Goal: Task Accomplishment & Management: Use online tool/utility

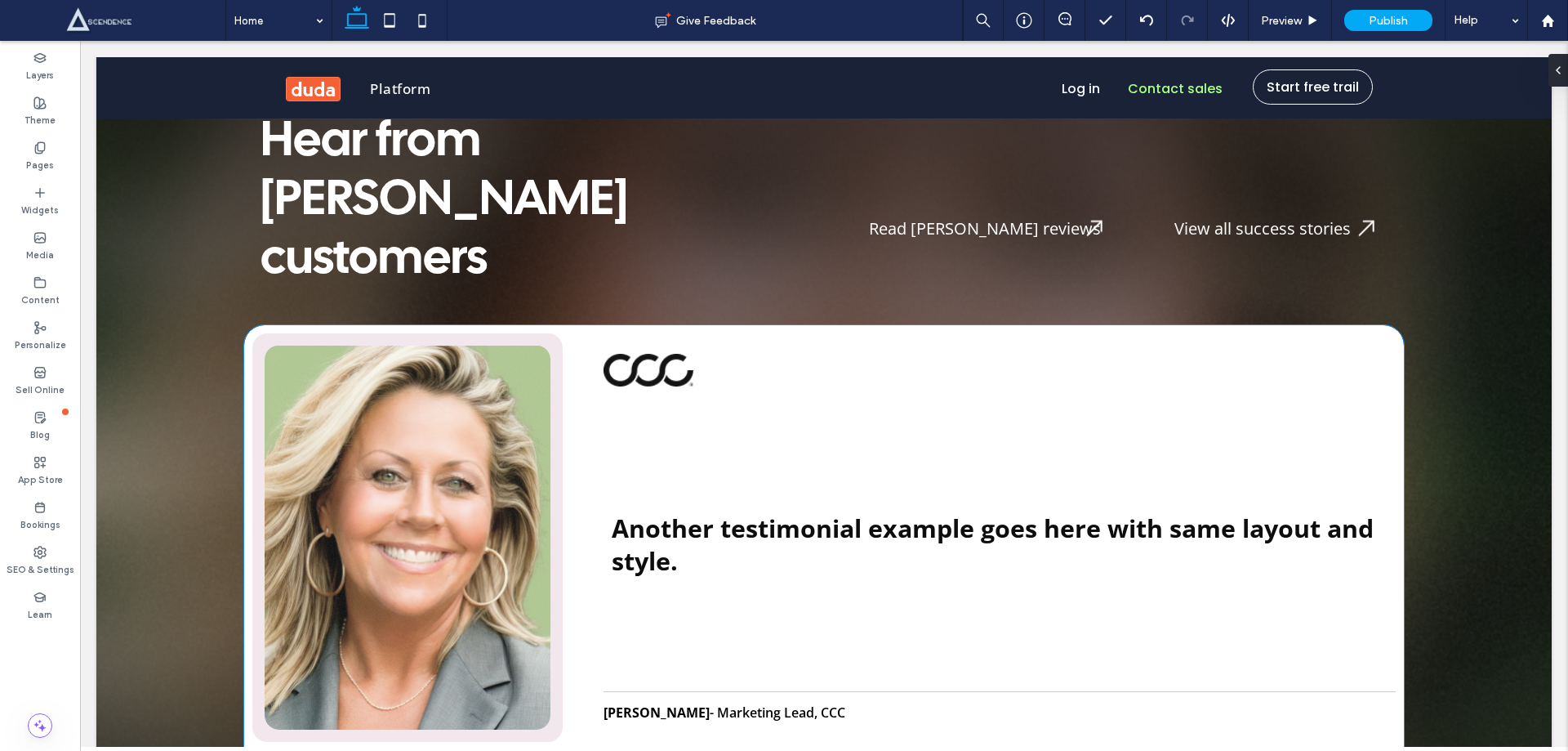
scroll to position [6298, 0]
click at [570, 333] on div "Another testimonial example goes here with same layout and style. Jane Doe - Ma…" at bounding box center [824, 537] width 1143 height 408
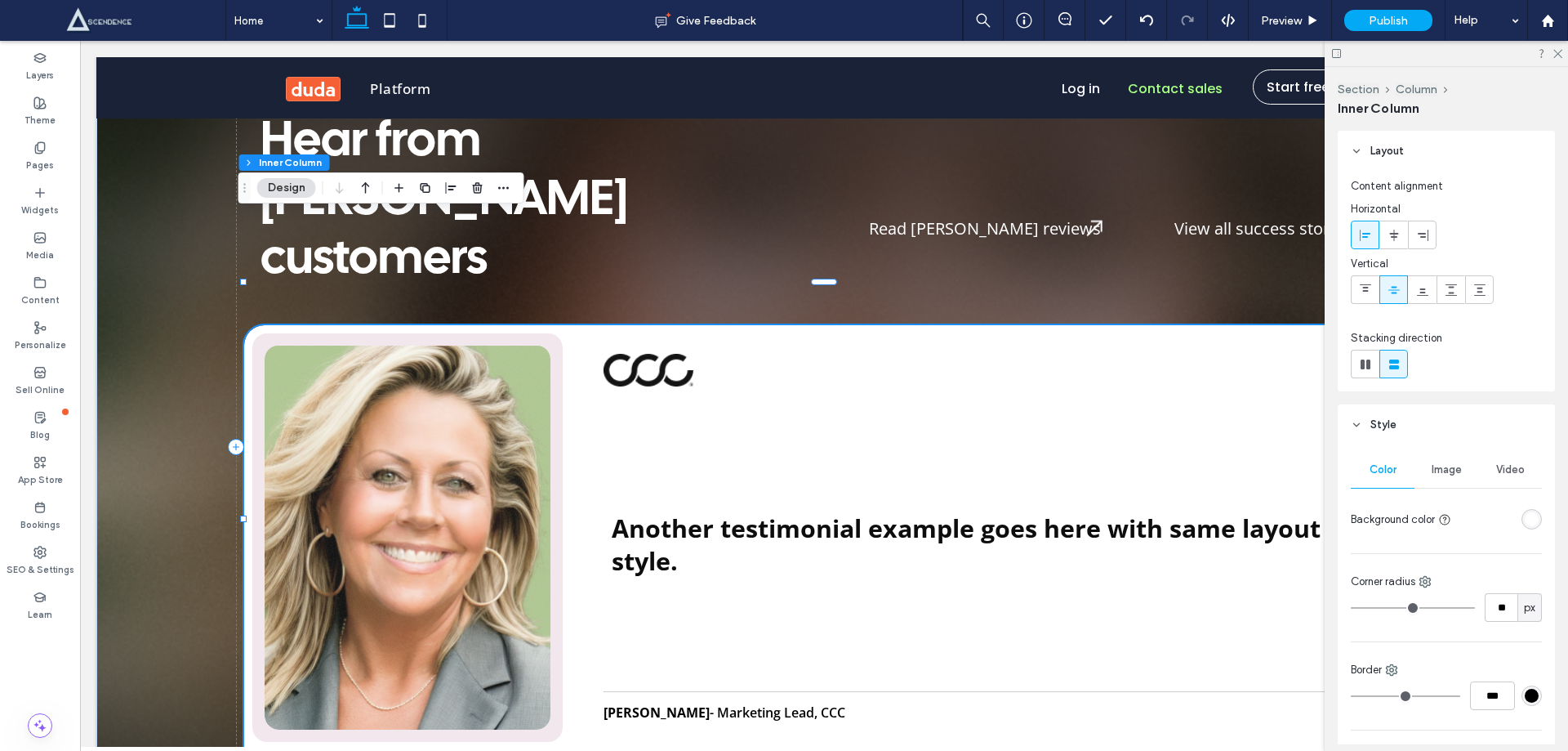
click at [304, 182] on button "Design" at bounding box center [287, 188] width 59 height 20
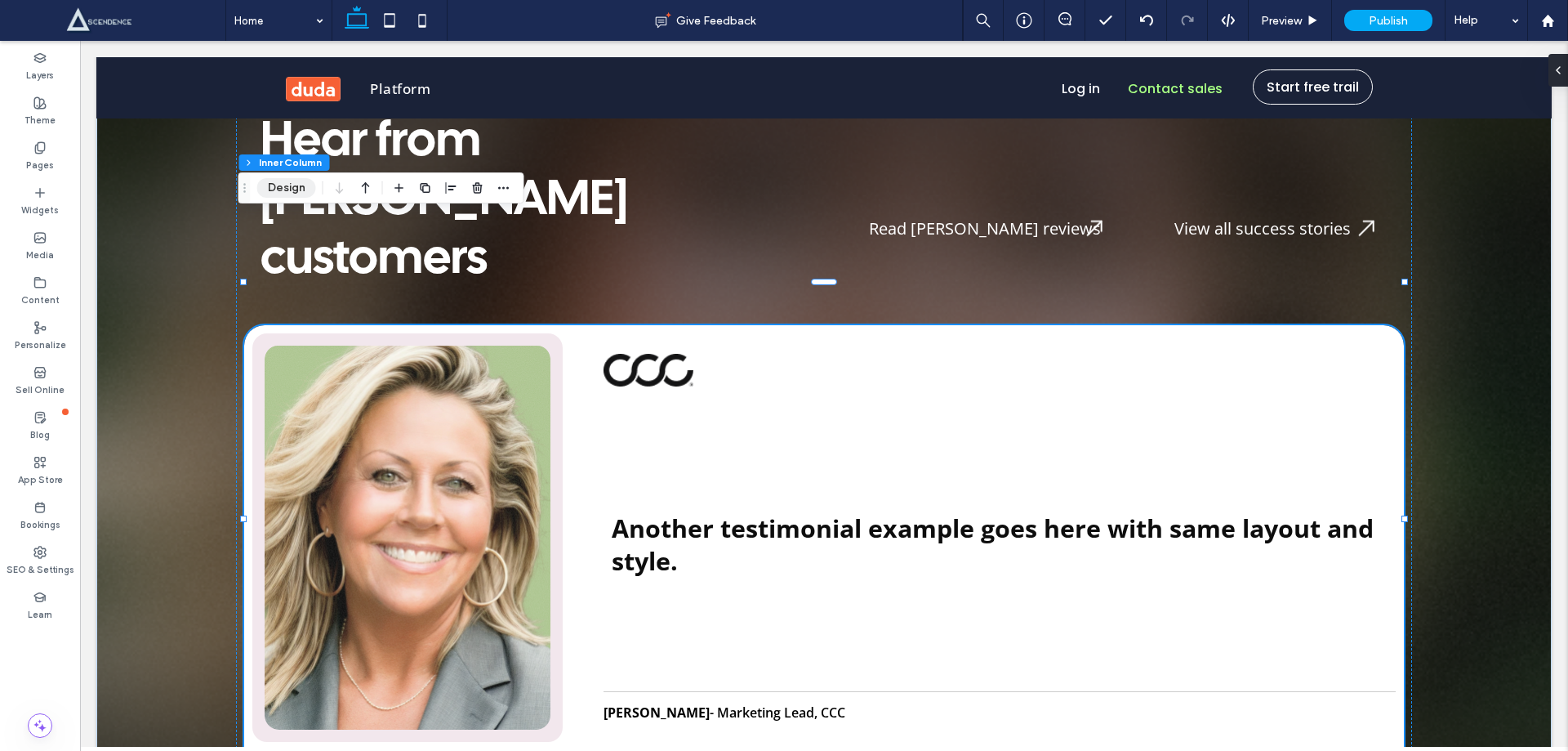
click at [273, 188] on button "Design" at bounding box center [287, 188] width 59 height 20
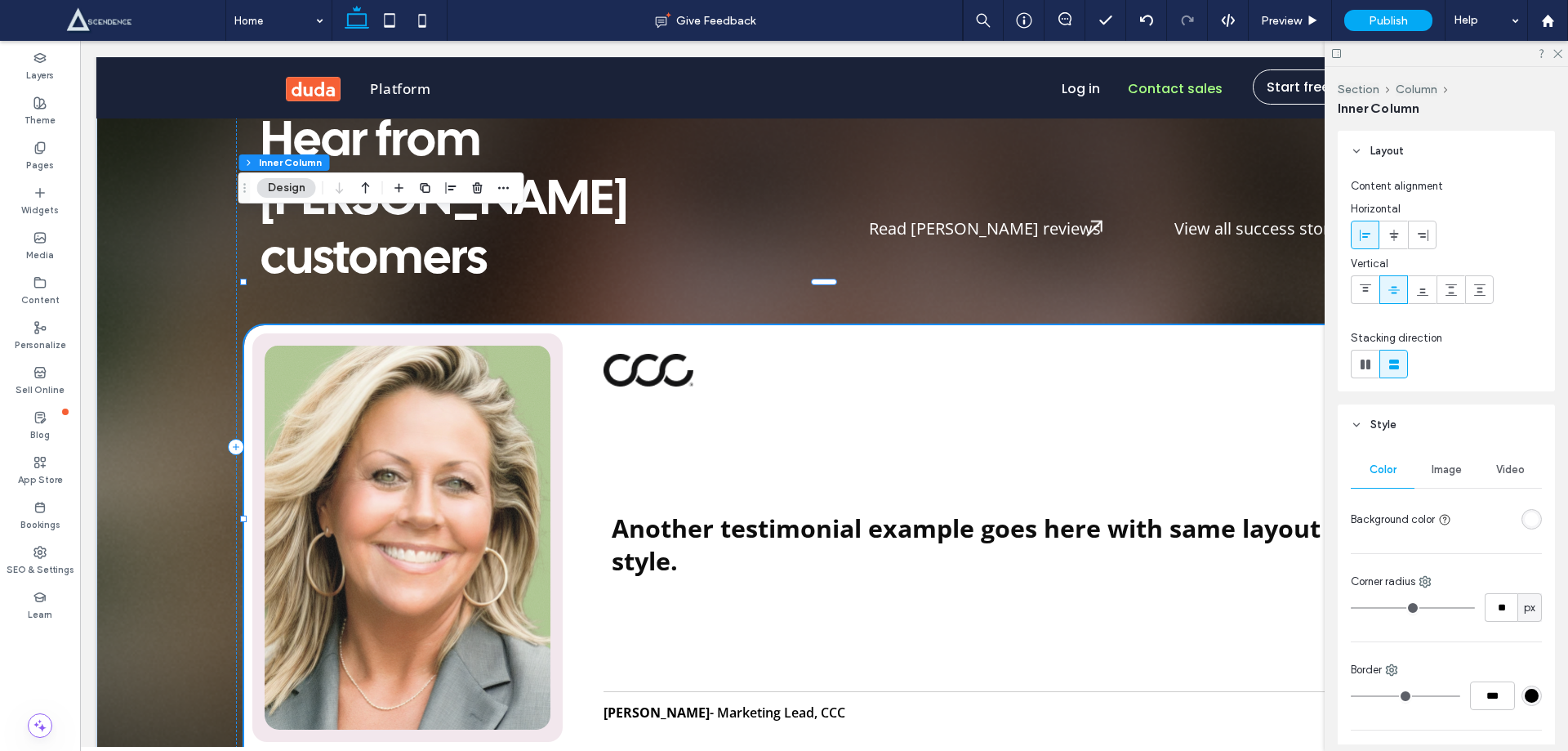
click at [1524, 511] on div "rgba(255, 255, 255, 1)" at bounding box center [1532, 520] width 21 height 21
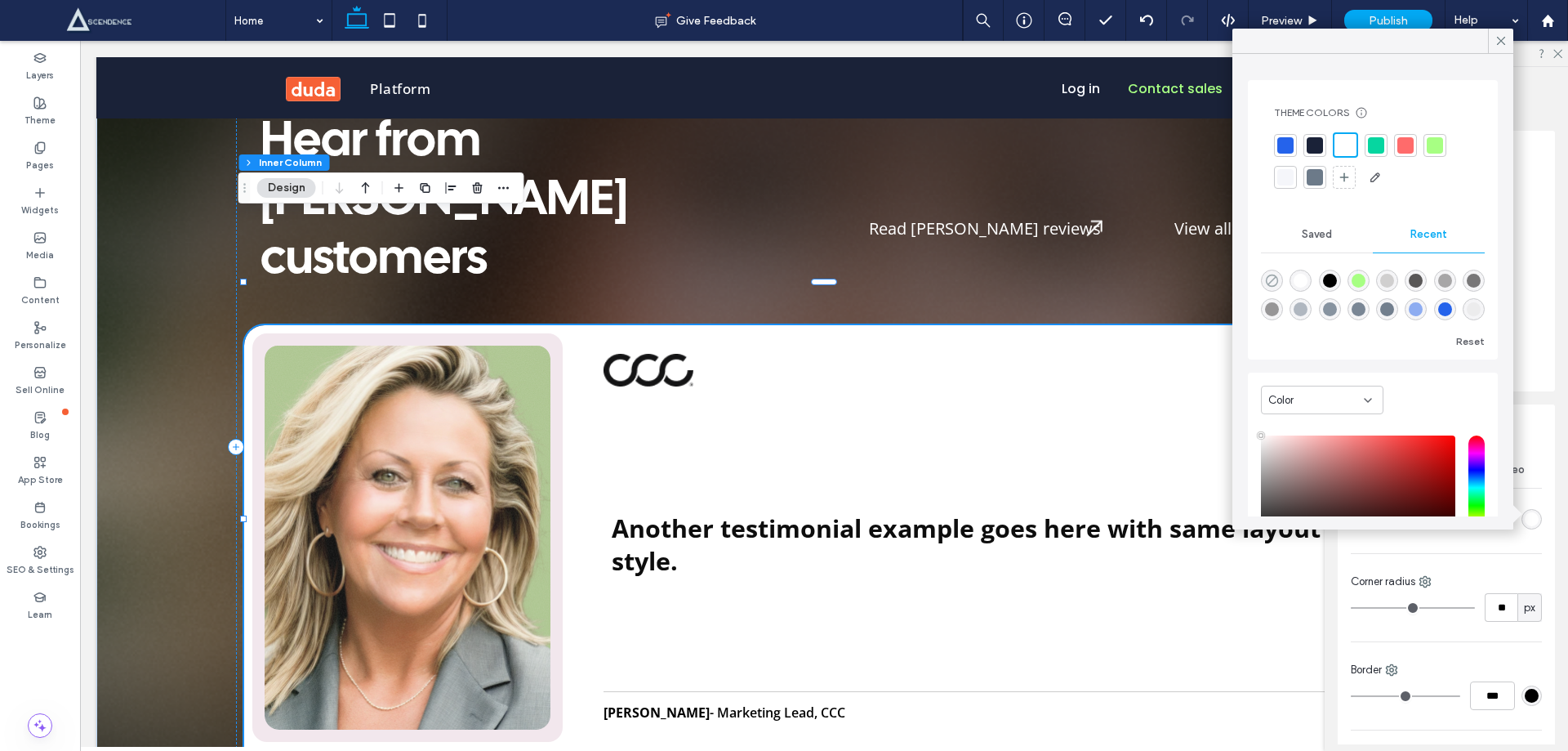
click at [1279, 281] on use "rgba(0, 0, 0, 0)" at bounding box center [1272, 281] width 12 height 12
type input "*******"
type input "*"
type input "**"
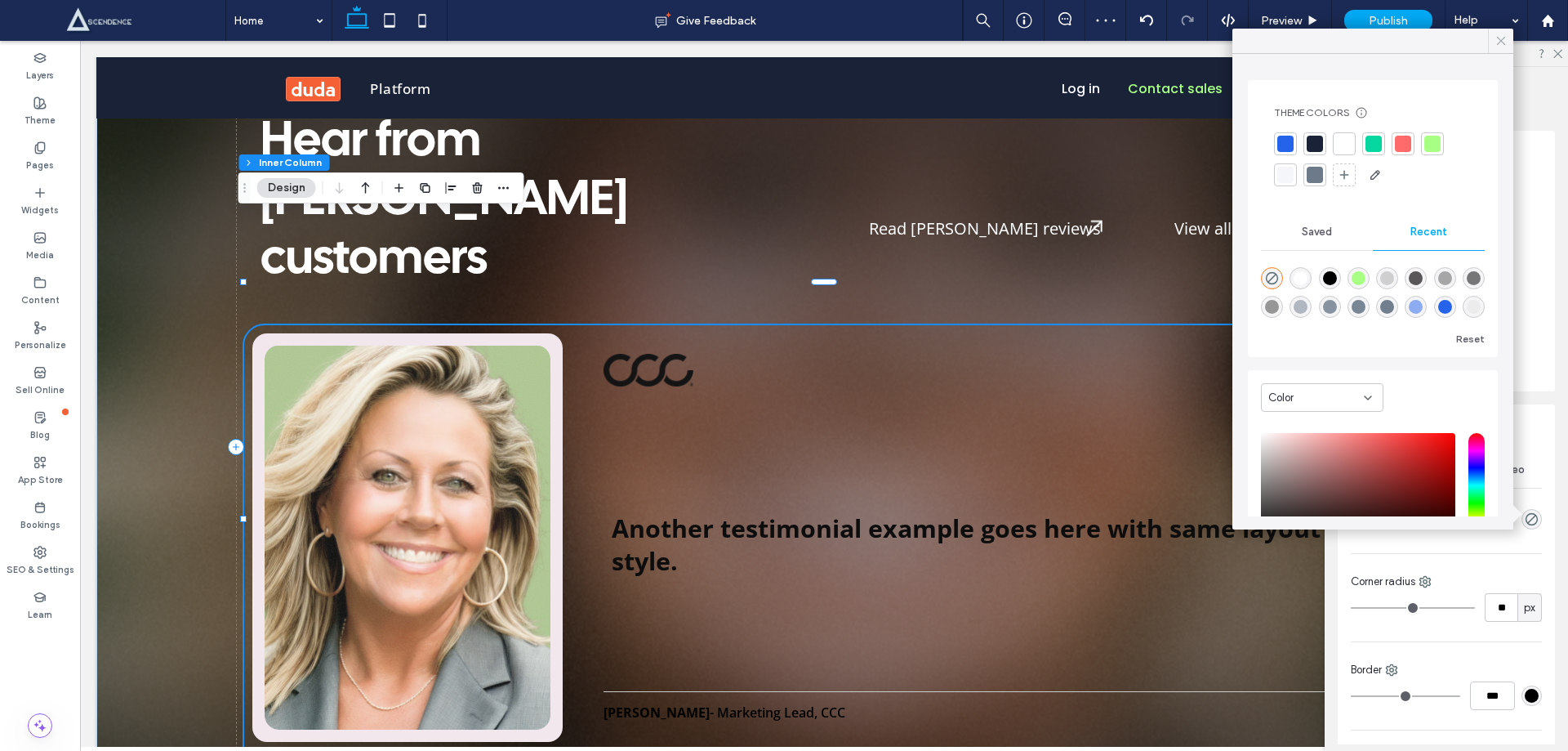
click at [1500, 36] on icon at bounding box center [1501, 40] width 15 height 15
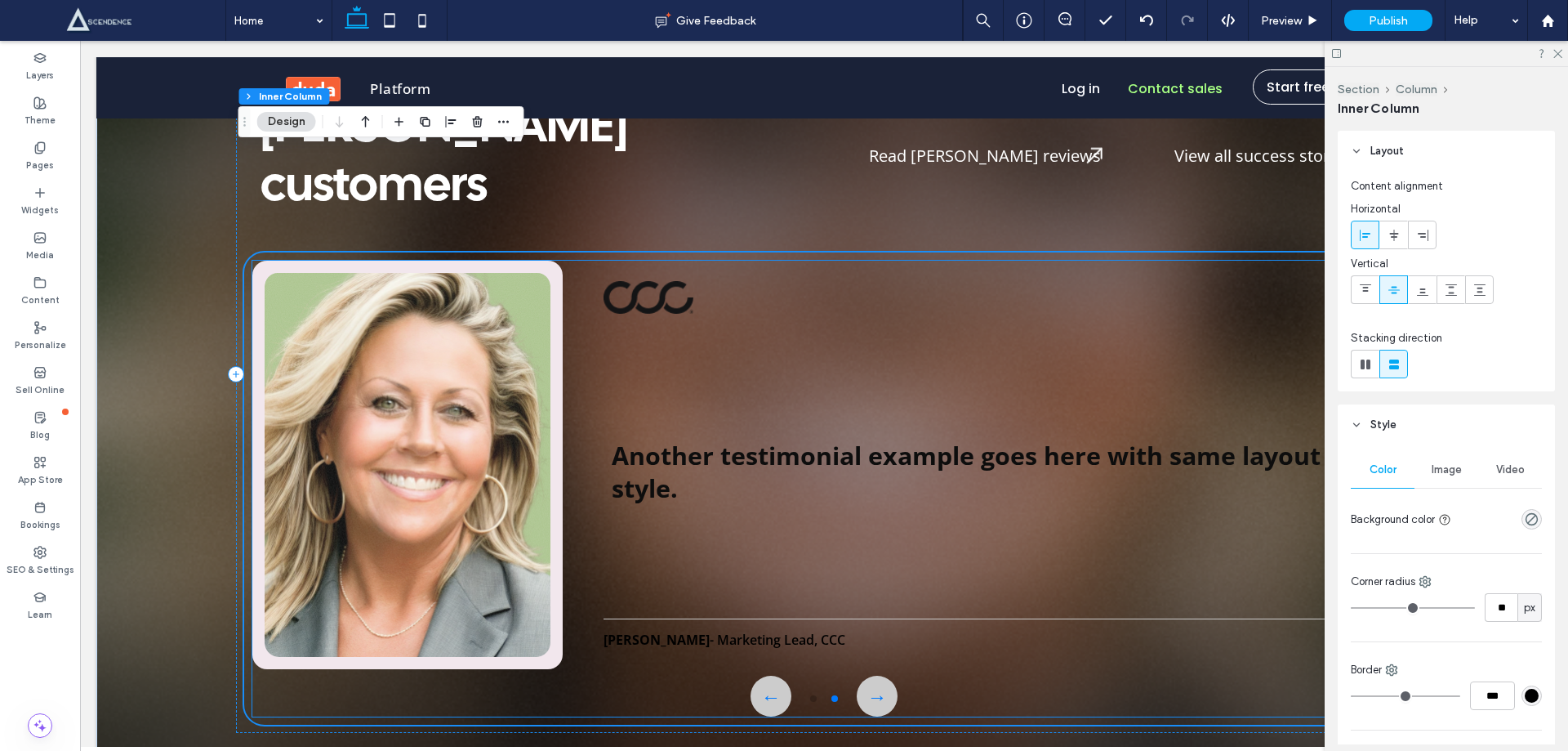
scroll to position [6408, 0]
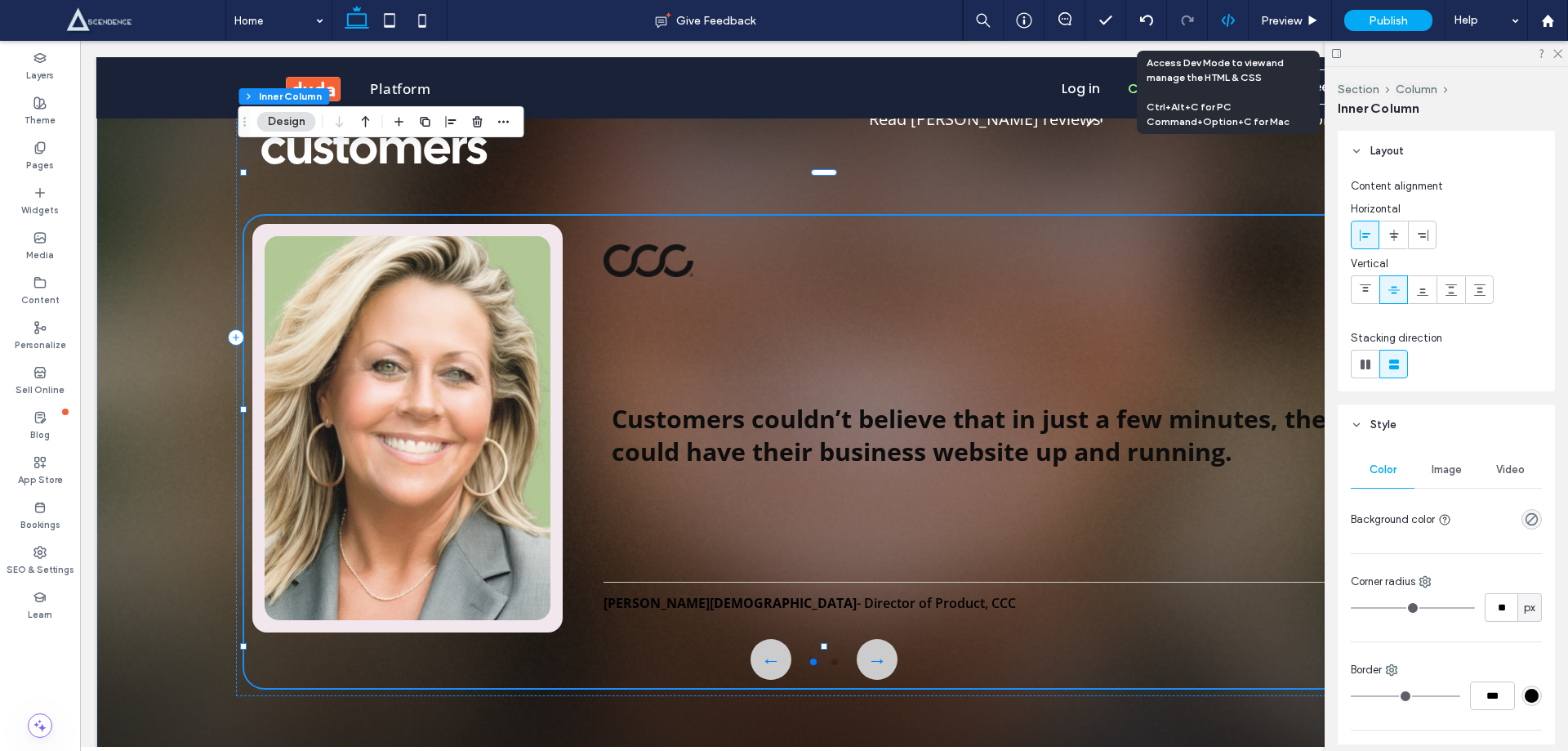
click at [1233, 21] on use at bounding box center [1227, 20] width 13 height 13
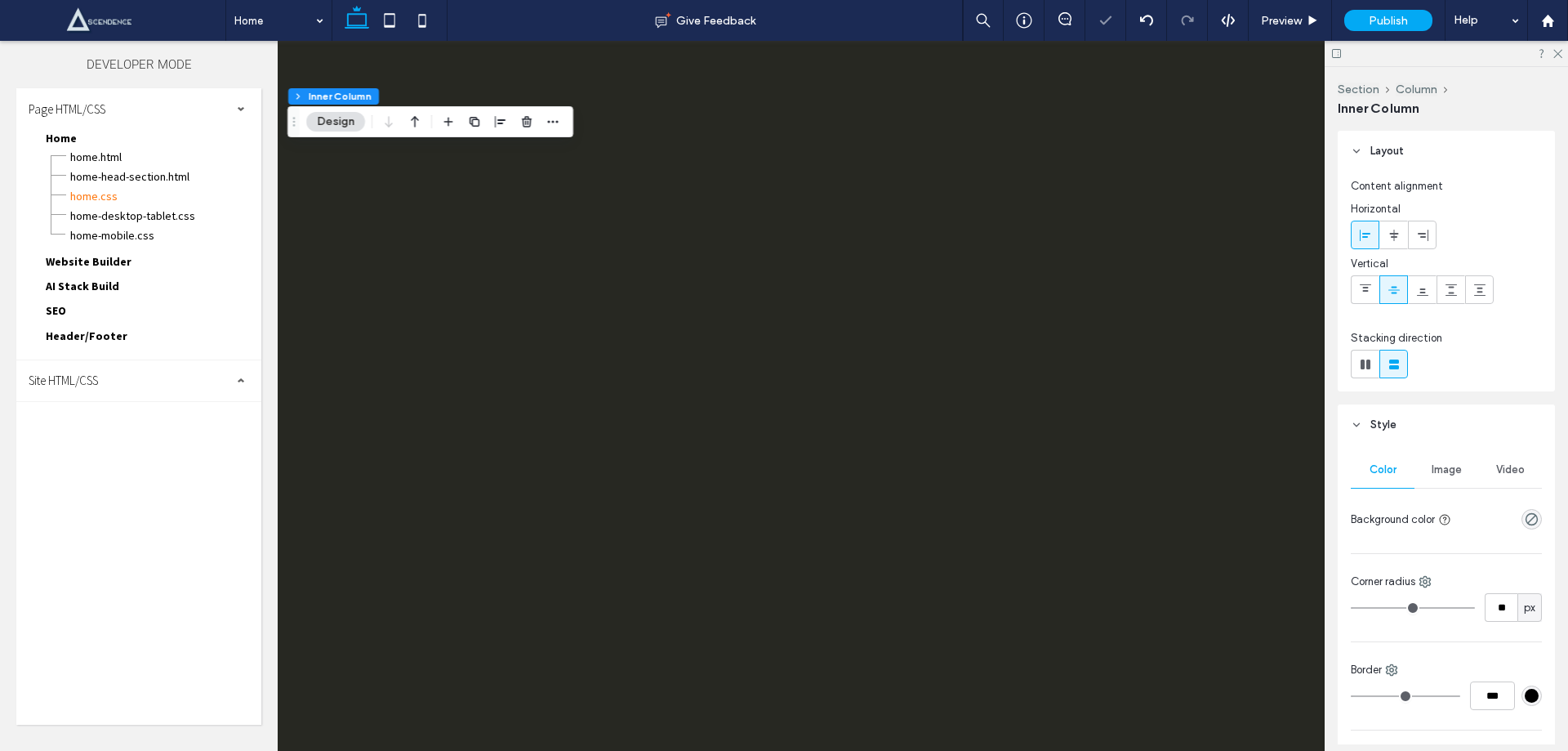
scroll to position [0, 0]
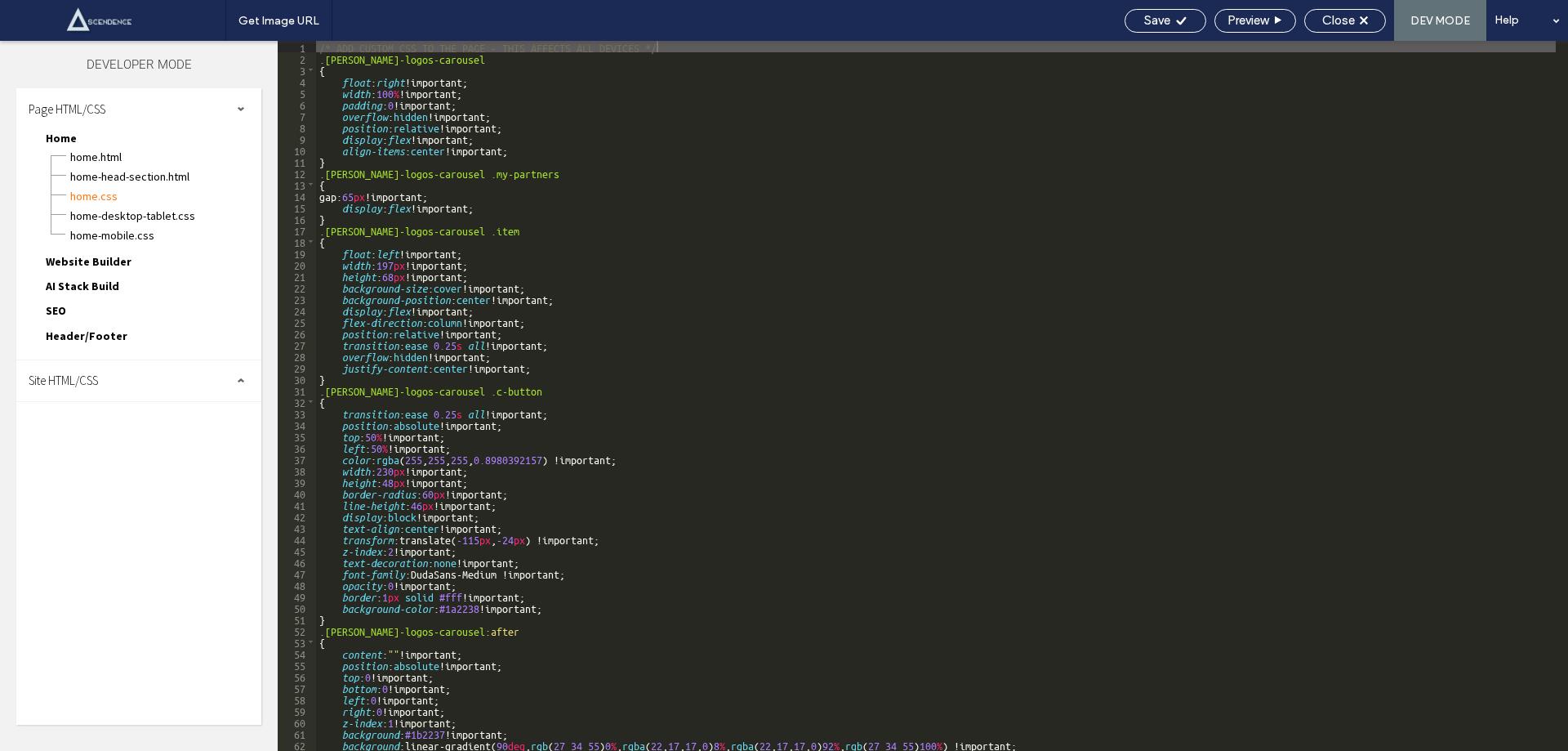
click at [155, 367] on div "Site HTML/CSS" at bounding box center [139, 381] width 245 height 41
click at [122, 456] on span "site.css" at bounding box center [169, 451] width 186 height 16
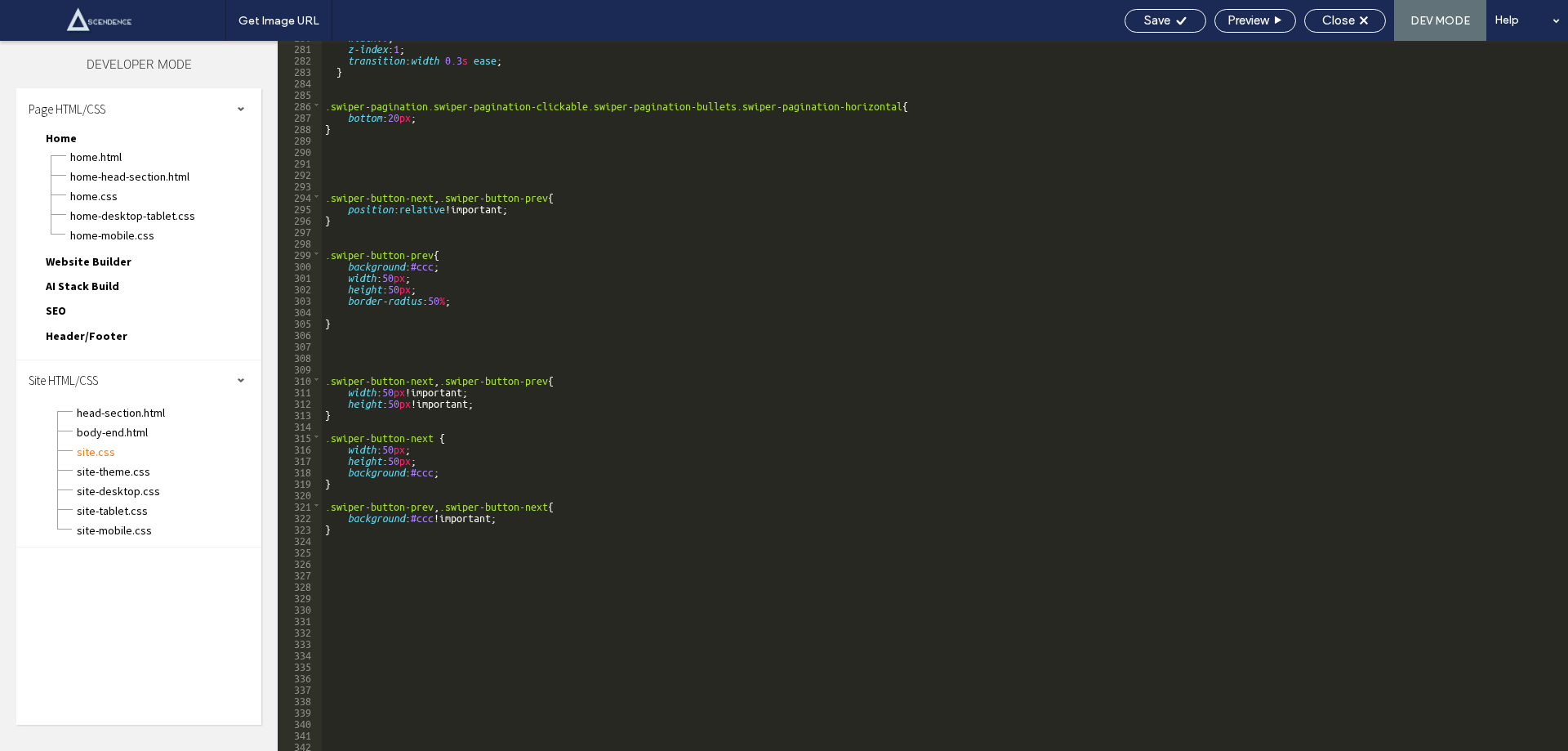
scroll to position [3203, 0]
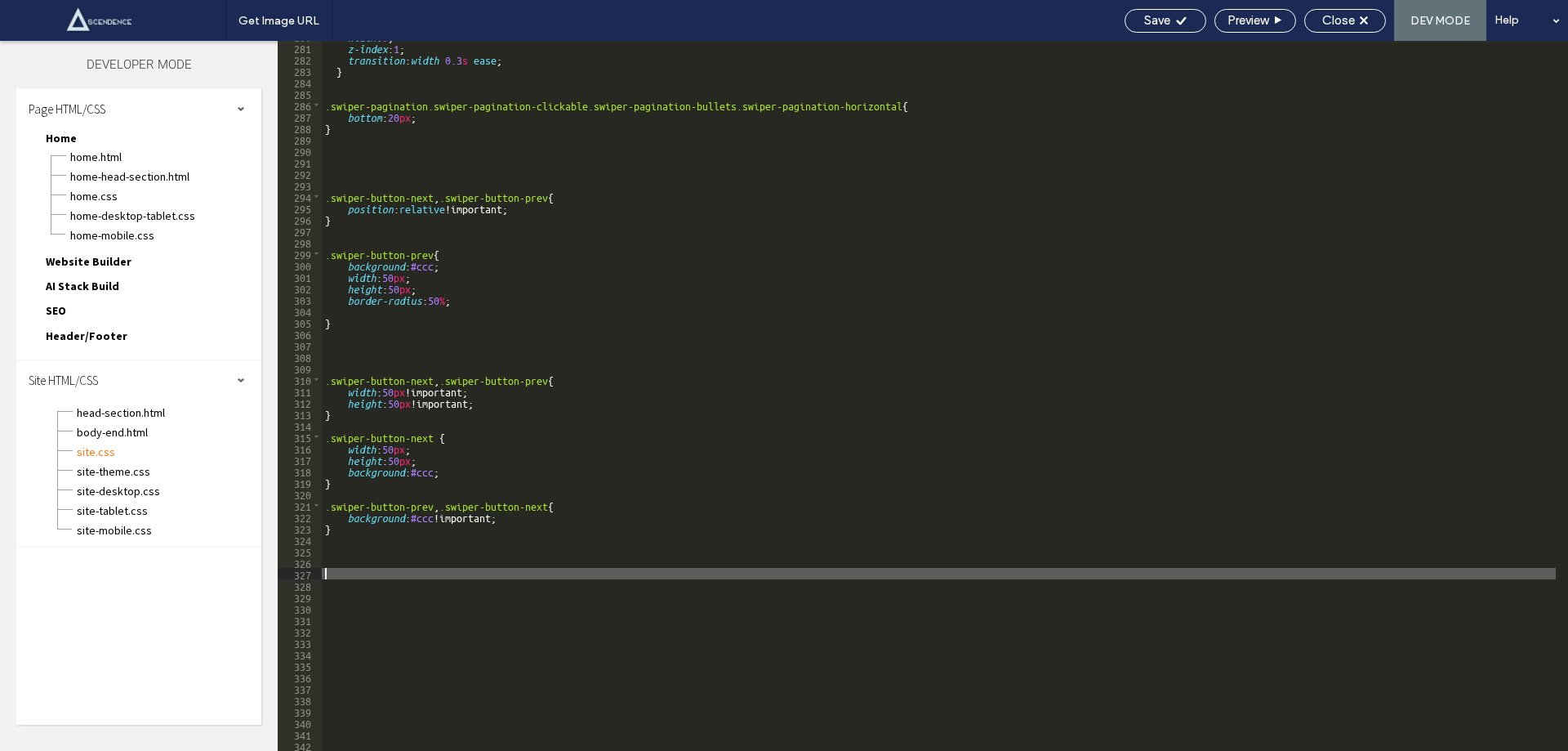
click at [398, 569] on div "width : 0 ; z-index : 1 ; transition : width 0.3 s ease ; } .swiper-pagination.…" at bounding box center [939, 396] width 1234 height 733
paste textarea
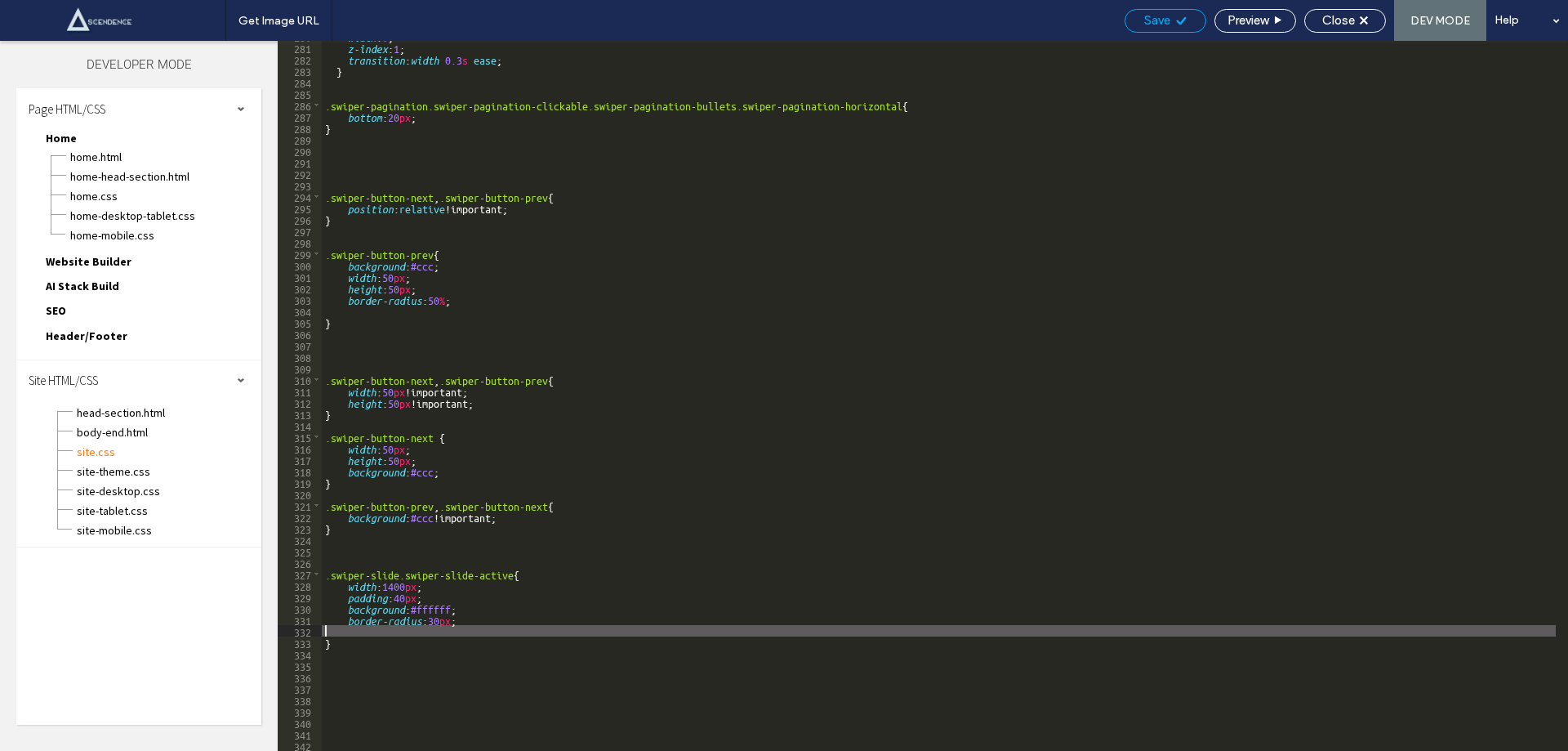
click at [1167, 15] on span "Save" at bounding box center [1157, 20] width 27 height 15
click at [355, 677] on div "width : 0 ; z-index : 1 ; transition : width 0.3 s ease ; } .swiper-pagination.…" at bounding box center [939, 396] width 1234 height 733
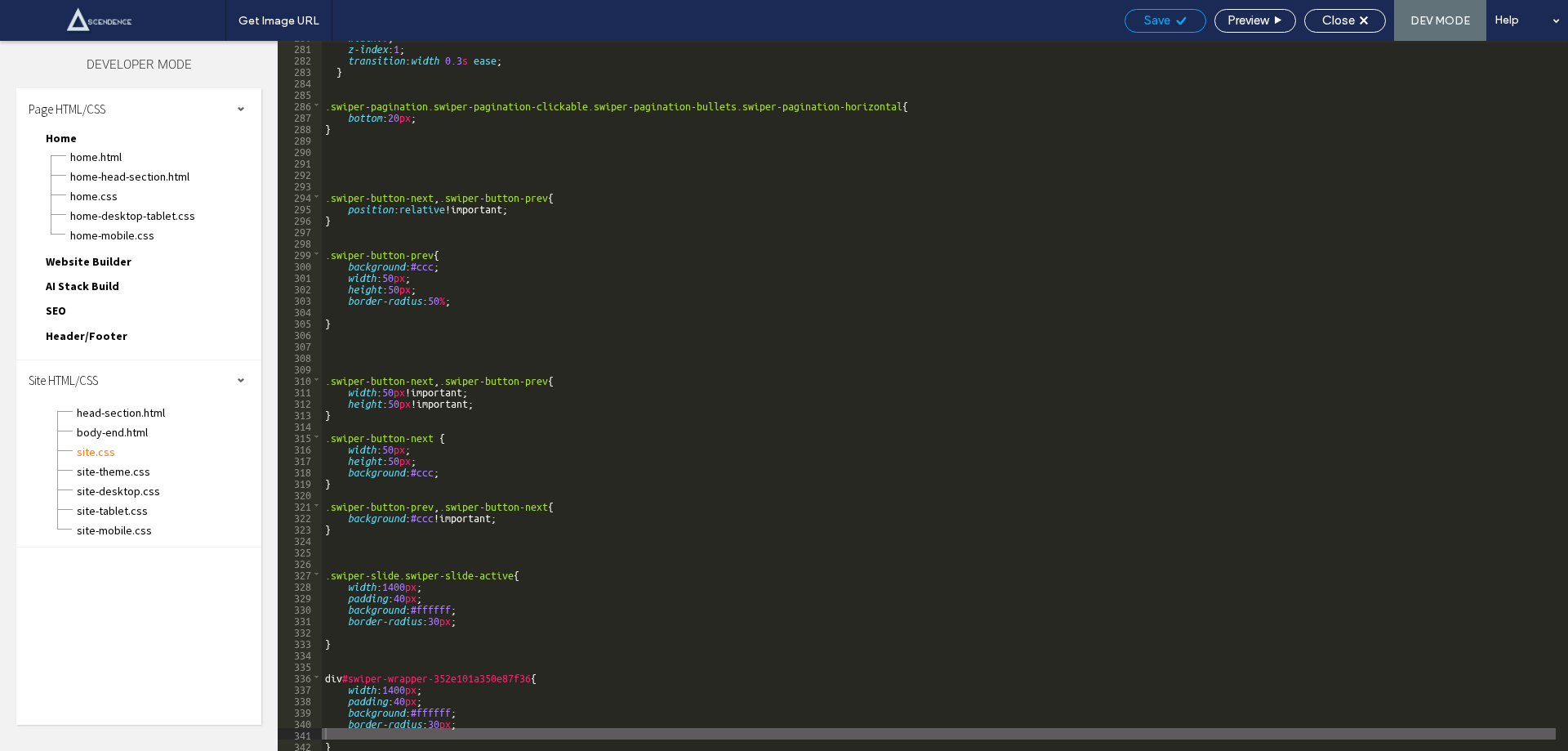
click at [1167, 9] on div "Save" at bounding box center [1165, 21] width 81 height 24
click at [1153, 20] on span "Save" at bounding box center [1157, 20] width 27 height 15
click at [1153, 20] on div "Get Image URL Save Preview Close DEV MODE Help Design Panel Site Comments Team …" at bounding box center [784, 375] width 1568 height 751
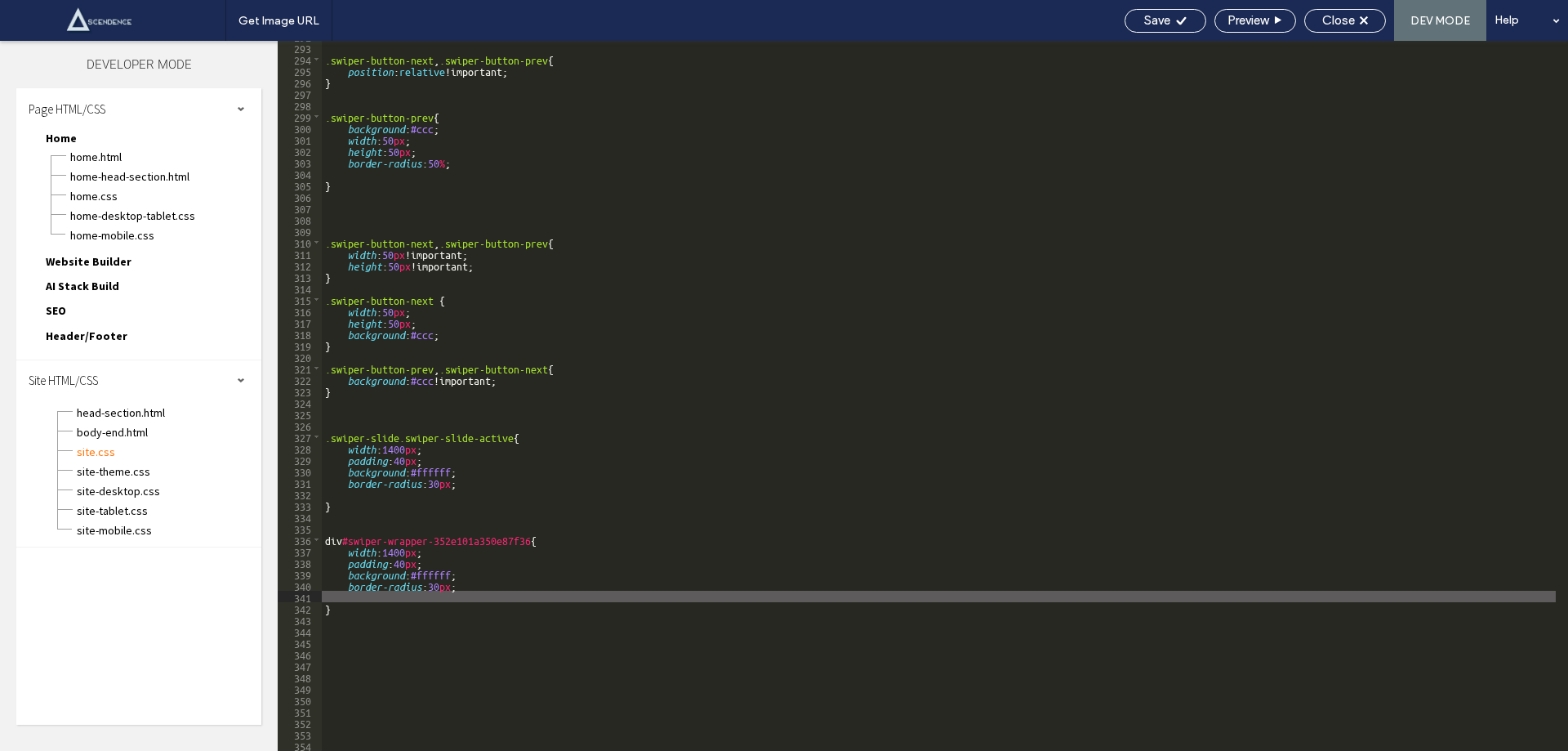
click at [347, 630] on div ".swiper-button-next , .swiper-button-prev { position : relative !important; } .…" at bounding box center [939, 396] width 1234 height 733
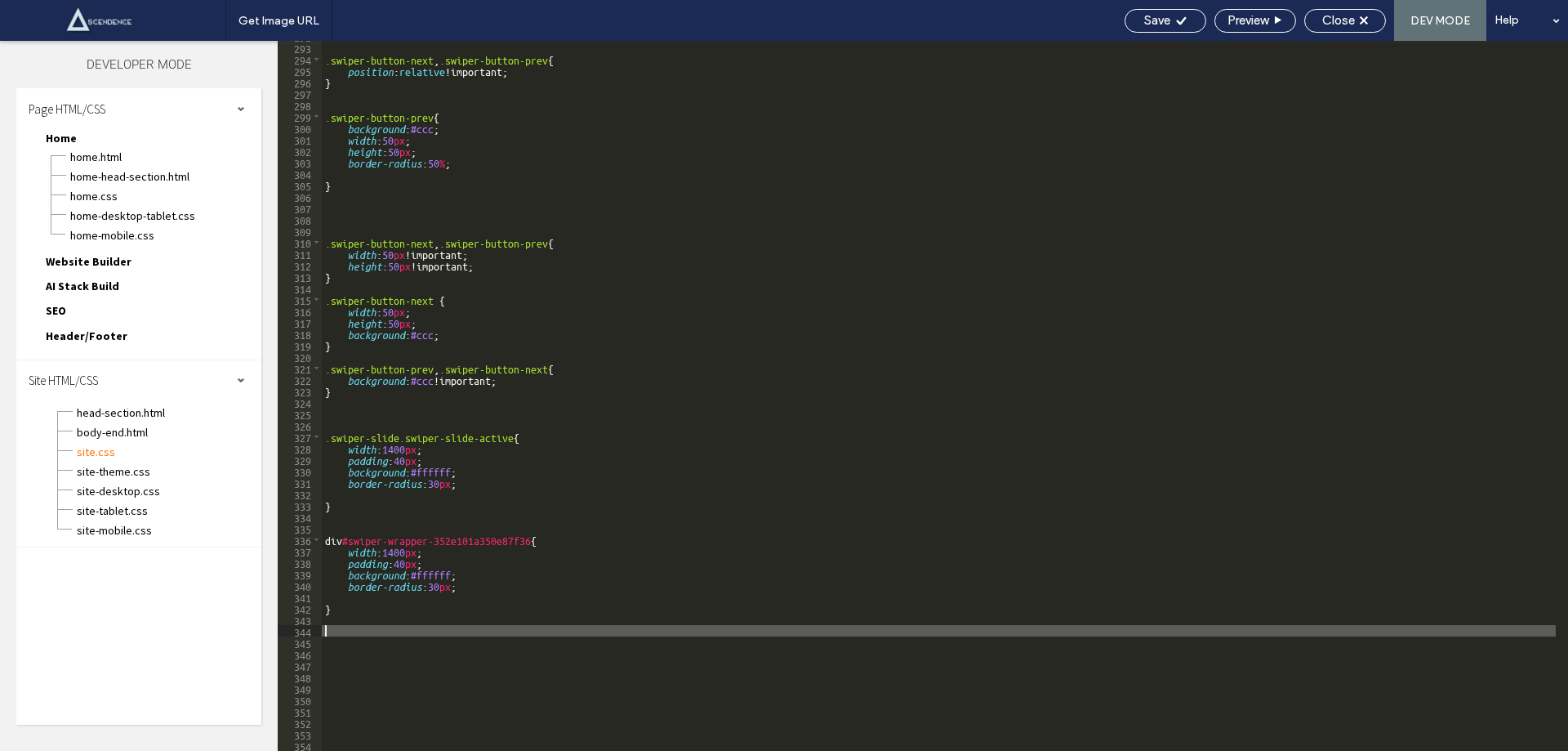
paste textarea
type textarea "**"
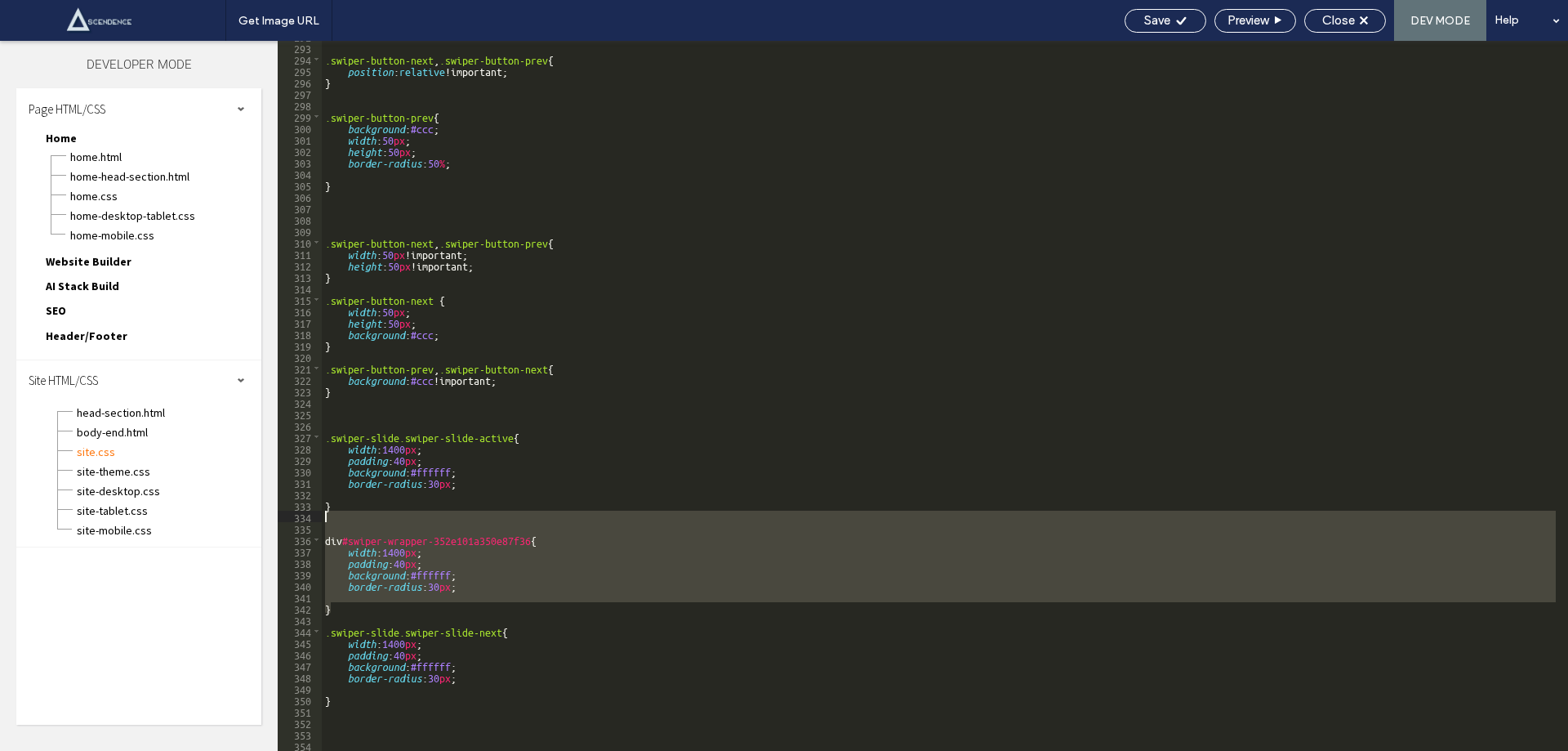
drag, startPoint x: 332, startPoint y: 605, endPoint x: 319, endPoint y: 515, distance: 90.9
click at [319, 515] on div "** 292 293 294 295 296 297 298 299 300 301 302 303 304 305 306 307 308 309 310 …" at bounding box center [923, 396] width 1291 height 710
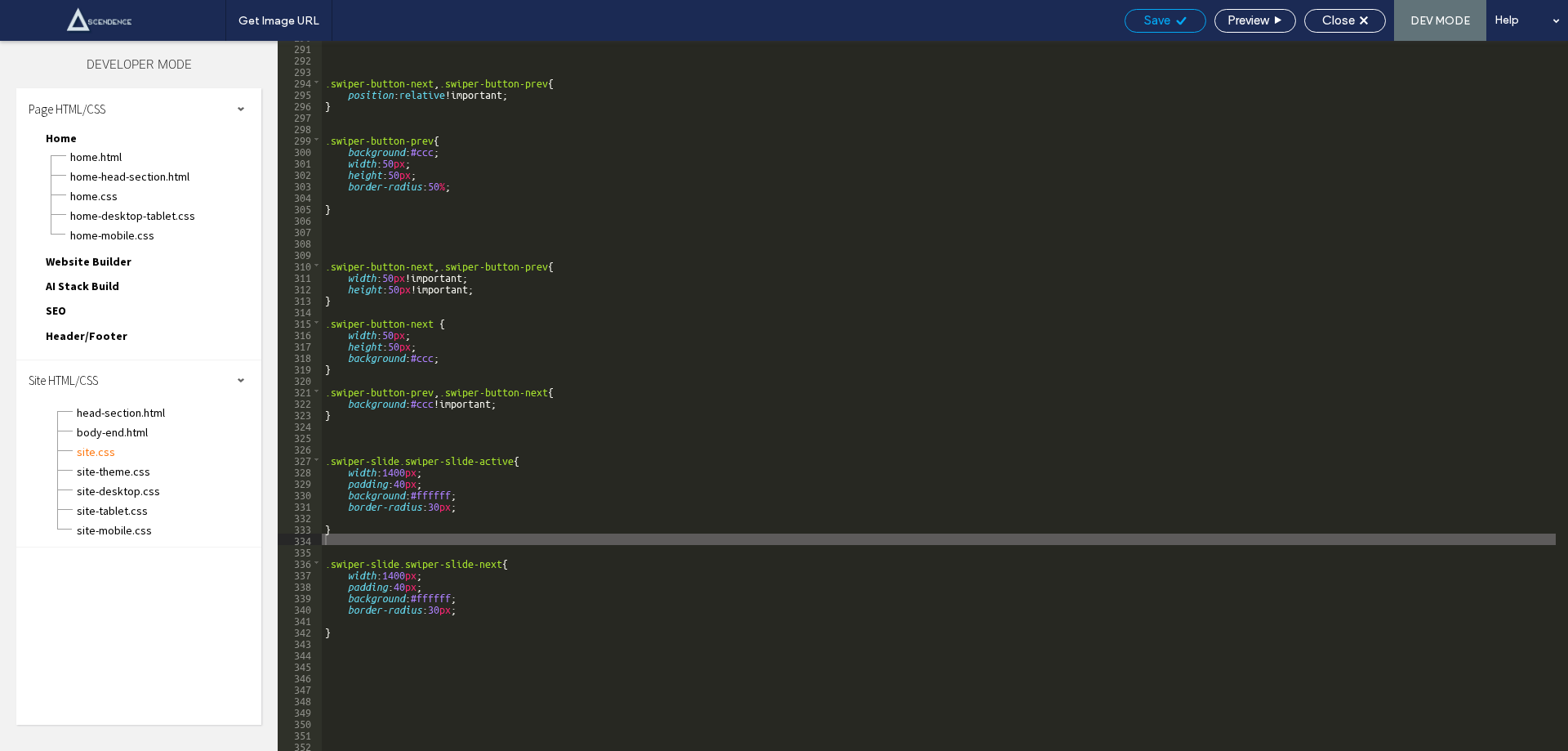
click at [1167, 20] on span "Save" at bounding box center [1157, 20] width 27 height 15
click at [1167, 20] on div "Get Image URL Save Preview Close DEV MODE Help Design Panel Site Comments Team …" at bounding box center [784, 375] width 1568 height 751
click at [1167, 20] on div at bounding box center [784, 375] width 1568 height 751
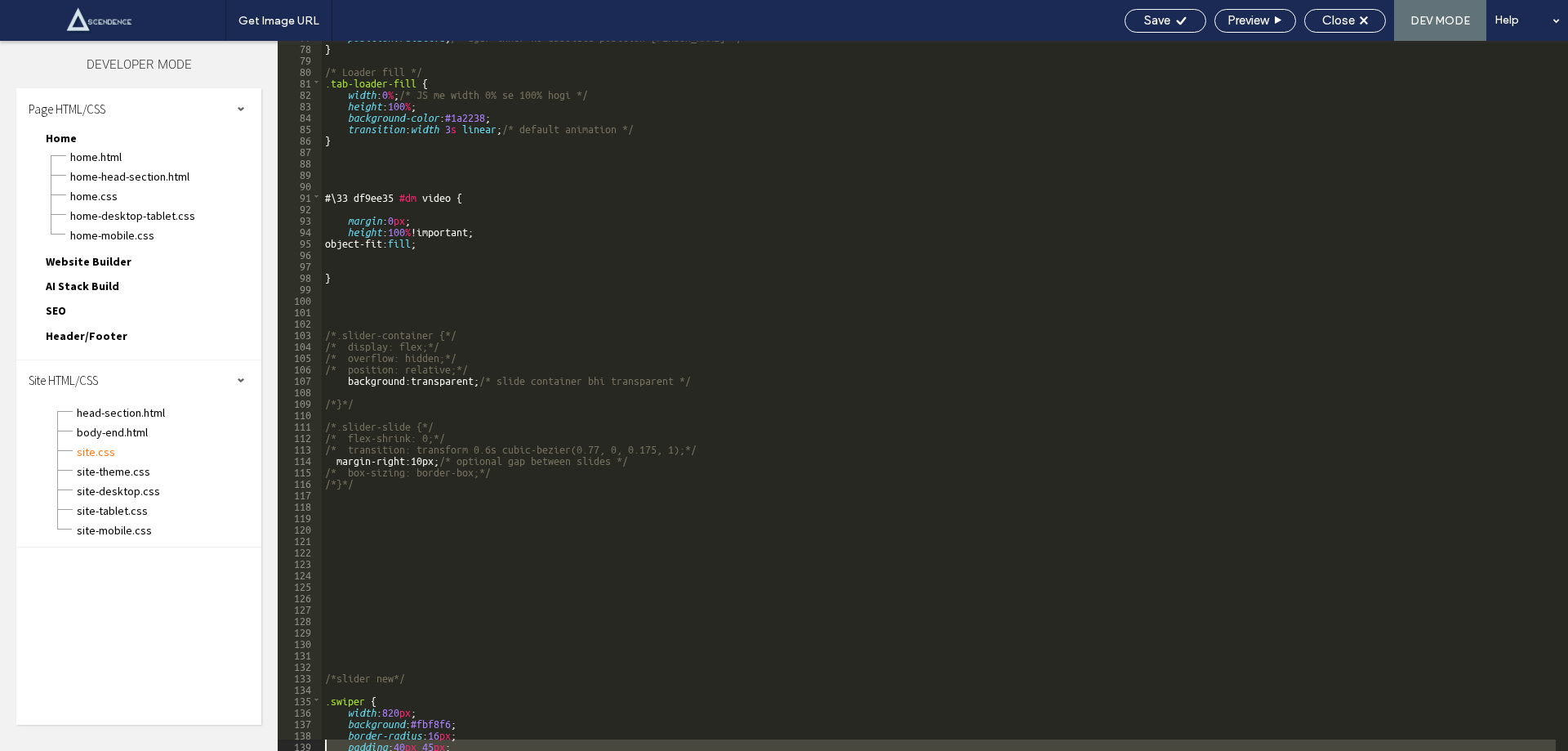
scroll to position [983, 0]
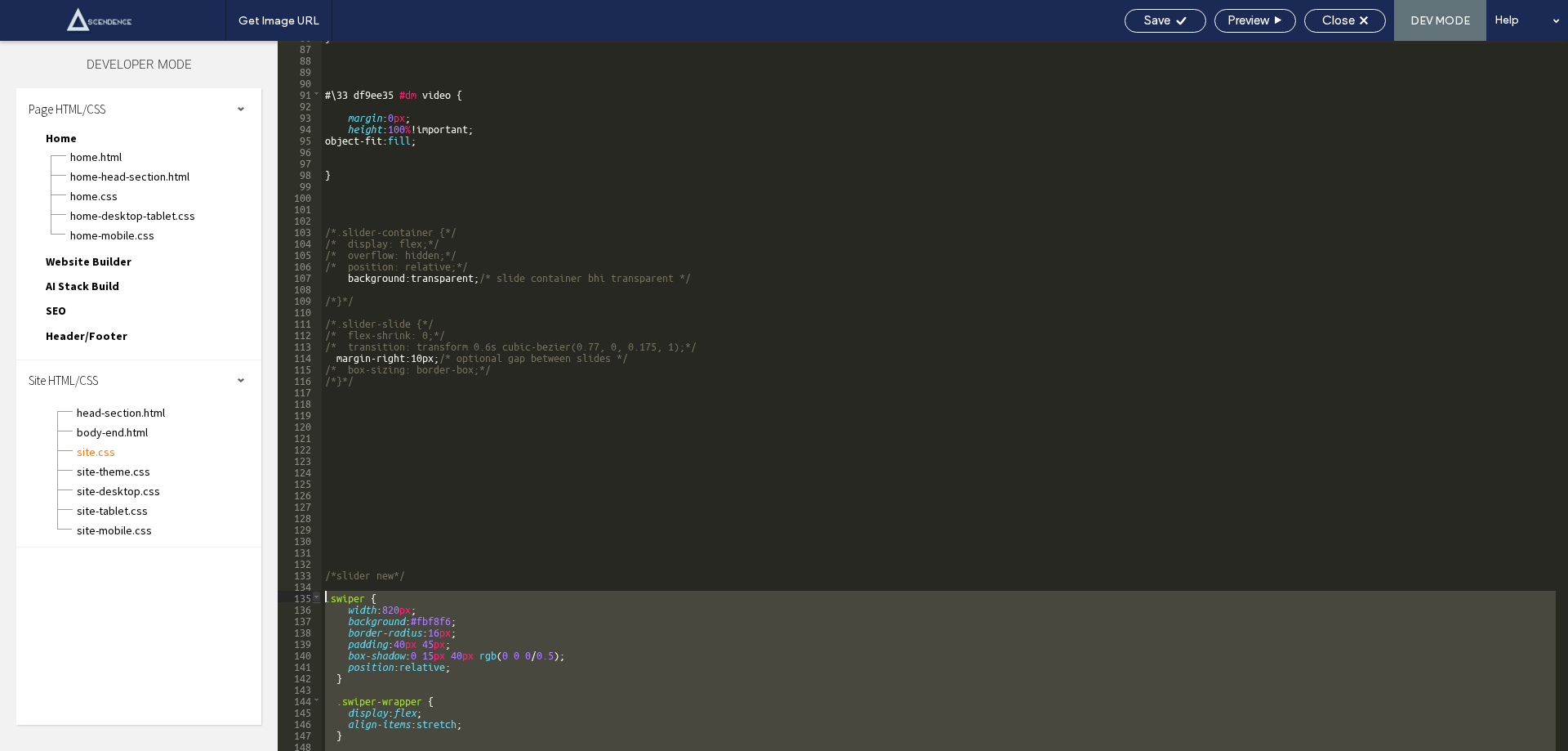
drag, startPoint x: 353, startPoint y: 644, endPoint x: 318, endPoint y: 595, distance: 60.2
click at [318, 595] on div "** 86 87 88 89 90 91 92 93 94 95 96 97 98 99 100 101 102 103 104 105 106 107 10…" at bounding box center [923, 396] width 1291 height 710
click at [121, 438] on span "body-end.html" at bounding box center [169, 432] width 186 height 16
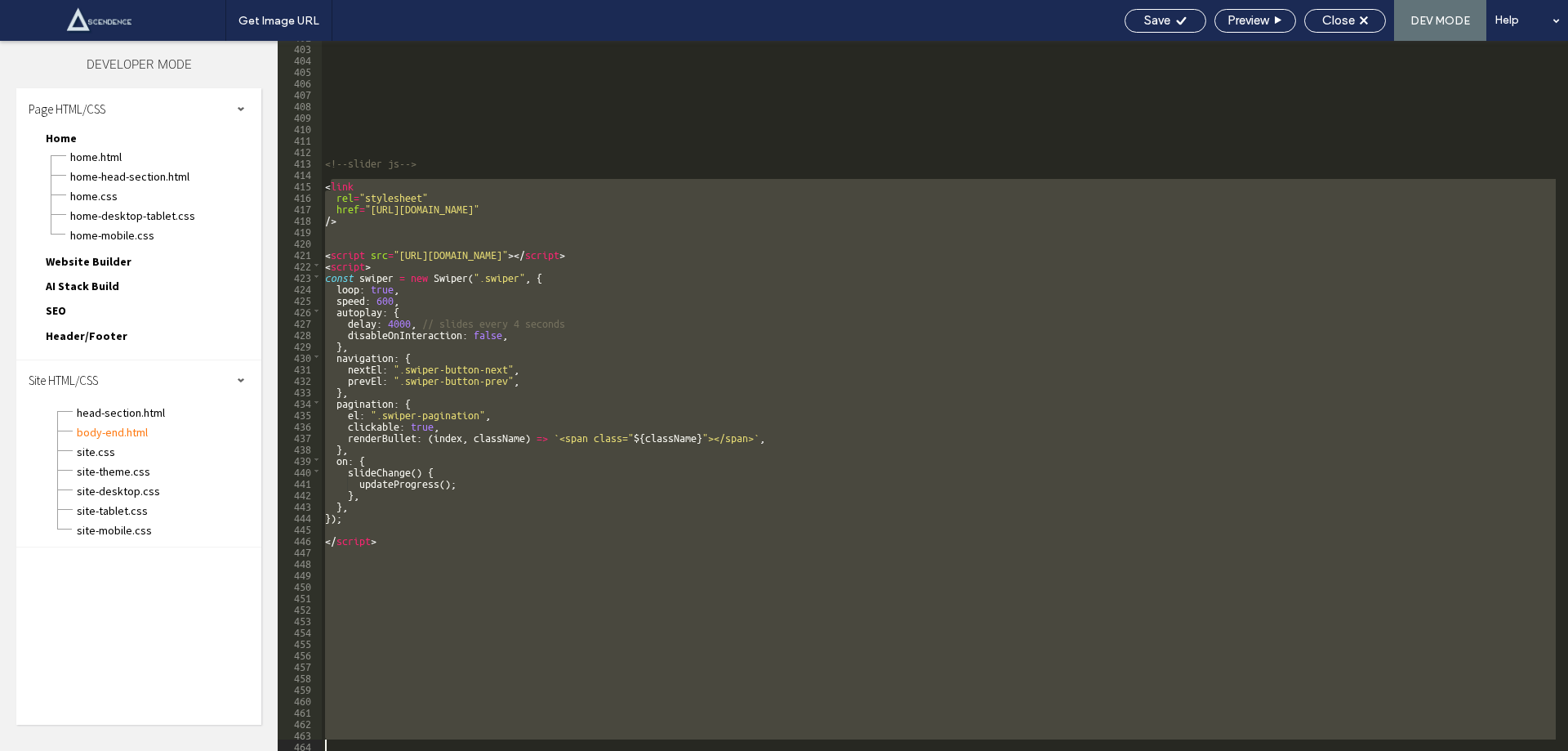
scroll to position [4598, 0]
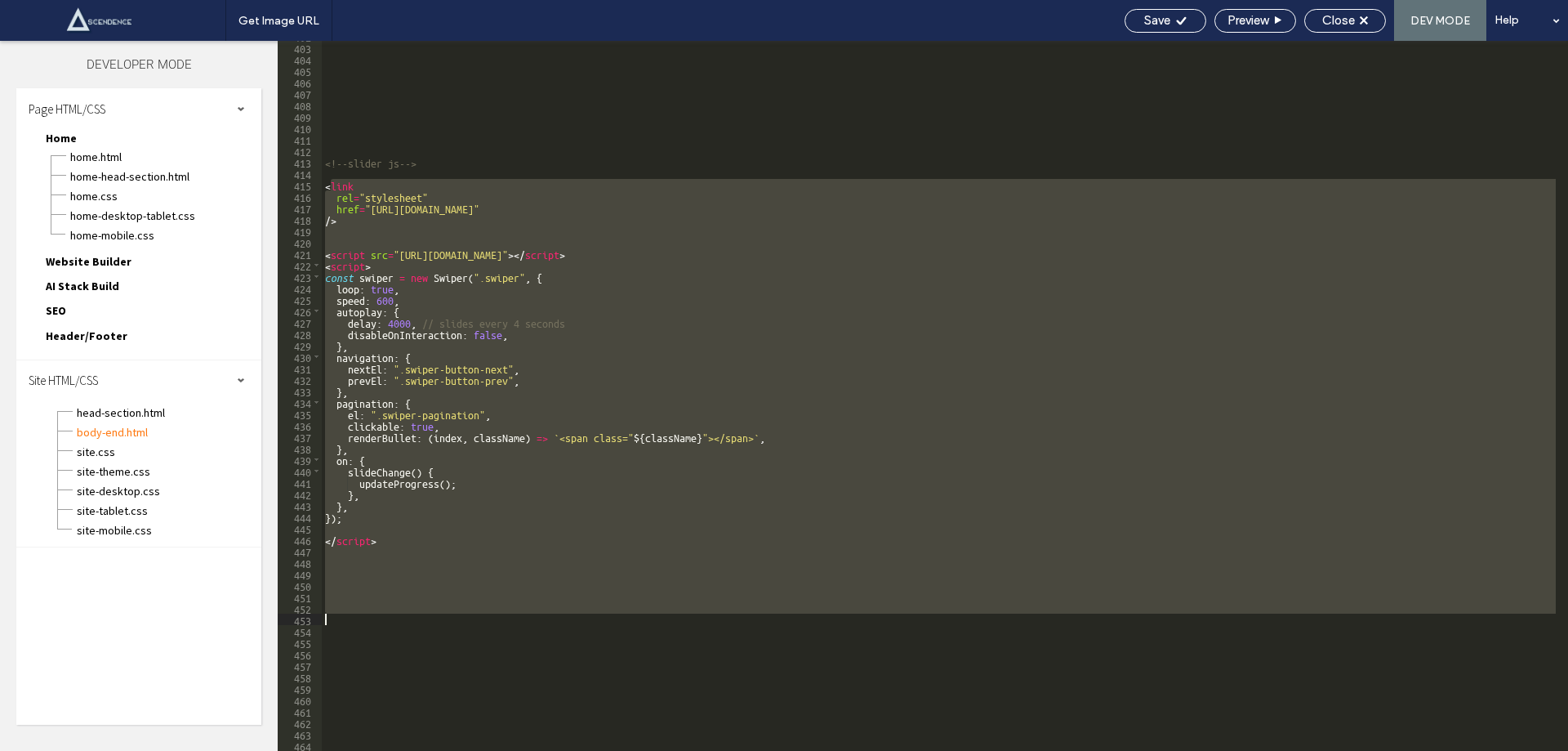
drag, startPoint x: 329, startPoint y: 661, endPoint x: 389, endPoint y: 581, distance: 100.0
click at [389, 581] on div "<!--slider js--> < link rel = "stylesheet" href = "https://cdn.jsdelivr.net/npm…" at bounding box center [939, 396] width 1234 height 733
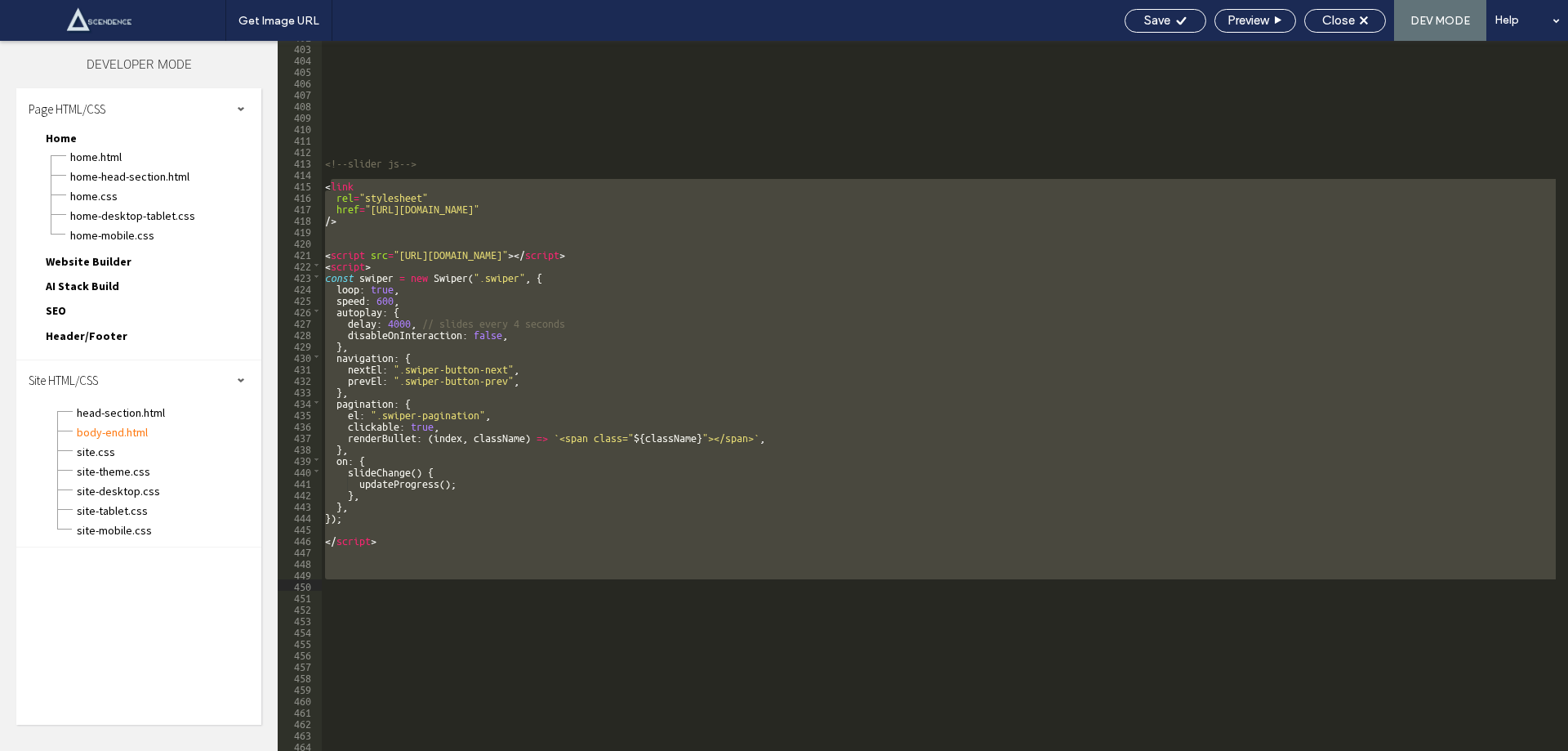
click at [328, 177] on div "<!--slider js--> < link rel = "stylesheet" href = "https://cdn.jsdelivr.net/npm…" at bounding box center [939, 396] width 1234 height 733
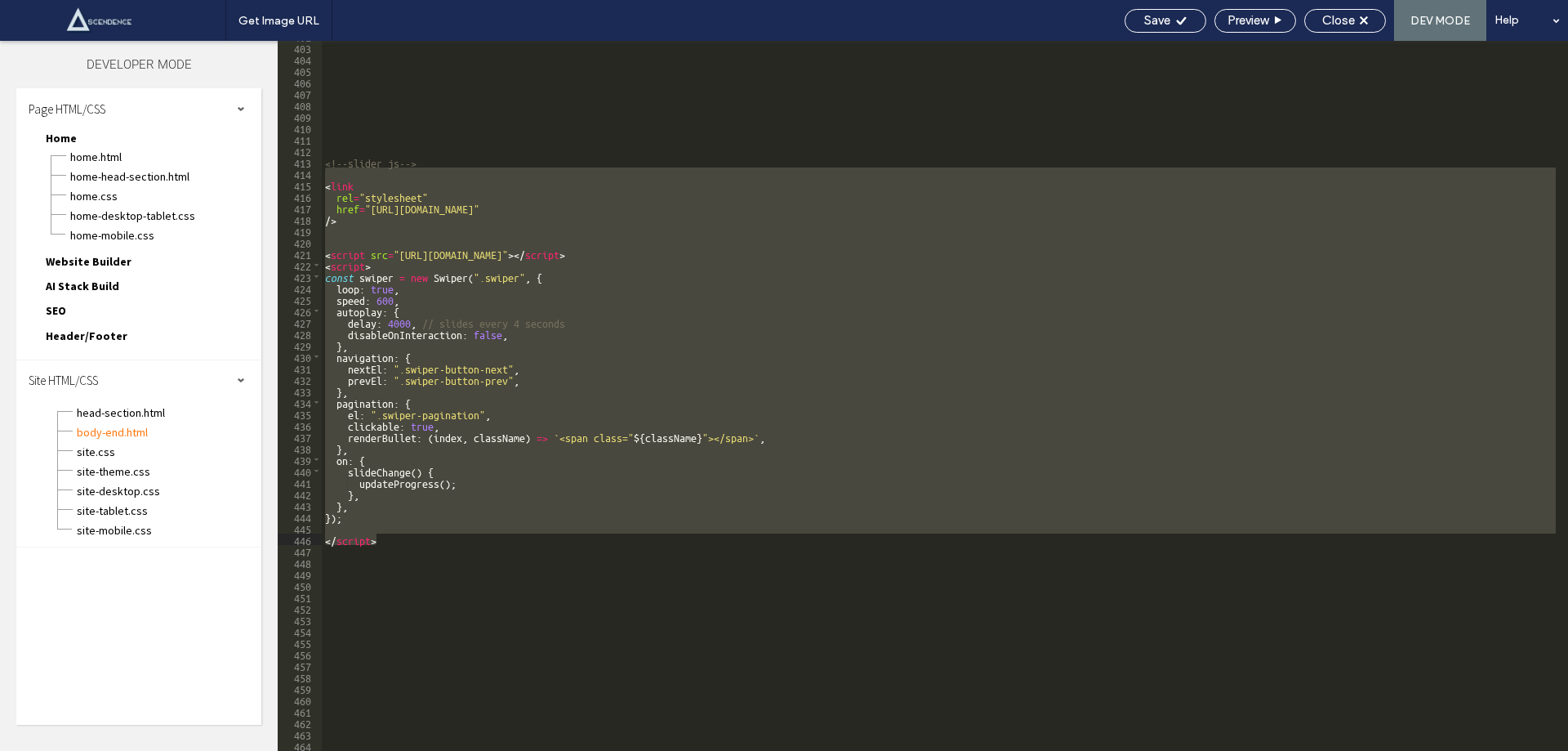
drag, startPoint x: 328, startPoint y: 177, endPoint x: 406, endPoint y: 542, distance: 373.2
click at [406, 542] on div "<!--slider js--> < link rel = "stylesheet" href = "https://cdn.jsdelivr.net/npm…" at bounding box center [939, 396] width 1234 height 733
click at [1144, 15] on span "Save" at bounding box center [1157, 20] width 27 height 15
click at [1319, 19] on div "Close" at bounding box center [1345, 20] width 80 height 15
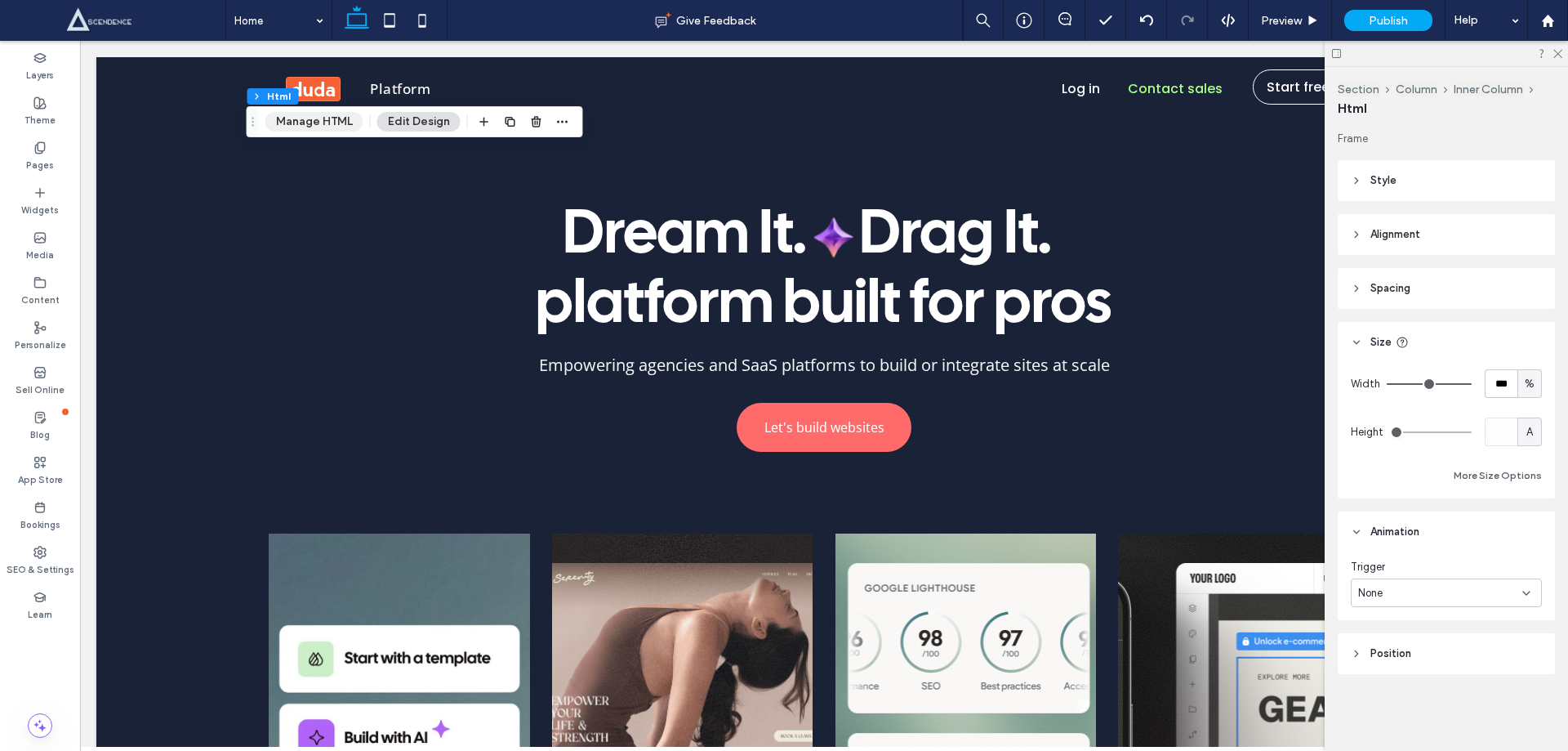
click at [336, 119] on button "Manage HTML" at bounding box center [314, 122] width 98 height 20
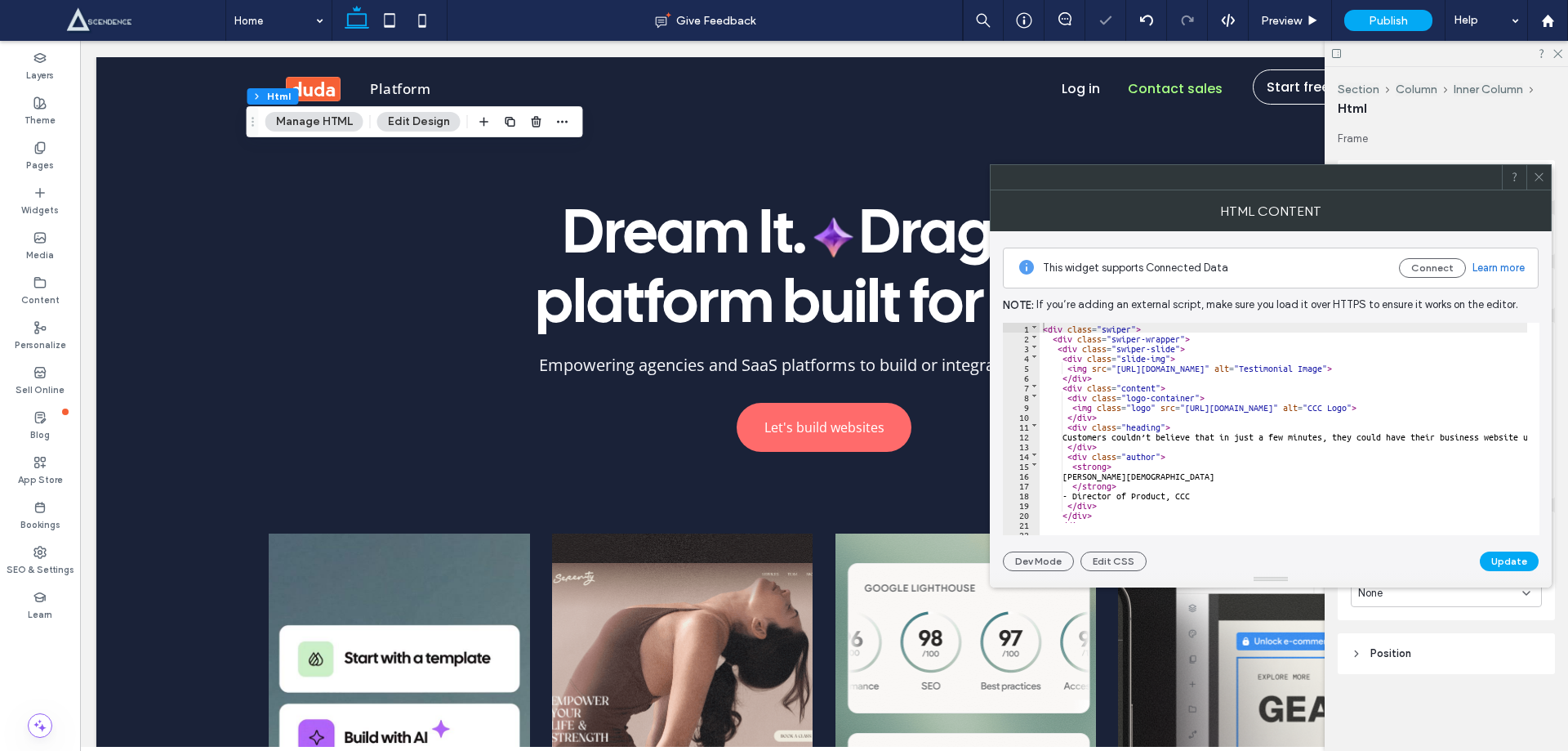
click at [1127, 440] on div "< div class = "swiper" > < div class = "swiper-wrapper" > < div class = "swiper…" at bounding box center [1403, 432] width 727 height 220
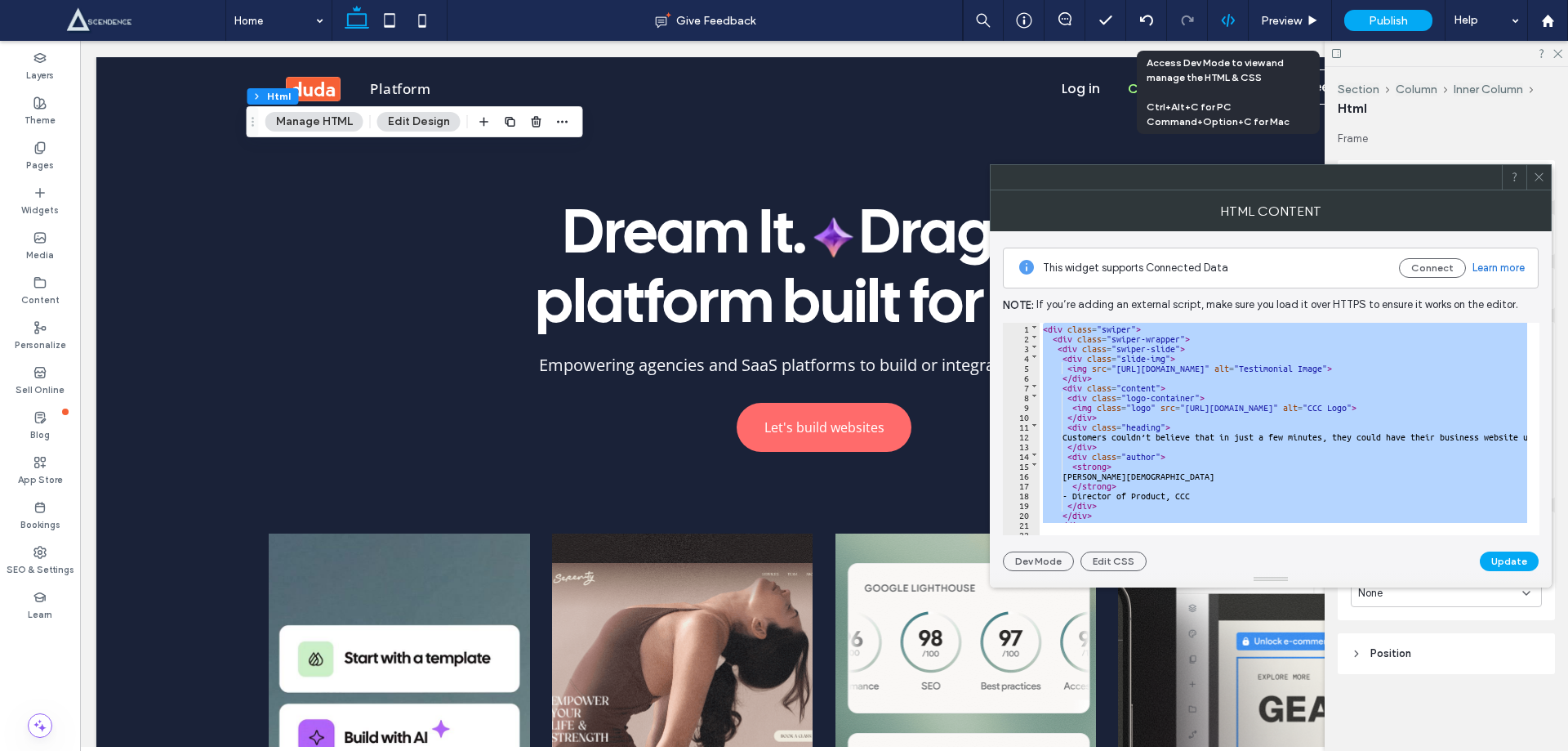
click at [1227, 20] on use at bounding box center [1227, 20] width 13 height 13
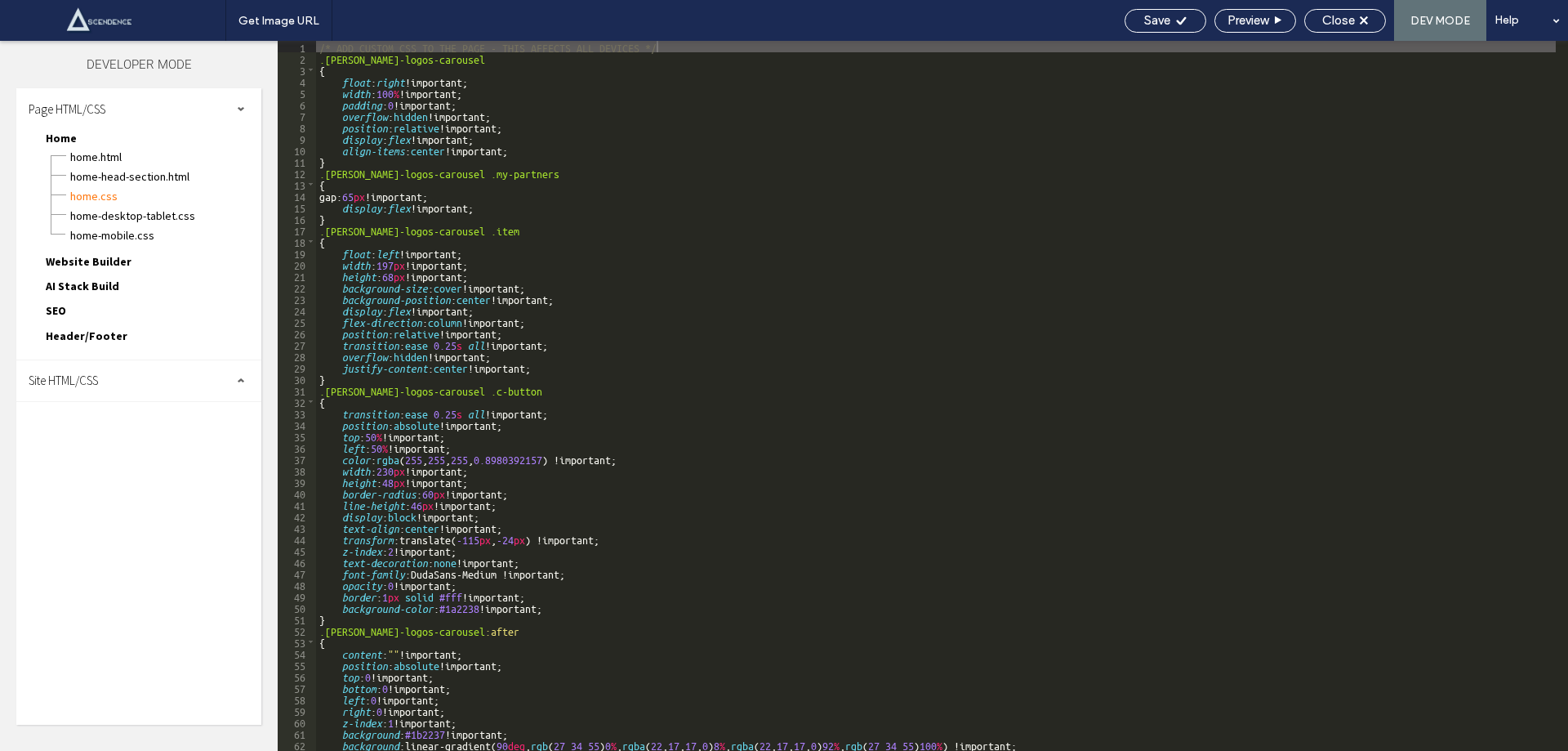
click at [125, 382] on div "Site HTML/CSS" at bounding box center [139, 381] width 245 height 41
click at [116, 456] on span "site.css" at bounding box center [169, 451] width 186 height 16
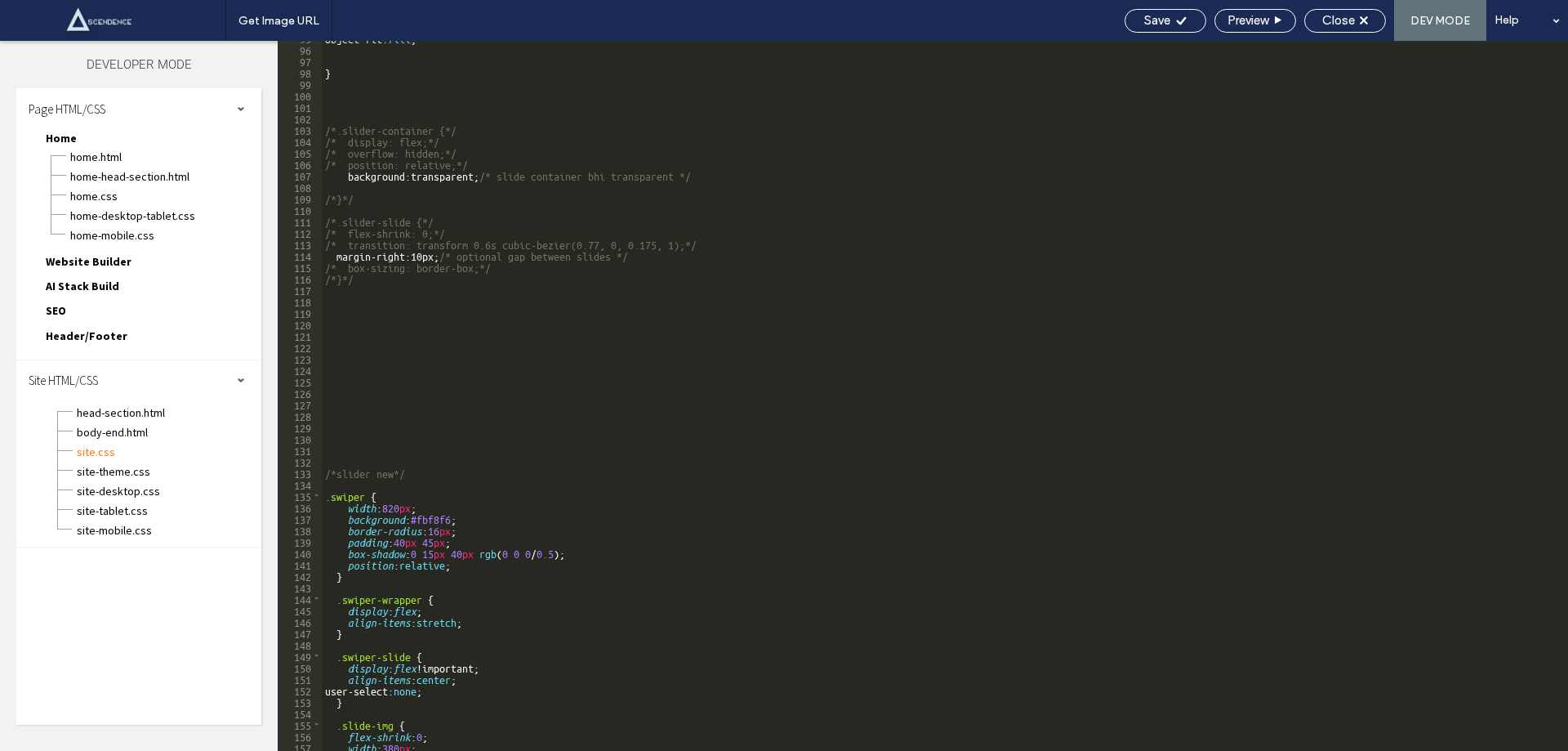
scroll to position [1089, 0]
click at [432, 468] on div "} /*.slider-container {*/ /* display: flex;*/ /* overflow: hidden;*/ /* positio…" at bounding box center [939, 405] width 1234 height 733
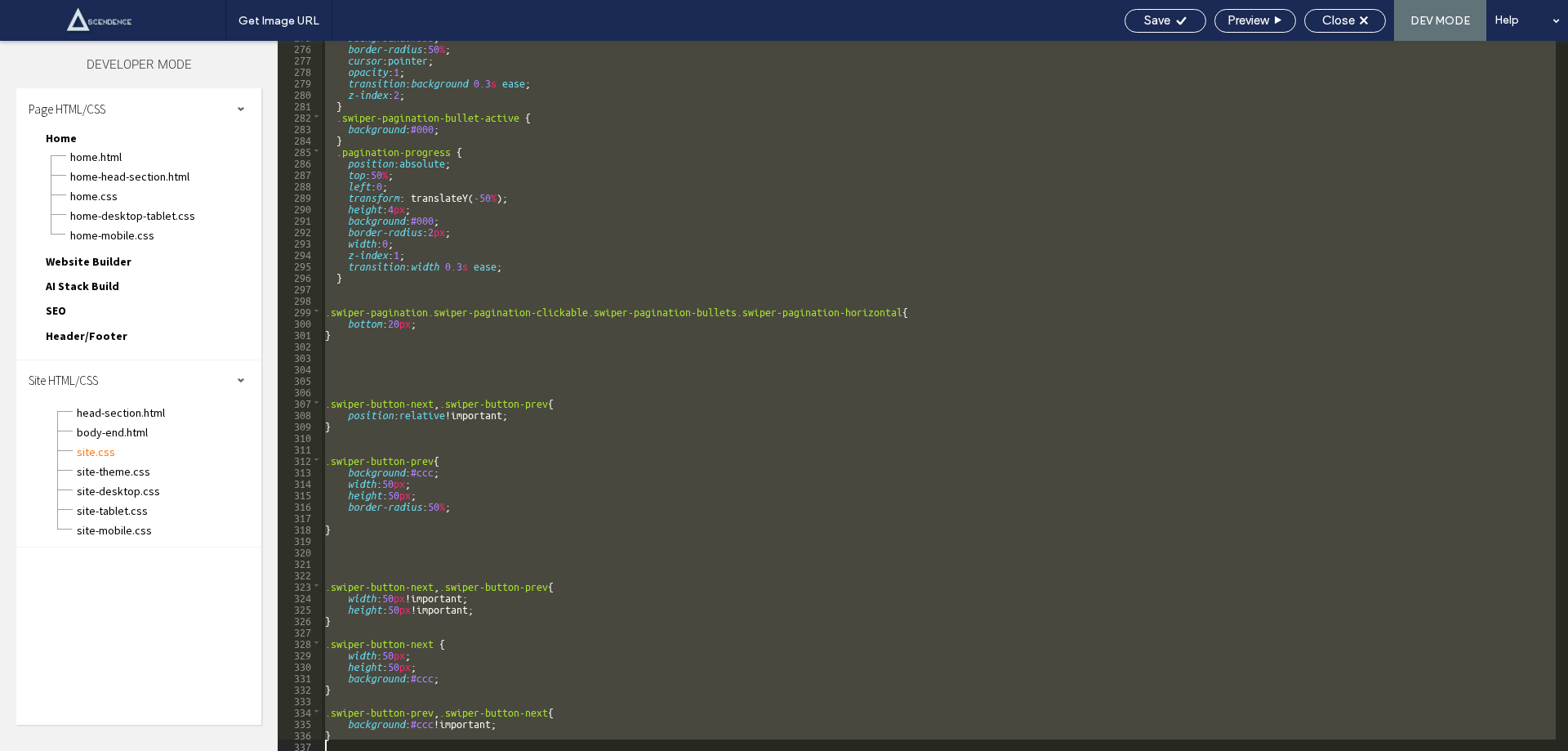
scroll to position [3352, 0]
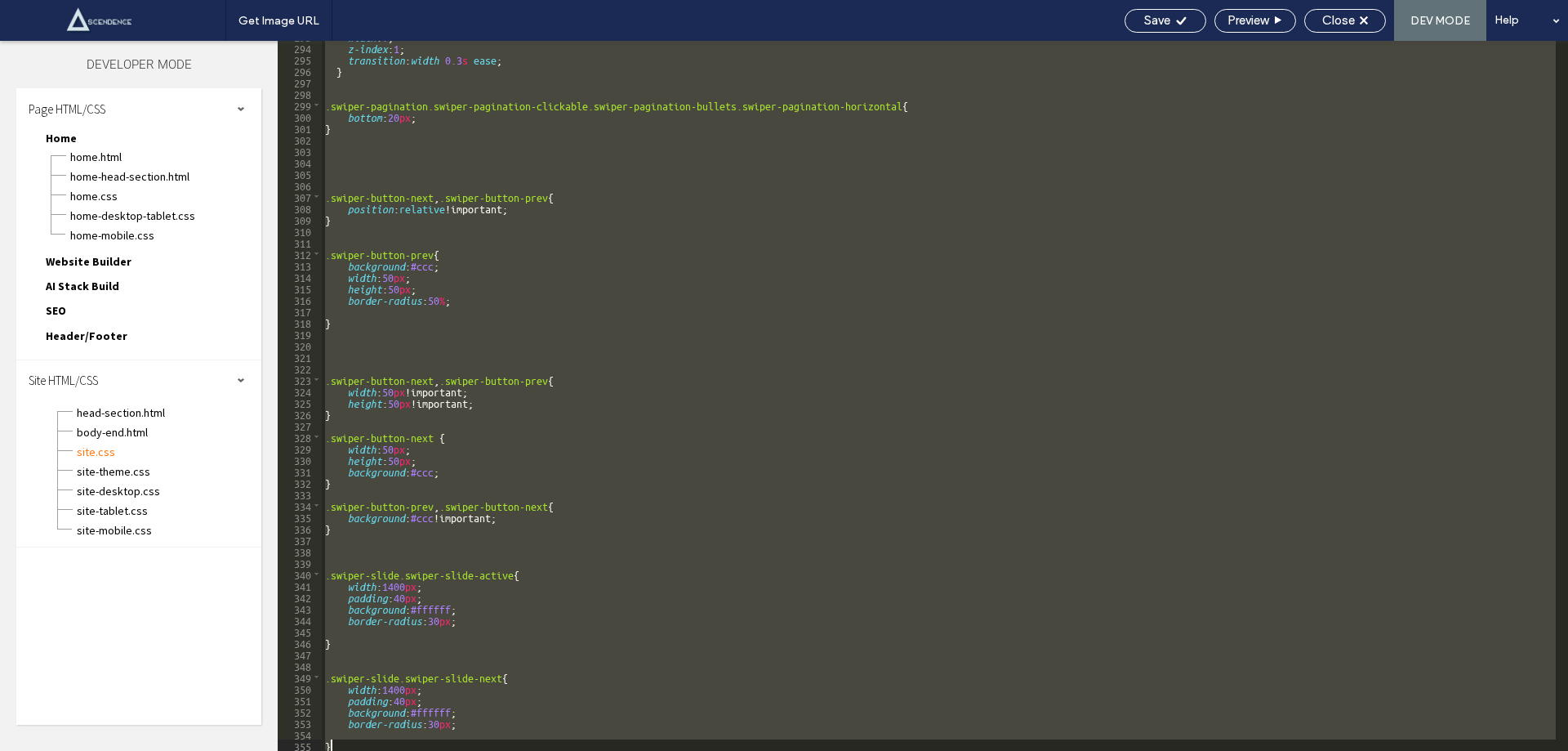
drag, startPoint x: 322, startPoint y: 618, endPoint x: 376, endPoint y: 783, distance: 173.6
click at [376, 750] on html ".wqwq-1{fill:#231f20;} .cls-1q, .cls-2q { fill-rule: evenodd; } .cls-2q { fill:…" at bounding box center [784, 375] width 1568 height 751
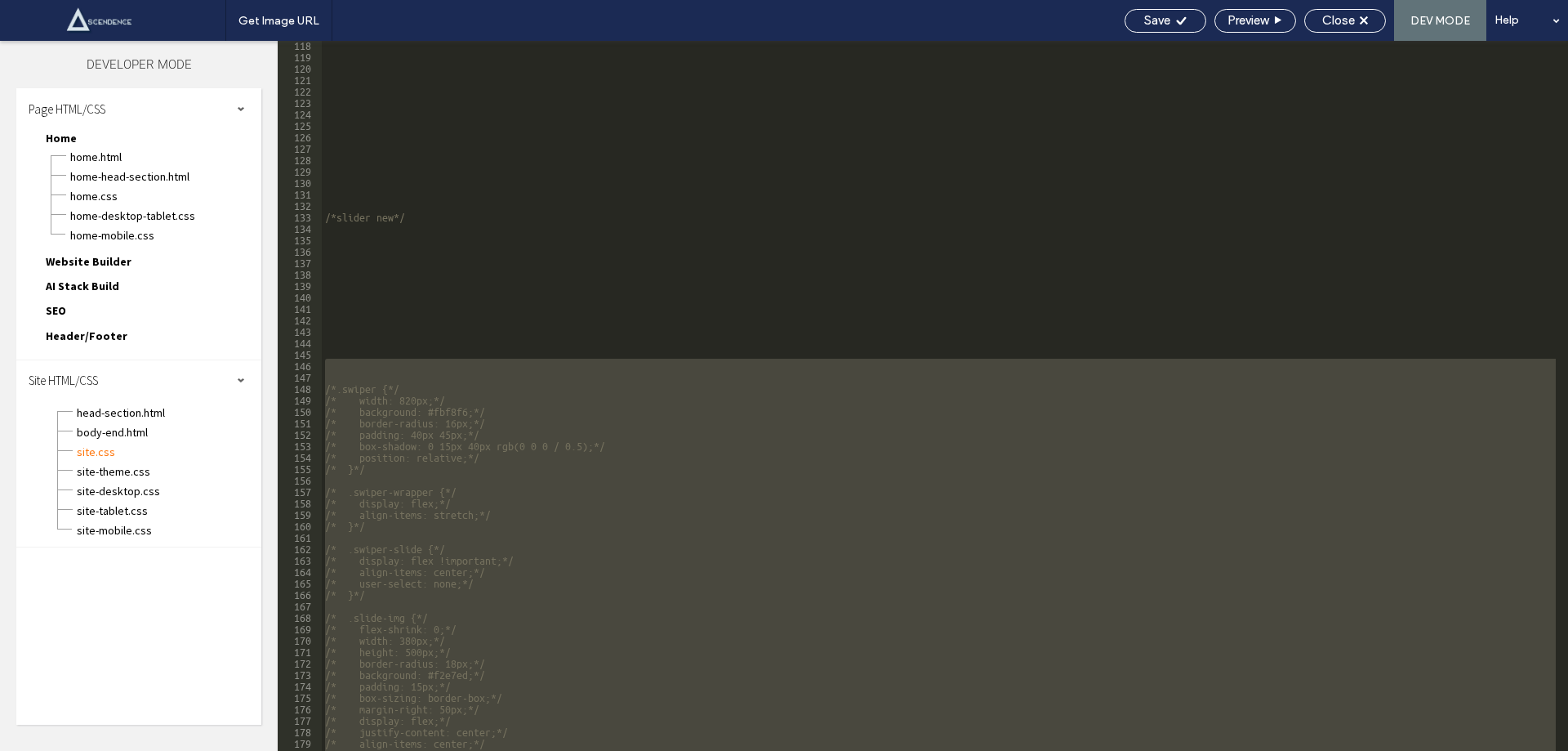
scroll to position [1341, 0]
click at [365, 248] on div "/*slider new*/ /*.swiper {*/ /* width: 820px;*/ /* background: #fbf8f6;*/ /* bo…" at bounding box center [939, 405] width 1234 height 733
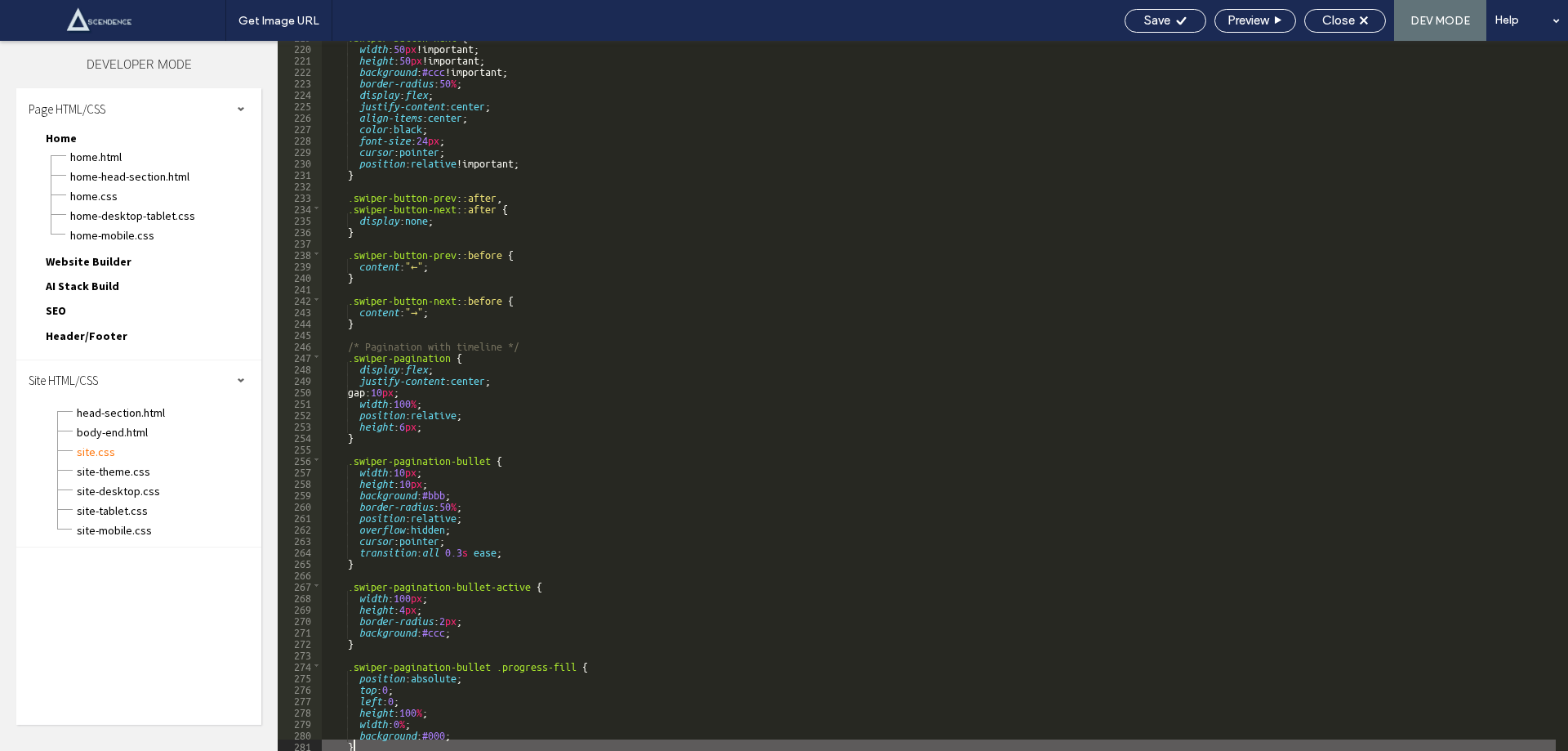
scroll to position [2505, 0]
click at [108, 435] on span "body-end.html" at bounding box center [169, 432] width 186 height 16
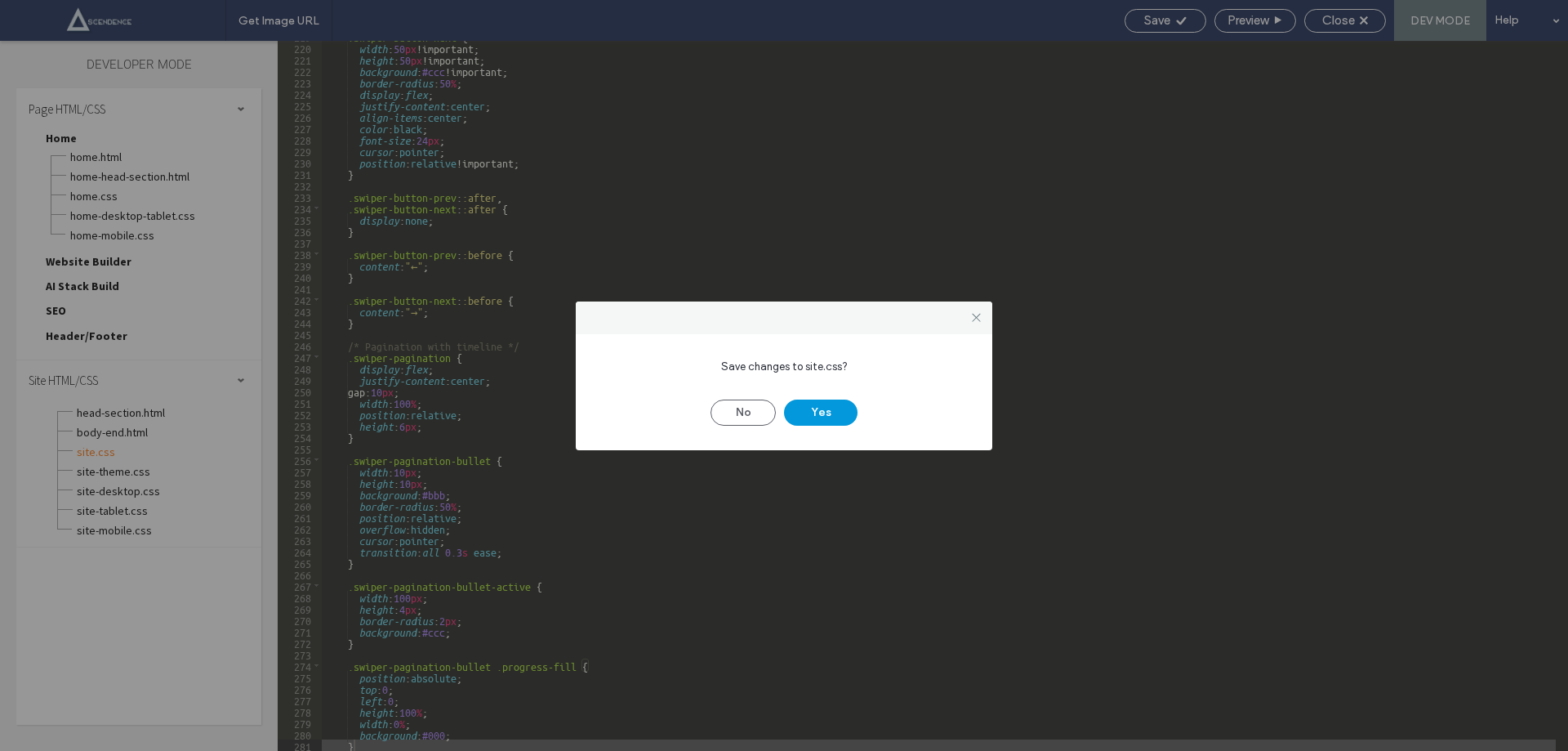
click at [827, 408] on button "Yes" at bounding box center [821, 413] width 74 height 27
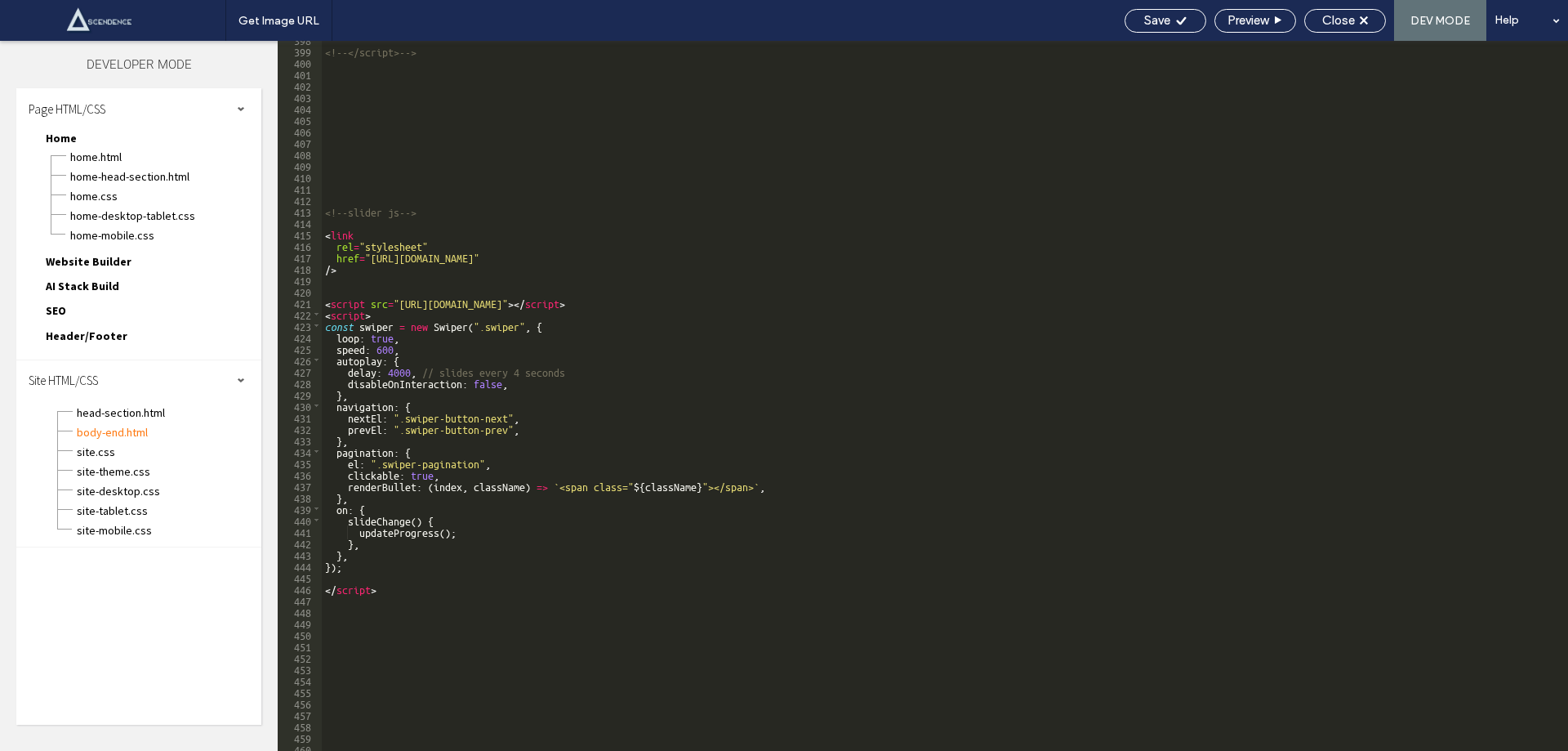
scroll to position [4550, 0]
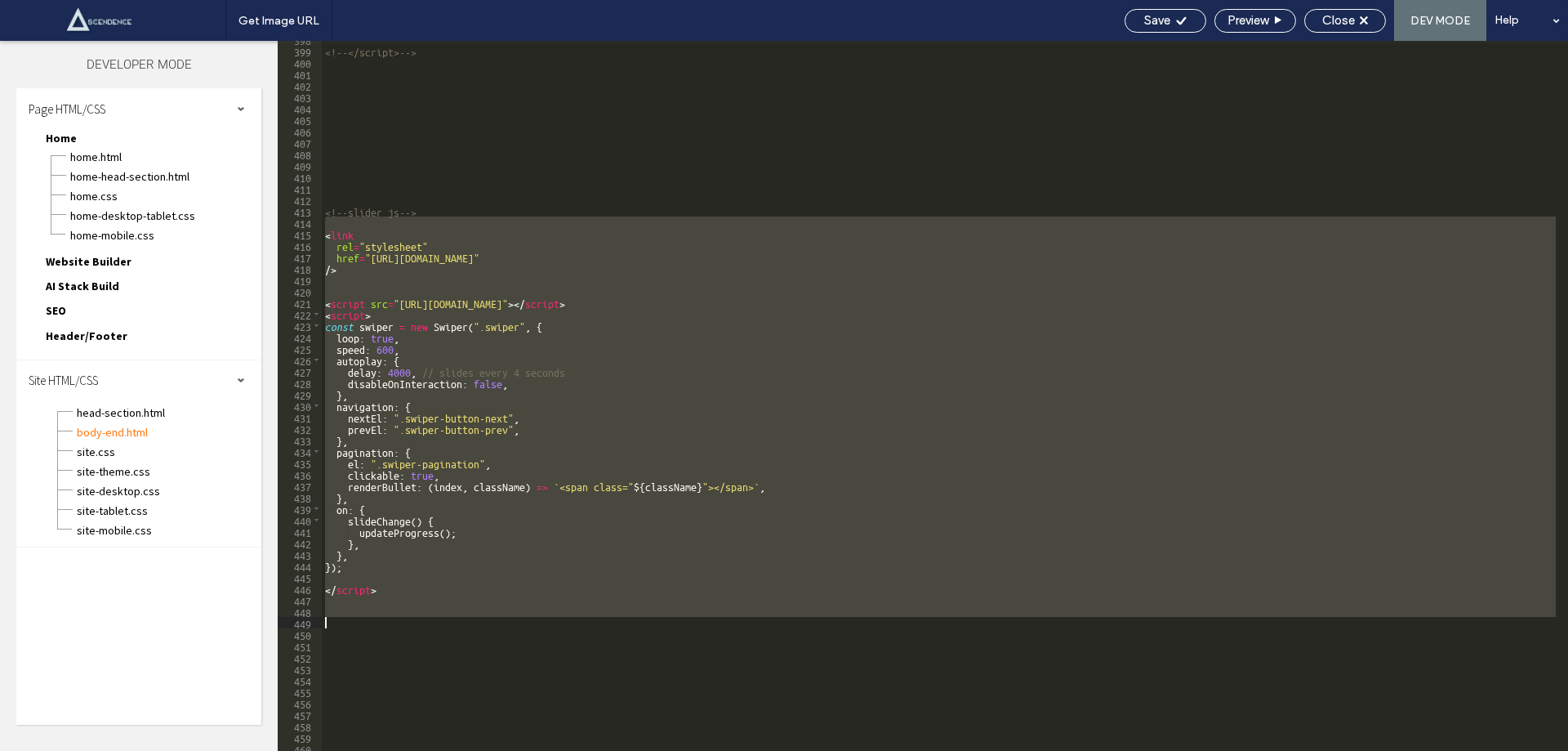
drag, startPoint x: 328, startPoint y: 227, endPoint x: 383, endPoint y: 651, distance: 427.6
click at [383, 651] on div "<!--</script>--> <!--slider js--> < link rel = "stylesheet" href = "https://cdn…" at bounding box center [939, 400] width 1234 height 733
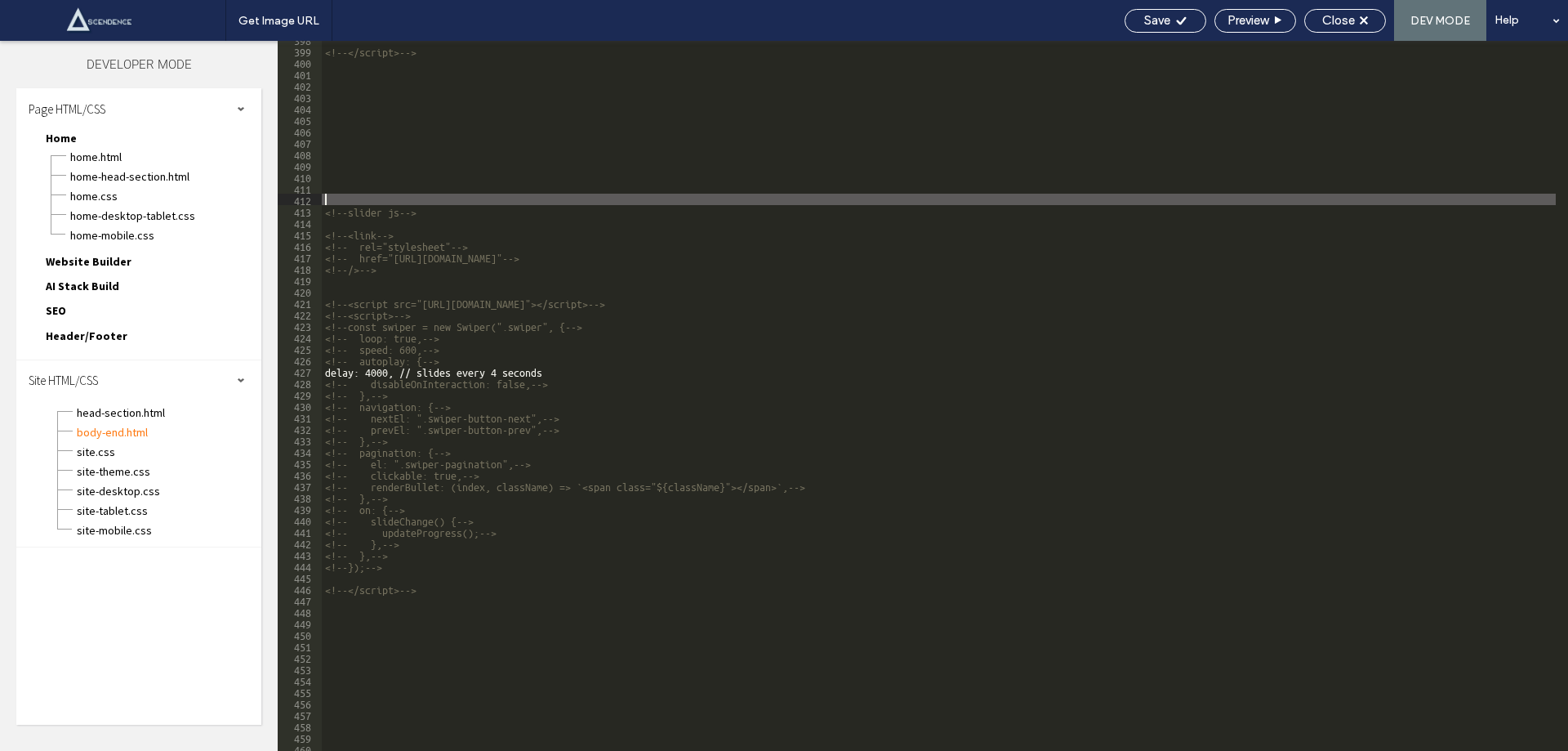
click at [450, 202] on div "<!--</script>--> <!--slider js--> <!--<link--> <!-- rel="stylesheet"--> <!-- hr…" at bounding box center [939, 400] width 1234 height 733
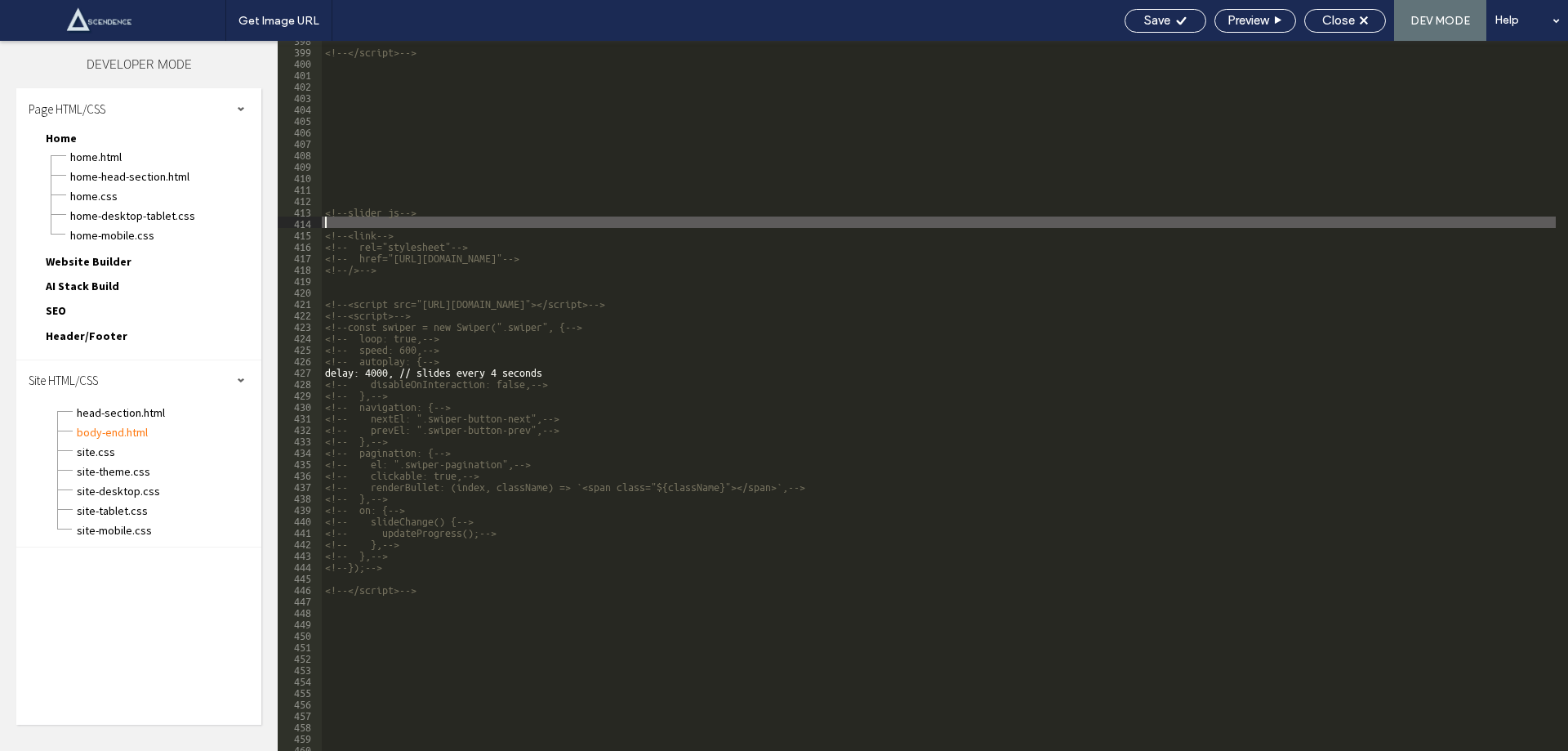
click at [457, 221] on div "<!--</script>--> <!--slider js--> <!--<link--> <!-- rel="stylesheet"--> <!-- hr…" at bounding box center [939, 400] width 1234 height 733
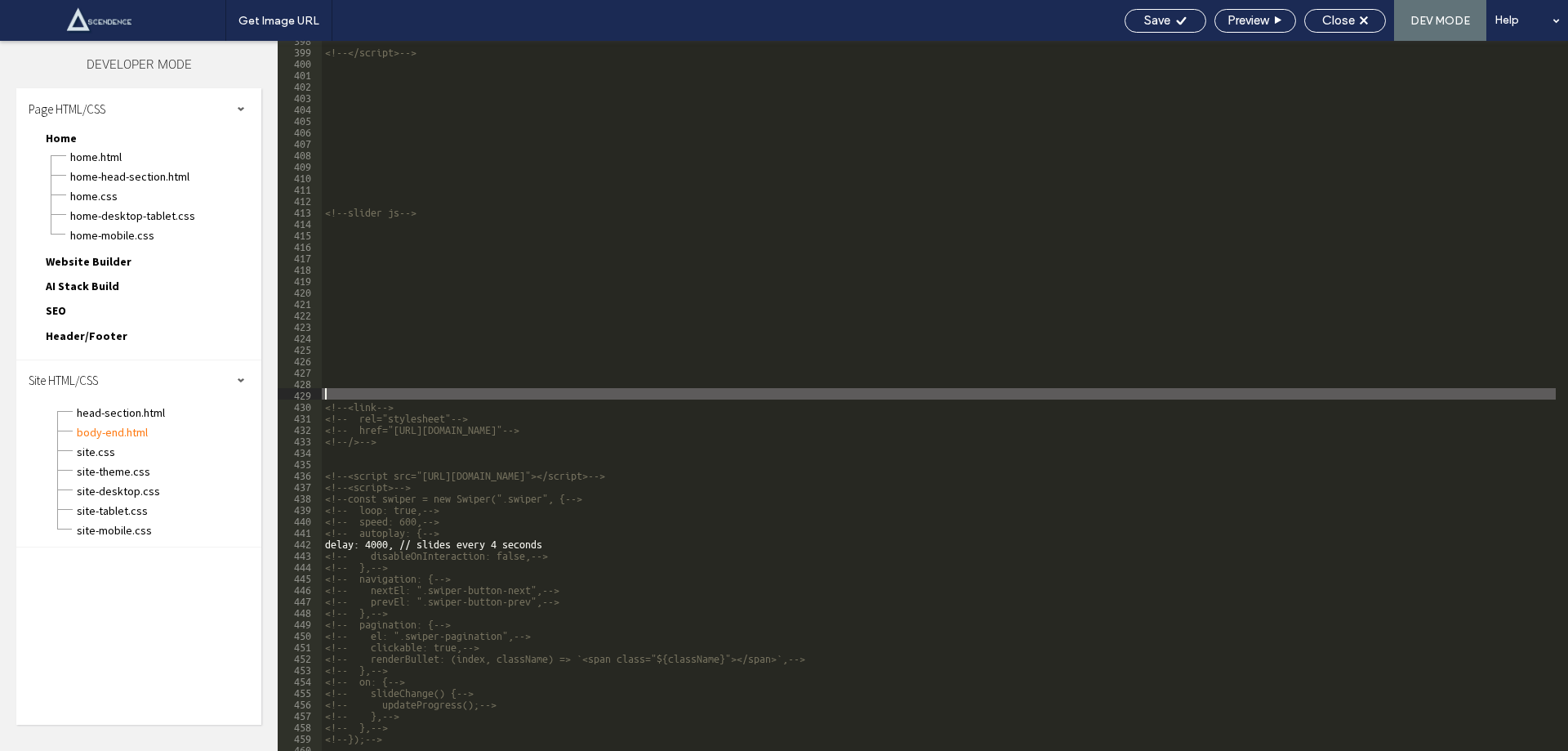
type textarea "**"
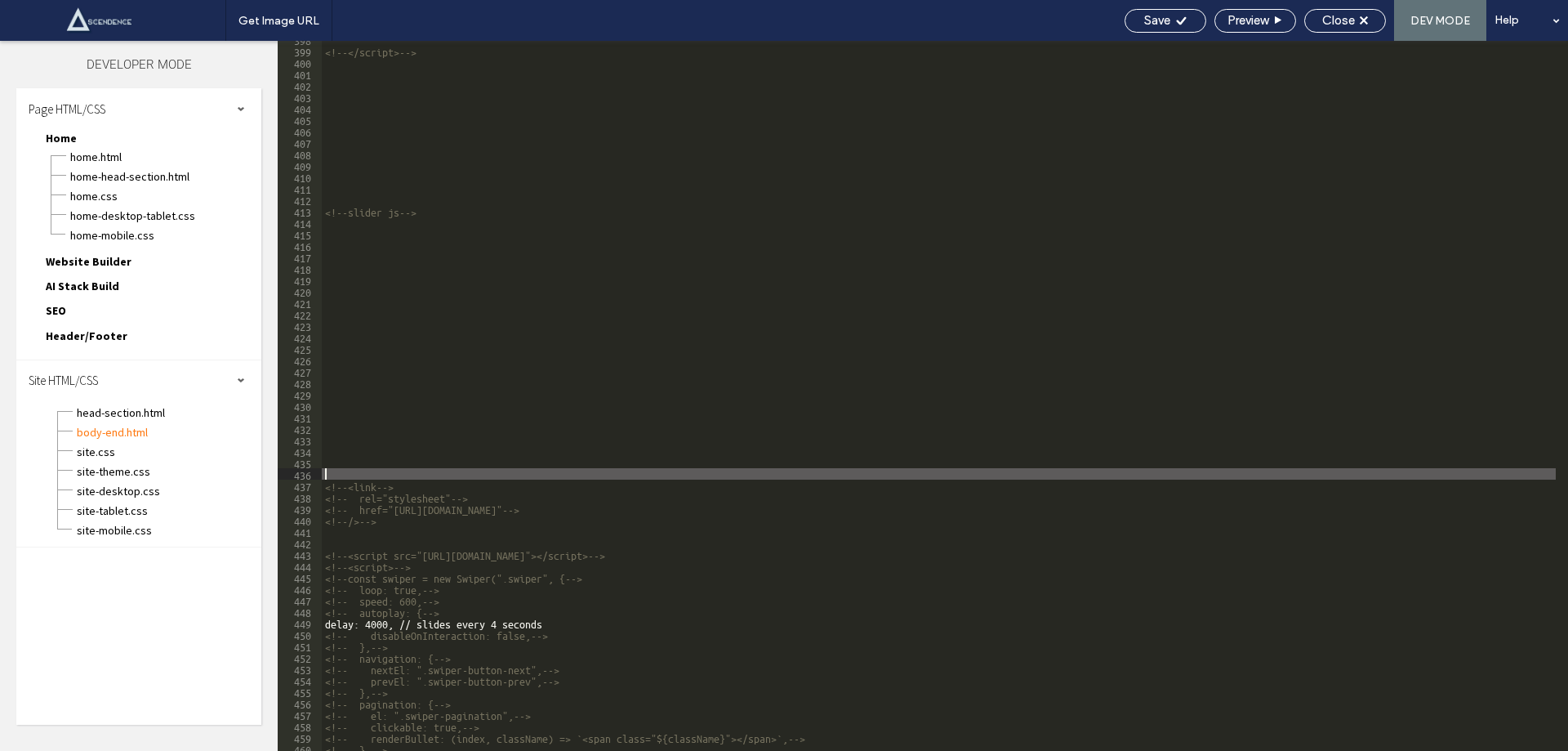
click at [347, 259] on div "<!--</script>--> <!--slider js--> <!--<link--> <!-- rel="stylesheet"--> <!-- hr…" at bounding box center [939, 400] width 1234 height 733
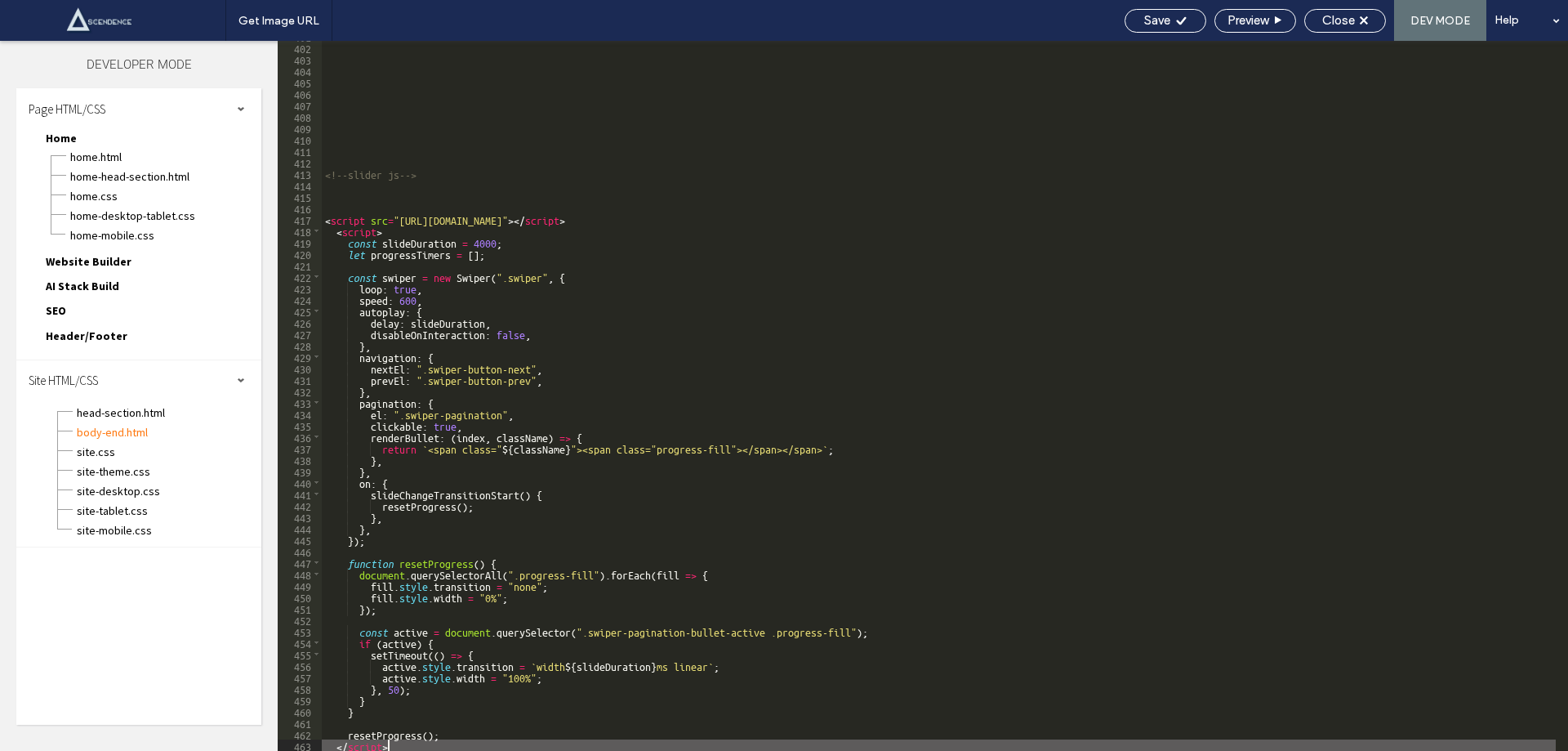
scroll to position [4587, 0]
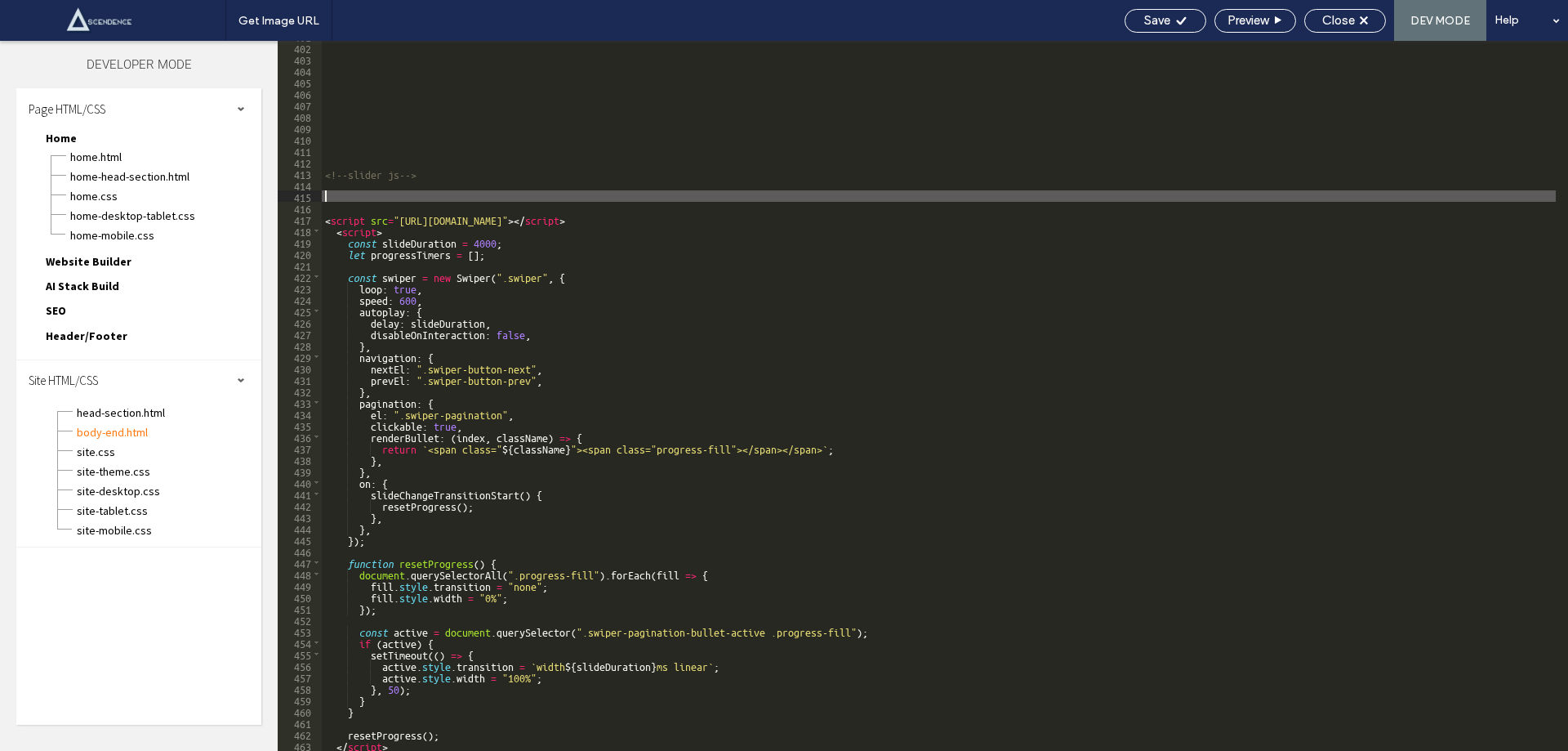
click at [346, 190] on div "<!--slider js--> < script src = "https://cdn.jsdelivr.net/npm/swiper@10/swiper-…" at bounding box center [939, 396] width 1234 height 733
click at [1164, 21] on span "Save" at bounding box center [1157, 20] width 27 height 15
click at [1352, 27] on span "Close" at bounding box center [1339, 20] width 33 height 15
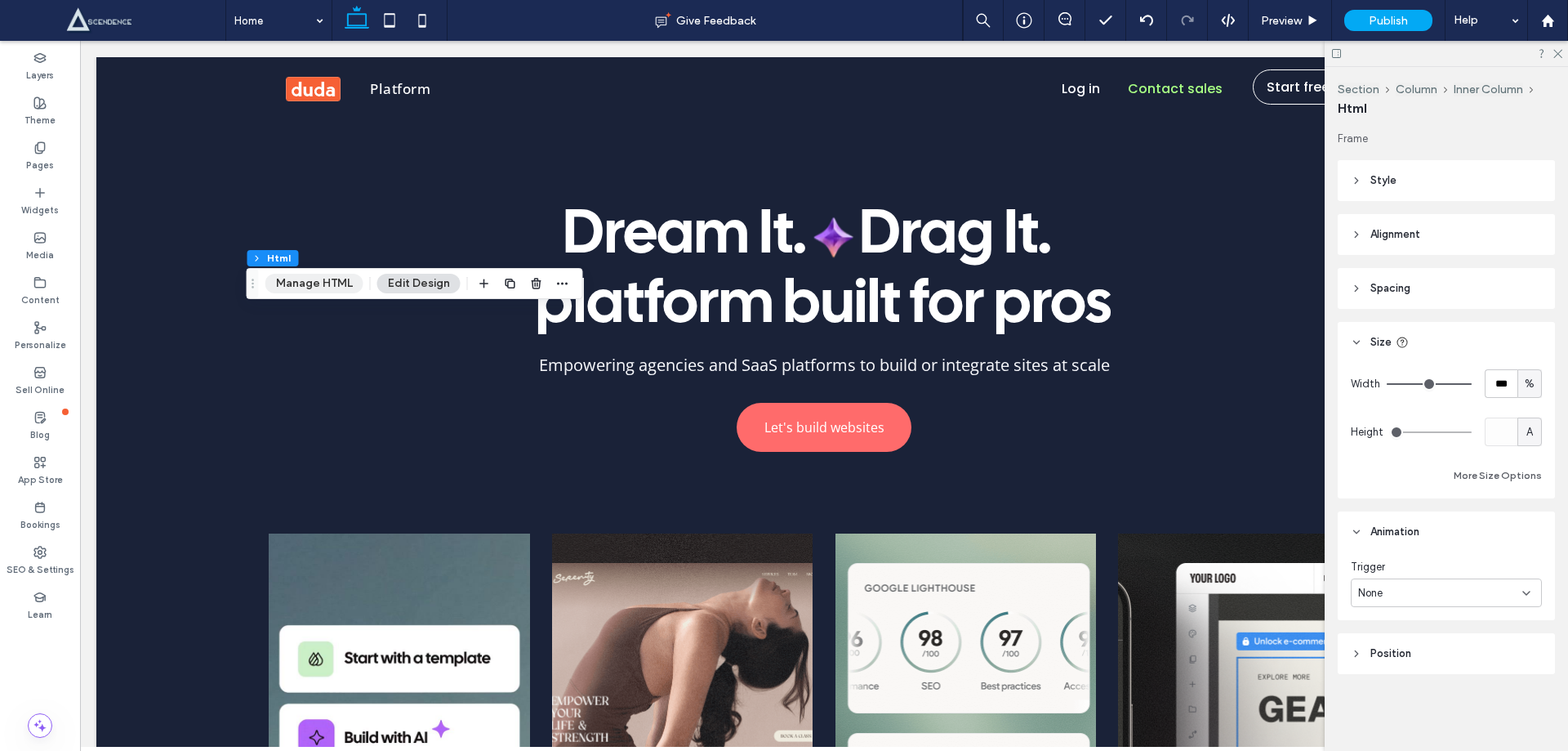
click at [310, 284] on button "Manage HTML" at bounding box center [314, 283] width 98 height 20
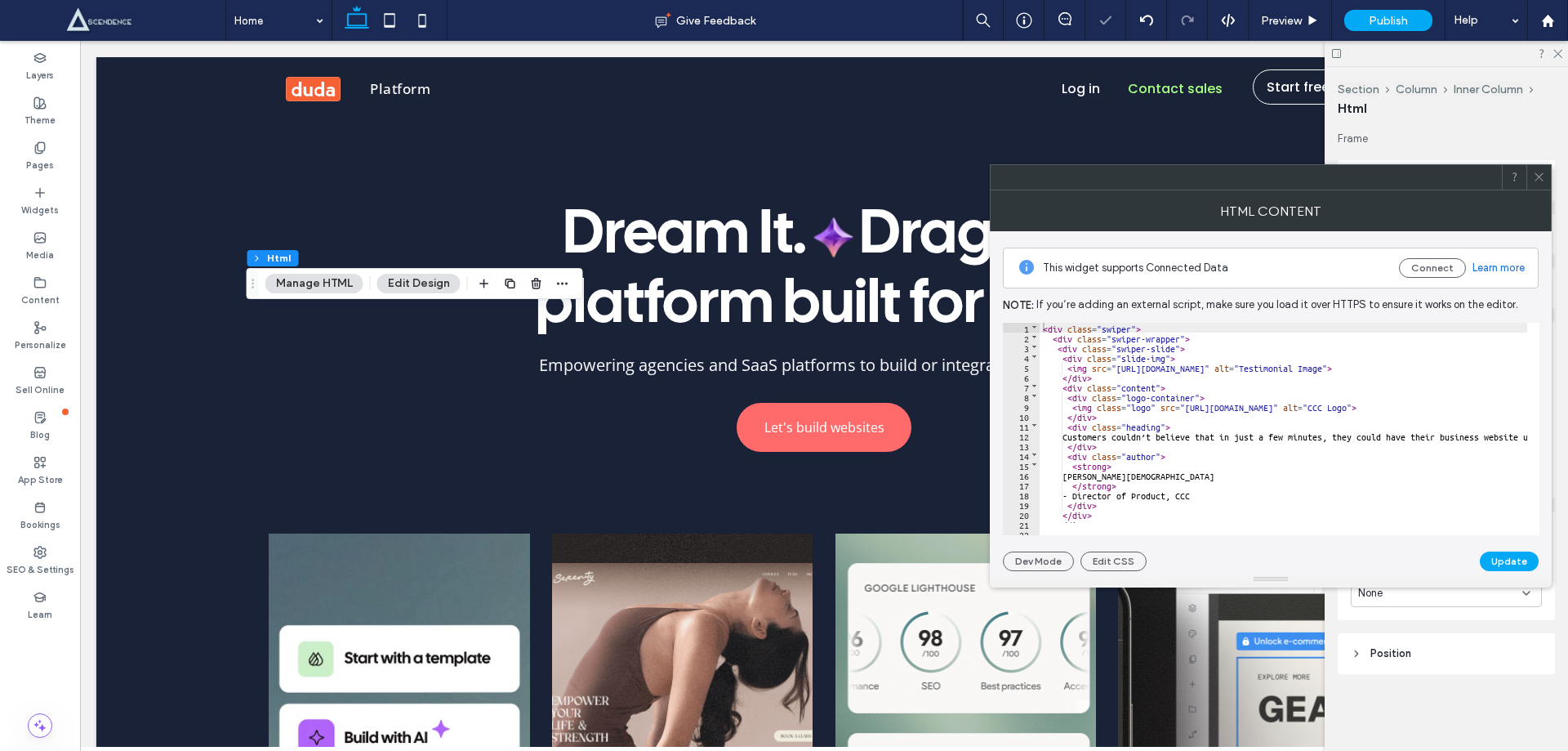
click at [1174, 420] on div "< div class = "swiper" > < div class = "swiper-wrapper" > < div class = "swiper…" at bounding box center [1403, 432] width 727 height 220
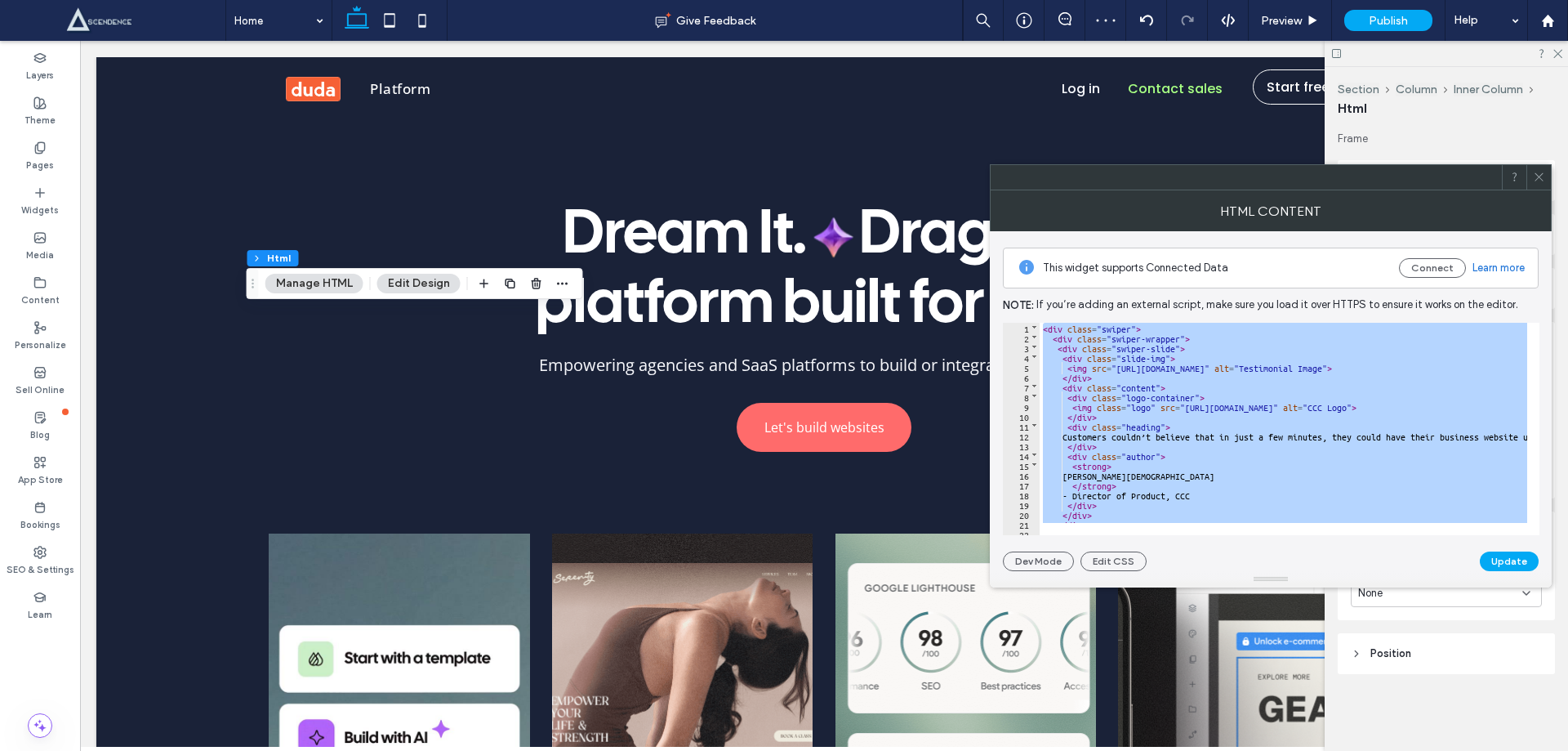
scroll to position [182, 0]
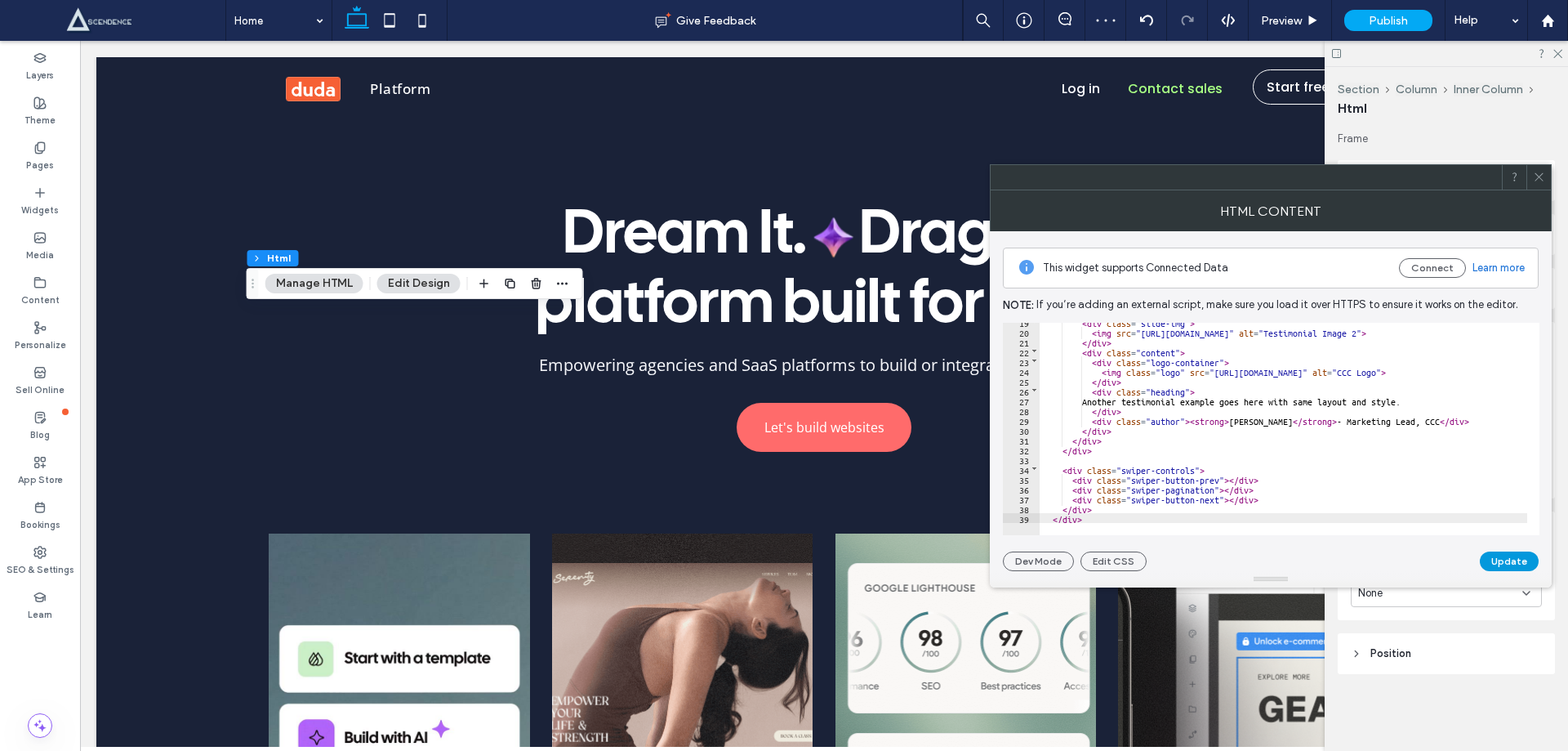
click at [1512, 564] on button "Update" at bounding box center [1509, 561] width 59 height 20
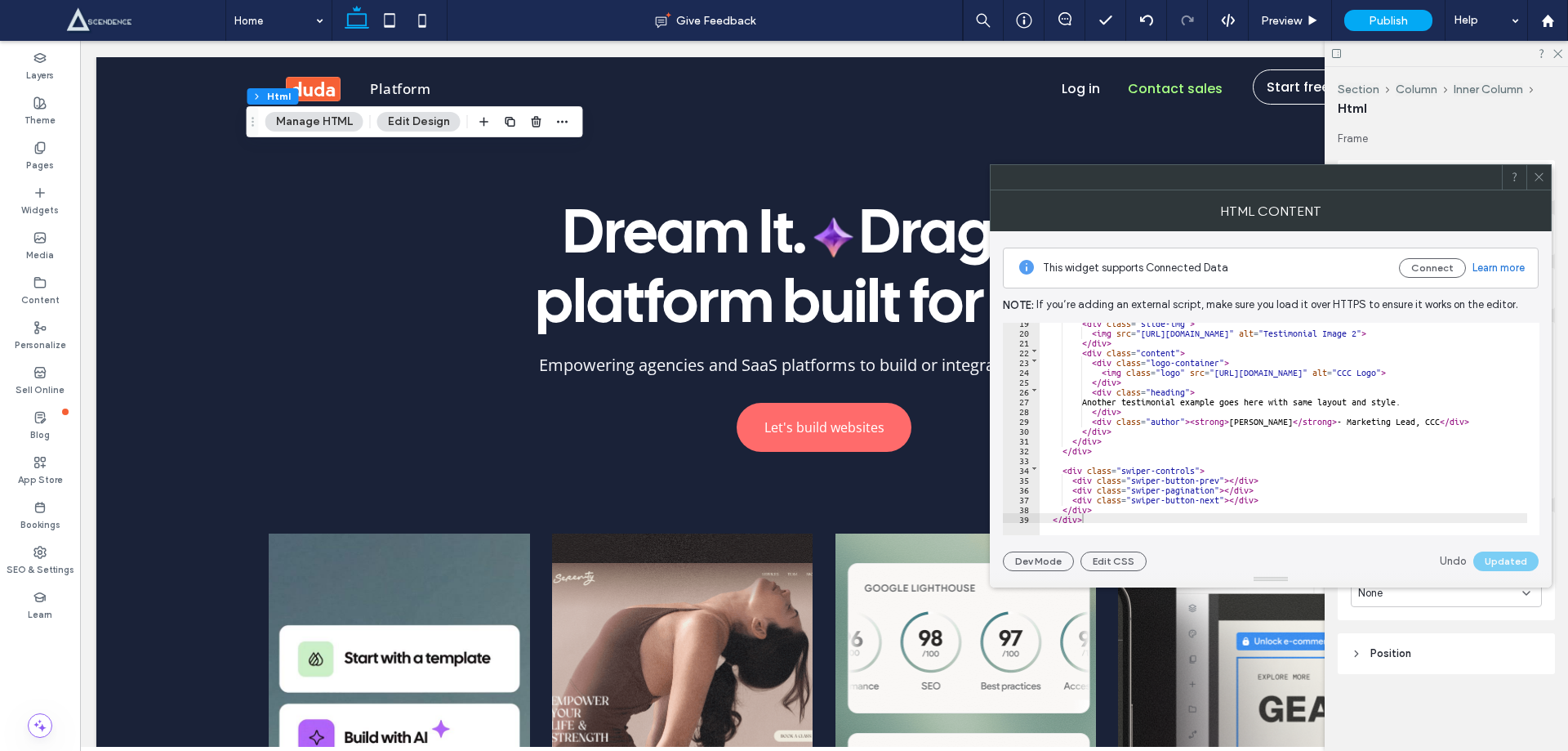
click at [1494, 555] on div "Undo Updated" at bounding box center [1489, 561] width 98 height 20
click at [1433, 272] on button "Connect" at bounding box center [1433, 268] width 67 height 20
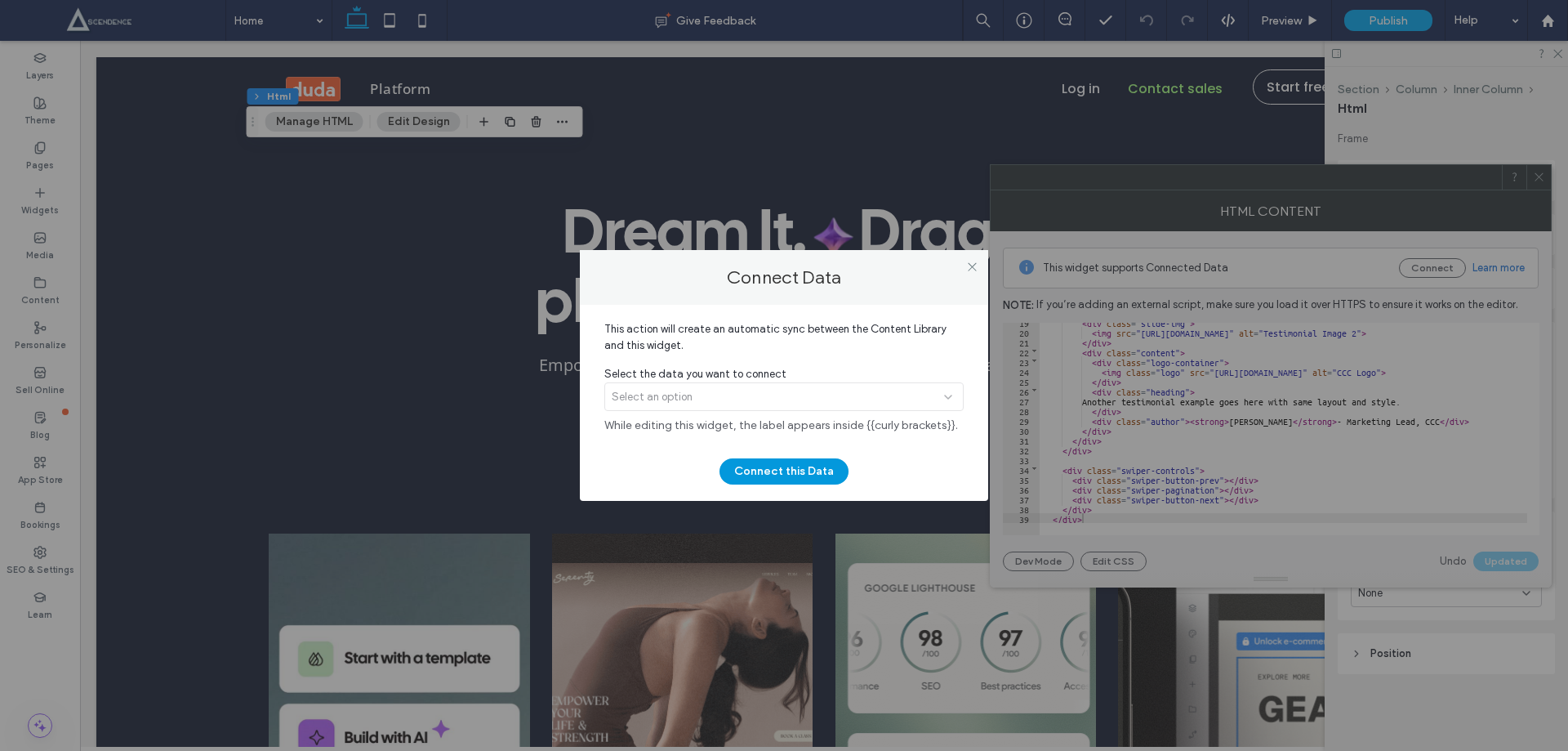
click at [776, 468] on button "Connect this Data" at bounding box center [784, 471] width 129 height 27
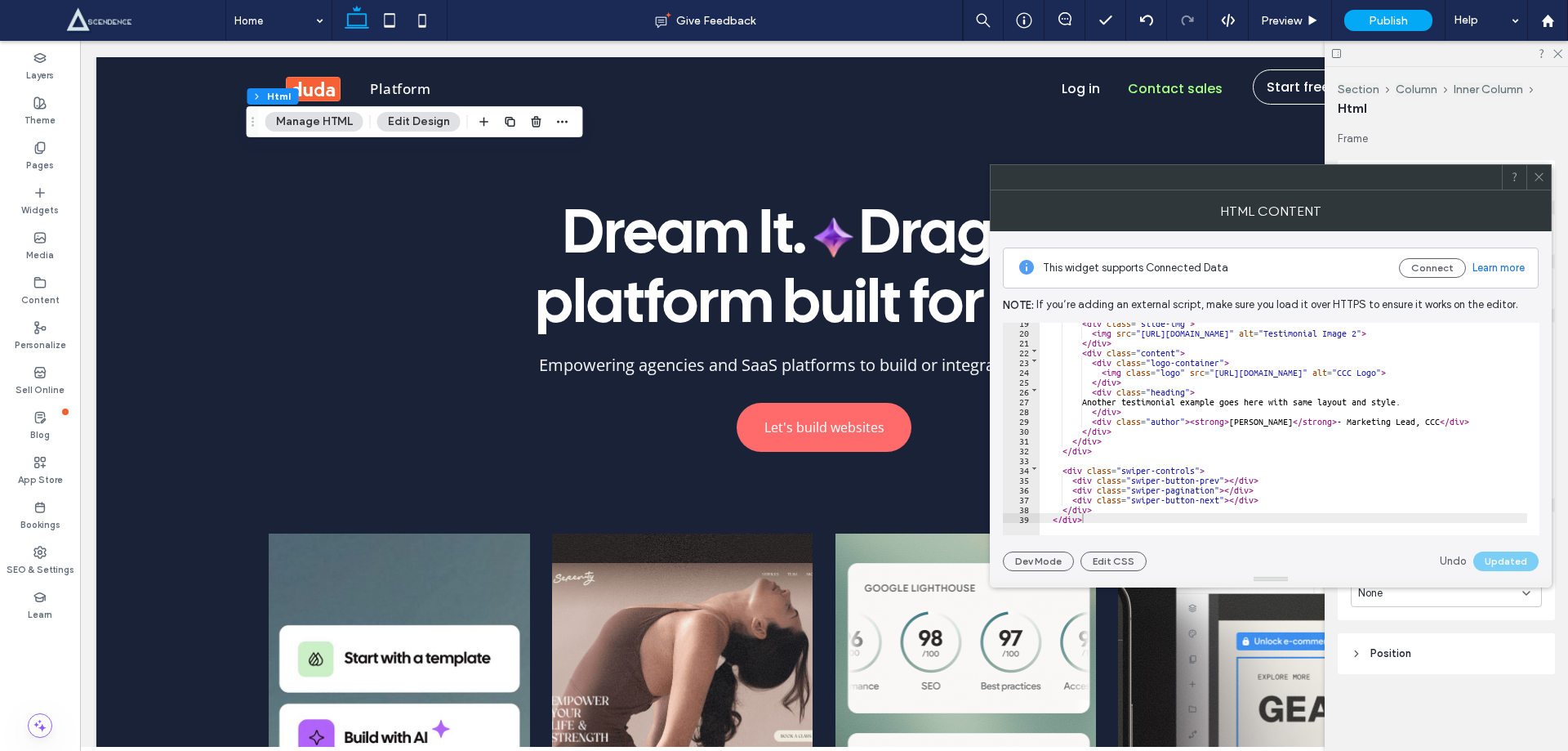
scroll to position [0, 0]
click at [1153, 415] on div "< div class = "slide-img" > < img src = "https://lirp.cdn-website.com/a8ff2f1c/…" at bounding box center [1418, 426] width 757 height 220
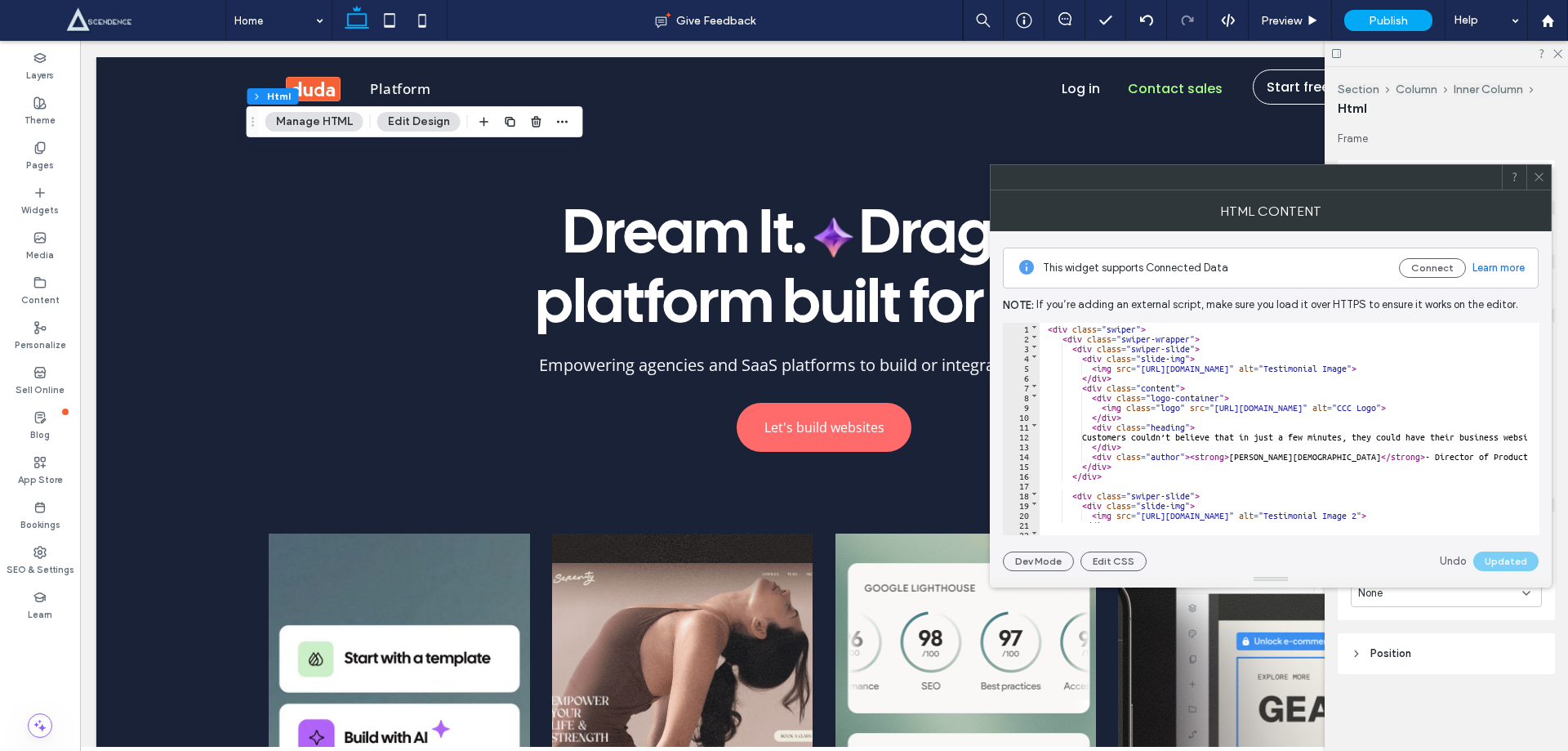
click at [1173, 413] on div "< div class = "swiper" > < div class = "swiper-wrapper" > < div class = "swiper…" at bounding box center [1418, 432] width 757 height 220
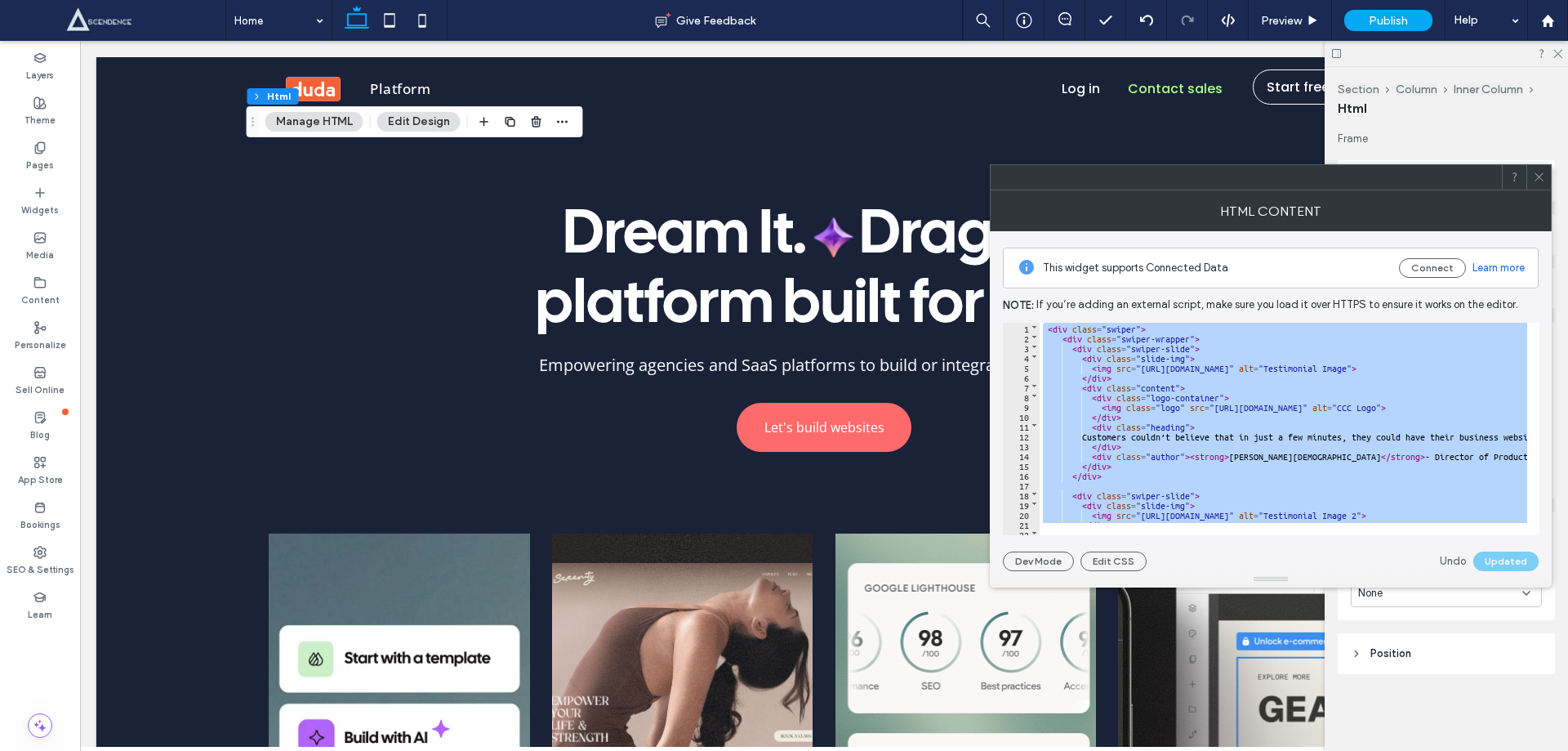
scroll to position [182, 0]
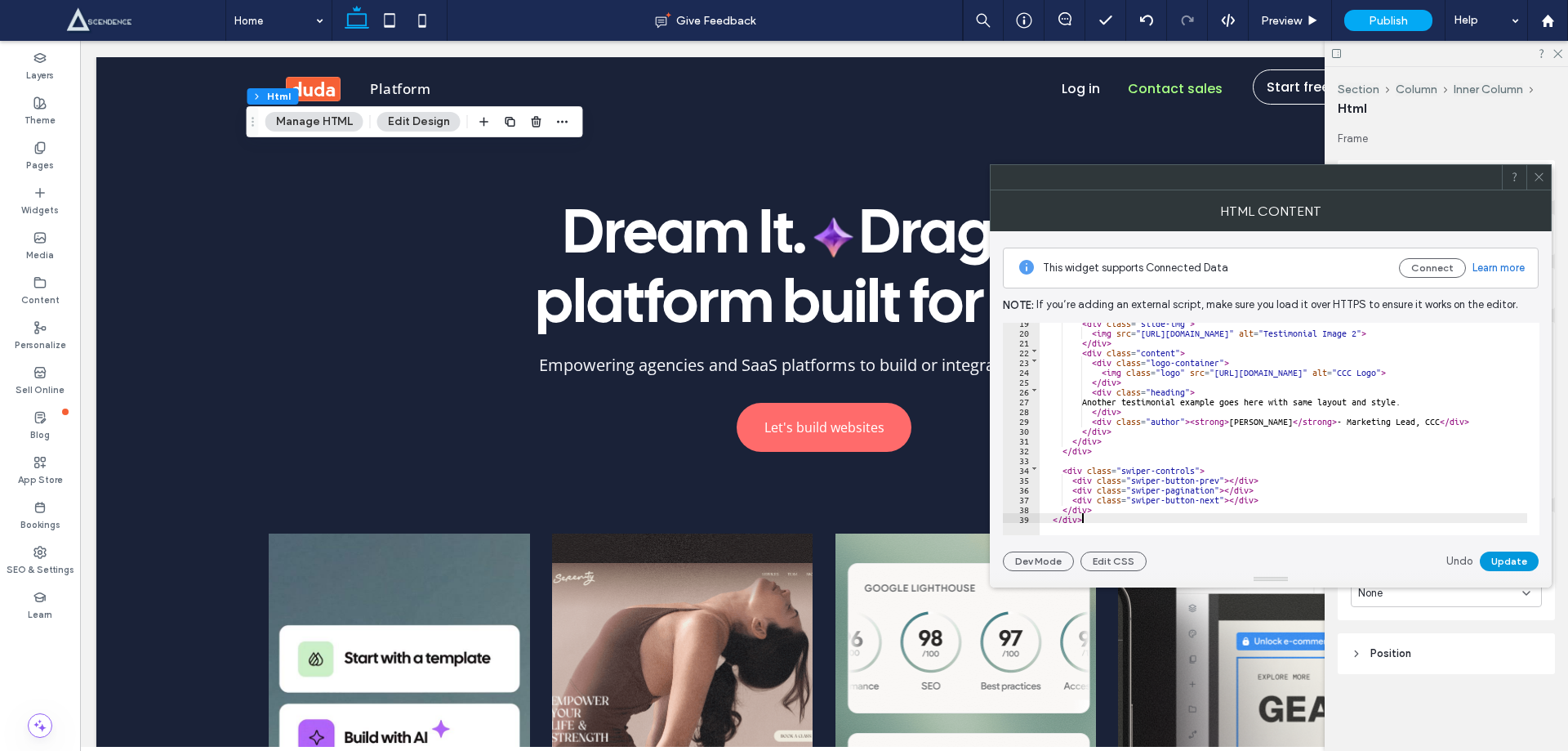
click at [1509, 559] on button "Update" at bounding box center [1509, 561] width 59 height 20
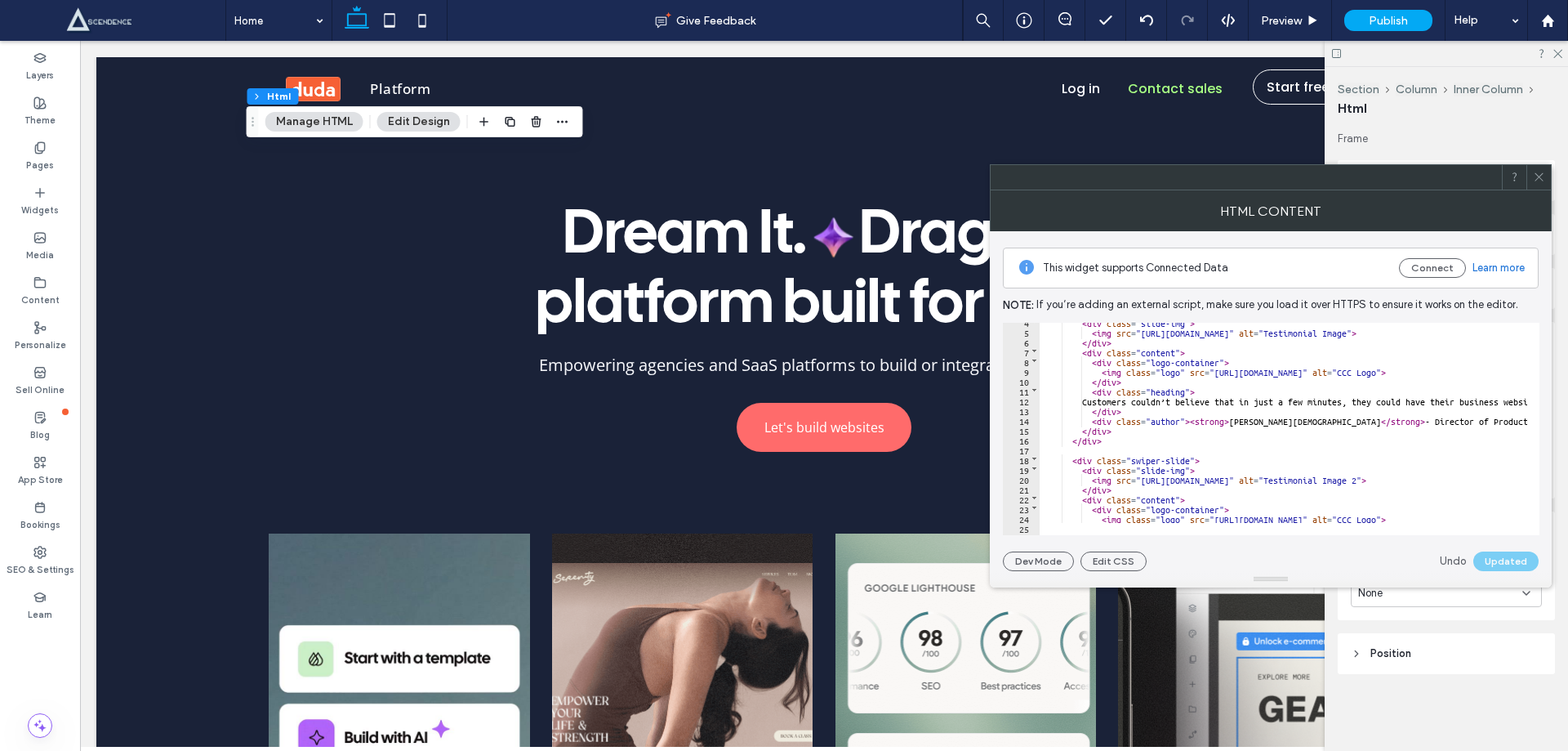
scroll to position [0, 0]
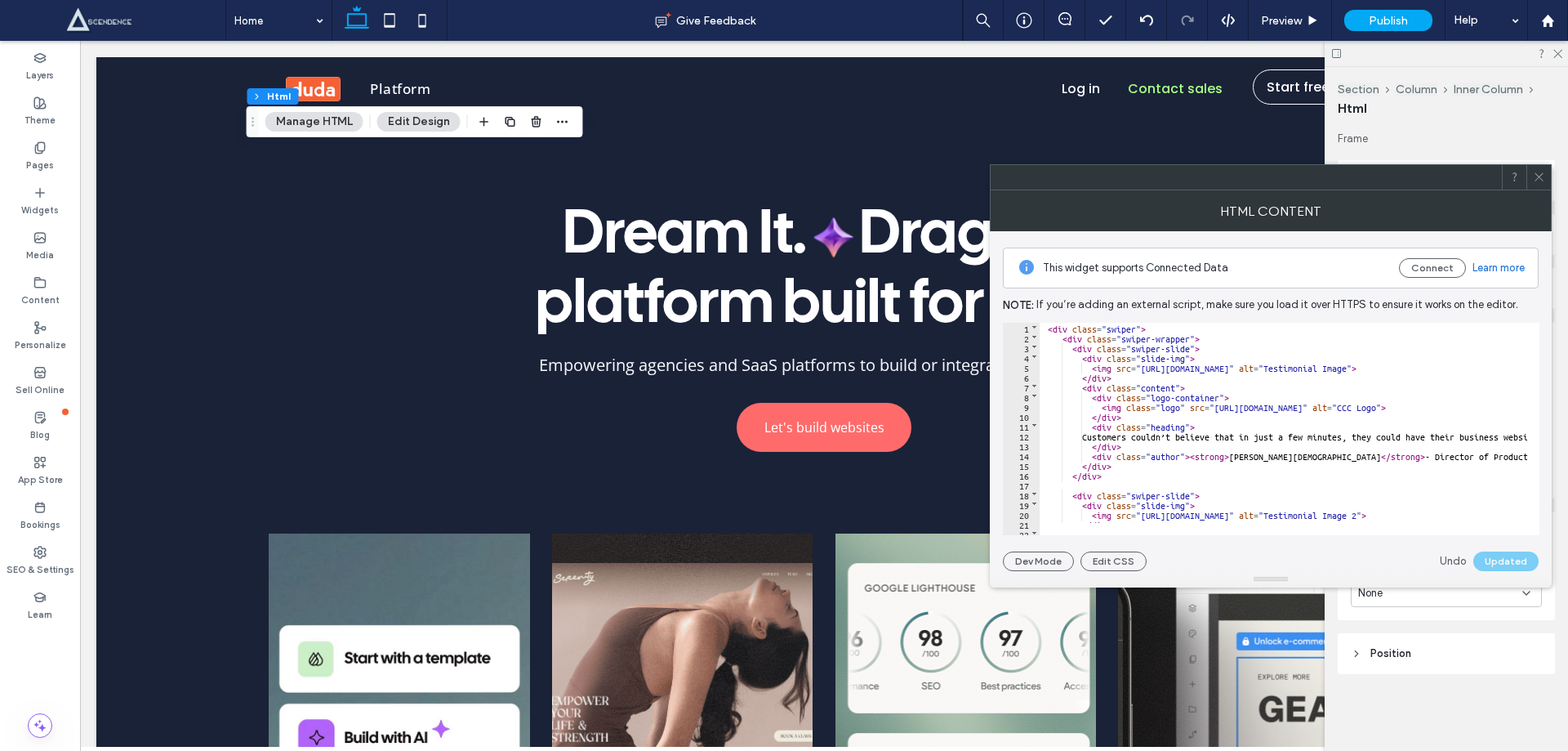
click at [1538, 170] on icon at bounding box center [1539, 176] width 12 height 12
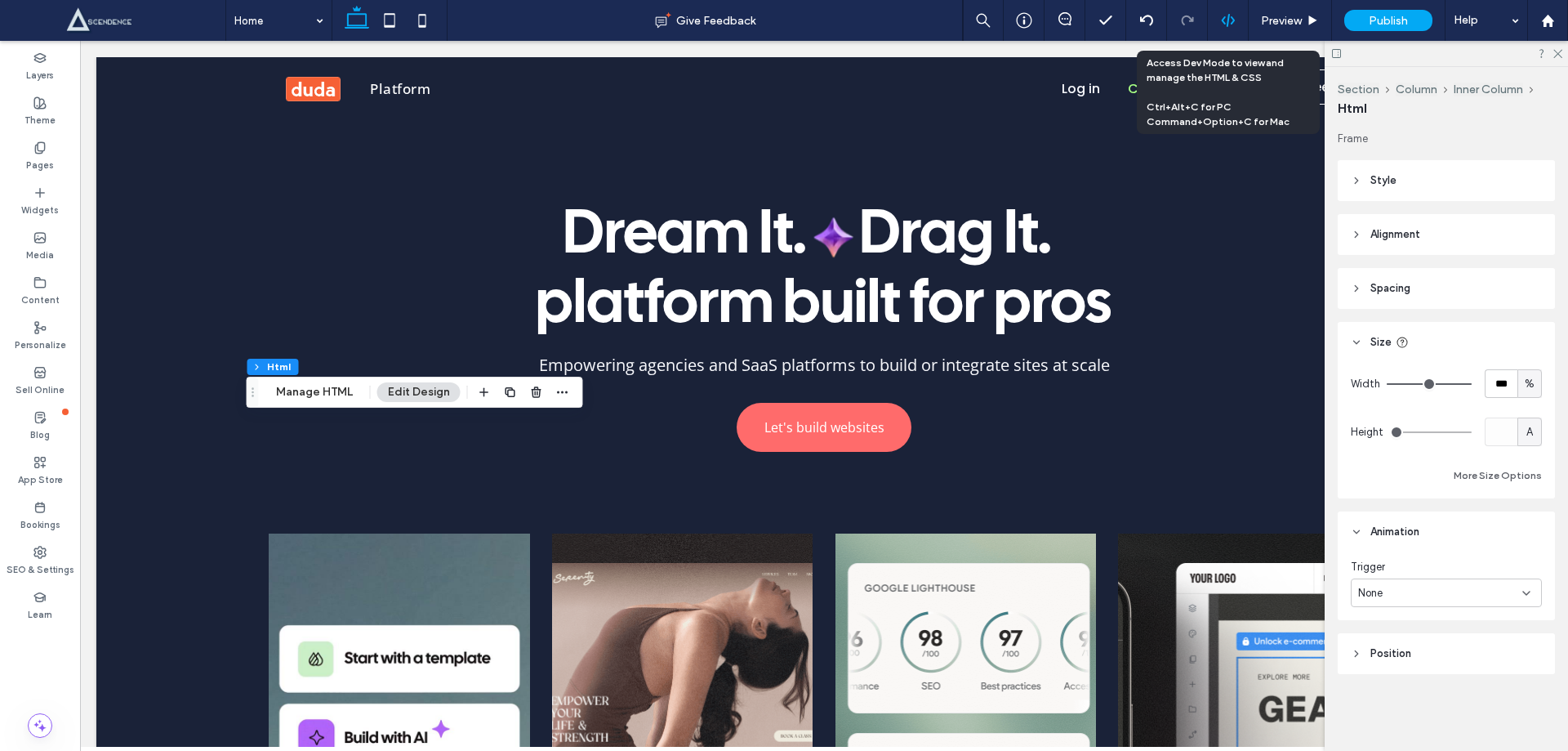
click at [1227, 9] on div at bounding box center [1229, 21] width 41 height 41
click at [1224, 12] on div at bounding box center [1229, 21] width 41 height 41
click at [1225, 10] on div at bounding box center [1229, 21] width 41 height 41
click at [1229, 22] on icon at bounding box center [1228, 20] width 15 height 15
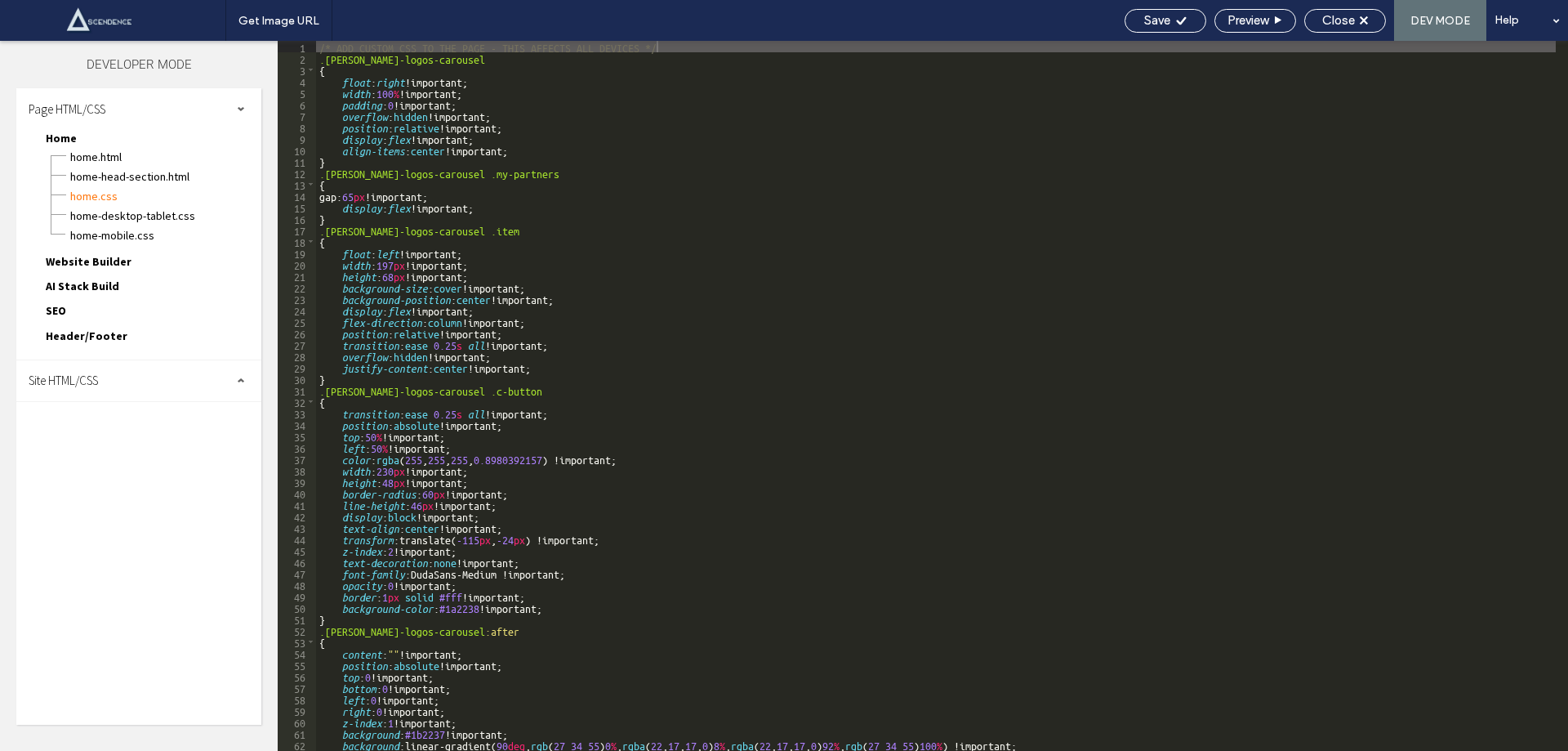
click at [98, 376] on span "Site HTML/CSS" at bounding box center [62, 380] width 69 height 15
click at [122, 446] on span "site.css" at bounding box center [169, 451] width 186 height 16
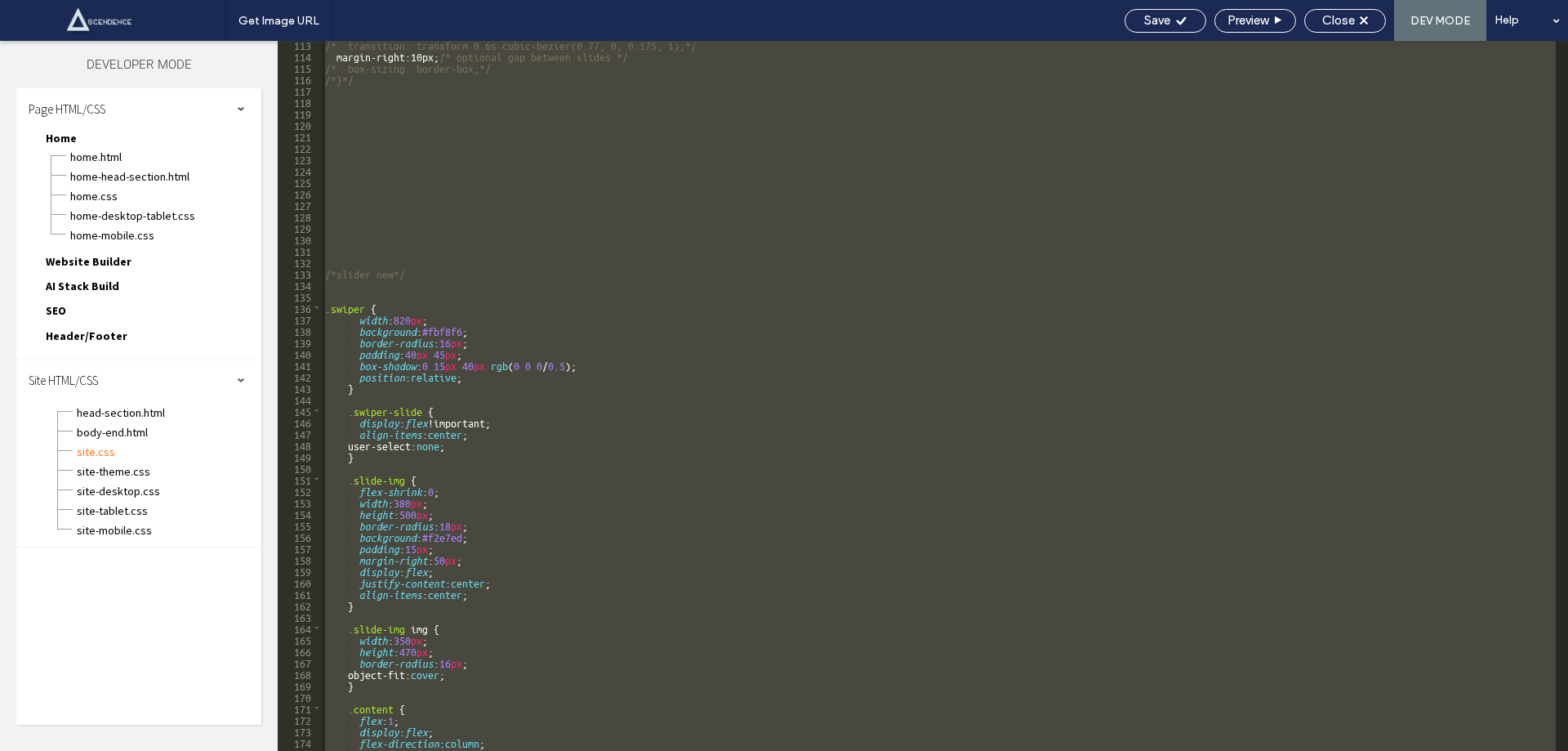
scroll to position [1284, 0]
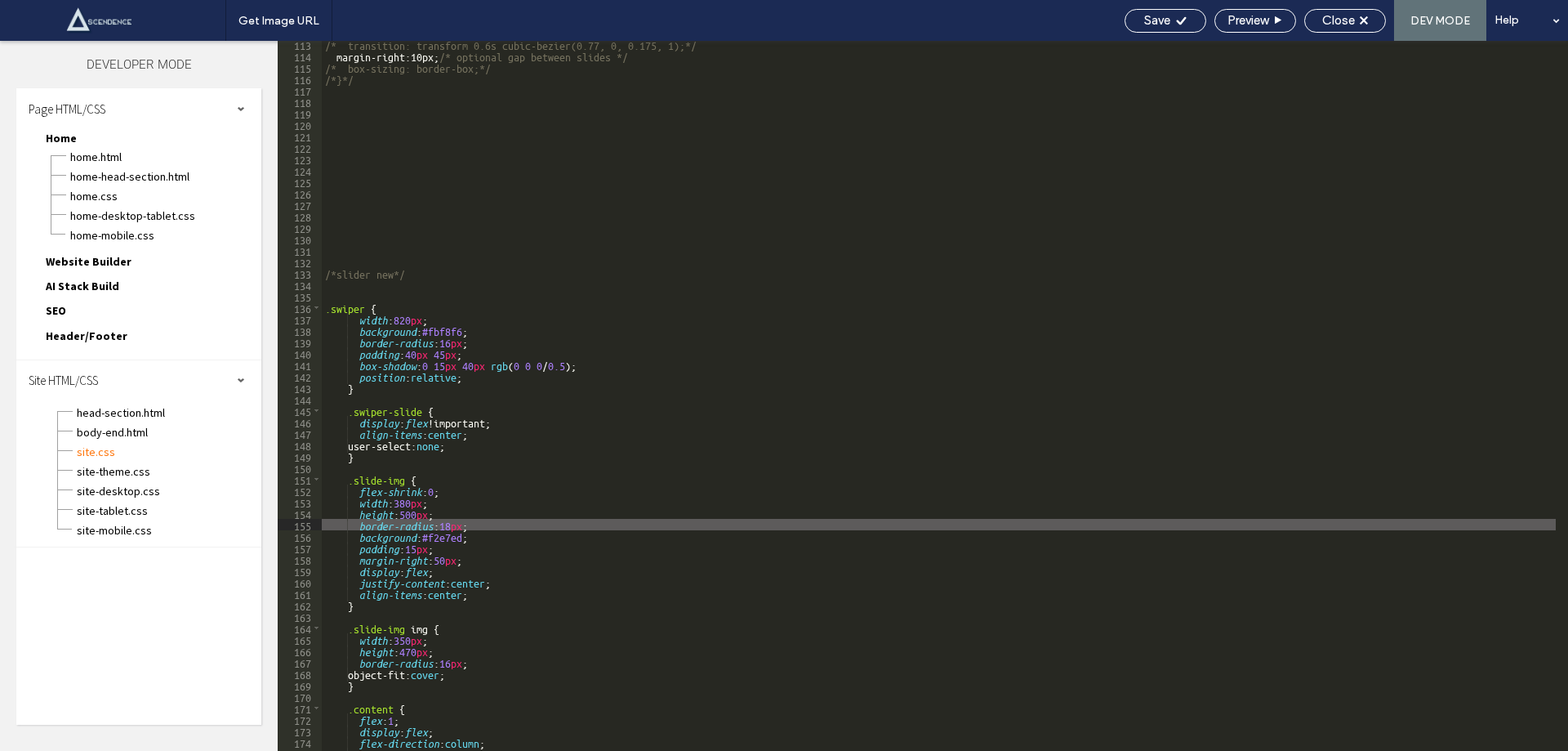
click at [336, 291] on div "/* transition: transform 0.6s cubic-bezier(0.77, 0, 0.175, 1);*/ margin-right :…" at bounding box center [939, 405] width 1234 height 733
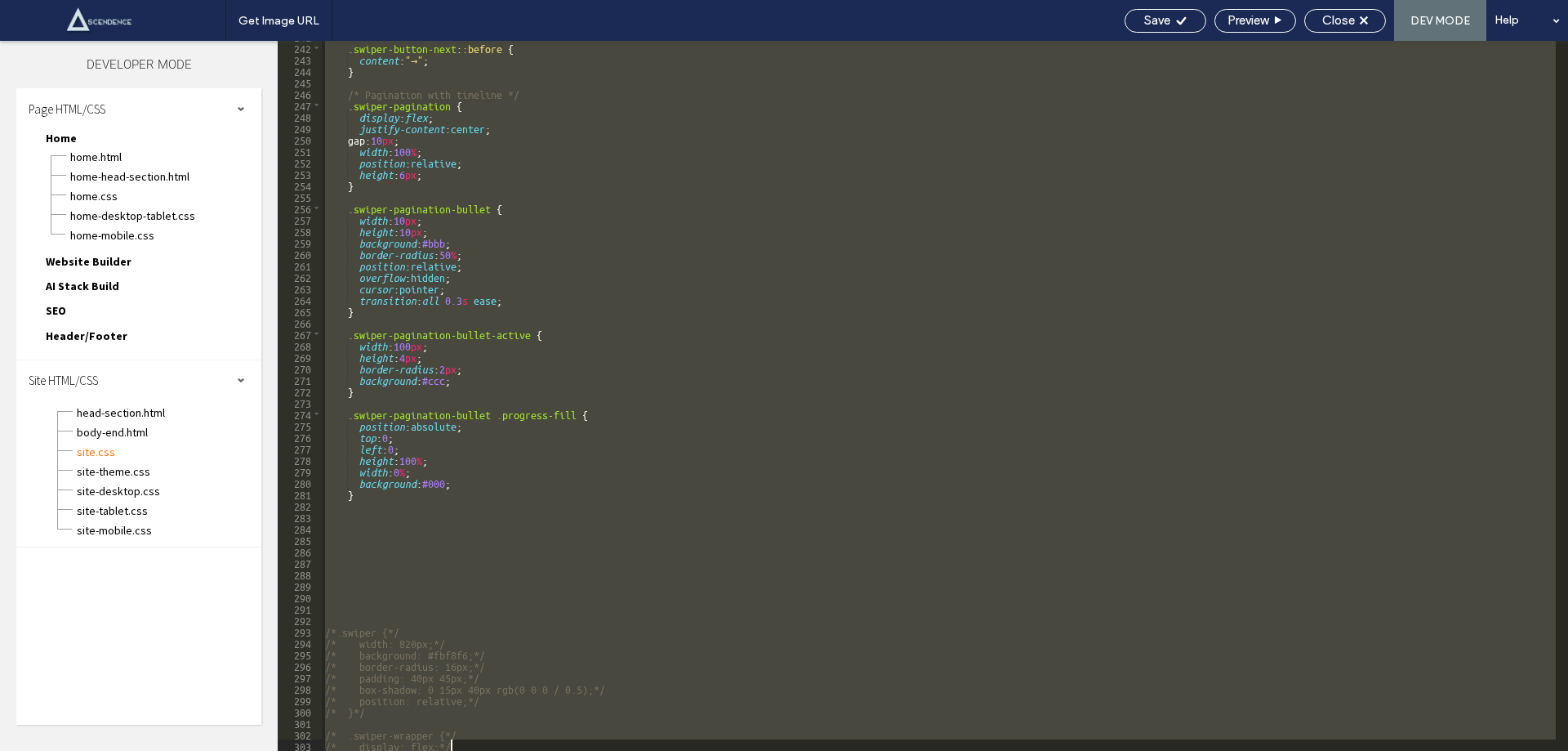
scroll to position [2757, 0]
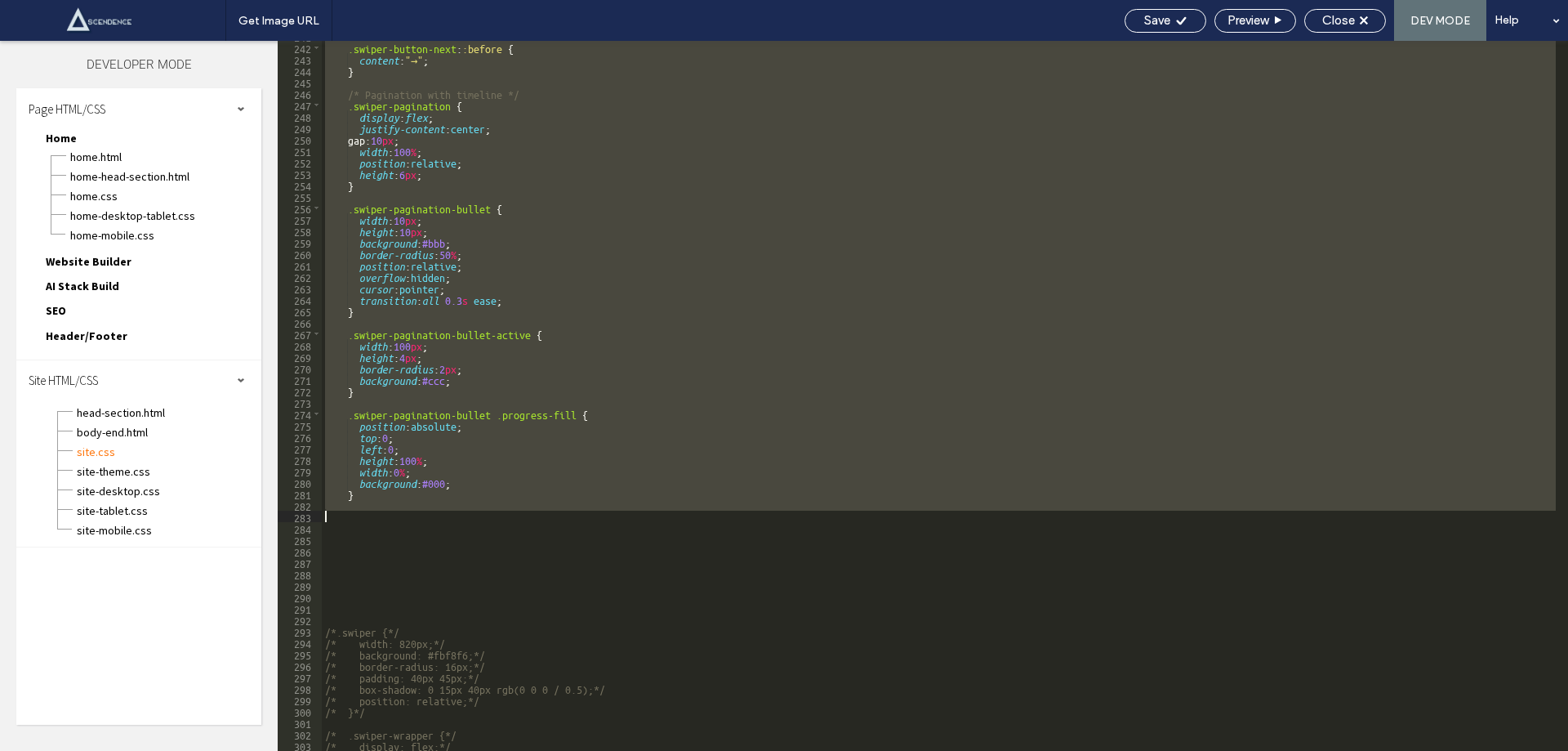
drag, startPoint x: 336, startPoint y: 291, endPoint x: 496, endPoint y: 510, distance: 271.2
click at [496, 510] on div ".swiper-button-next : :before { content : "→" ; } /* Pagination with timeline *…" at bounding box center [939, 396] width 1234 height 733
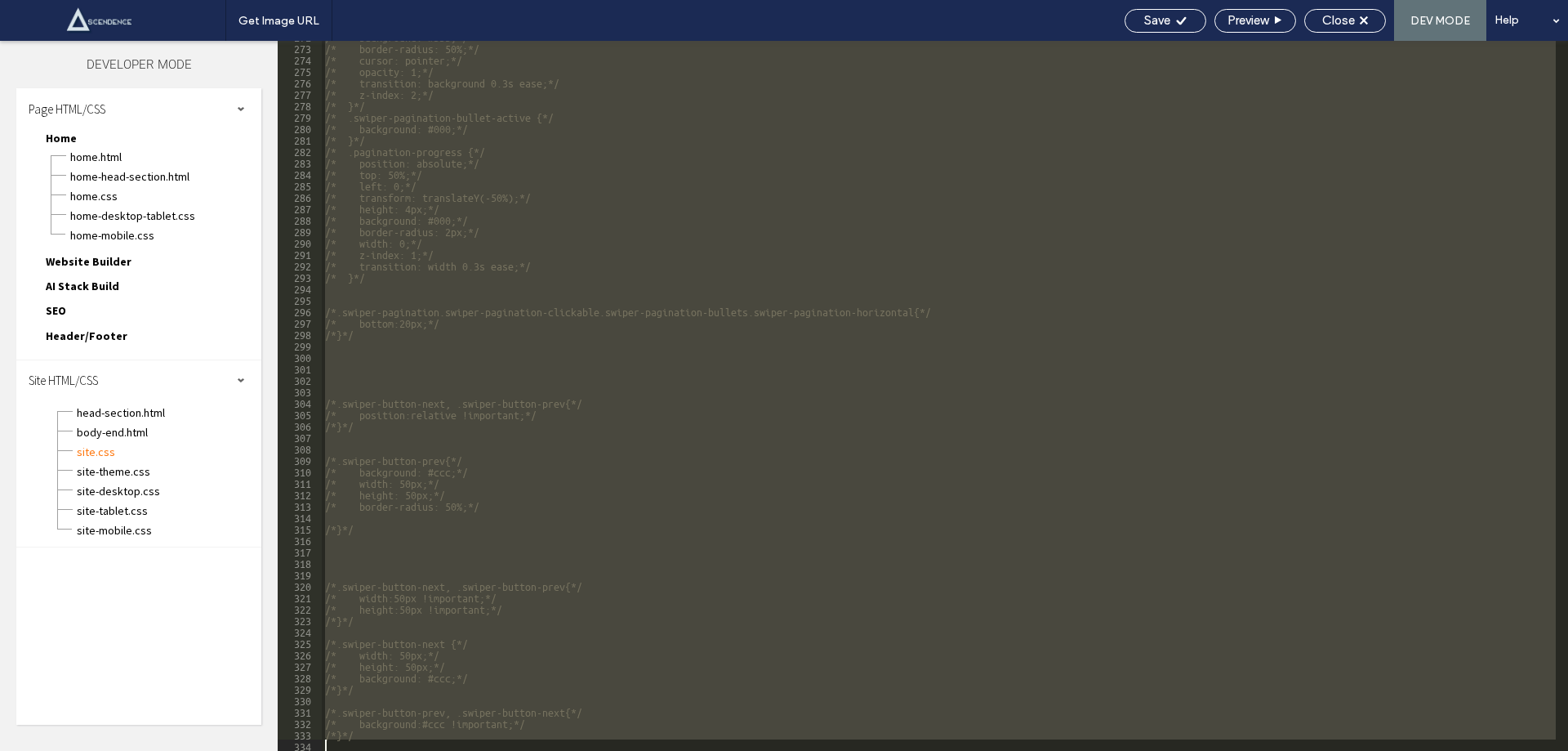
scroll to position [3317, 0]
drag, startPoint x: 338, startPoint y: 133, endPoint x: 354, endPoint y: 783, distance: 650.2
click at [354, 750] on html ".wqwq-1{fill:#231f20;} .cls-1q, .cls-2q { fill-rule: evenodd; } .cls-2q { fill:…" at bounding box center [784, 375] width 1568 height 751
click at [162, 438] on span "body-end.html" at bounding box center [169, 432] width 186 height 16
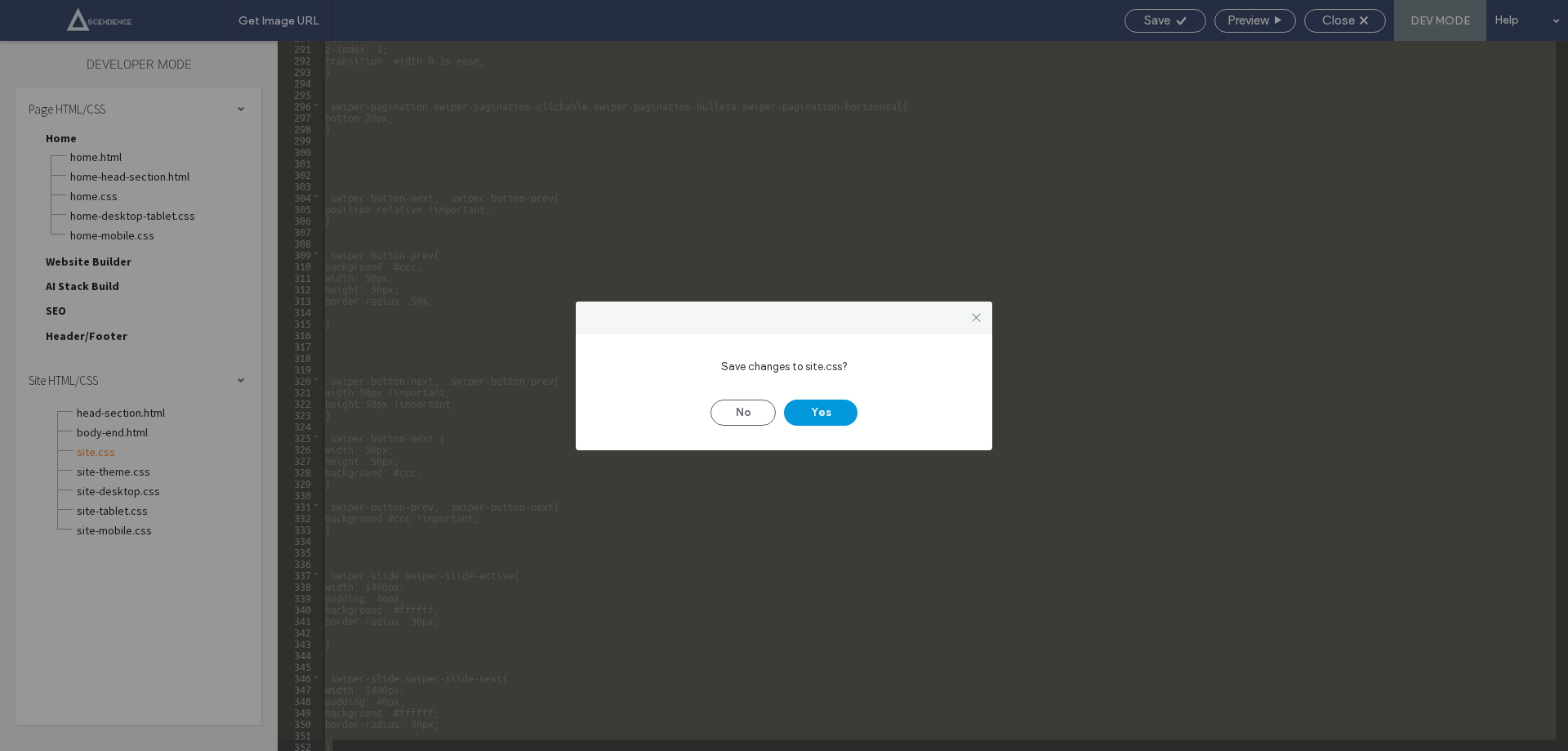
click at [830, 408] on button "Yes" at bounding box center [821, 413] width 74 height 27
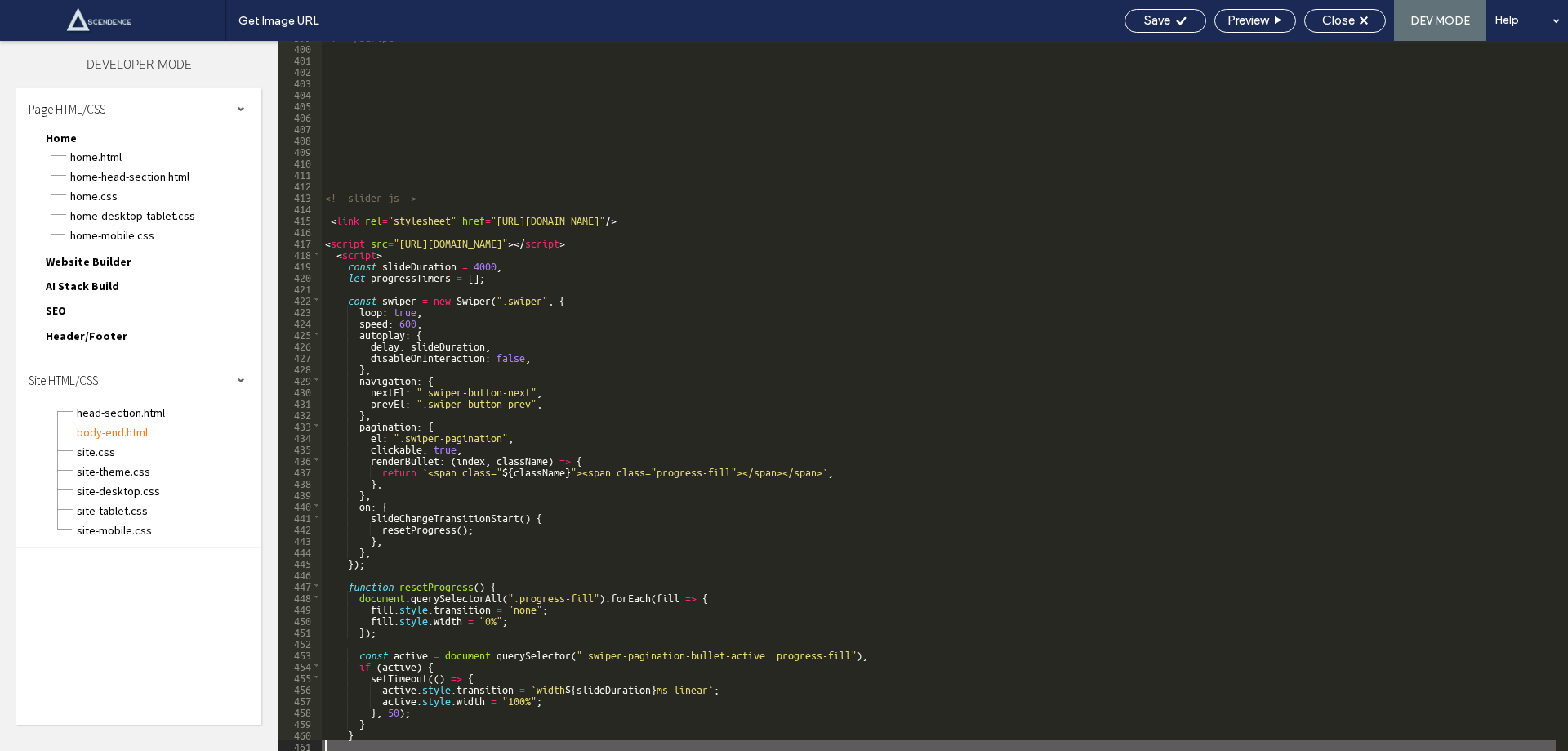
scroll to position [4690, 0]
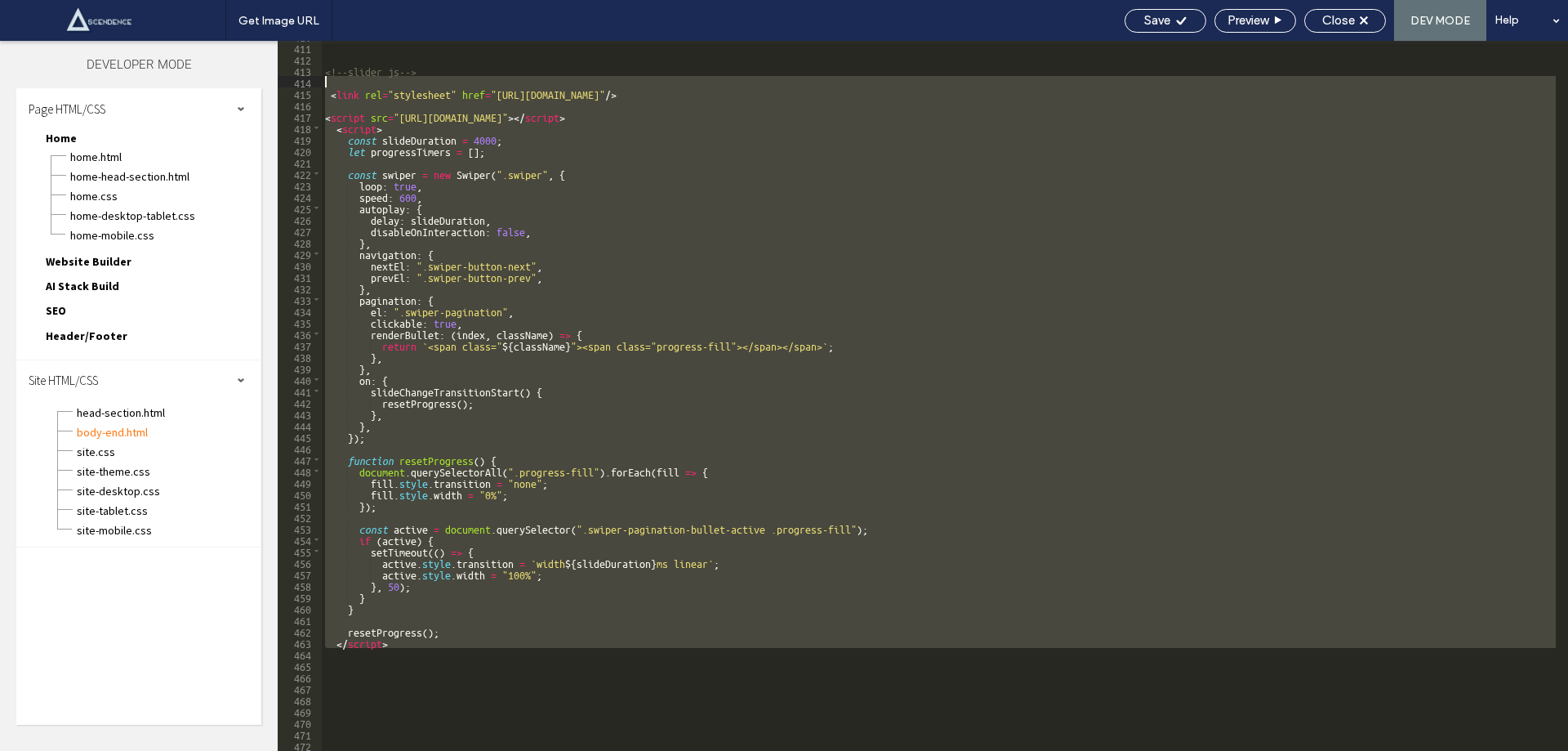
drag, startPoint x: 403, startPoint y: 649, endPoint x: 331, endPoint y: 79, distance: 574.5
click at [331, 79] on div "<!--slider js--> < link rel = "stylesheet" href = "https://cdn.jsdelivr.net/npm…" at bounding box center [939, 396] width 1234 height 733
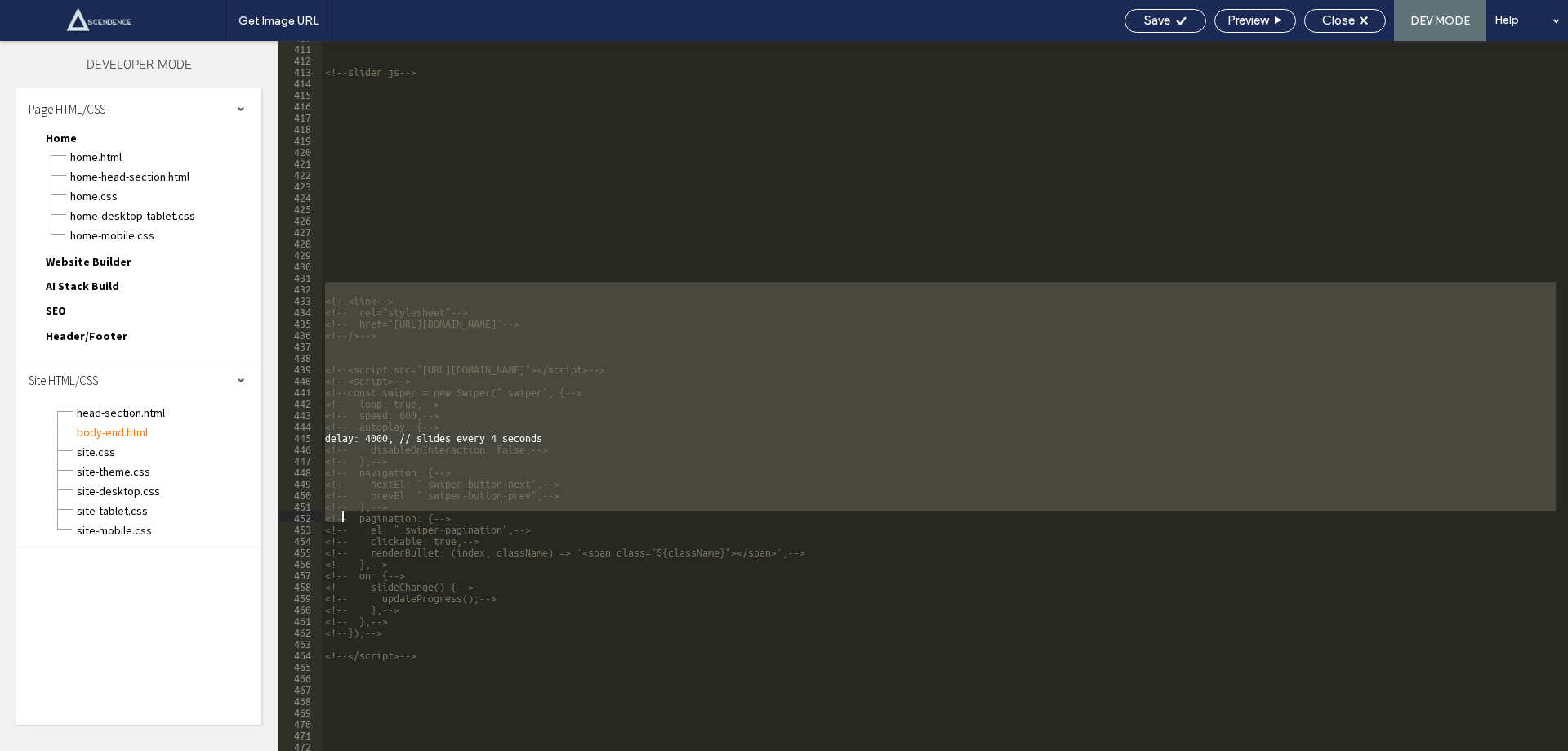
scroll to position [4805, 0]
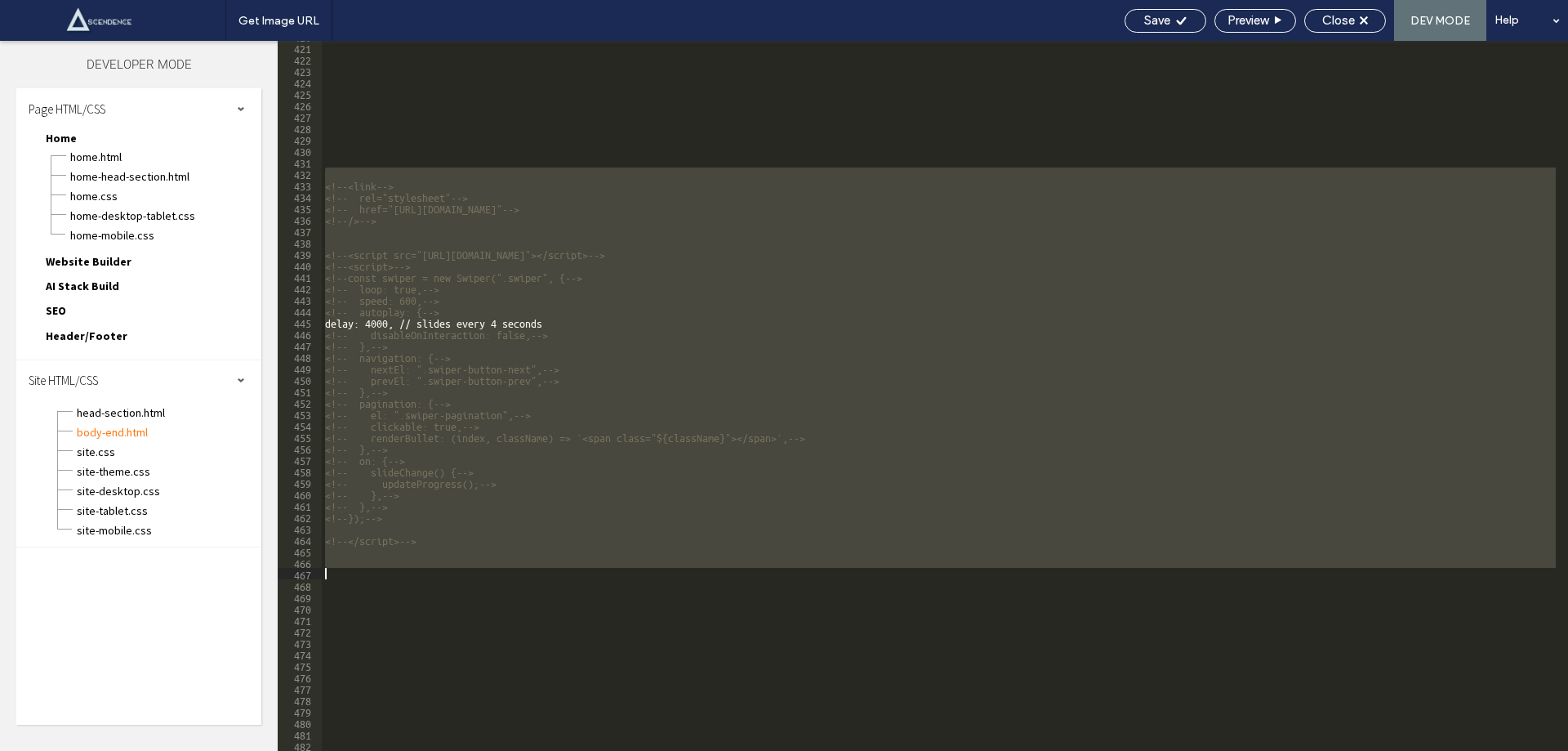
drag, startPoint x: 330, startPoint y: 285, endPoint x: 434, endPoint y: 570, distance: 303.4
click at [434, 570] on div "<!--<link--> <!-- rel="stylesheet"--> <!-- href="https://cdn.jsdelivr.net/npm/s…" at bounding box center [939, 396] width 1234 height 733
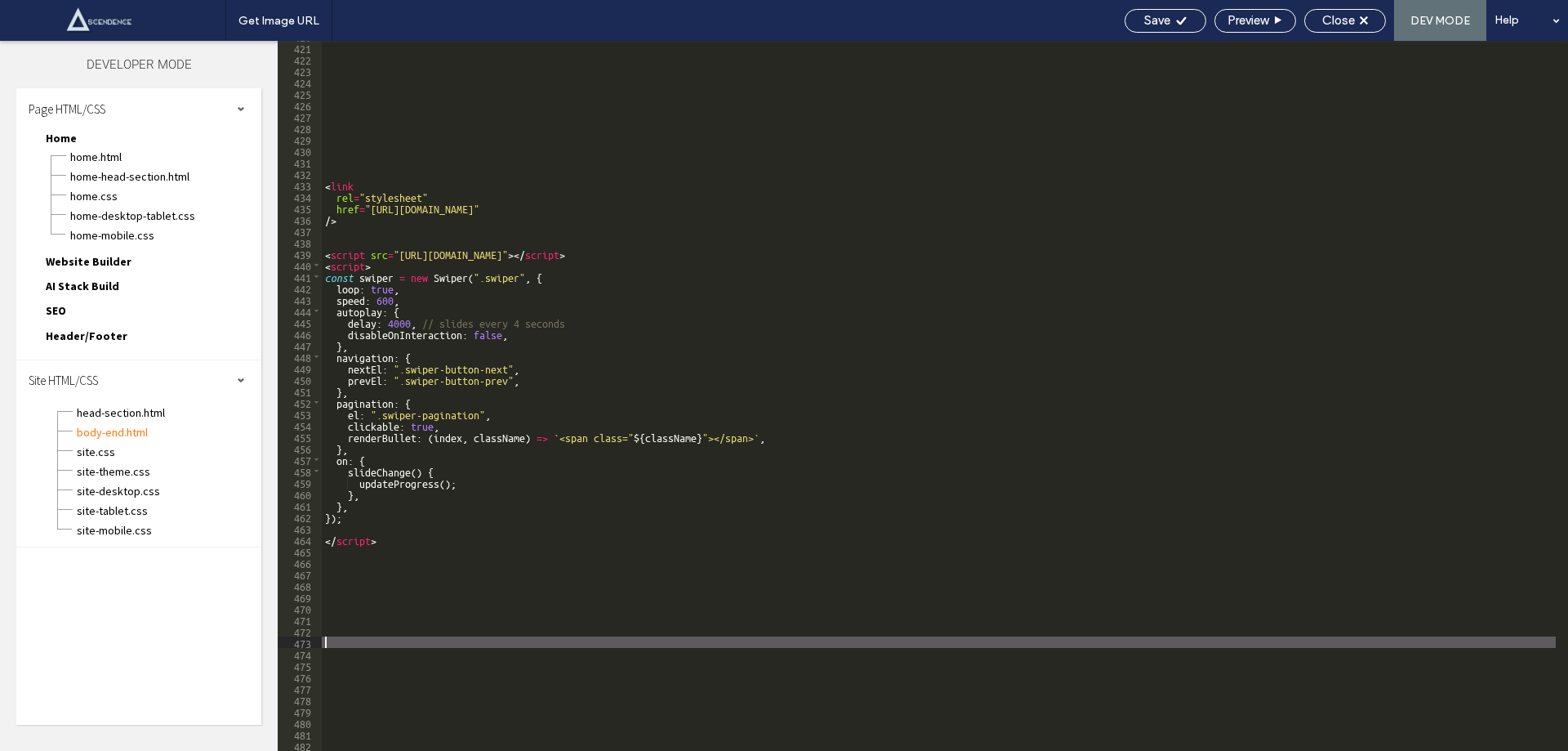
click at [439, 639] on div "< link rel = "stylesheet" href = "https://cdn.jsdelivr.net/npm/swiper@10/swiper…" at bounding box center [939, 396] width 1234 height 733
click at [1160, 15] on span "Save" at bounding box center [1157, 20] width 27 height 15
drag, startPoint x: 1134, startPoint y: 16, endPoint x: 1268, endPoint y: 33, distance: 135.1
click at [1132, 16] on div "Save" at bounding box center [1166, 20] width 80 height 15
click at [1351, 13] on span "Close" at bounding box center [1339, 20] width 33 height 15
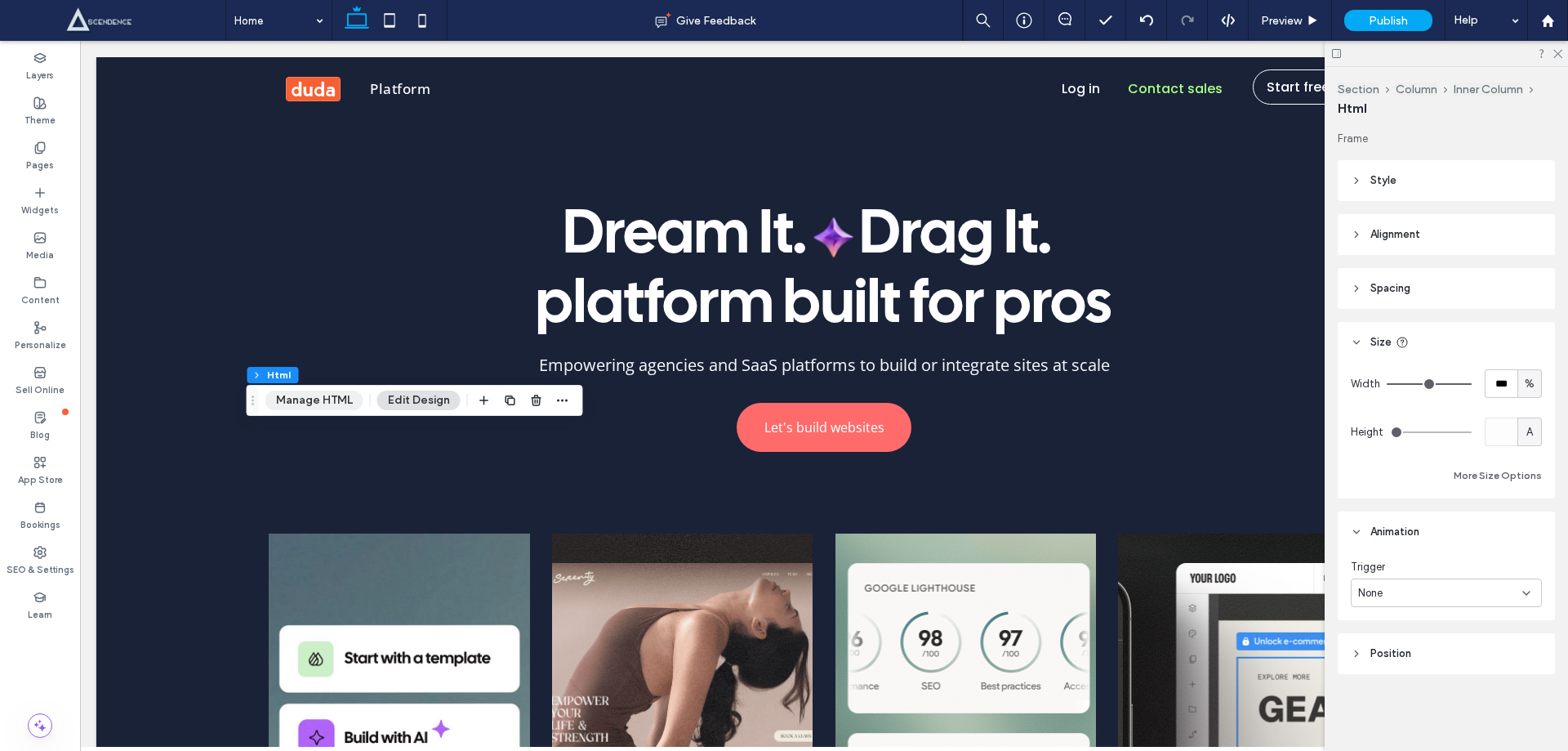
click at [315, 401] on button "Manage HTML" at bounding box center [314, 400] width 98 height 20
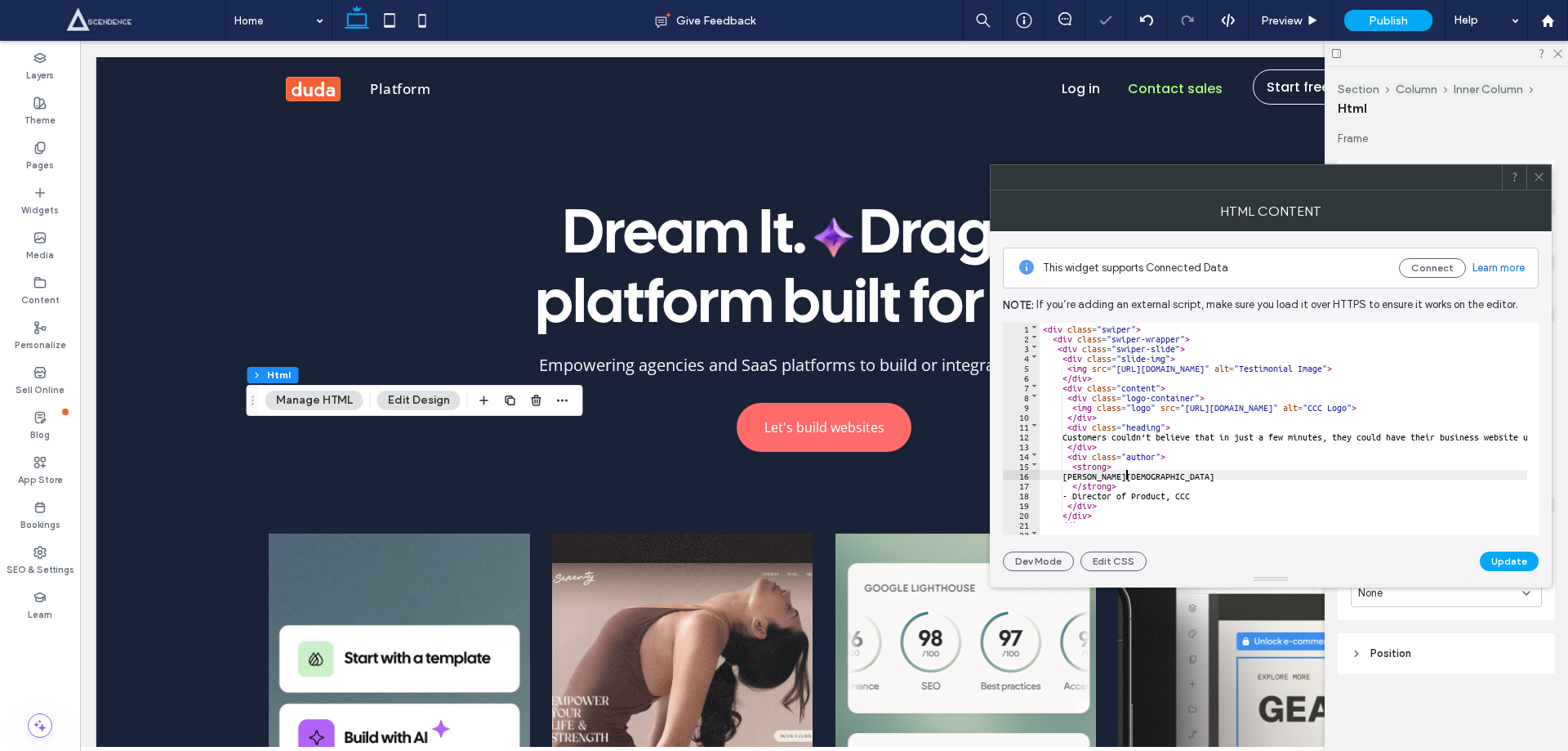
click at [1302, 473] on div "< div class = "swiper" > < div class = "swiper-wrapper" > < div class = "swiper…" at bounding box center [1403, 432] width 727 height 220
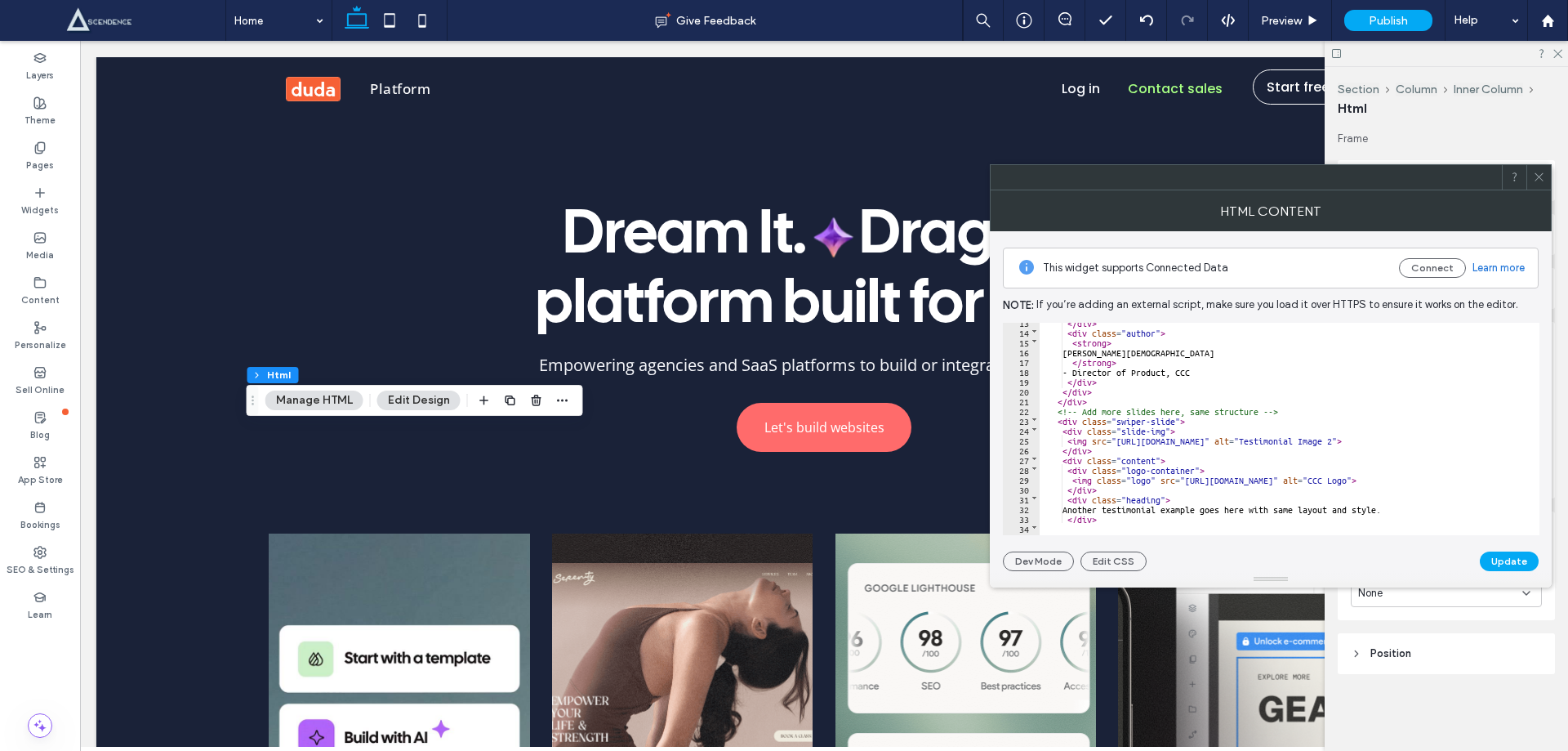
scroll to position [123, 0]
click at [1494, 560] on button "Update" at bounding box center [1509, 561] width 59 height 20
click at [1536, 172] on icon at bounding box center [1539, 176] width 12 height 12
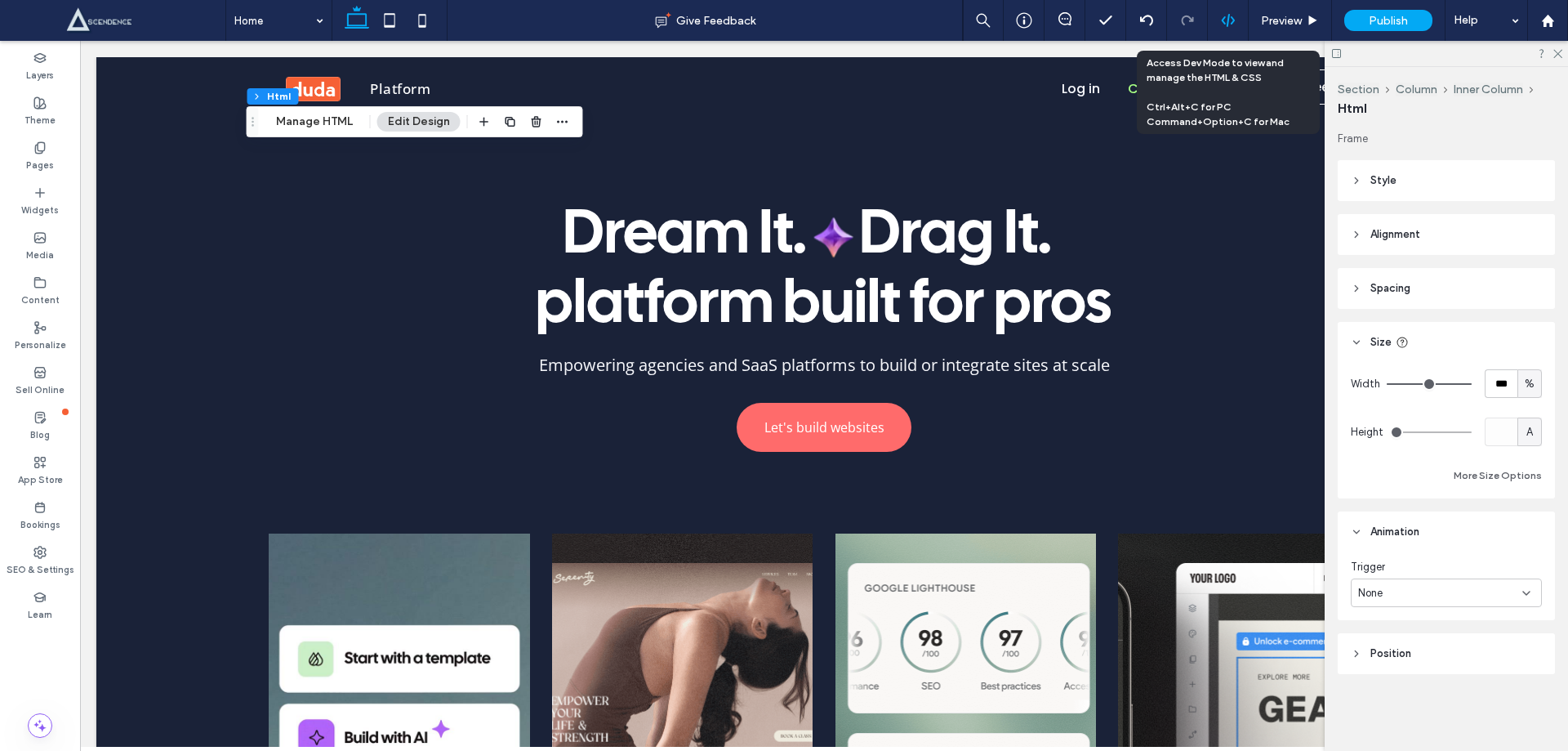
click at [1222, 15] on icon at bounding box center [1228, 20] width 15 height 15
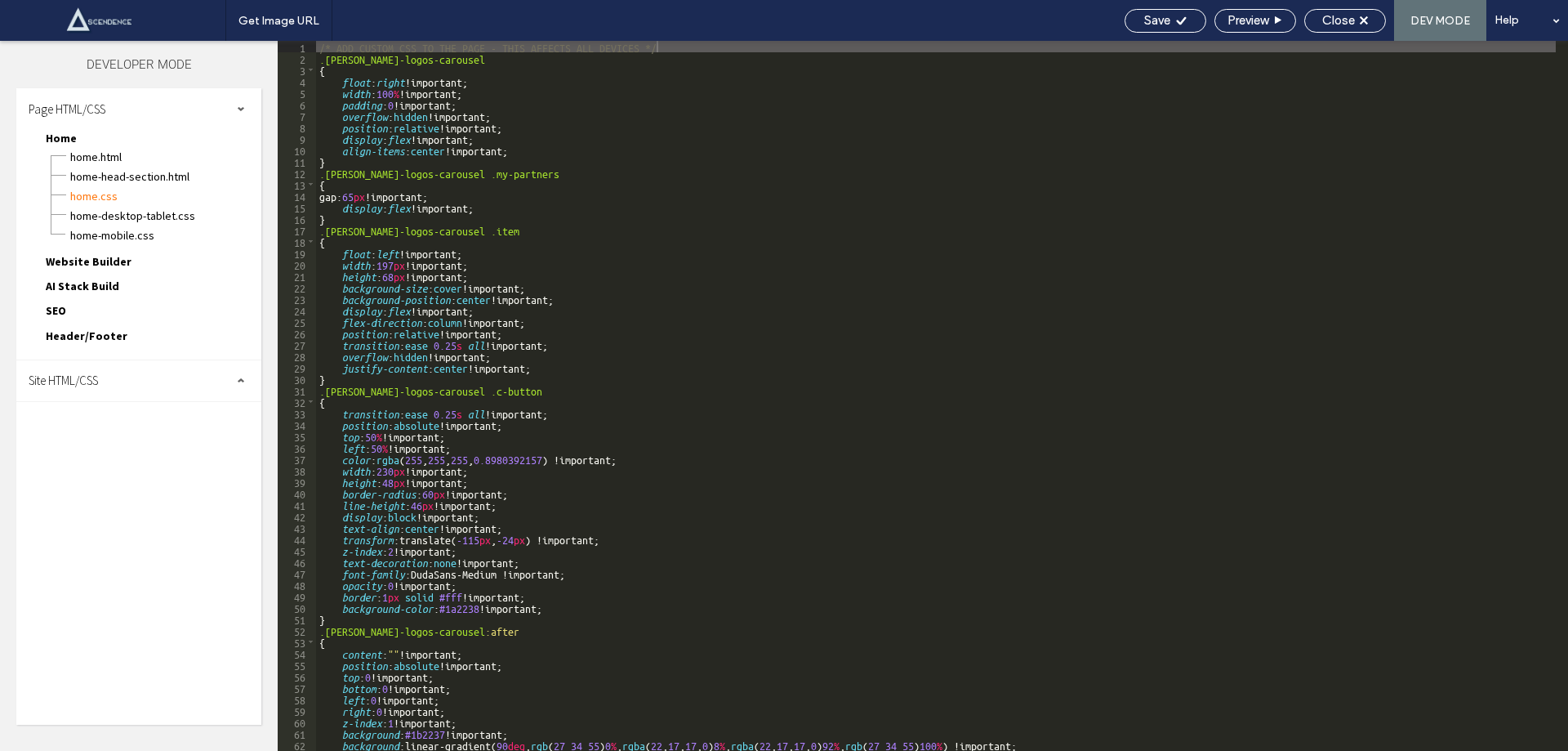
click at [104, 381] on div "Site HTML/CSS" at bounding box center [139, 381] width 245 height 41
click at [134, 454] on span "site.css" at bounding box center [169, 451] width 186 height 16
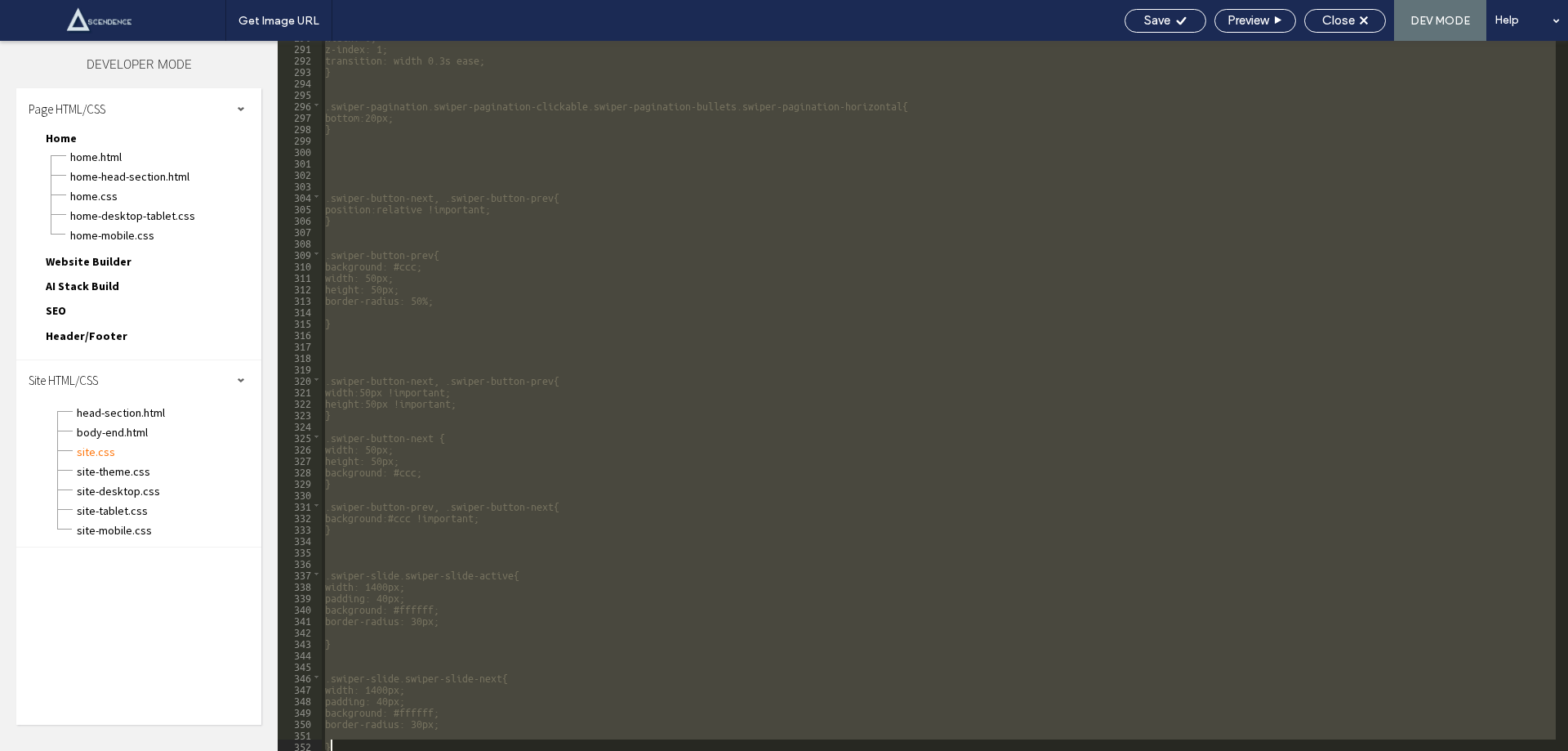
scroll to position [3317, 0]
drag, startPoint x: 351, startPoint y: 337, endPoint x: 325, endPoint y: 783, distance: 446.8
click at [325, 750] on html ".wqwq-1{fill:#231f20;} .cls-1q, .cls-2q { fill-rule: evenodd; } .cls-2q { fill:…" at bounding box center [784, 375] width 1568 height 751
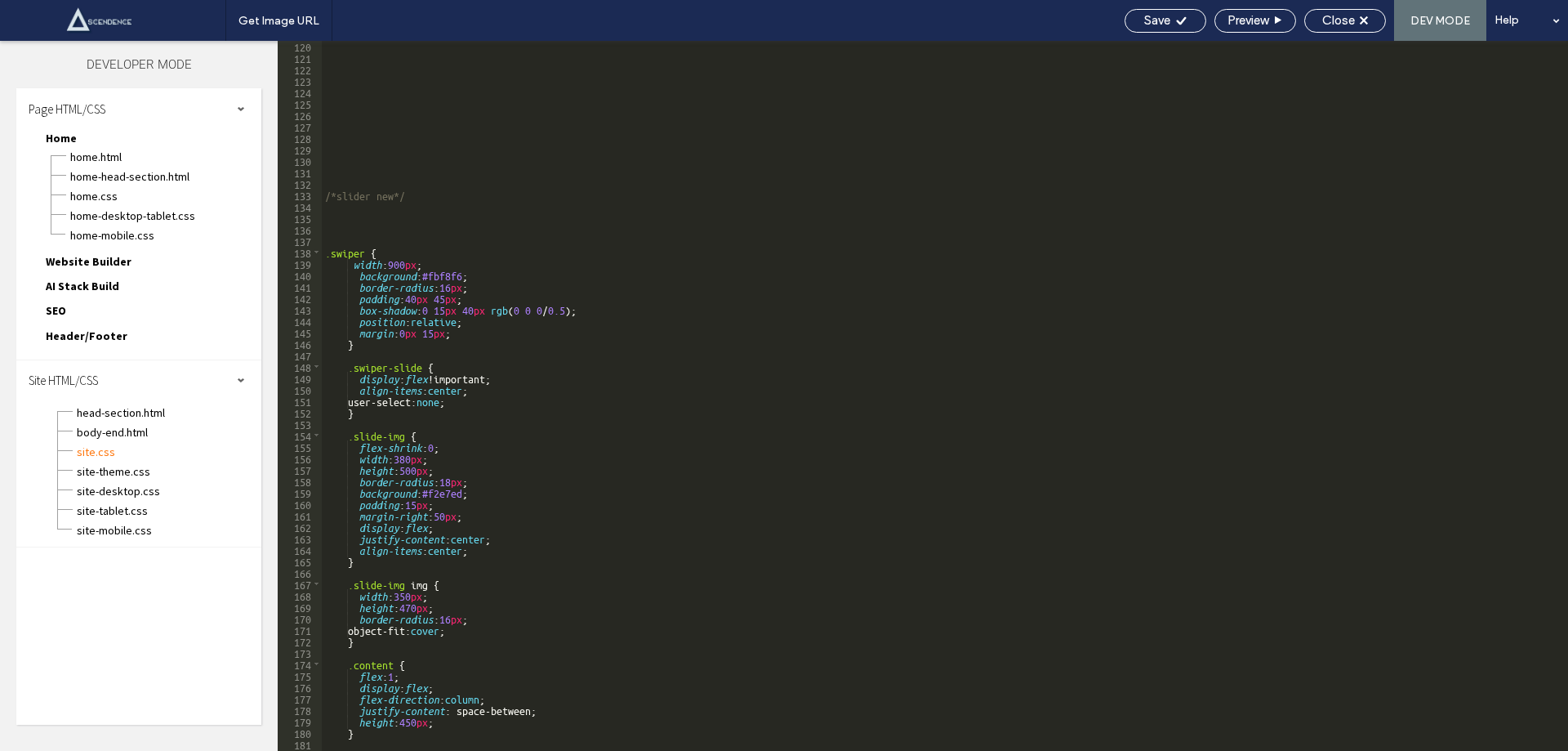
scroll to position [1362, 0]
click at [1152, 11] on div "Save" at bounding box center [1165, 21] width 81 height 24
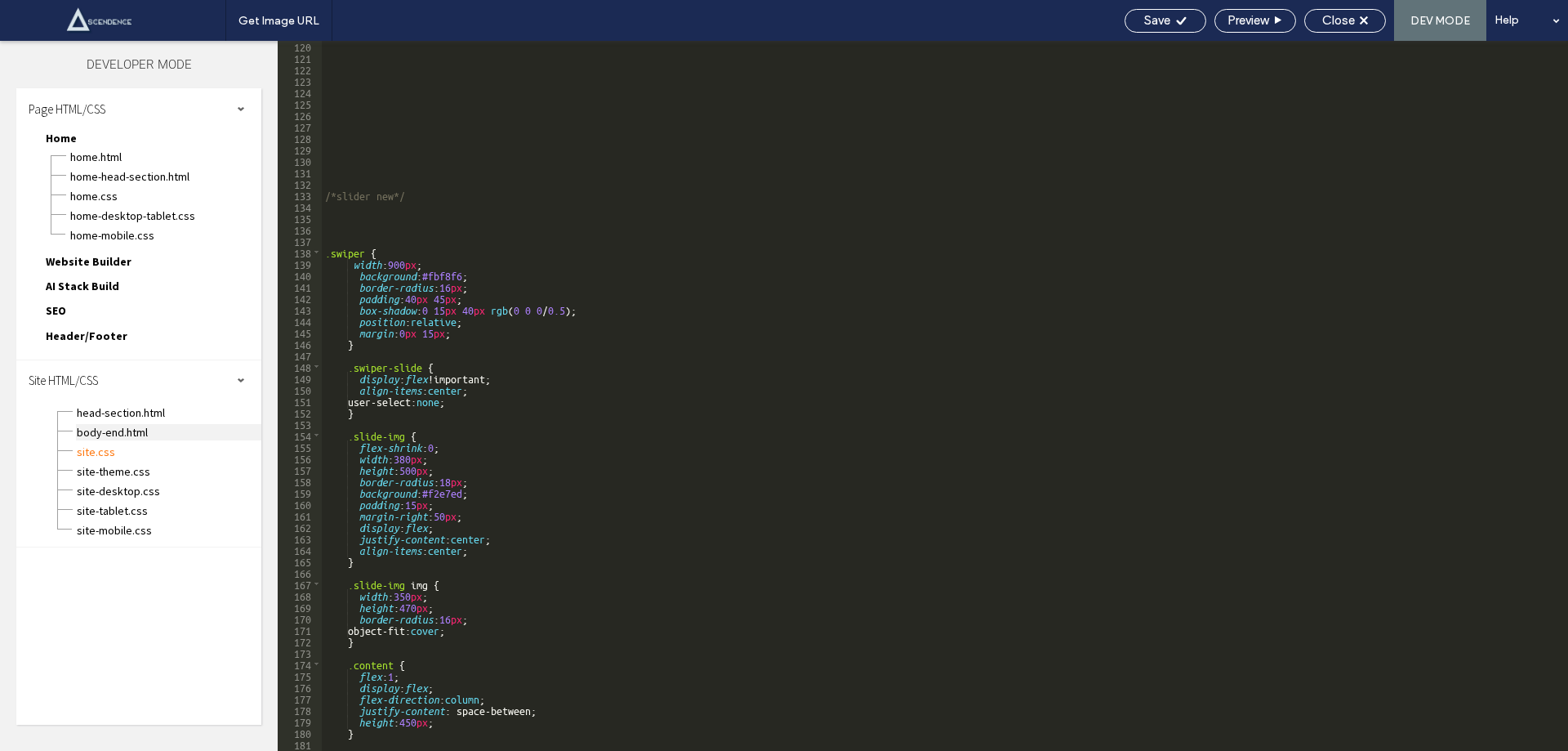
click at [120, 429] on span "body-end.html" at bounding box center [169, 432] width 186 height 16
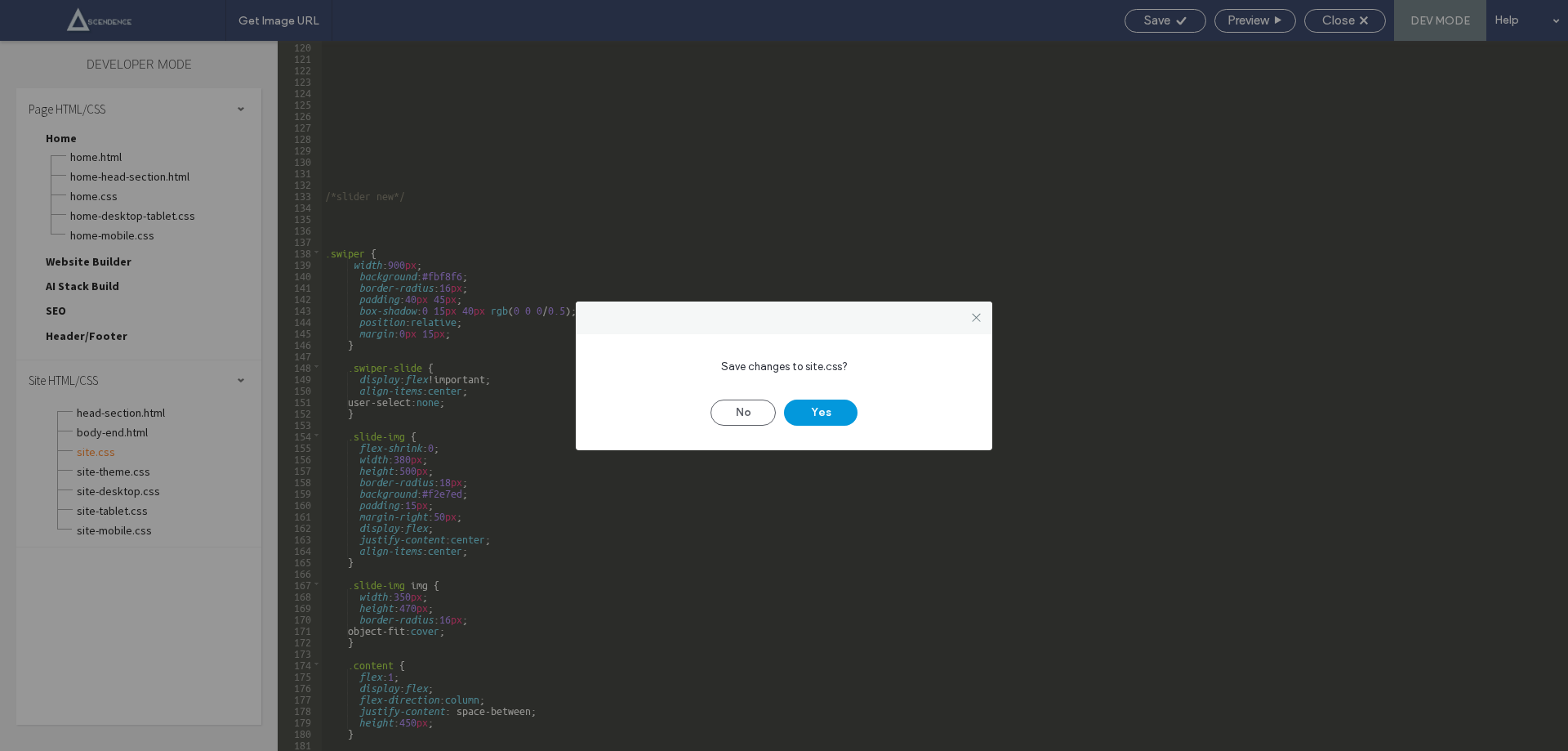
click at [815, 408] on button "Yes" at bounding box center [821, 413] width 74 height 27
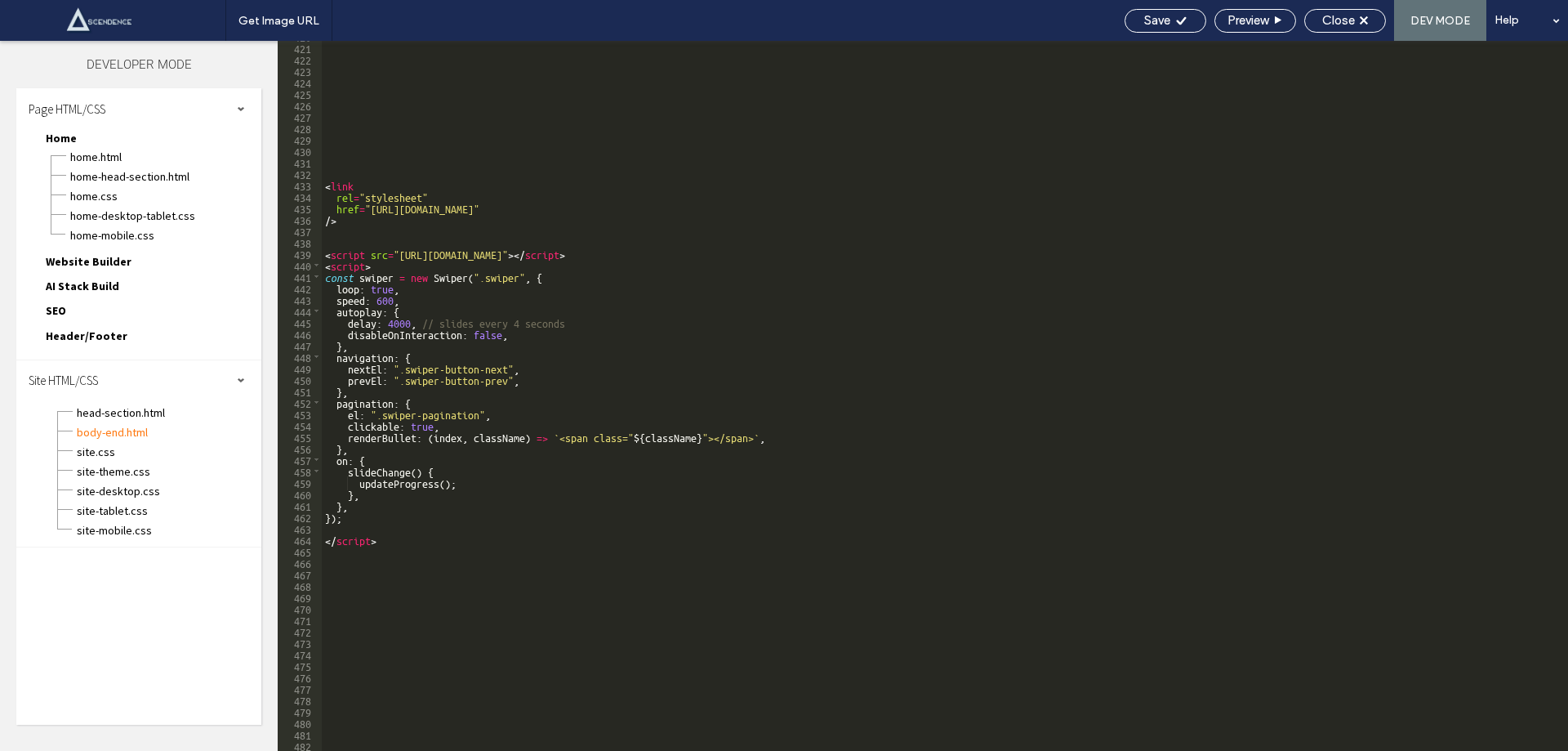
scroll to position [4805, 0]
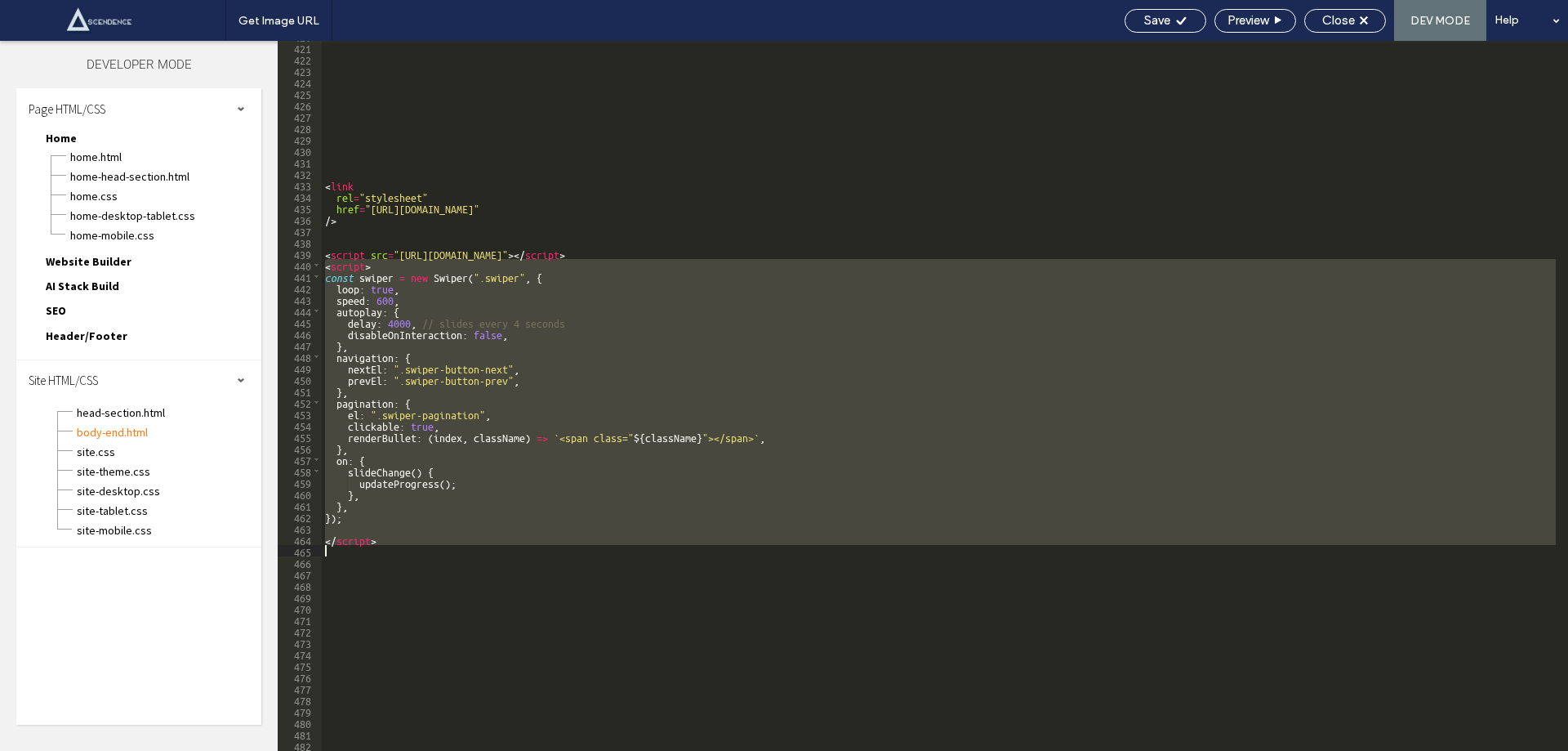
drag, startPoint x: 322, startPoint y: 262, endPoint x: 454, endPoint y: 550, distance: 316.8
click at [454, 550] on div "< link rel = "stylesheet" href = "https://cdn.jsdelivr.net/npm/swiper@10/swiper…" at bounding box center [939, 396] width 1234 height 733
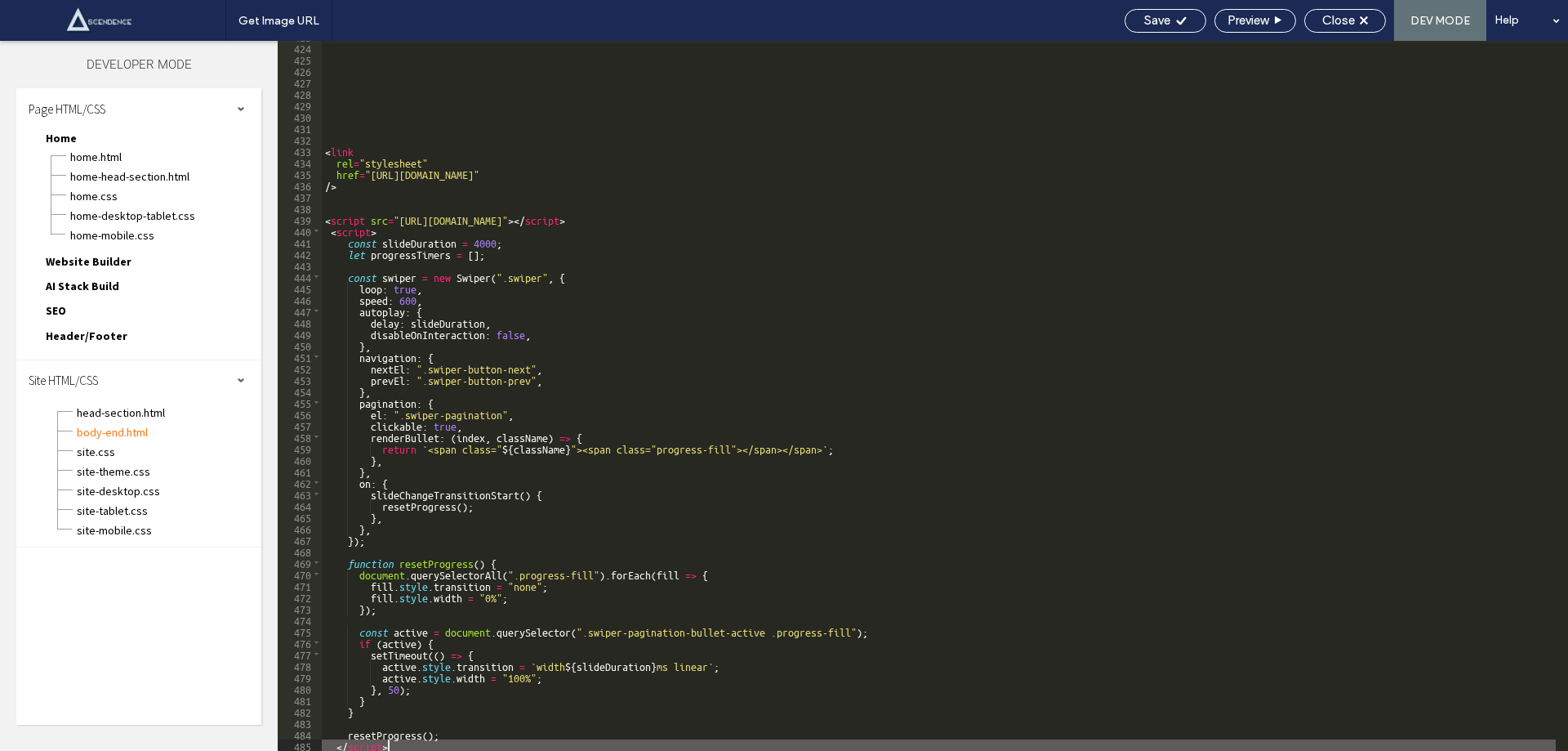
scroll to position [4839, 0]
click at [1166, 12] on div "Save" at bounding box center [1165, 21] width 81 height 24
click at [1164, 25] on span "Save" at bounding box center [1157, 20] width 27 height 15
click at [1337, 27] on span "Close" at bounding box center [1339, 20] width 33 height 15
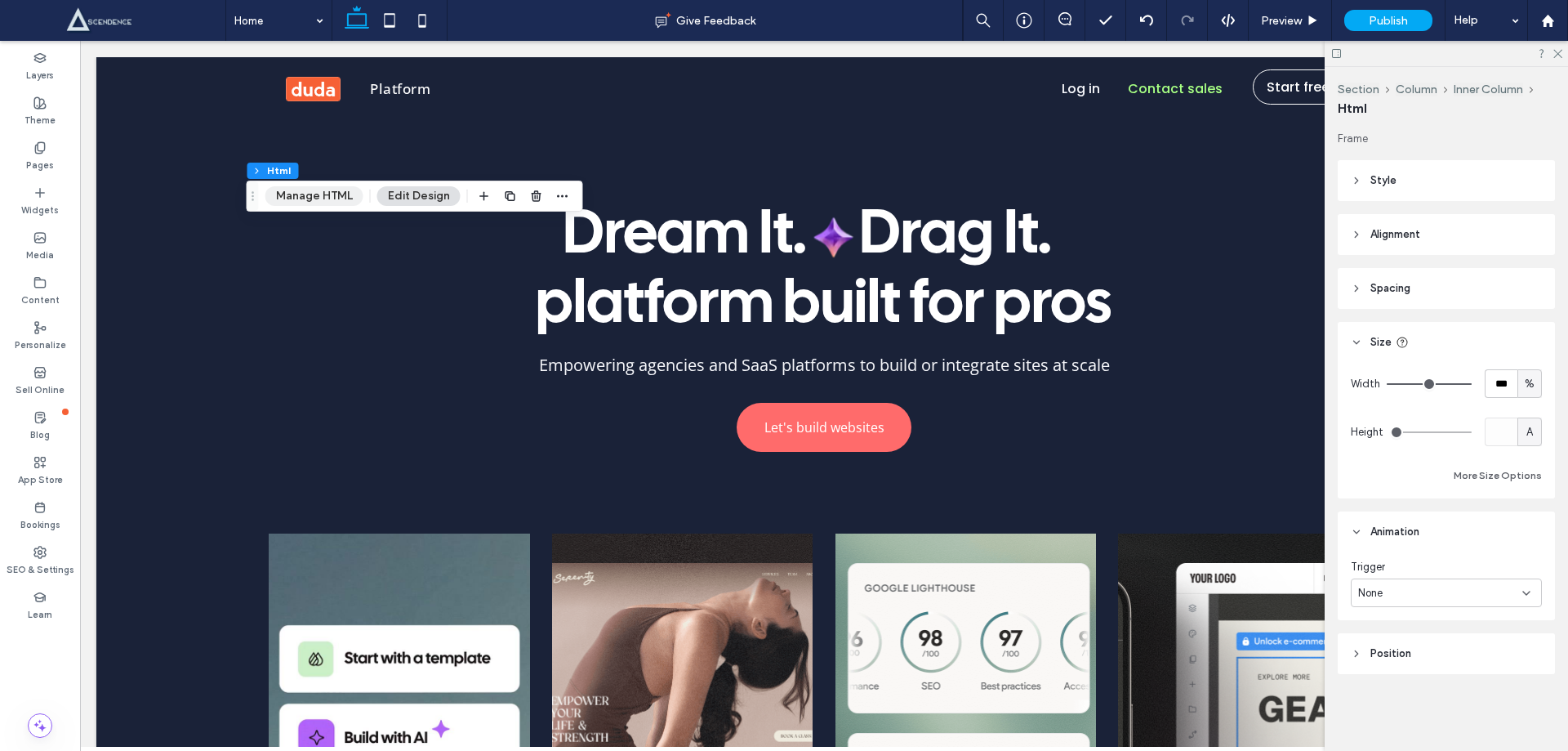
click at [333, 188] on button "Manage HTML" at bounding box center [314, 196] width 98 height 20
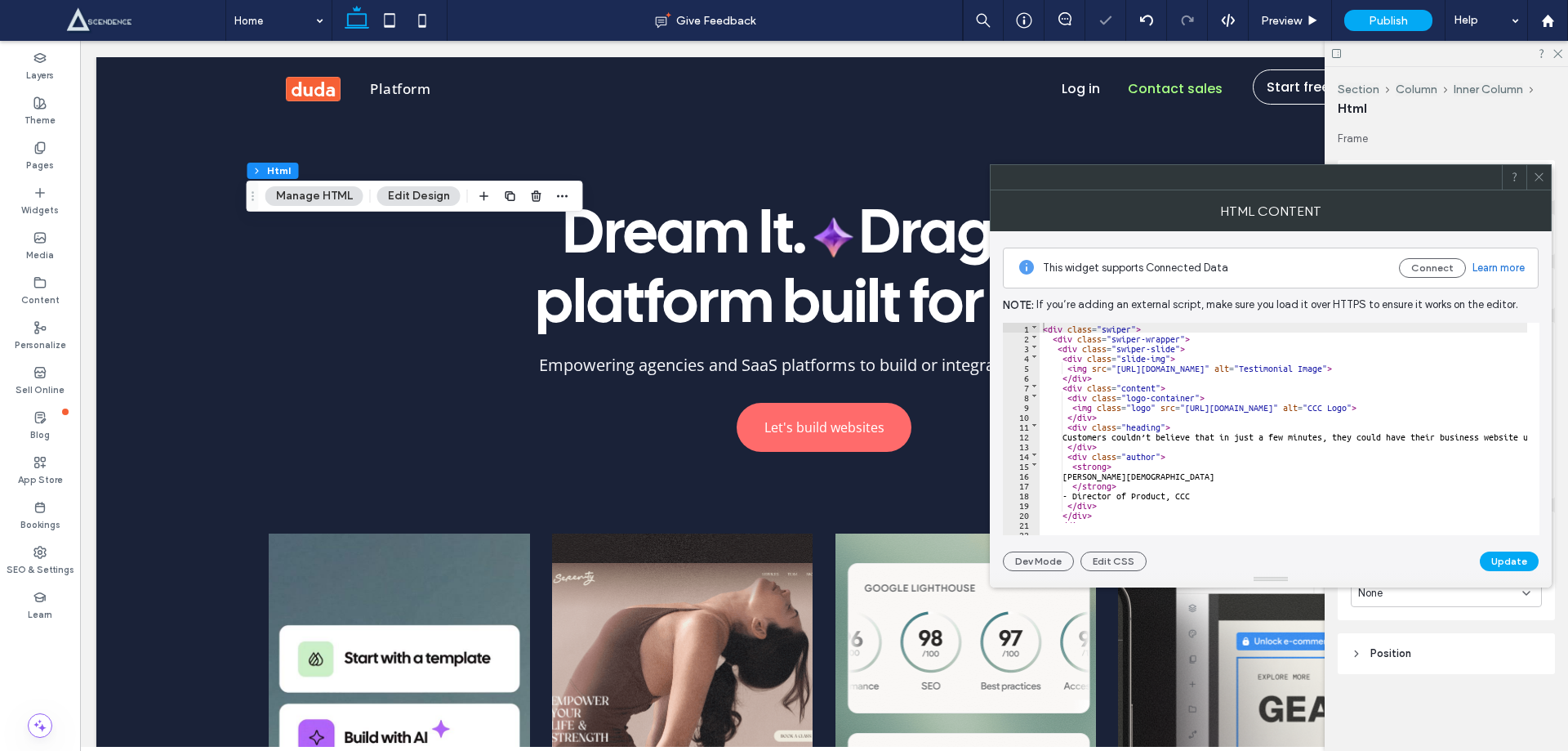
click at [1277, 465] on div "< div class = "swiper" > < div class = "swiper-wrapper" > < div class = "swiper…" at bounding box center [1403, 432] width 727 height 220
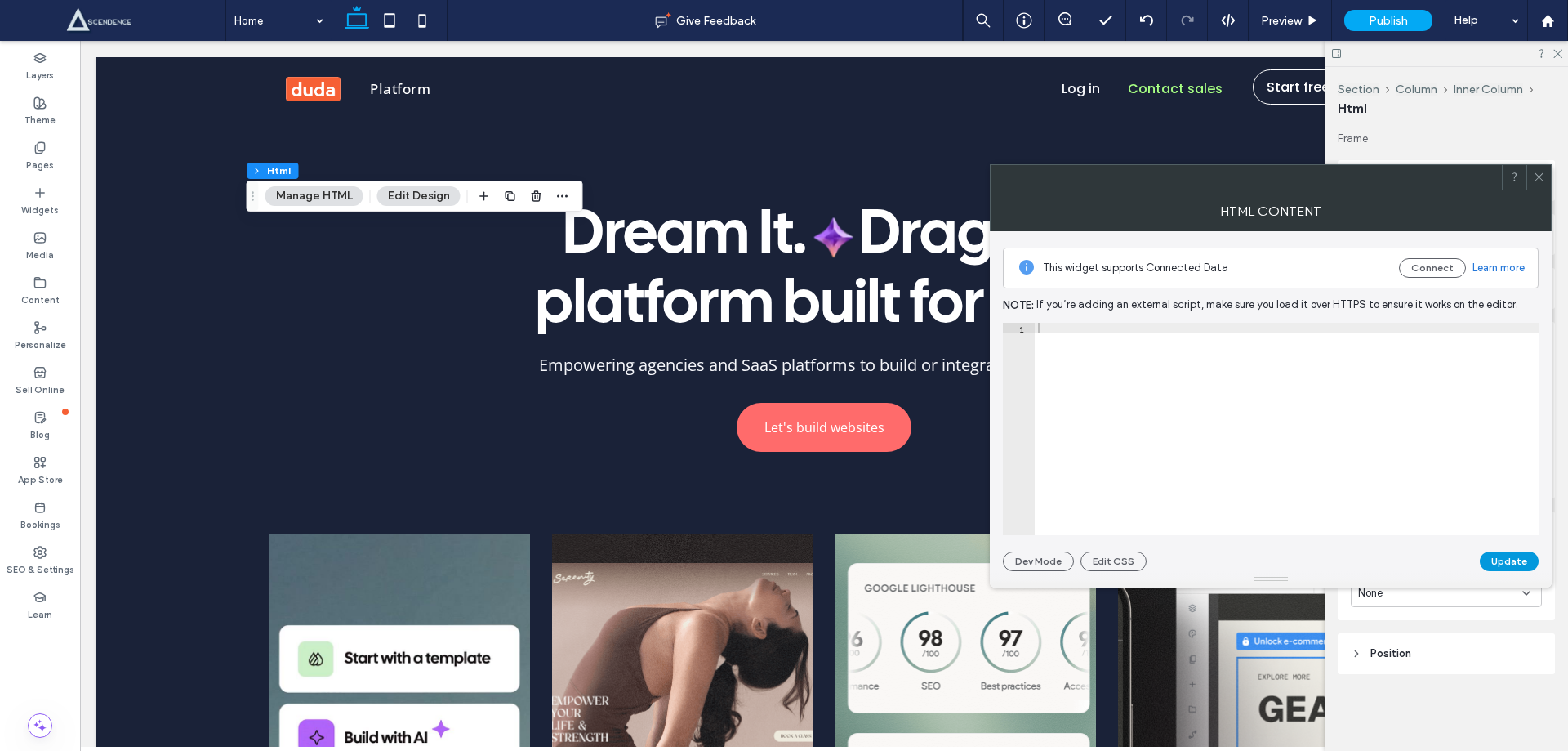
click at [1508, 564] on button "Update" at bounding box center [1509, 561] width 59 height 20
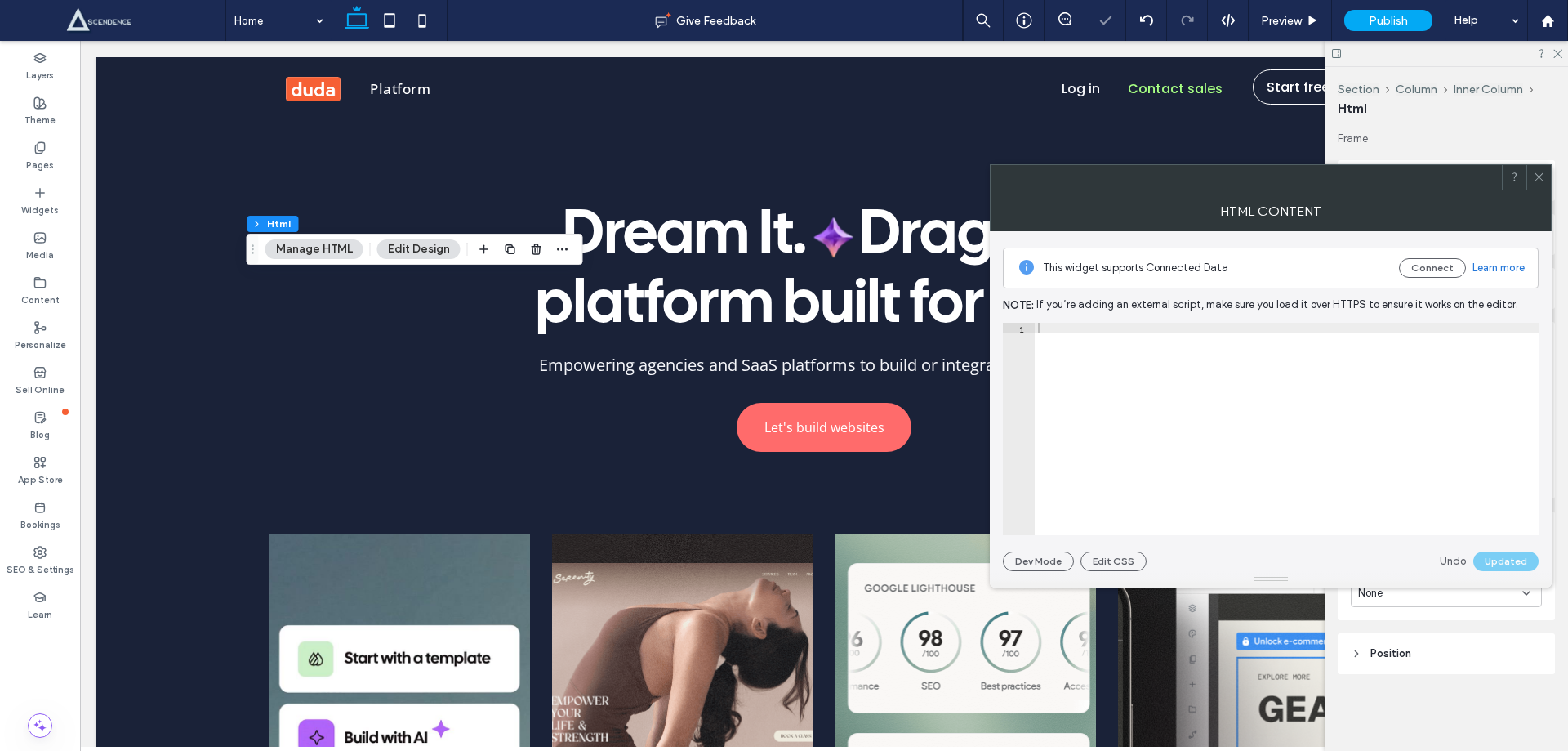
click at [1199, 455] on div at bounding box center [1287, 438] width 505 height 232
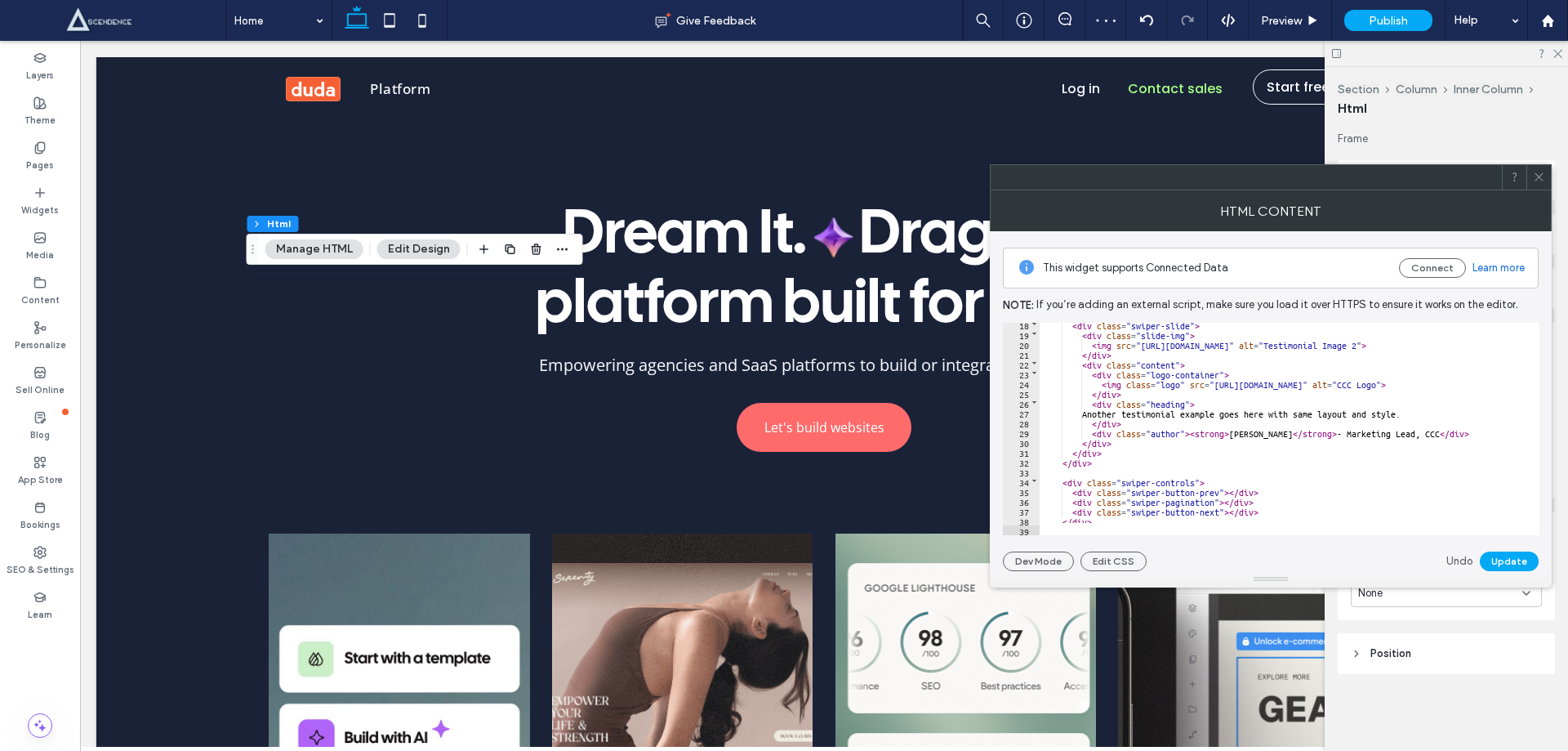
scroll to position [170, 0]
click at [1515, 559] on button "Update" at bounding box center [1509, 561] width 59 height 20
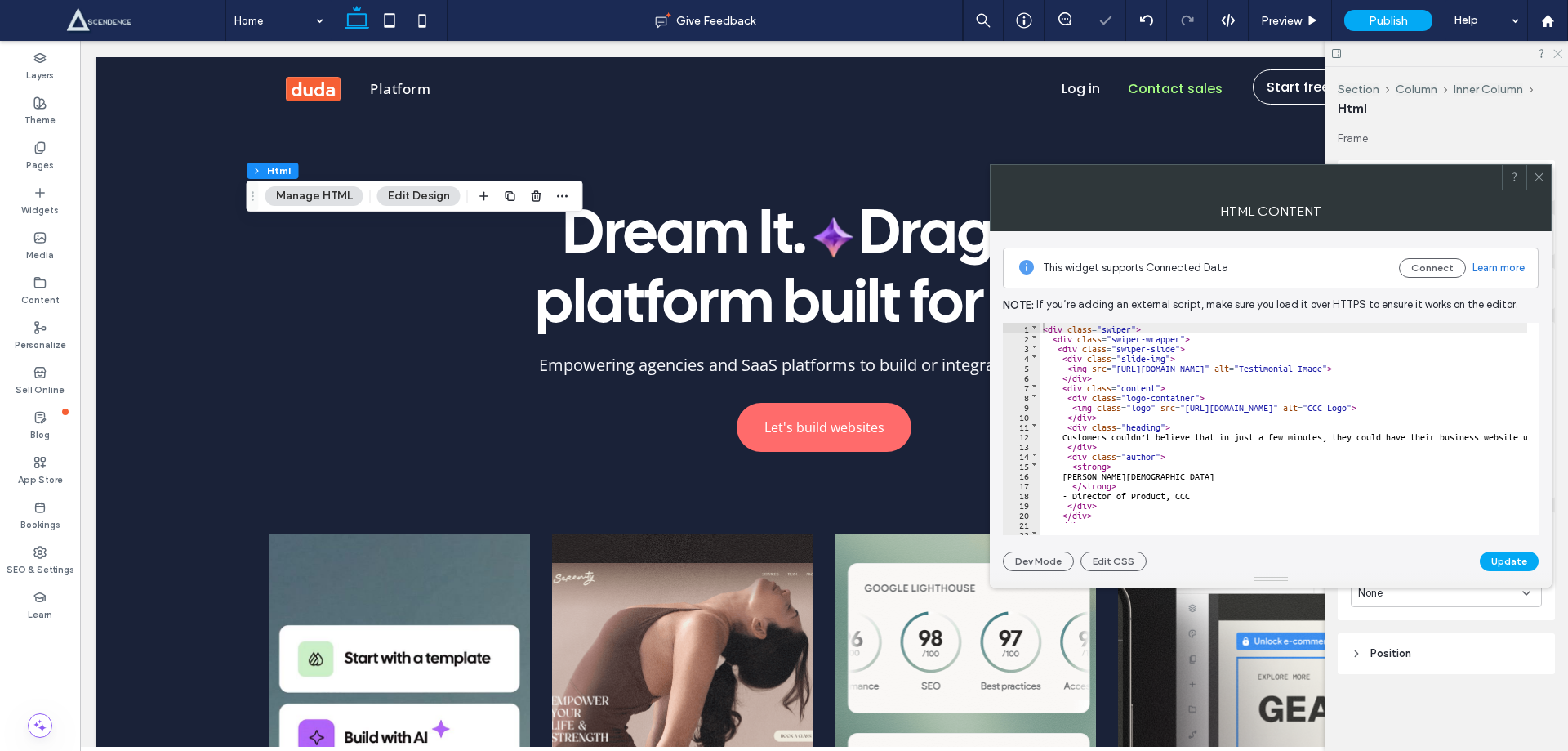
click at [1555, 54] on icon at bounding box center [1557, 52] width 10 height 10
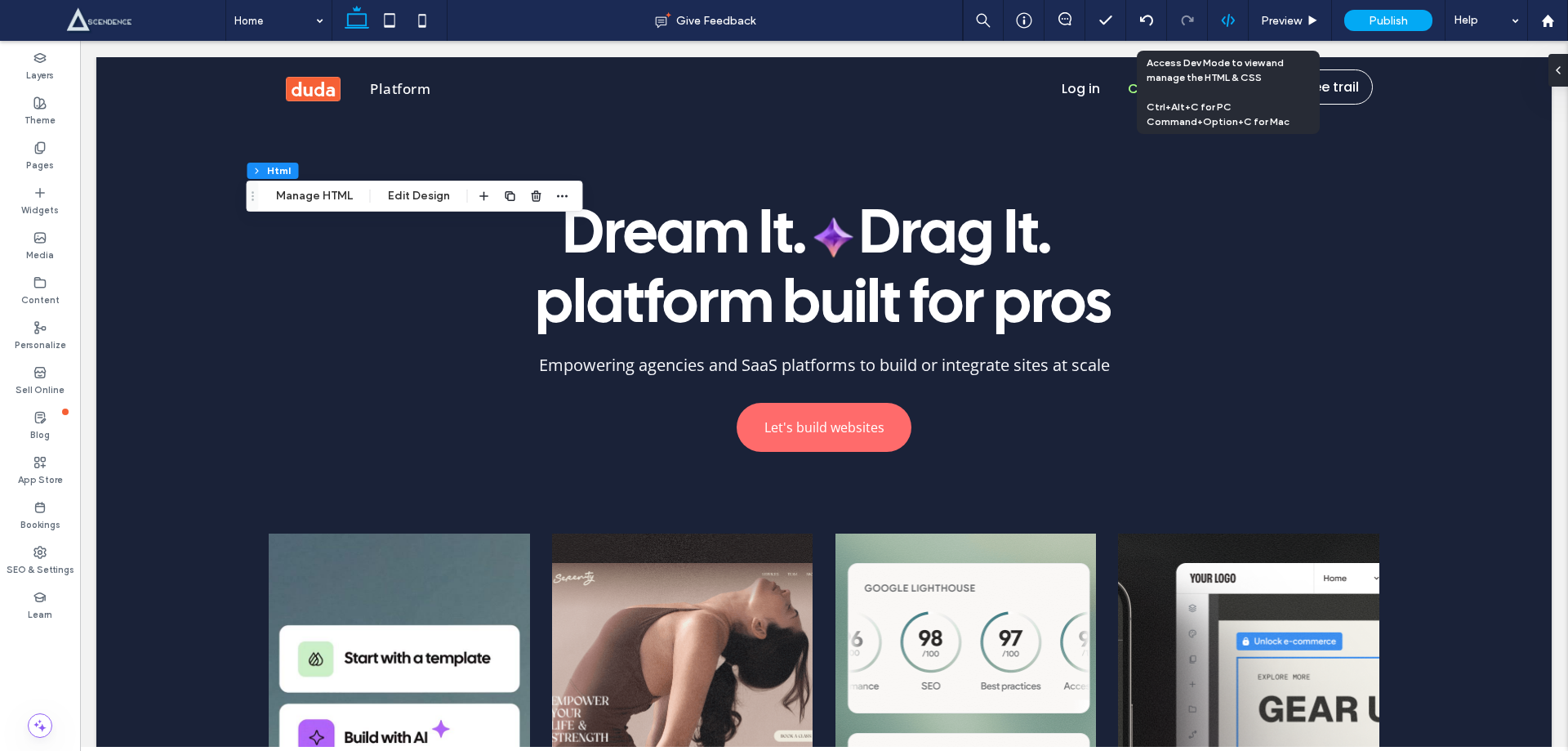
click at [1227, 18] on use at bounding box center [1227, 20] width 13 height 13
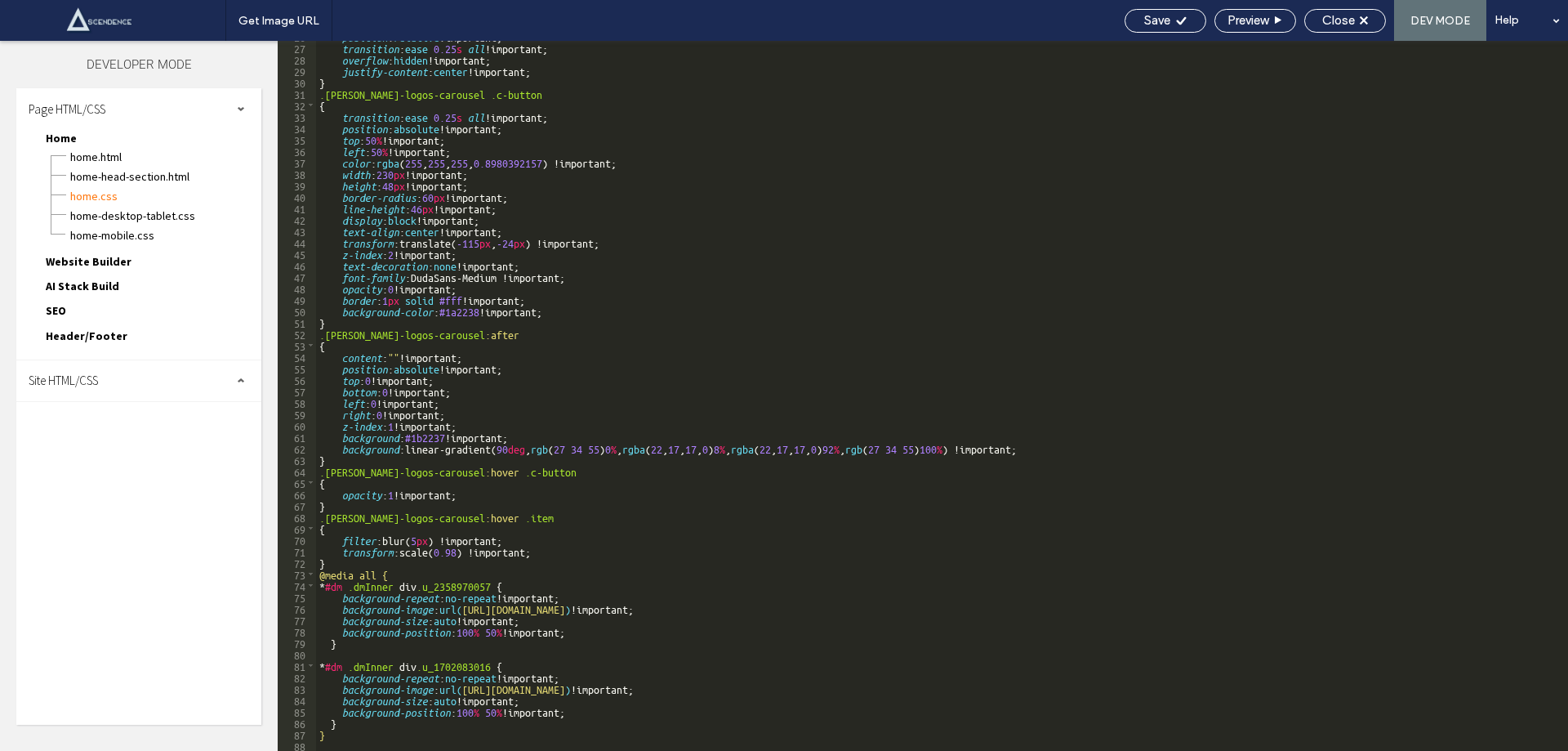
scroll to position [296, 0]
click at [211, 392] on div "Site HTML/CSS" at bounding box center [139, 381] width 245 height 41
click at [213, 458] on span "site.css" at bounding box center [169, 451] width 186 height 16
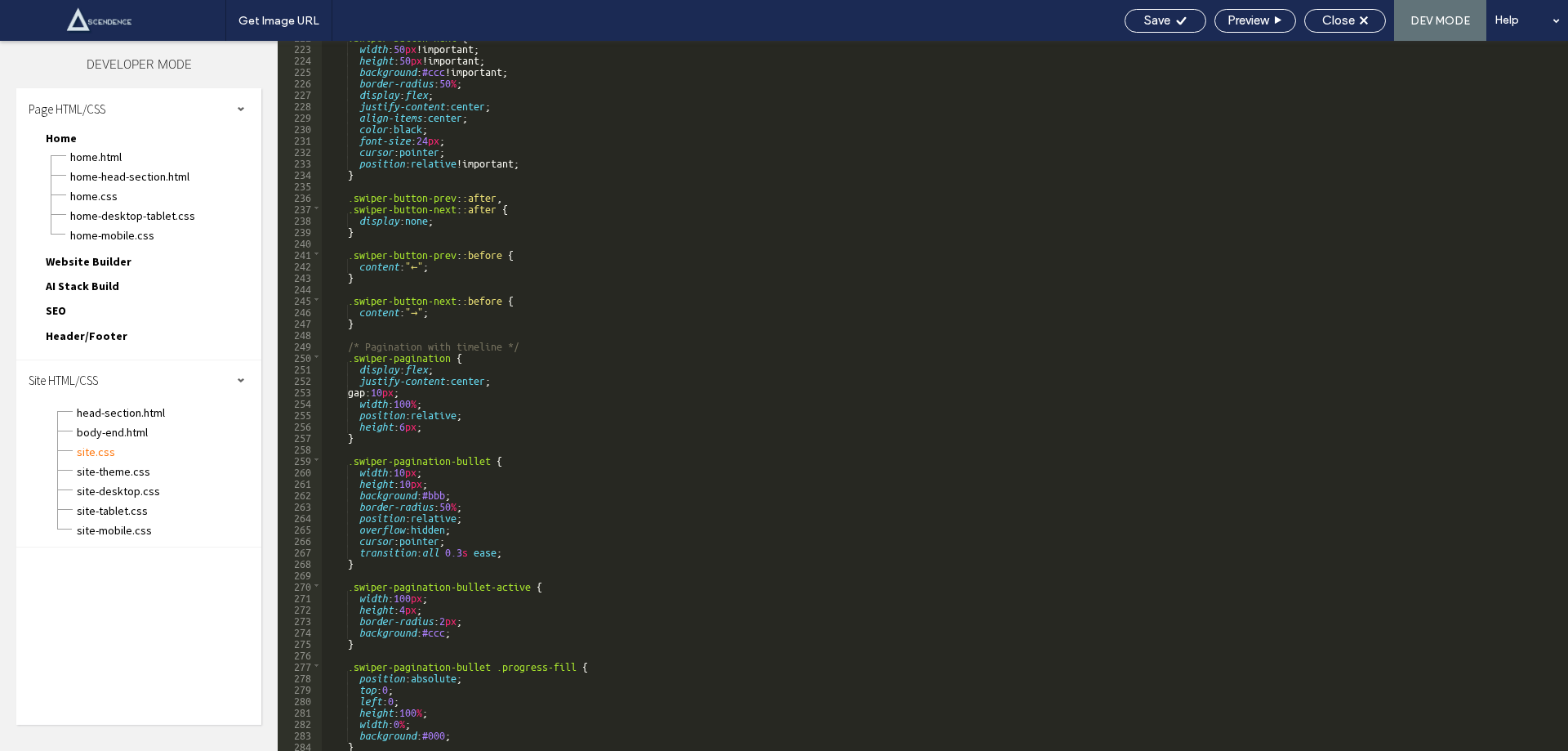
scroll to position [2539, 0]
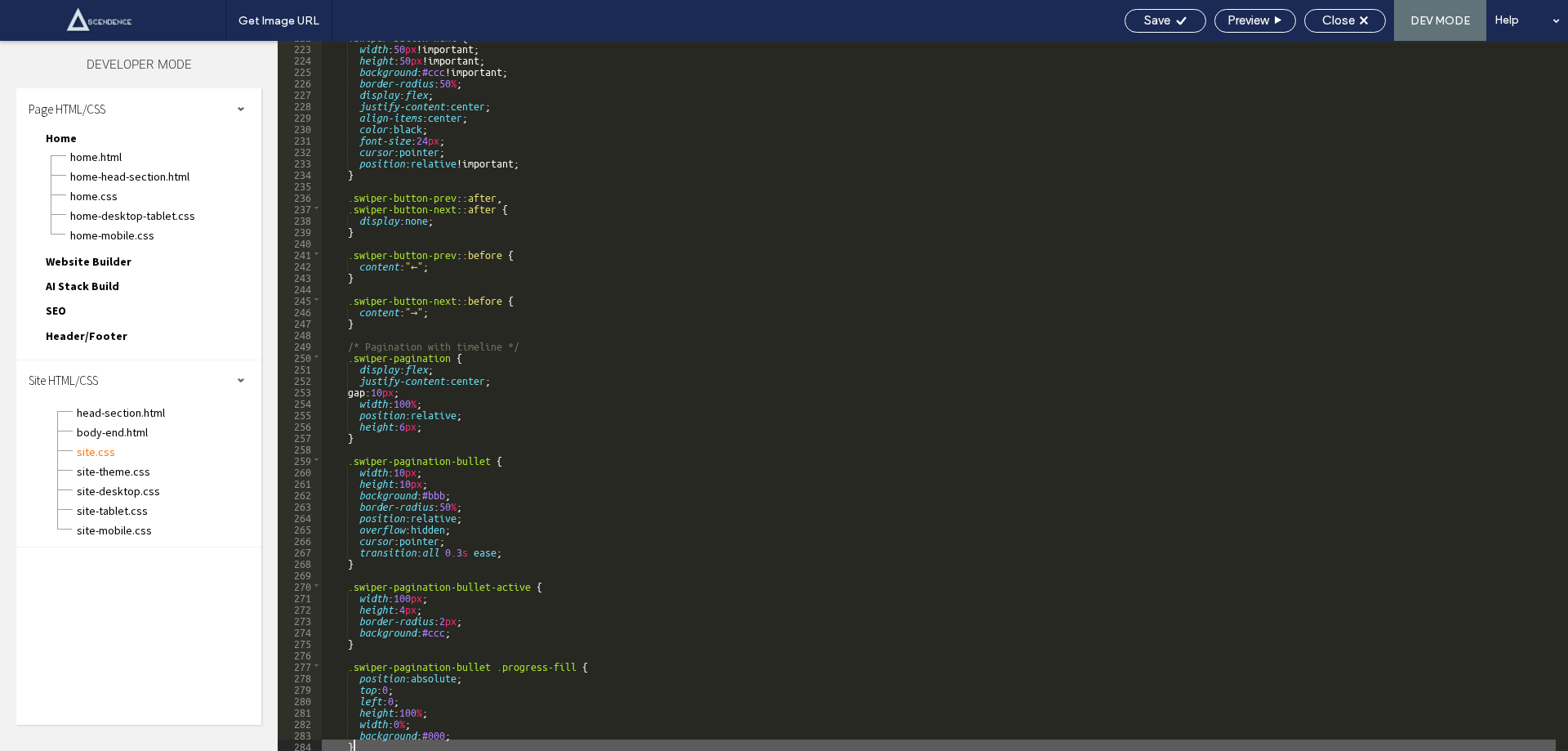
click at [377, 745] on div ".swiper-button-next { width : 50 px !important; height : 50 px !important; back…" at bounding box center [939, 396] width 1234 height 733
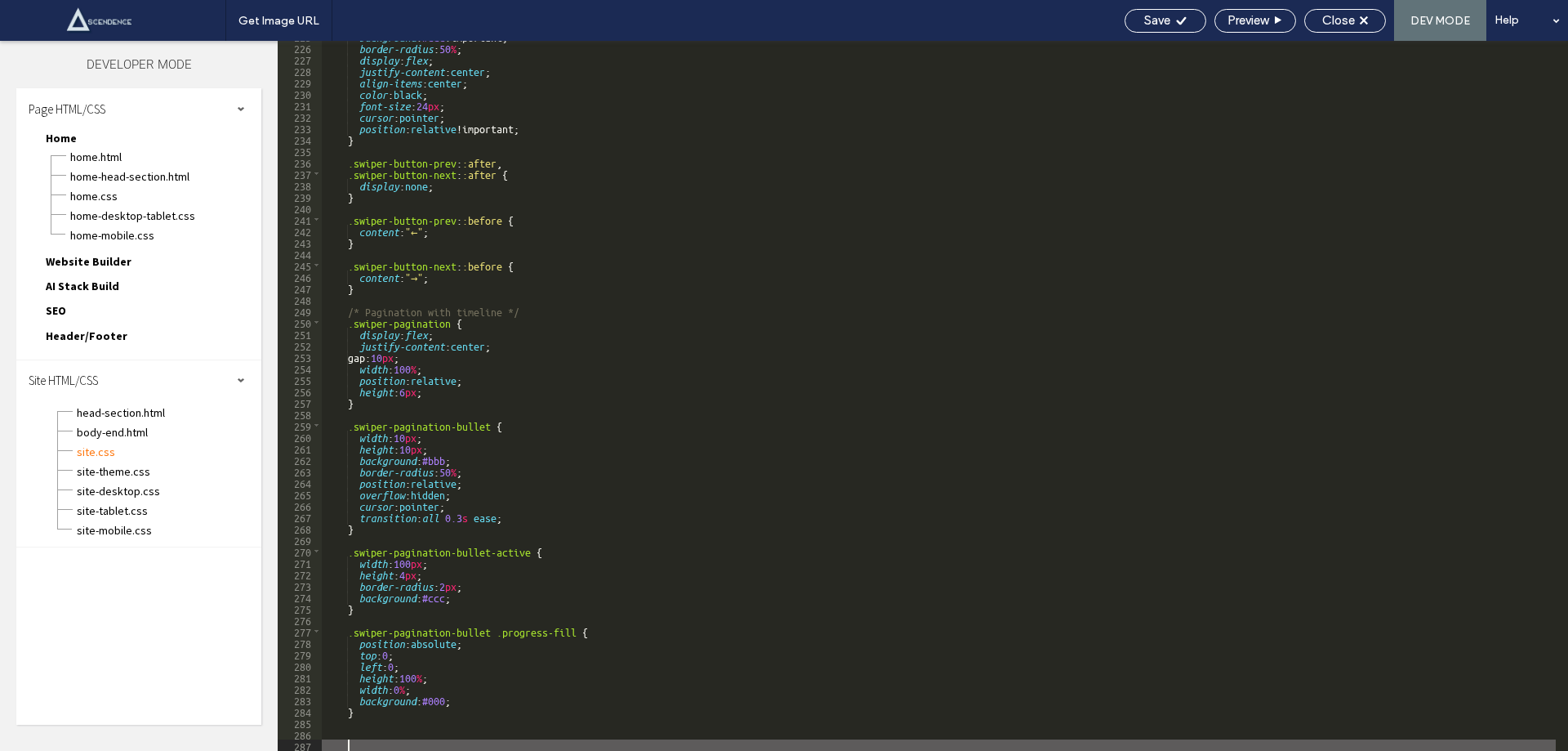
scroll to position [2596, 0]
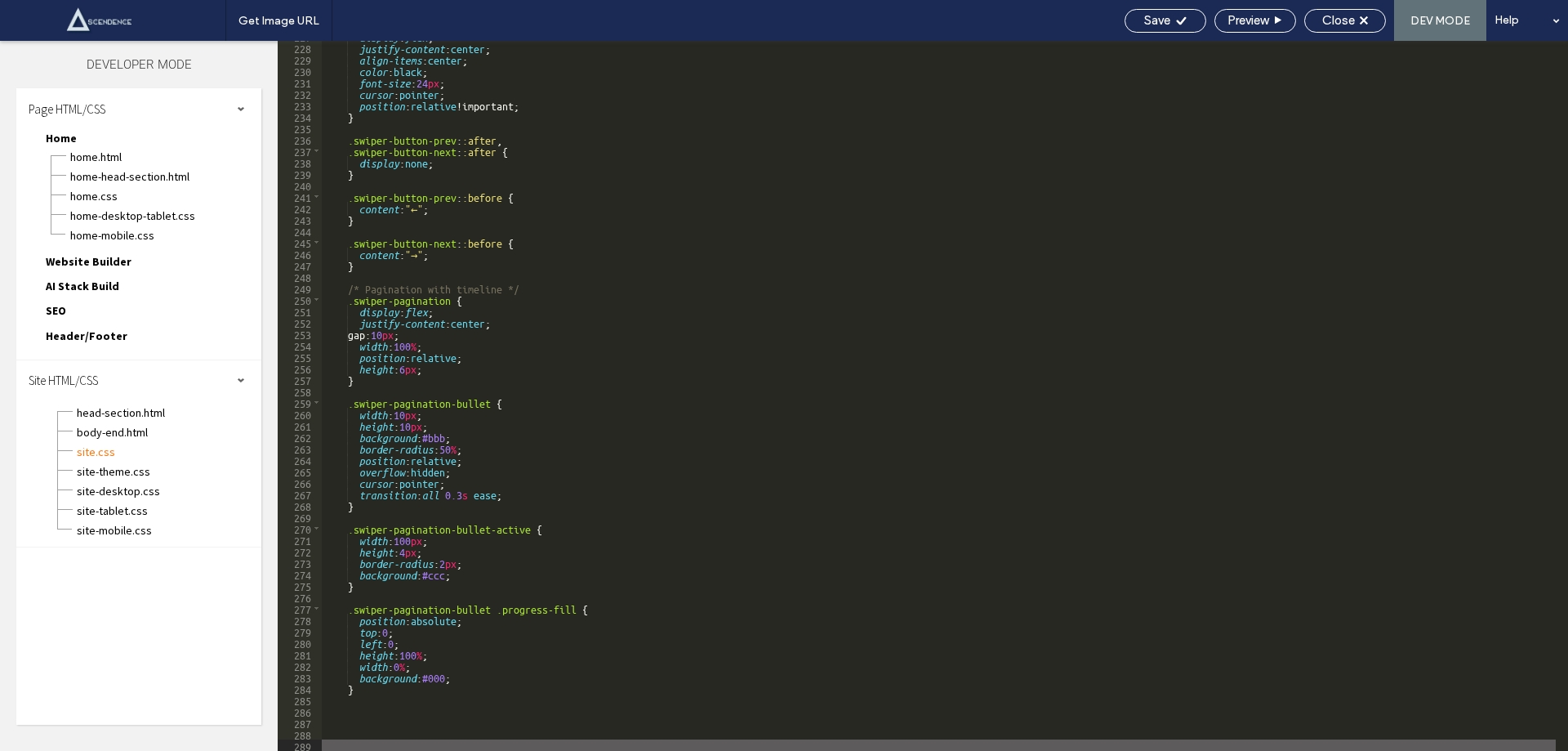
paste textarea
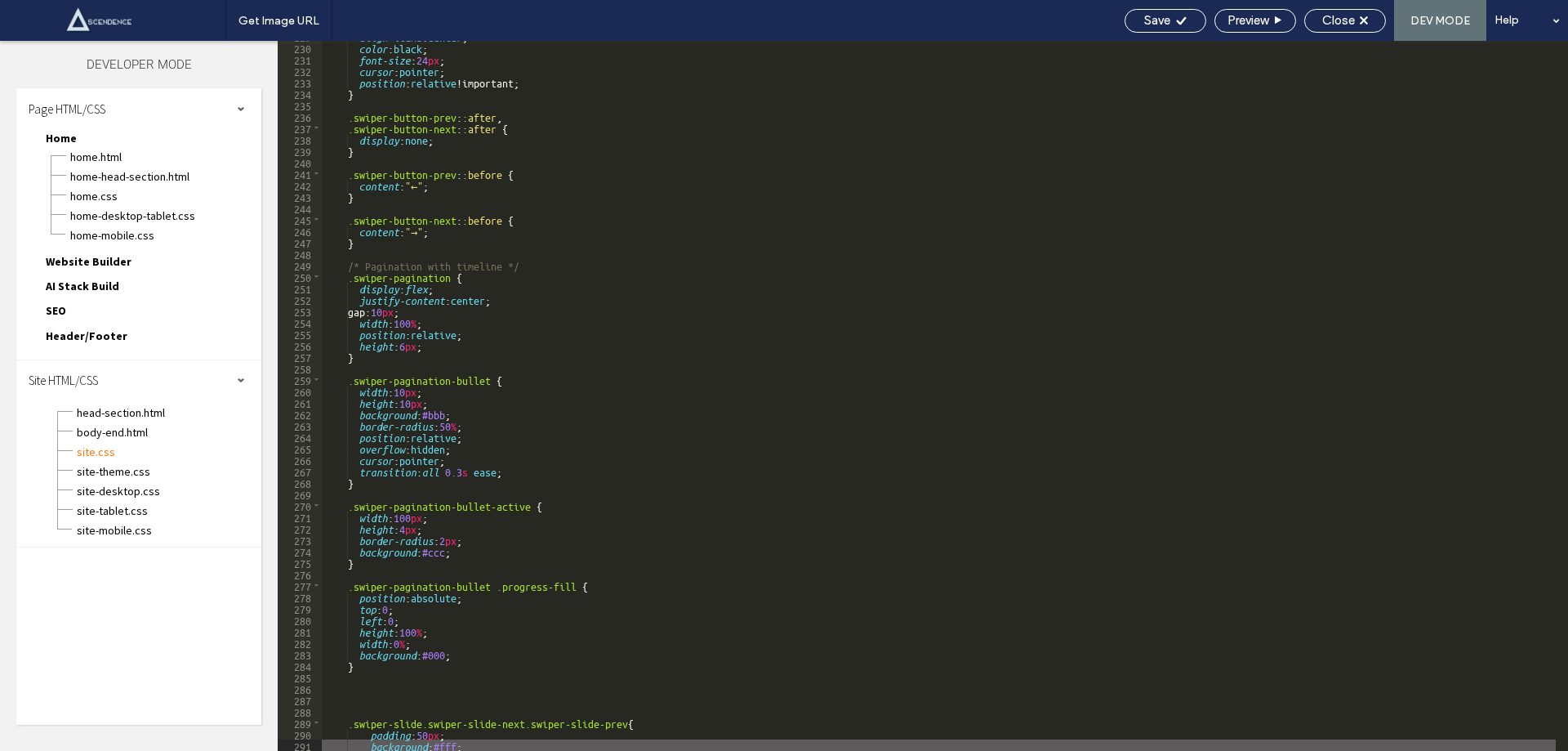
scroll to position [2631, 0]
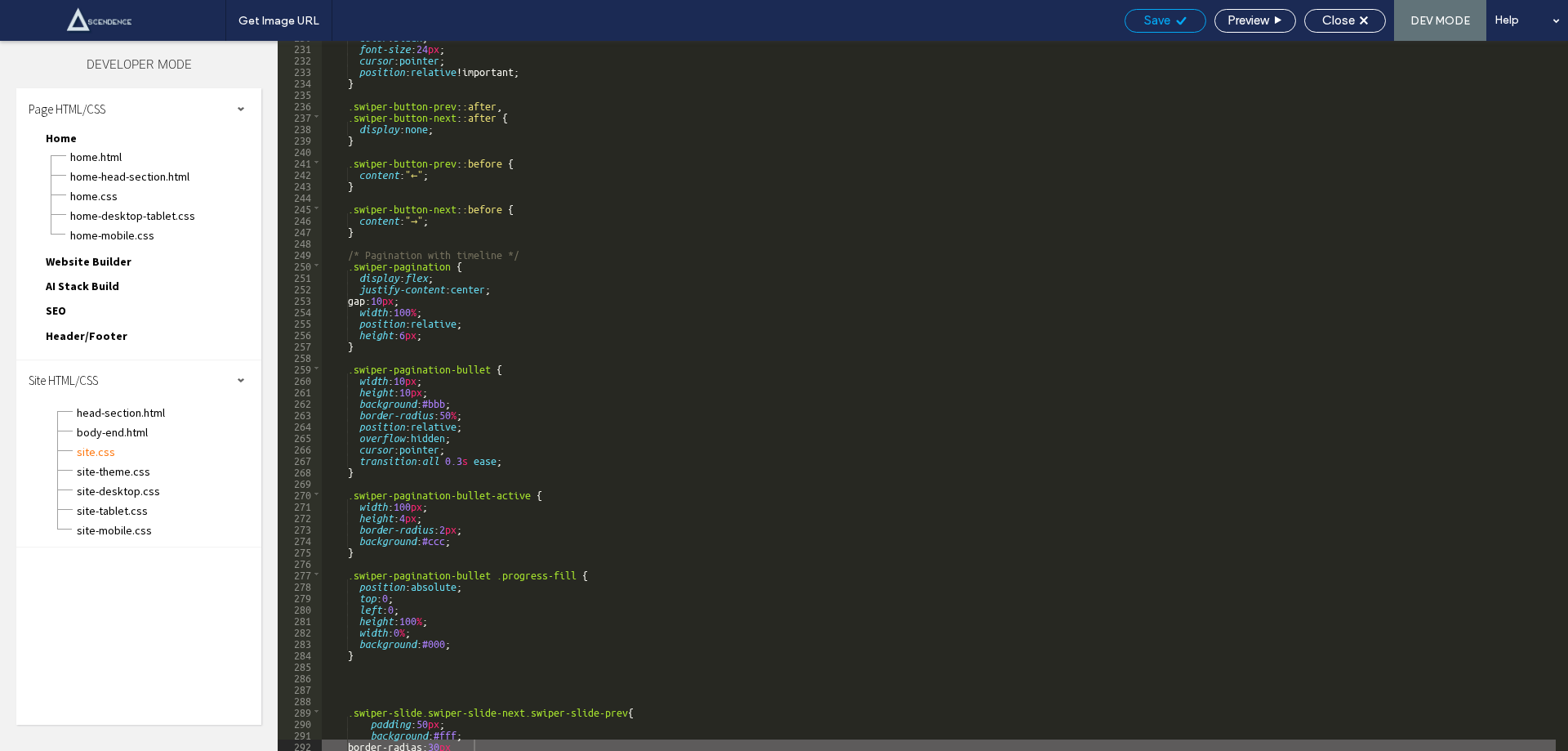
click at [1152, 15] on span "Save" at bounding box center [1157, 20] width 27 height 15
click at [441, 745] on div "color : black ; font-size : 24 px ; cursor : pointer ; position : relative !imp…" at bounding box center [939, 396] width 1234 height 733
type textarea "**"
click at [1156, 19] on span "Save" at bounding box center [1157, 20] width 27 height 15
click at [124, 433] on span "body-end.html" at bounding box center [169, 432] width 186 height 16
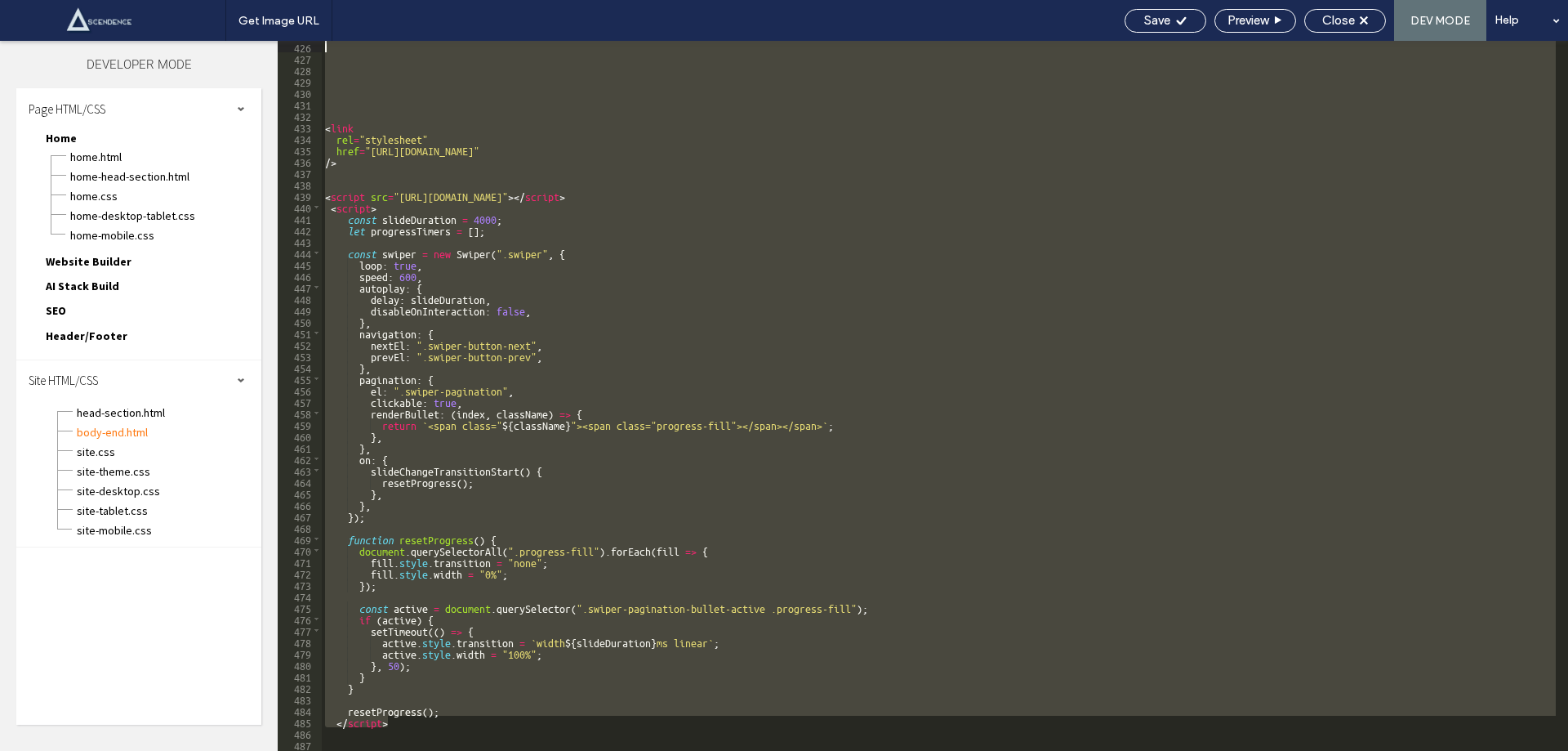
scroll to position [4817, 0]
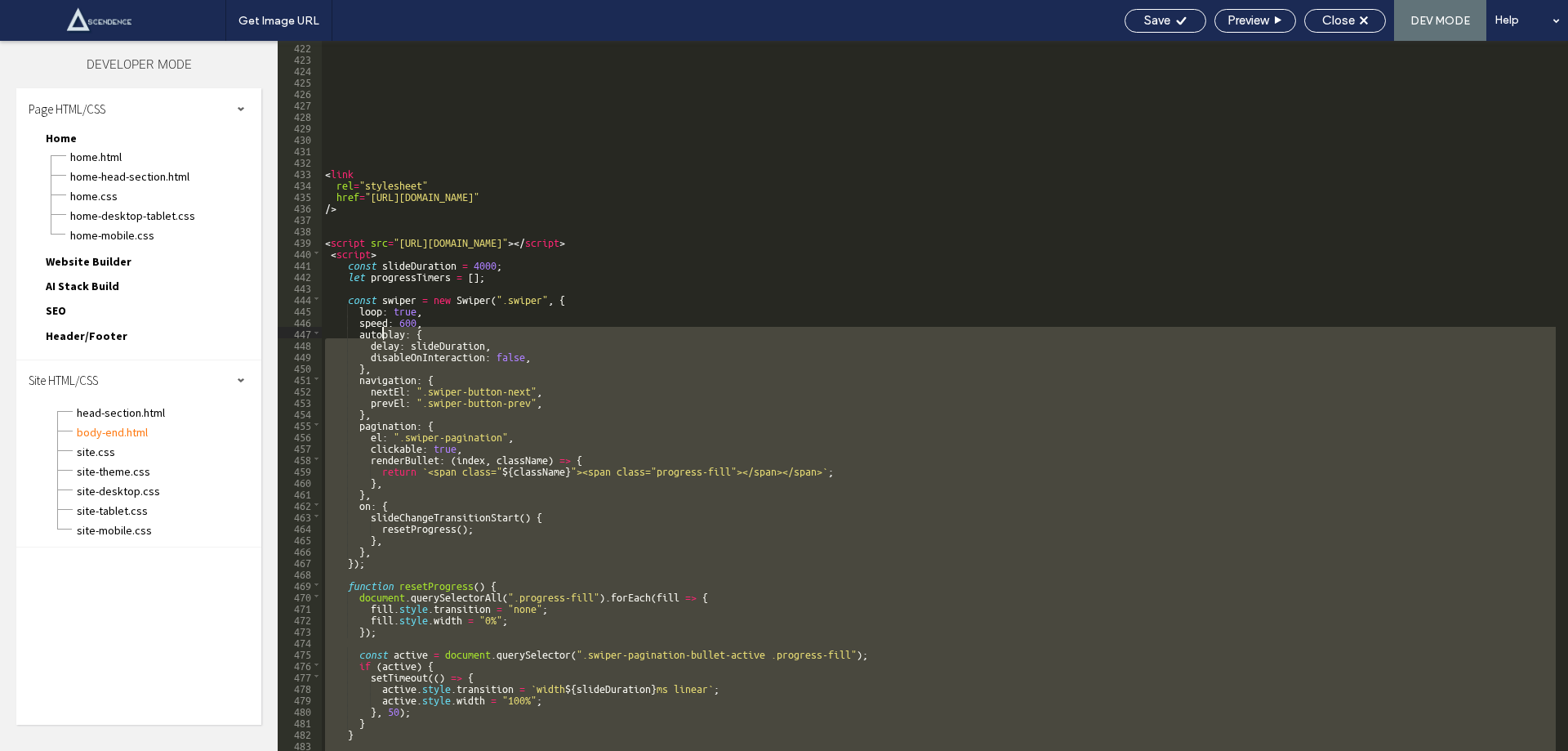
drag, startPoint x: 401, startPoint y: 556, endPoint x: 384, endPoint y: 337, distance: 219.7
click at [384, 337] on div "< link rel = "stylesheet" href = "https://cdn.jsdelivr.net/npm/swiper@10/swiper…" at bounding box center [939, 408] width 1234 height 733
click at [753, 395] on div "< link rel = "stylesheet" href = "https://cdn.jsdelivr.net/npm/swiper@10/swiper…" at bounding box center [939, 396] width 1234 height 710
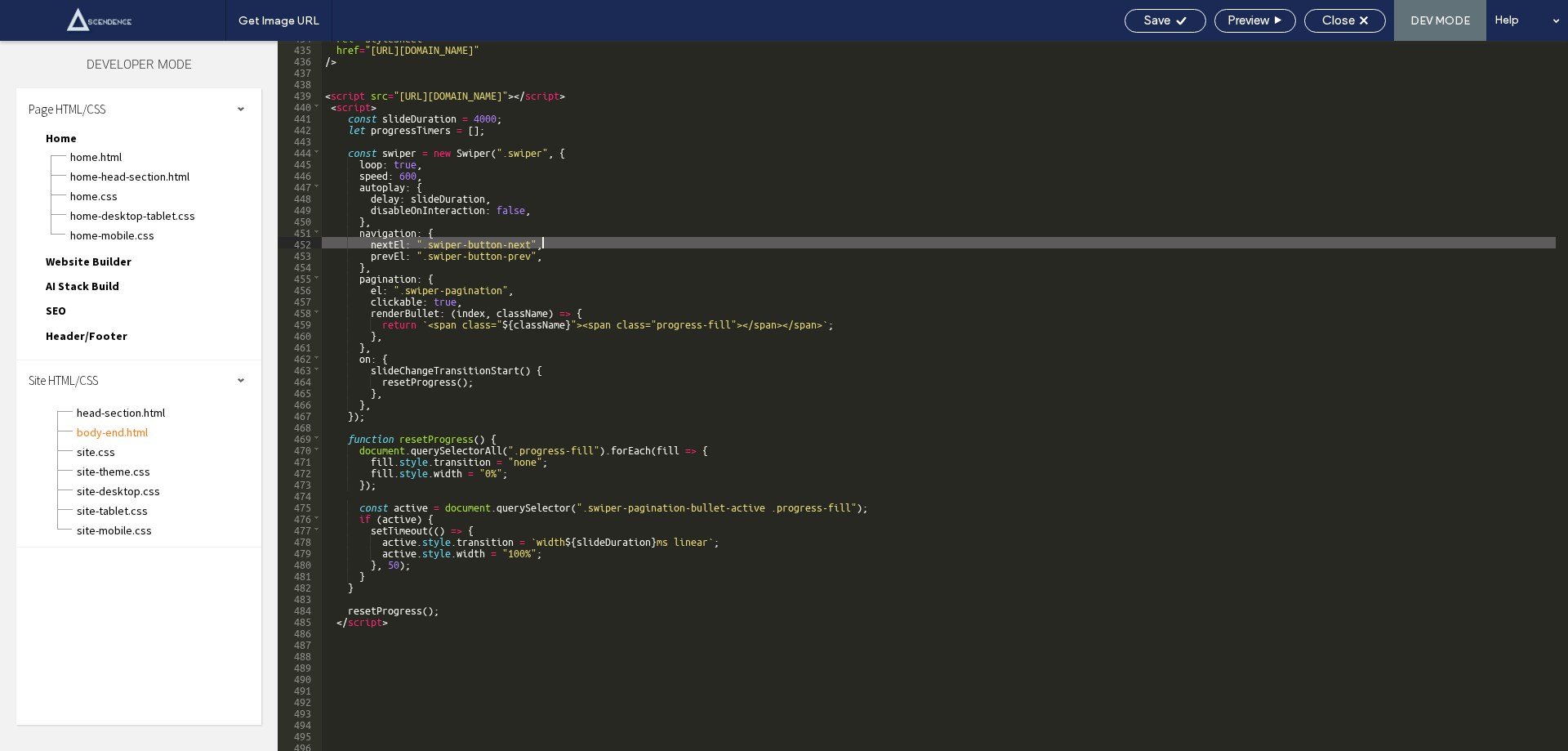
scroll to position [4915, 0]
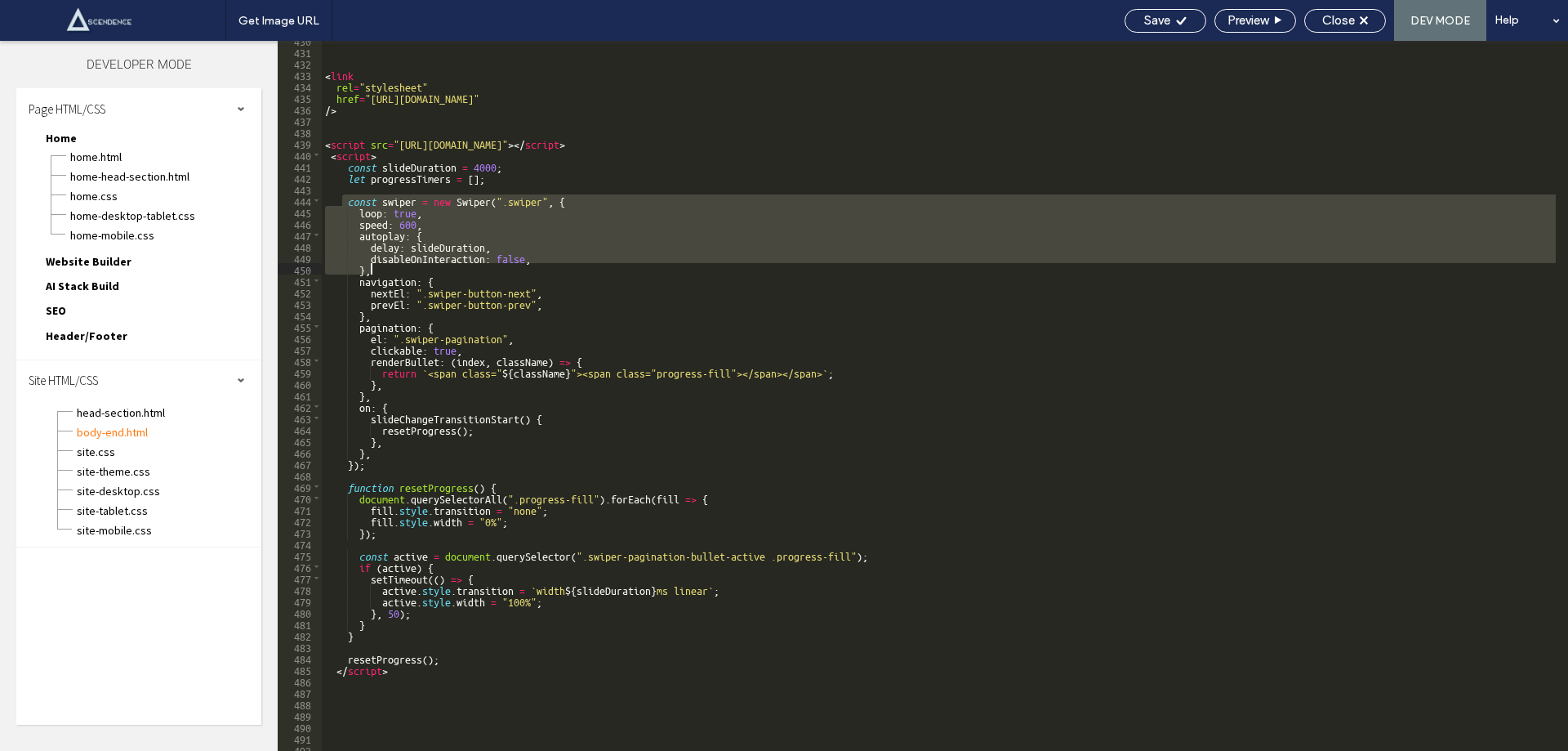
drag, startPoint x: 344, startPoint y: 202, endPoint x: 392, endPoint y: 270, distance: 83.2
click at [392, 270] on div "< link rel = "stylesheet" href = "https://cdn.jsdelivr.net/npm/swiper@10/swiper…" at bounding box center [939, 401] width 1234 height 733
click at [1165, 12] on div "Save" at bounding box center [1165, 21] width 81 height 24
click at [349, 198] on div "< link rel = "stylesheet" href = "https://cdn.jsdelivr.net/npm/swiper@10/swiper…" at bounding box center [939, 396] width 1234 height 710
drag, startPoint x: 349, startPoint y: 198, endPoint x: 533, endPoint y: 267, distance: 196.5
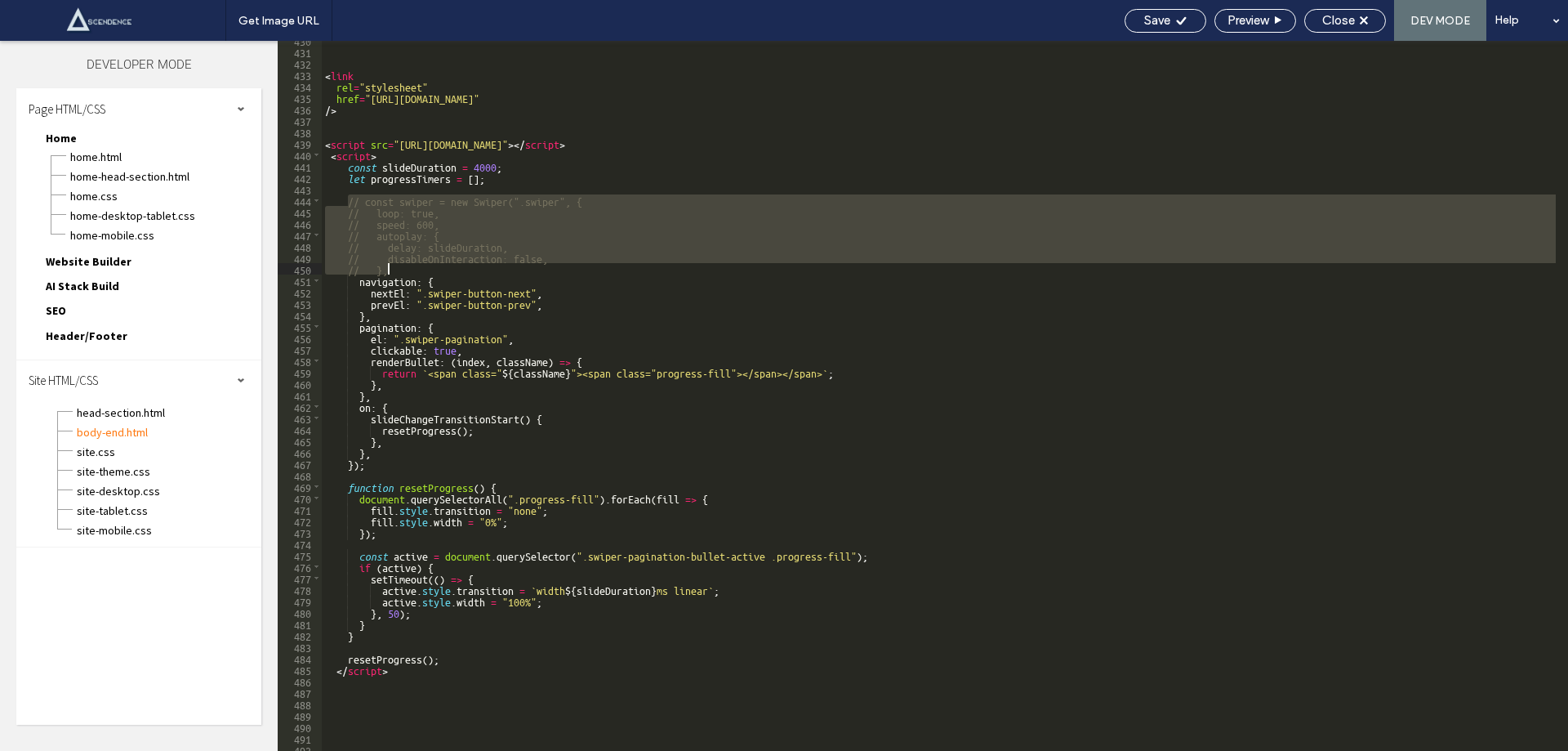
click at [533, 267] on div "< link rel = "stylesheet" href = "https://cdn.jsdelivr.net/npm/swiper@10/swiper…" at bounding box center [939, 401] width 1234 height 733
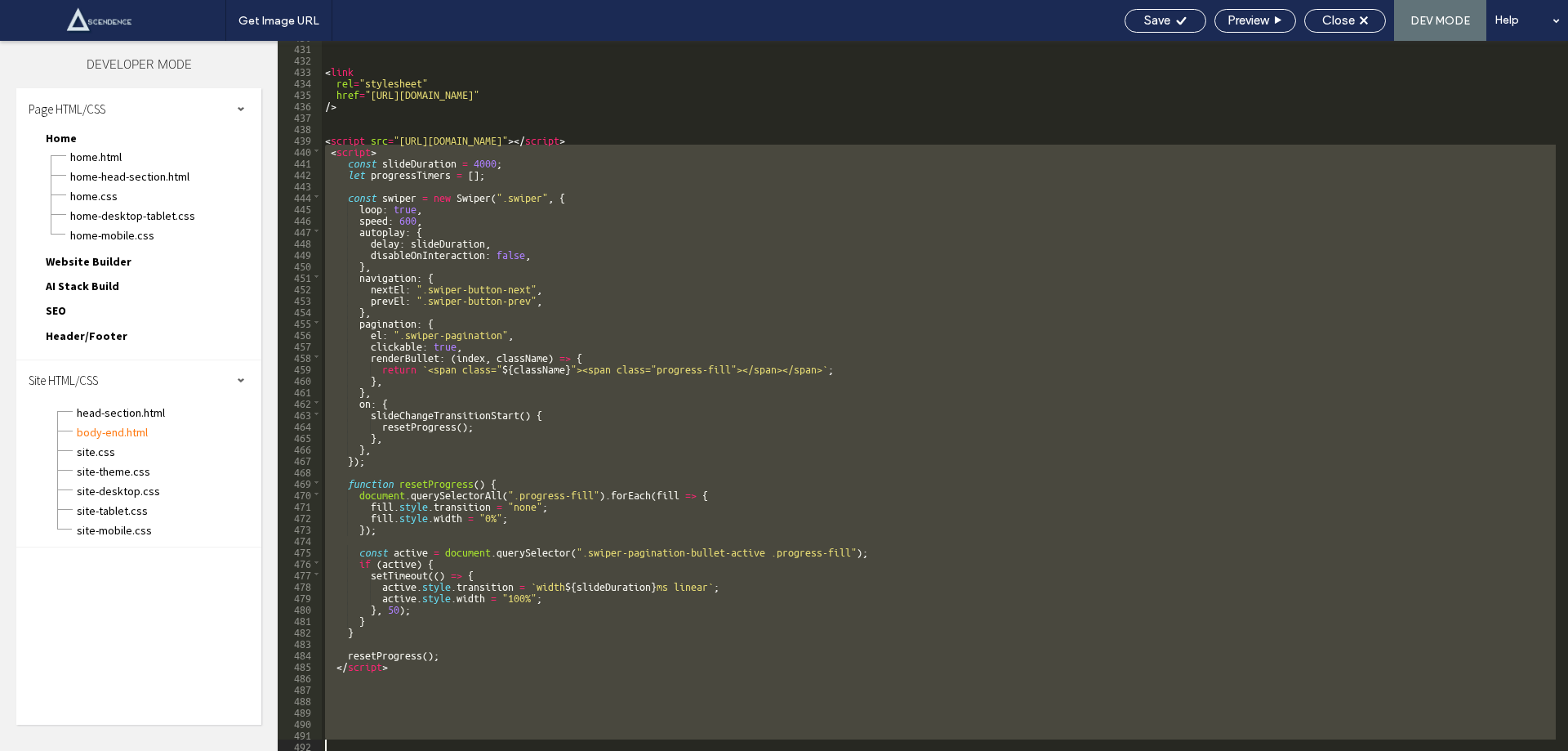
scroll to position [4919, 0]
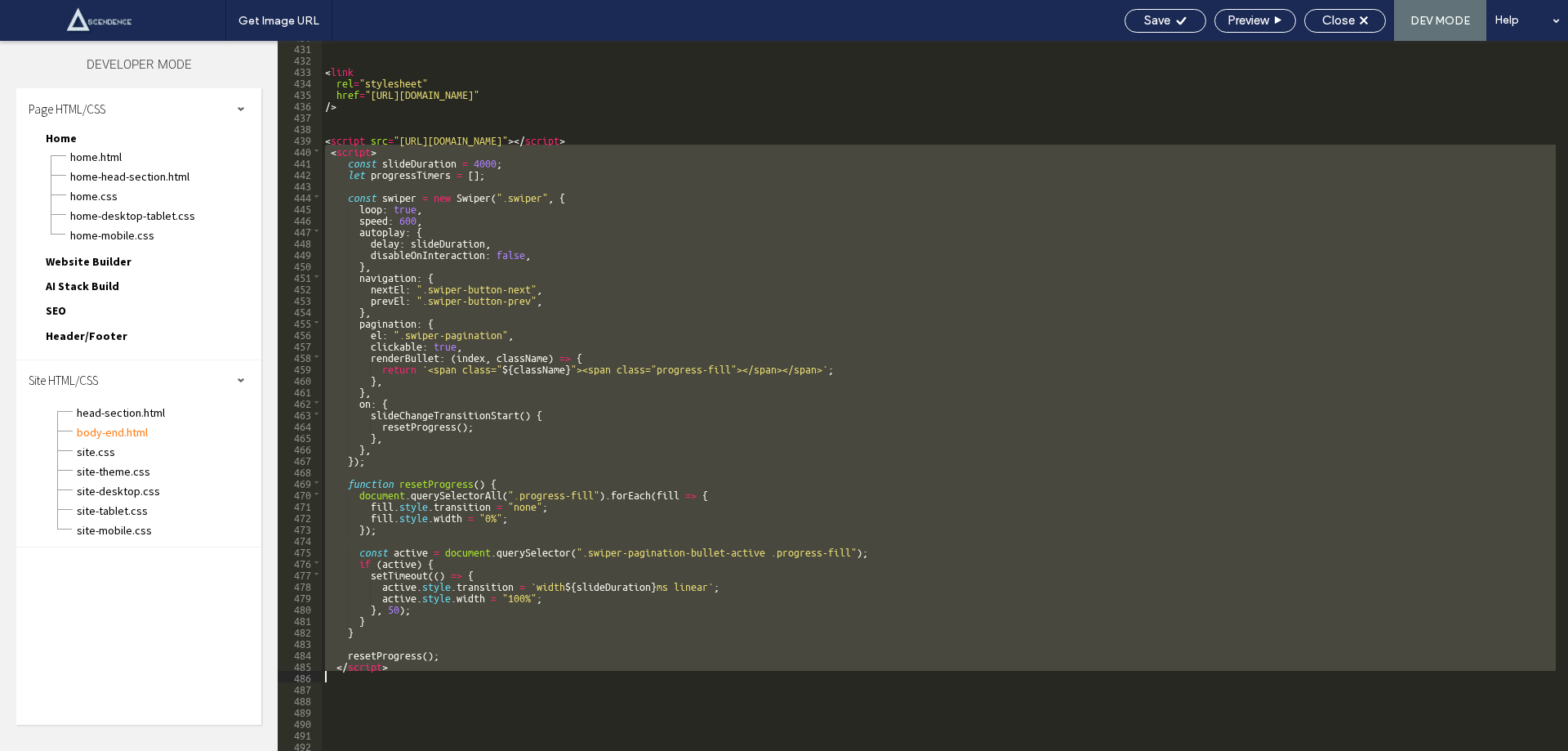
drag, startPoint x: 328, startPoint y: 158, endPoint x: 487, endPoint y: 681, distance: 546.6
click at [487, 681] on div "< link rel = "stylesheet" href = "https://cdn.jsdelivr.net/npm/swiper@10/swiper…" at bounding box center [939, 396] width 1234 height 733
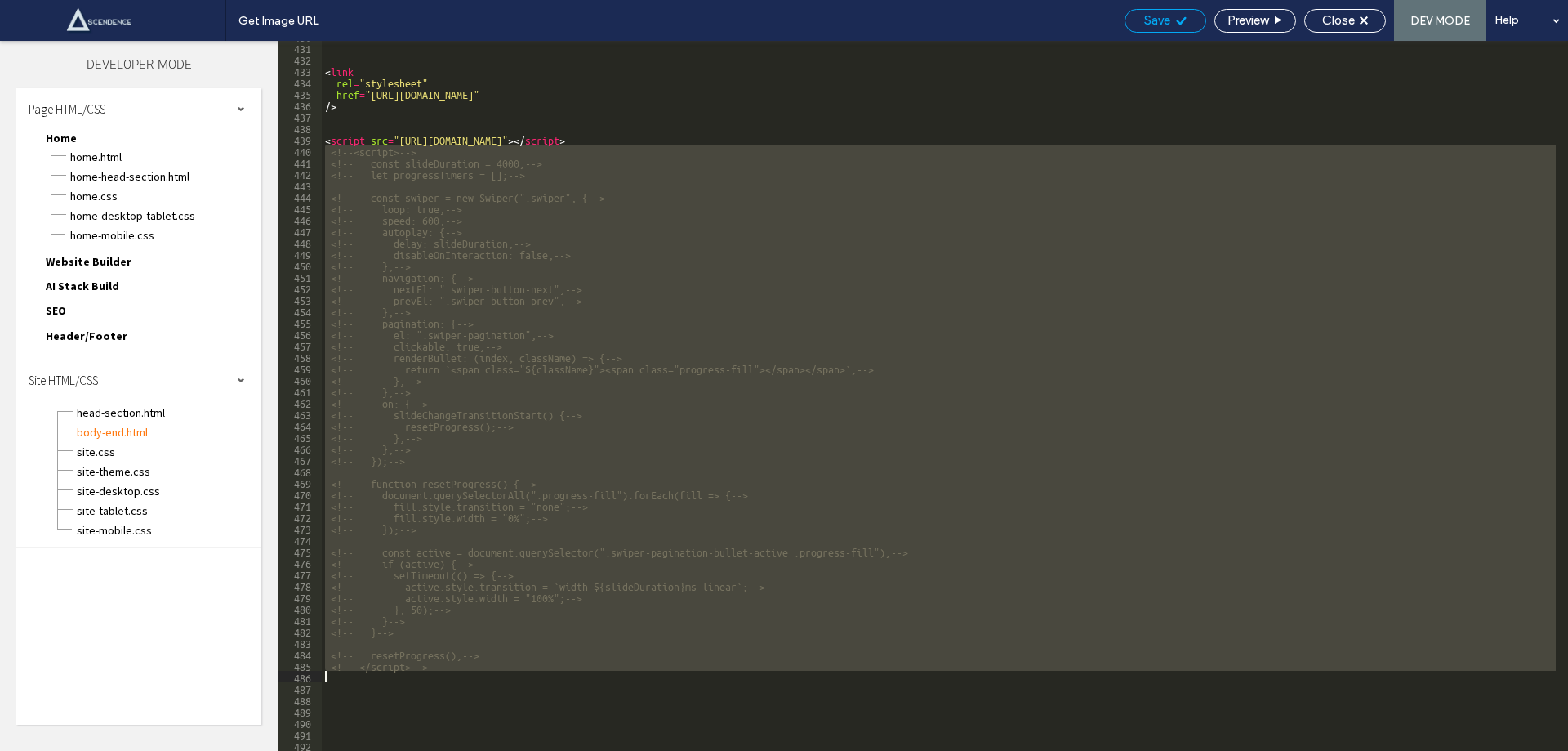
click at [1167, 17] on span "Save" at bounding box center [1157, 20] width 27 height 15
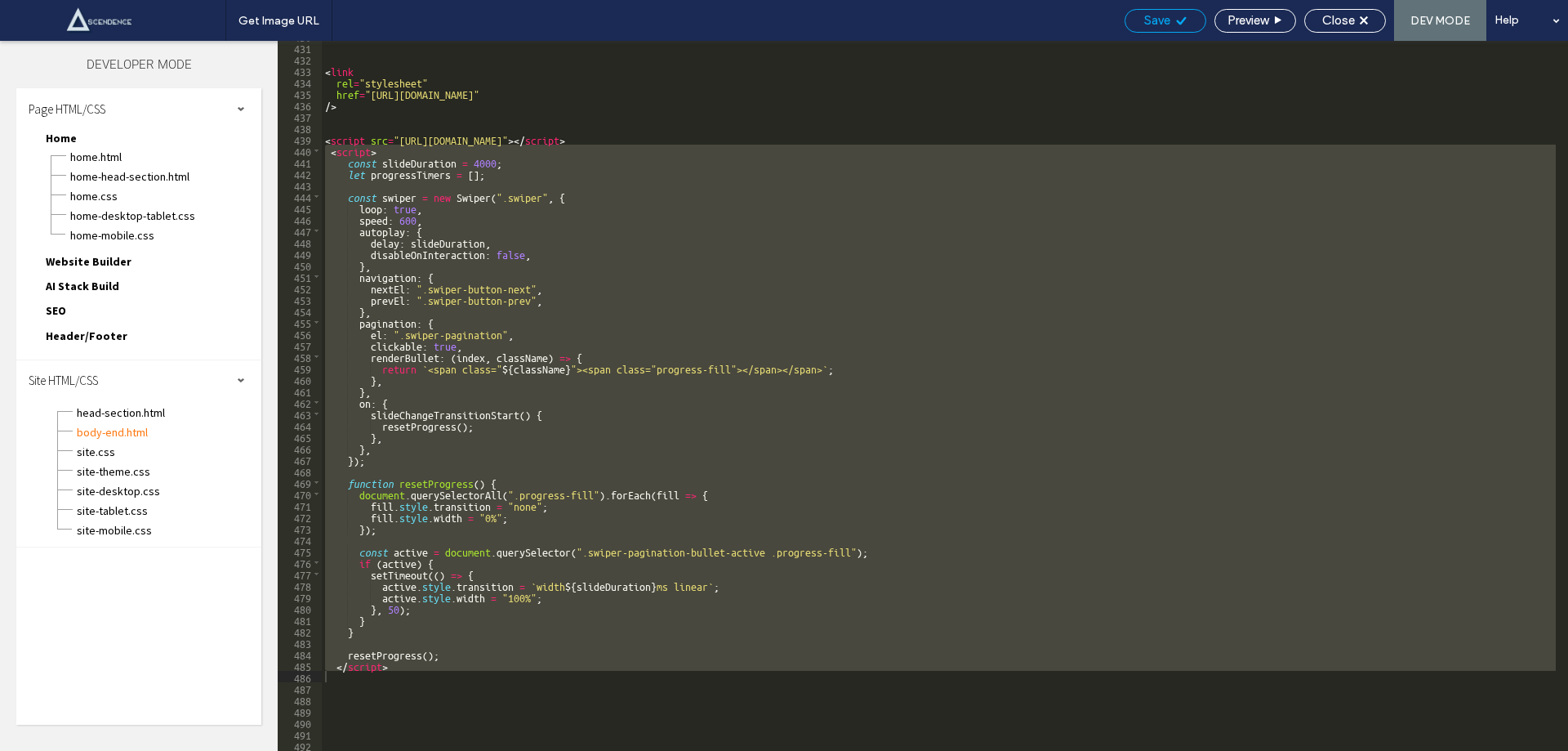
click at [1161, 24] on span "Save" at bounding box center [1157, 20] width 27 height 15
click at [92, 445] on span "site.css" at bounding box center [169, 451] width 186 height 16
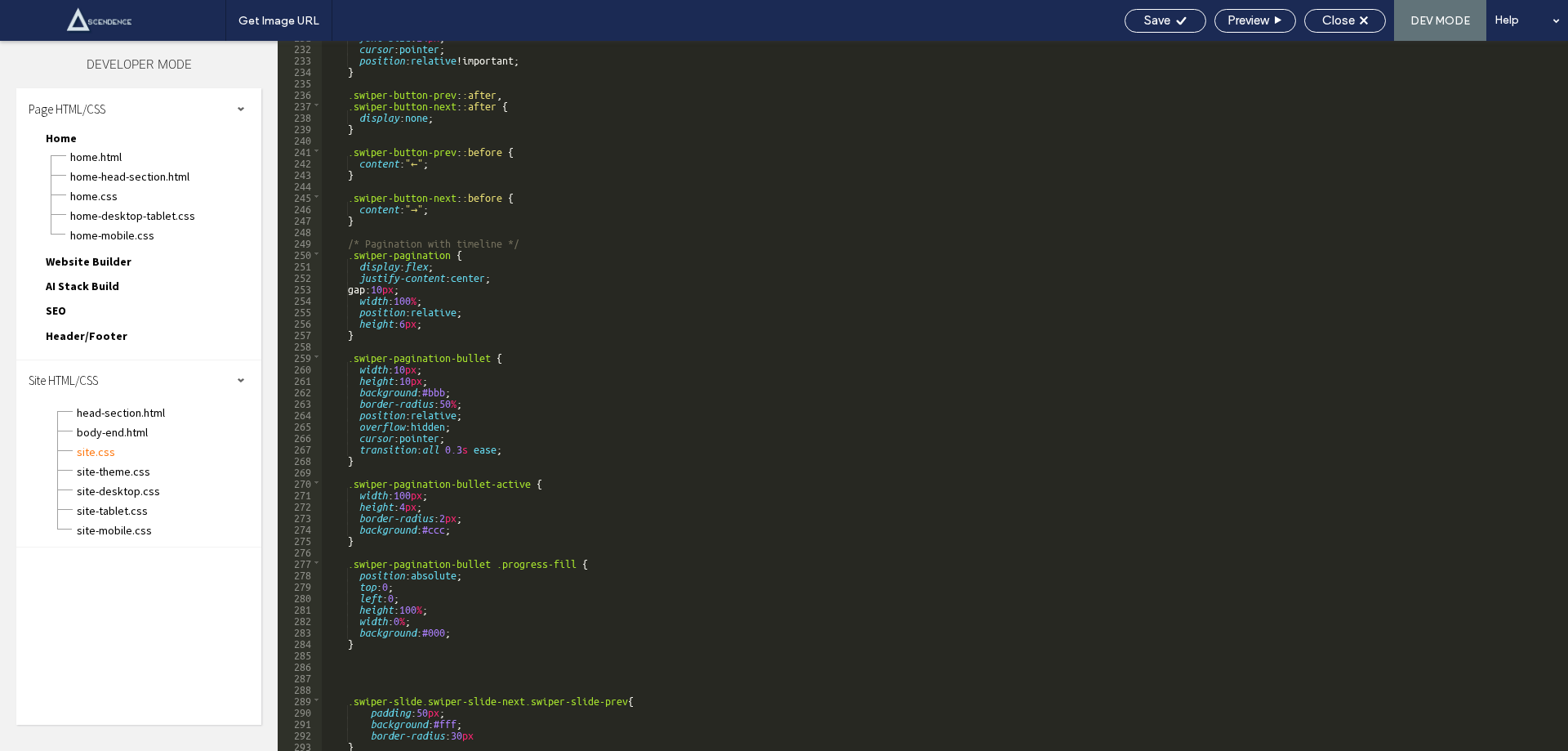
scroll to position [2643, 0]
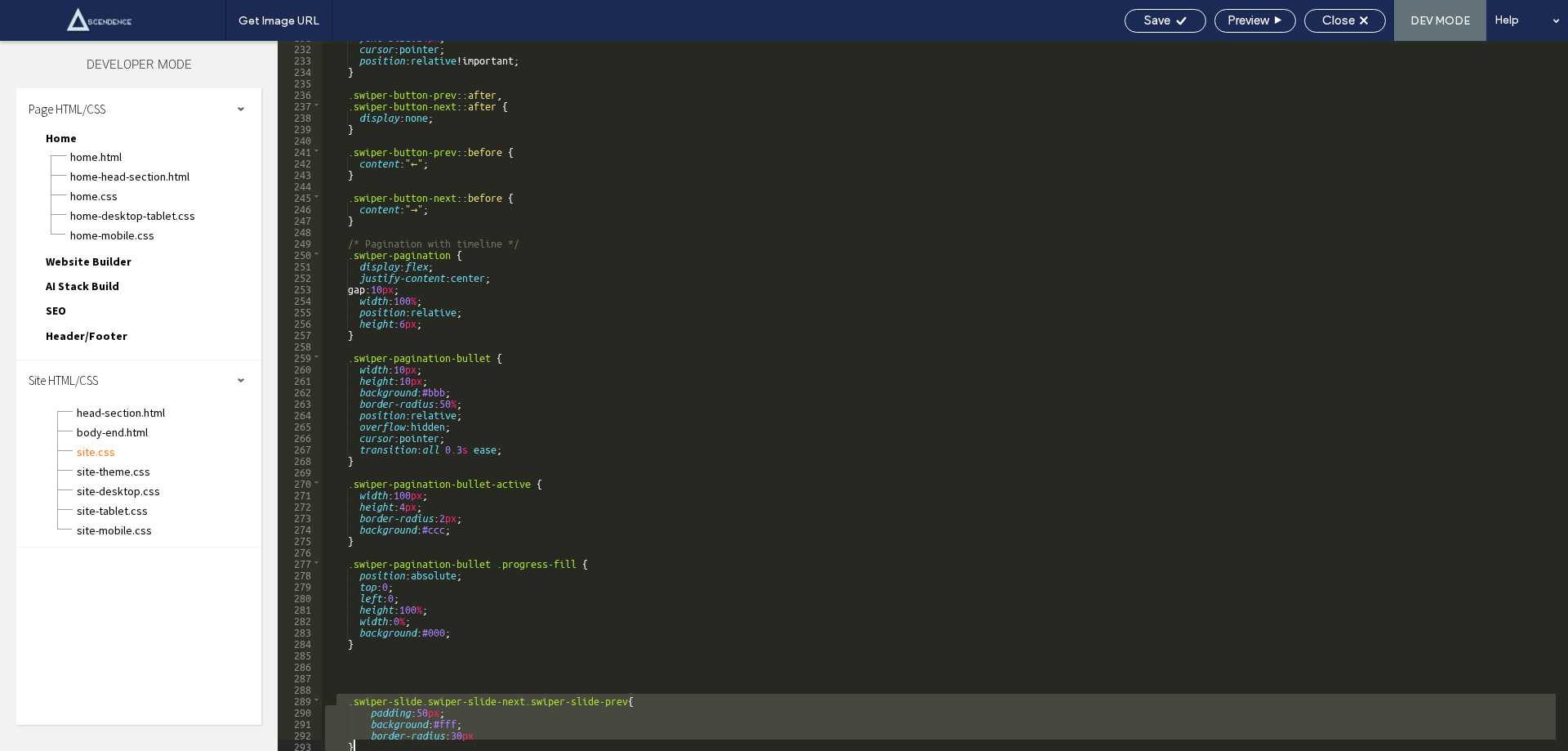
drag, startPoint x: 337, startPoint y: 700, endPoint x: 373, endPoint y: 754, distance: 64.9
click at [373, 750] on html ".wqwq-1{fill:#231f20;} .cls-1q, .cls-2q { fill-rule: evenodd; } .cls-2q { fill:…" at bounding box center [784, 375] width 1568 height 751
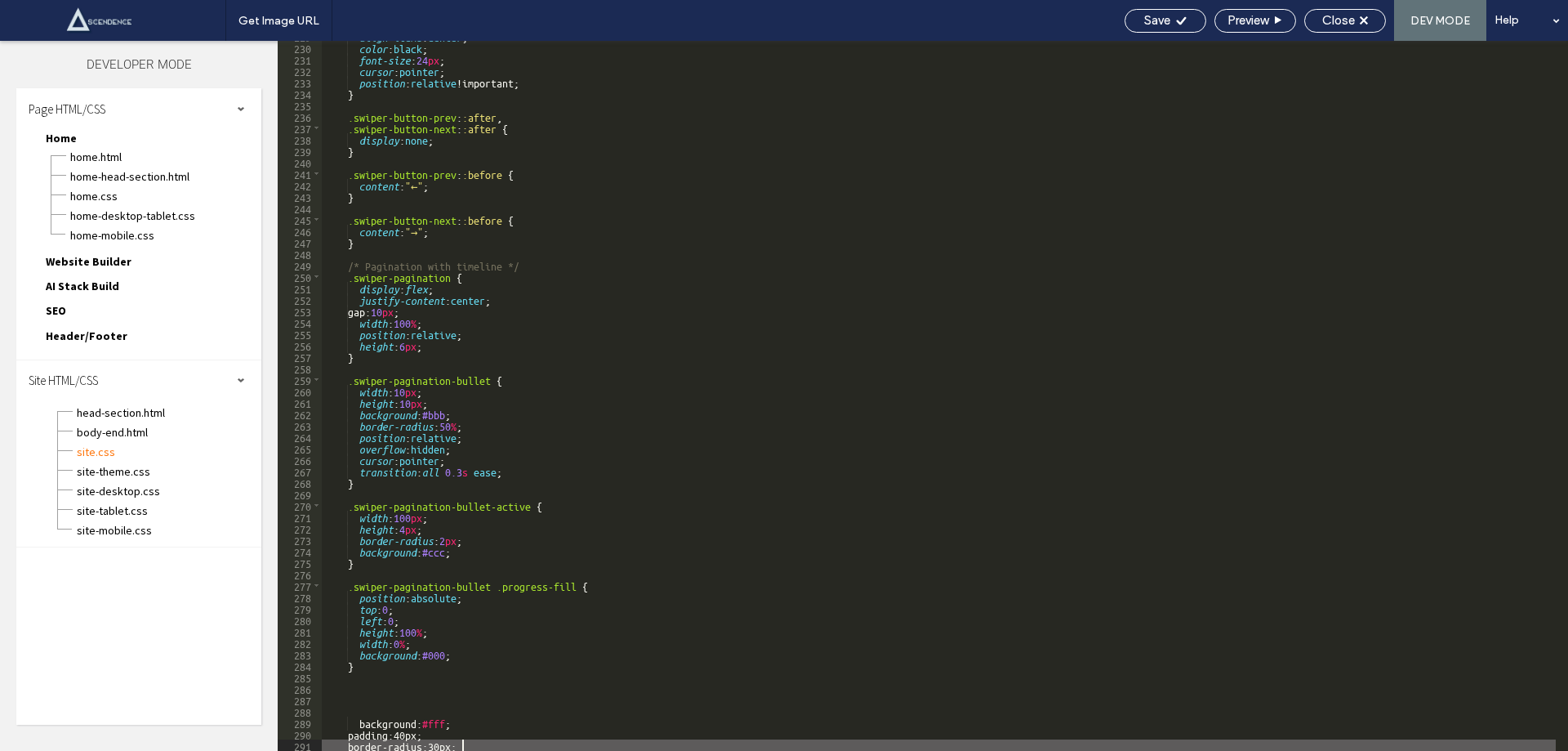
scroll to position [2620, 0]
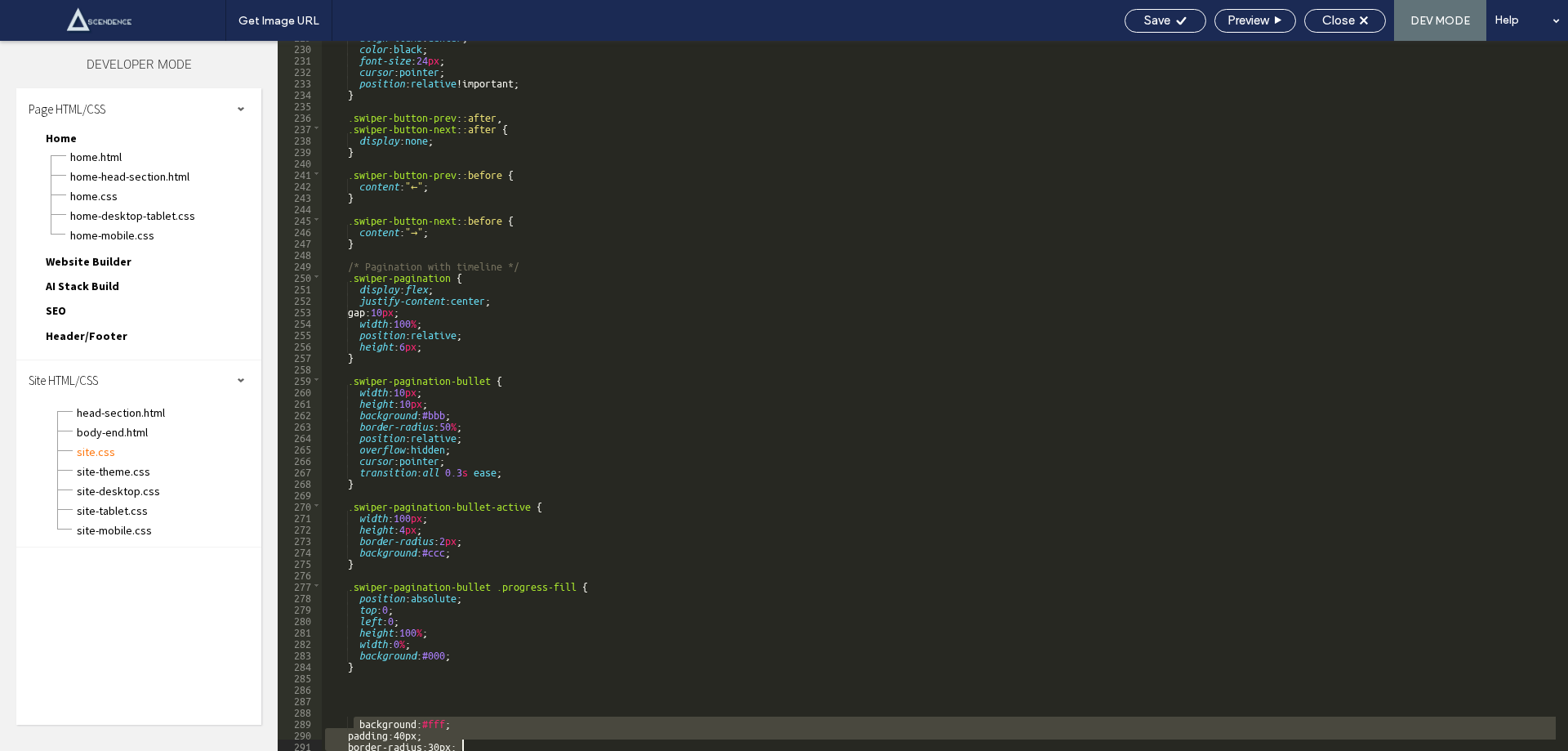
drag, startPoint x: 352, startPoint y: 718, endPoint x: 385, endPoint y: 777, distance: 67.6
click at [385, 750] on html ".wqwq-1{fill:#231f20;} .cls-1q, .cls-2q { fill-rule: evenodd; } .cls-2q { fill:…" at bounding box center [784, 375] width 1568 height 751
paste textarea
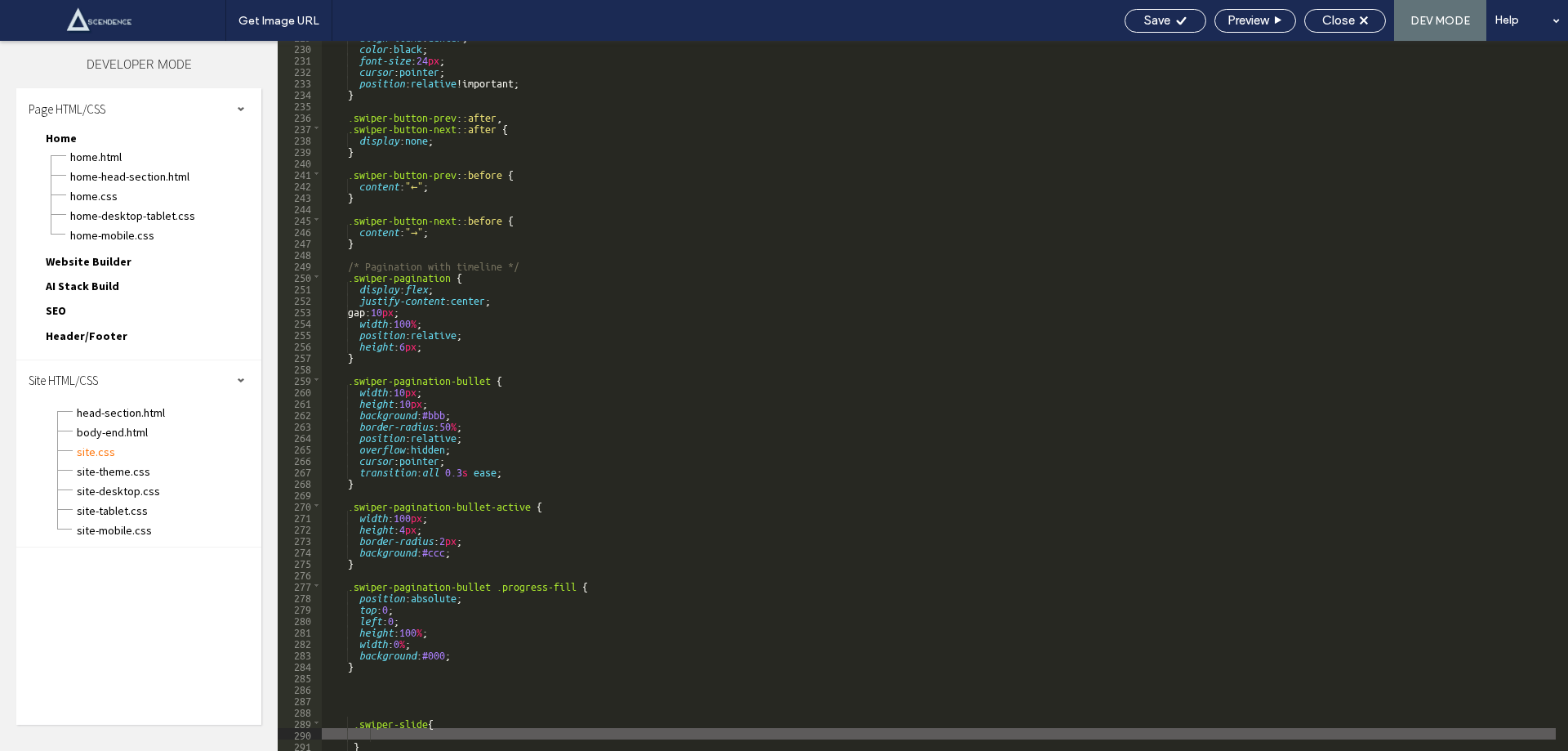
scroll to position [2631, 0]
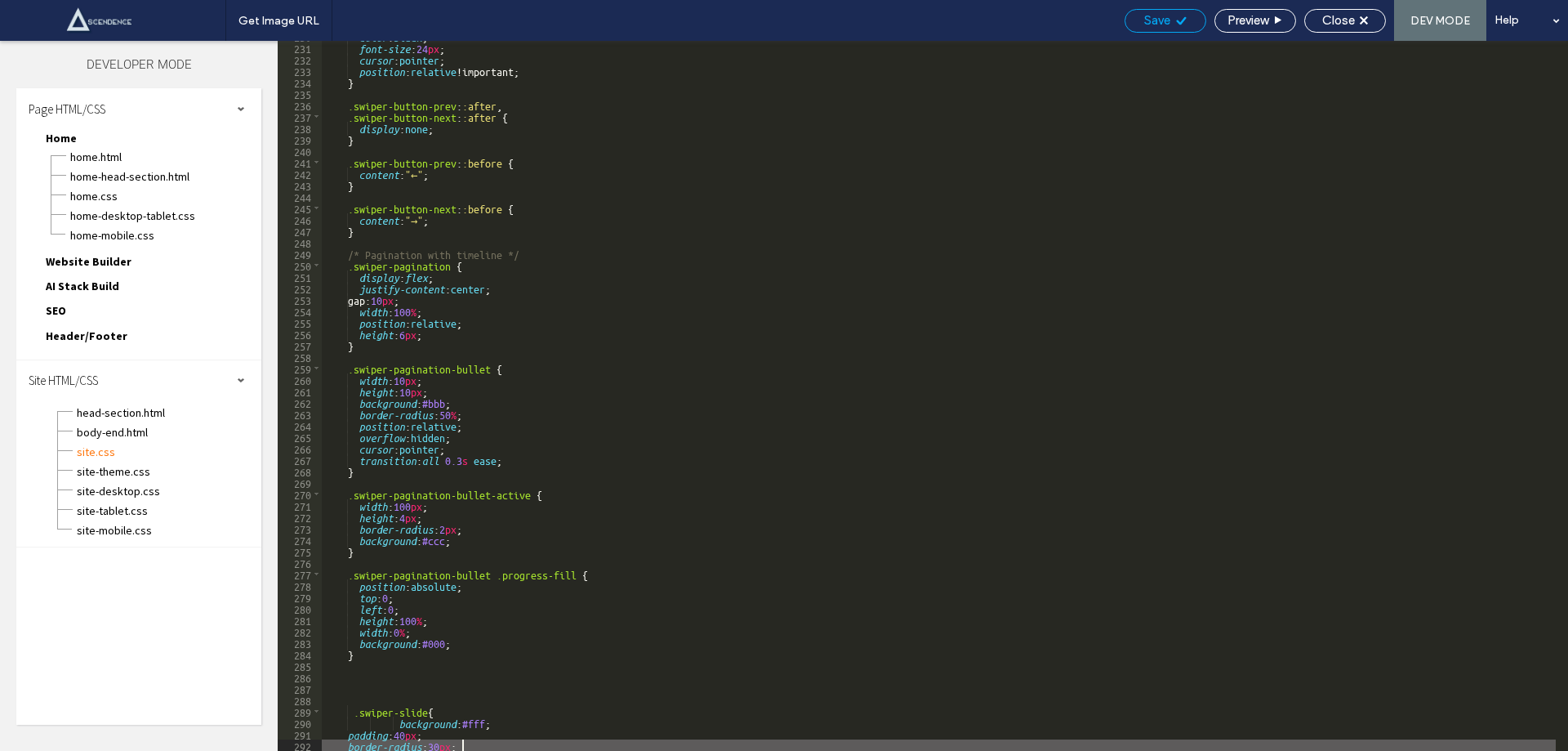
click at [1156, 23] on span "Save" at bounding box center [1157, 20] width 27 height 15
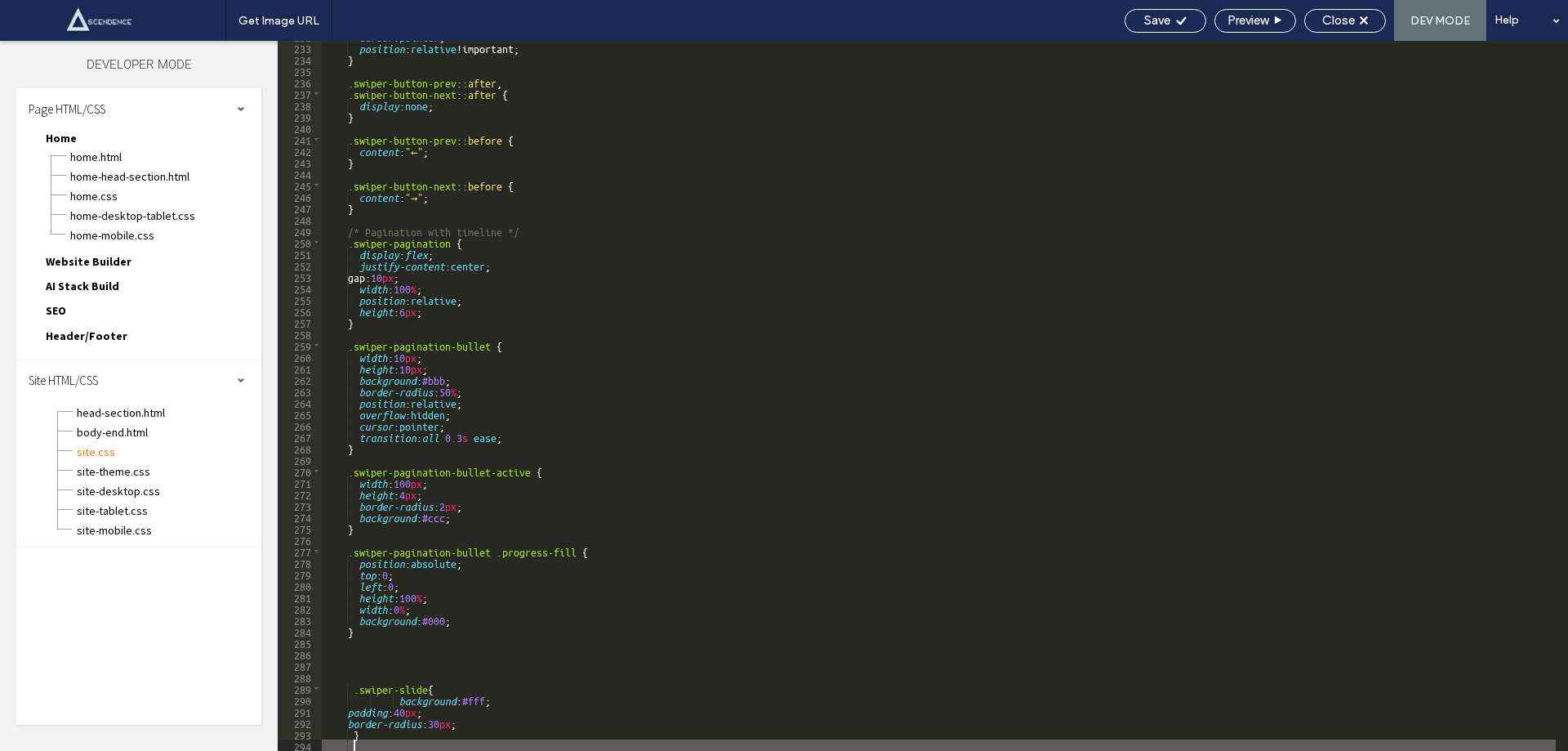
scroll to position [2665, 0]
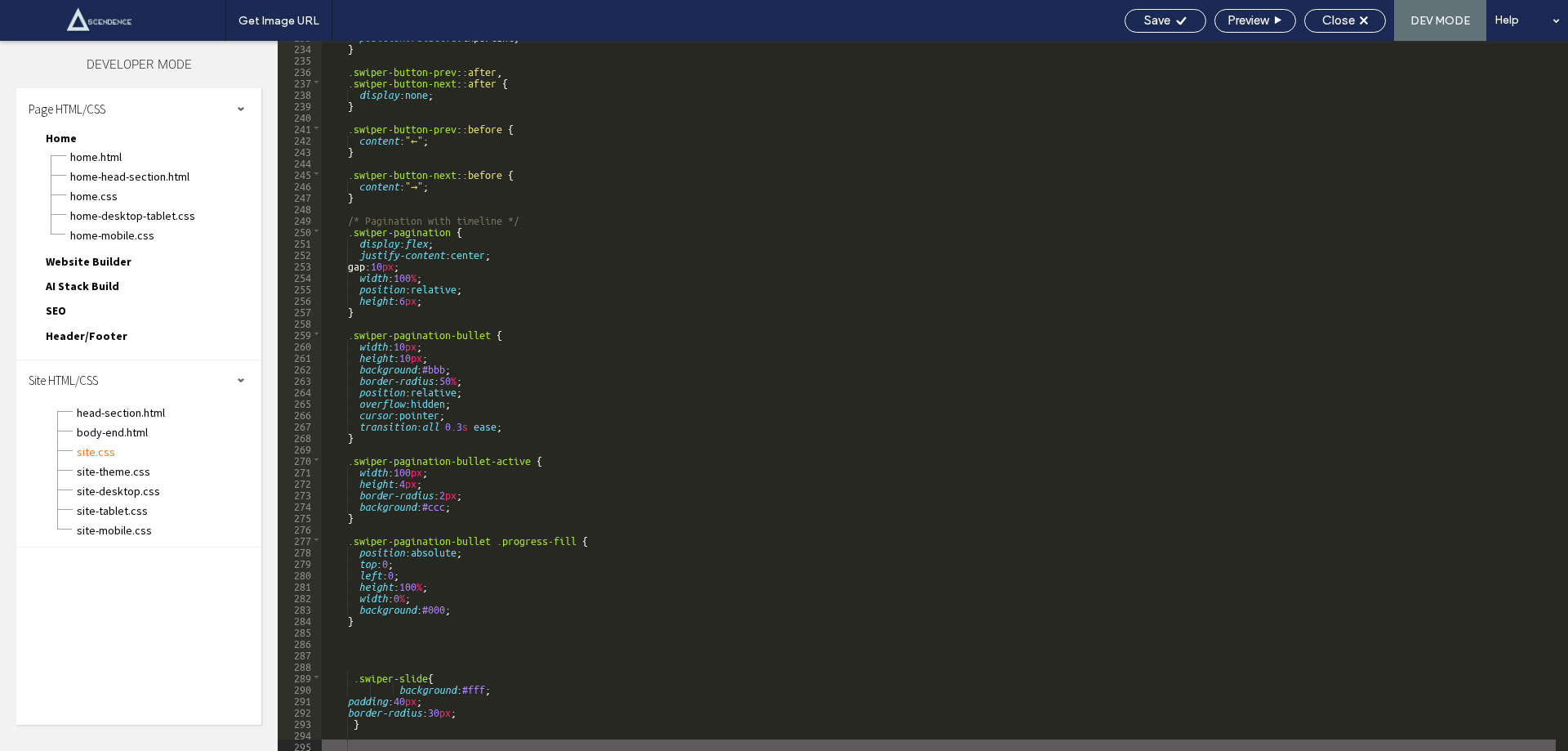
paste textarea
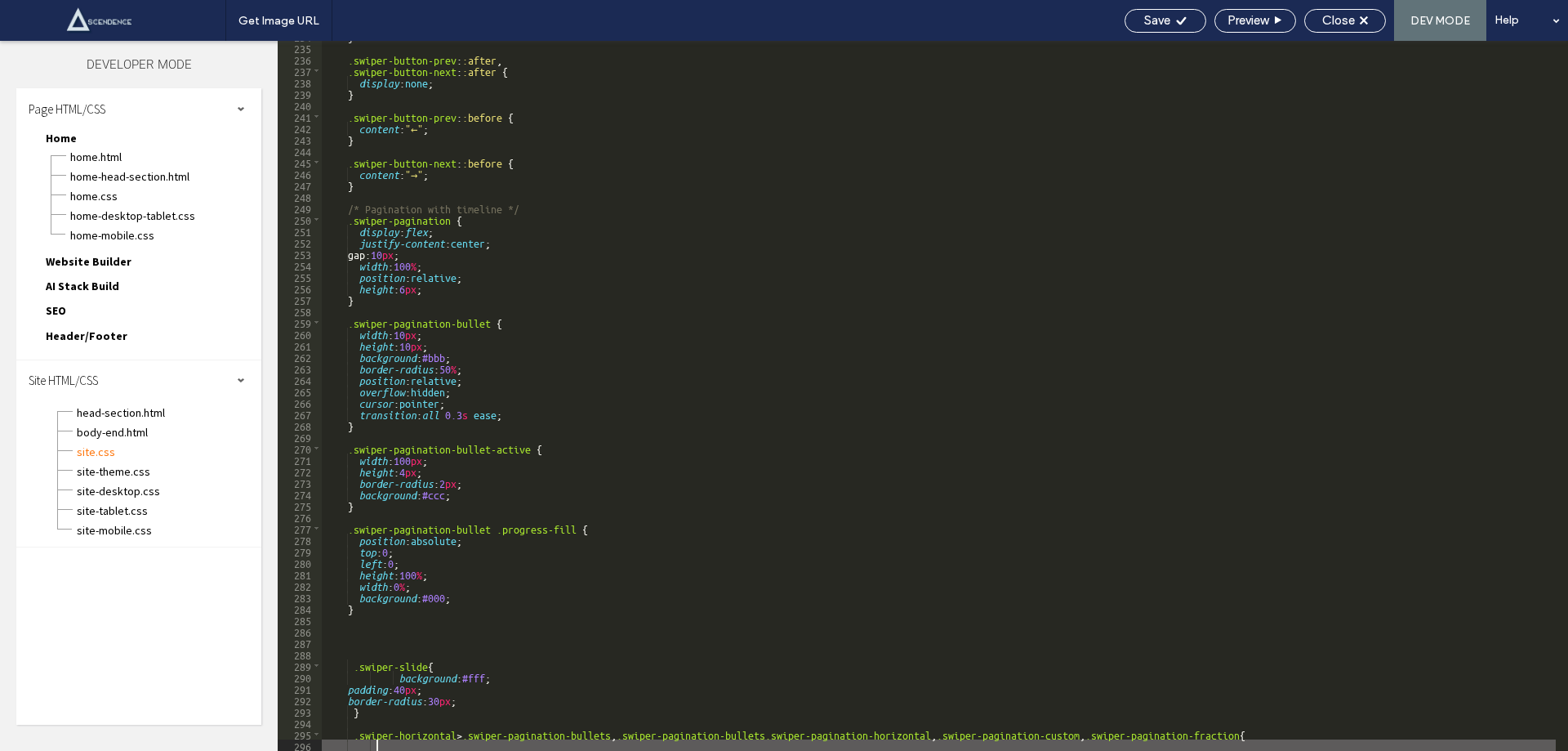
scroll to position [2677, 0]
click at [1173, 13] on div "Save" at bounding box center [1166, 20] width 80 height 15
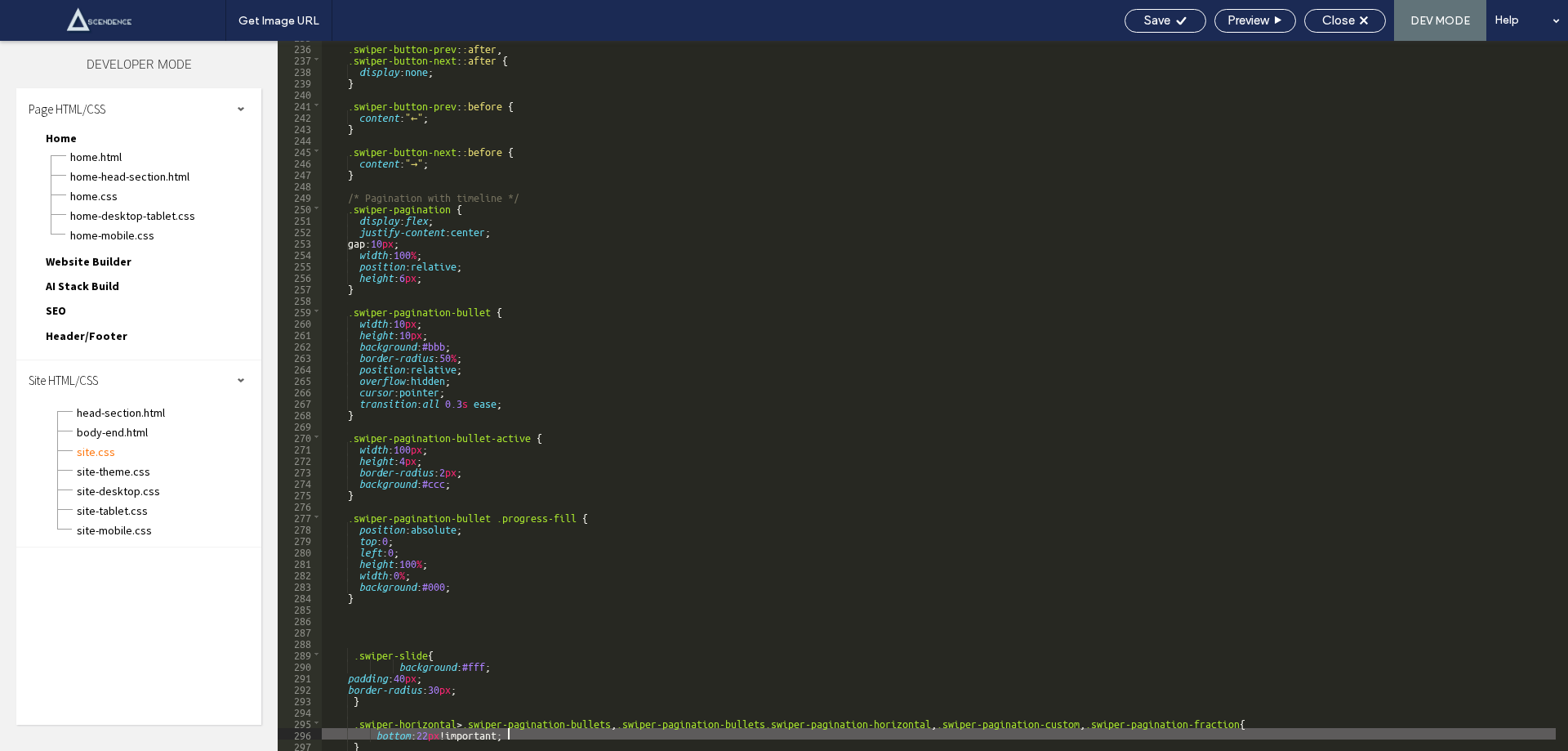
scroll to position [2688, 0]
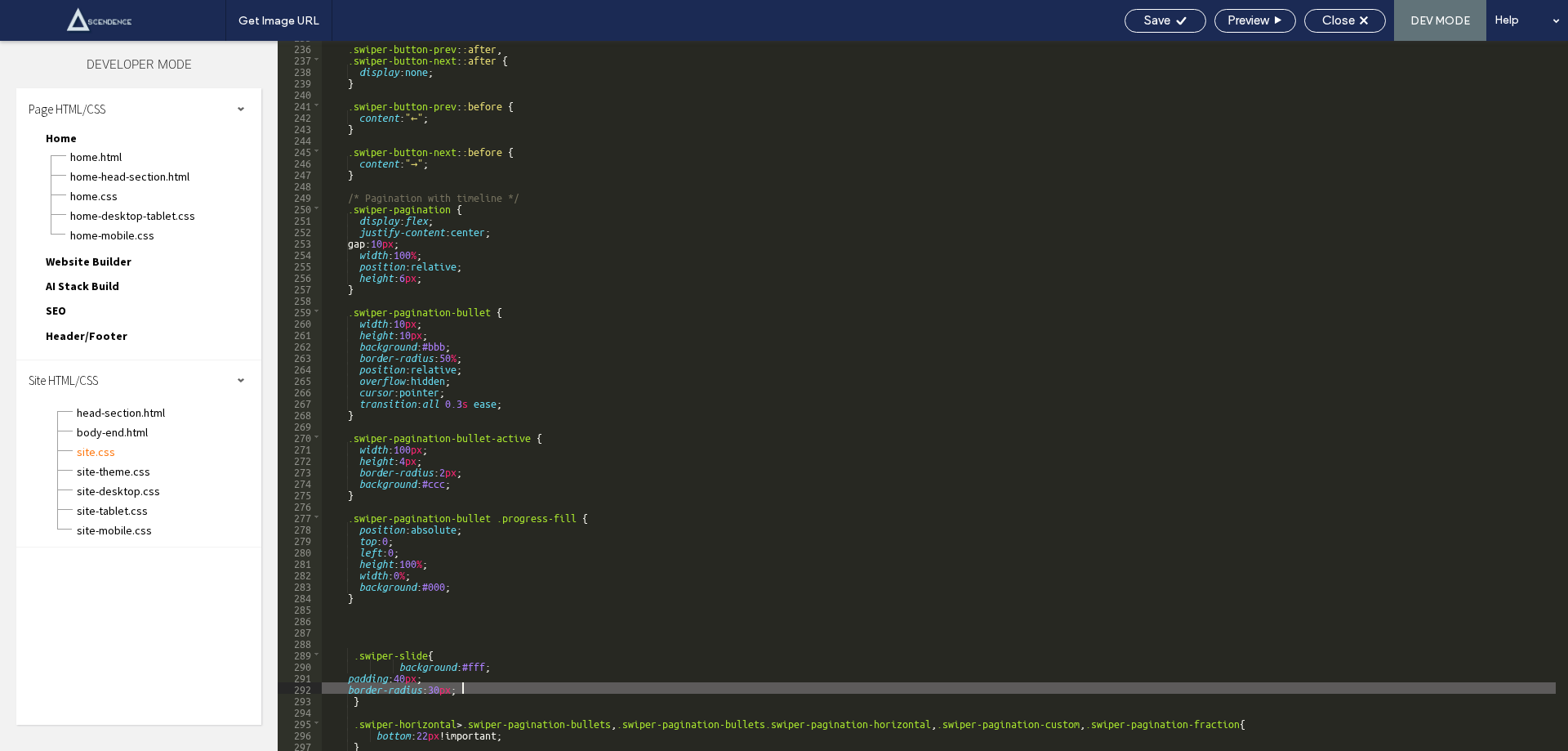
click at [474, 687] on div ".swiper-button-prev : :after , .swiper-button-next : :after { display : none ; …" at bounding box center [939, 396] width 1234 height 733
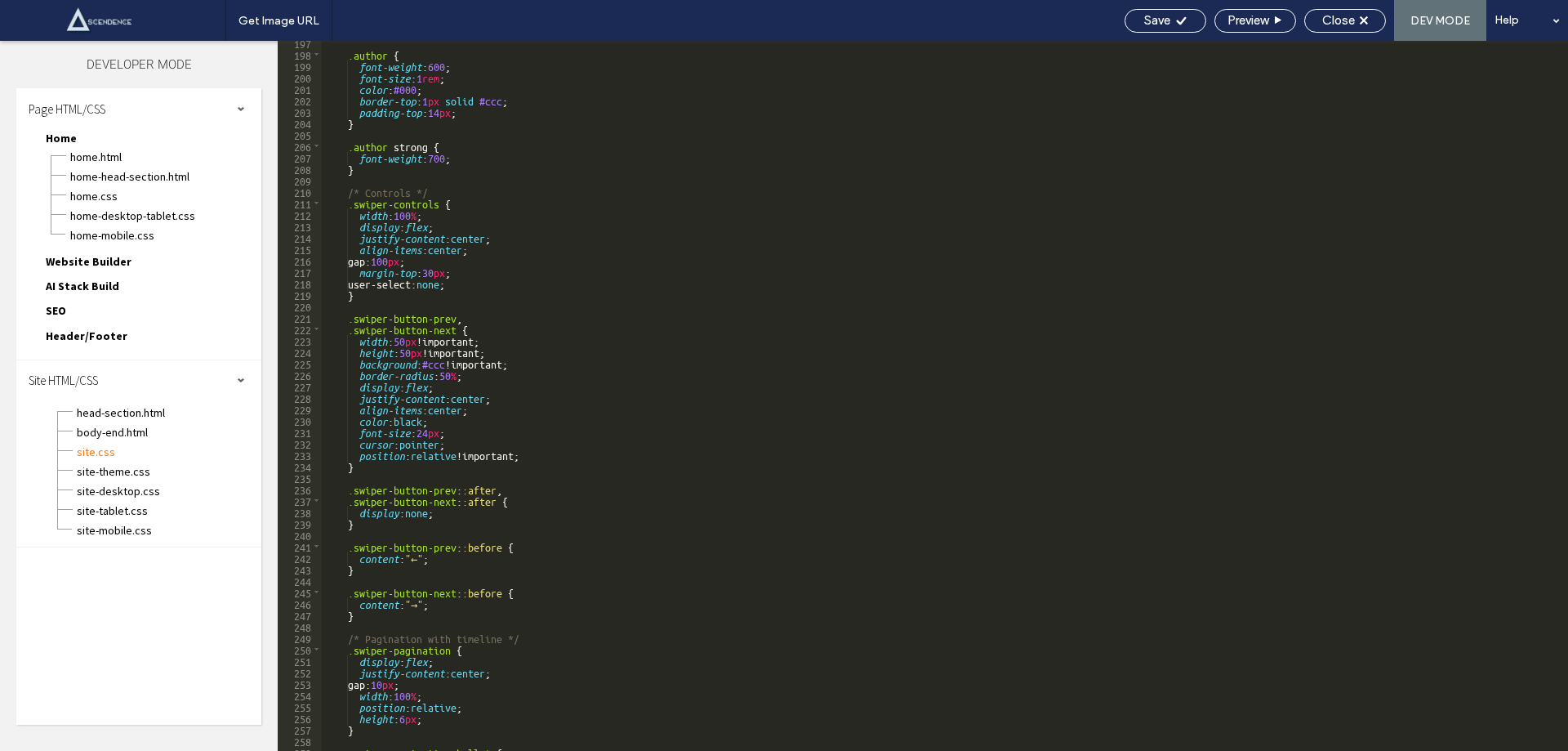
scroll to position [2247, 0]
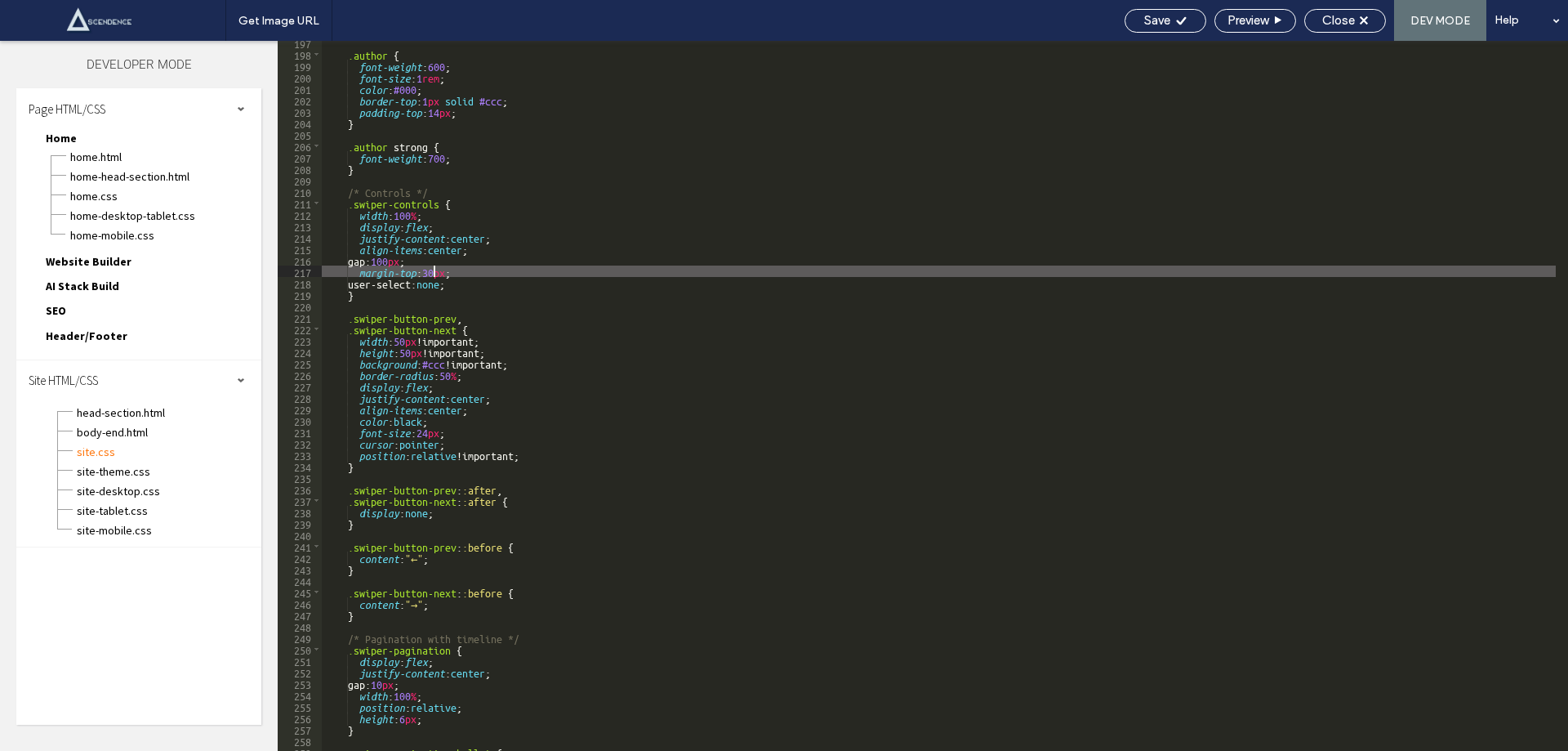
click at [435, 273] on div ".author { font-weight : 600 ; font-size : 1 rem ; color : #000 ; border-top : 1…" at bounding box center [939, 403] width 1234 height 733
click at [1148, 16] on span "Save" at bounding box center [1157, 20] width 27 height 15
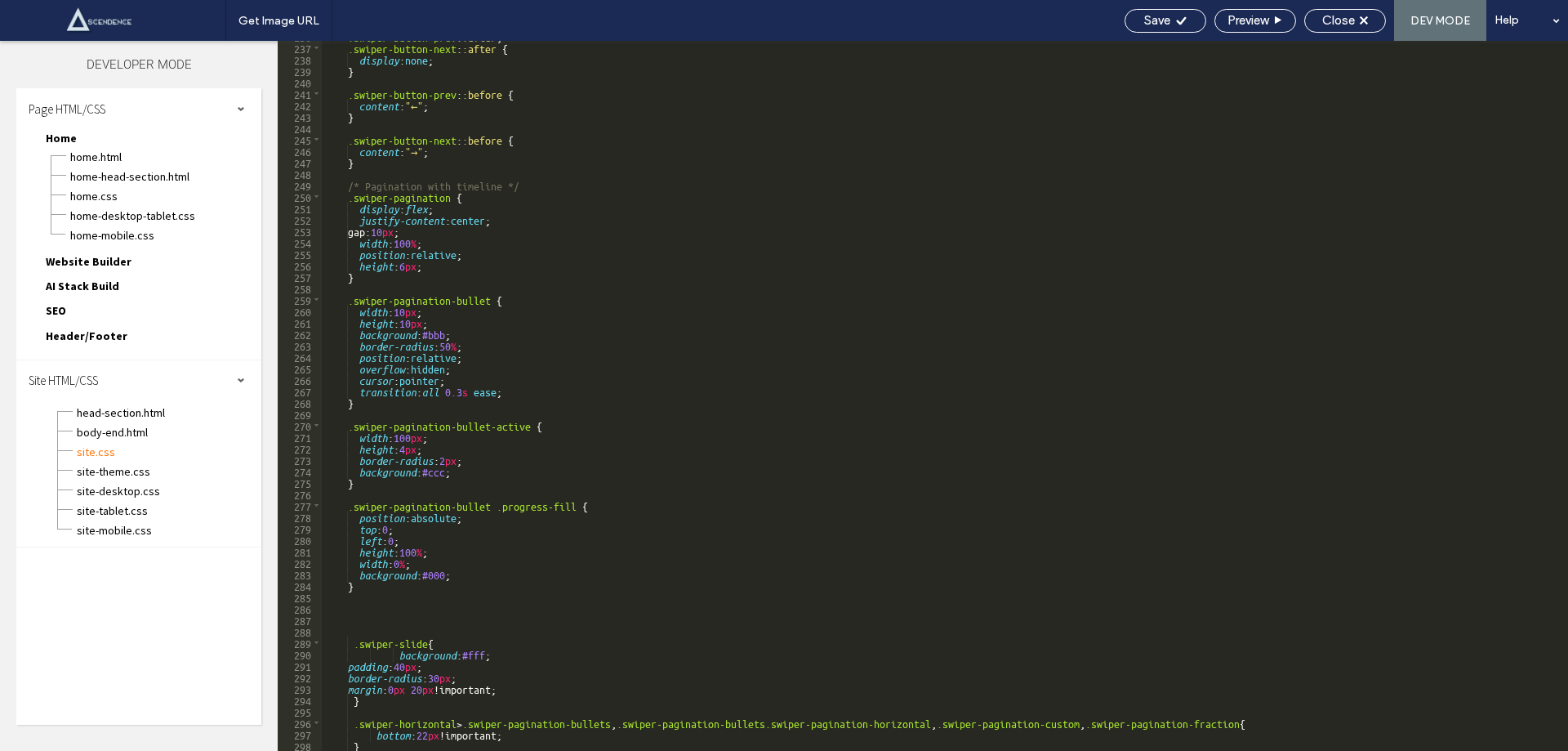
scroll to position [2699, 0]
click at [418, 688] on div ".swiper-button-prev : :after , .swiper-button-next : :after { display : none ; …" at bounding box center [939, 396] width 1234 height 733
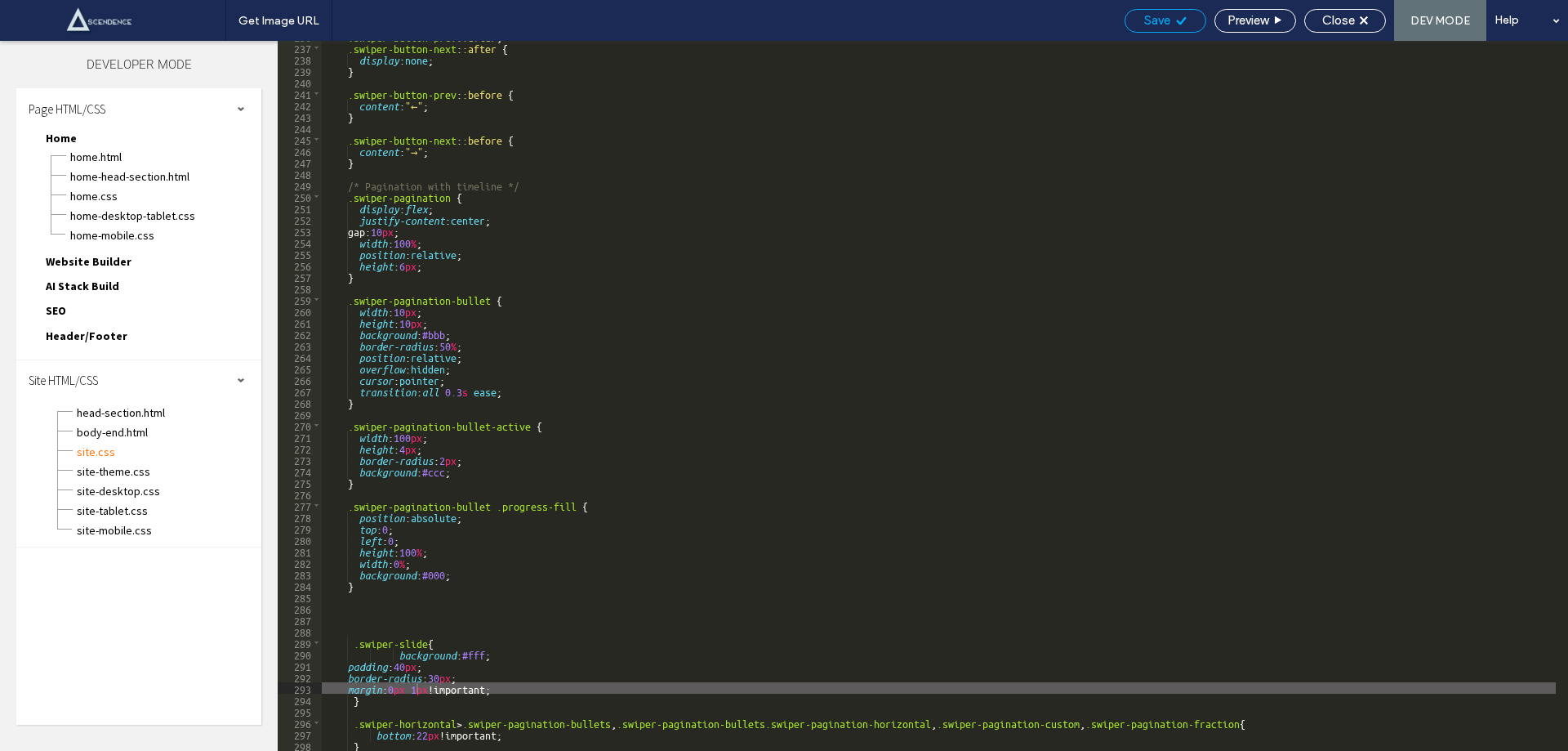
click at [1153, 11] on div "Save" at bounding box center [1165, 21] width 81 height 24
drag, startPoint x: 507, startPoint y: 684, endPoint x: 284, endPoint y: 683, distance: 223.0
click at [284, 683] on div "** 236 237 238 239 240 241 242 243 244 245 246 247 248 249 250 251 252 253 254 …" at bounding box center [923, 396] width 1291 height 710
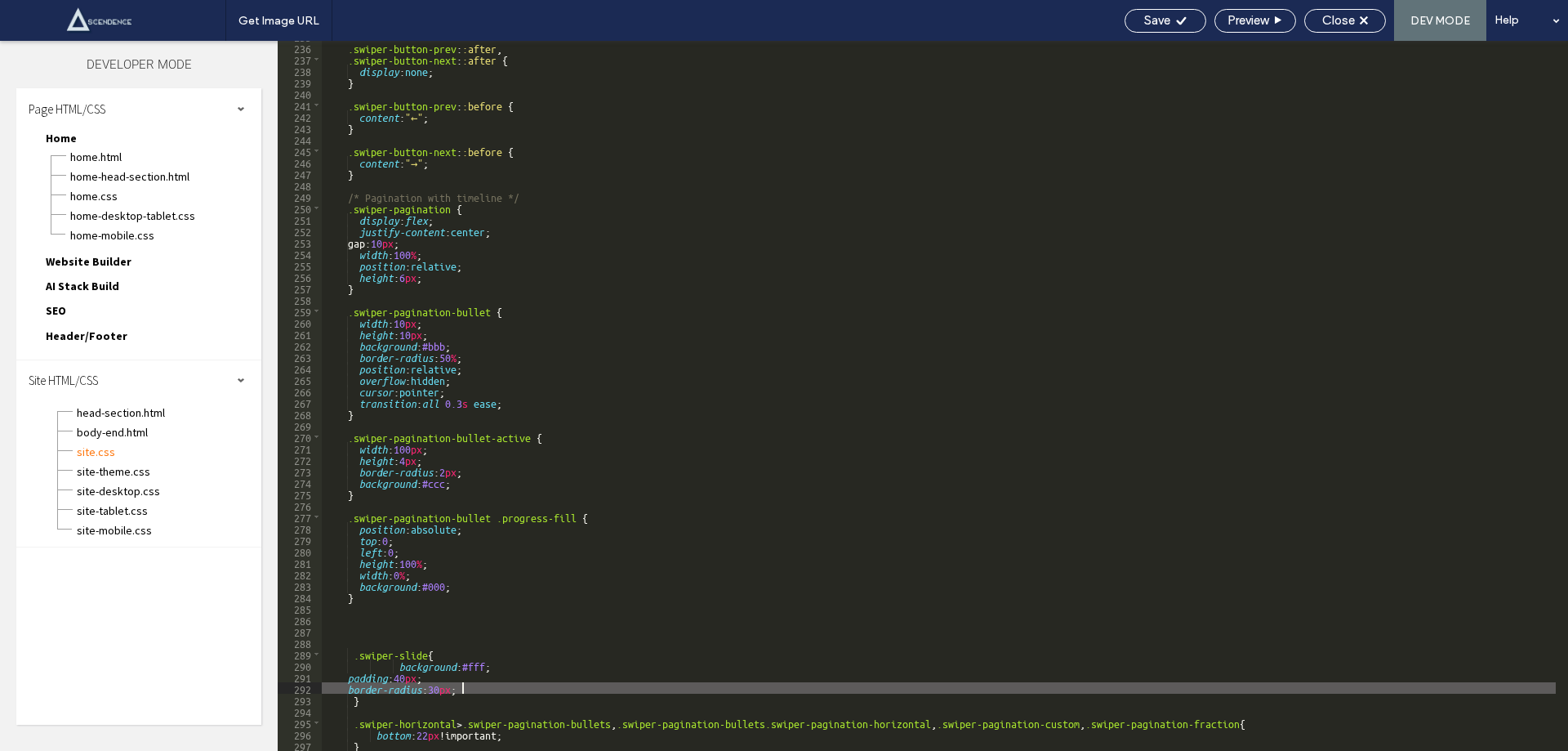
scroll to position [2688, 0]
click at [1138, 21] on div "Save" at bounding box center [1166, 20] width 80 height 15
click at [1138, 21] on div "Get Image URL Save Preview Close DEV MODE Help Design Panel Site Comments Team …" at bounding box center [784, 375] width 1568 height 751
click at [1138, 21] on div at bounding box center [784, 375] width 1568 height 751
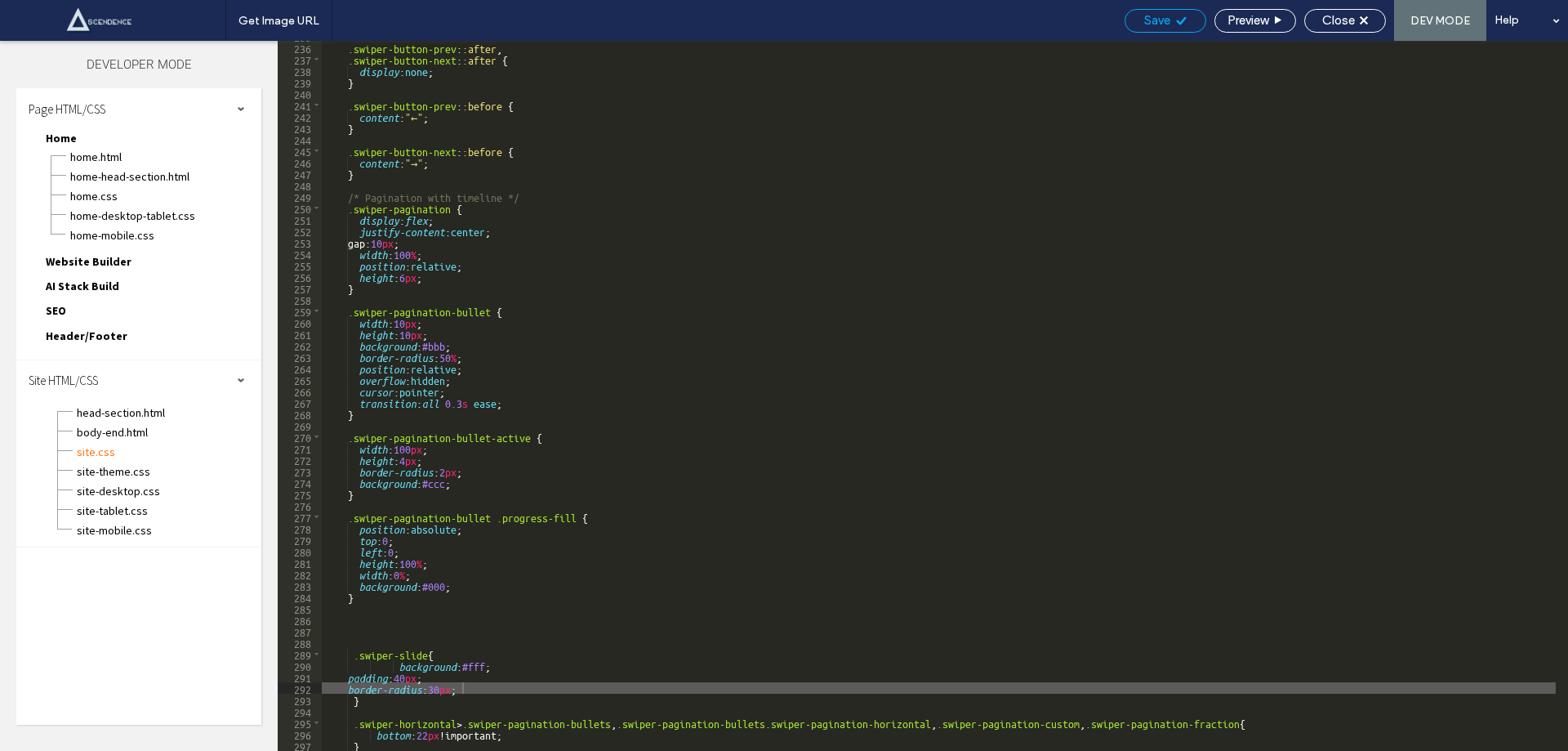
click at [1138, 21] on div at bounding box center [784, 375] width 1568 height 751
click at [1138, 21] on div "Get Image URL Save Preview Close DEV MODE Help Design Panel Site Comments Team …" at bounding box center [784, 375] width 1568 height 751
click at [1138, 21] on div "Save" at bounding box center [1166, 20] width 80 height 15
click at [382, 707] on div ".swiper-button-prev : :after , .swiper-button-next : :after { display : none ; …" at bounding box center [939, 396] width 1234 height 733
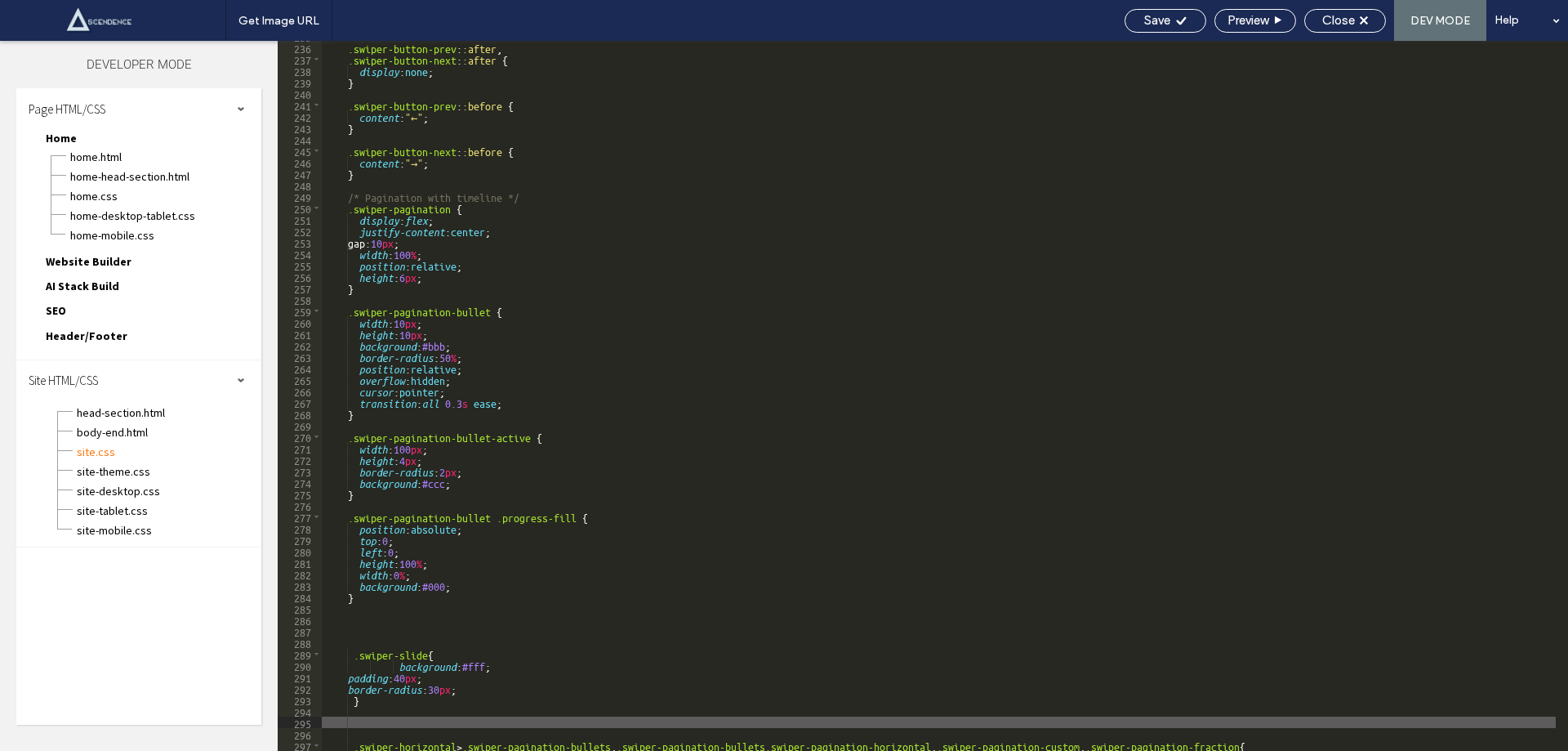
paste textarea
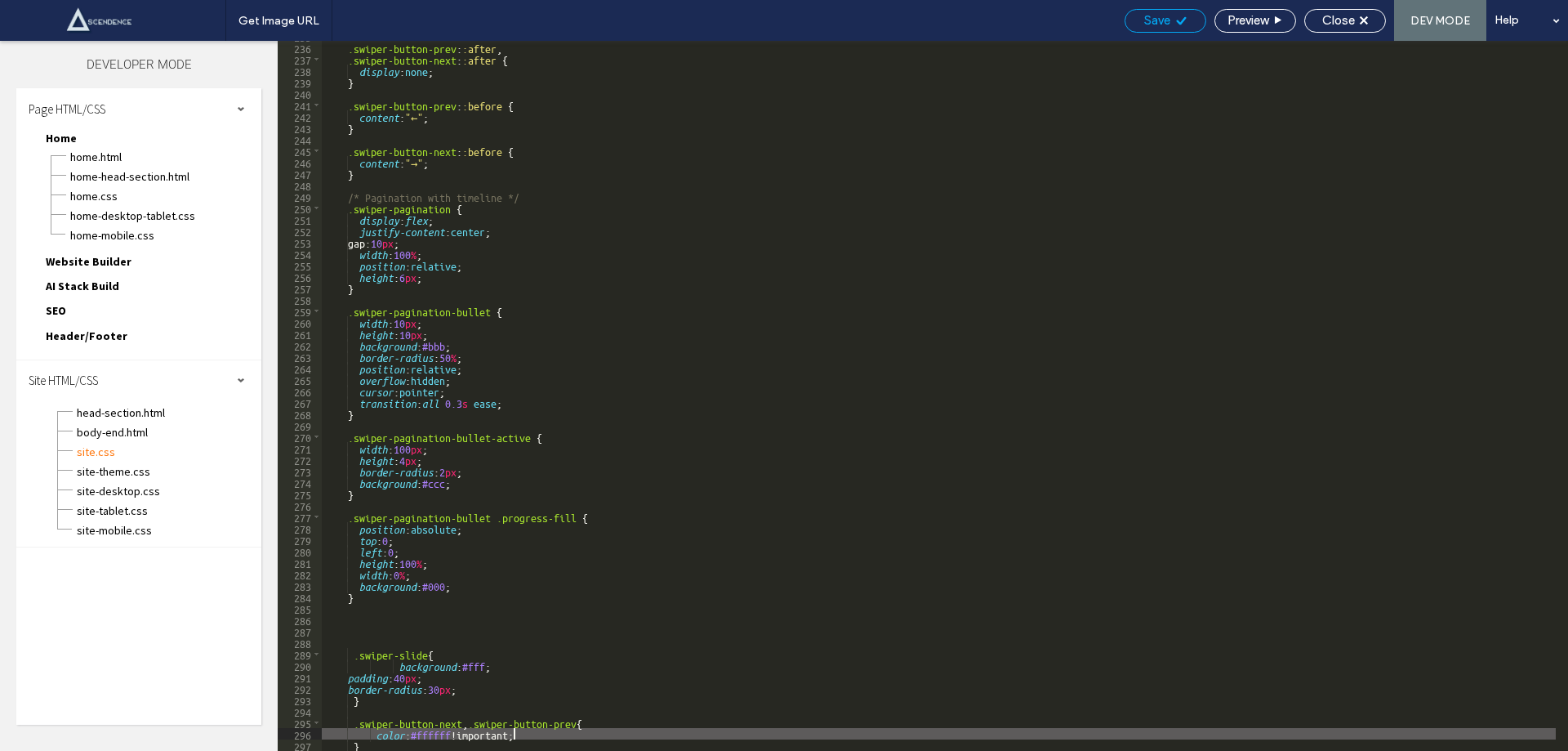
click at [1158, 26] on span "Save" at bounding box center [1157, 20] width 27 height 15
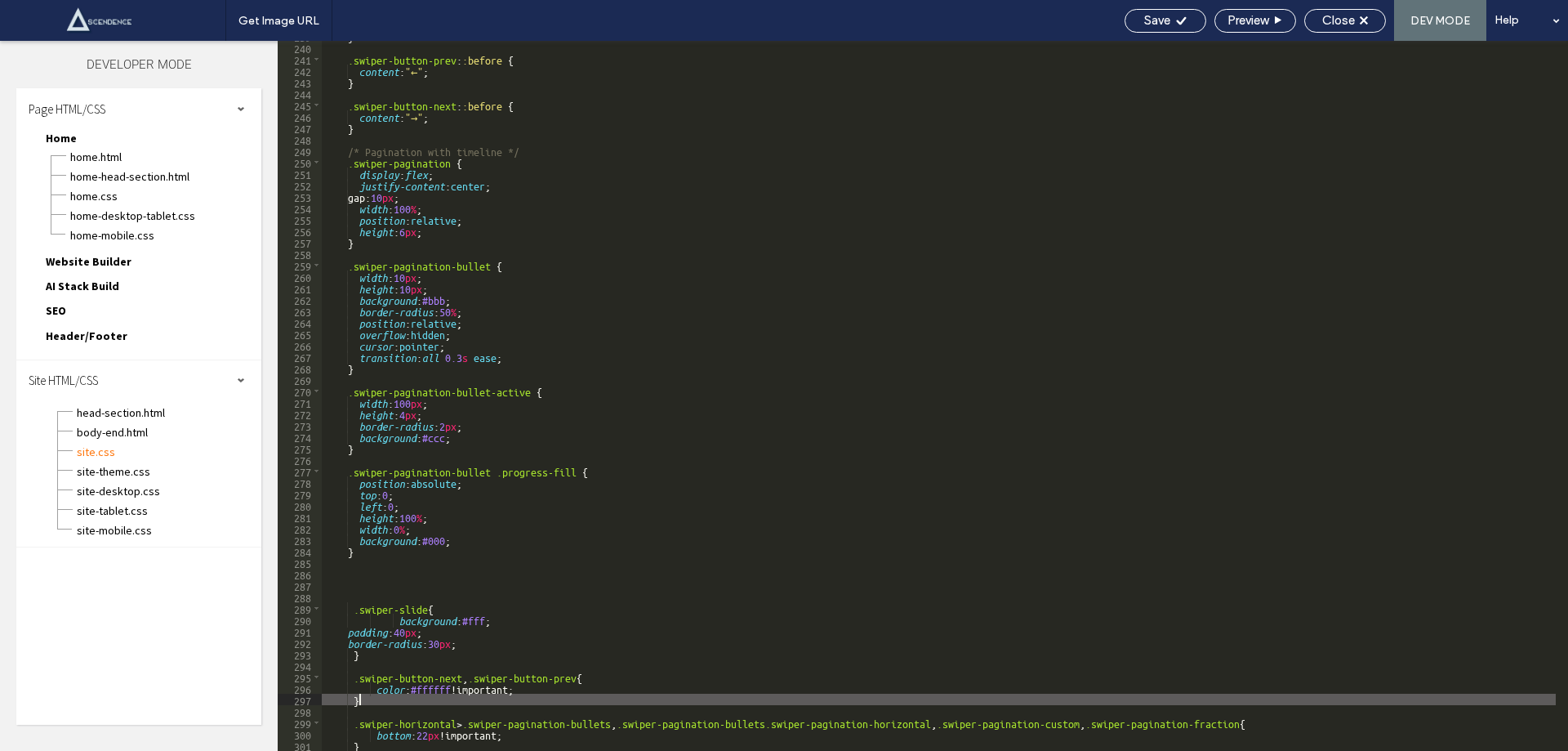
click at [388, 701] on div "} .swiper-button-prev : :before { content : "←" ; } .swiper-button-next : :befo…" at bounding box center [939, 396] width 1234 height 733
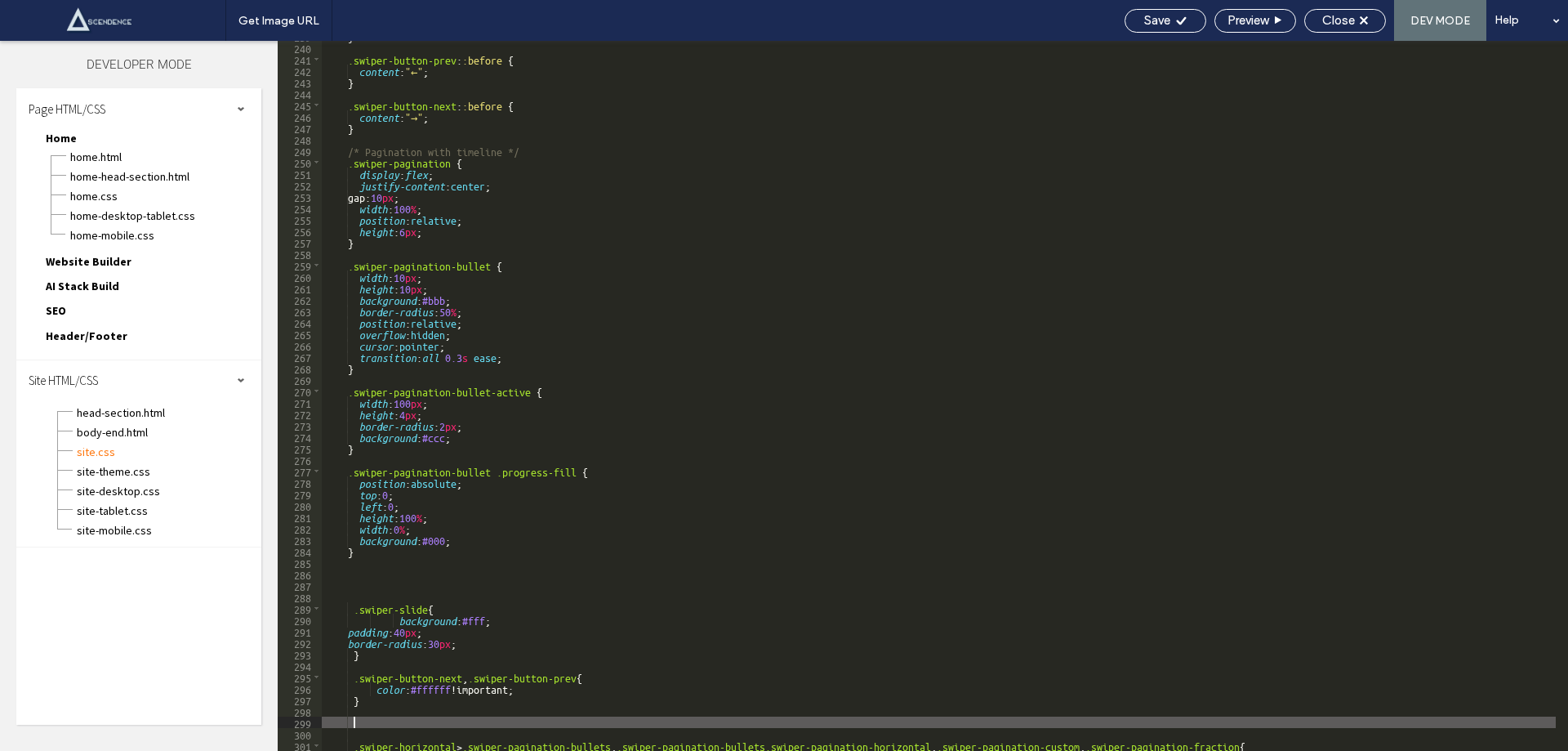
paste textarea
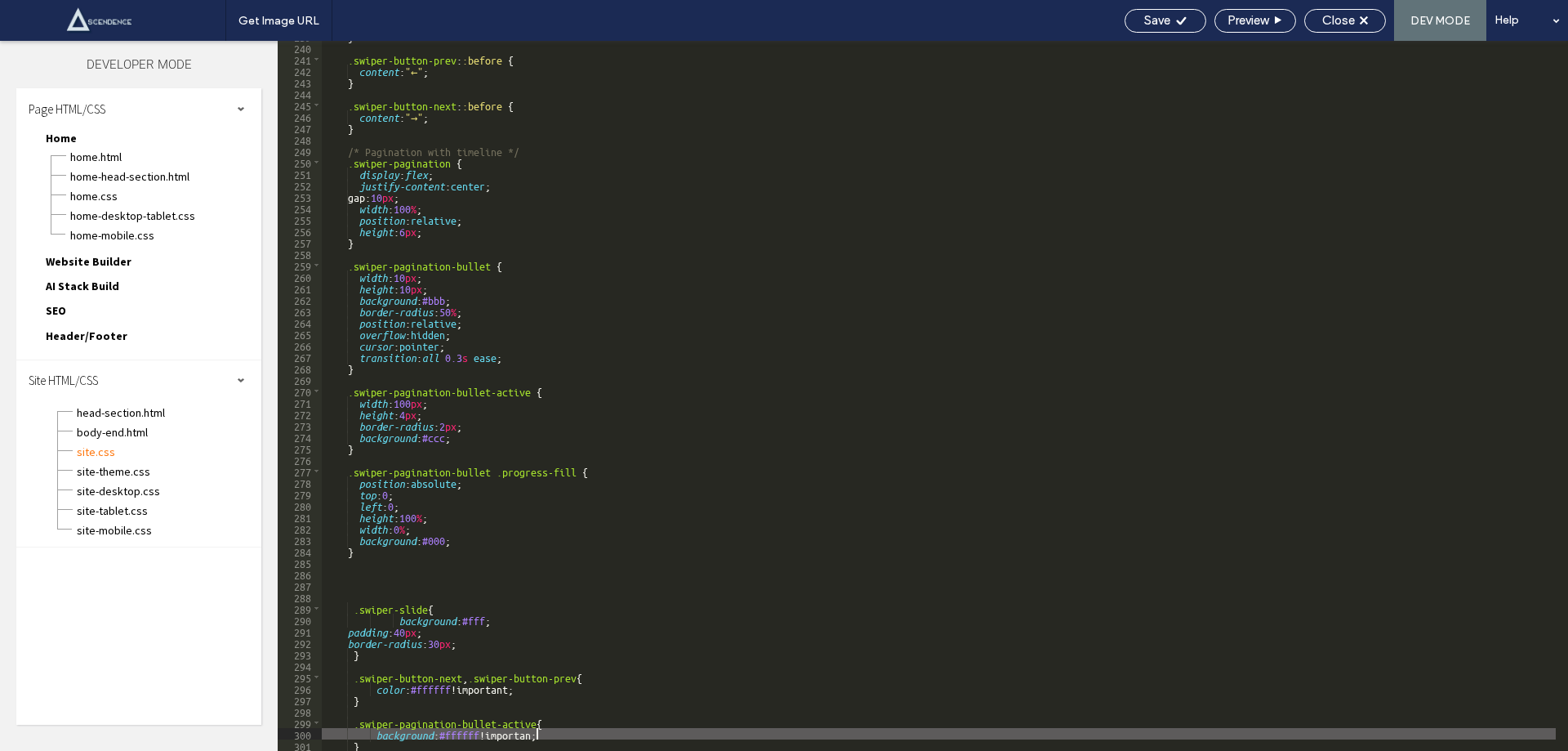
type textarea "**"
click at [1158, 14] on span "Save" at bounding box center [1157, 20] width 27 height 15
click at [1341, 15] on span "Close" at bounding box center [1339, 20] width 33 height 15
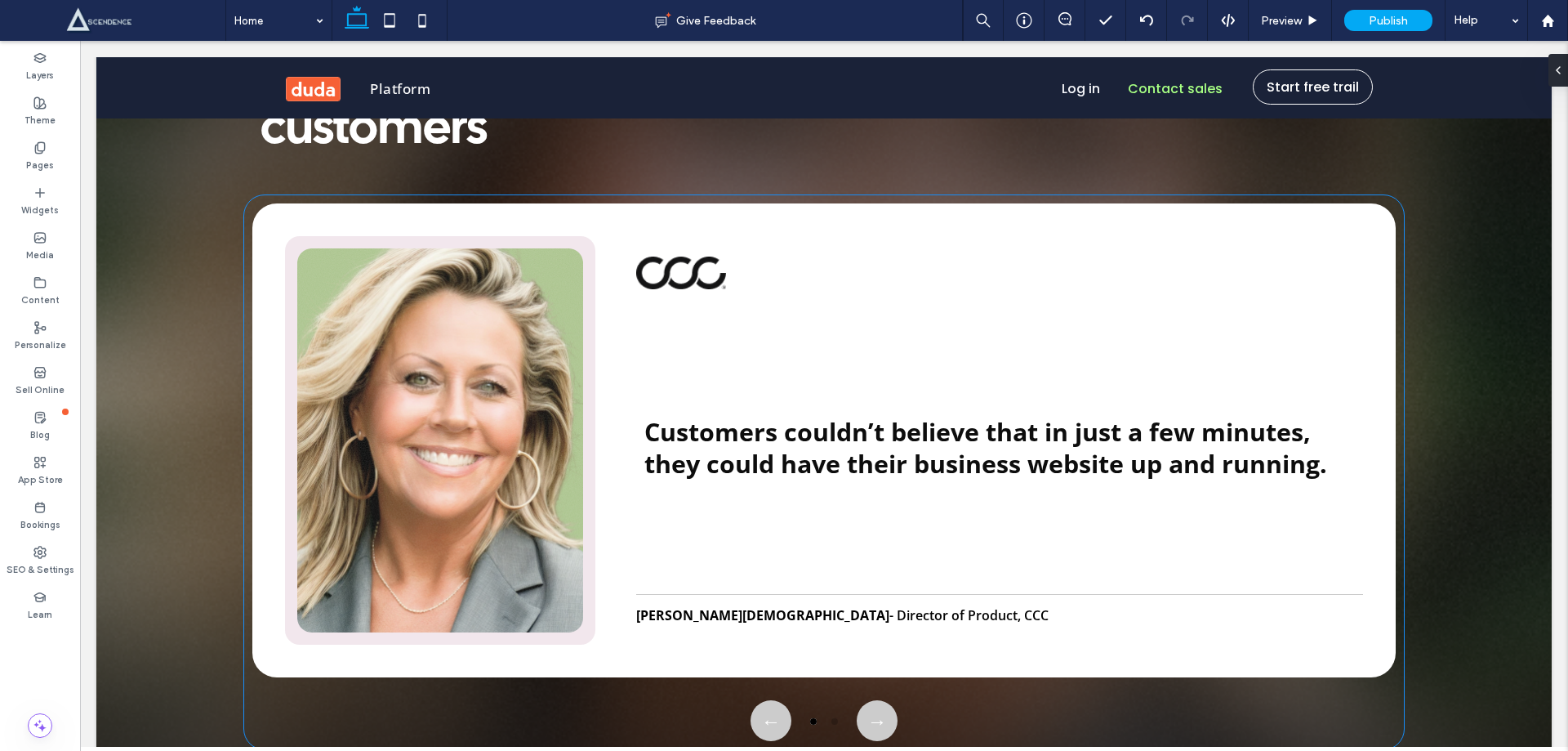
scroll to position [6429, 0]
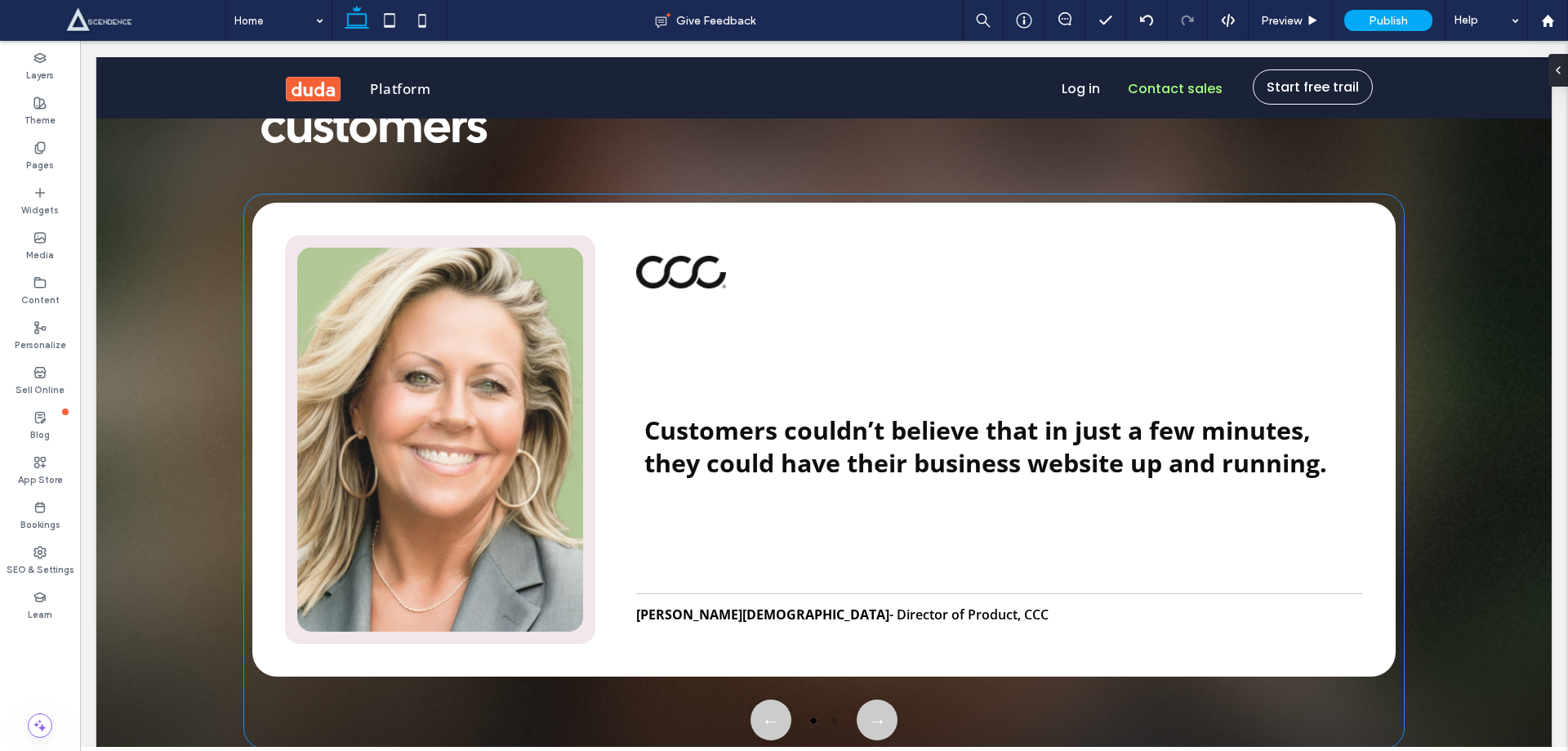
click at [629, 346] on div "Customers couldn’t believe that in just a few minutes, they could have their bu…" at bounding box center [824, 440] width 1143 height 474
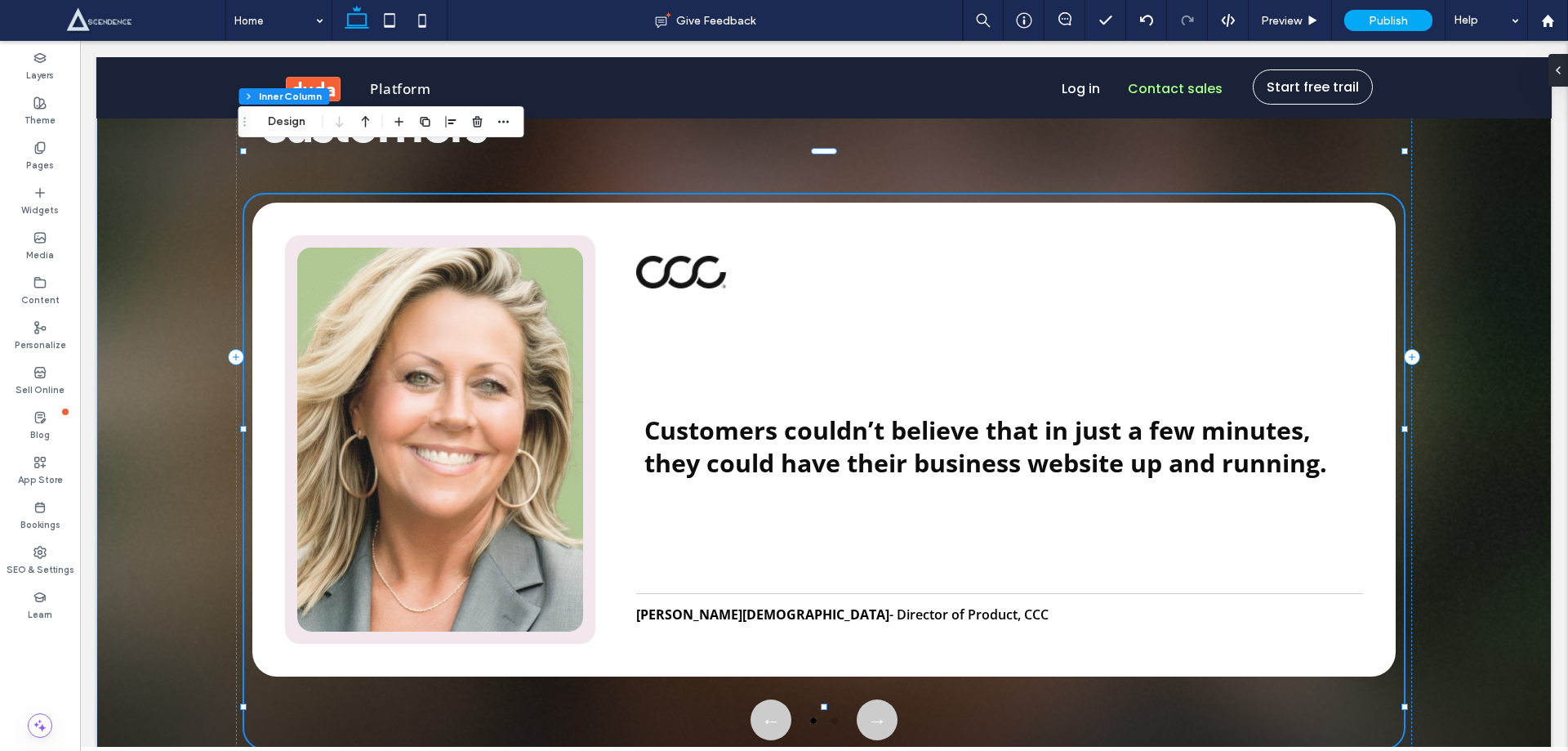
click at [629, 346] on div "Customers couldn’t believe that in just a few minutes, they could have their bu…" at bounding box center [824, 440] width 1143 height 474
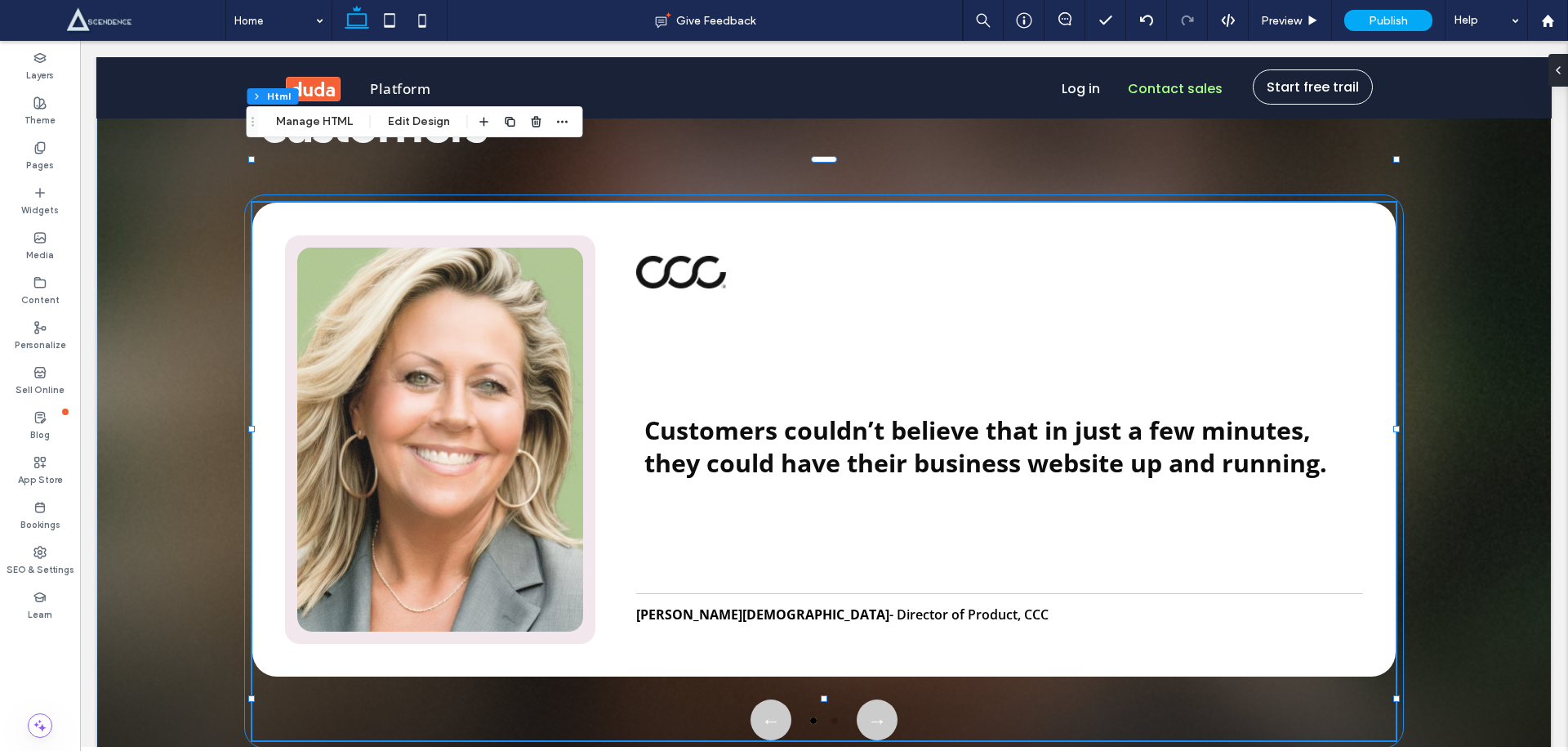
click at [629, 346] on div "Customers couldn’t believe that in just a few minutes, they could have their bu…" at bounding box center [824, 440] width 1143 height 474
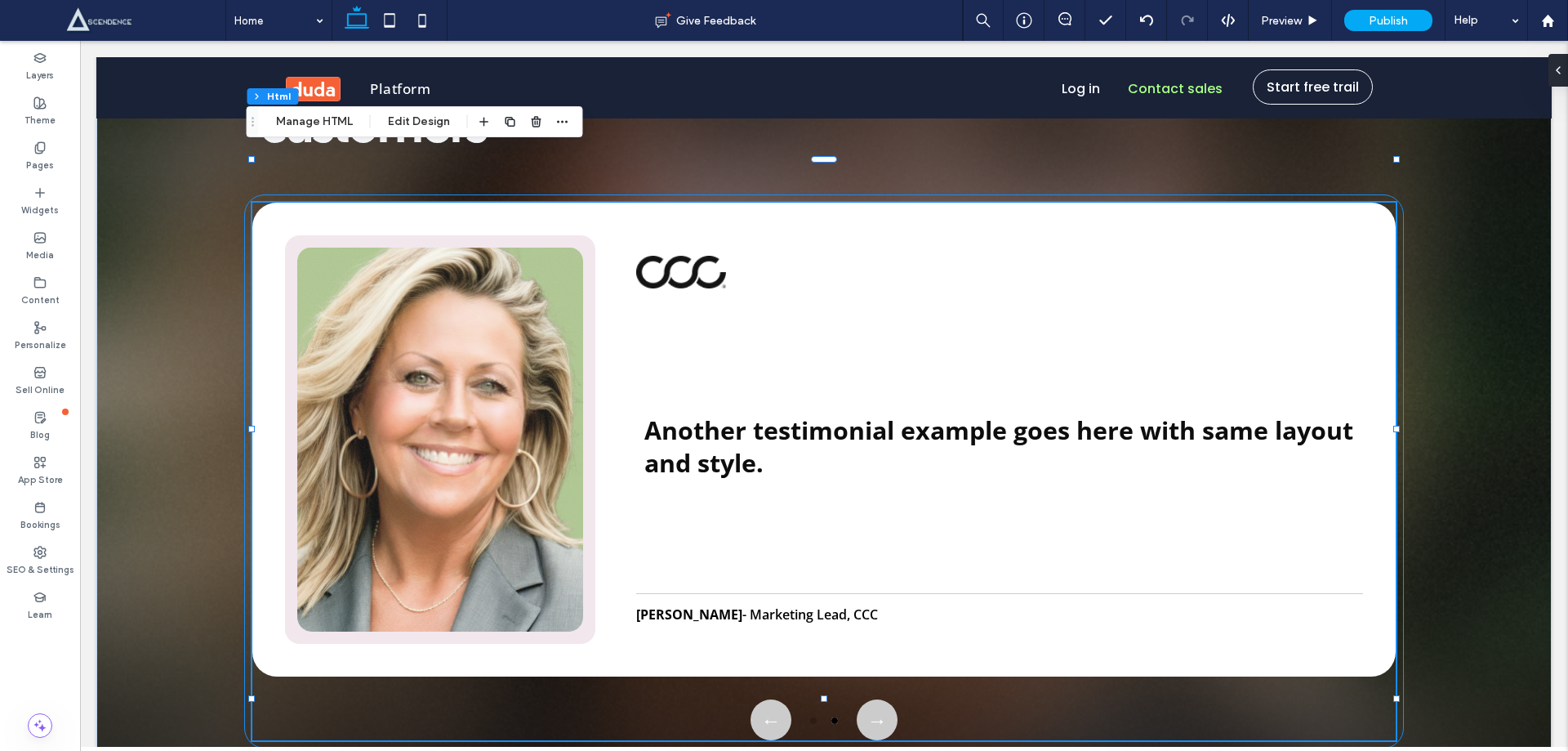
click at [629, 346] on div "Another testimonial example goes here with same layout and style. Jane Doe - Ma…" at bounding box center [824, 440] width 1143 height 474
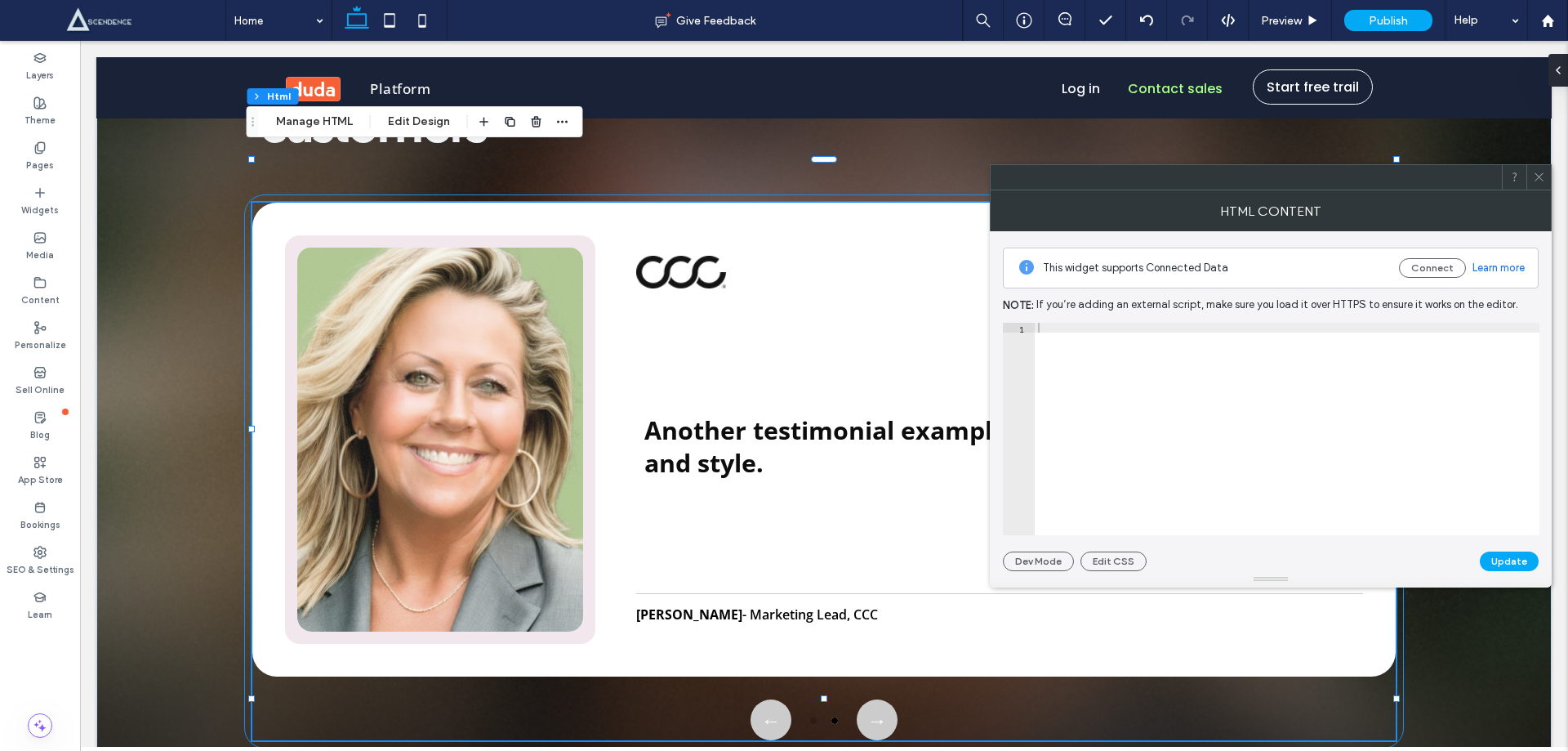
click at [629, 346] on div "Another testimonial example goes here with same layout and style. Jane Doe - Ma…" at bounding box center [824, 440] width 1143 height 474
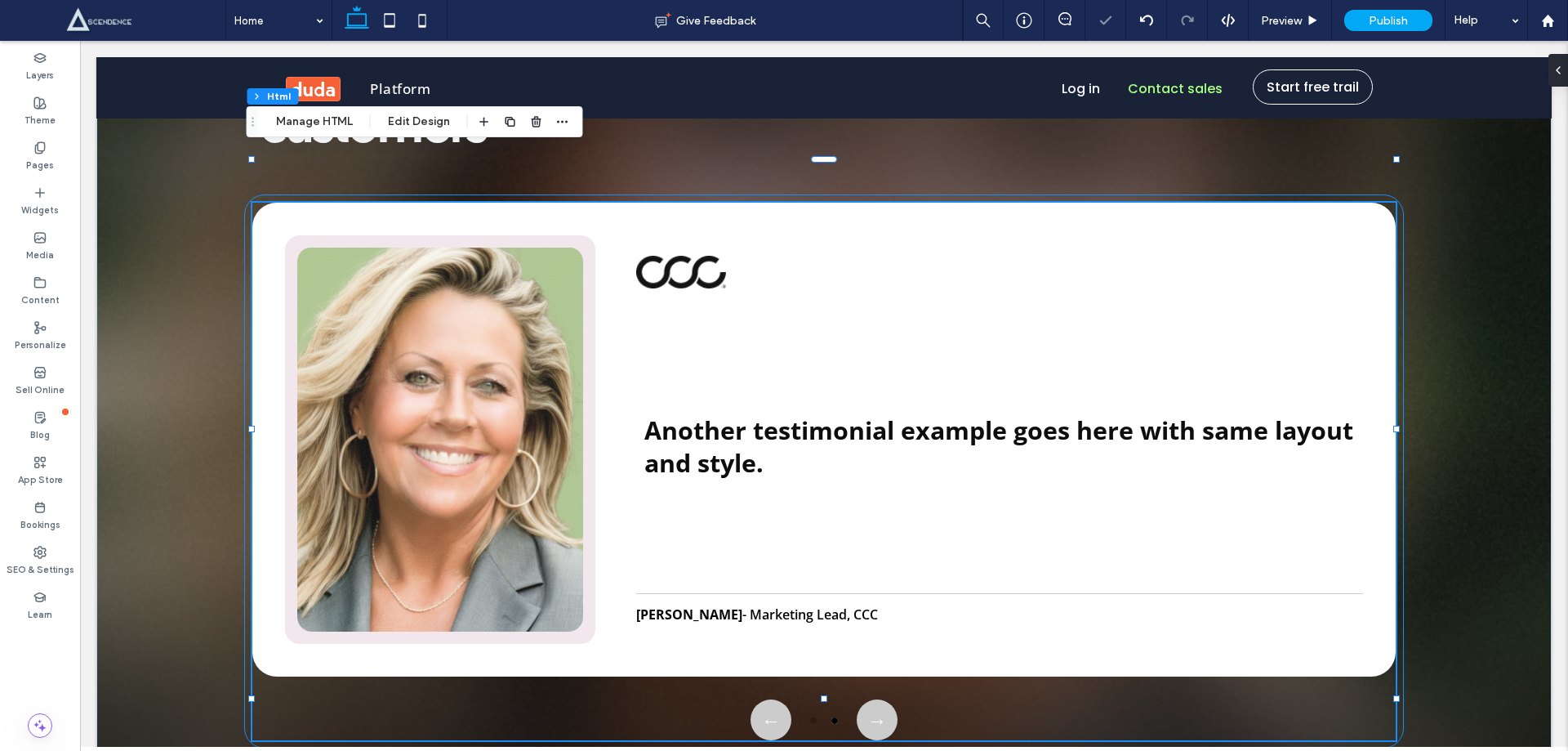
click at [629, 346] on div "Another testimonial example goes here with same layout and style. Jane Doe - Ma…" at bounding box center [824, 440] width 1143 height 474
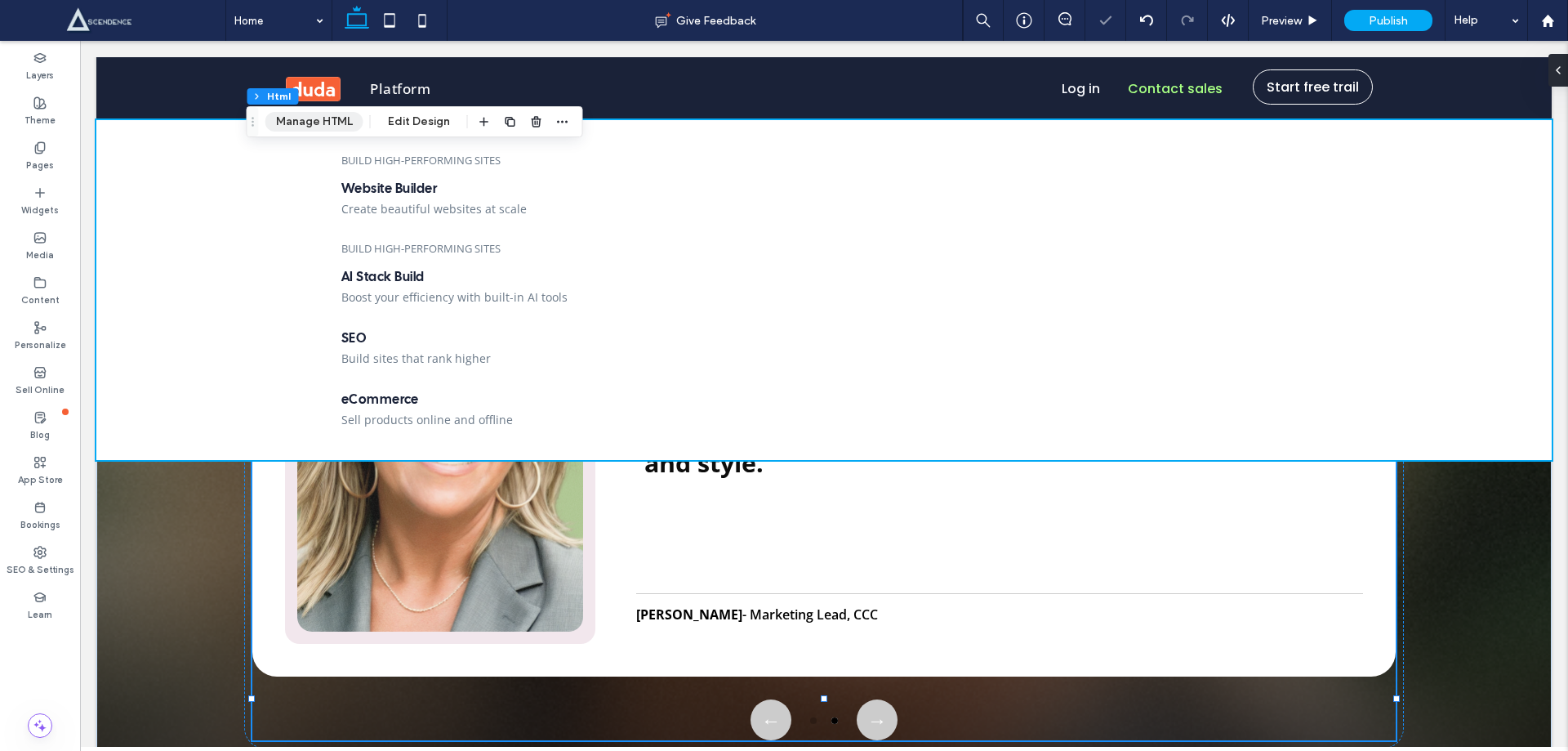
click at [326, 113] on button "Manage HTML" at bounding box center [314, 122] width 98 height 20
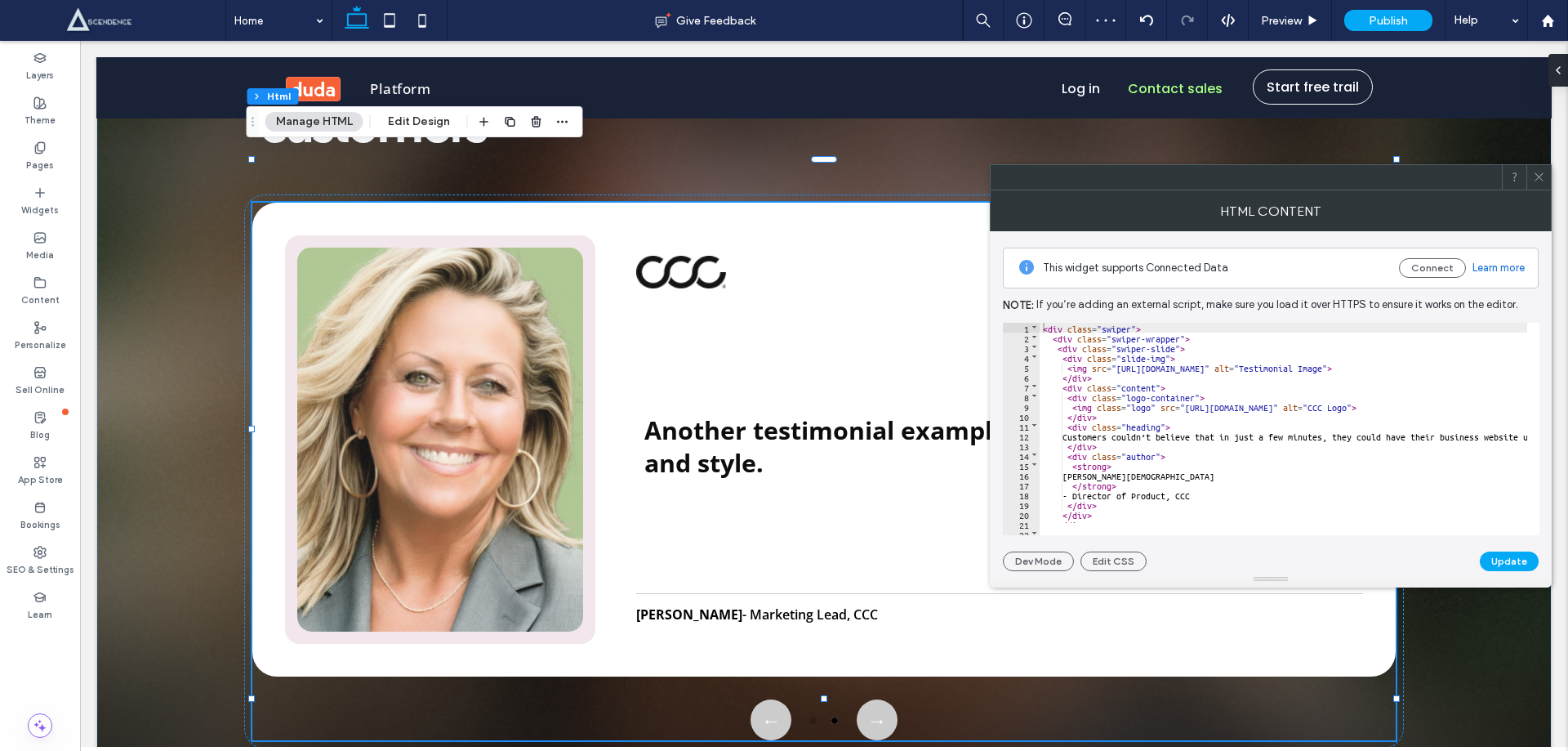
click at [1090, 392] on div "< div class = "swiper" > < div class = "swiper-wrapper" > < div class = "swiper…" at bounding box center [1403, 432] width 727 height 220
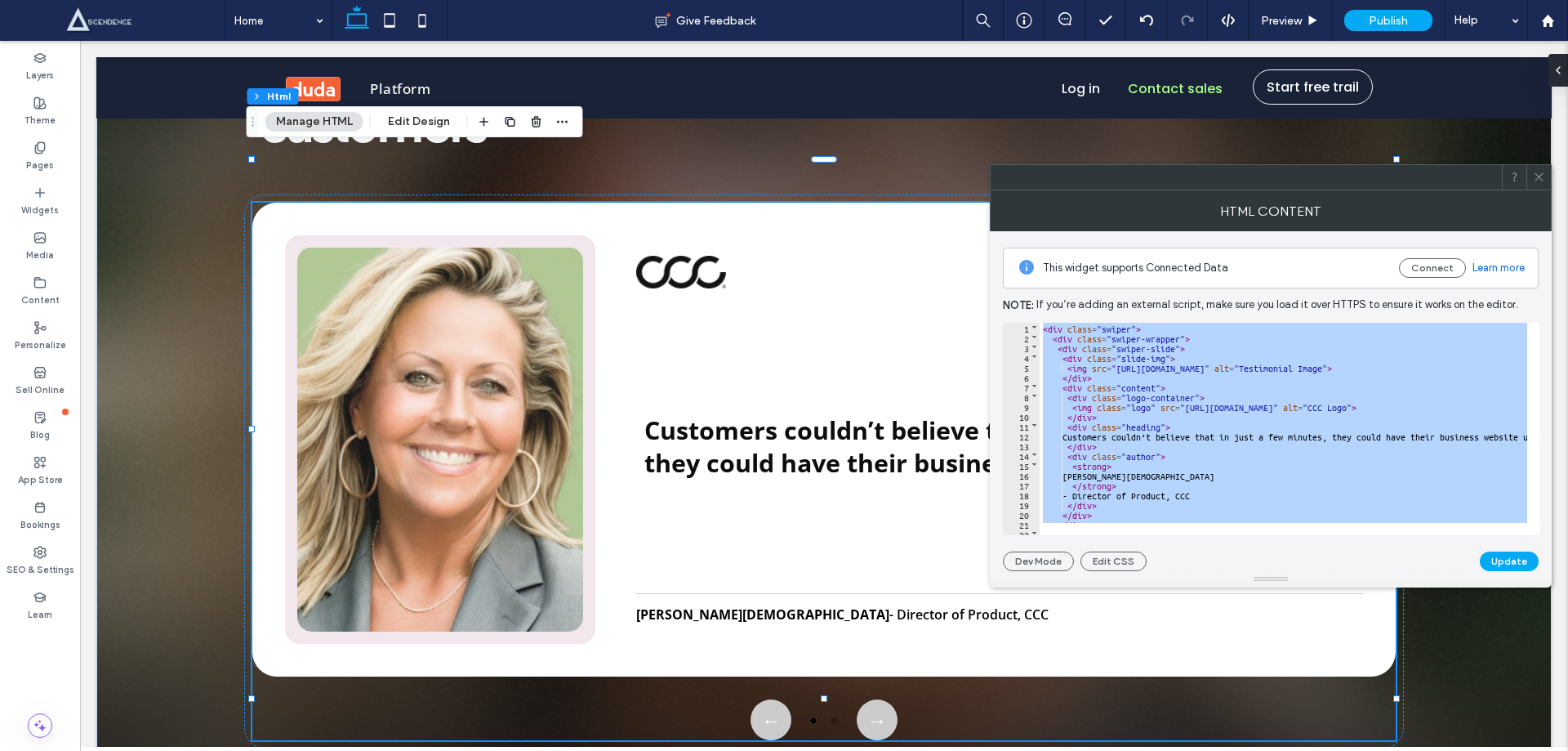
click at [1215, 470] on div "< div class = "swiper" > < div class = "swiper-wrapper" > < div class = "swiper…" at bounding box center [1284, 423] width 488 height 200
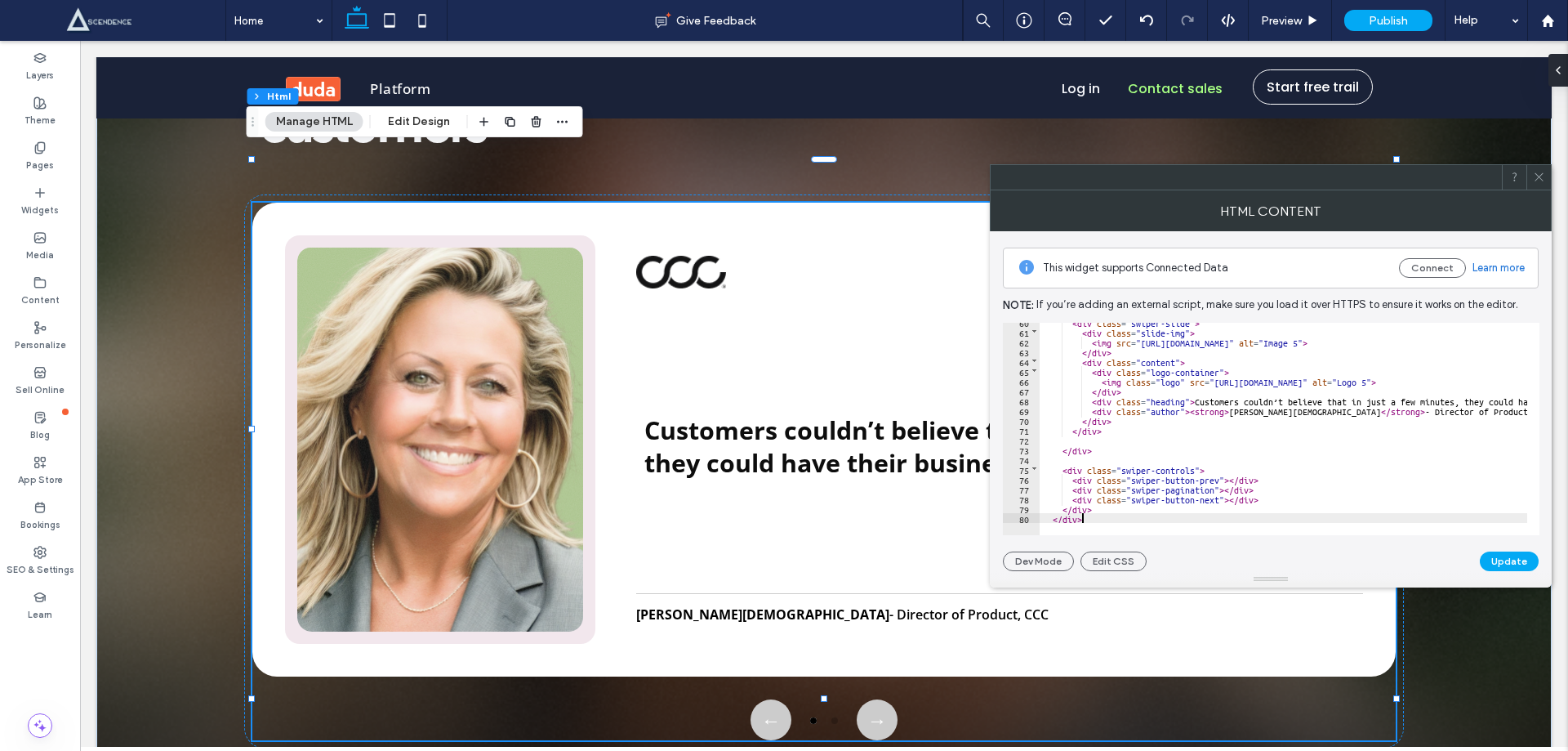
scroll to position [584, 0]
click at [1505, 562] on button "Update" at bounding box center [1509, 561] width 59 height 20
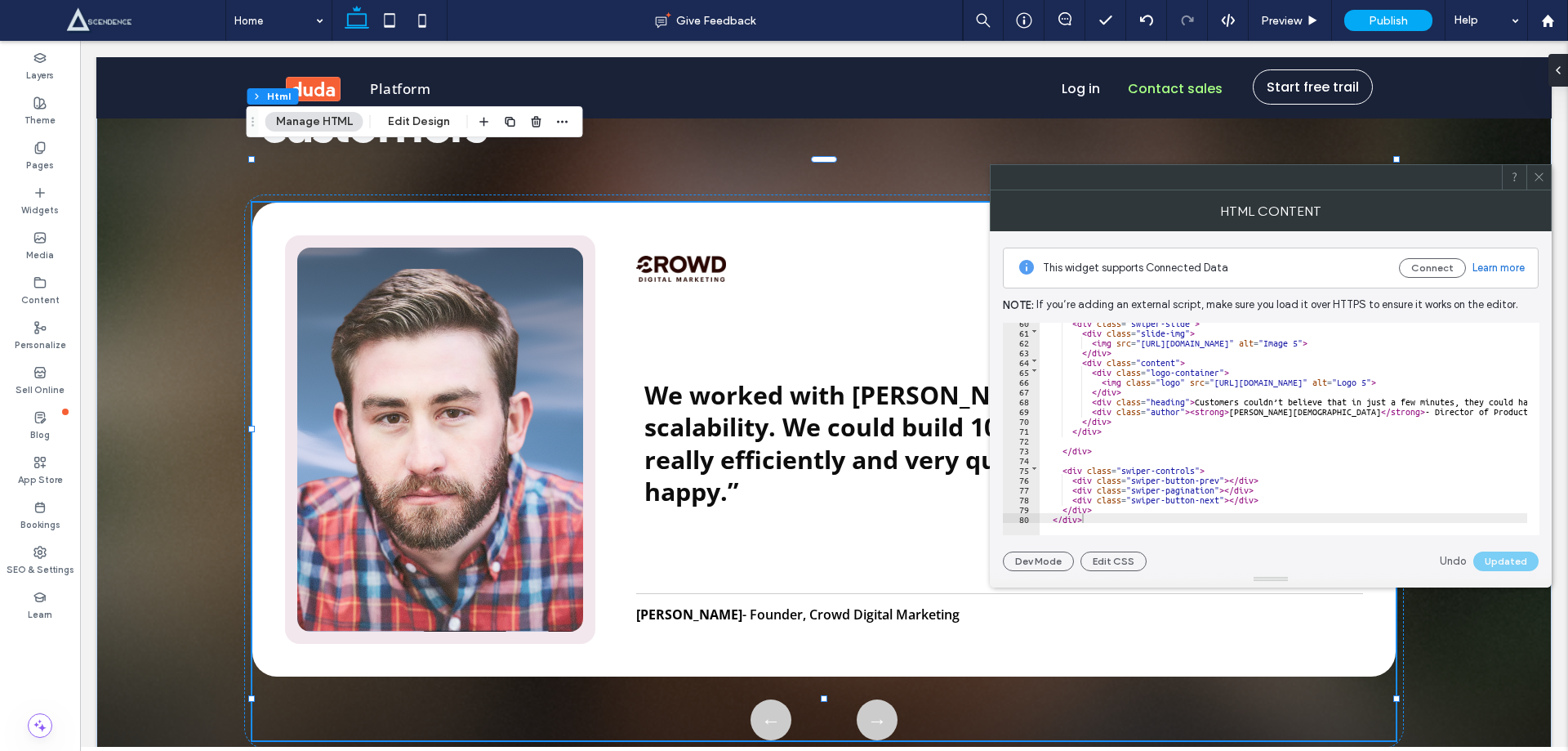
click at [1542, 178] on icon at bounding box center [1539, 176] width 12 height 12
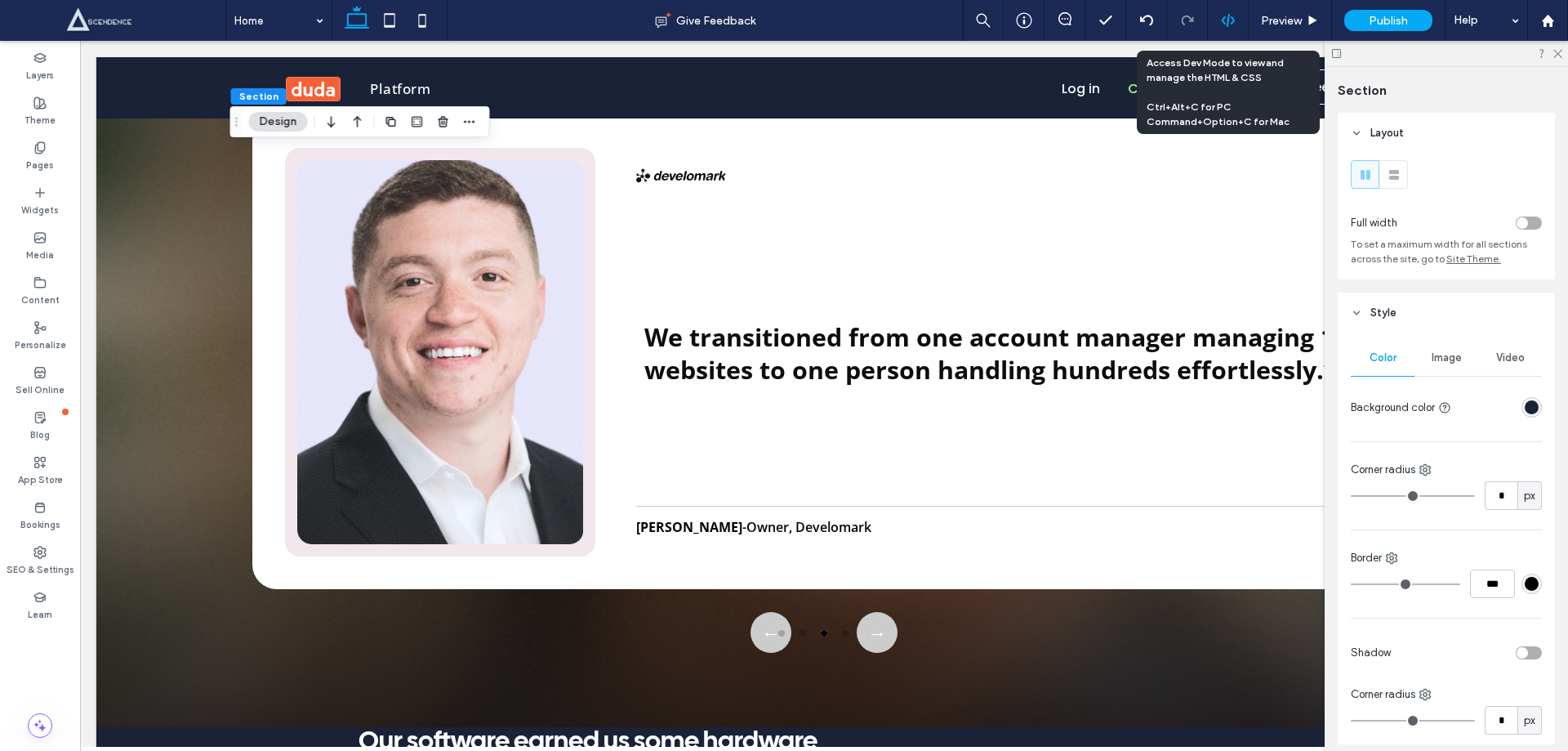
click at [1226, 17] on icon at bounding box center [1228, 20] width 15 height 15
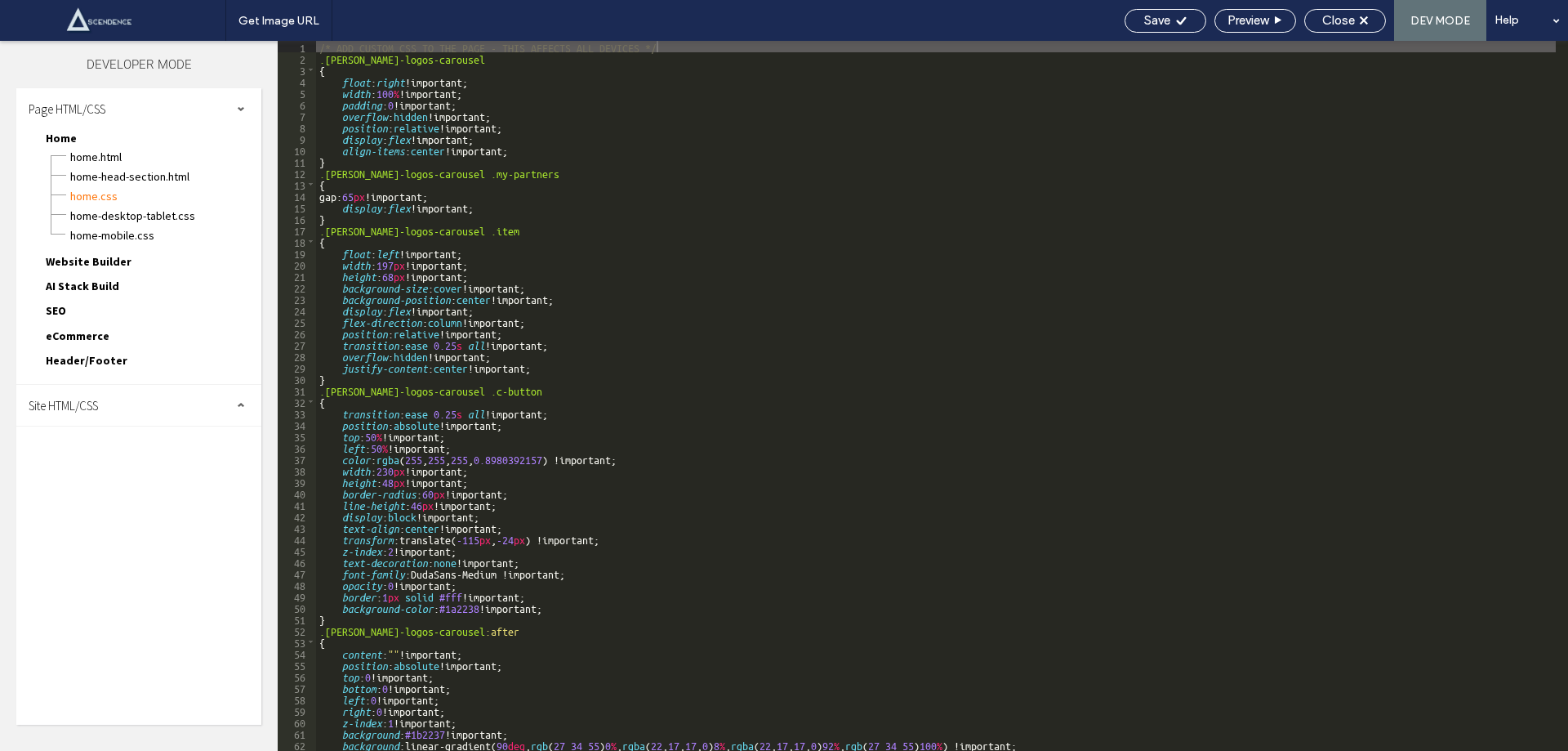
click at [86, 402] on span "Site HTML/CSS" at bounding box center [62, 406] width 69 height 15
click at [110, 474] on span "site.css" at bounding box center [169, 476] width 186 height 16
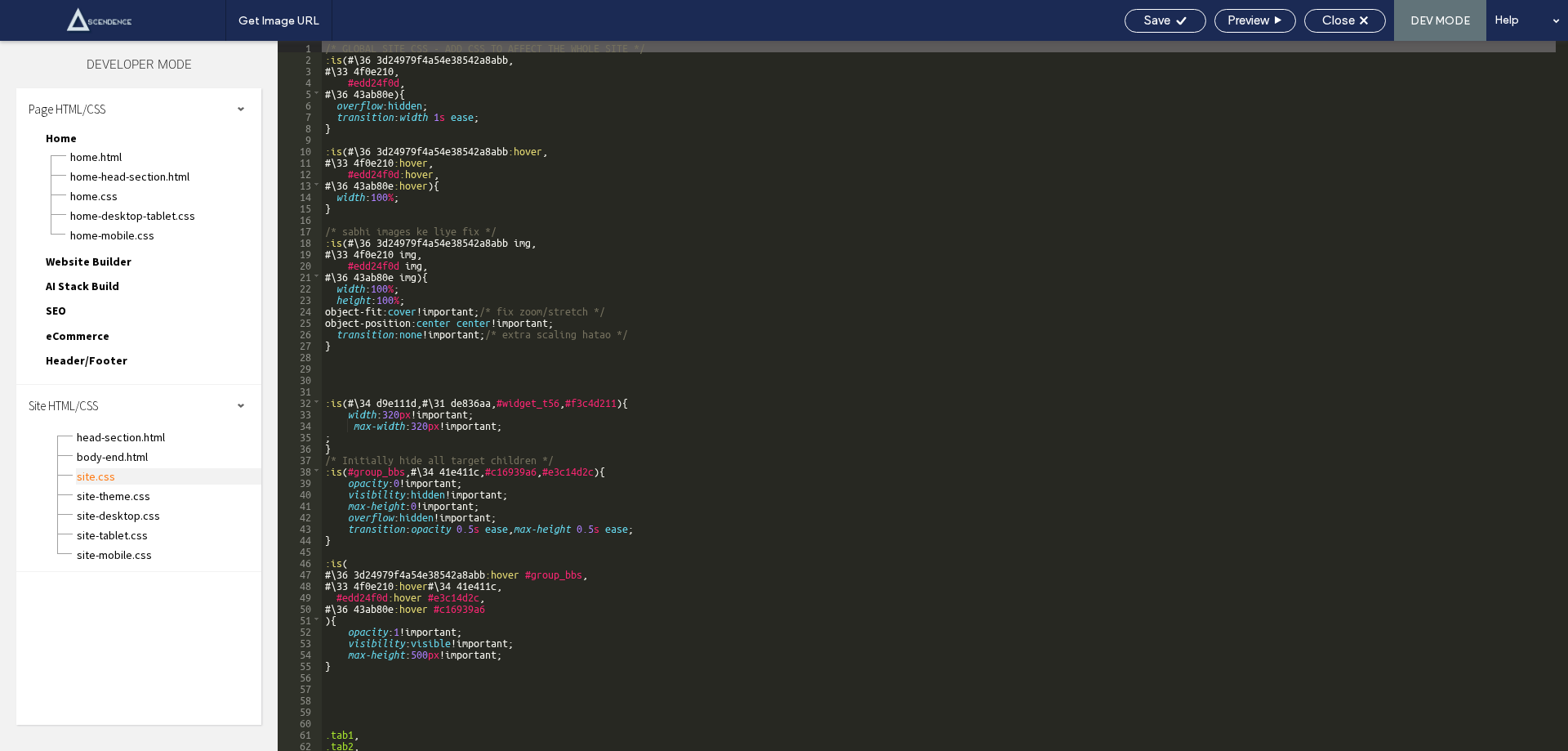
click at [104, 480] on span "site.css" at bounding box center [169, 476] width 186 height 16
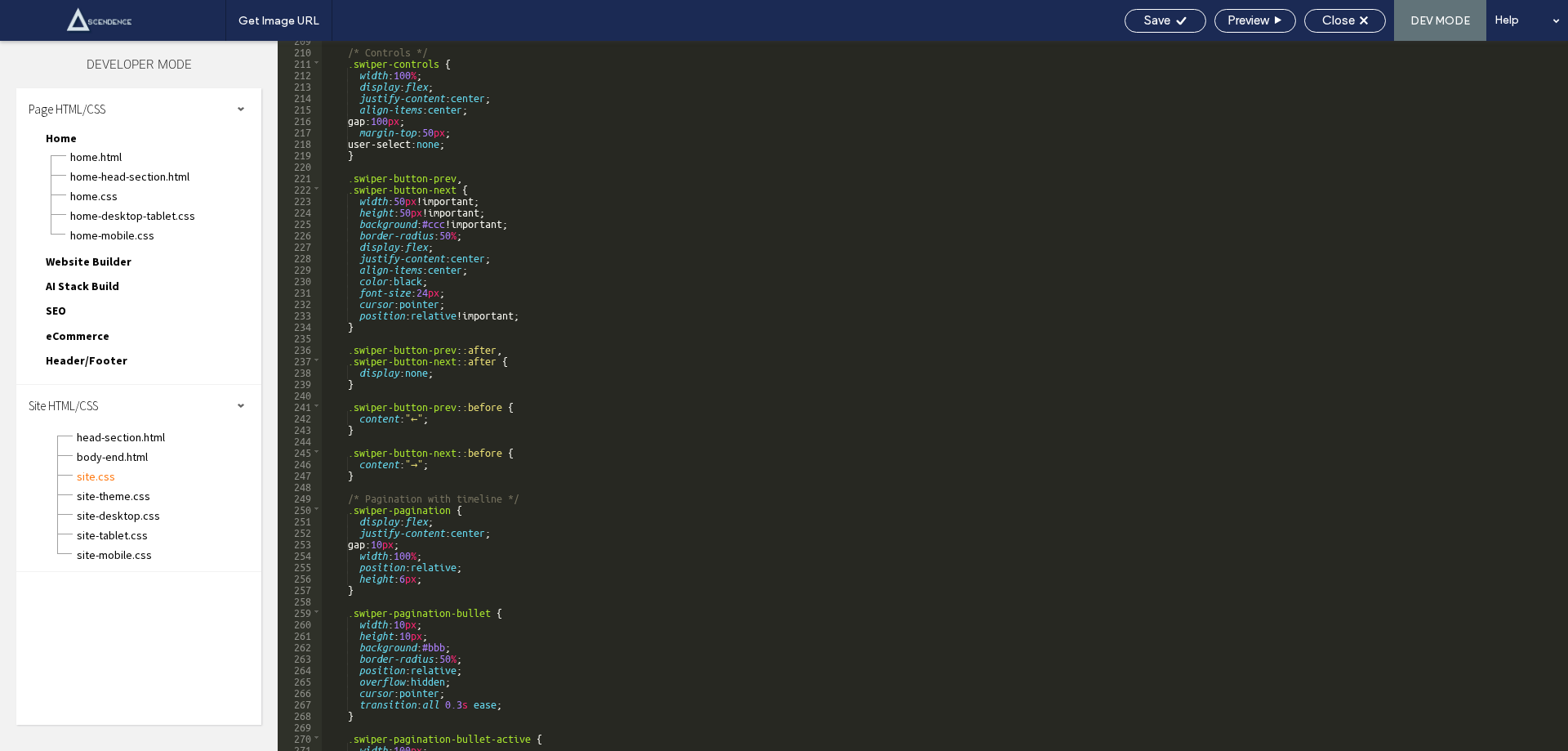
scroll to position [2338, 0]
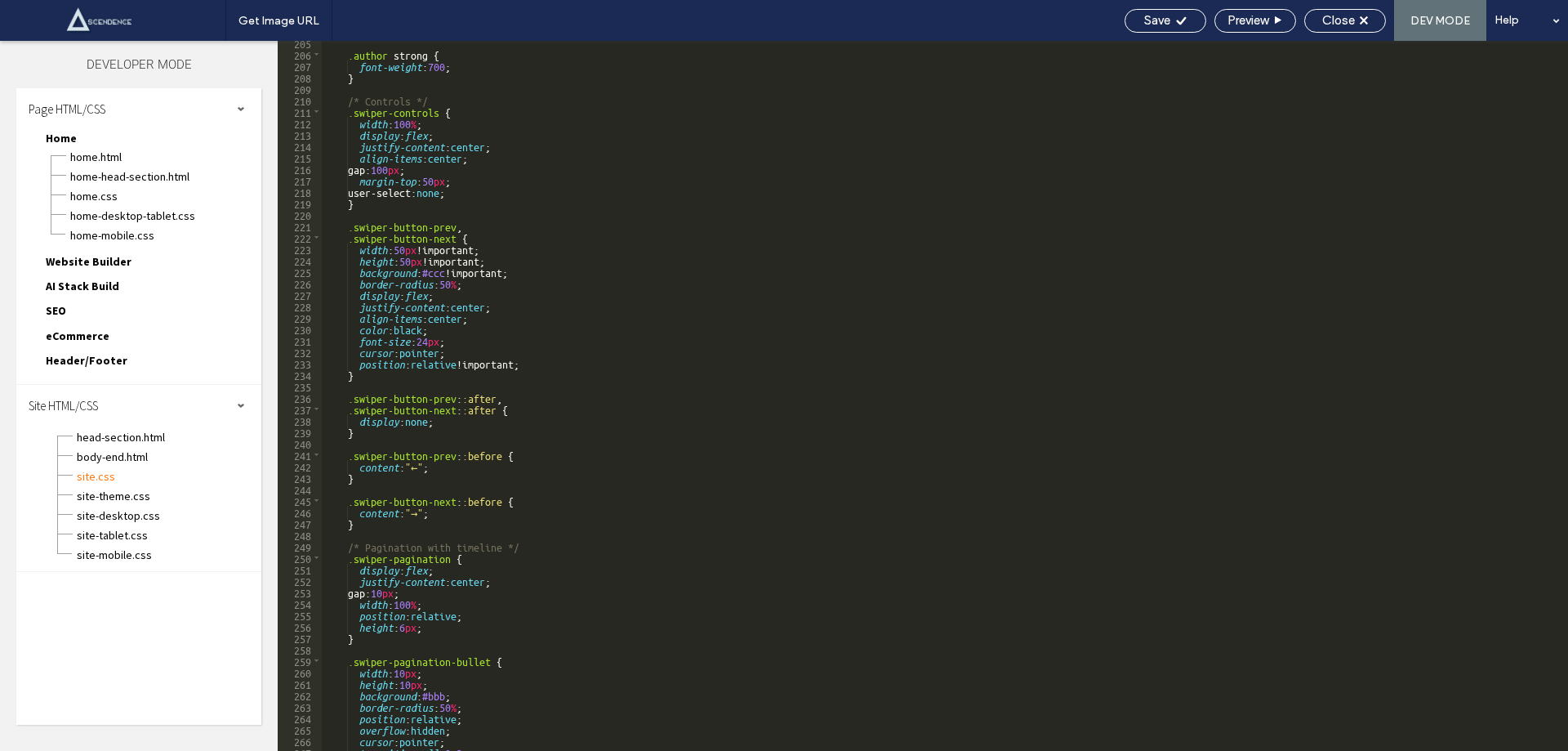
click at [399, 170] on div ".author strong { font-weight : 700 ; } /* Controls */ .swiper-controls { width …" at bounding box center [939, 403] width 1234 height 733
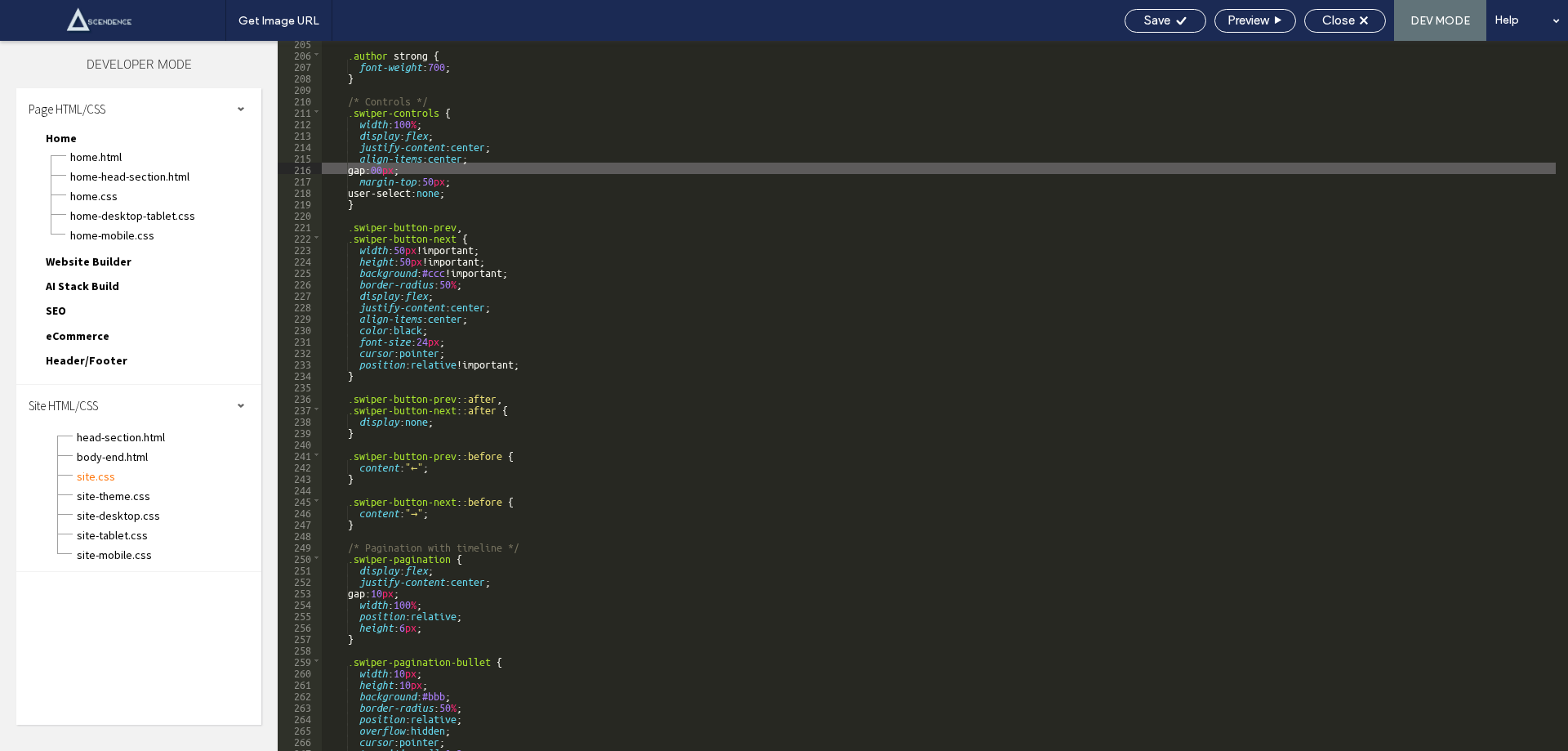
type textarea "**"
click at [1172, 24] on div "Save" at bounding box center [1166, 20] width 80 height 15
click at [141, 464] on span "body-end.html" at bounding box center [169, 456] width 186 height 16
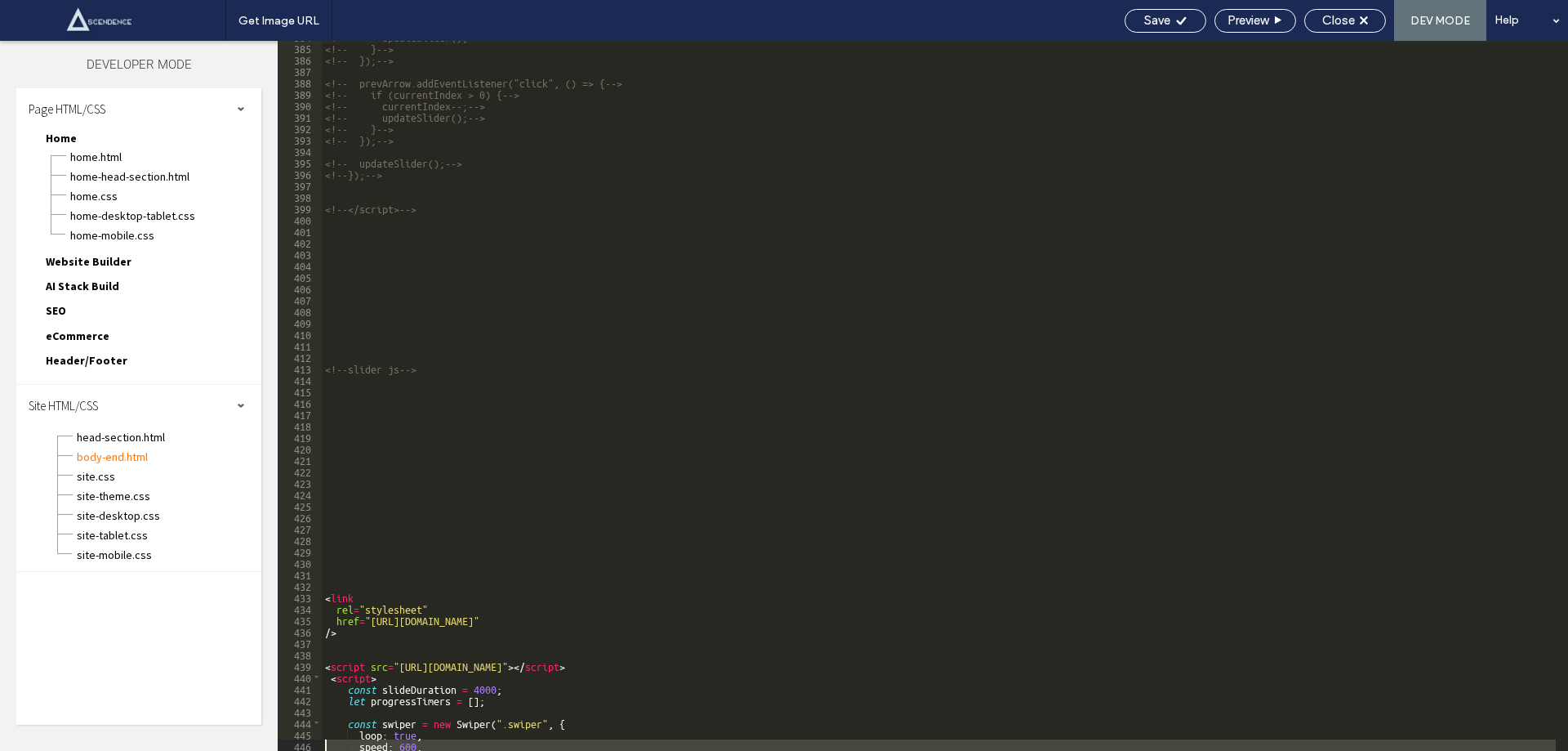
scroll to position [4496, 0]
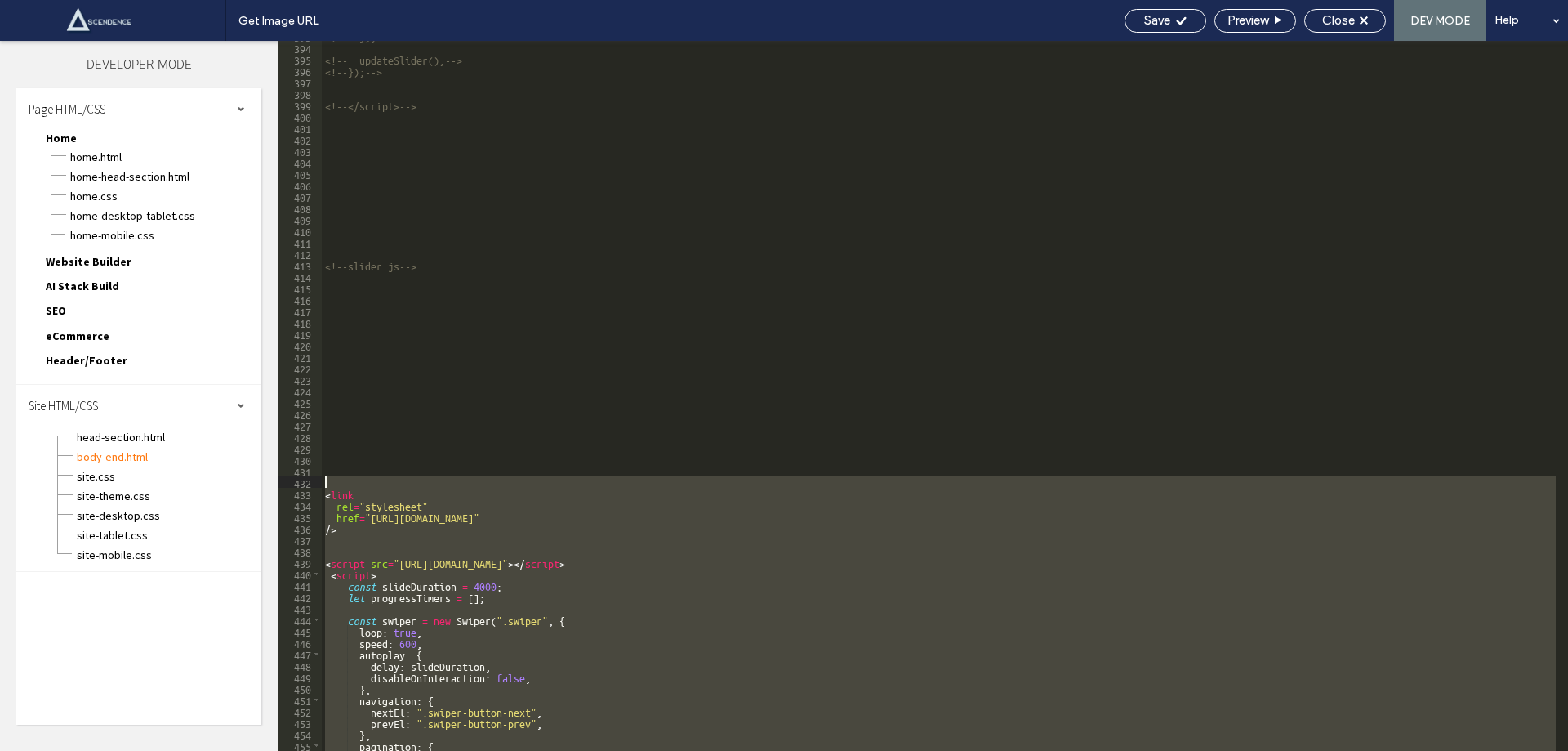
drag, startPoint x: 395, startPoint y: 554, endPoint x: 326, endPoint y: 479, distance: 101.9
click at [326, 479] on div "<!-- });--> <!-- updateSlider();--> <!--});--> <!--</script>--> <!--slider js--…" at bounding box center [939, 396] width 1234 height 733
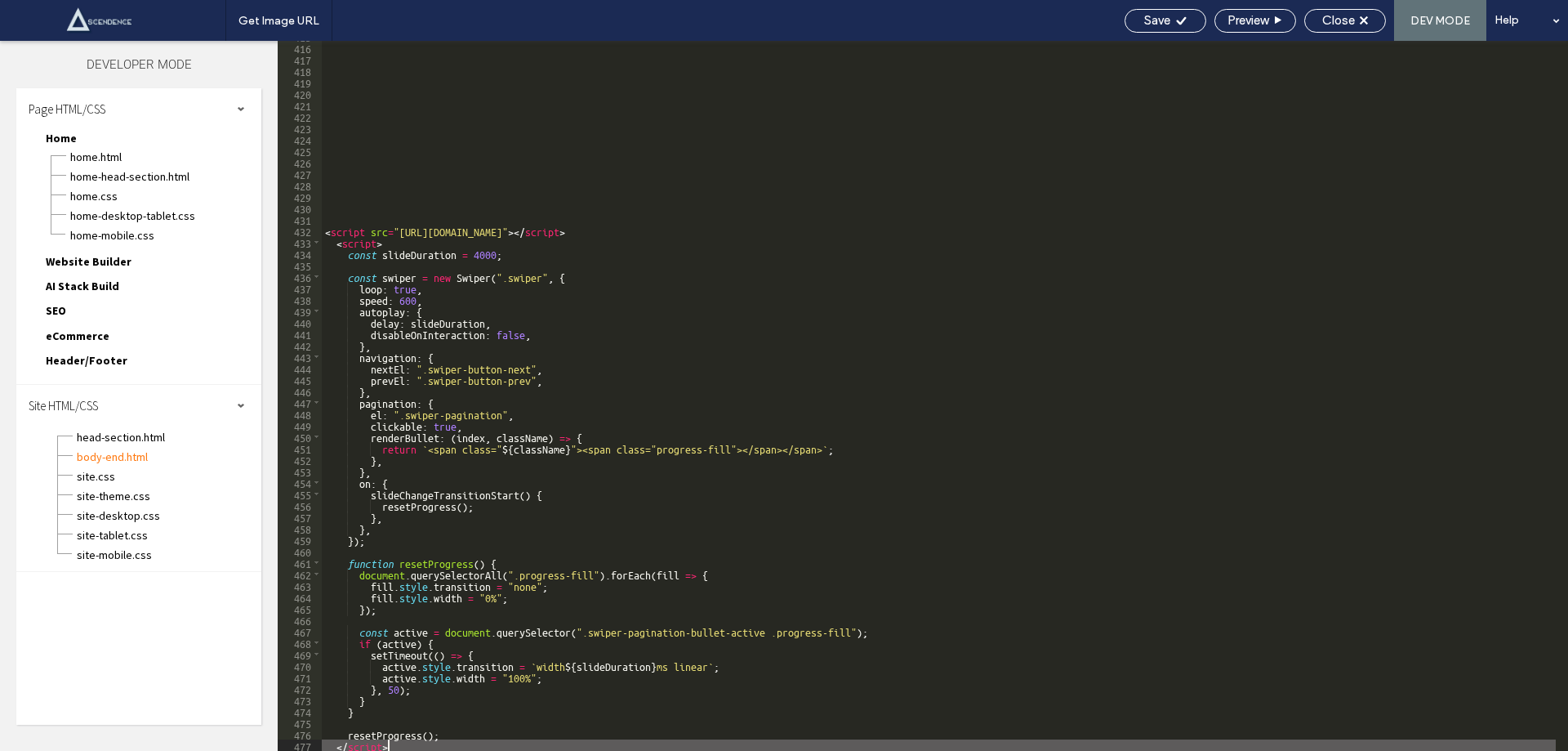
scroll to position [4747, 0]
click at [350, 186] on div "< script src = "[URL][DOMAIN_NAME]" > </ script > < script > const slideDuratio…" at bounding box center [939, 396] width 1234 height 733
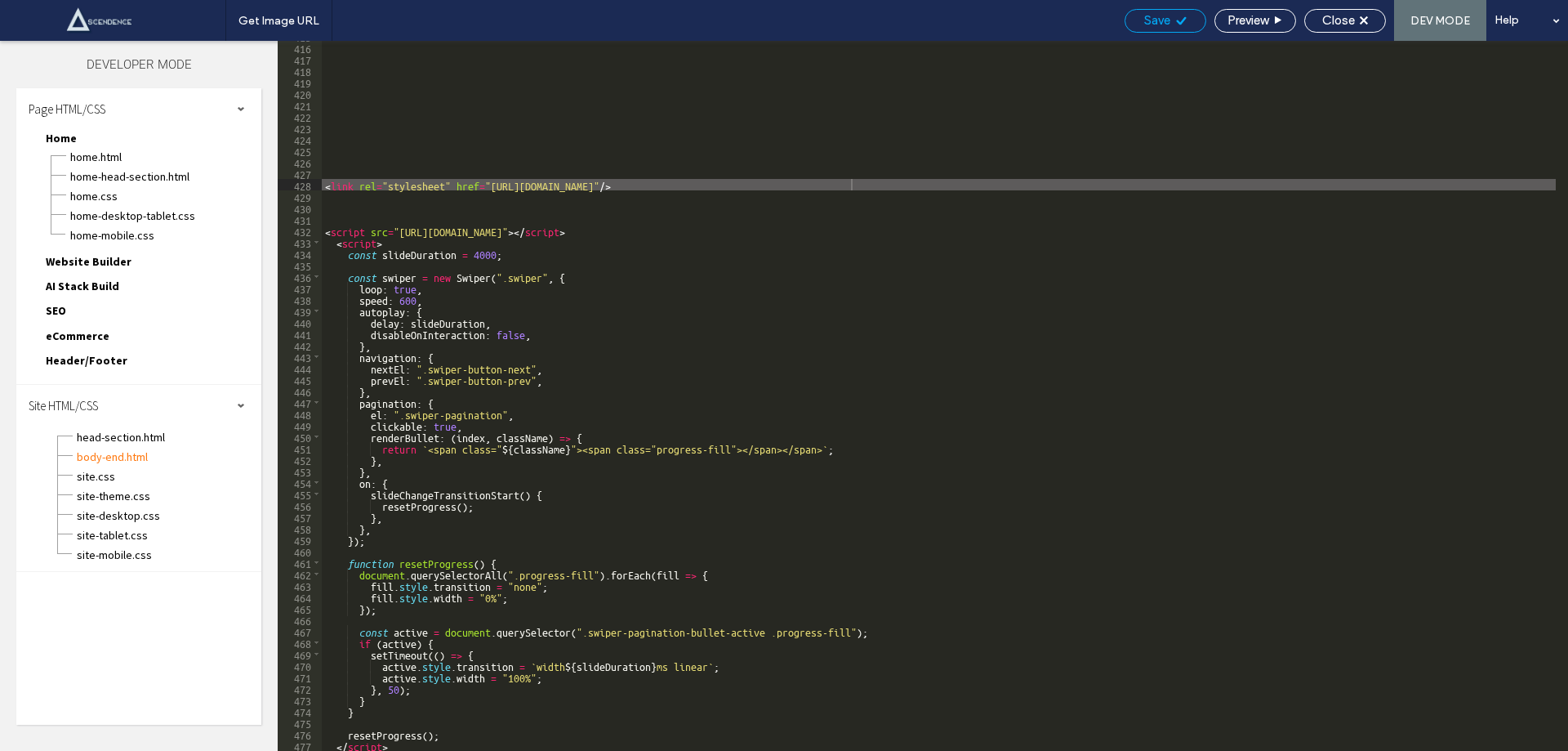
click at [1157, 18] on span "Save" at bounding box center [1157, 20] width 27 height 15
click at [1157, 18] on div "Get Image URL Save Preview Close DEV MODE Help Design Panel Site Comments Team …" at bounding box center [784, 375] width 1568 height 751
click at [1157, 18] on div at bounding box center [784, 375] width 1568 height 751
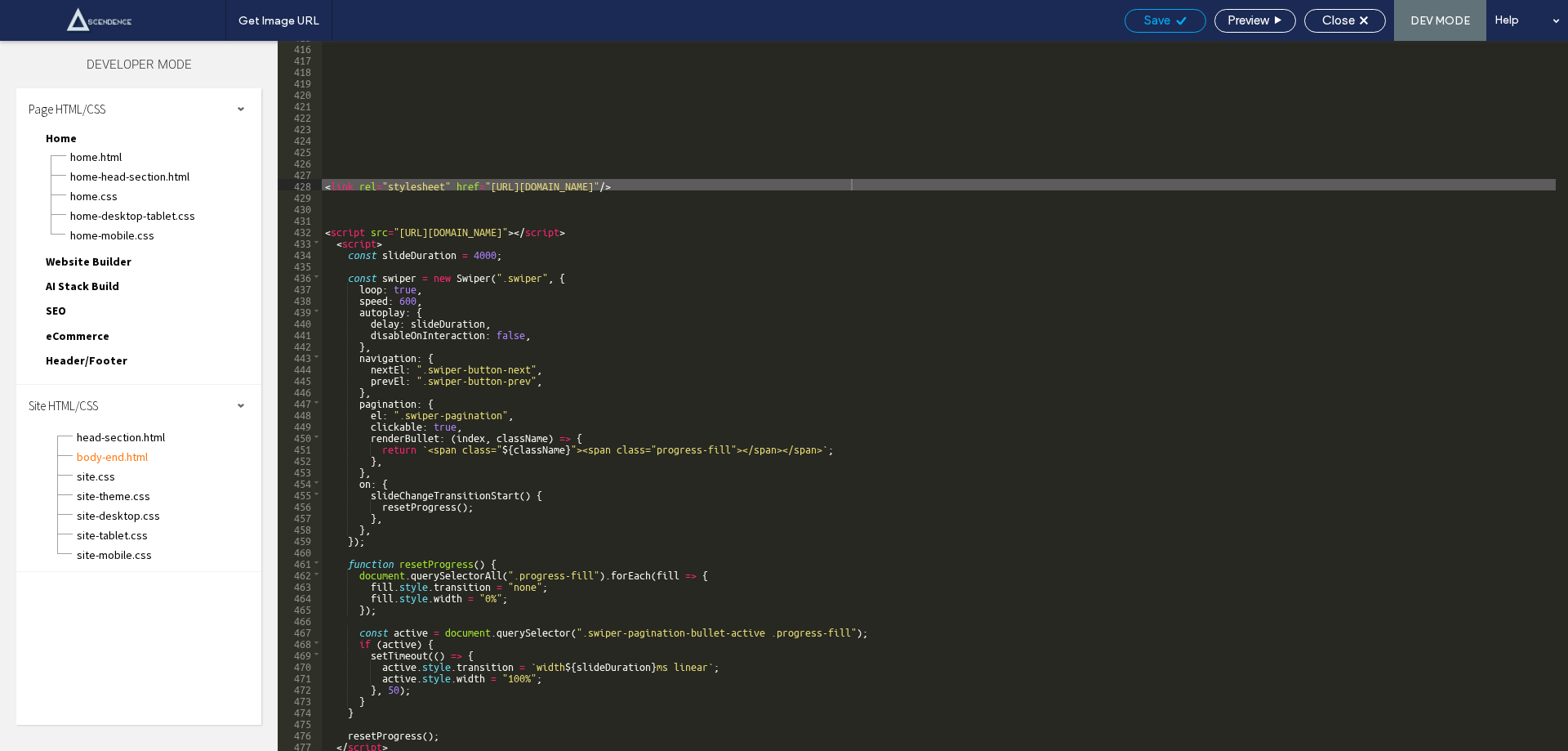
click at [1157, 18] on span "Save" at bounding box center [1157, 20] width 27 height 15
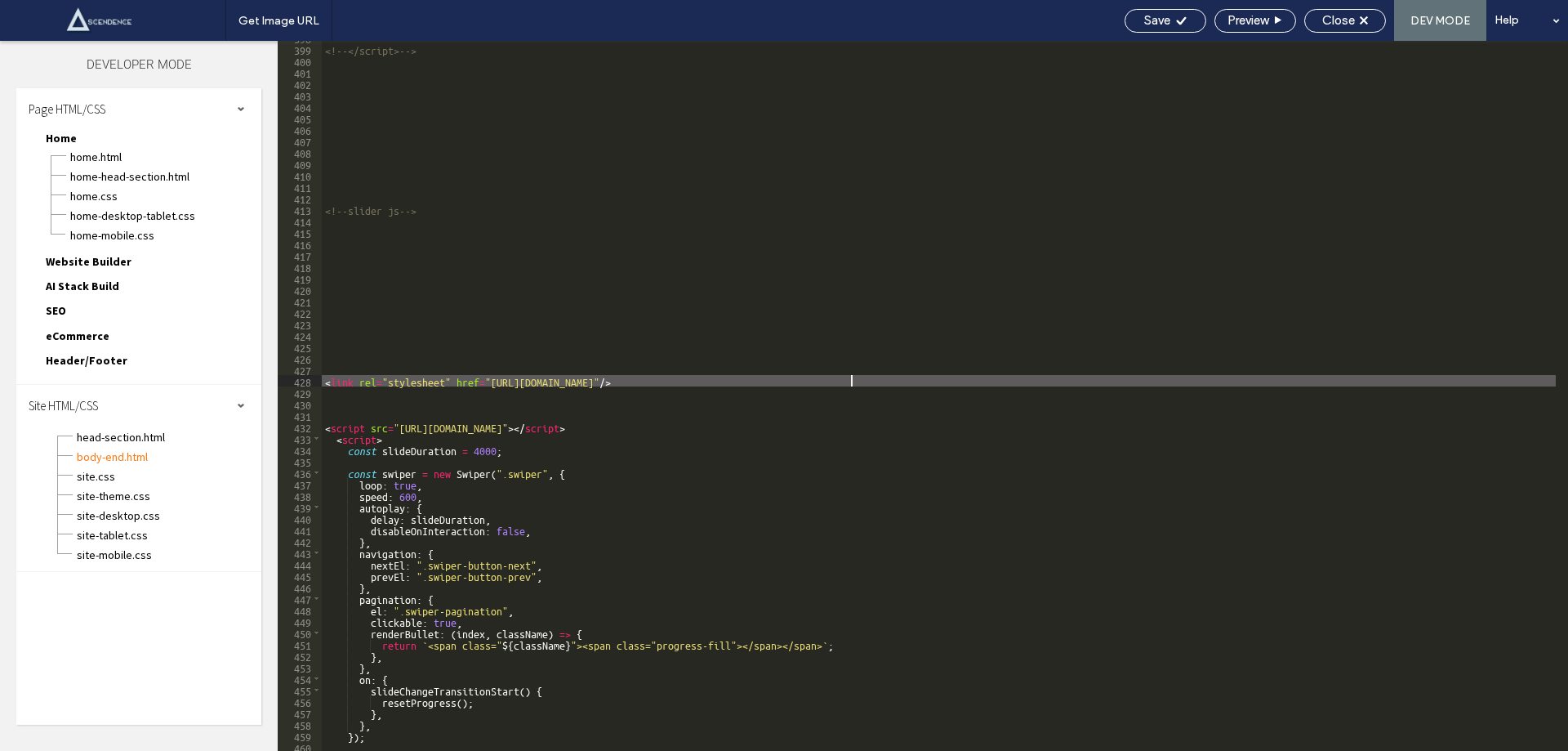
scroll to position [4453, 0]
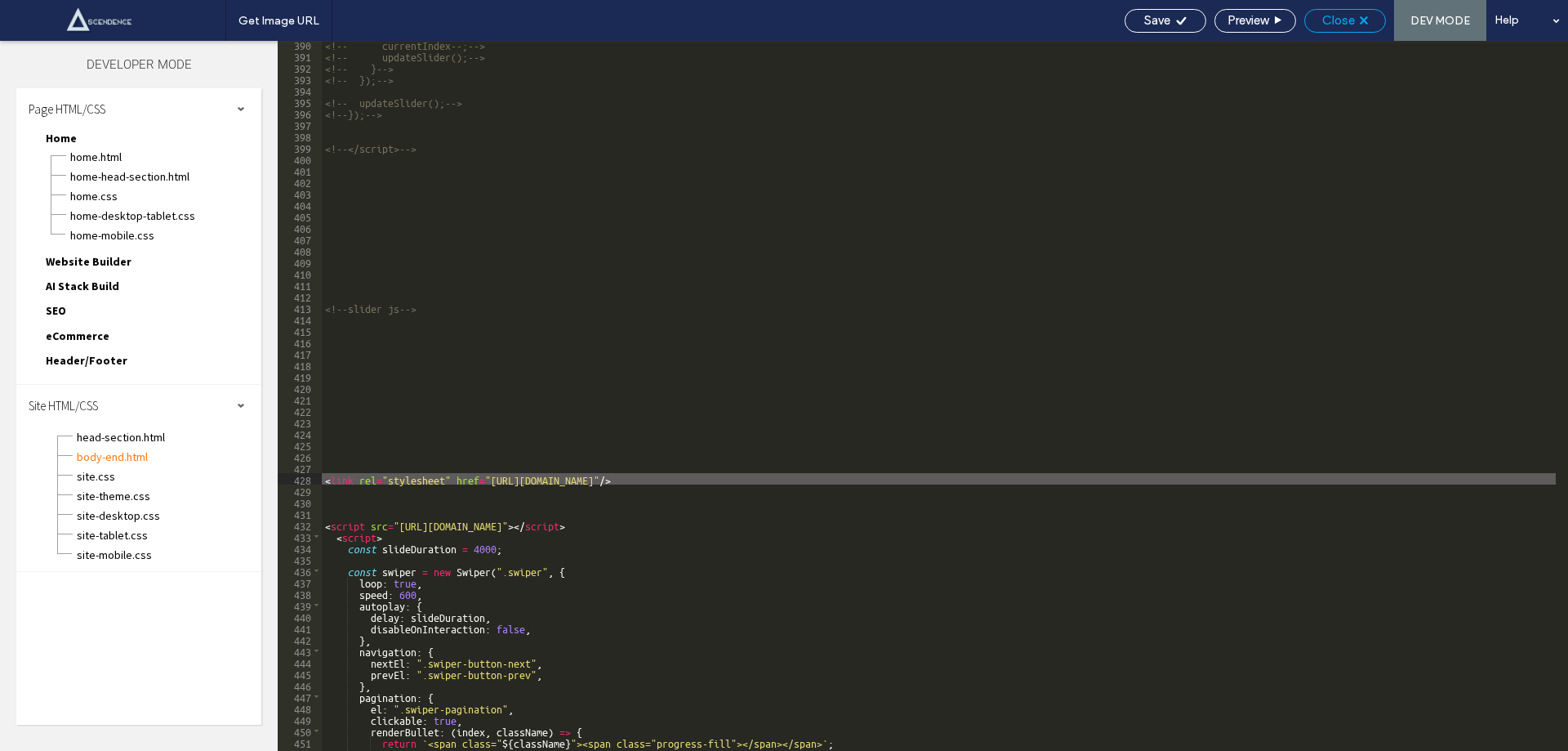
click at [1352, 16] on span "Close" at bounding box center [1339, 20] width 33 height 15
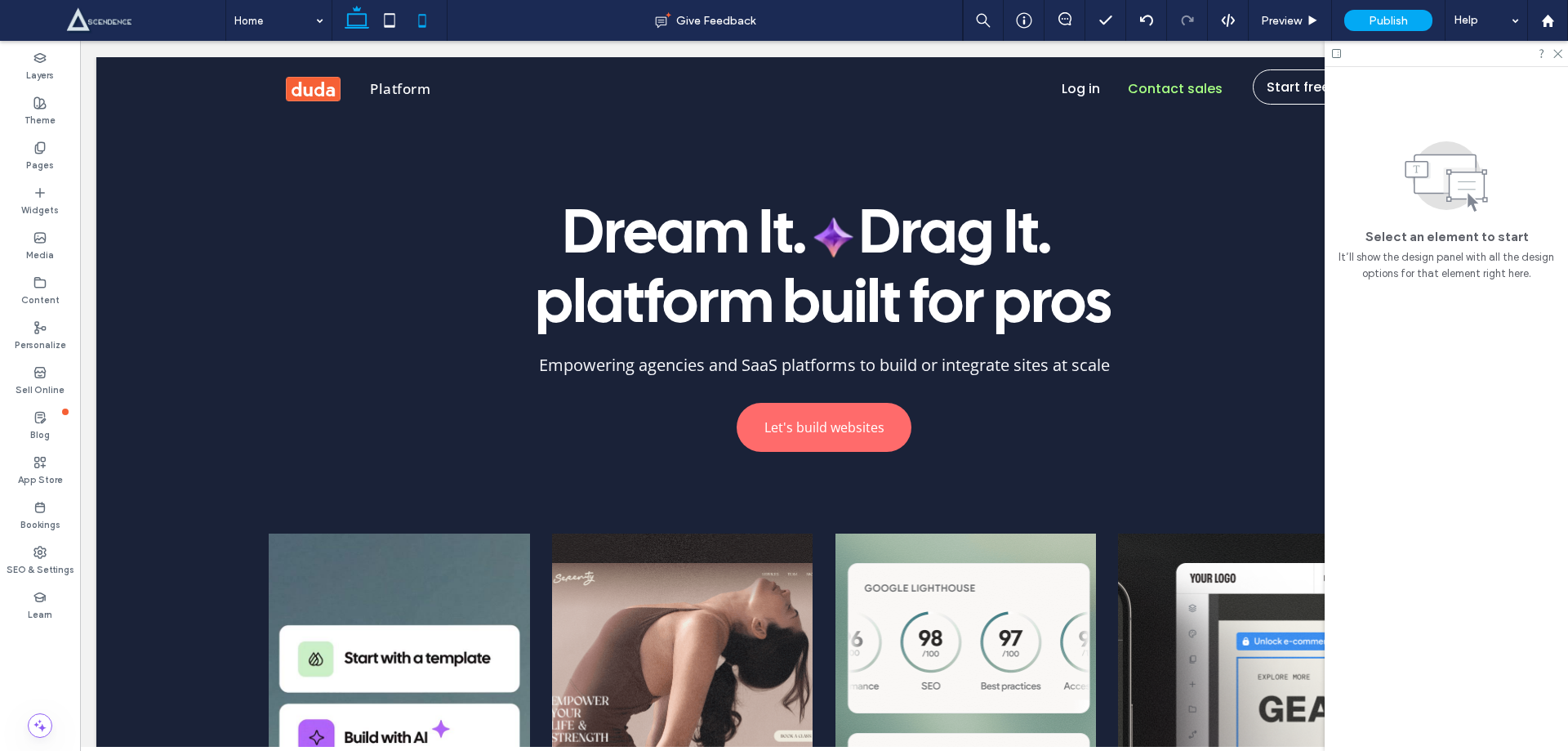
click at [418, 19] on icon at bounding box center [422, 21] width 33 height 33
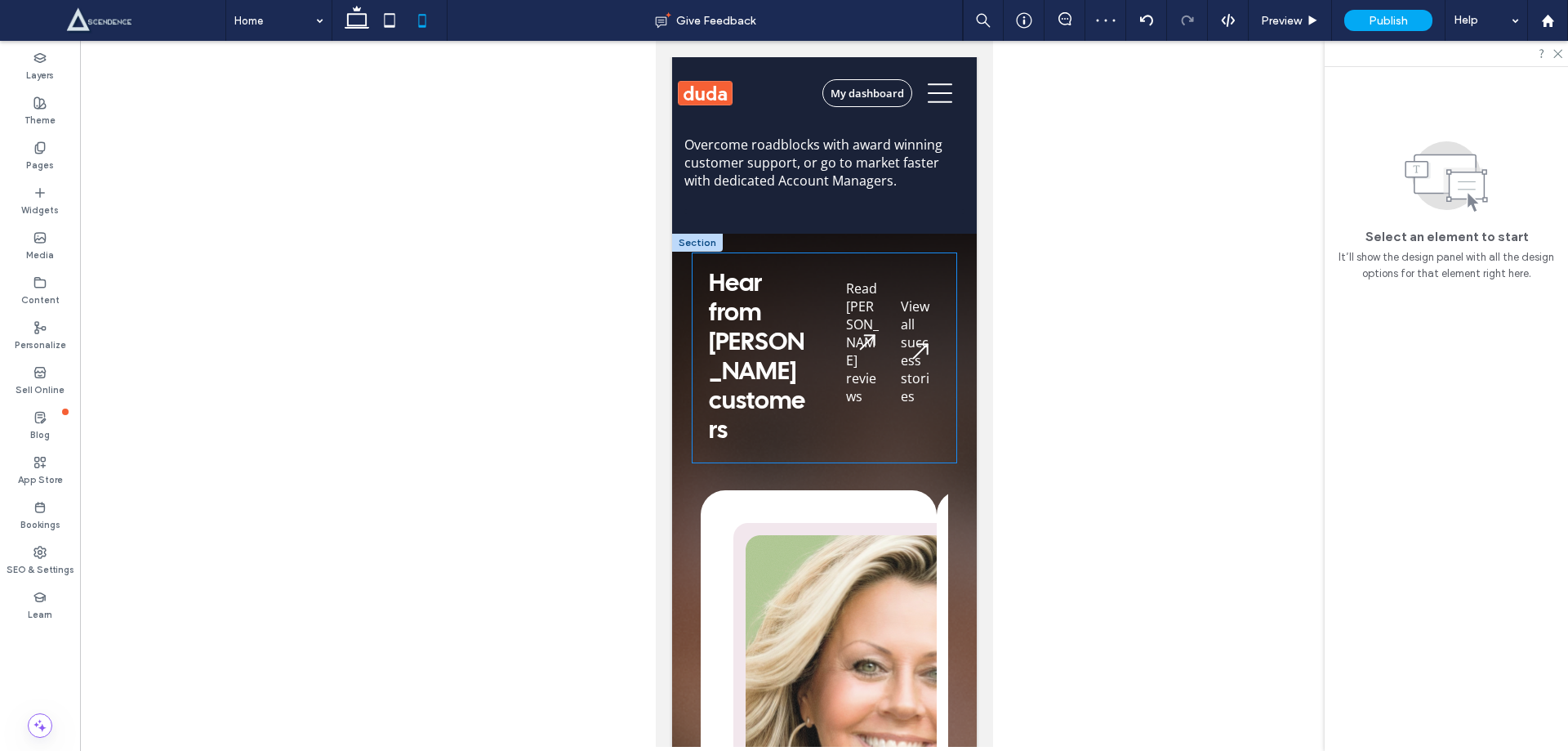
scroll to position [10472, 0]
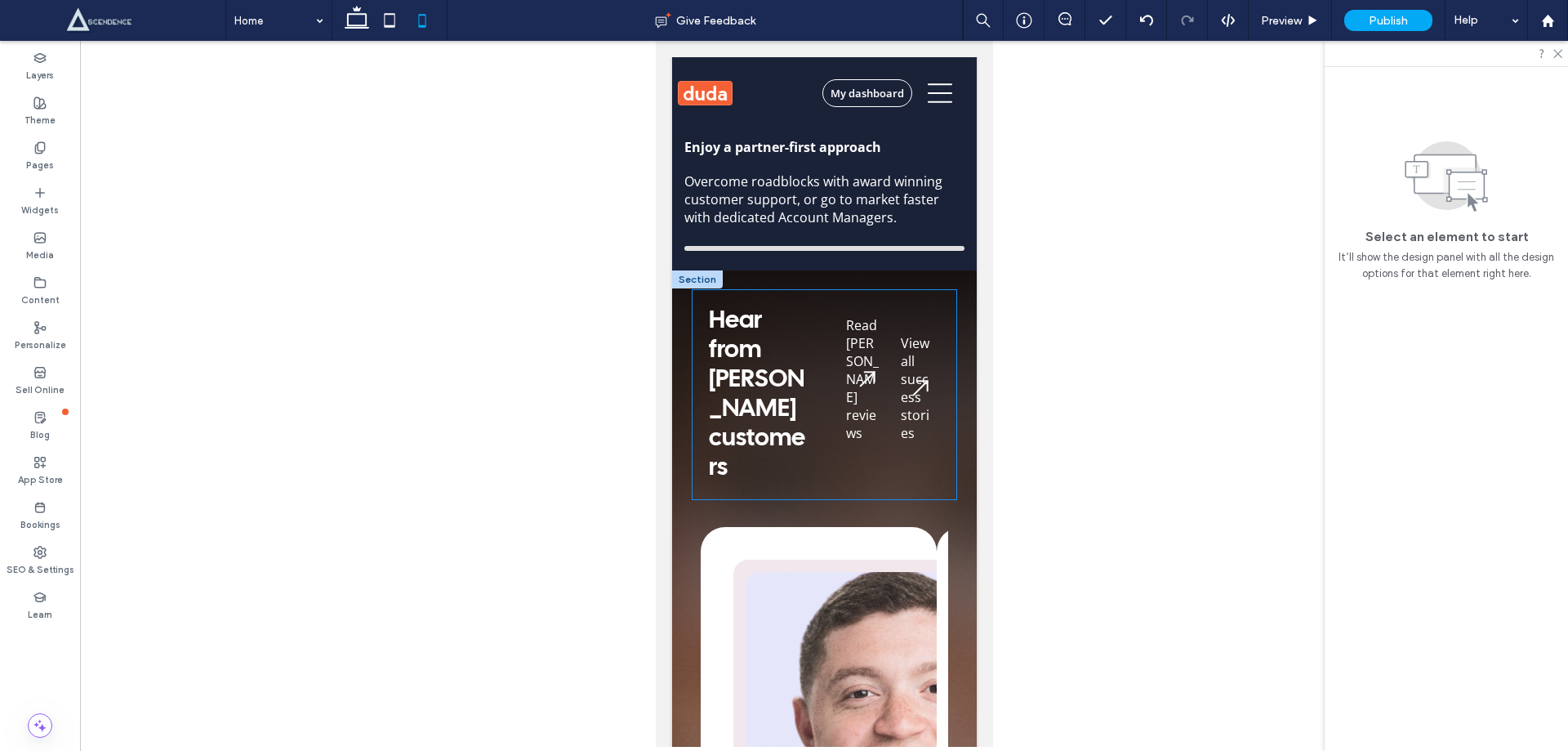
click at [729, 323] on span "Hear from" at bounding box center [734, 336] width 53 height 52
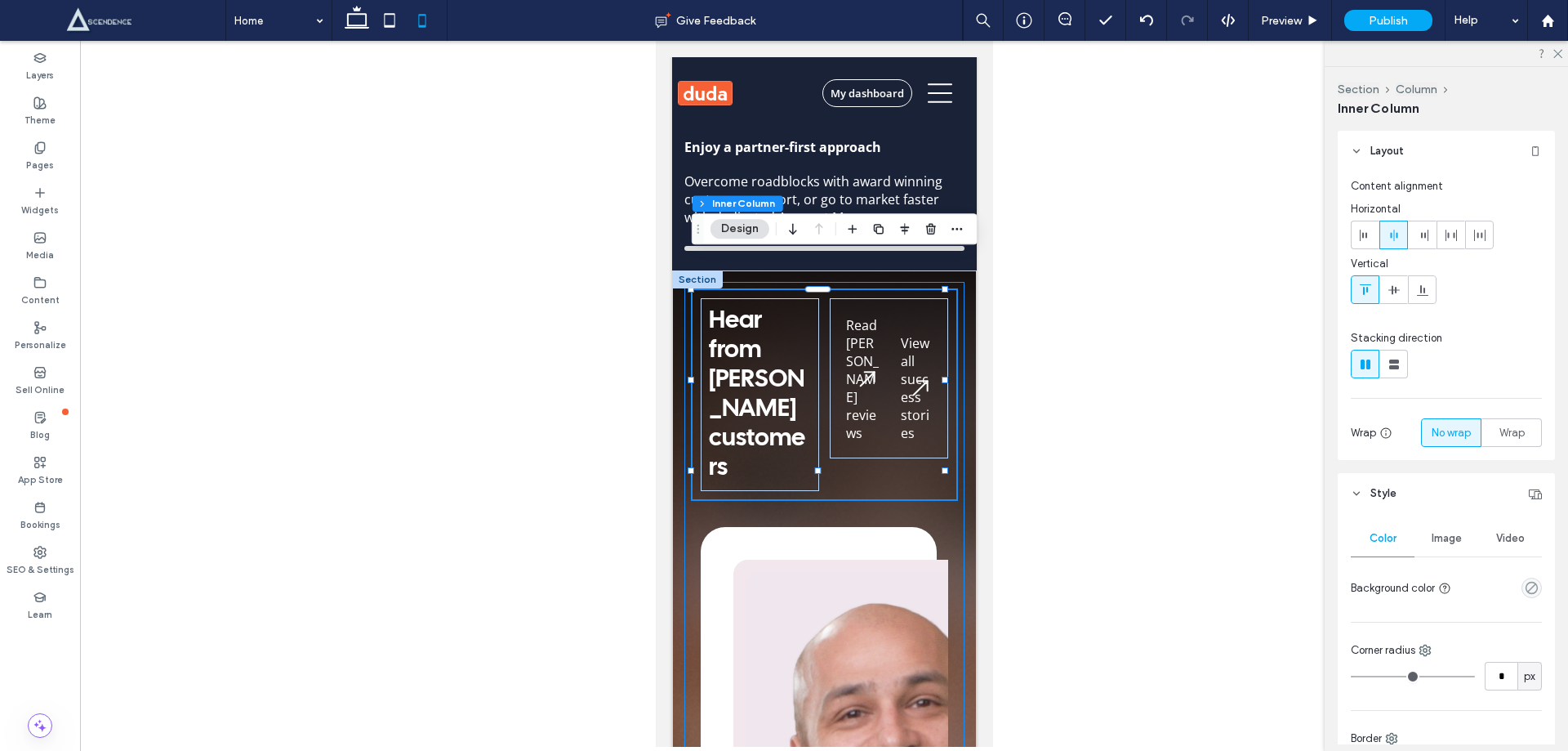
click at [738, 282] on div "Hear from [PERSON_NAME] customers Read [PERSON_NAME] reviews View all success s…" at bounding box center [823, 681] width 280 height 799
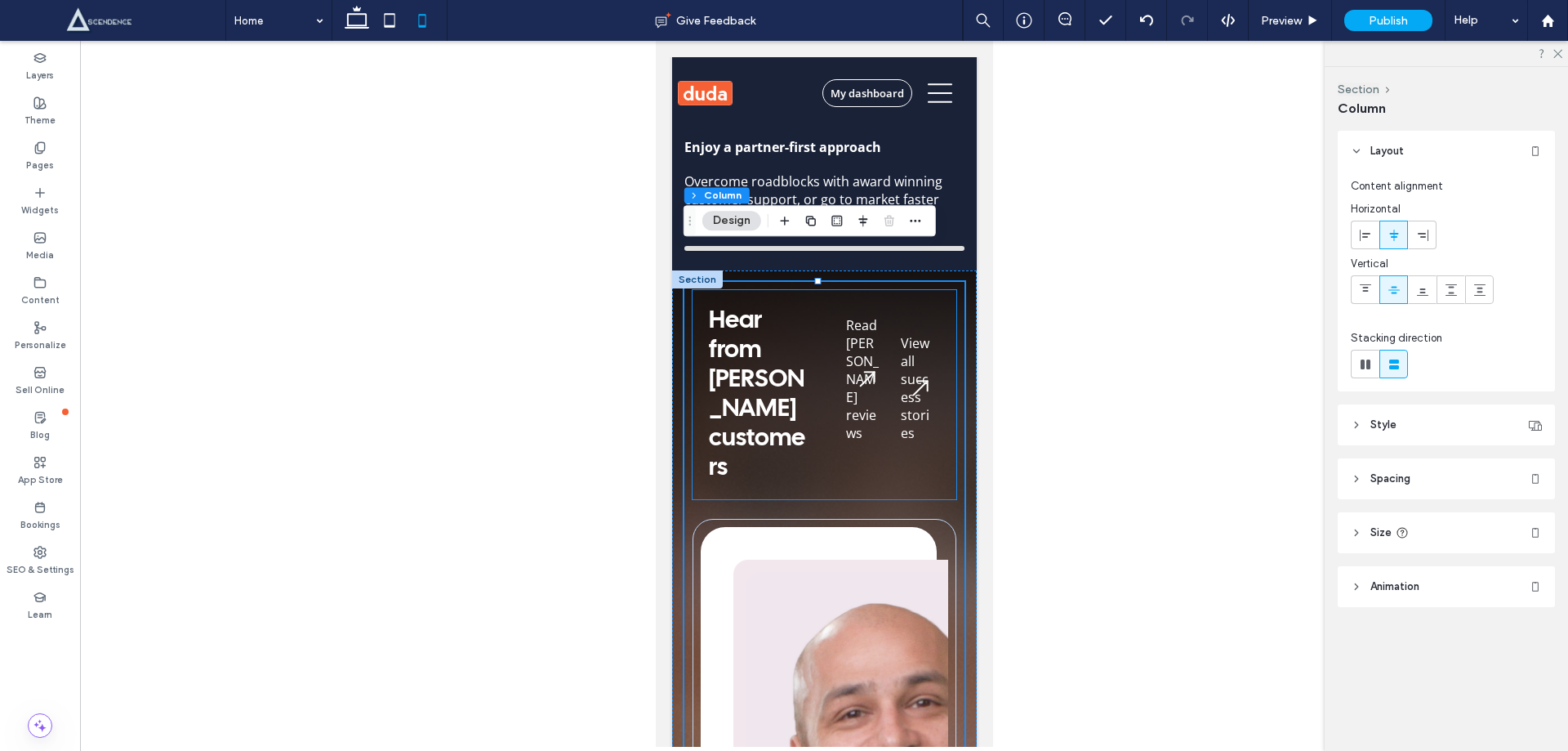
click at [762, 307] on h2 "Hear from" at bounding box center [759, 336] width 103 height 59
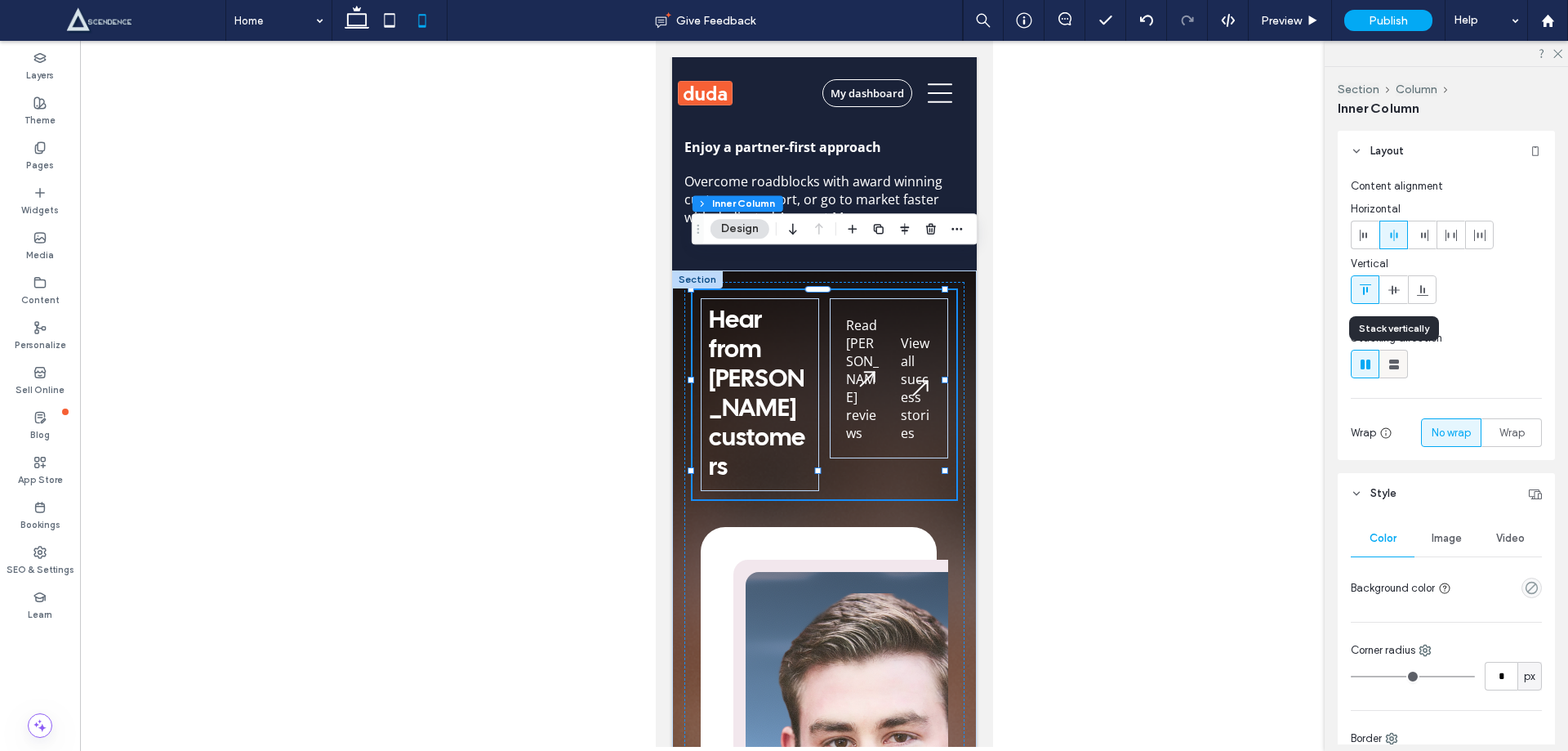
click at [1390, 367] on use at bounding box center [1393, 364] width 9 height 9
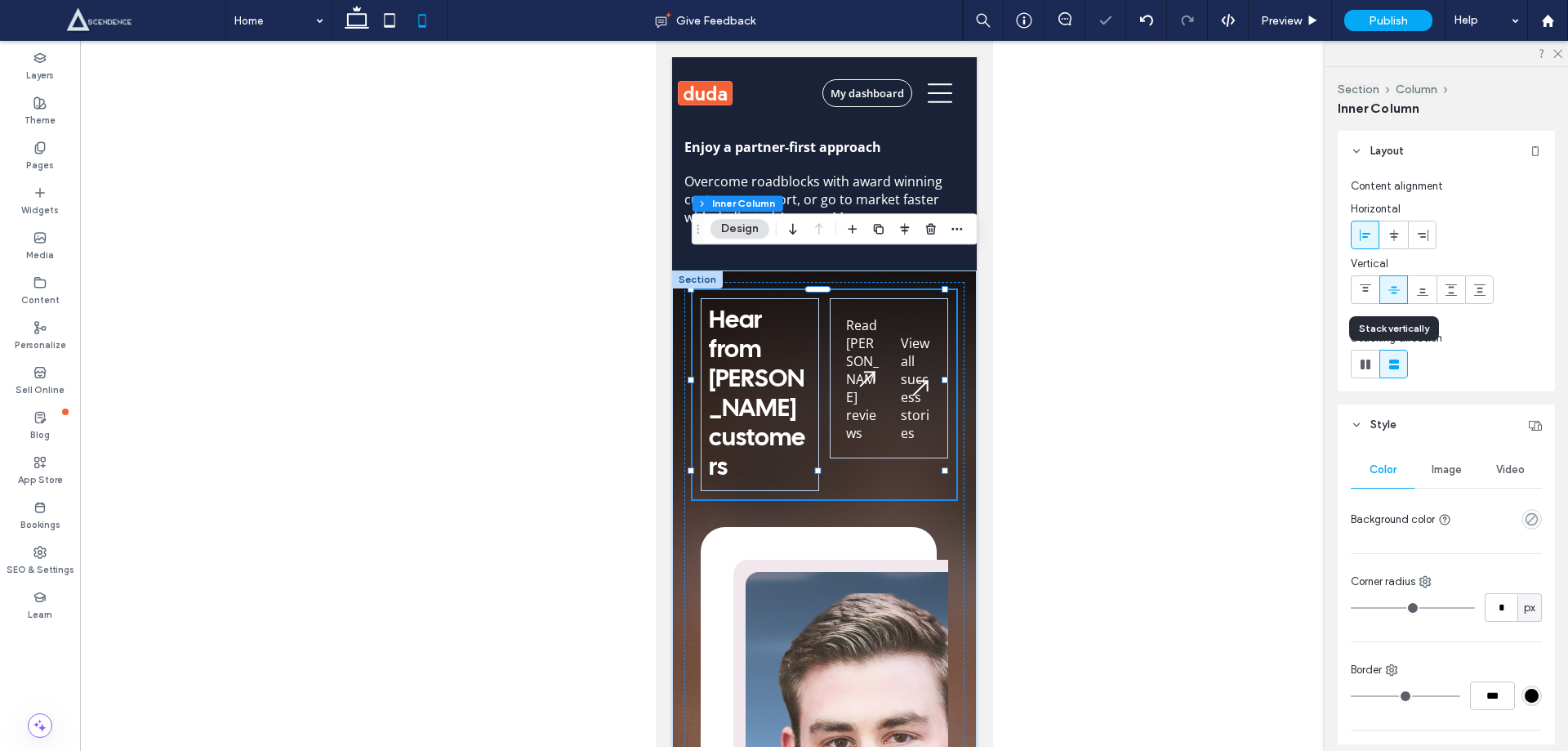
type input "**"
type input "****"
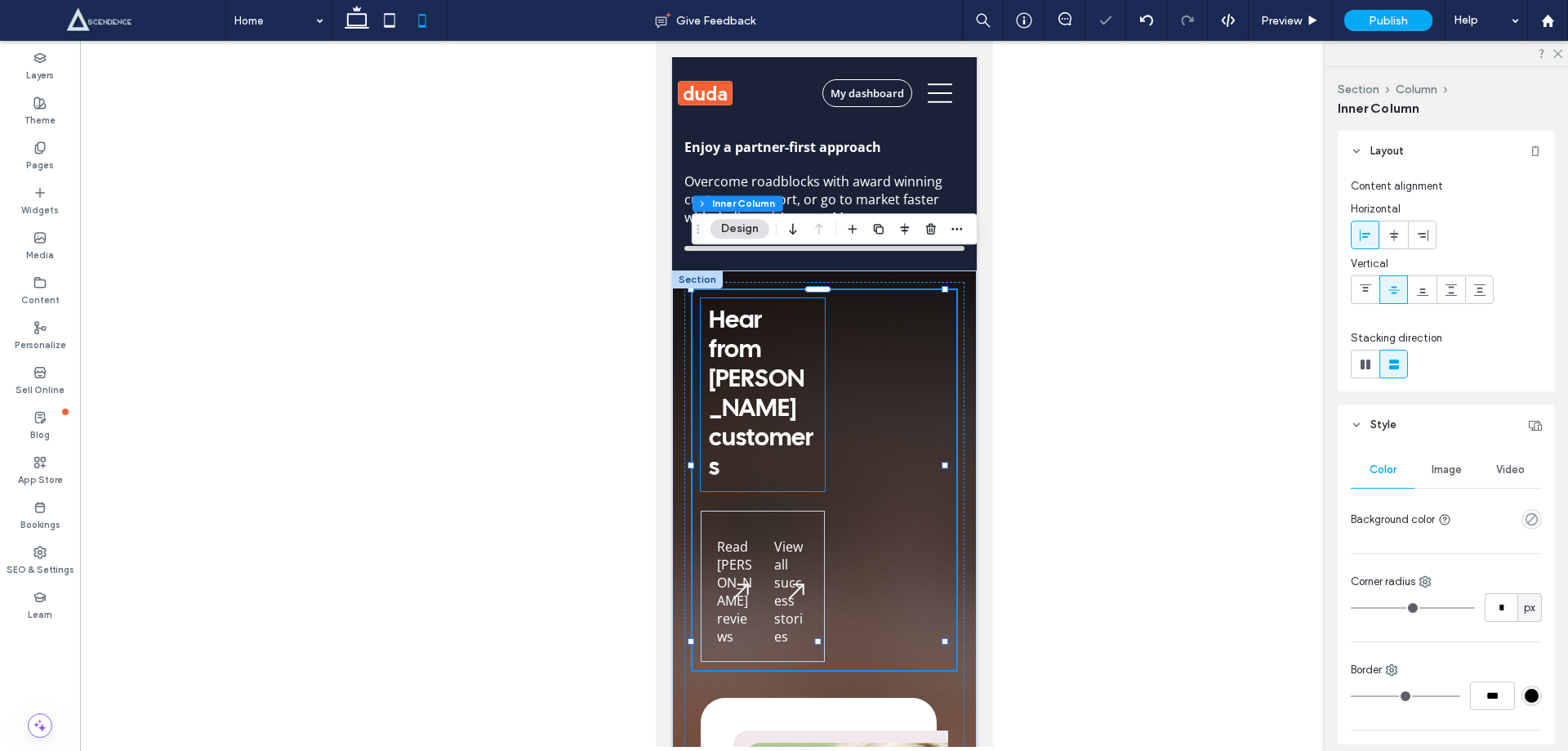
click at [761, 366] on h2 "[PERSON_NAME] customers" at bounding box center [762, 424] width 108 height 117
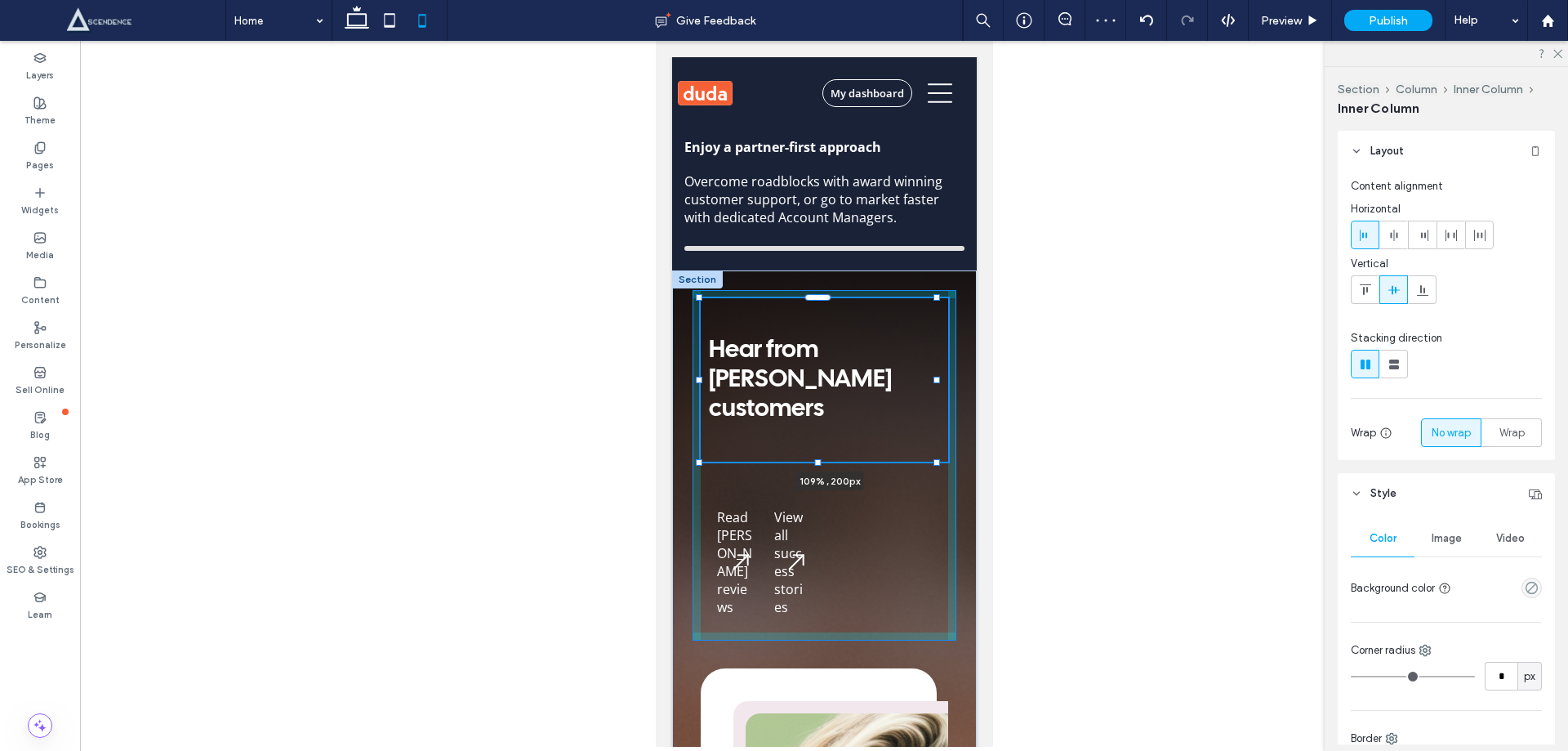
scroll to position [451, 0]
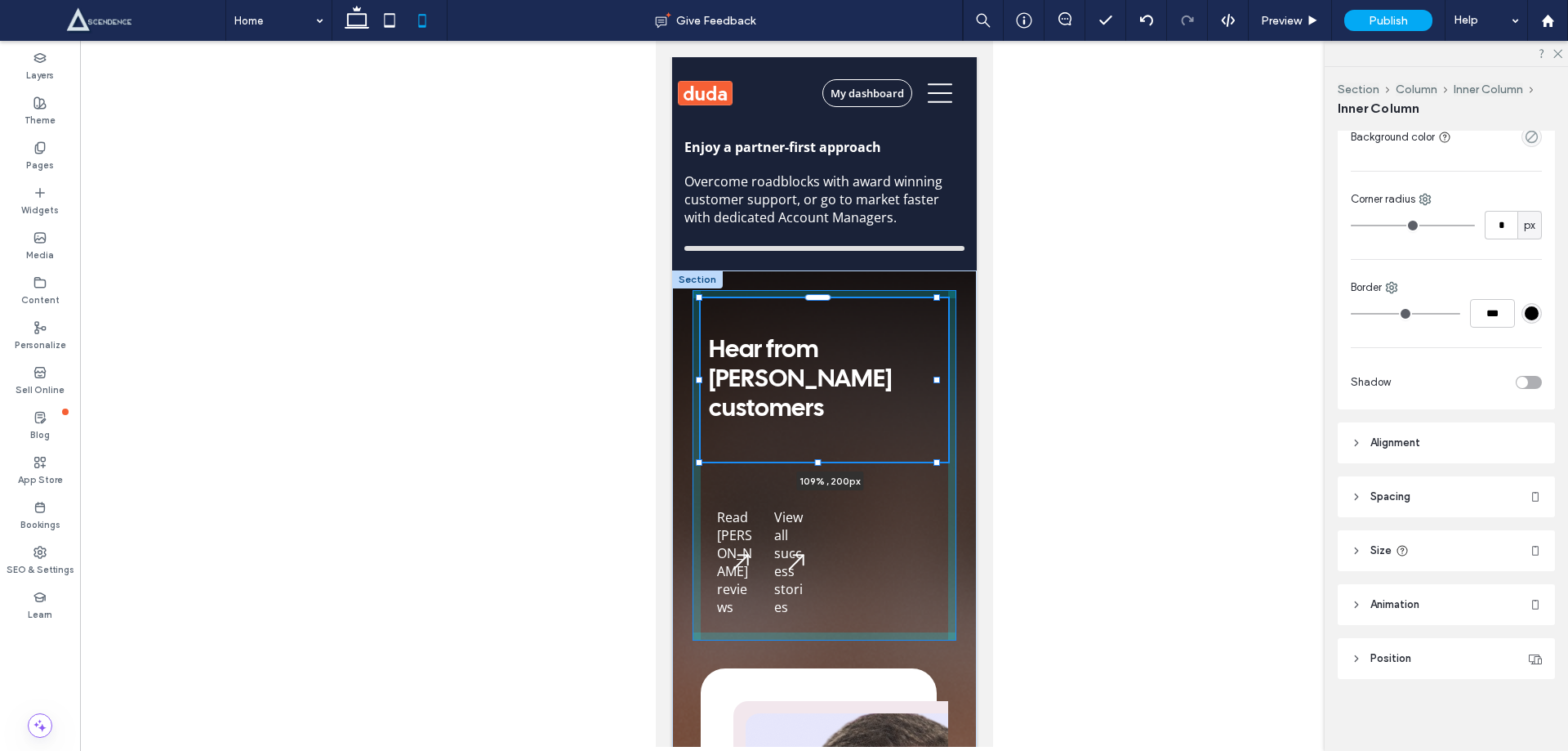
drag, startPoint x: 817, startPoint y: 348, endPoint x: 958, endPoint y: 349, distance: 141.0
click at [958, 349] on div "Hear from [PERSON_NAME] customers 109% , 200px Read [PERSON_NAME] reviews View …" at bounding box center [824, 753] width 305 height 965
type input "***"
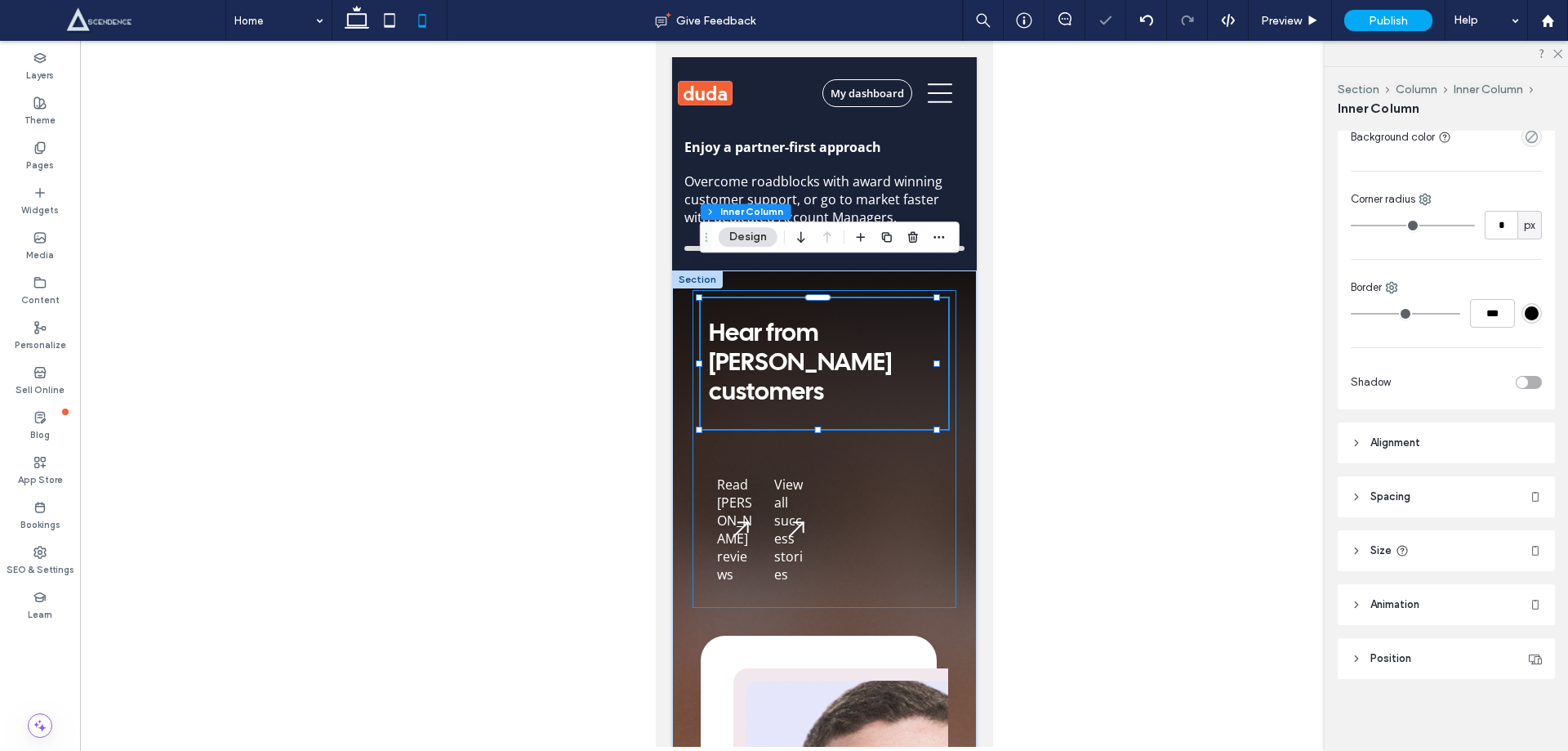
click at [821, 398] on div "Hear from [PERSON_NAME] customers 109% , 200px Read [PERSON_NAME] reviews View …" at bounding box center [823, 449] width 264 height 318
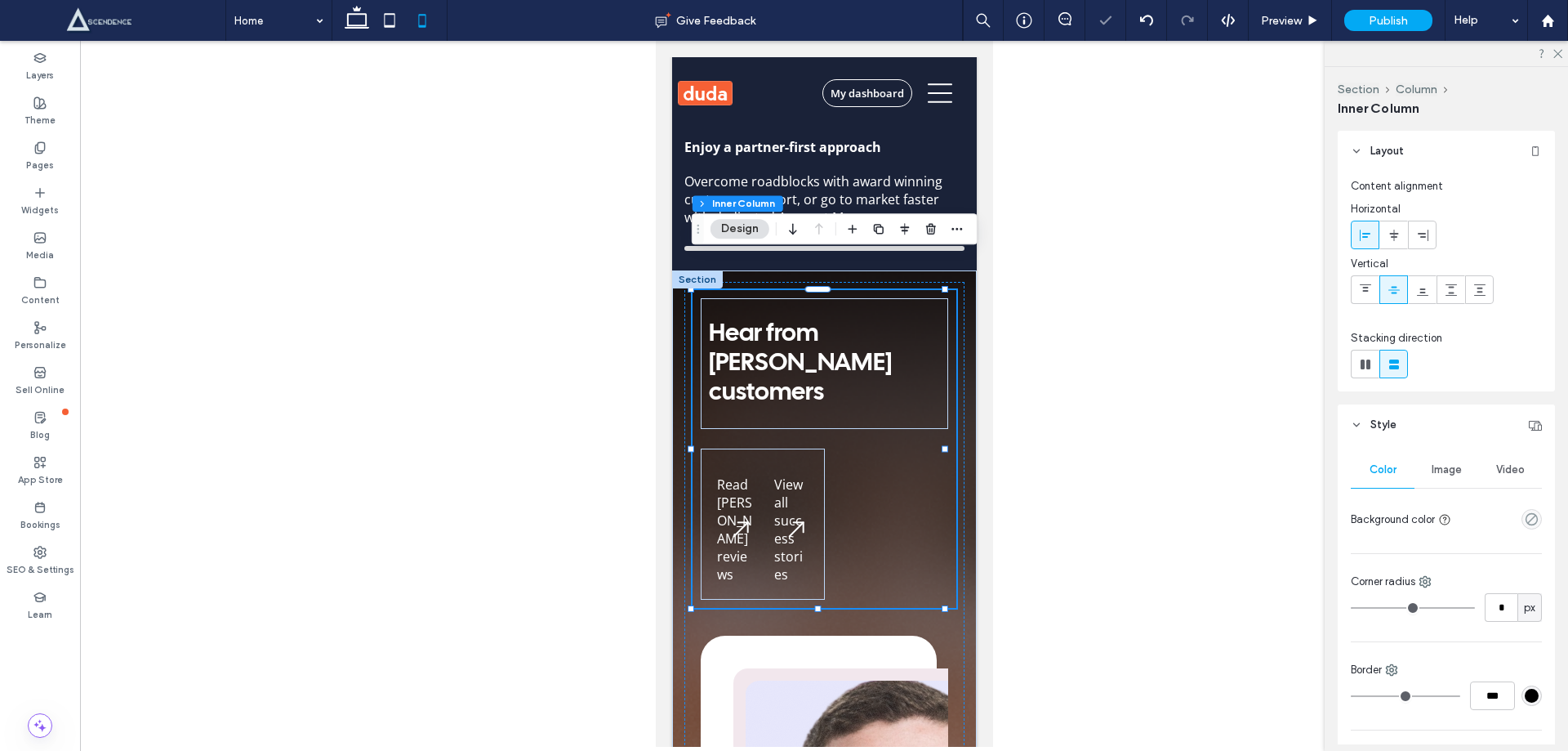
click at [821, 398] on div "Hear from [PERSON_NAME] customers Read [PERSON_NAME] reviews View all success s…" at bounding box center [823, 449] width 264 height 318
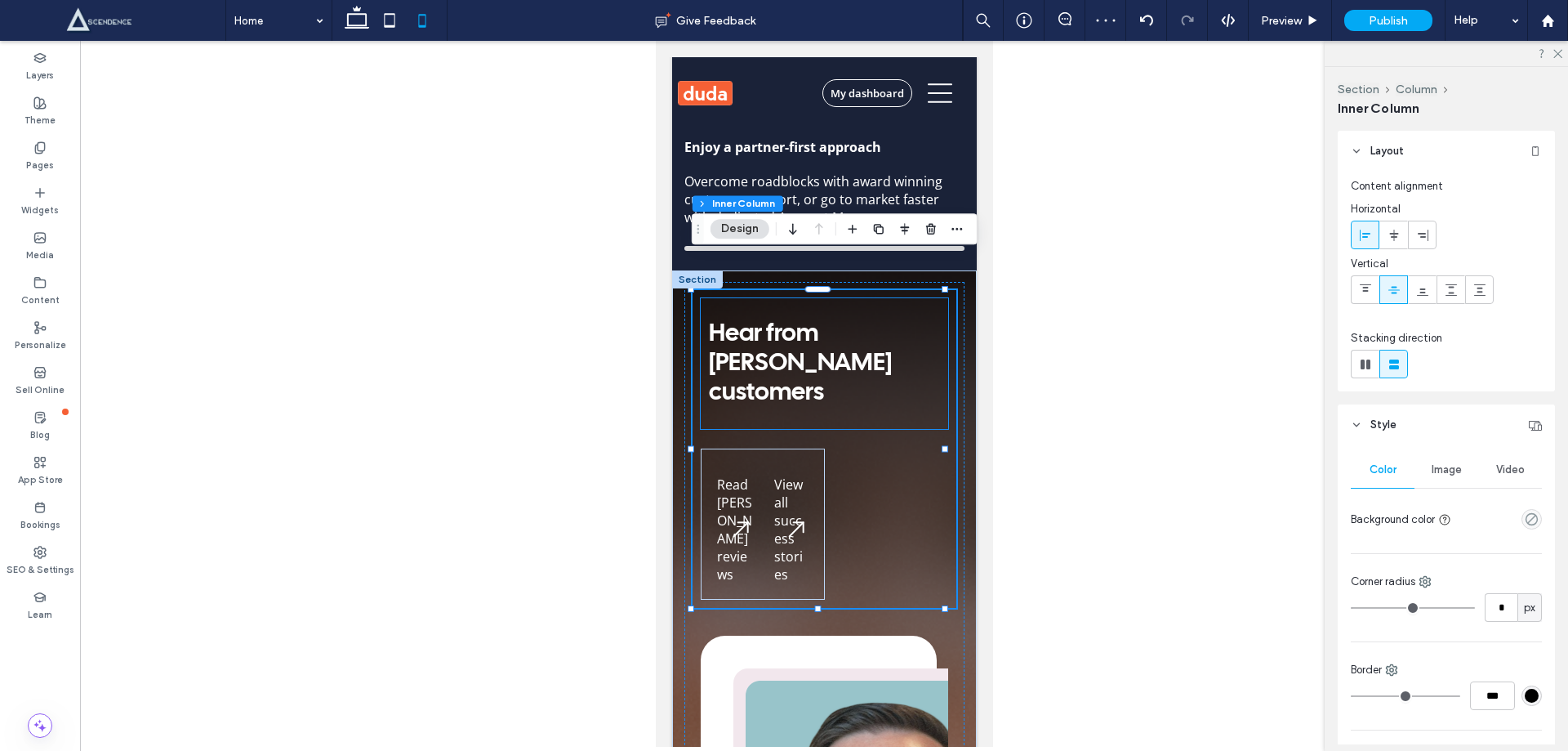
click at [823, 384] on div "Hear from [PERSON_NAME] customers" at bounding box center [823, 363] width 247 height 131
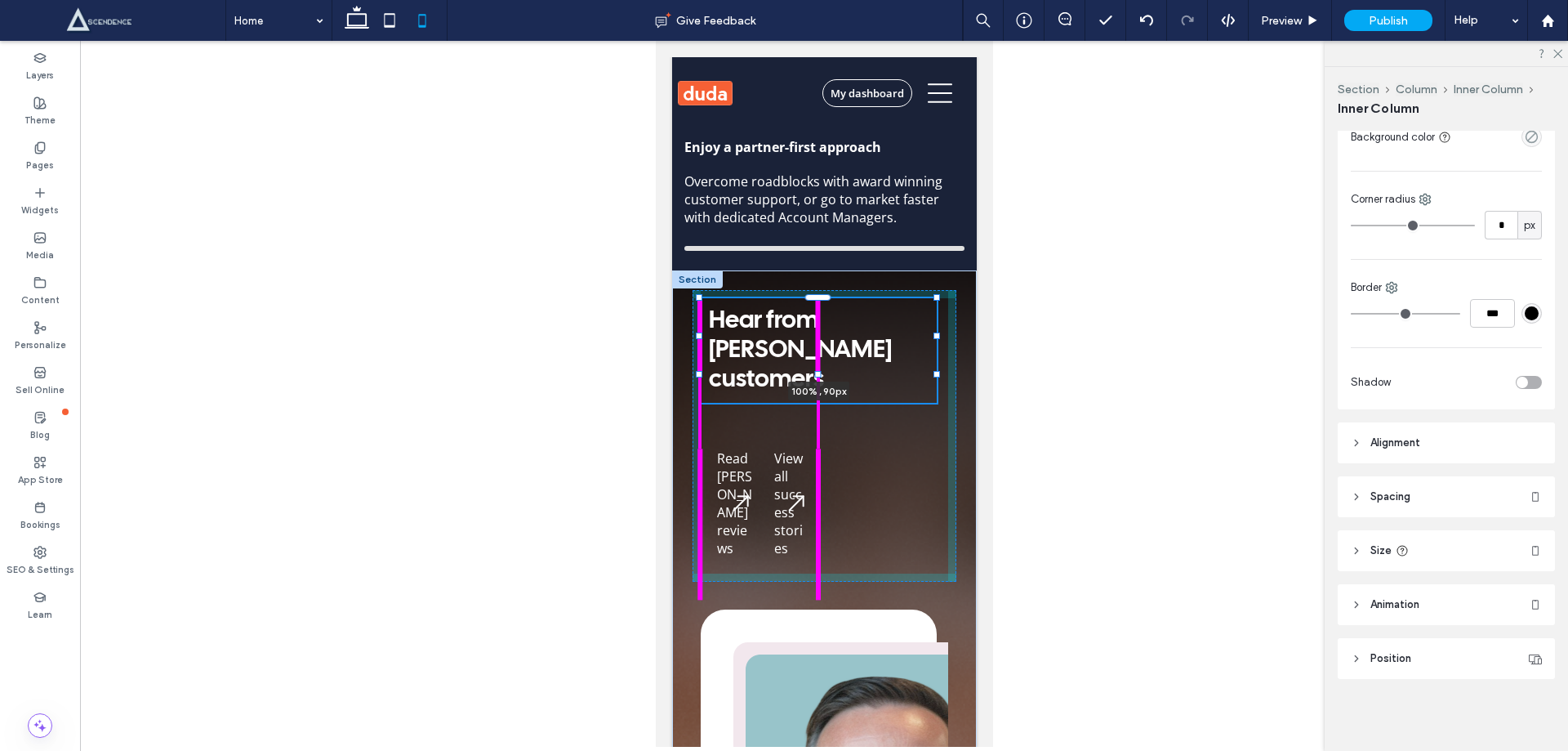
drag, startPoint x: 818, startPoint y: 396, endPoint x: 817, endPoint y: 364, distance: 32.0
click at [817, 364] on div "Hear from [PERSON_NAME] customers 100% , 90px Read [PERSON_NAME] reviews View a…" at bounding box center [824, 724] width 305 height 906
type input "**"
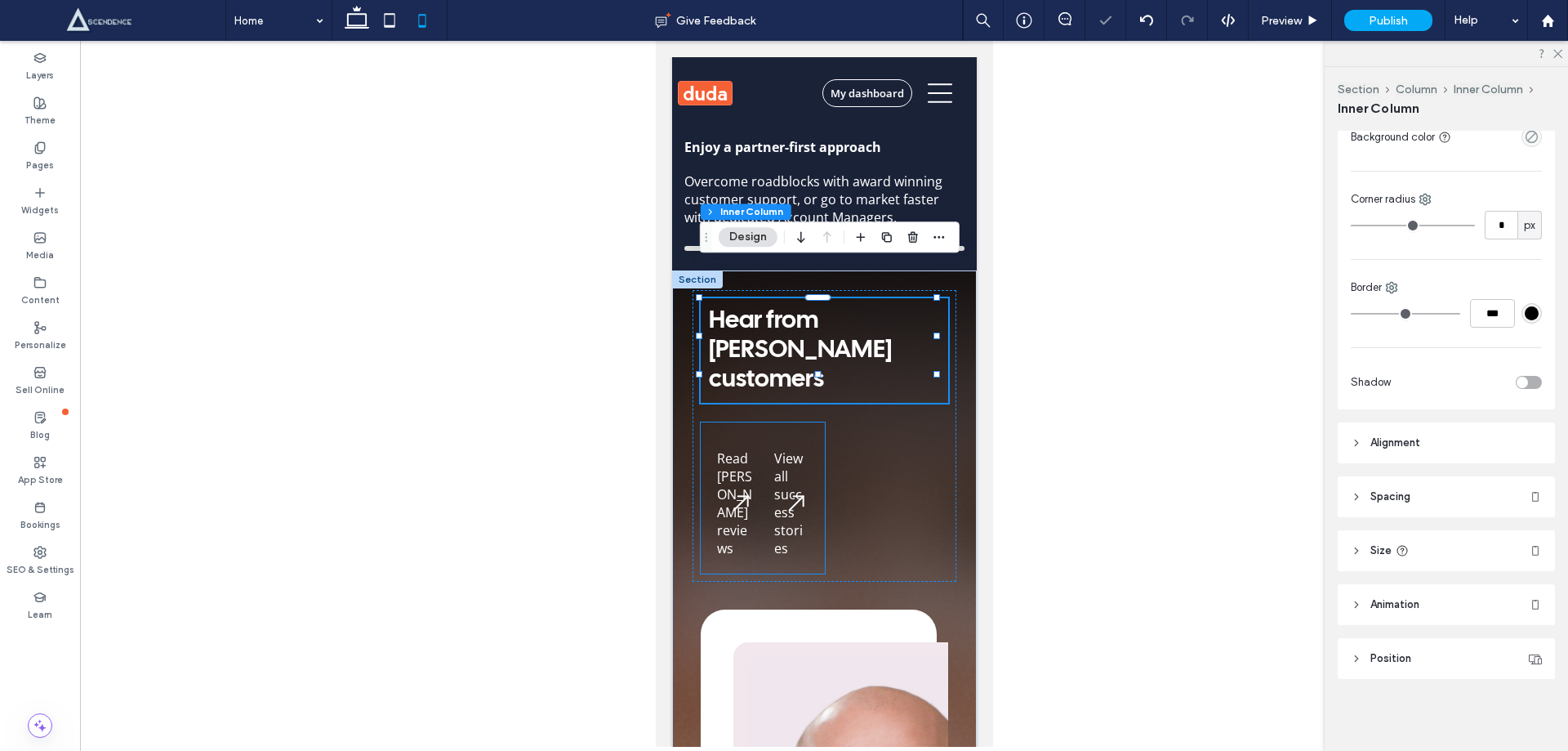
click at [756, 431] on div "Read [PERSON_NAME] reviews" at bounding box center [734, 498] width 53 height 134
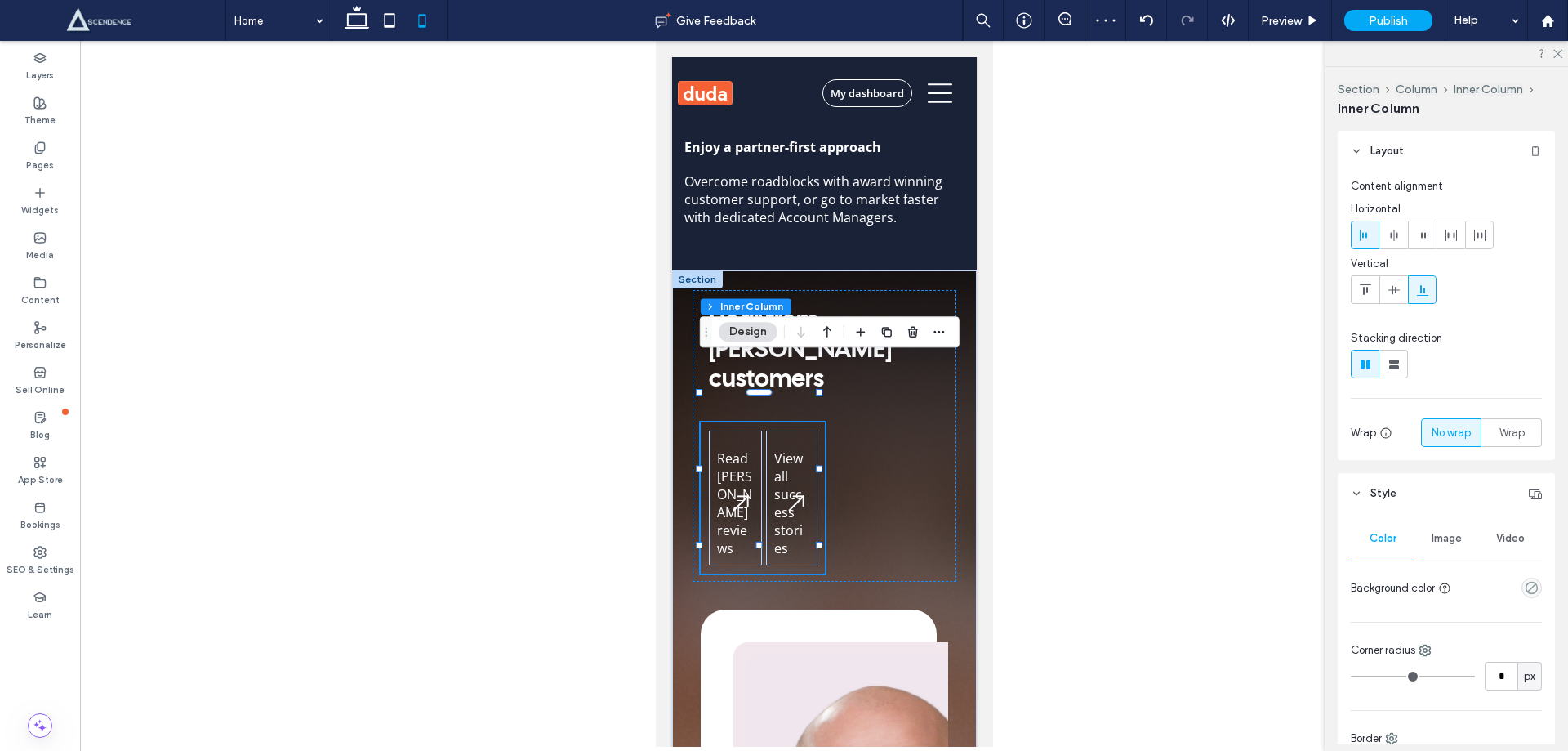
click at [752, 431] on div "Read [PERSON_NAME] reviews" at bounding box center [734, 498] width 53 height 134
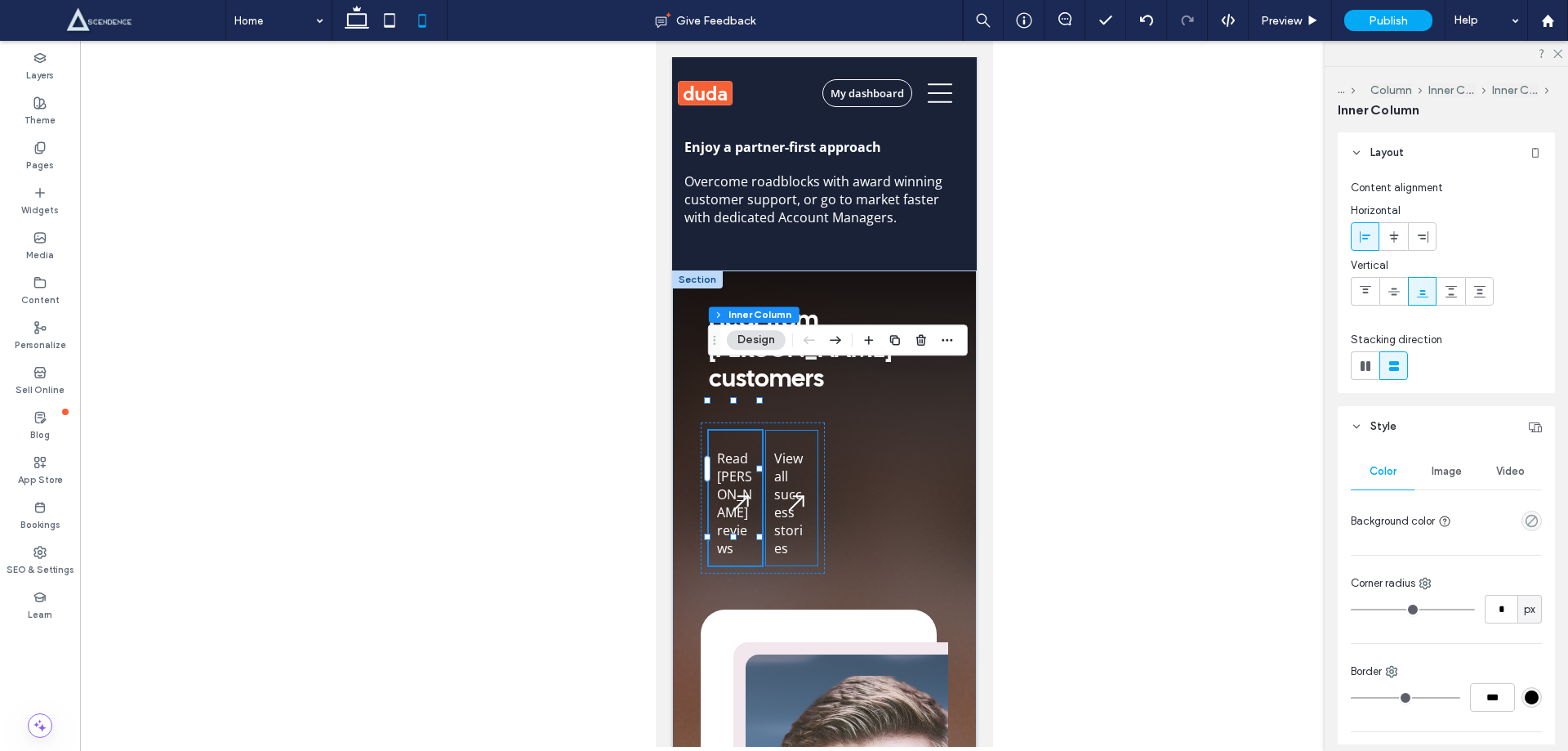
click at [789, 431] on div "View all success stories" at bounding box center [791, 498] width 51 height 134
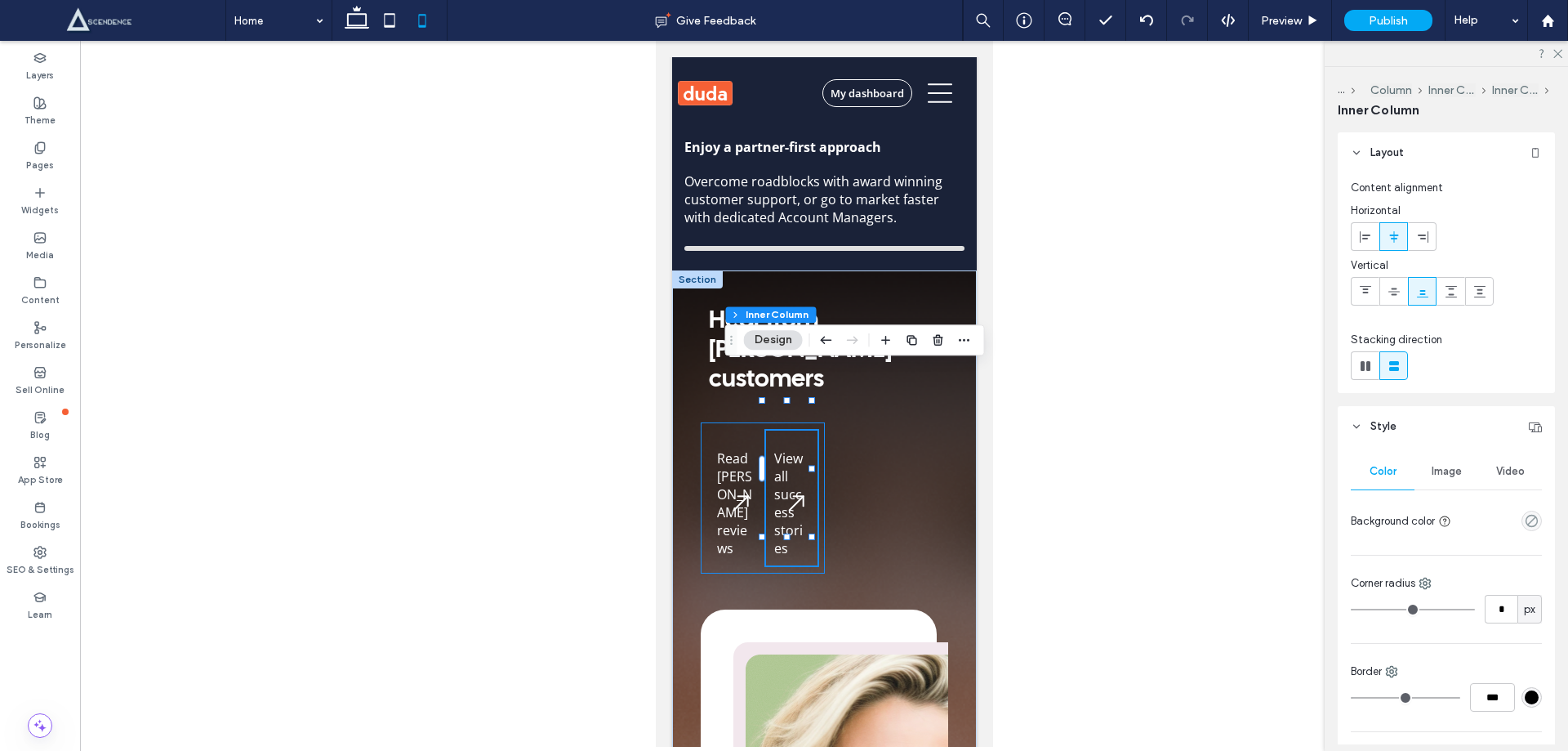
click at [722, 422] on div "Read [PERSON_NAME] reviews View all success stories" at bounding box center [762, 498] width 124 height 152
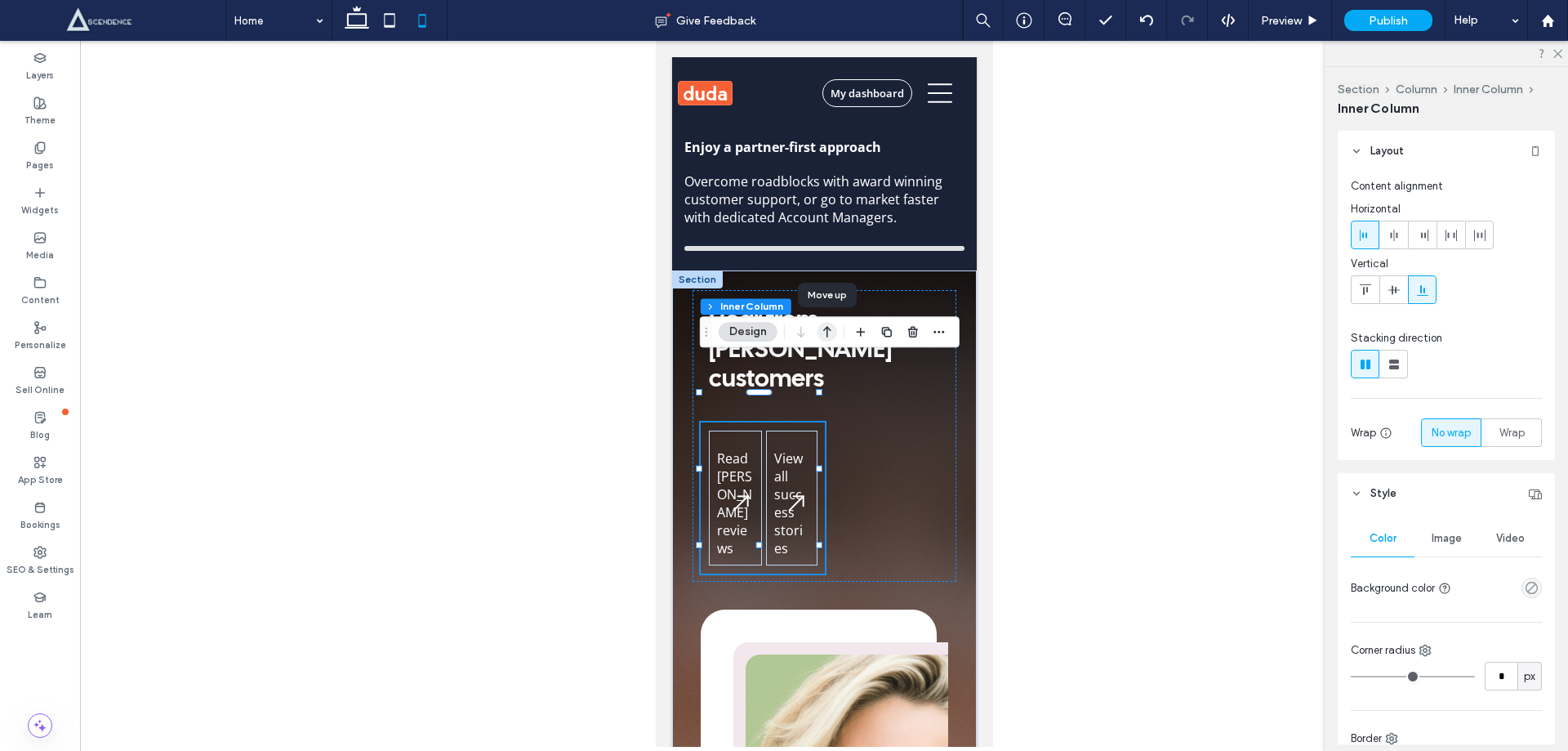
click at [823, 337] on icon "button" at bounding box center [827, 331] width 20 height 29
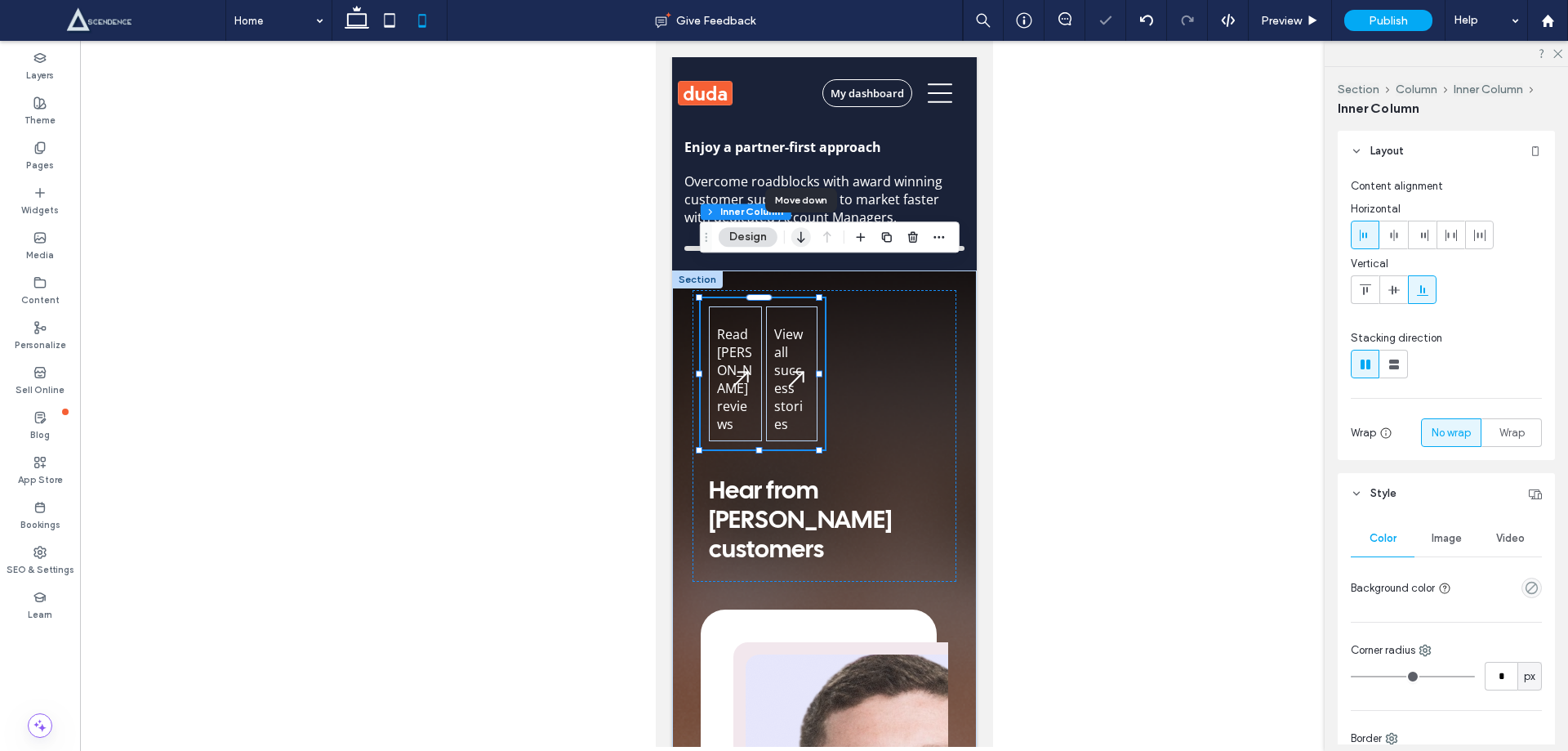
click at [800, 243] on icon "button" at bounding box center [801, 237] width 20 height 29
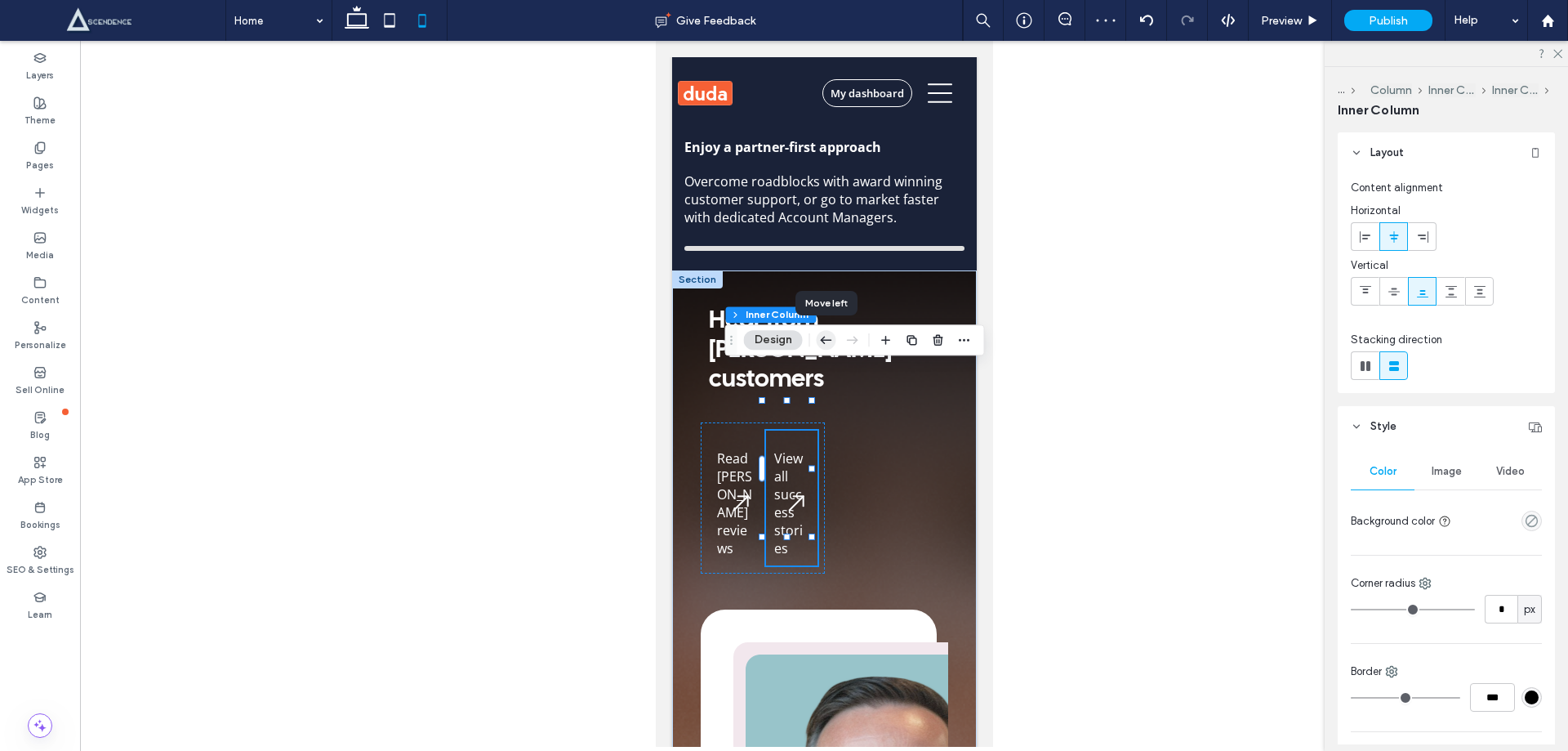
click at [820, 344] on icon "button" at bounding box center [826, 340] width 20 height 29
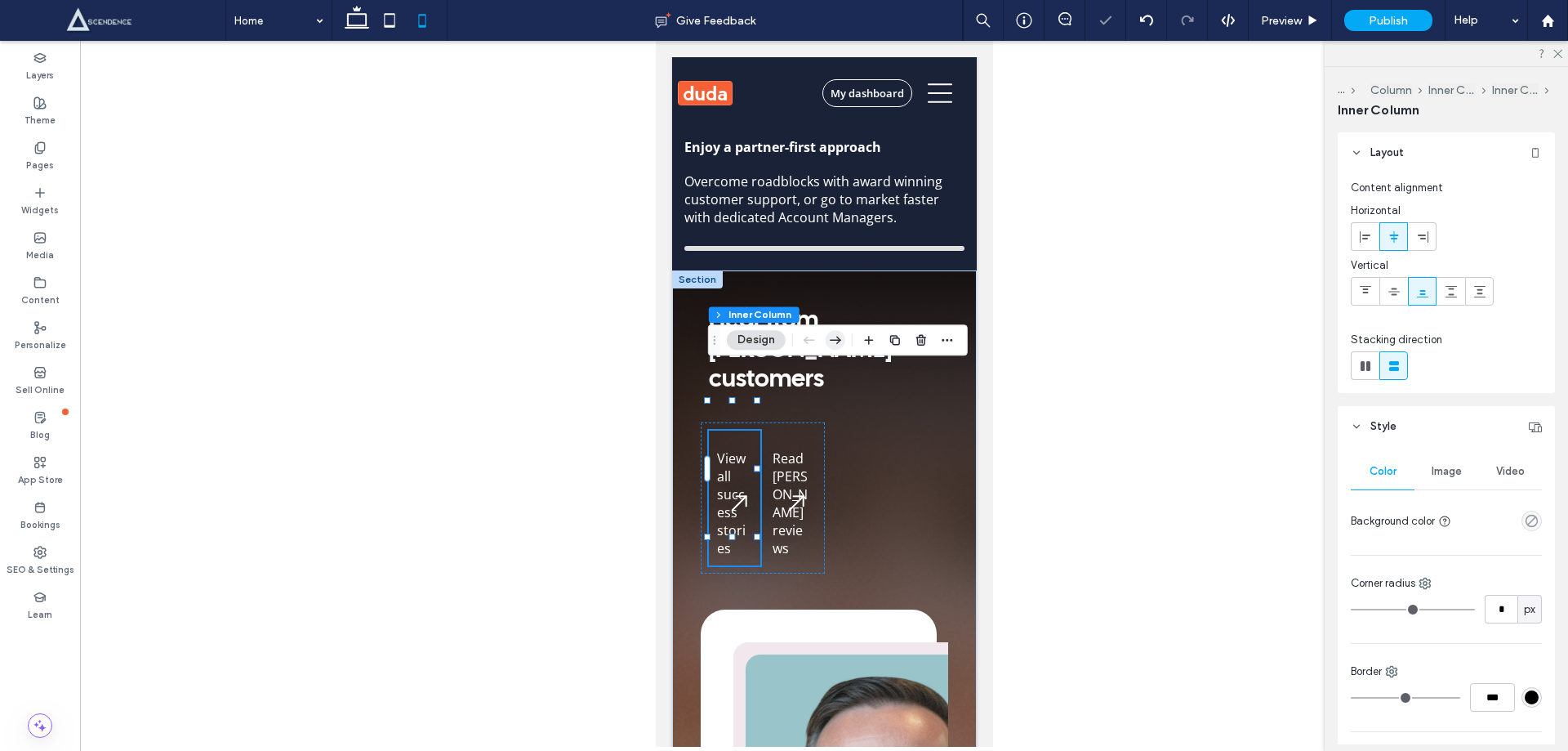
click at [836, 342] on icon "button" at bounding box center [835, 340] width 20 height 29
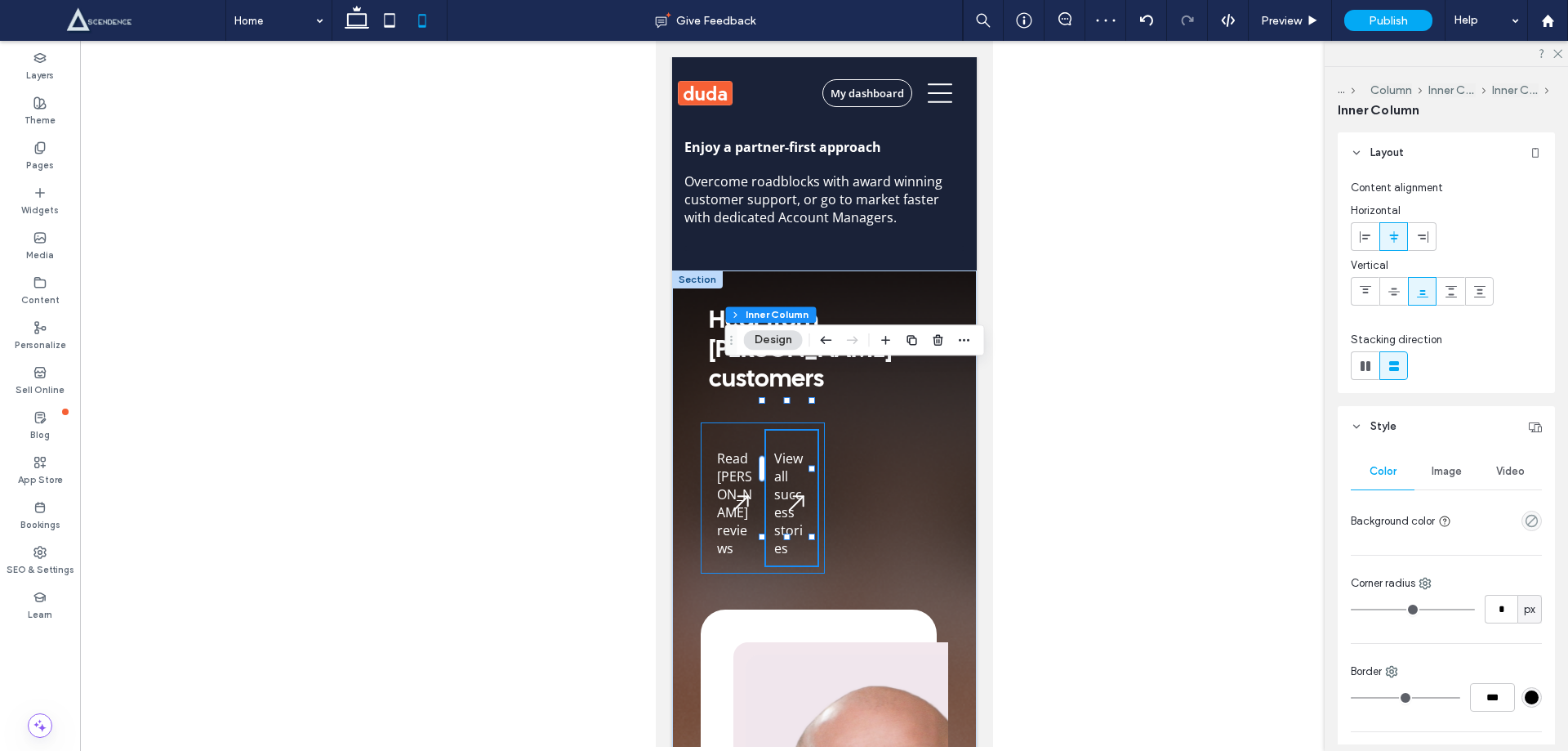
click at [714, 422] on div "Read [PERSON_NAME] reviews View all success stories" at bounding box center [762, 498] width 124 height 152
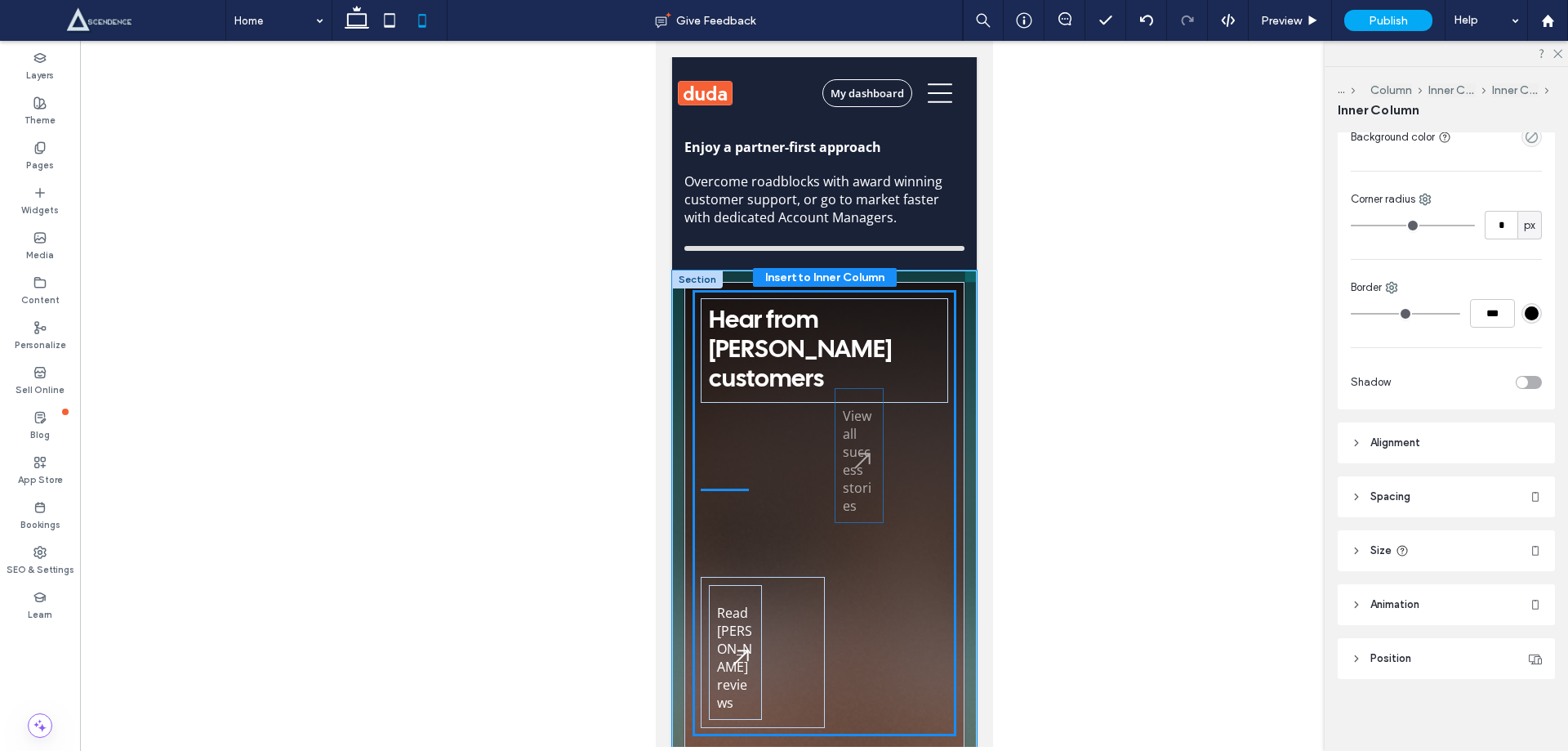
drag, startPoint x: 787, startPoint y: 407, endPoint x: 858, endPoint y: 428, distance: 74.0
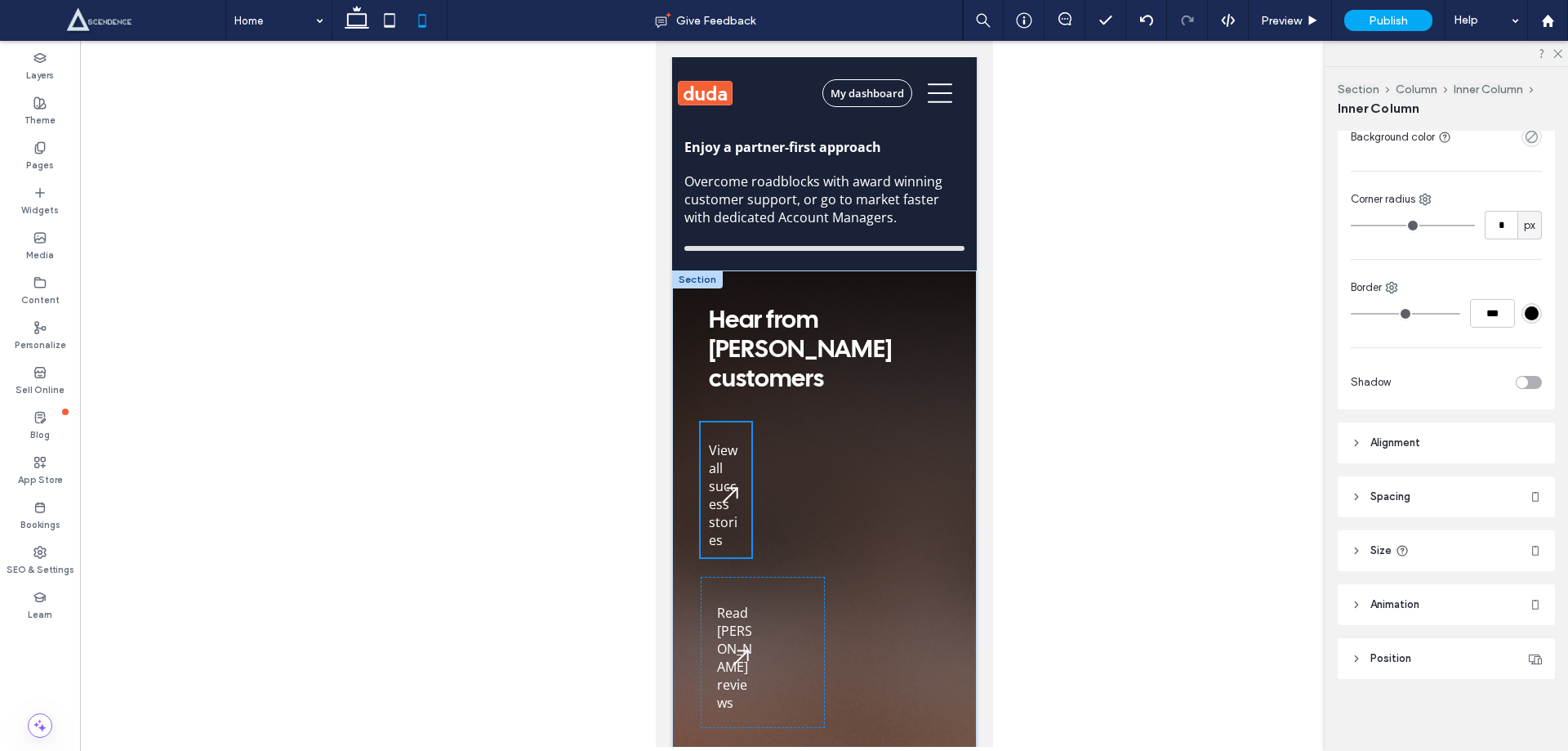
type input "**"
type input "****"
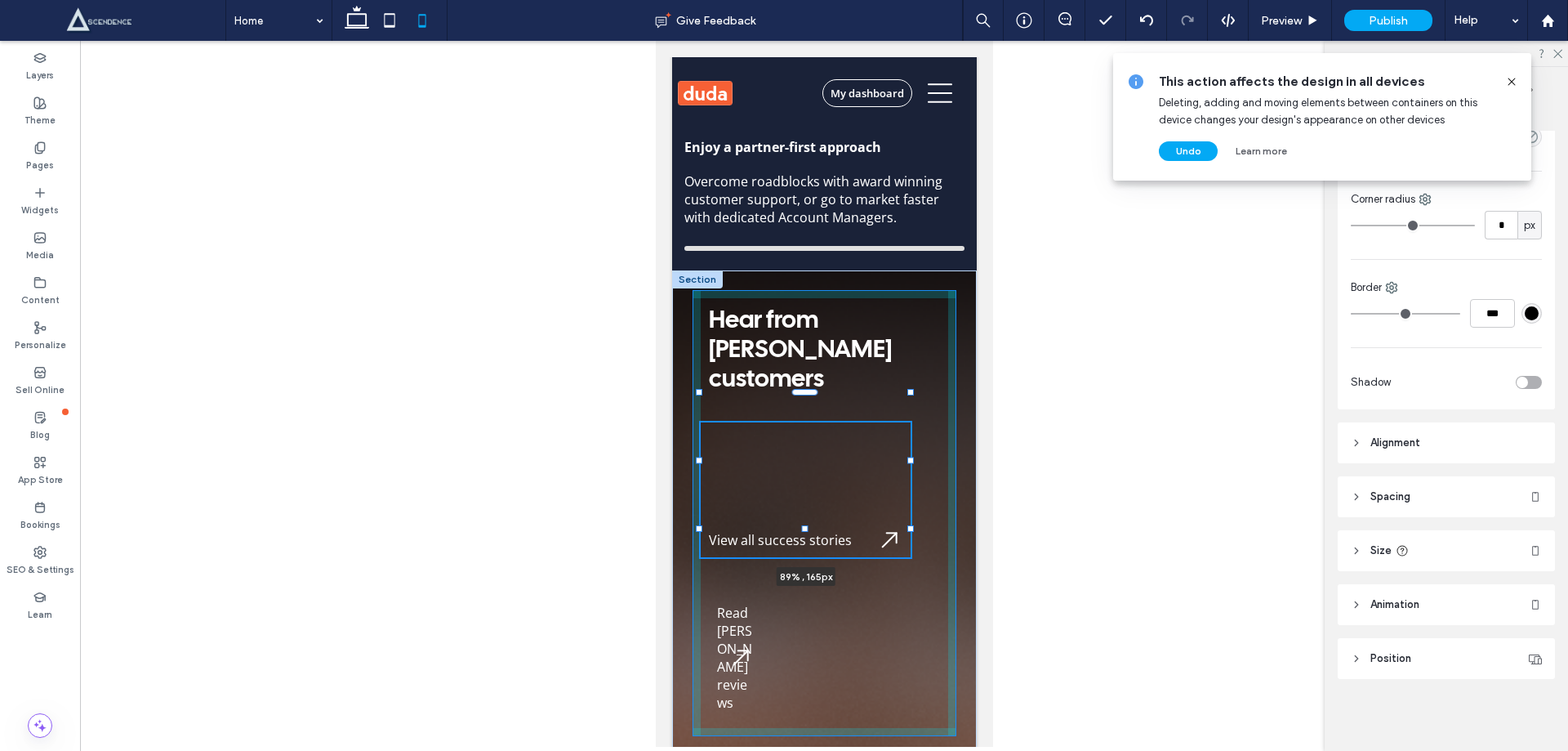
drag, startPoint x: 751, startPoint y: 426, endPoint x: 912, endPoint y: 413, distance: 161.5
type input "**"
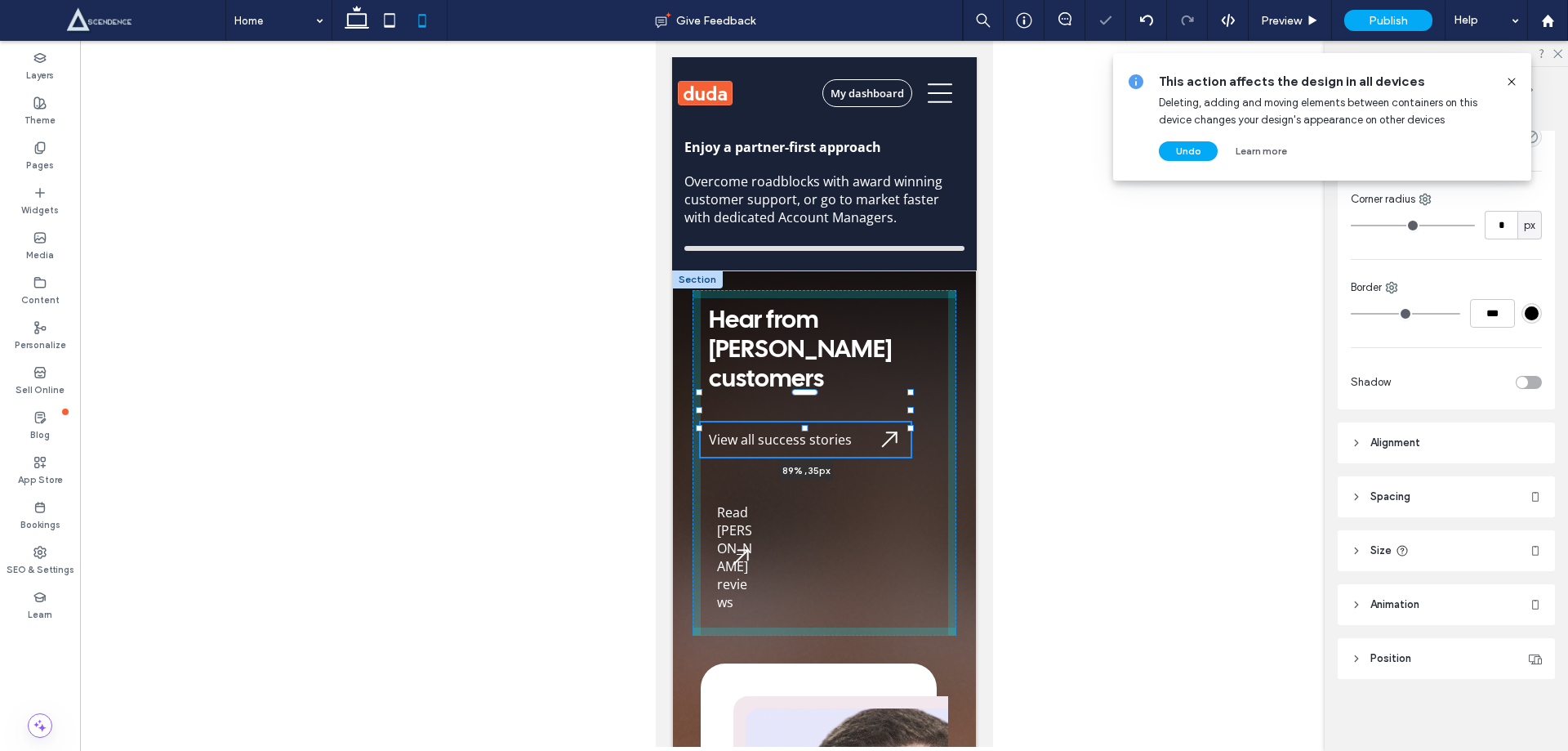
drag, startPoint x: 805, startPoint y: 492, endPoint x: 812, endPoint y: 420, distance: 72.3
click at [812, 420] on div "Hear from [PERSON_NAME] customers View all success stories 89% , 35px Read [PER…" at bounding box center [824, 750] width 305 height 960
type input "**"
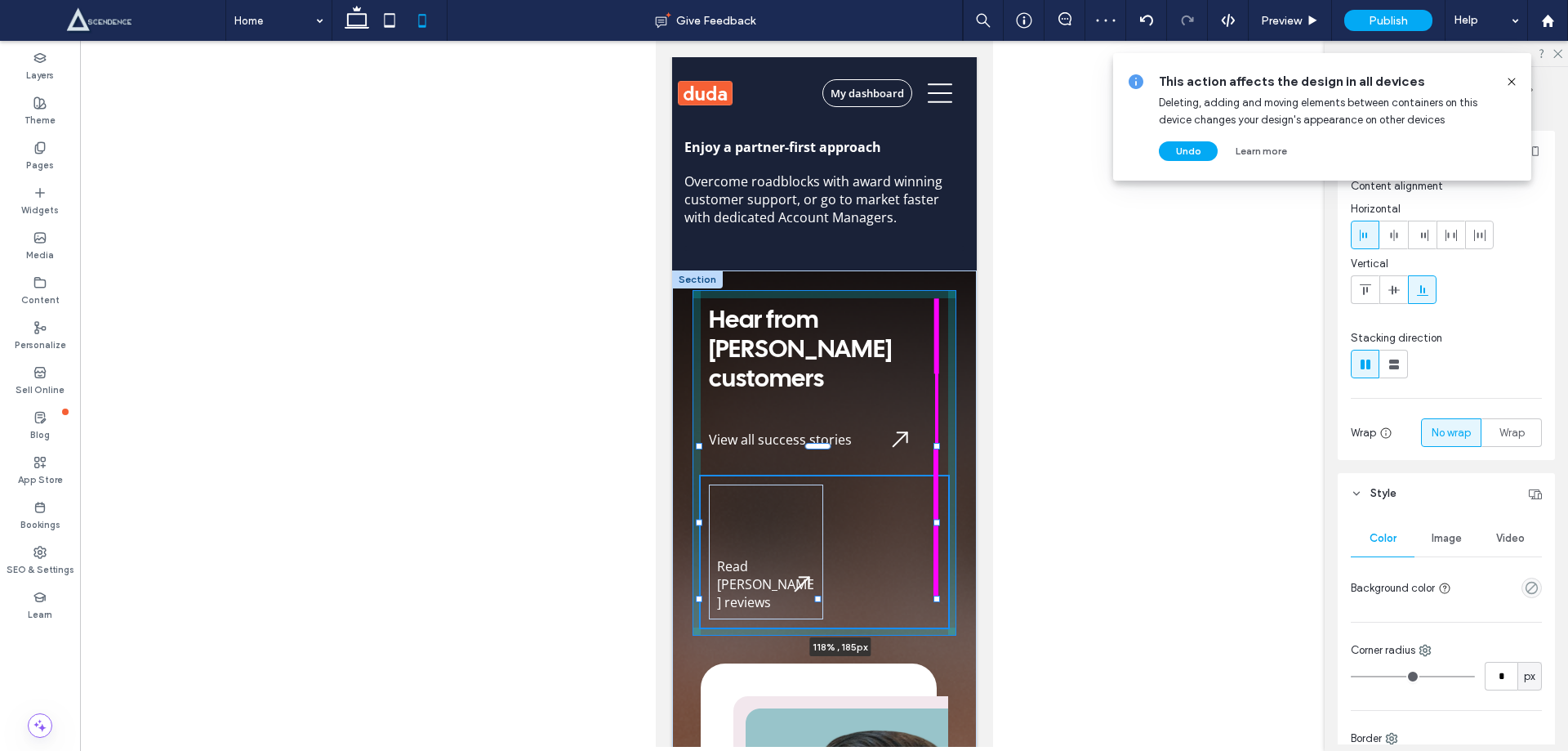
scroll to position [451, 0]
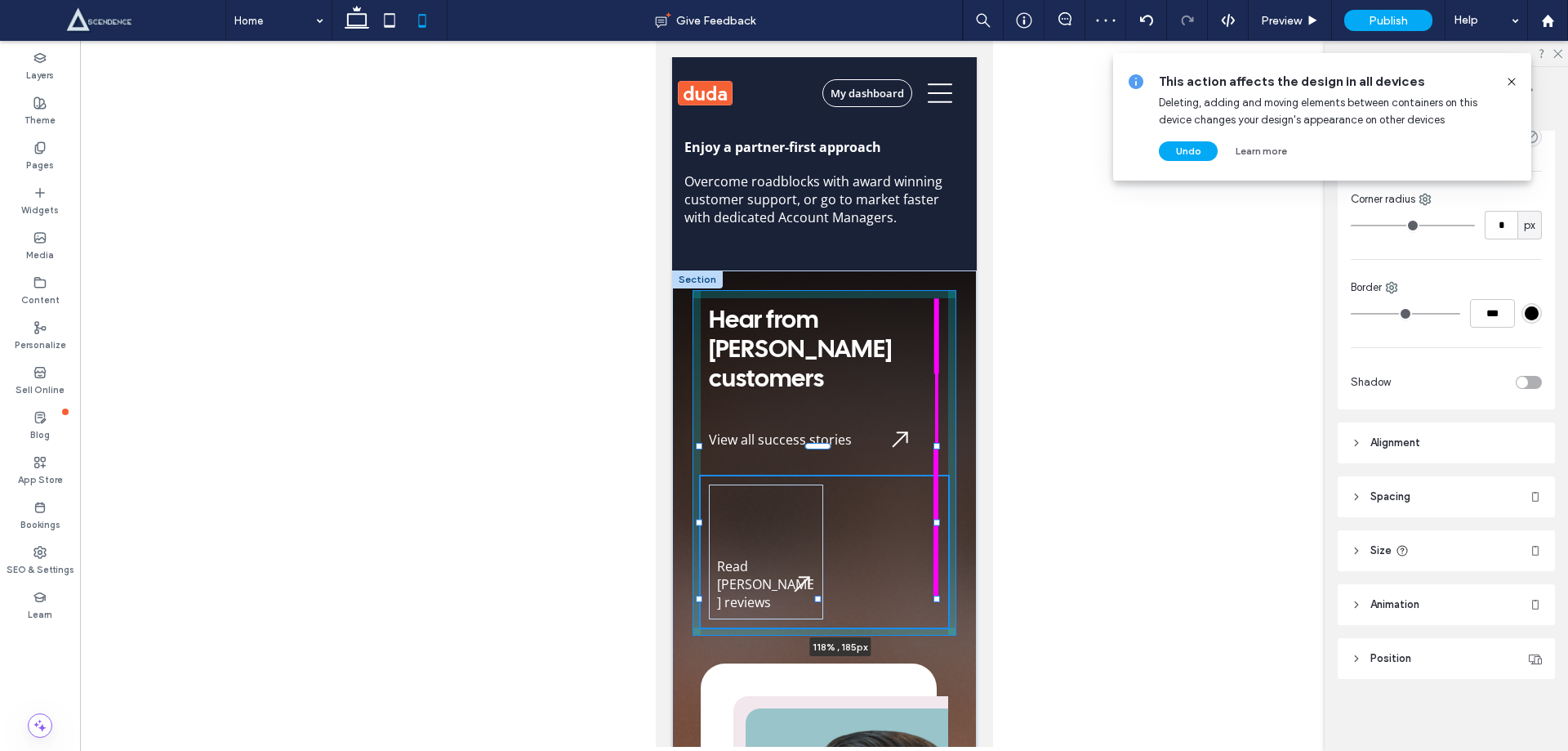
drag, startPoint x: 820, startPoint y: 491, endPoint x: 981, endPoint y: 486, distance: 161.1
type input "***"
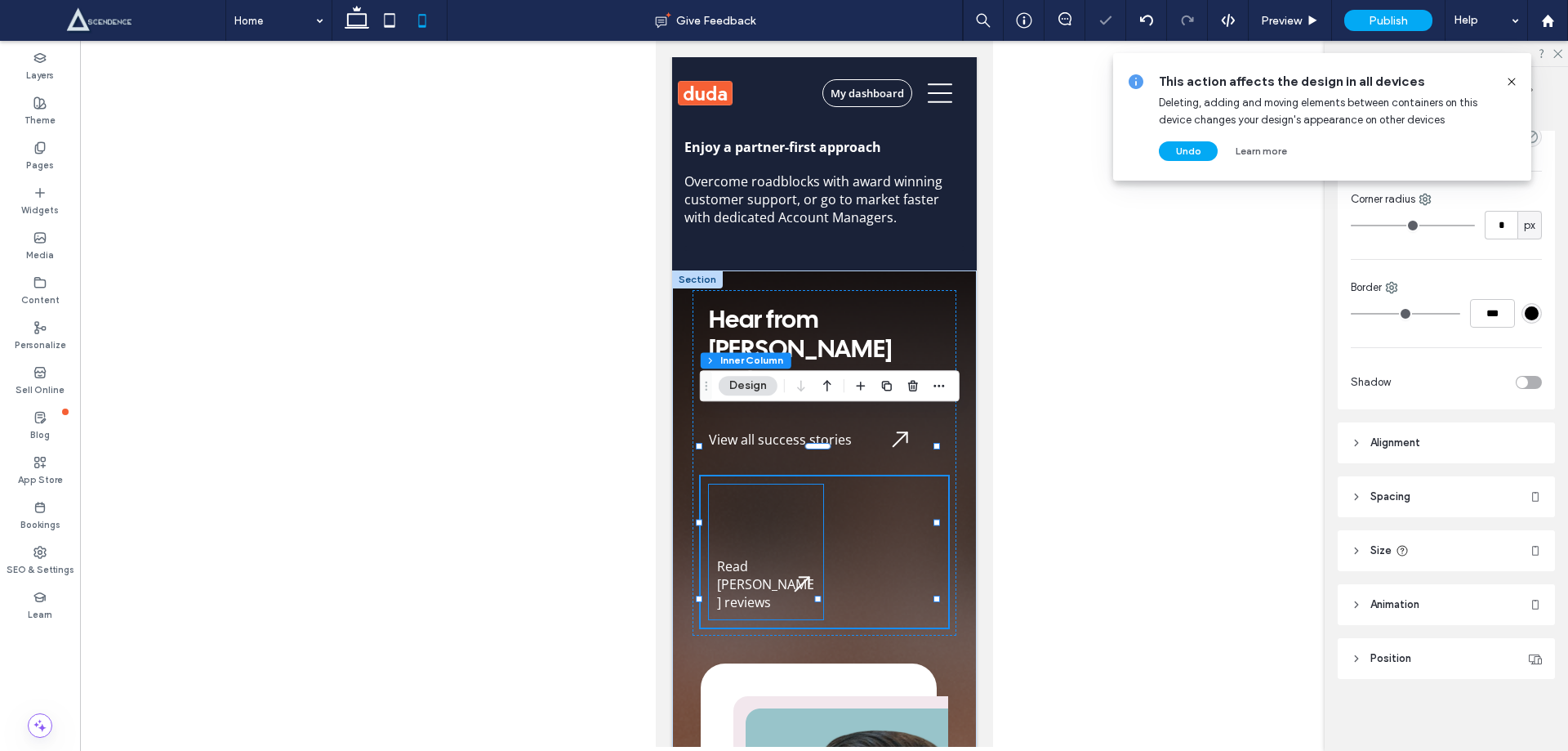
click at [785, 485] on div "Read [PERSON_NAME] reviews" at bounding box center [765, 551] width 115 height 134
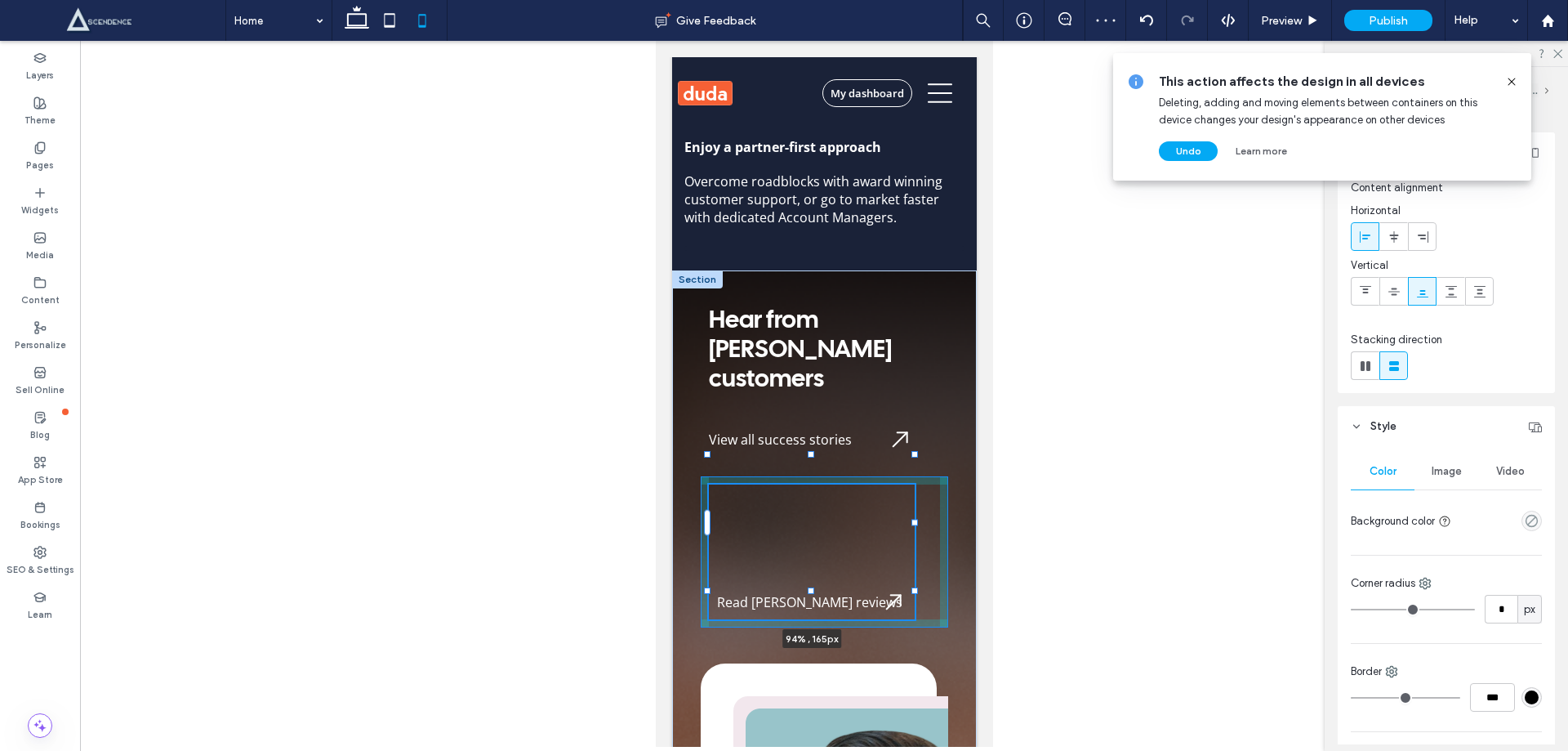
scroll to position [384, 0]
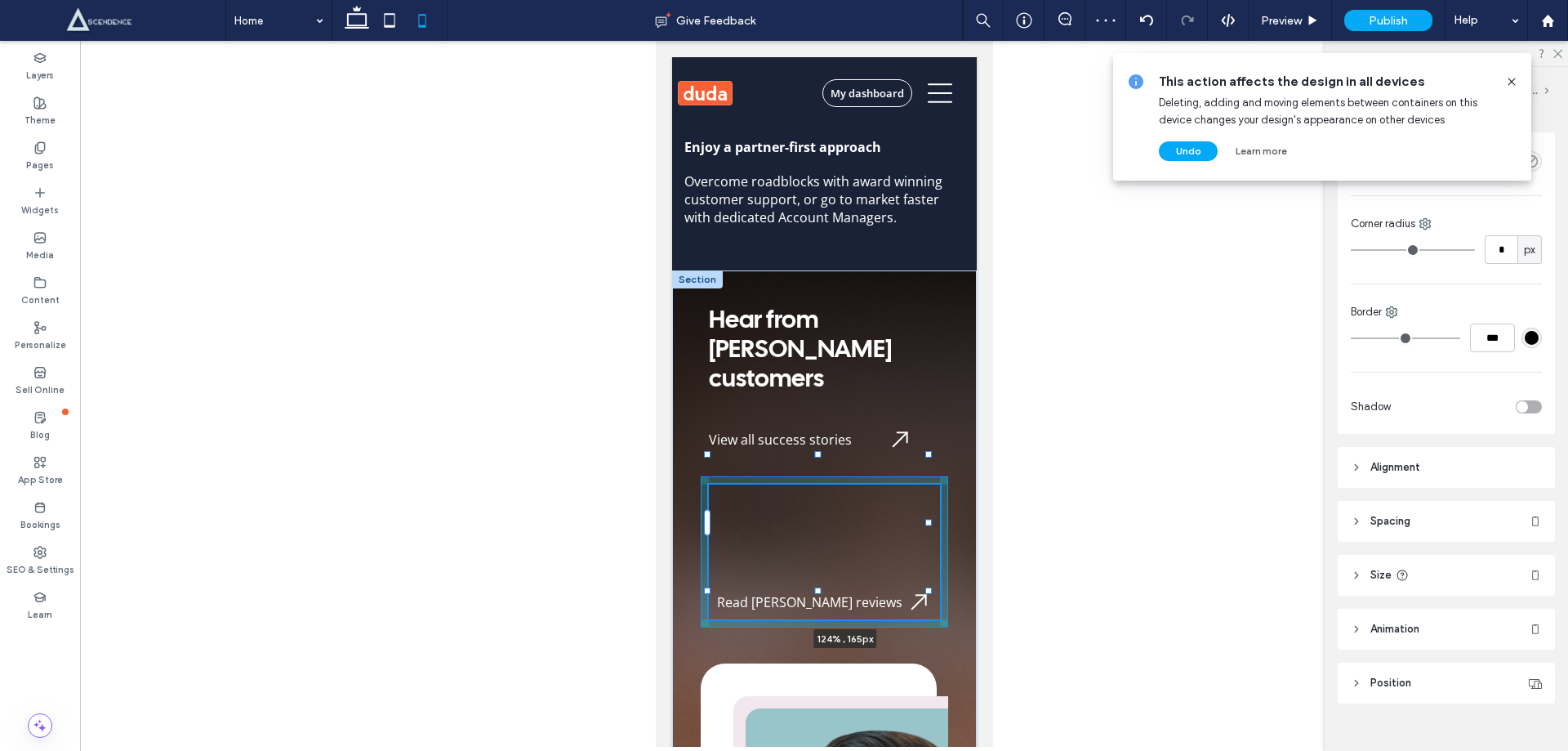
drag, startPoint x: 819, startPoint y: 490, endPoint x: 983, endPoint y: 493, distance: 164.0
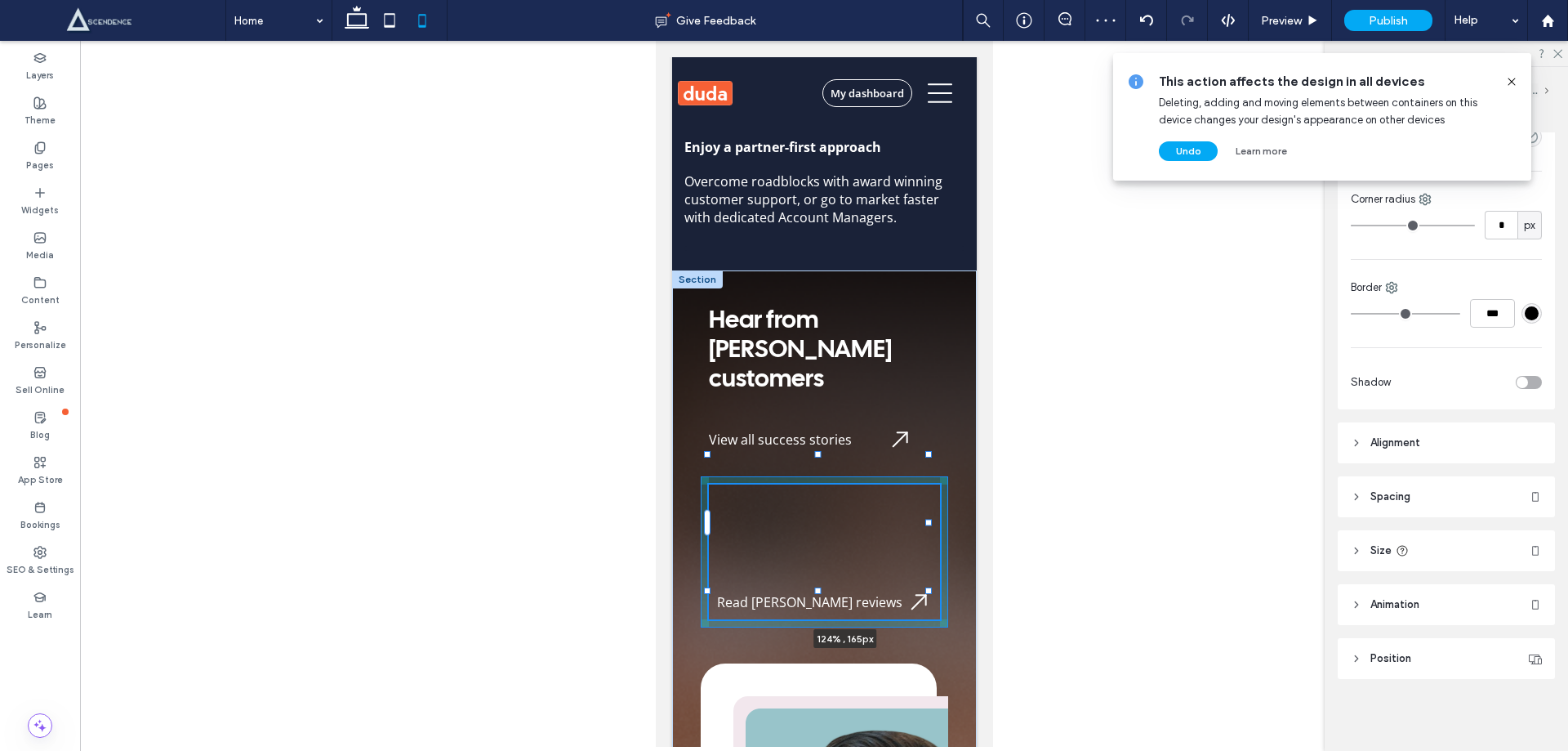
type input "***"
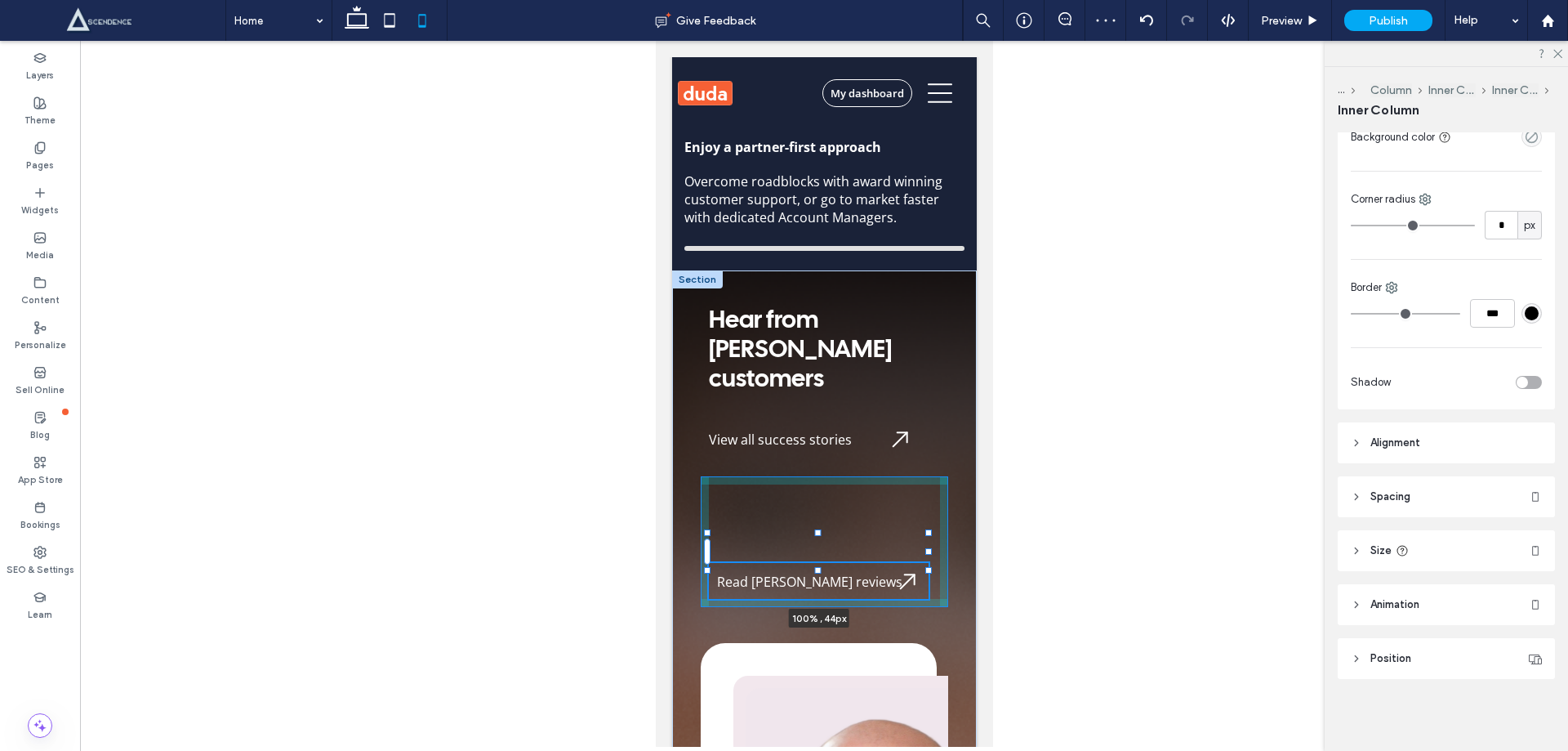
drag, startPoint x: 817, startPoint y: 557, endPoint x: 814, endPoint y: 386, distance: 171.0
click at [814, 386] on div "Hear from [PERSON_NAME] customers View all success stories Read [PERSON_NAME] r…" at bounding box center [824, 741] width 305 height 940
type input "**"
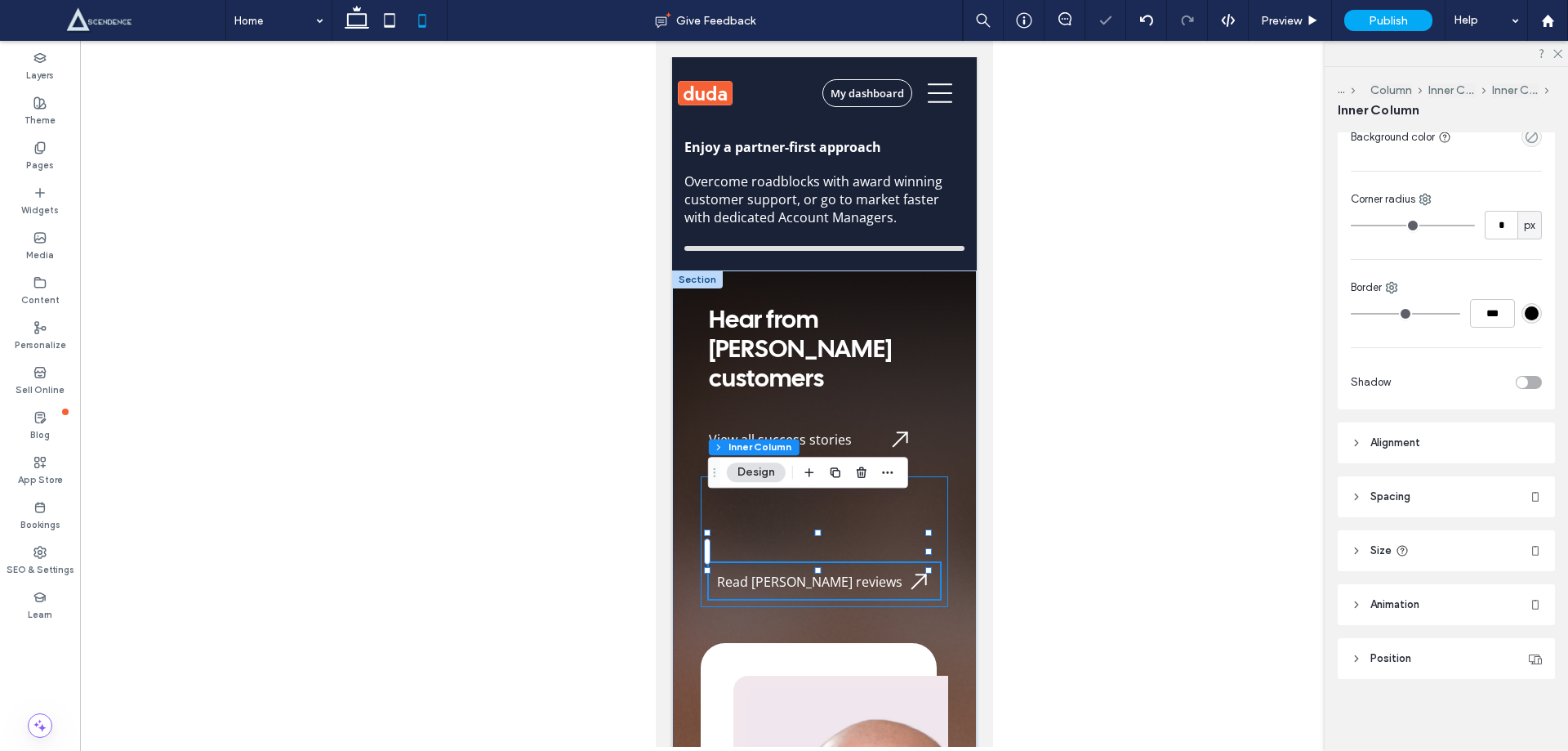
click at [813, 541] on div "Read [PERSON_NAME] reviews 100% , 44px" at bounding box center [823, 541] width 247 height 131
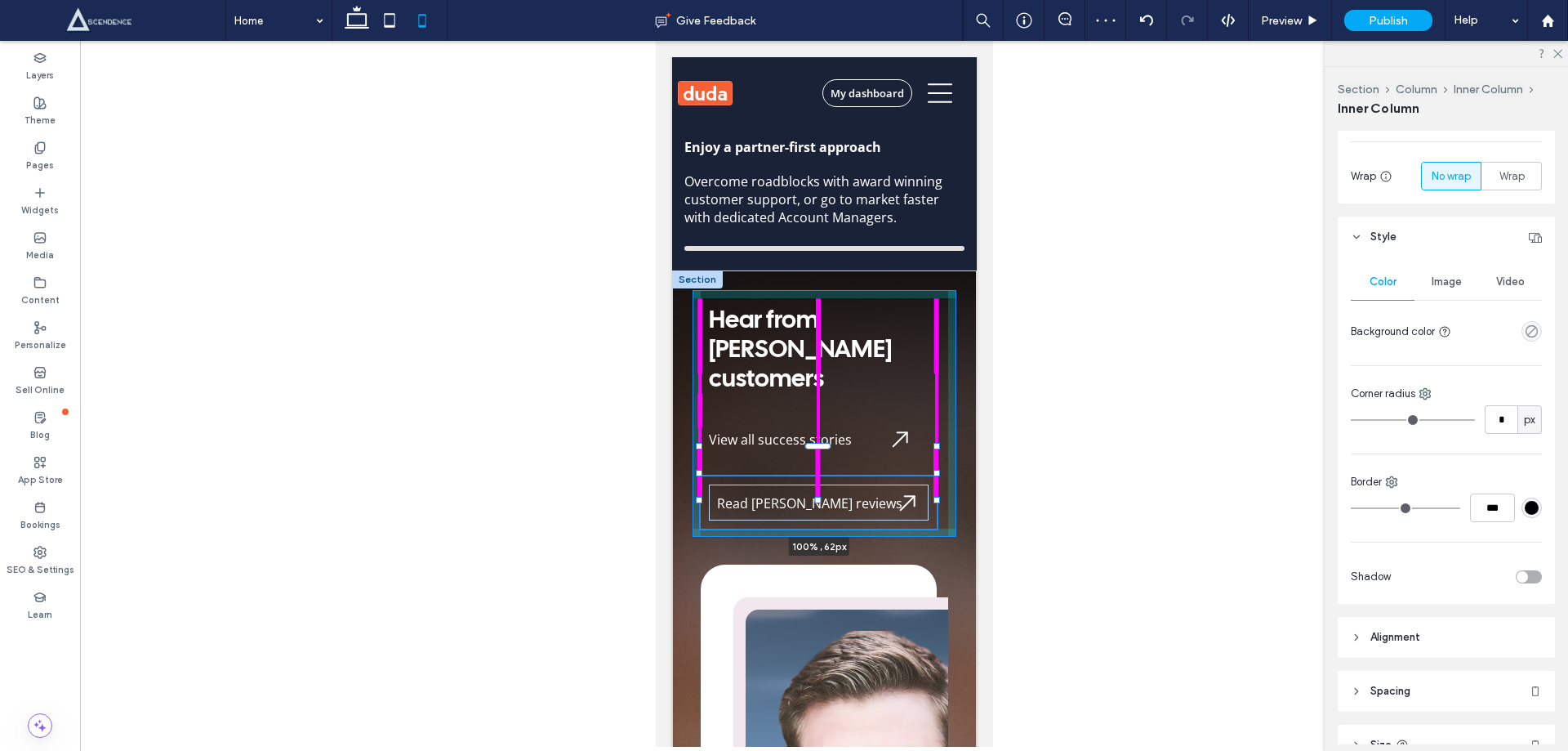
scroll to position [451, 0]
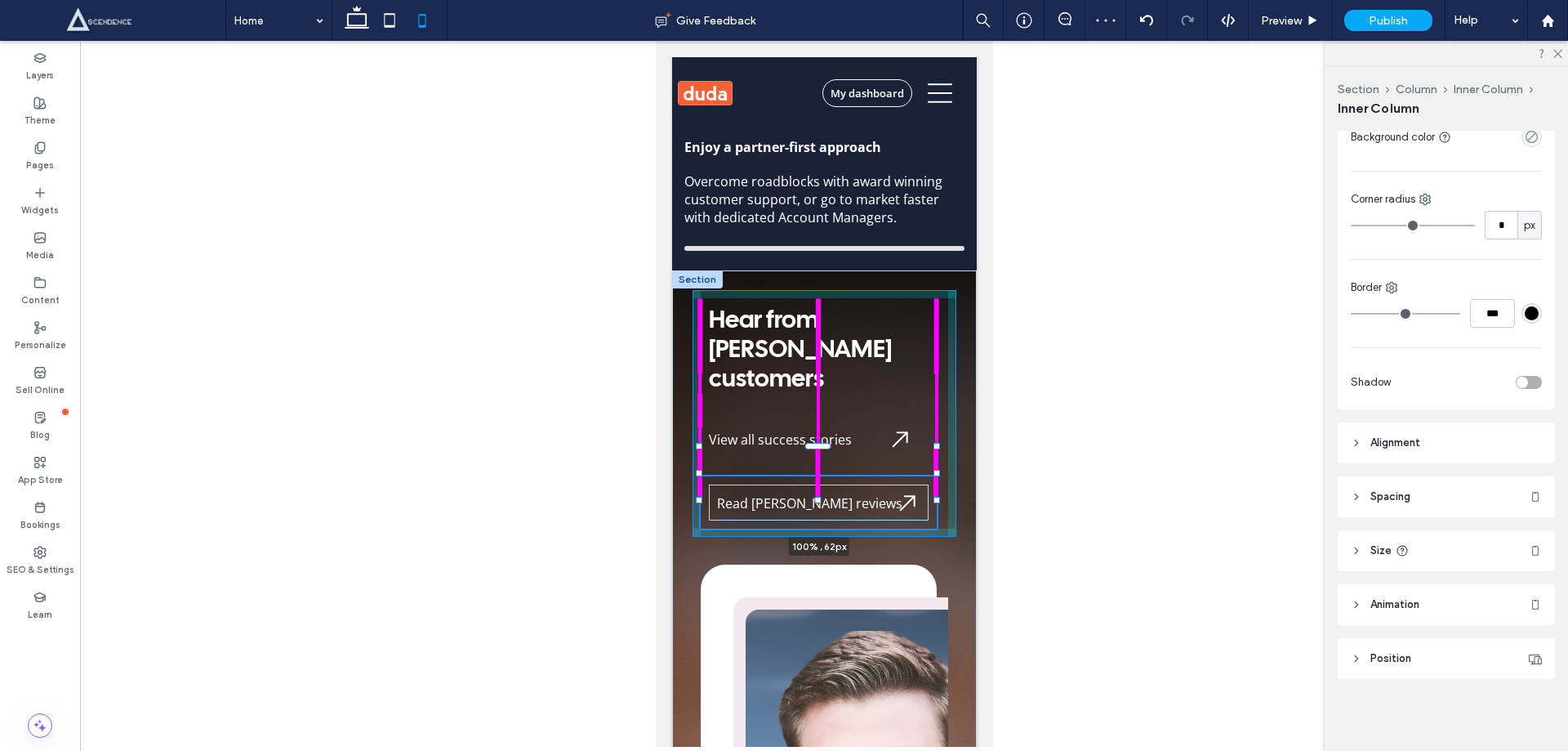
drag, startPoint x: 817, startPoint y: 544, endPoint x: 820, endPoint y: 474, distance: 70.1
click at [820, 474] on div "Hear from [PERSON_NAME] customers View all success stories Read [PERSON_NAME] r…" at bounding box center [824, 701] width 305 height 861
type input "**"
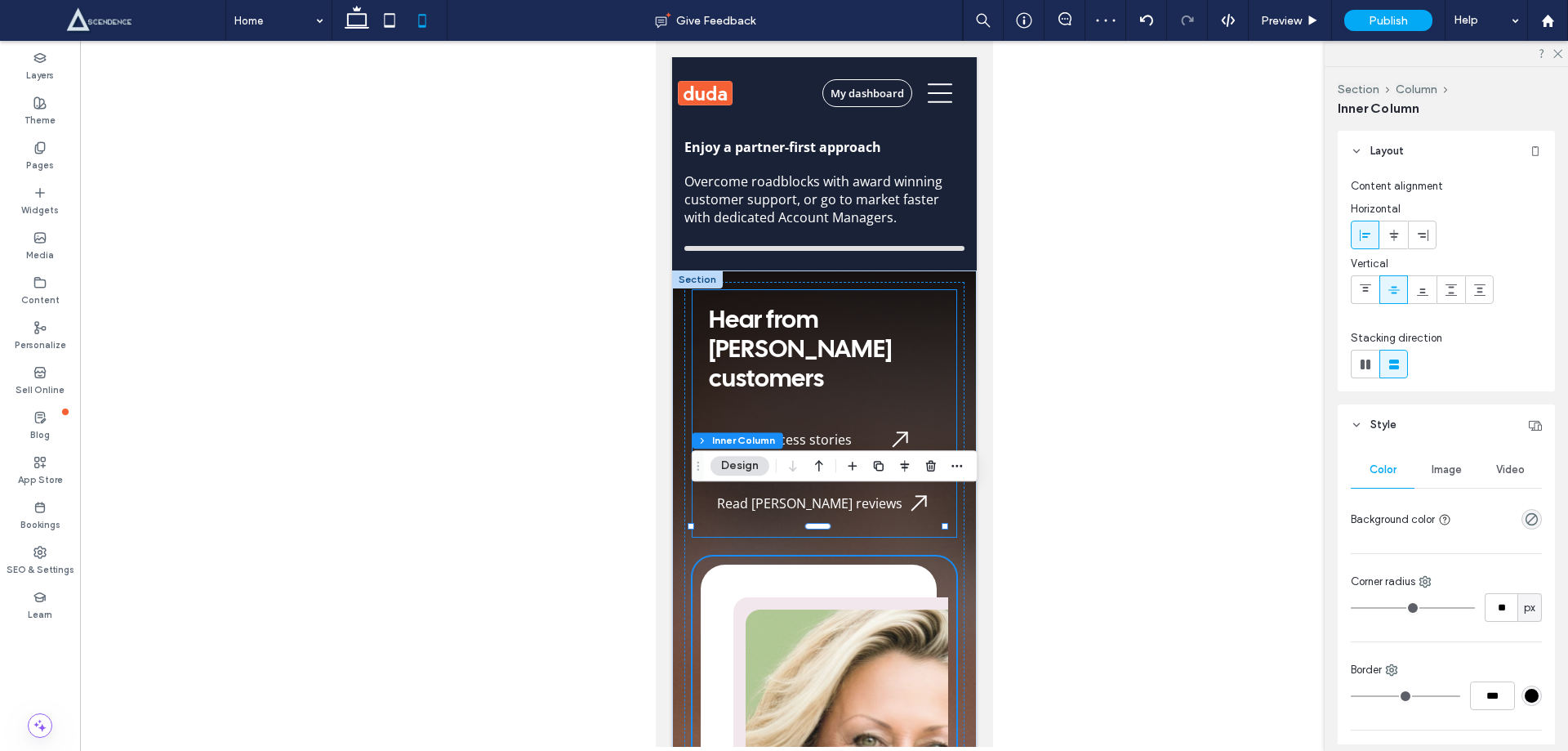
click at [782, 431] on span "View all success stories" at bounding box center [779, 439] width 143 height 18
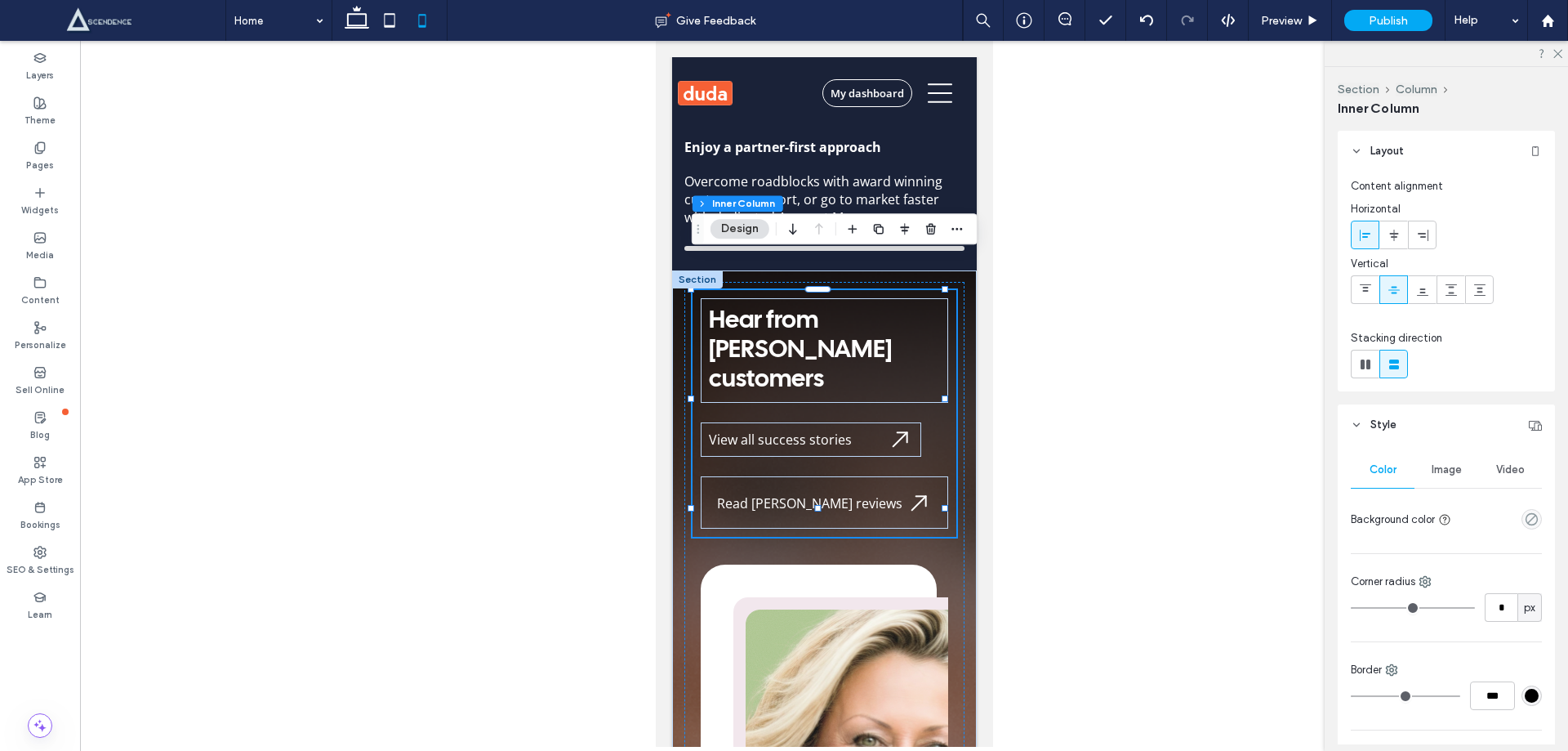
click at [757, 431] on span "View all success stories" at bounding box center [779, 439] width 143 height 18
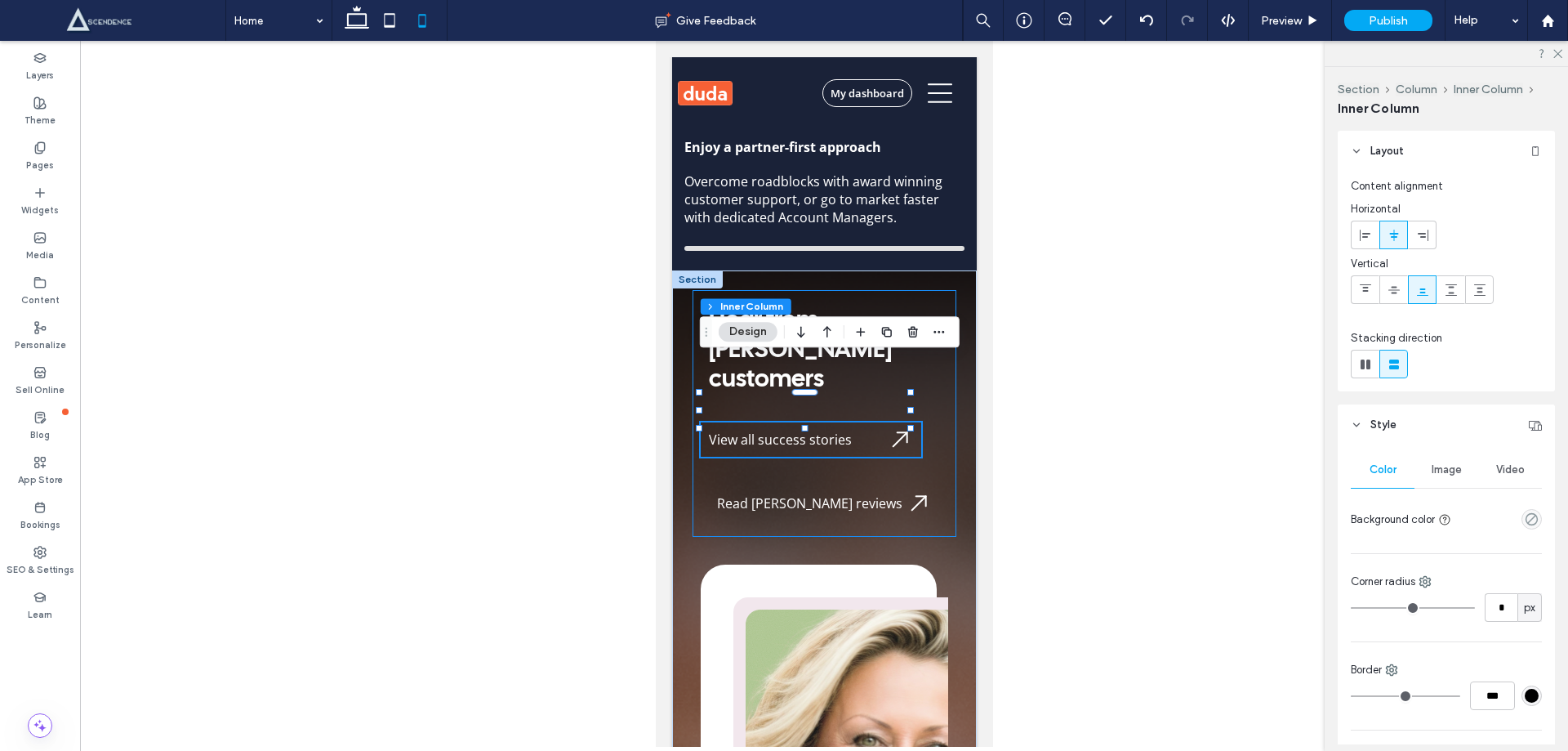
click at [708, 431] on span "View all success stories" at bounding box center [779, 439] width 143 height 18
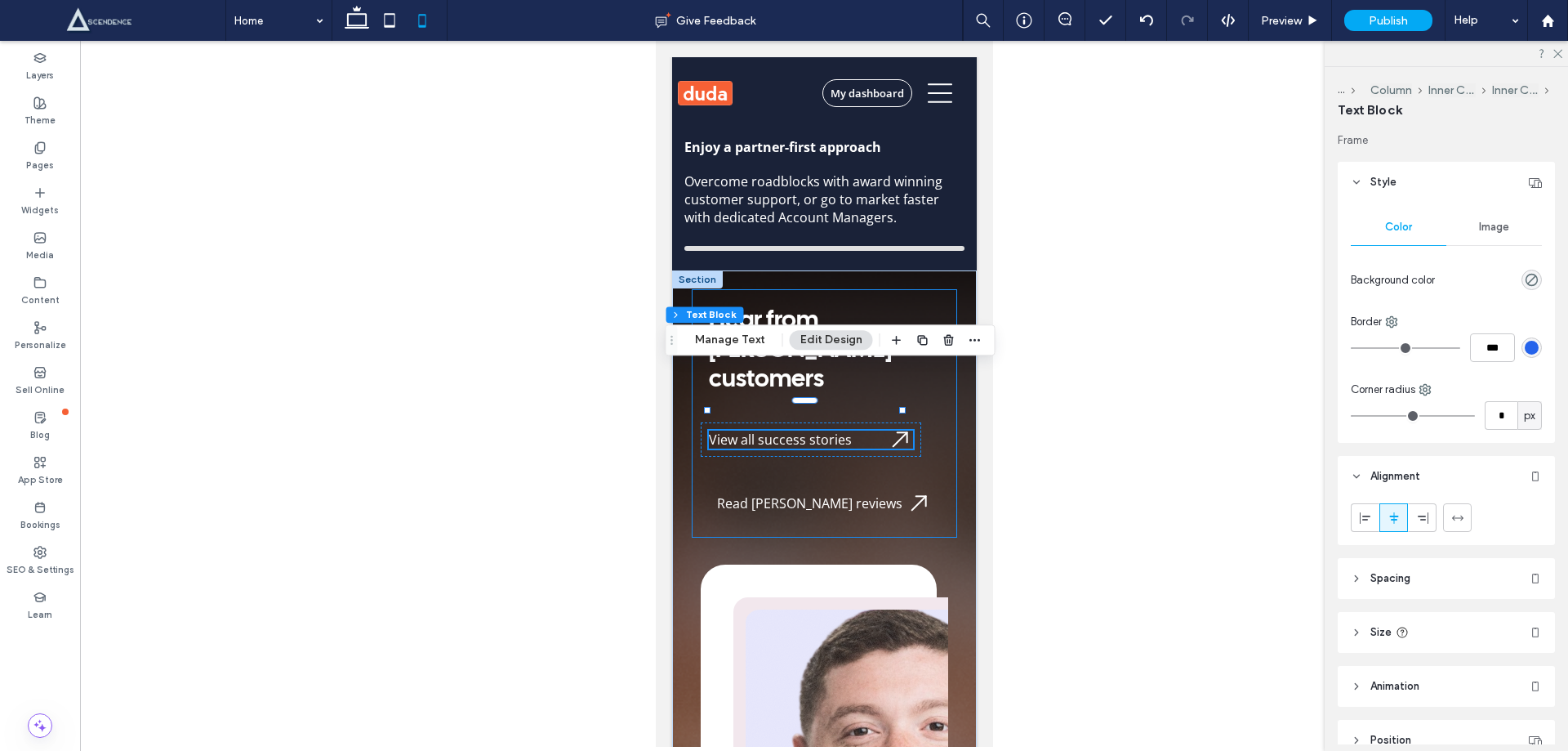
click at [712, 431] on span "View all success stories" at bounding box center [779, 439] width 143 height 18
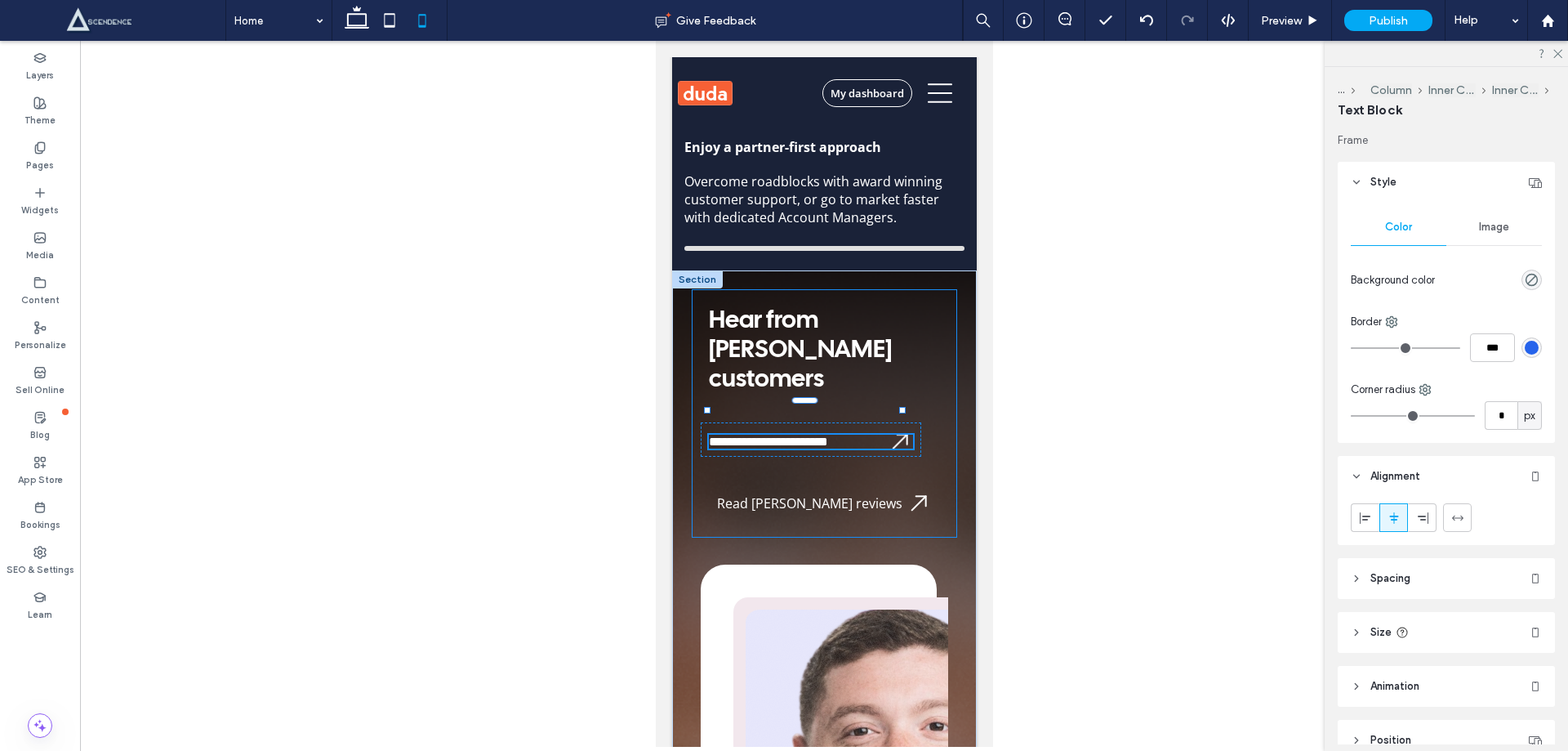
type input "*********"
type input "**"
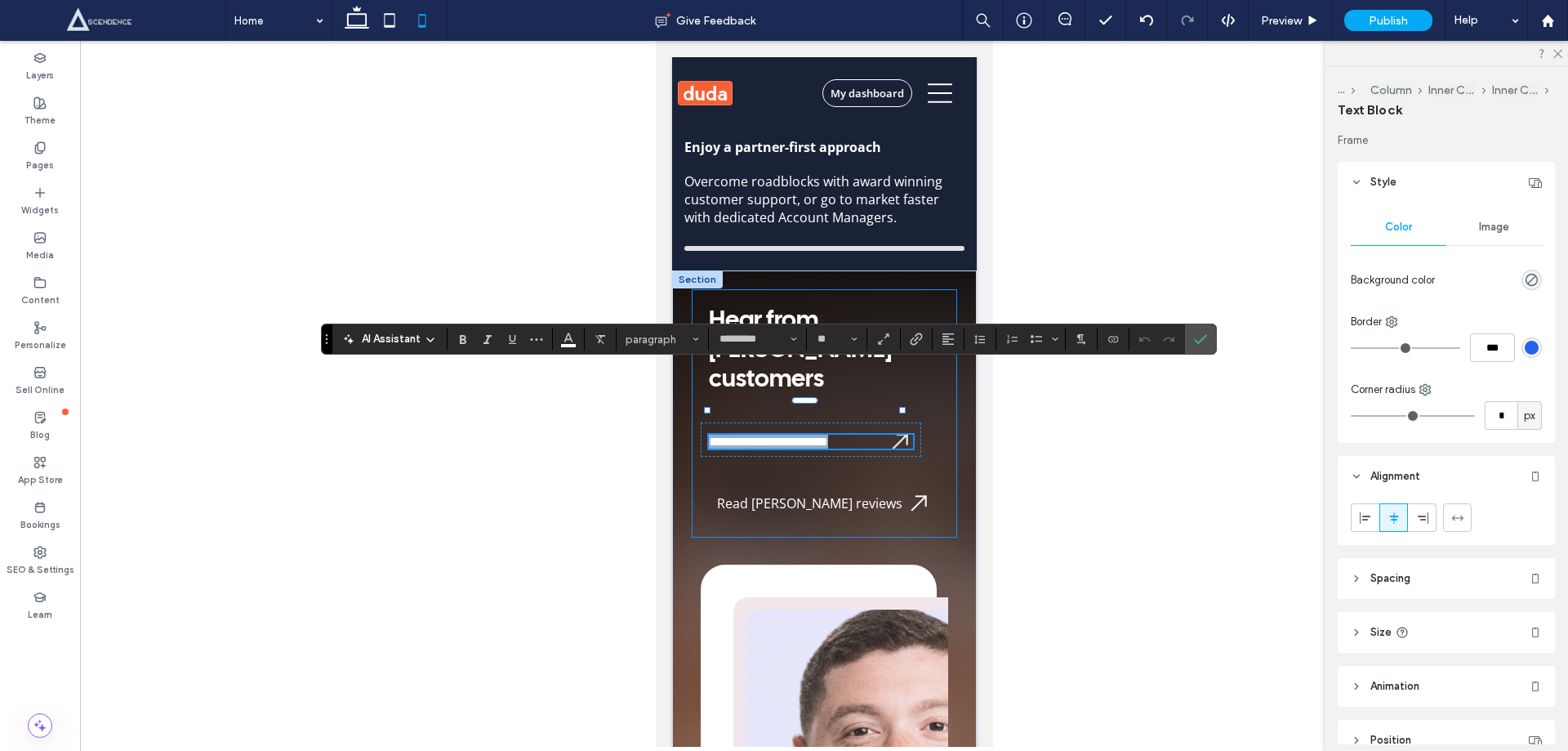
click at [712, 436] on span "**********" at bounding box center [767, 442] width 119 height 12
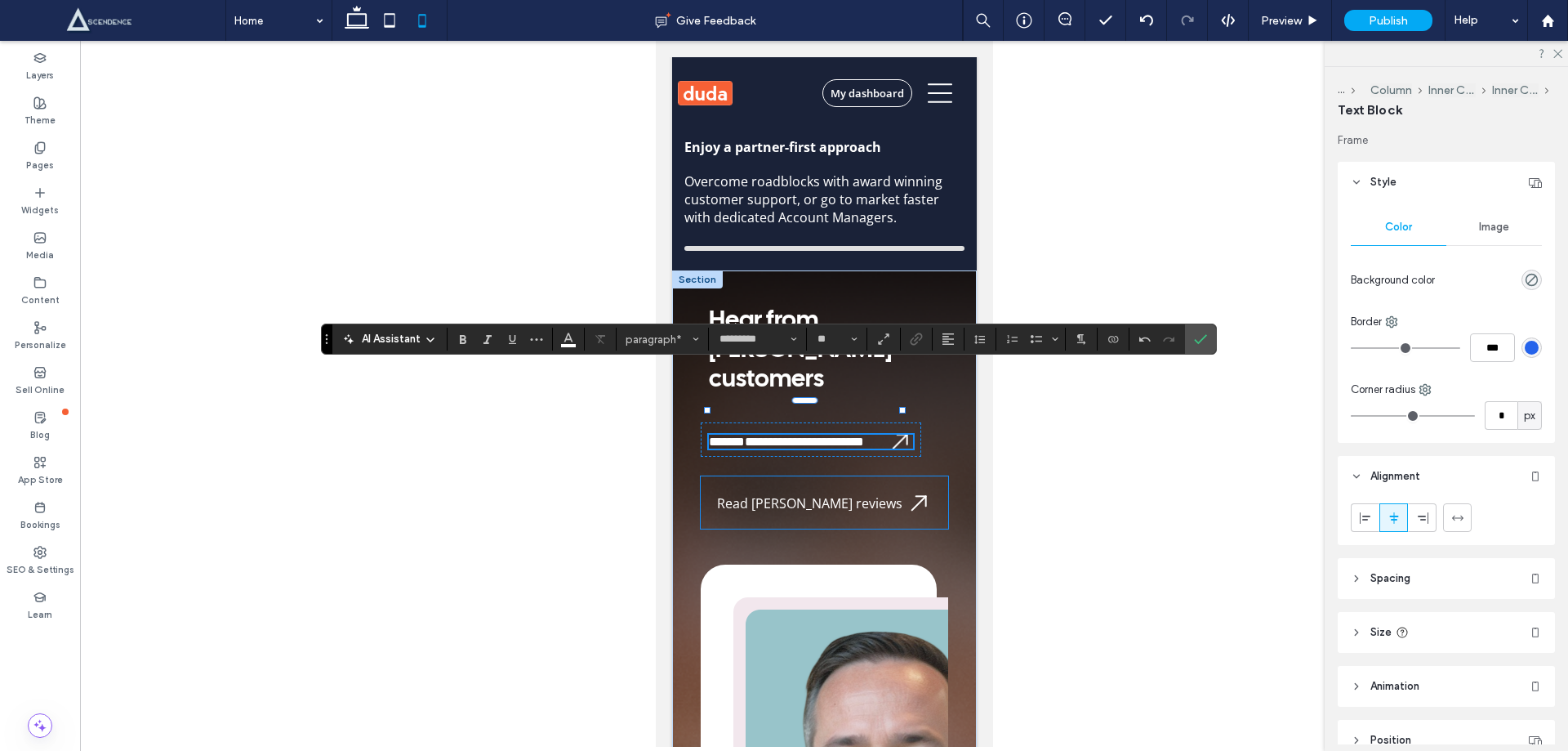
click at [811, 494] on span "Read [PERSON_NAME] reviews" at bounding box center [809, 503] width 186 height 18
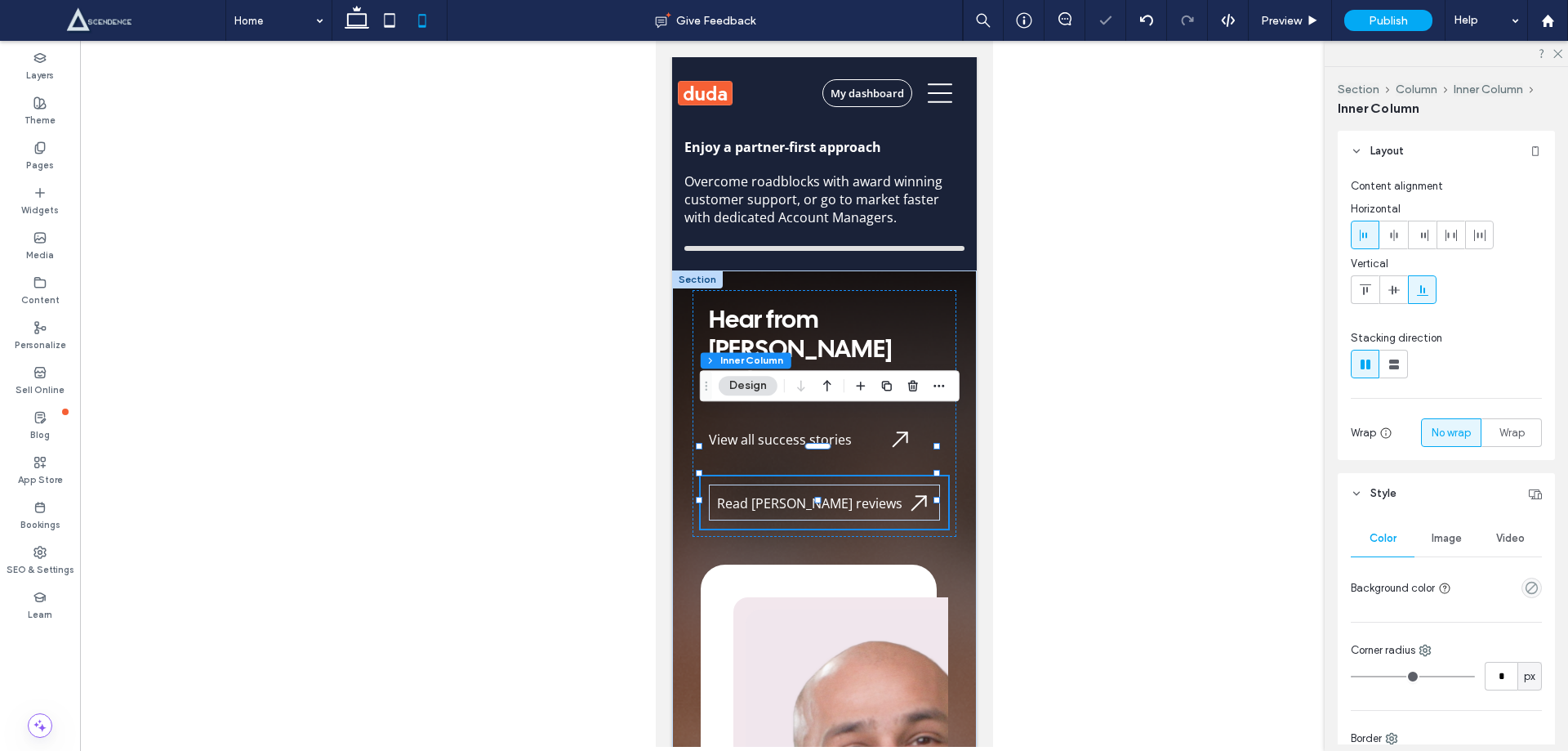
click at [811, 494] on span "Read [PERSON_NAME] reviews" at bounding box center [809, 503] width 186 height 18
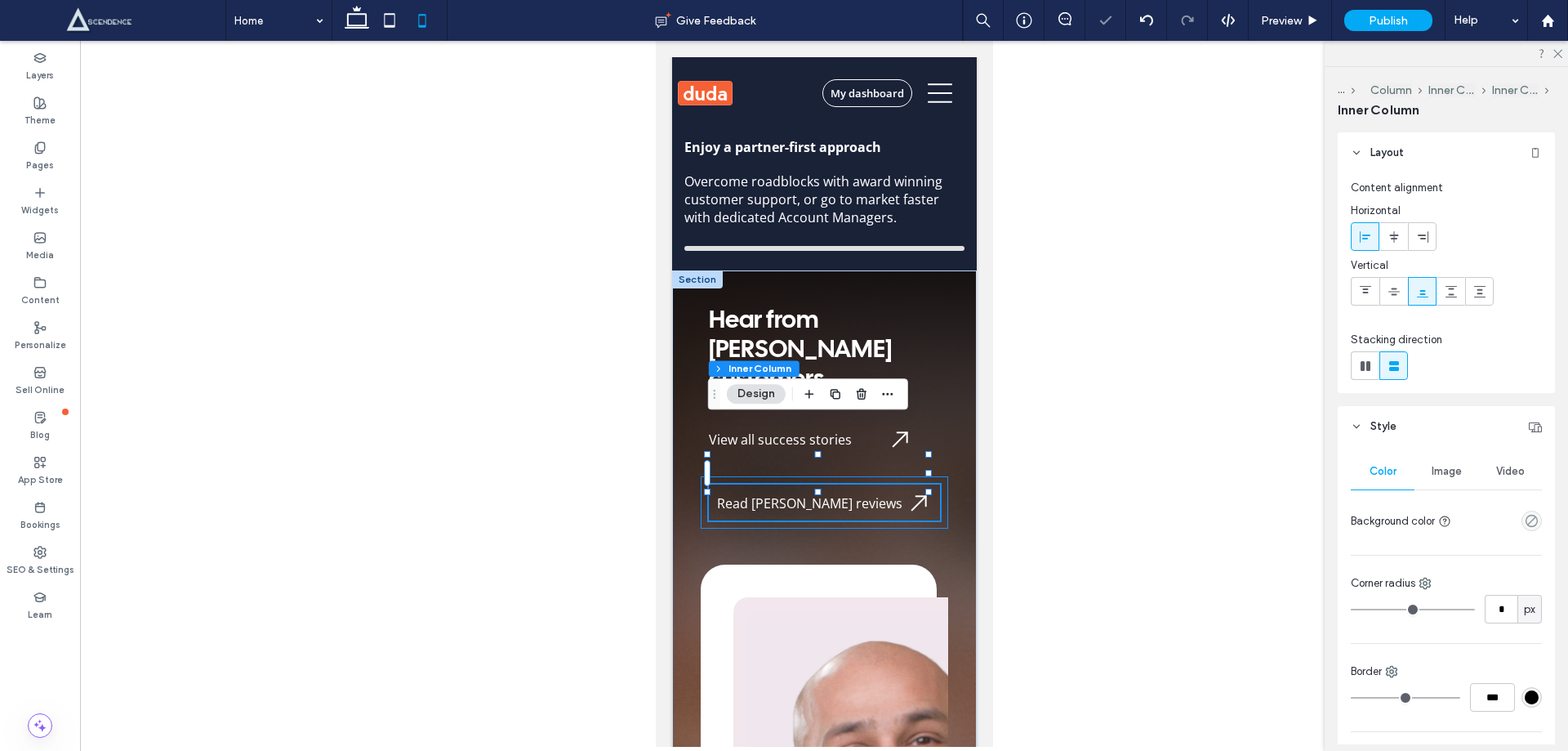
click at [811, 494] on span "Read [PERSON_NAME] reviews" at bounding box center [809, 503] width 186 height 18
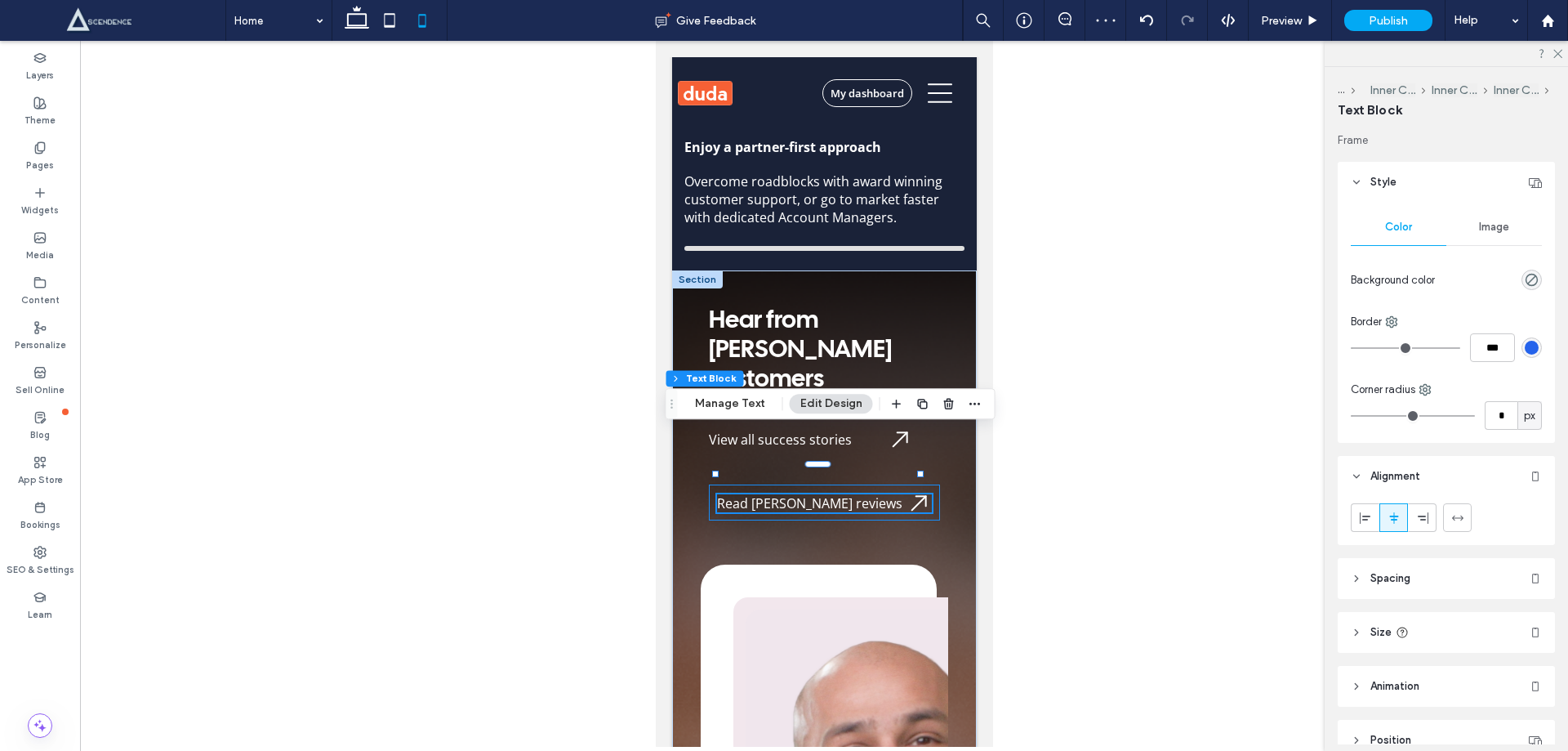
click at [729, 485] on div "Read [PERSON_NAME] reviews" at bounding box center [823, 503] width 231 height 36
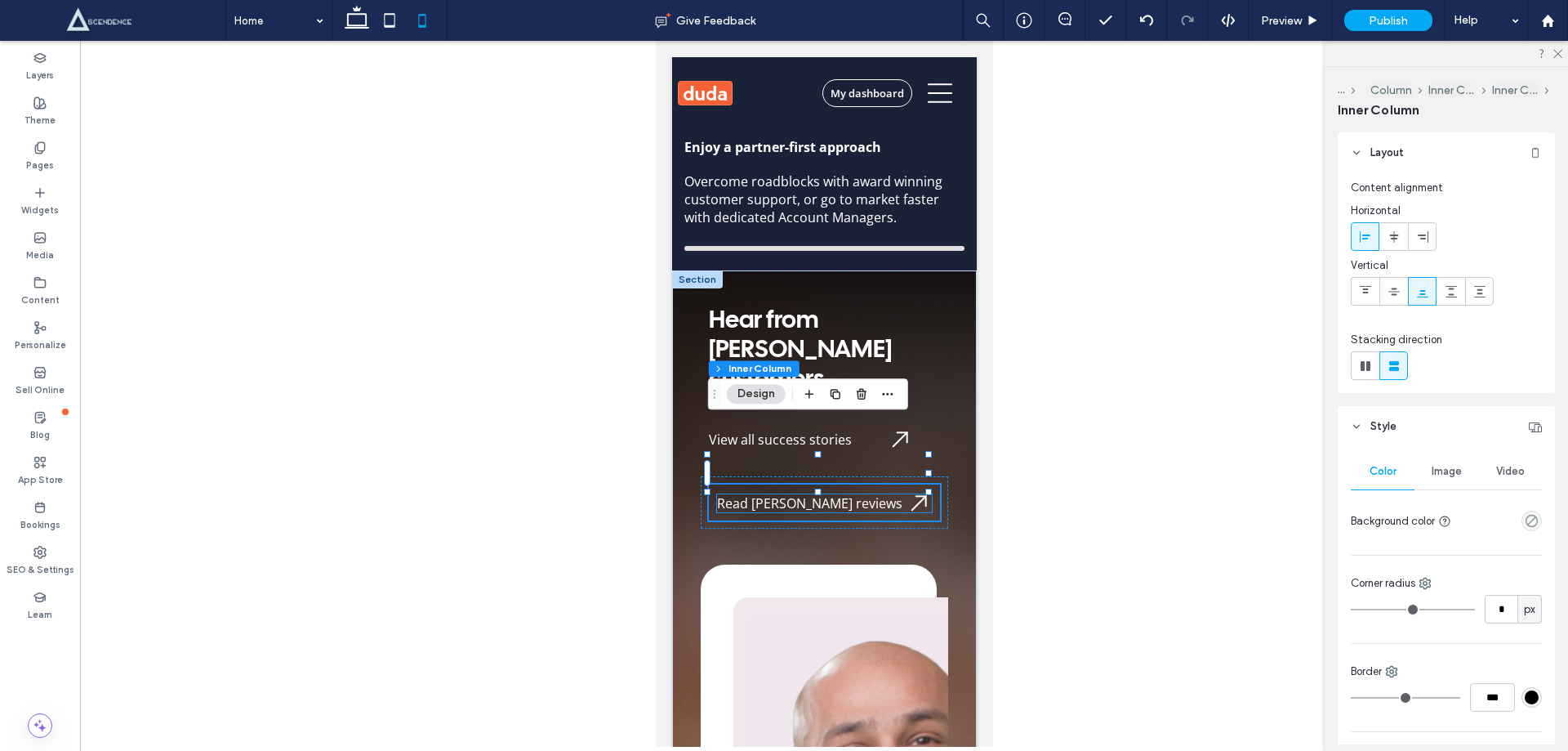
click at [735, 494] on span "Read [PERSON_NAME] reviews" at bounding box center [809, 503] width 186 height 18
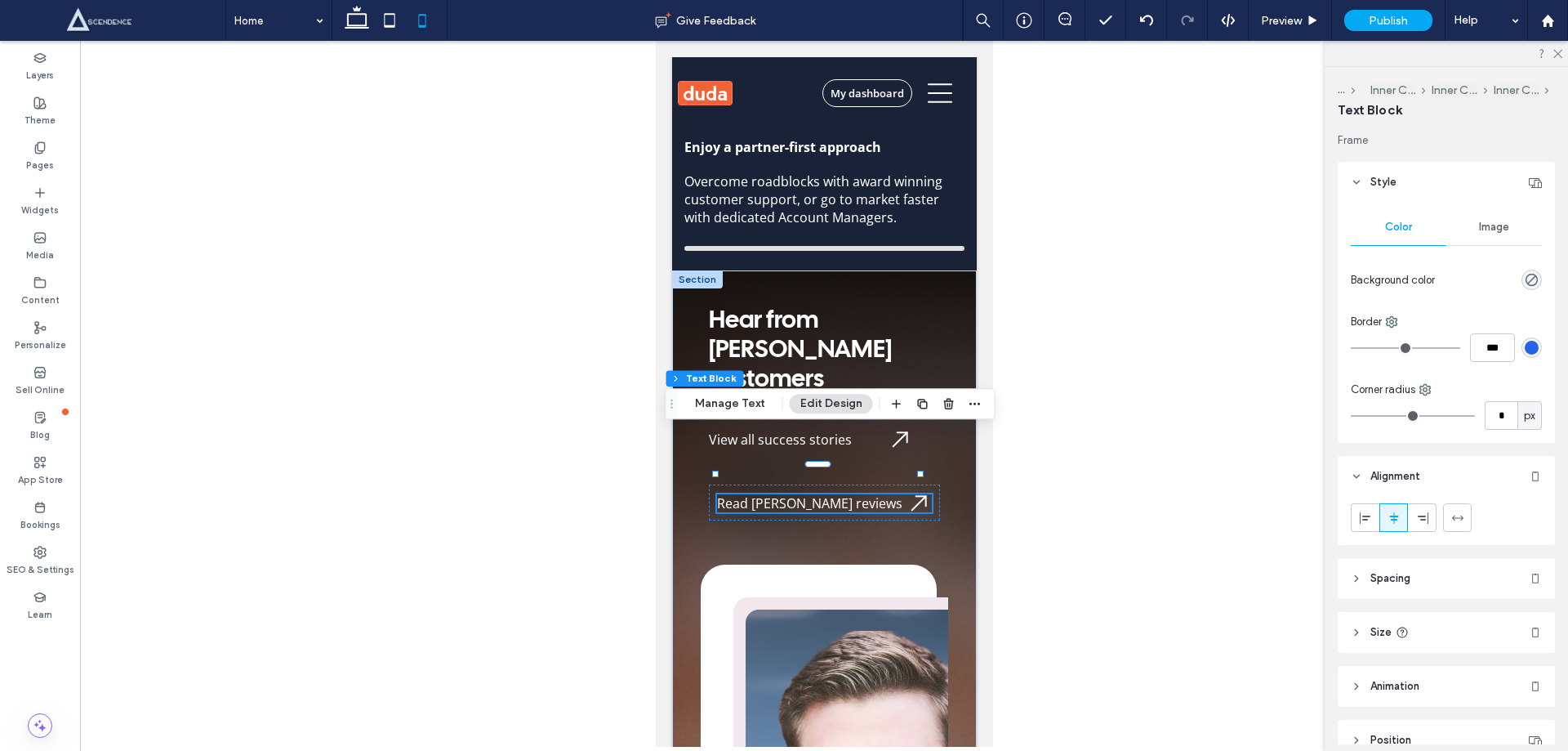
click at [742, 494] on span "Read [PERSON_NAME] reviews" at bounding box center [809, 503] width 186 height 18
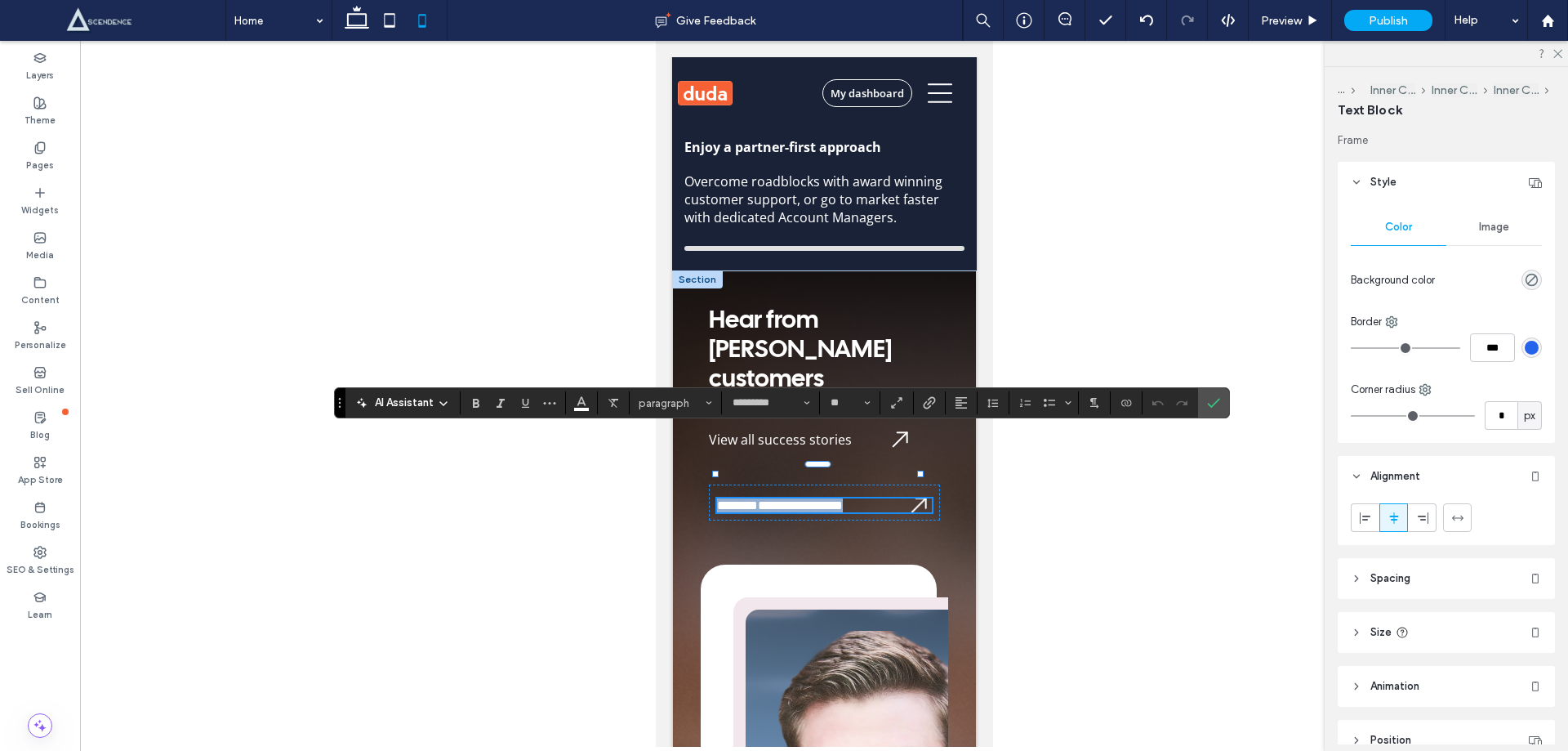
click at [742, 499] on span "**********" at bounding box center [779, 505] width 126 height 12
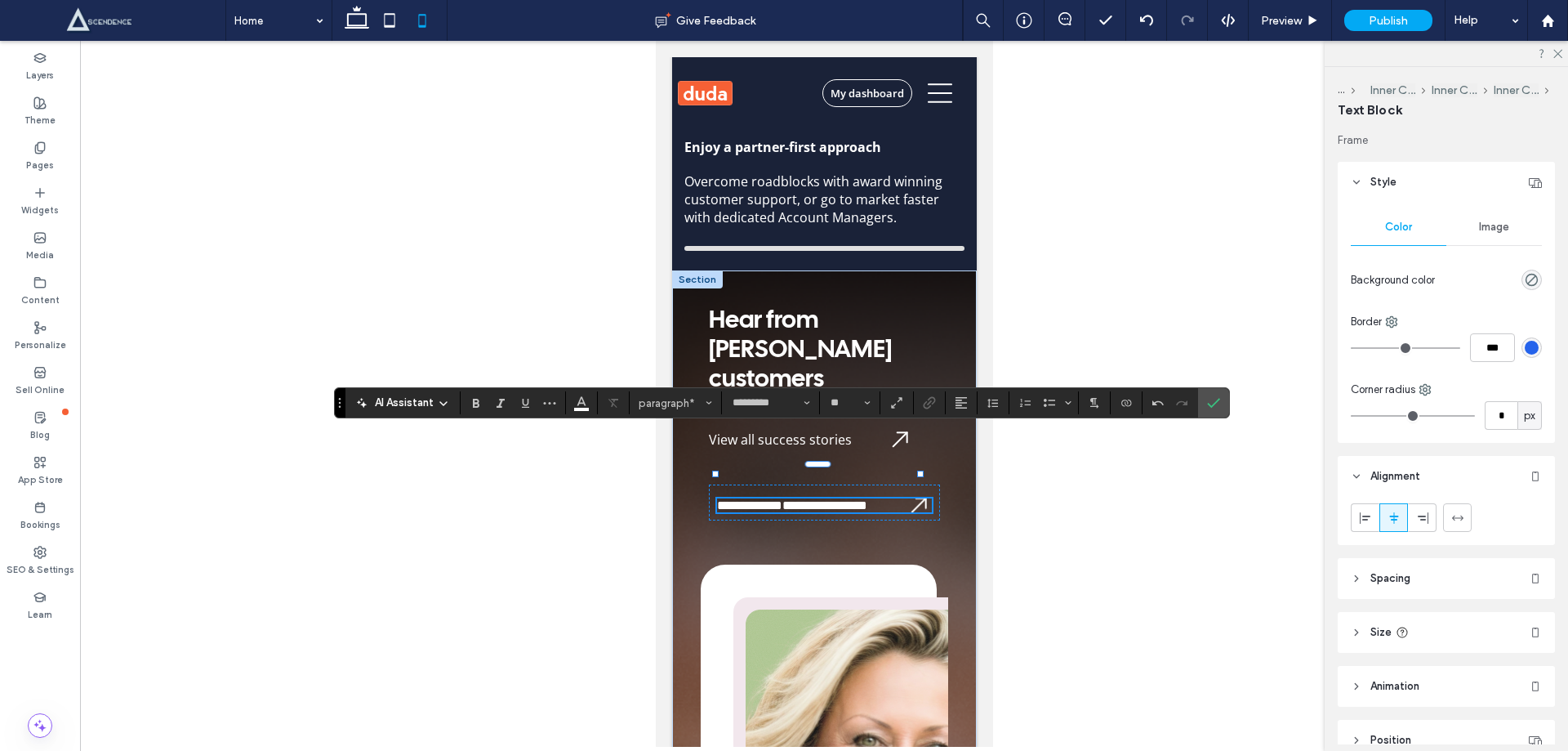
click at [877, 498] on p "**********" at bounding box center [823, 505] width 215 height 14
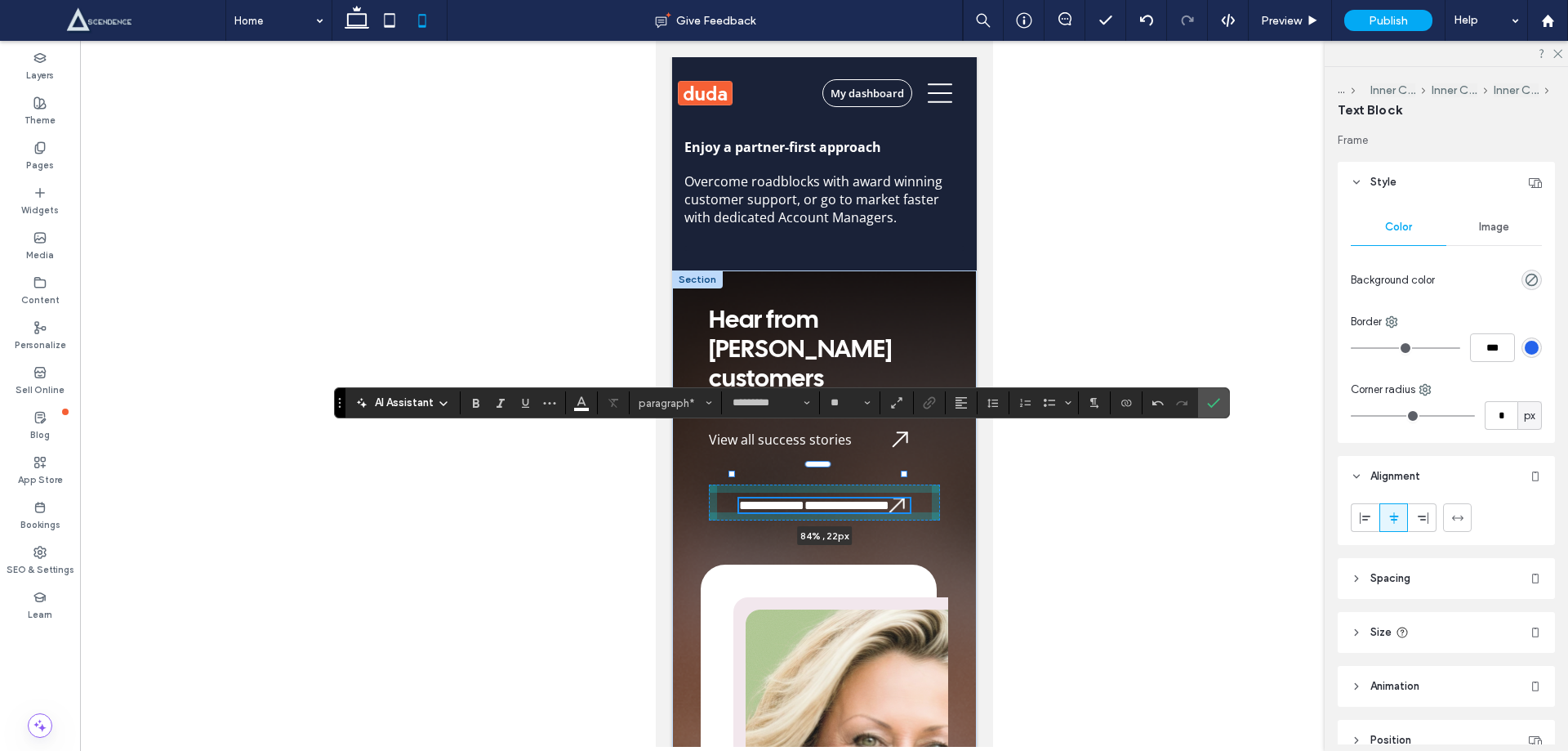
drag, startPoint x: 918, startPoint y: 438, endPoint x: 902, endPoint y: 437, distance: 16.0
click at [902, 471] on div at bounding box center [904, 474] width 7 height 7
type input "**"
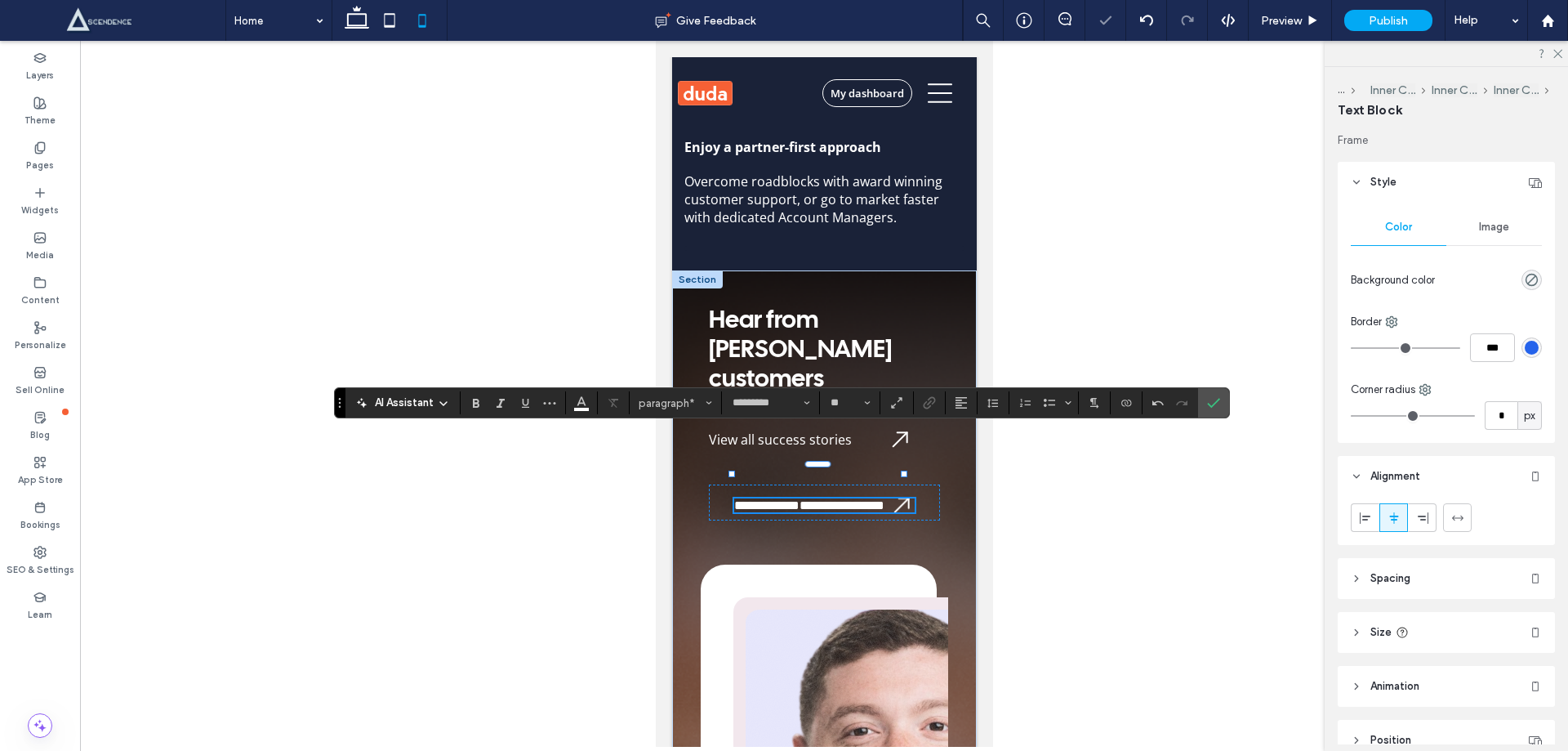
click at [822, 499] on span "**********" at bounding box center [809, 505] width 151 height 12
click at [771, 499] on span "**********" at bounding box center [809, 505] width 151 height 12
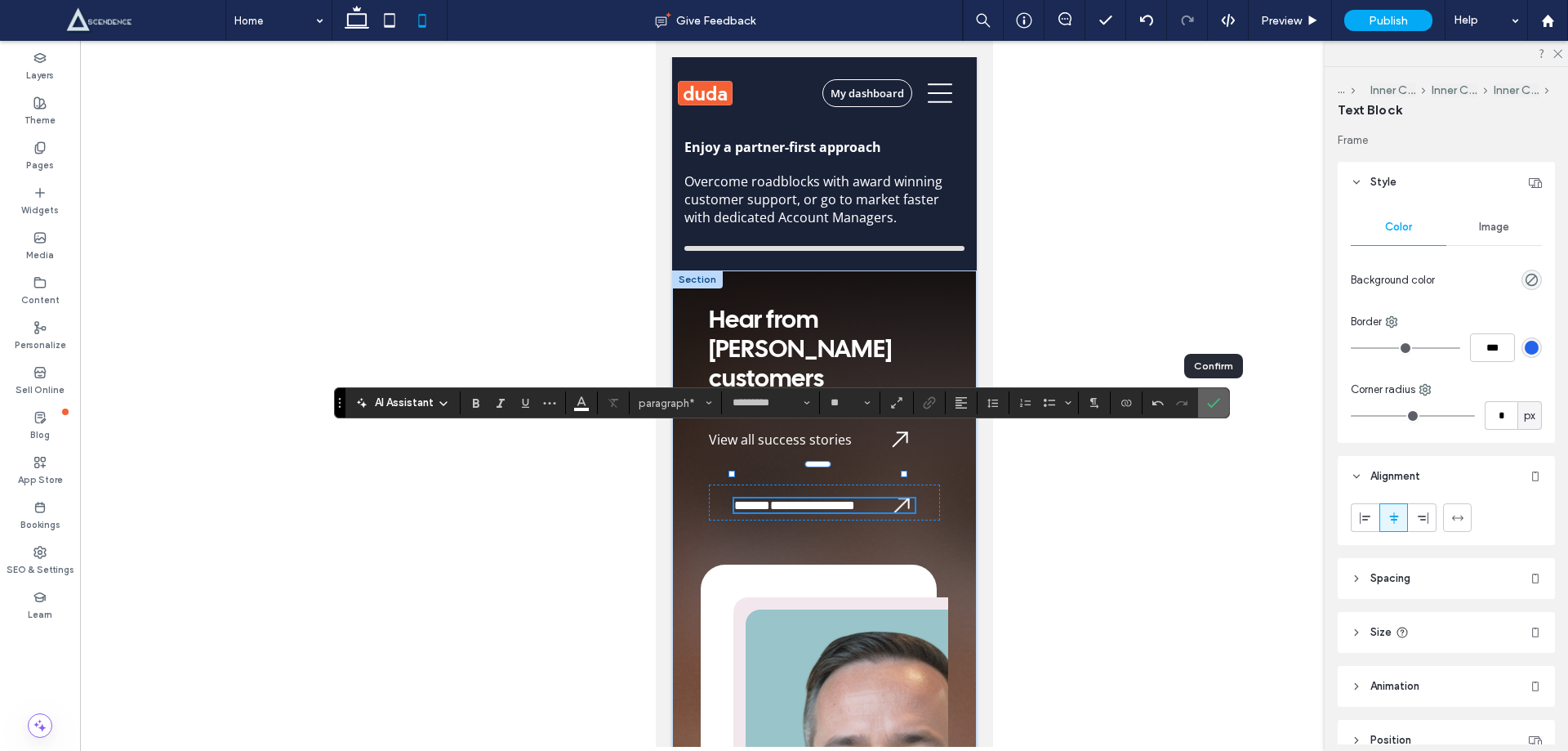
click at [1218, 411] on span "Confirm" at bounding box center [1214, 402] width 13 height 27
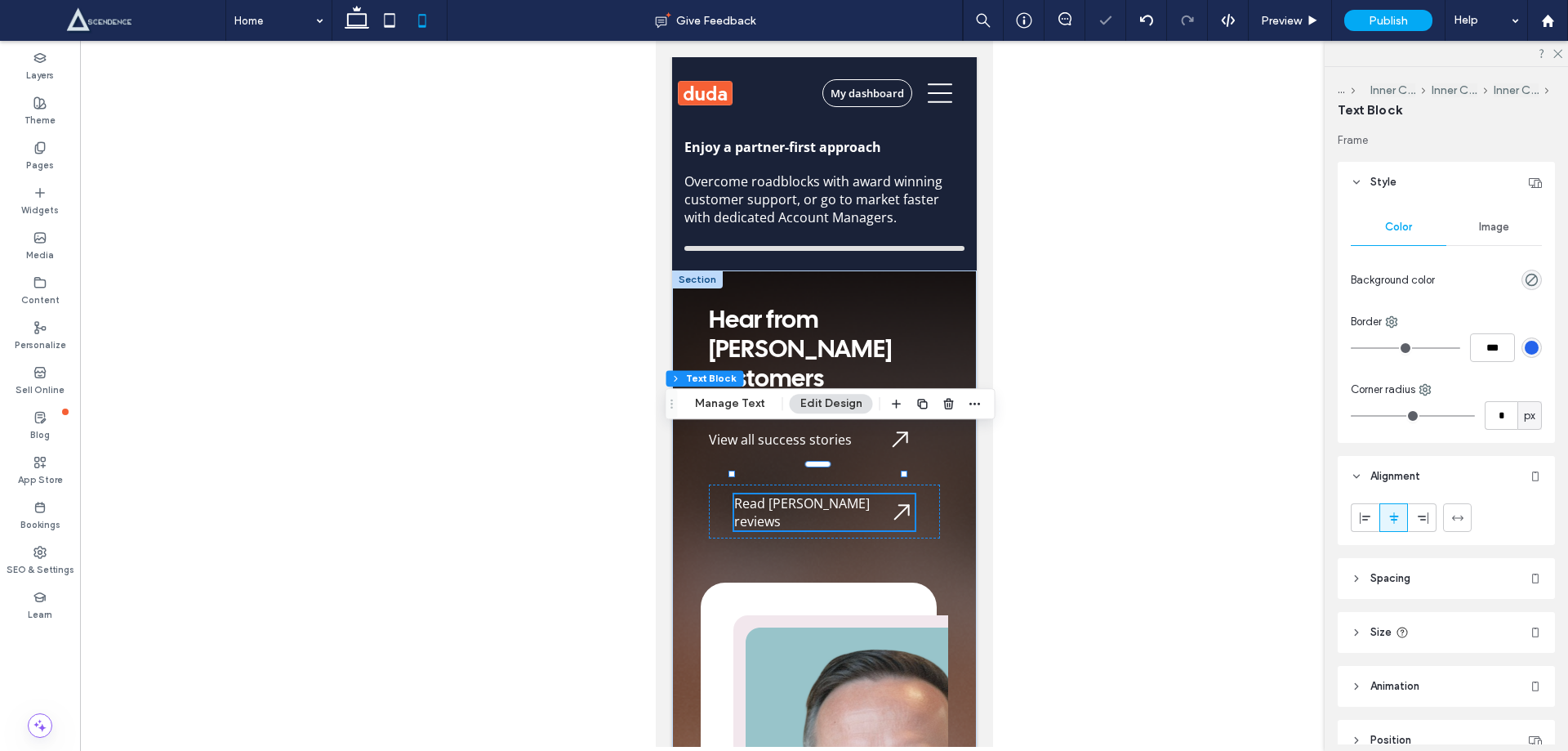
click at [555, 449] on div at bounding box center [824, 394] width 1488 height 706
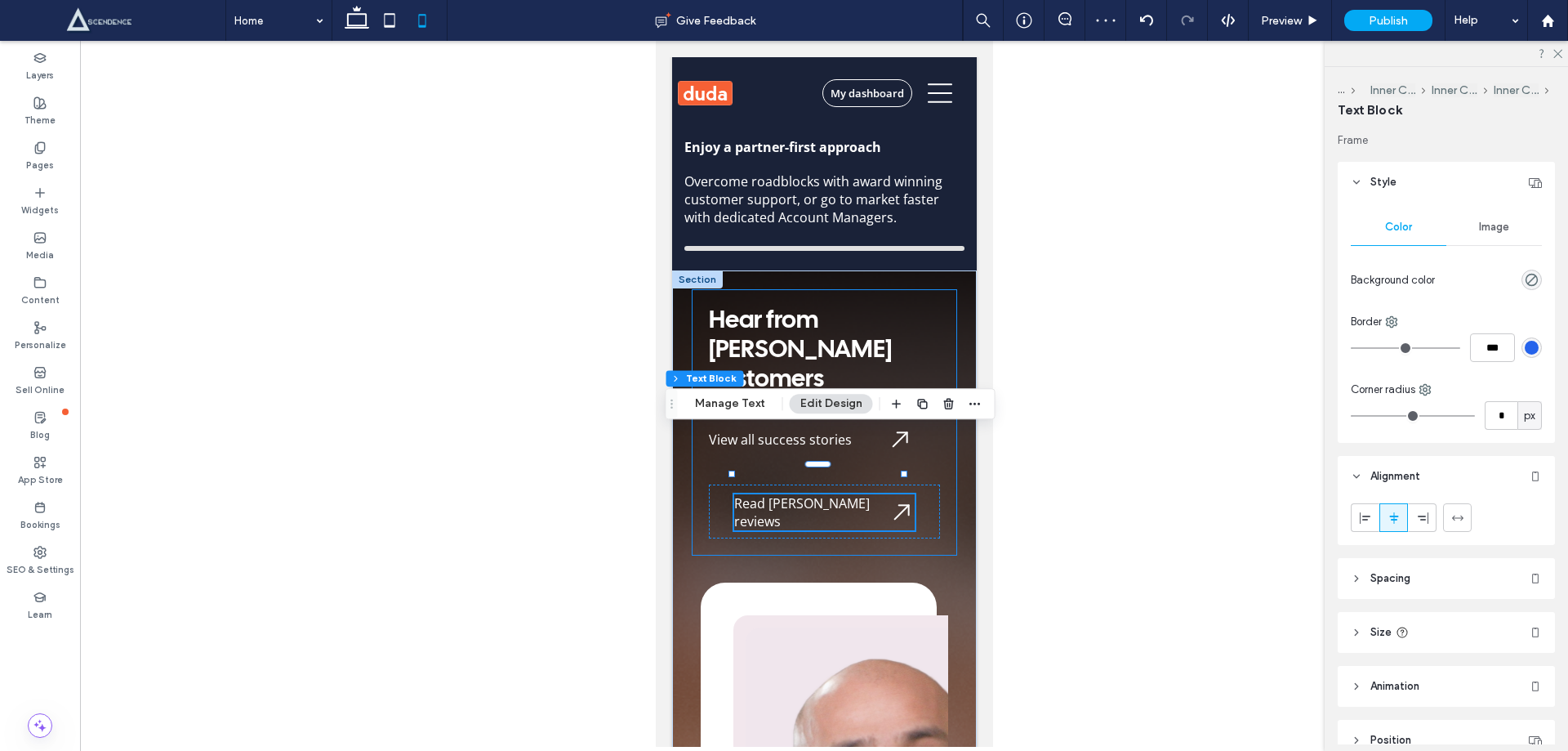
click at [809, 352] on div "Hear from [PERSON_NAME] customers View all success stories Read [PERSON_NAME] r…" at bounding box center [823, 422] width 264 height 265
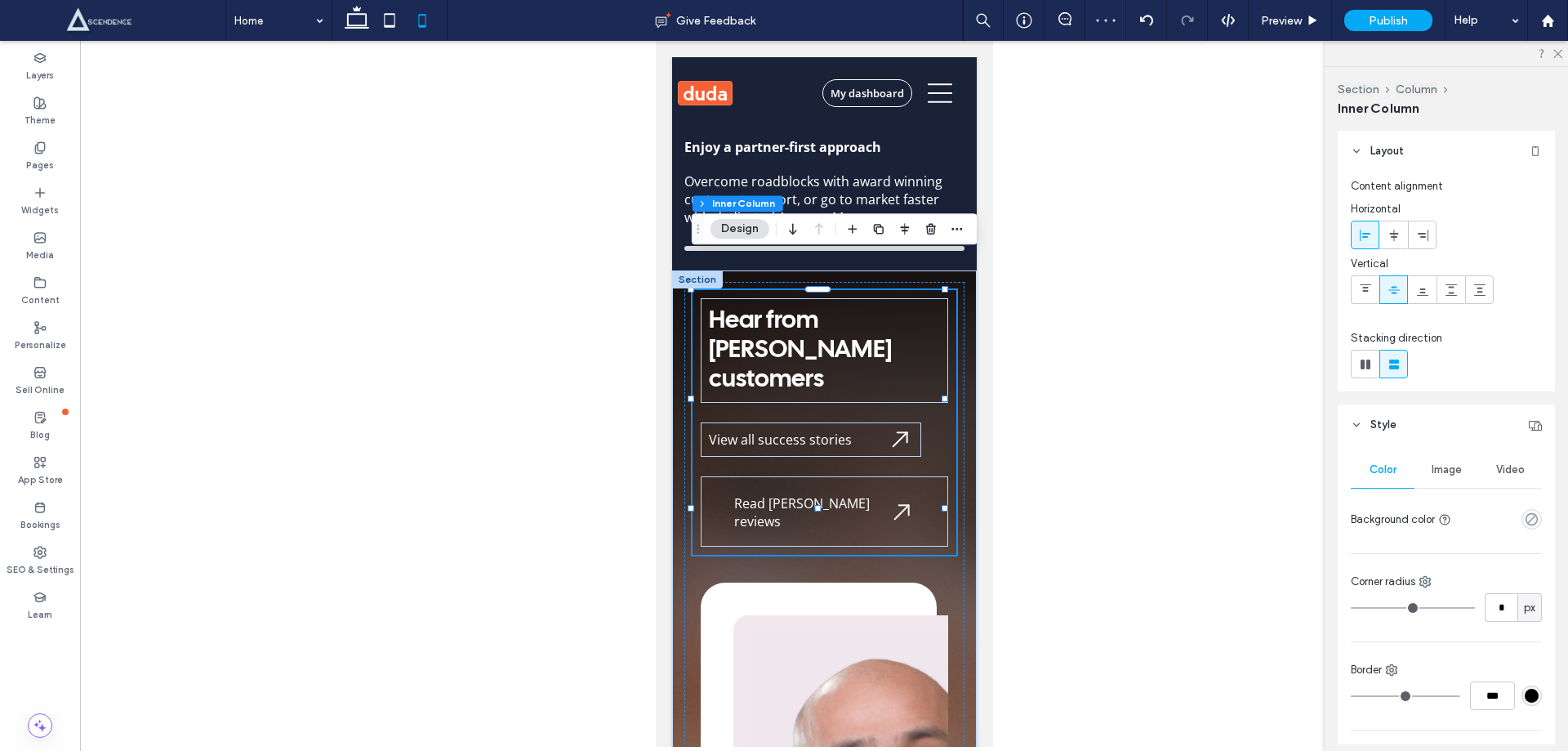
click at [1097, 474] on div at bounding box center [824, 394] width 1488 height 706
click at [789, 494] on span "Read [PERSON_NAME] reviews" at bounding box center [801, 512] width 135 height 36
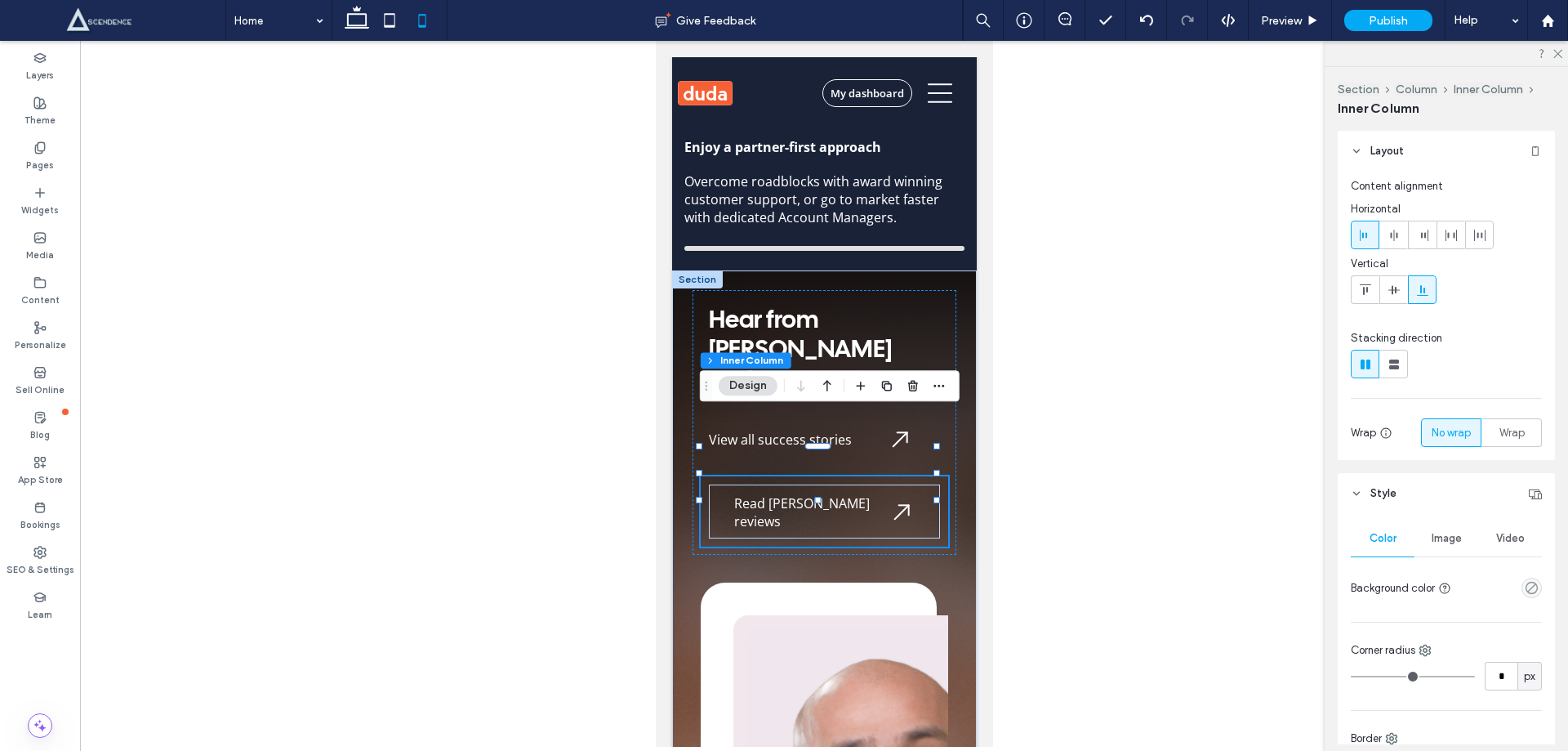
click at [785, 494] on span "Read [PERSON_NAME] reviews" at bounding box center [801, 512] width 135 height 36
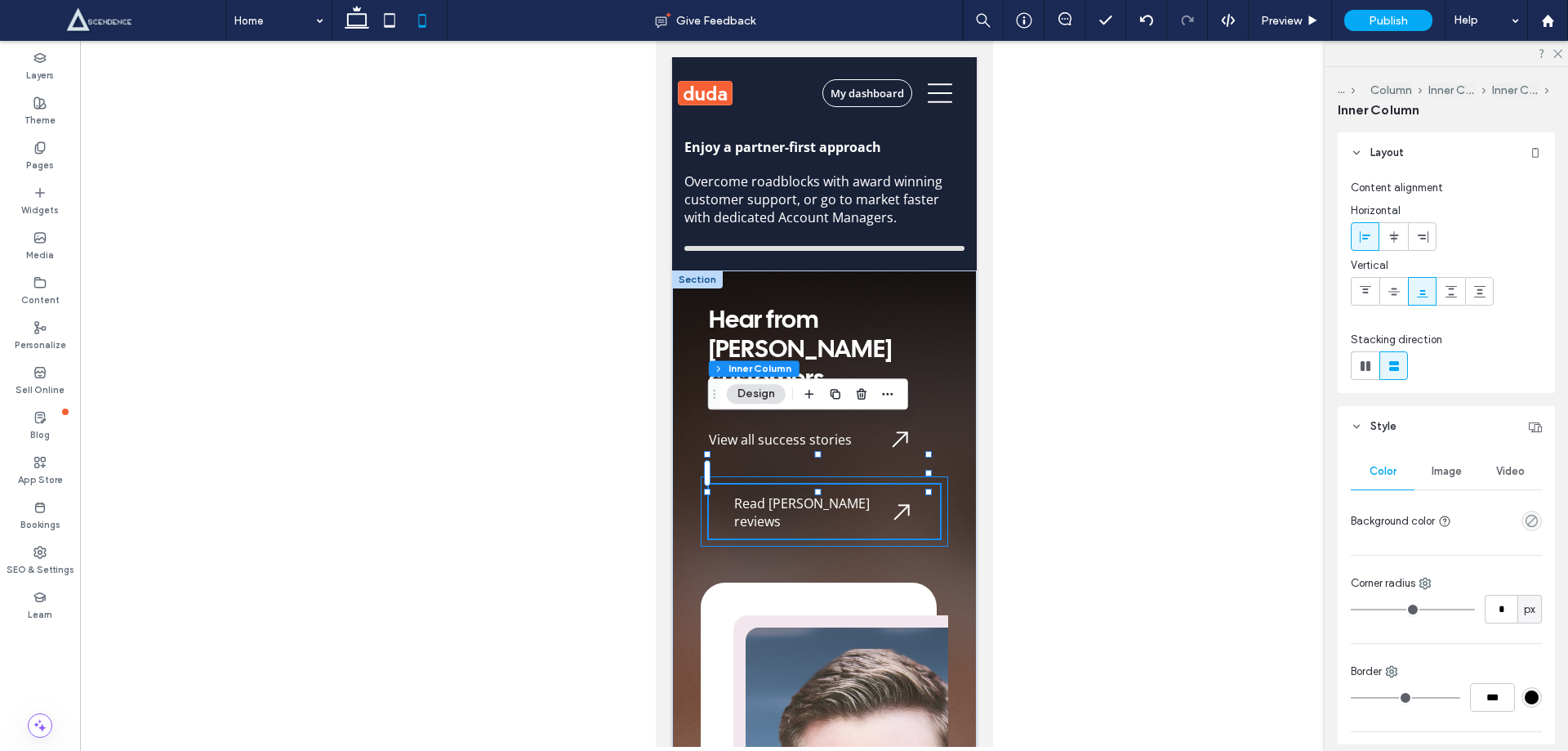
click at [757, 494] on span "Read [PERSON_NAME] reviews" at bounding box center [801, 512] width 135 height 36
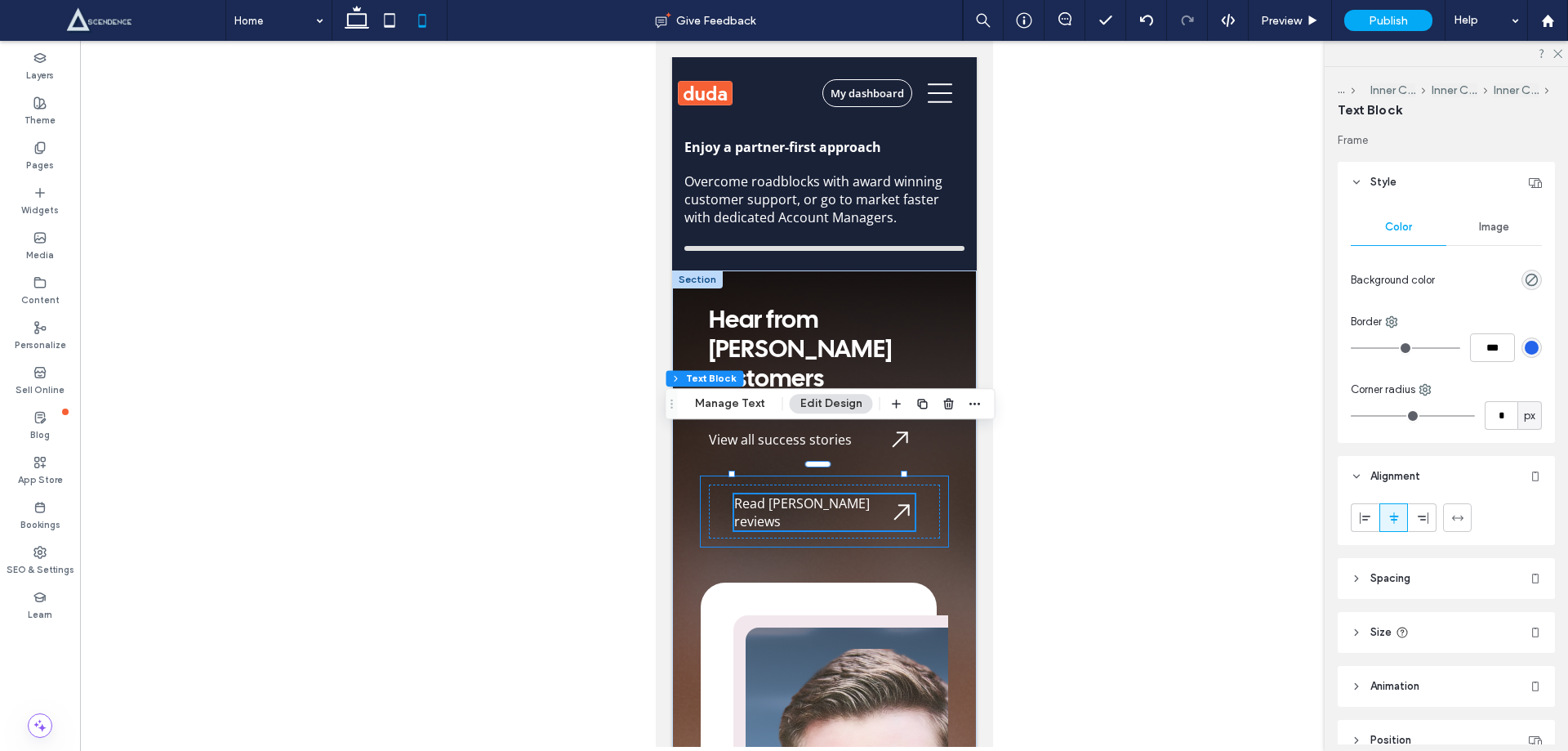
click at [753, 494] on span "Read [PERSON_NAME] reviews" at bounding box center [801, 512] width 135 height 36
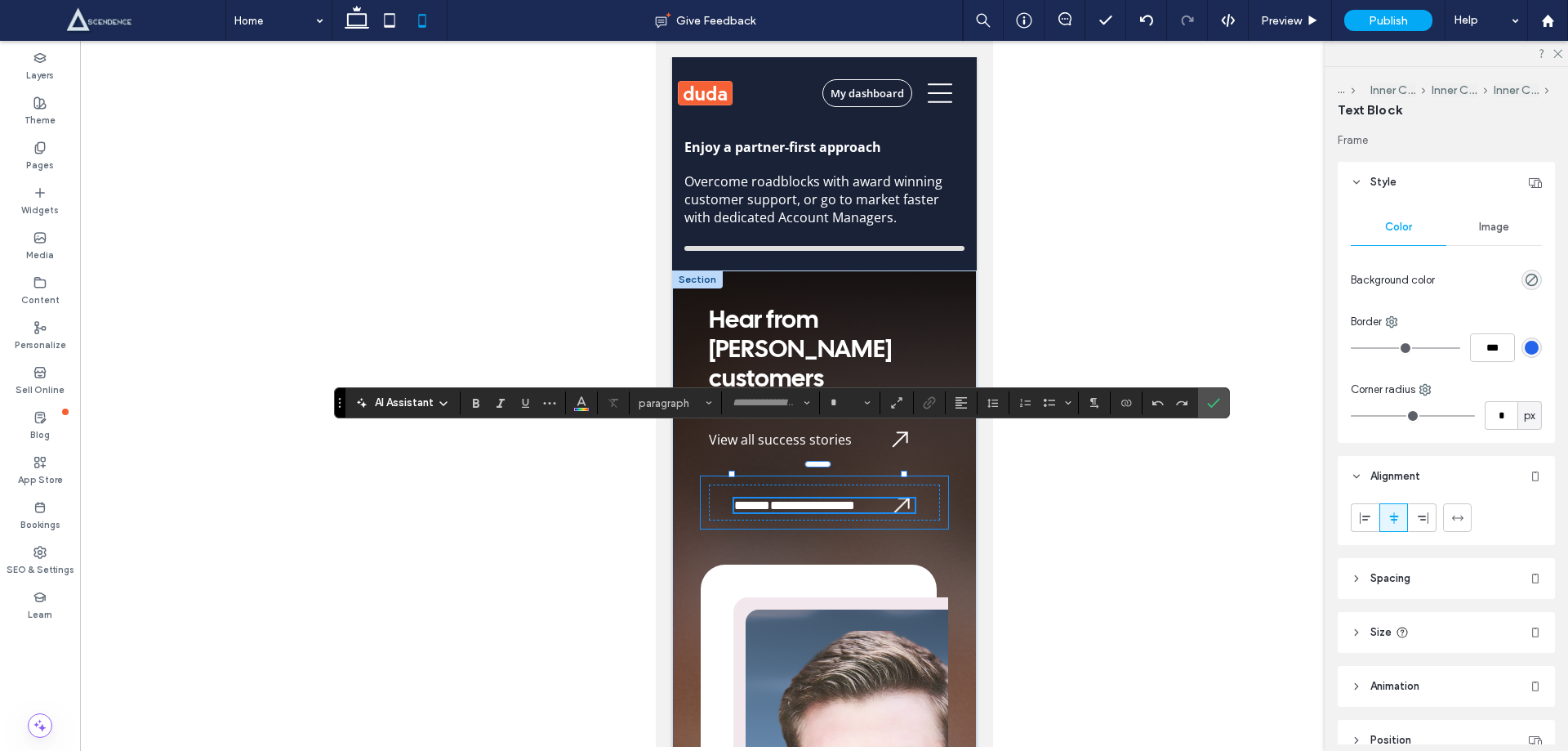
type input "*********"
type input "**"
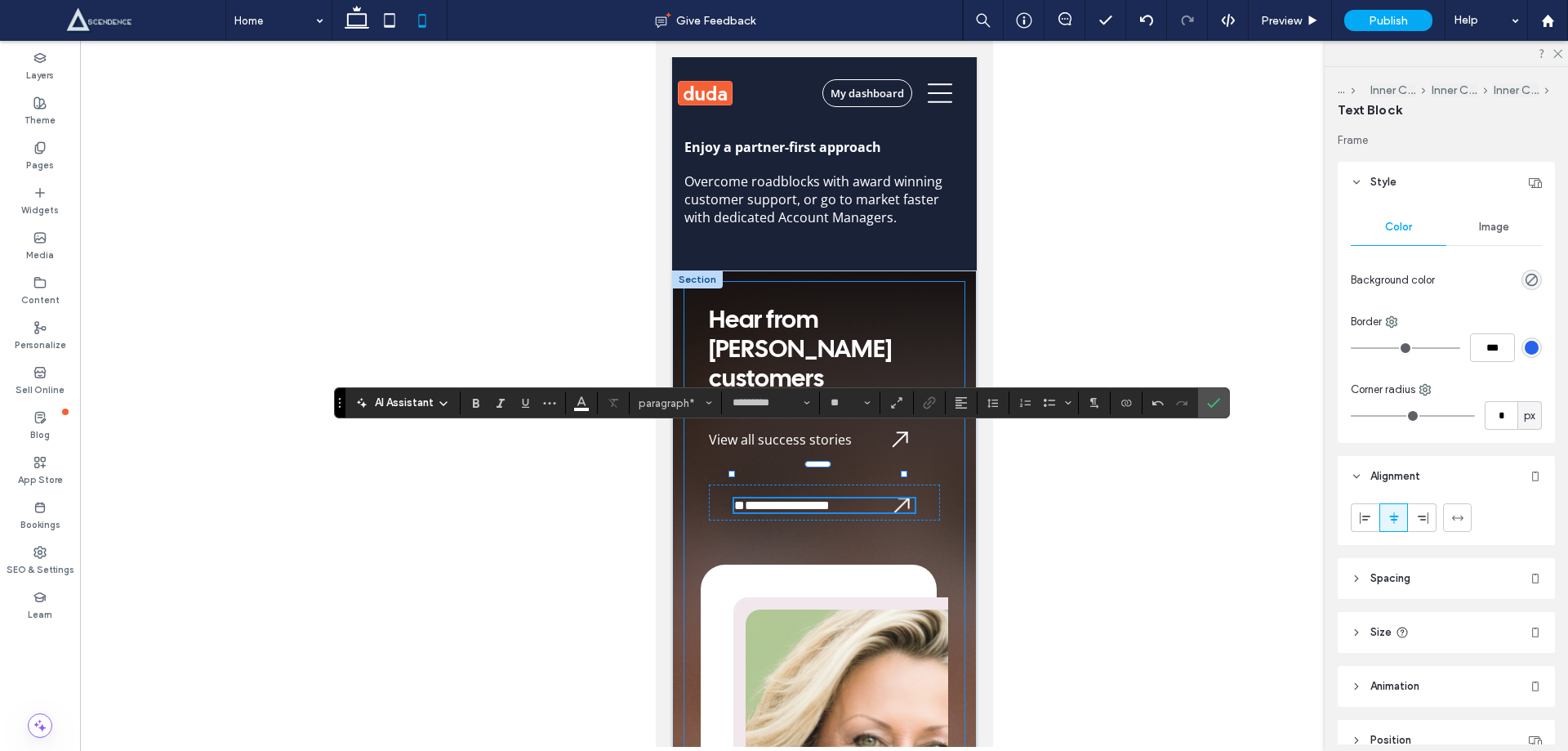
click at [692, 489] on div "**********" at bounding box center [823, 700] width 280 height 837
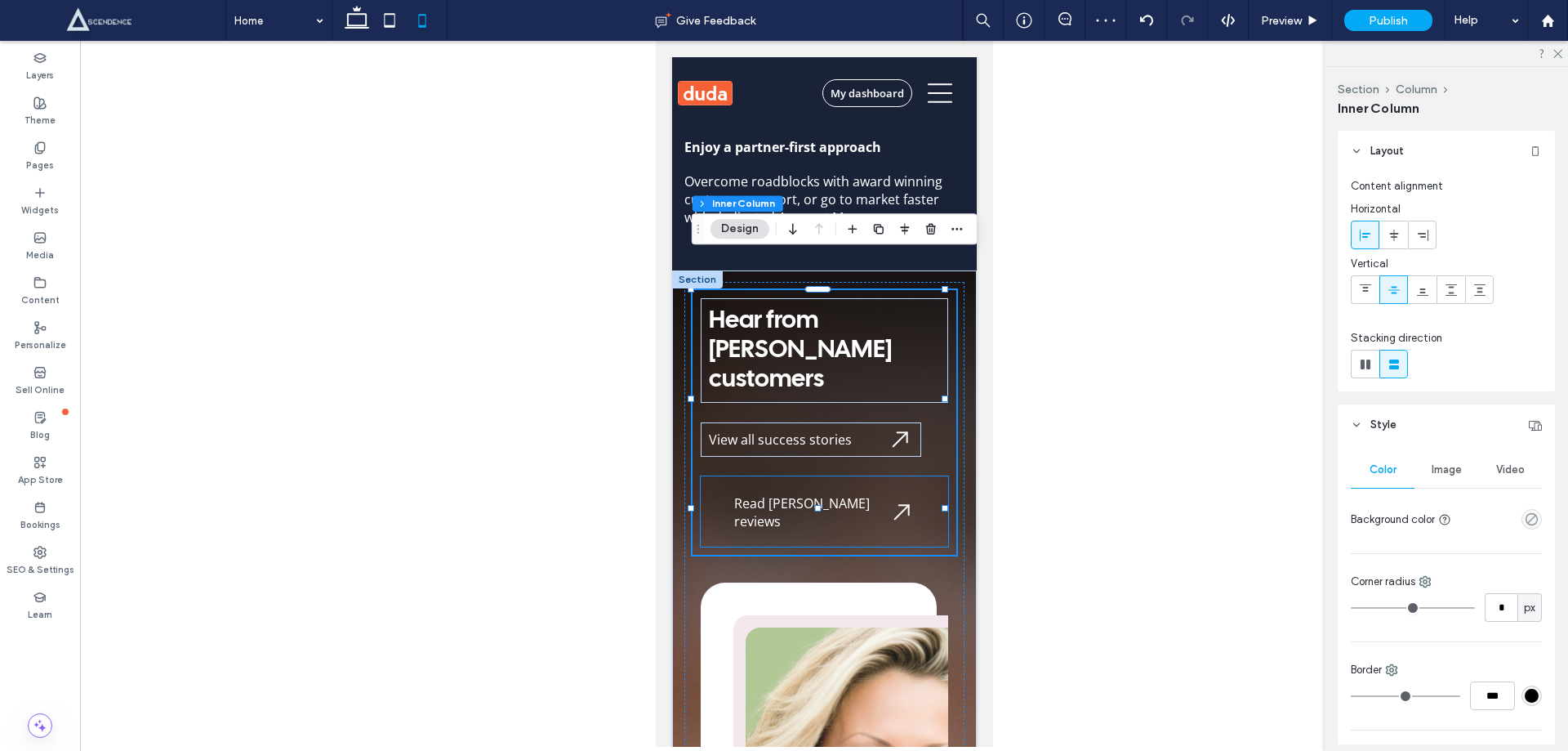
click at [834, 494] on span "Read [PERSON_NAME] reviews" at bounding box center [801, 512] width 135 height 36
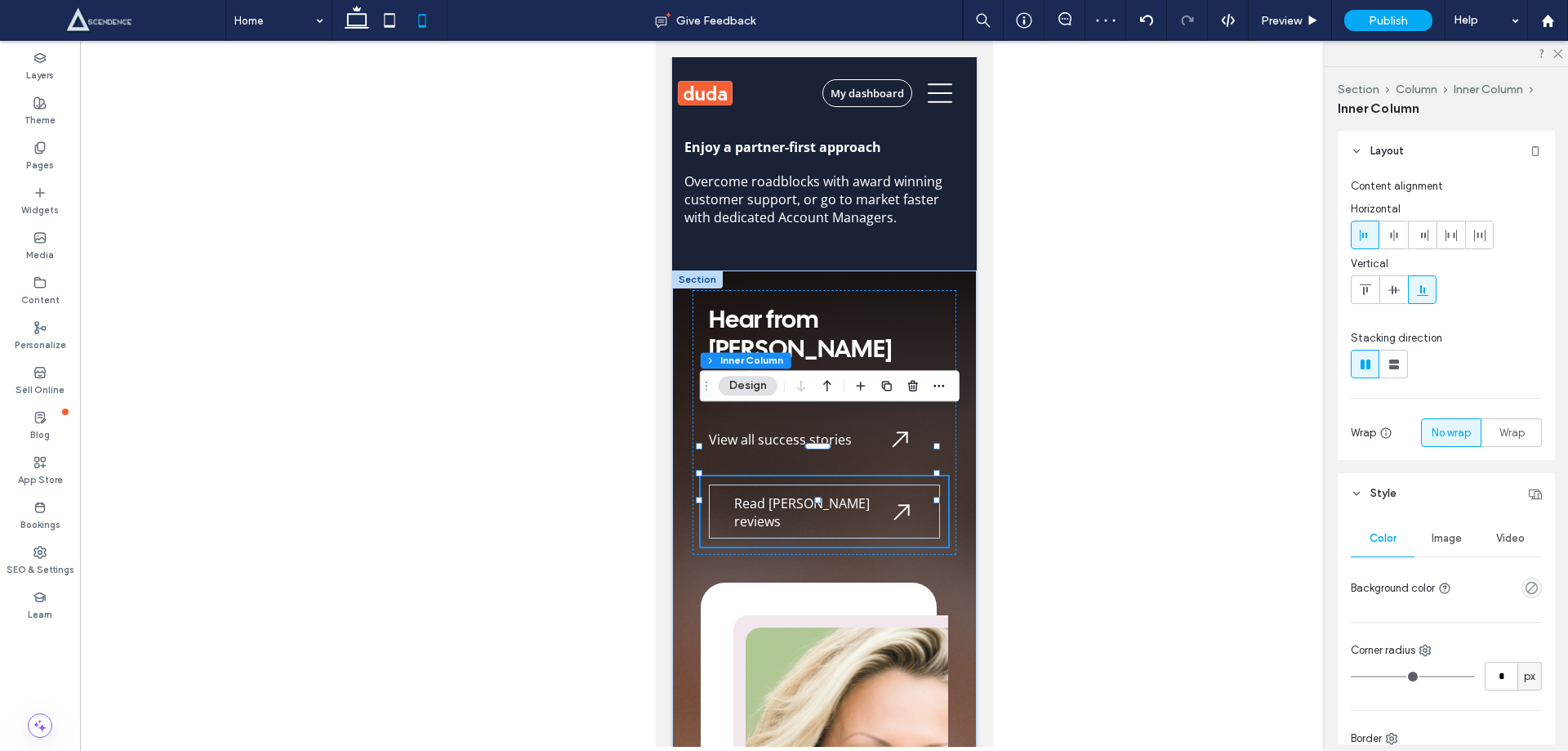
click at [854, 494] on span "Read [PERSON_NAME] reviews" at bounding box center [801, 512] width 135 height 36
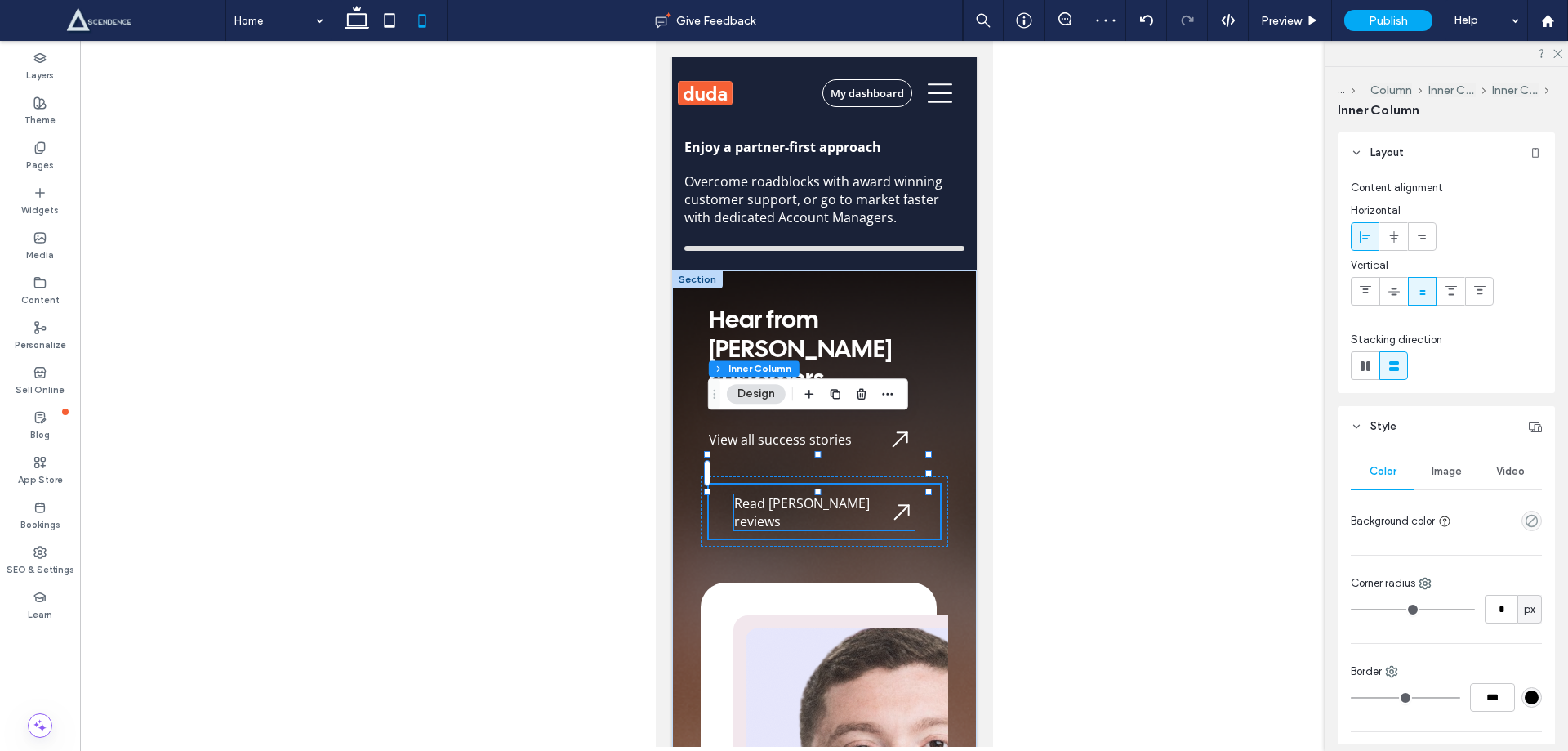
click at [857, 494] on p "Read [PERSON_NAME] reviews" at bounding box center [823, 512] width 181 height 36
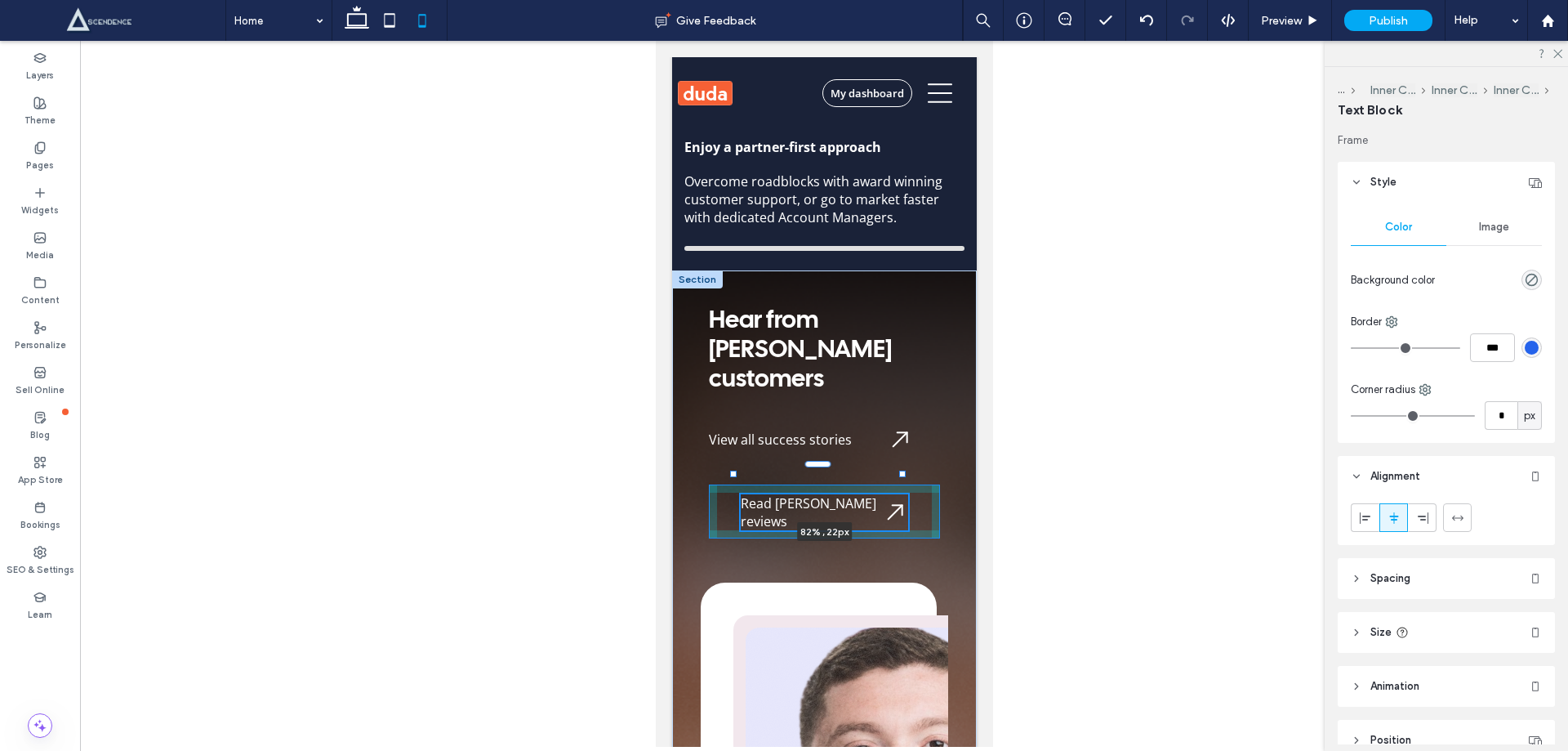
click at [902, 471] on div at bounding box center [902, 474] width 7 height 7
type input "**"
type input "****"
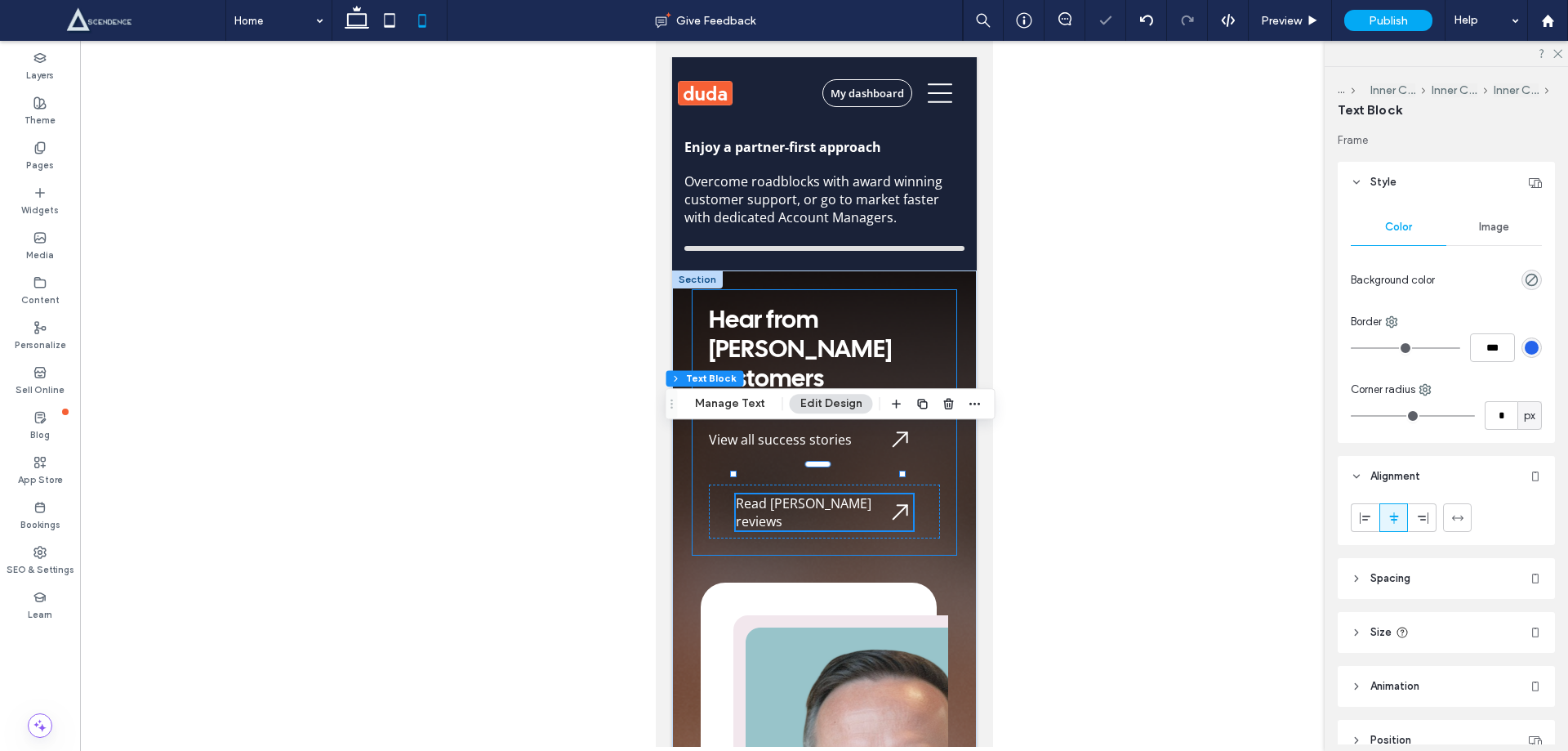
click at [802, 345] on div "Hear from [PERSON_NAME] customers View all success stories Read [PERSON_NAME] r…" at bounding box center [823, 422] width 264 height 265
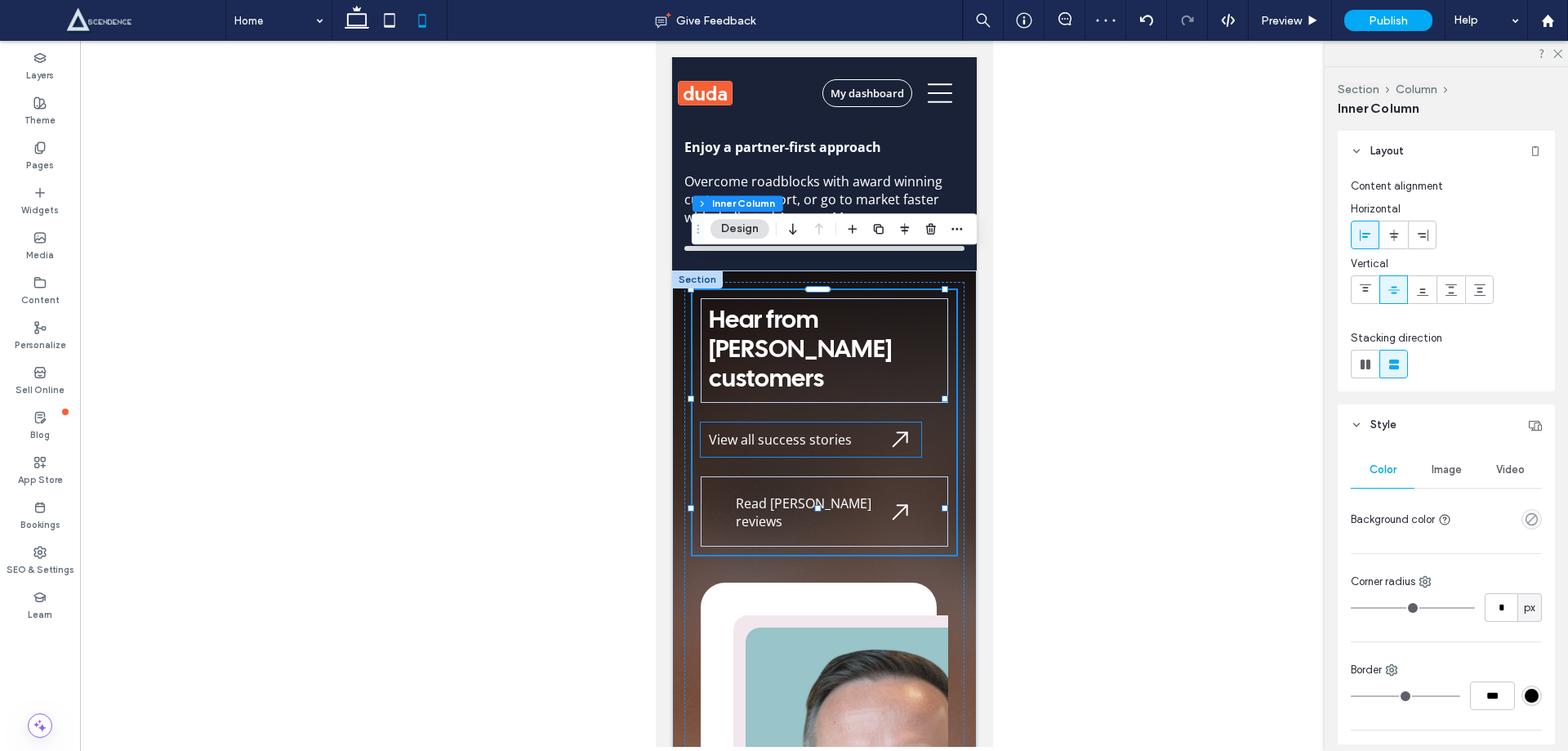
click at [815, 422] on div "View all success stories" at bounding box center [811, 439] width 221 height 34
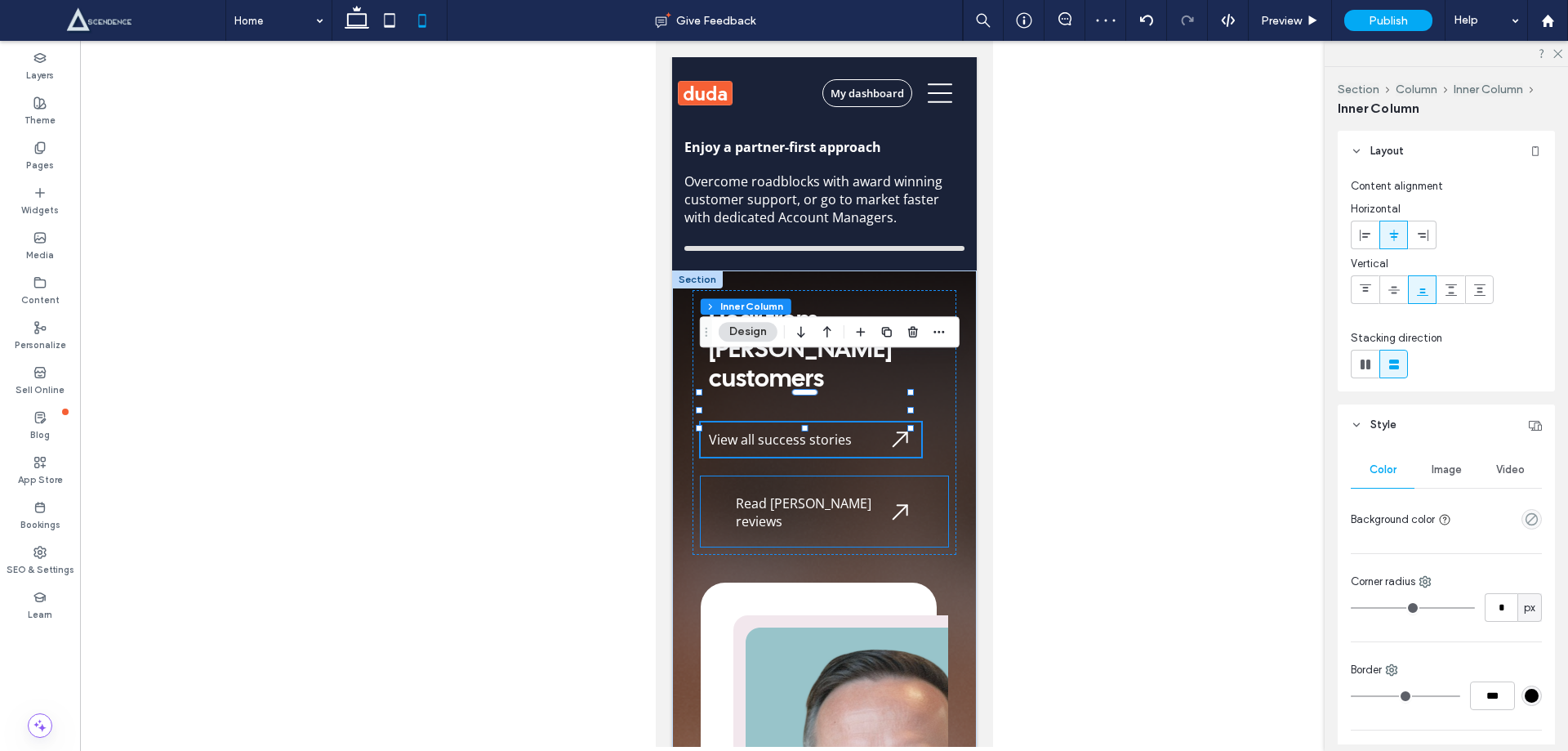
click at [821, 494] on span "Read [PERSON_NAME] reviews" at bounding box center [803, 512] width 135 height 36
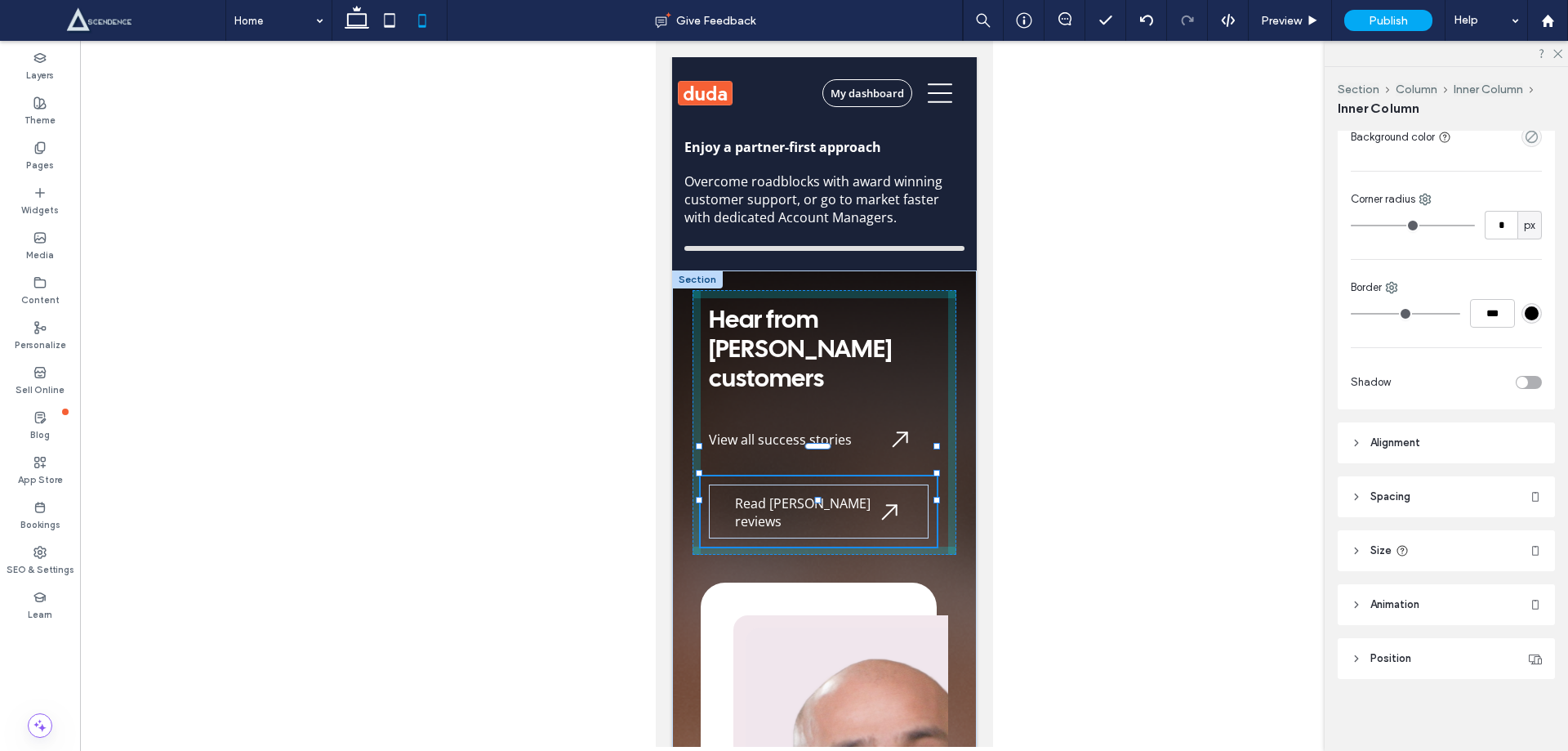
drag, startPoint x: 818, startPoint y: 464, endPoint x: 818, endPoint y: 439, distance: 25.0
click at [818, 439] on div "Hear from [PERSON_NAME] customers View all success stories Read [PERSON_NAME] r…" at bounding box center [824, 710] width 305 height 879
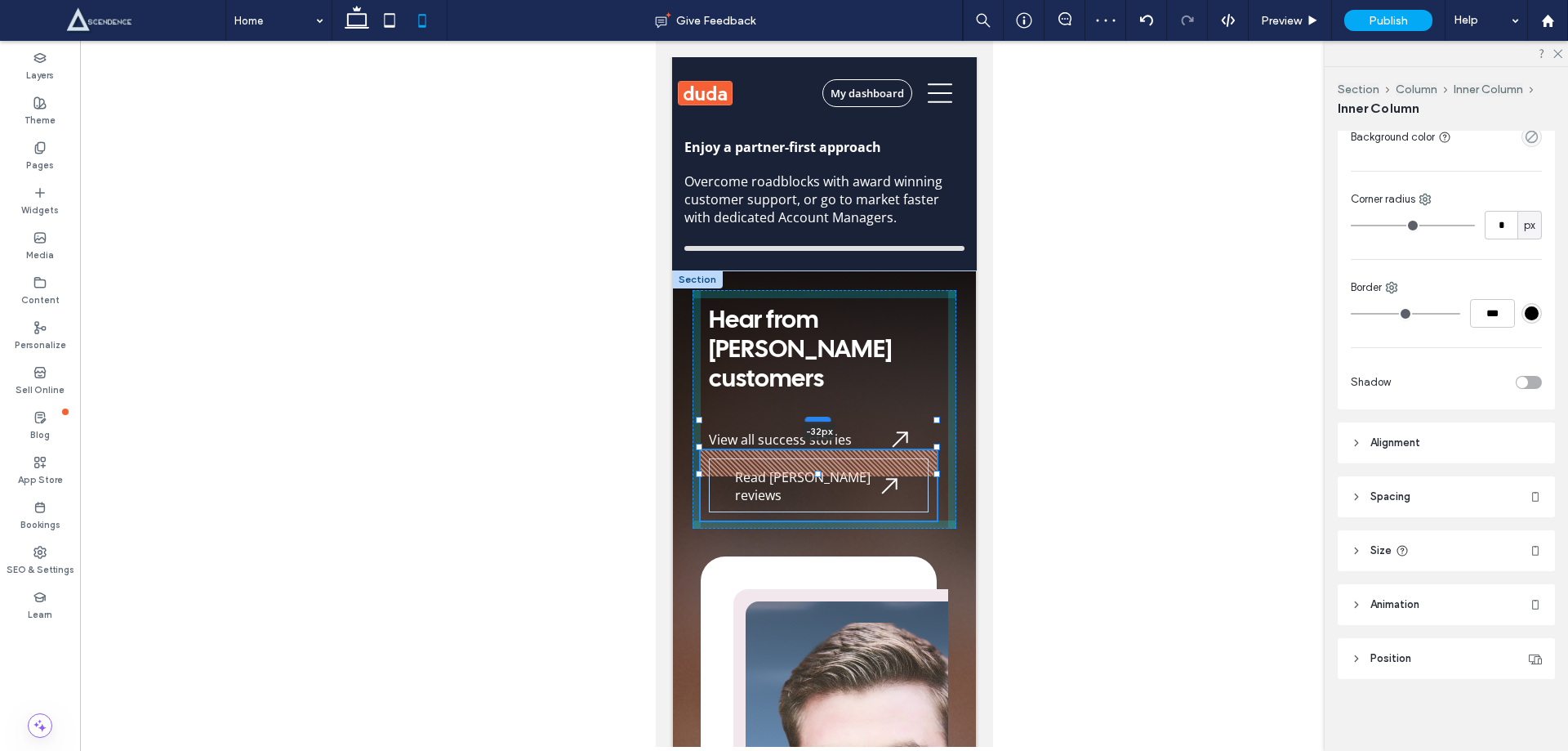
drag, startPoint x: 820, startPoint y: 414, endPoint x: 821, endPoint y: 387, distance: 27.0
click at [821, 416] on div at bounding box center [817, 420] width 27 height 7
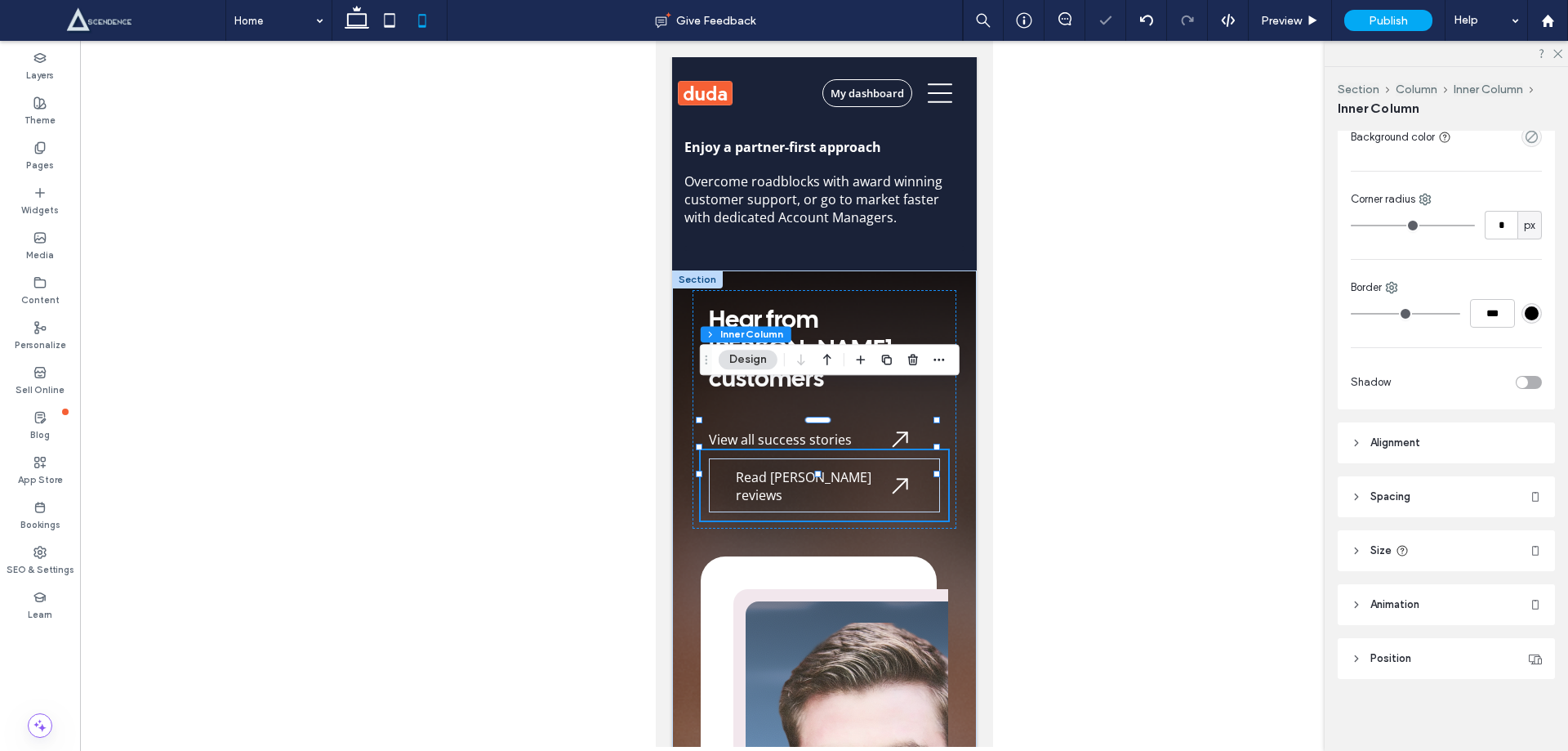
click at [814, 371] on div at bounding box center [814, 360] width 45 height 29
click at [787, 431] on span "View all success stories" at bounding box center [779, 439] width 143 height 18
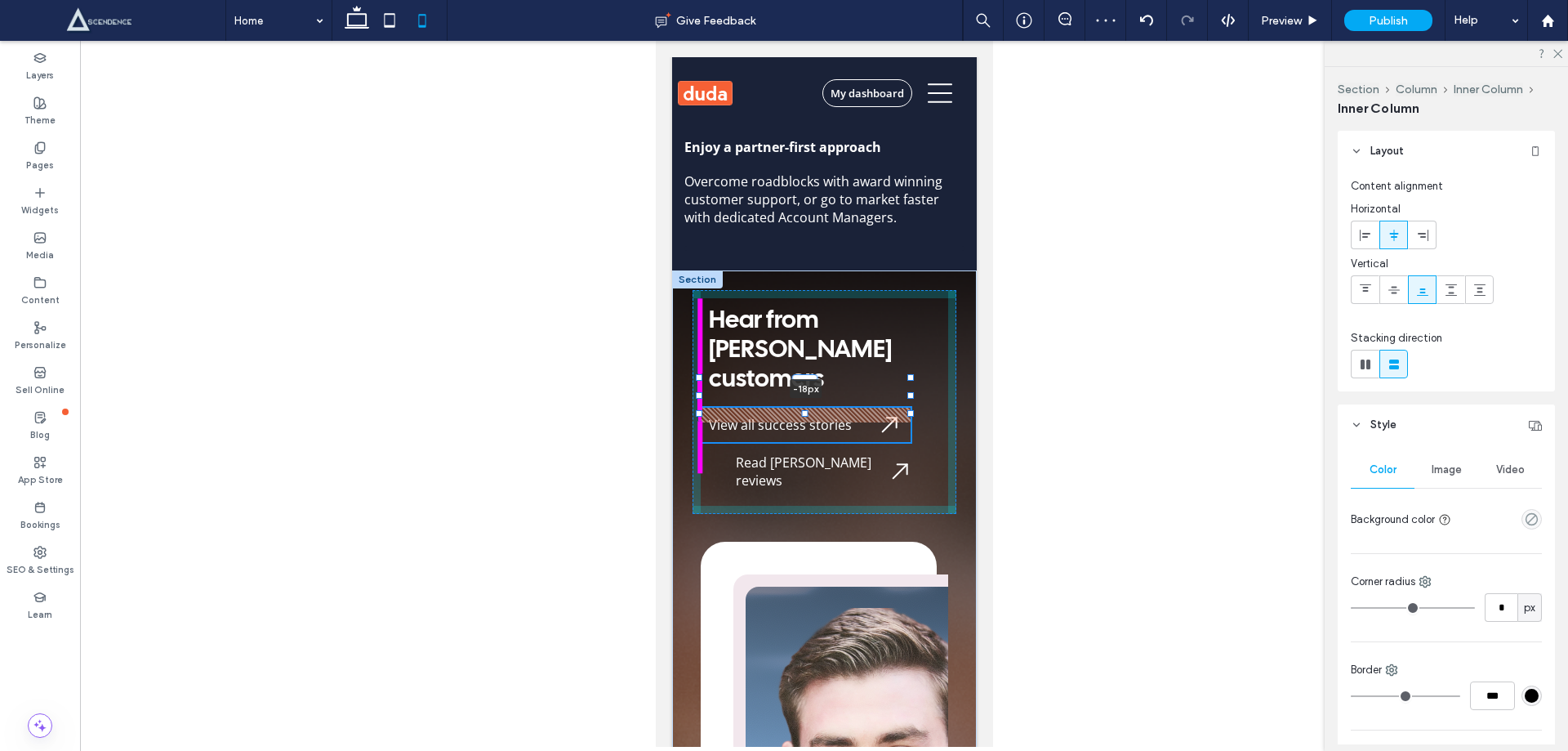
scroll to position [383, 0]
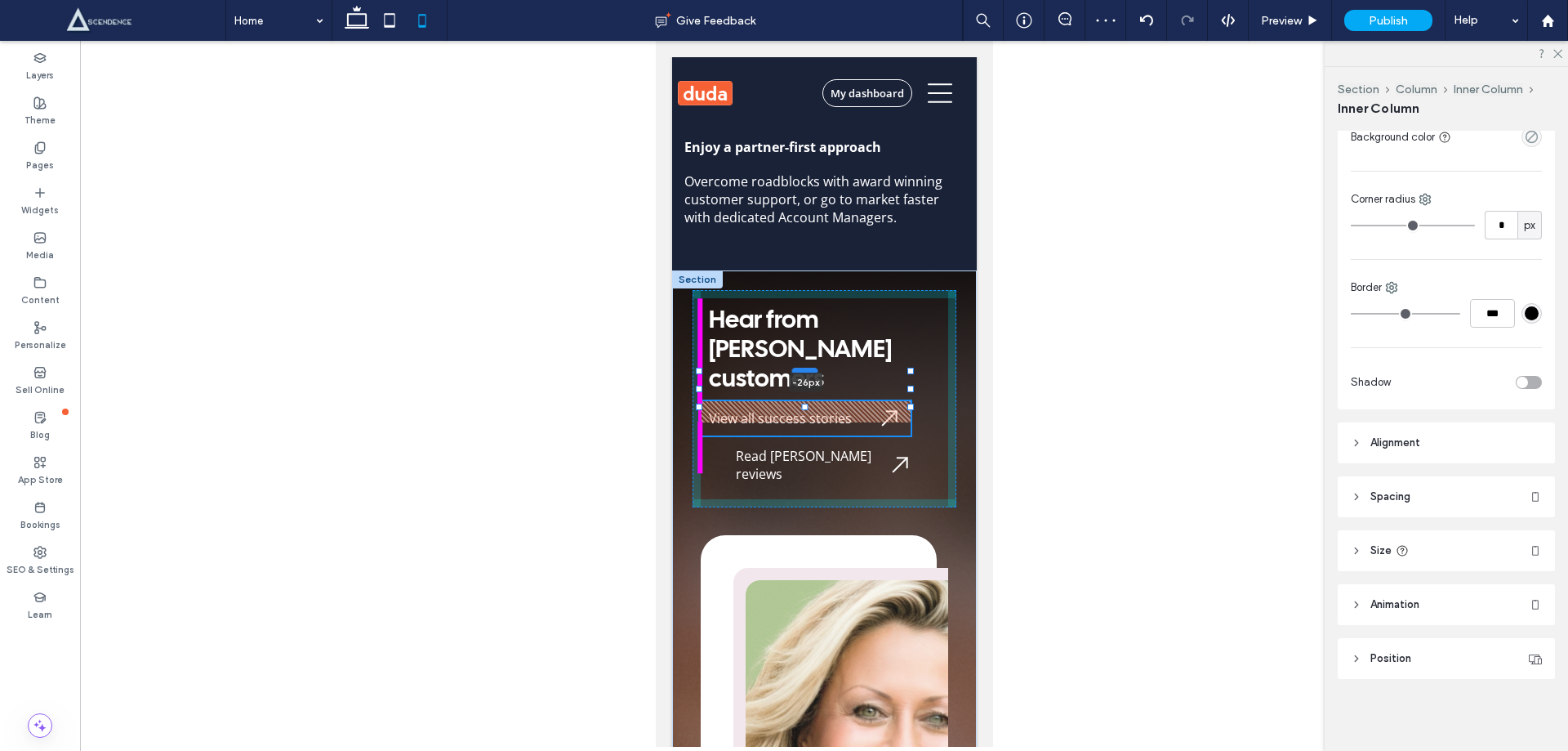
drag, startPoint x: 799, startPoint y: 355, endPoint x: 805, endPoint y: 334, distance: 21.8
click at [805, 367] on div at bounding box center [805, 371] width 27 height 7
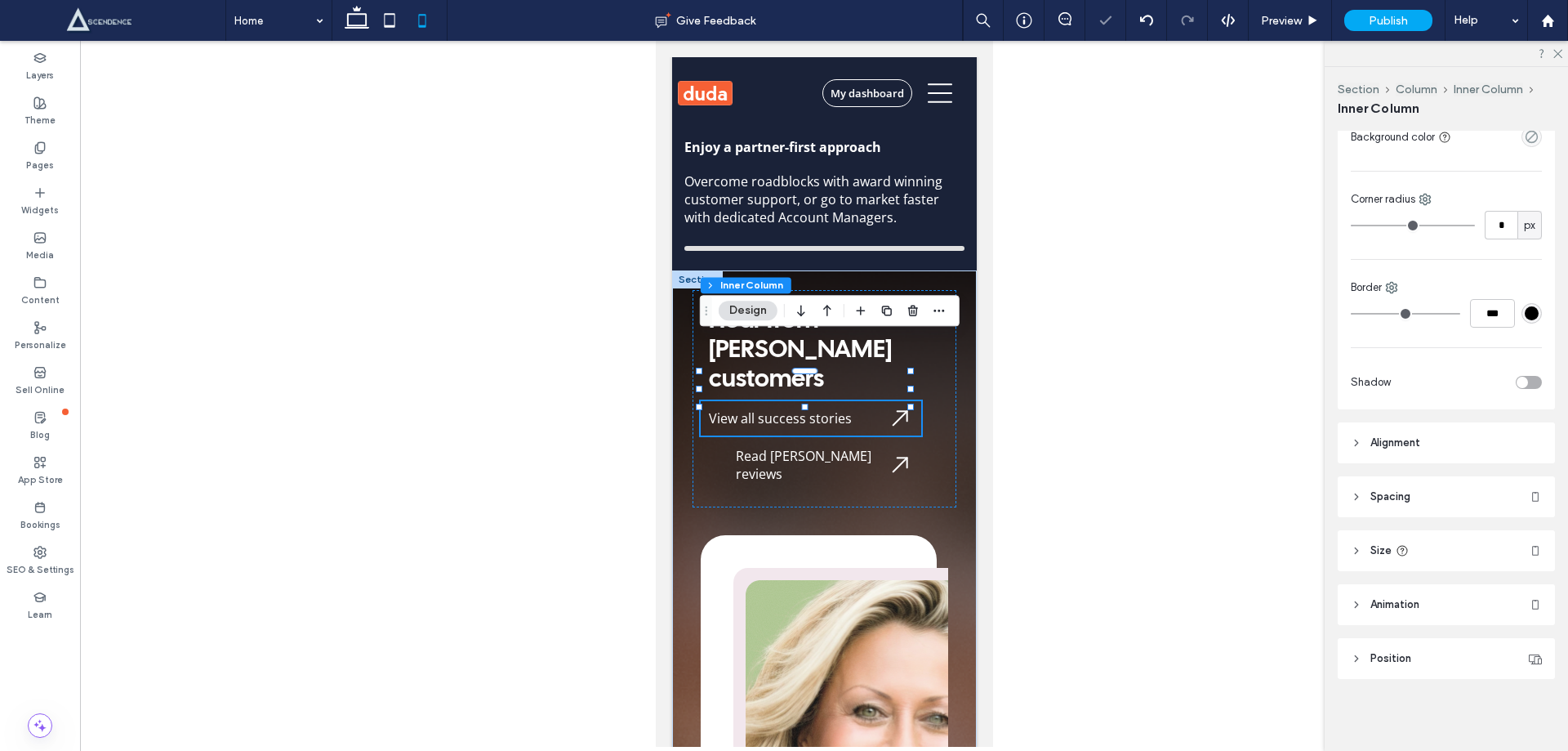
drag, startPoint x: 655, startPoint y: 408, endPoint x: 1308, endPoint y: 450, distance: 654.3
click at [1037, 437] on div at bounding box center [824, 394] width 1488 height 706
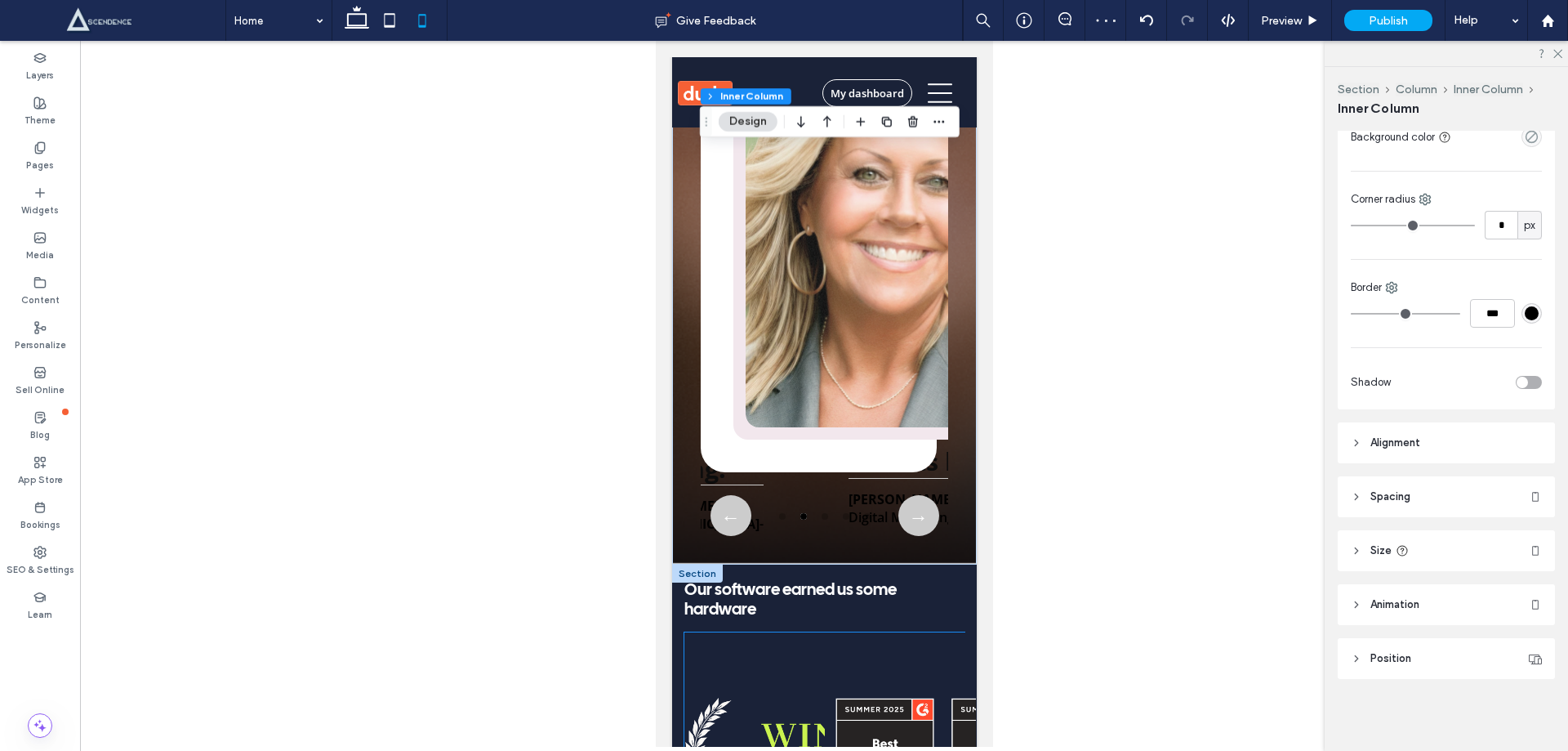
scroll to position [11126, 0]
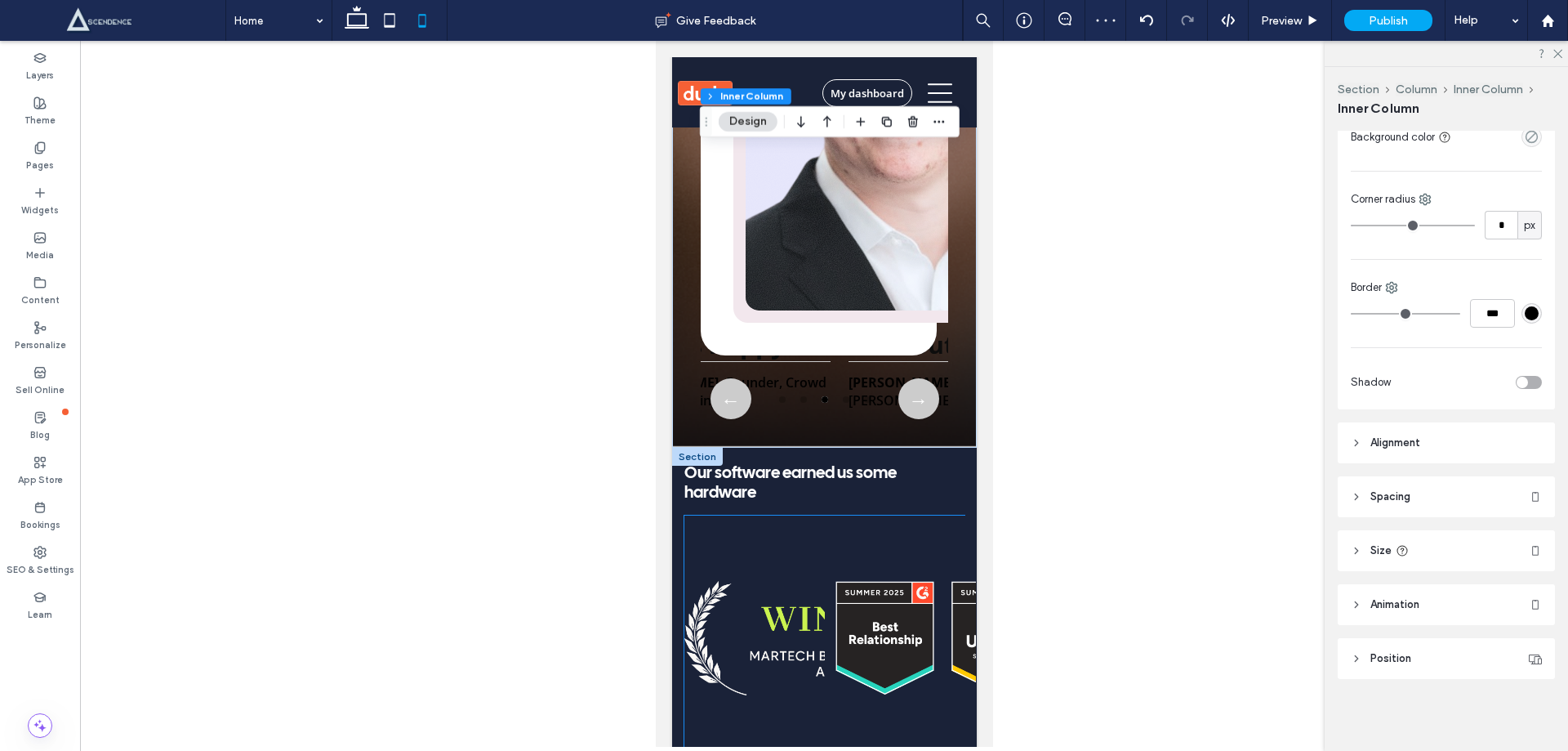
click at [1007, 581] on img at bounding box center [1056, 639] width 99 height 115
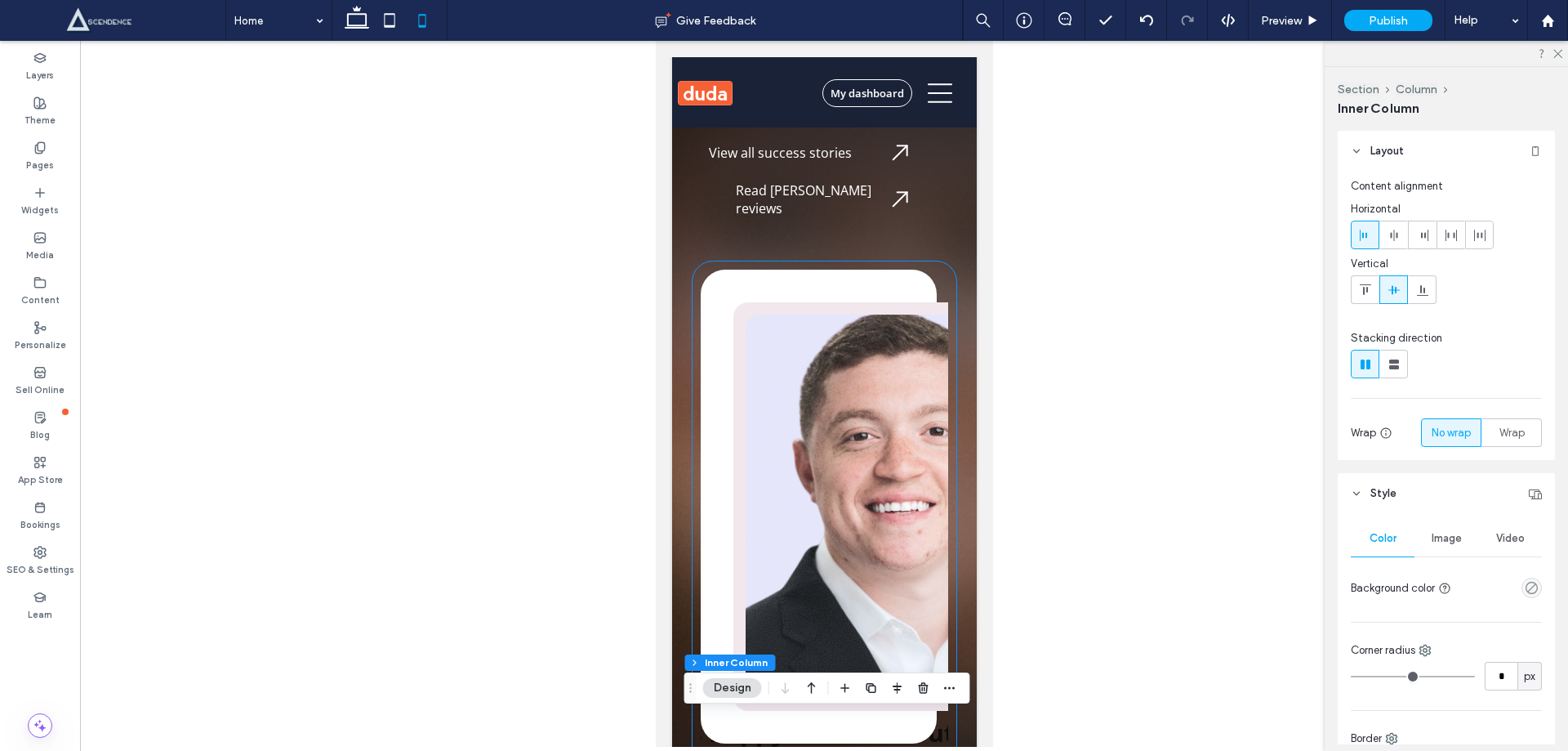
scroll to position [10690, 0]
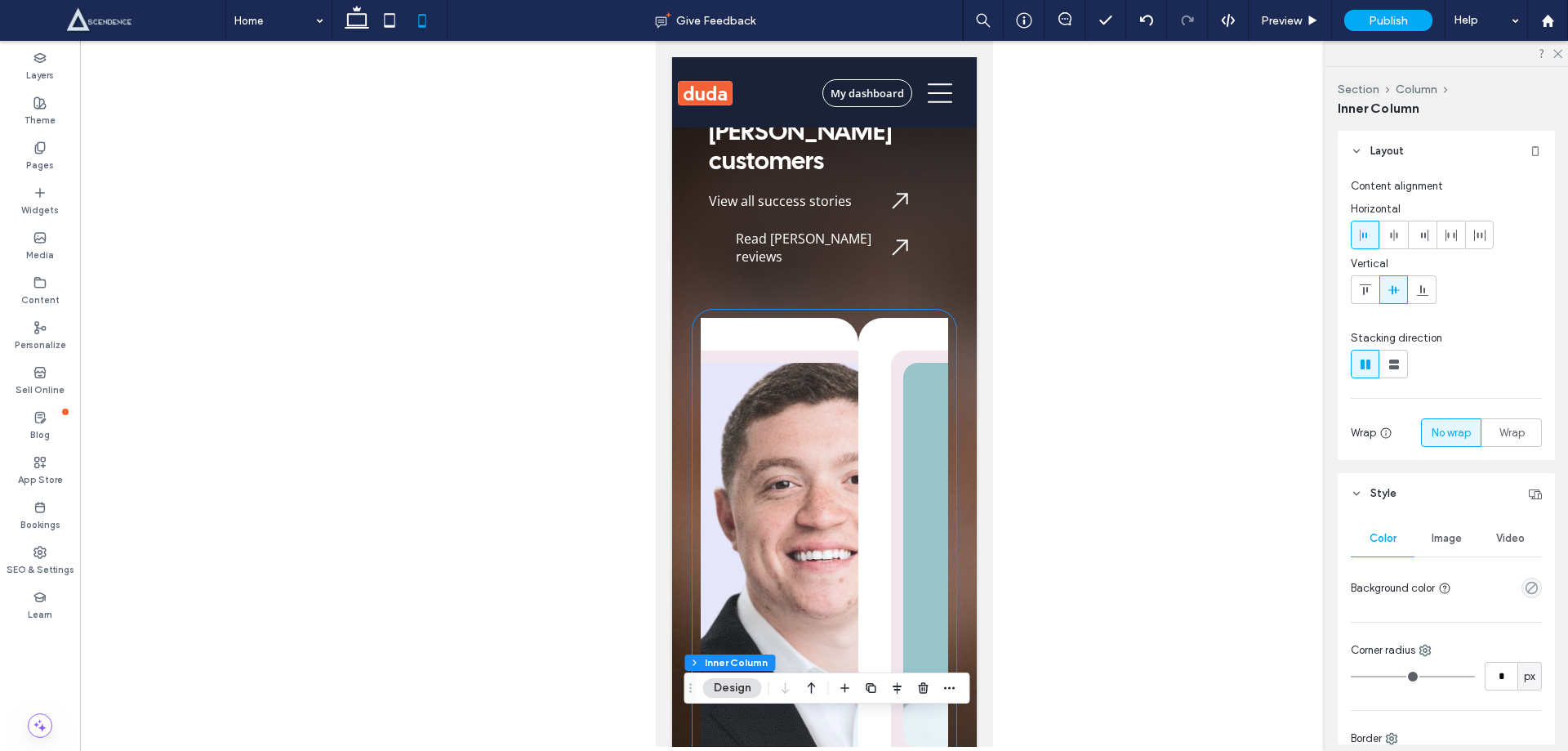
click at [781, 533] on img "3 / 5" at bounding box center [810, 555] width 286 height 384
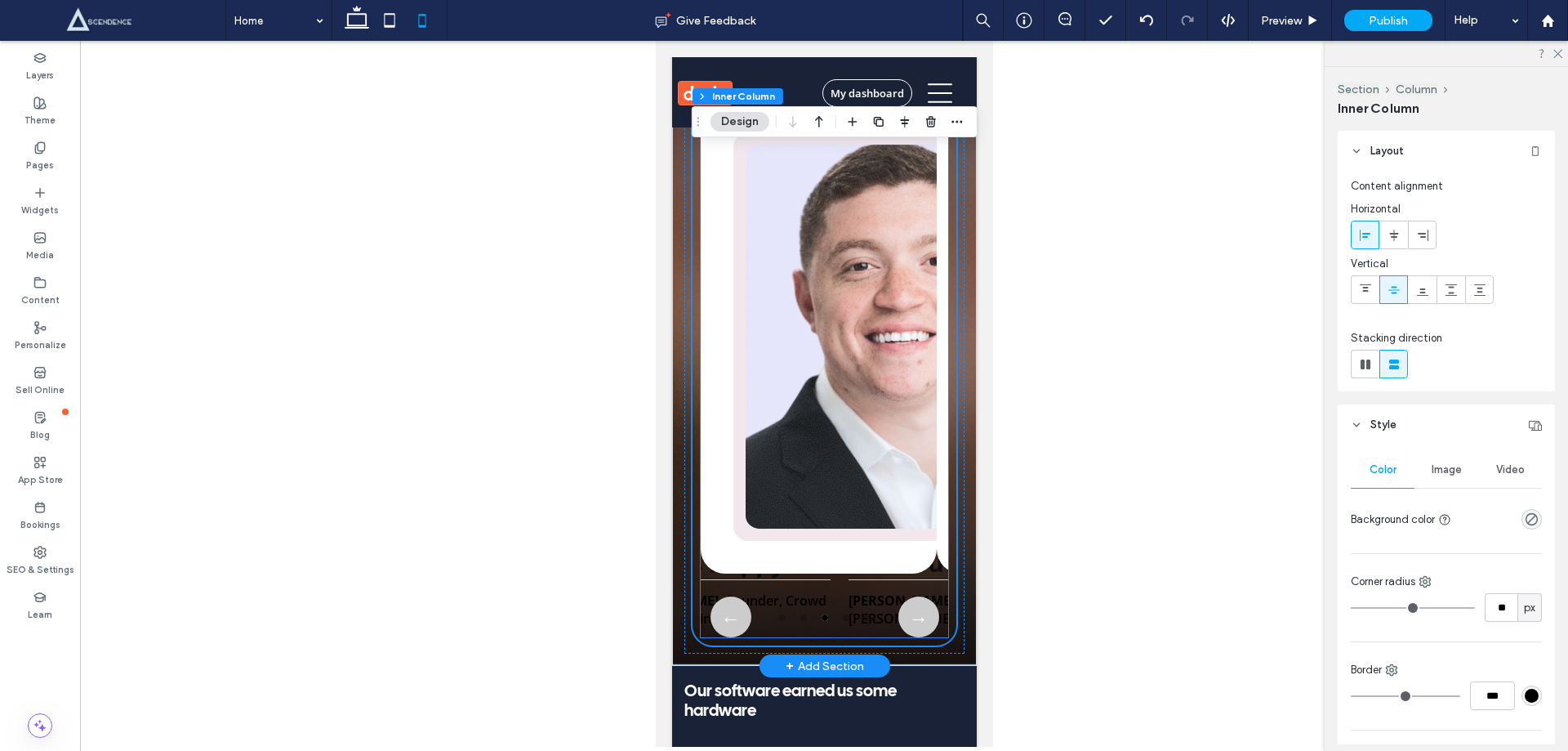
scroll to position [10799, 0]
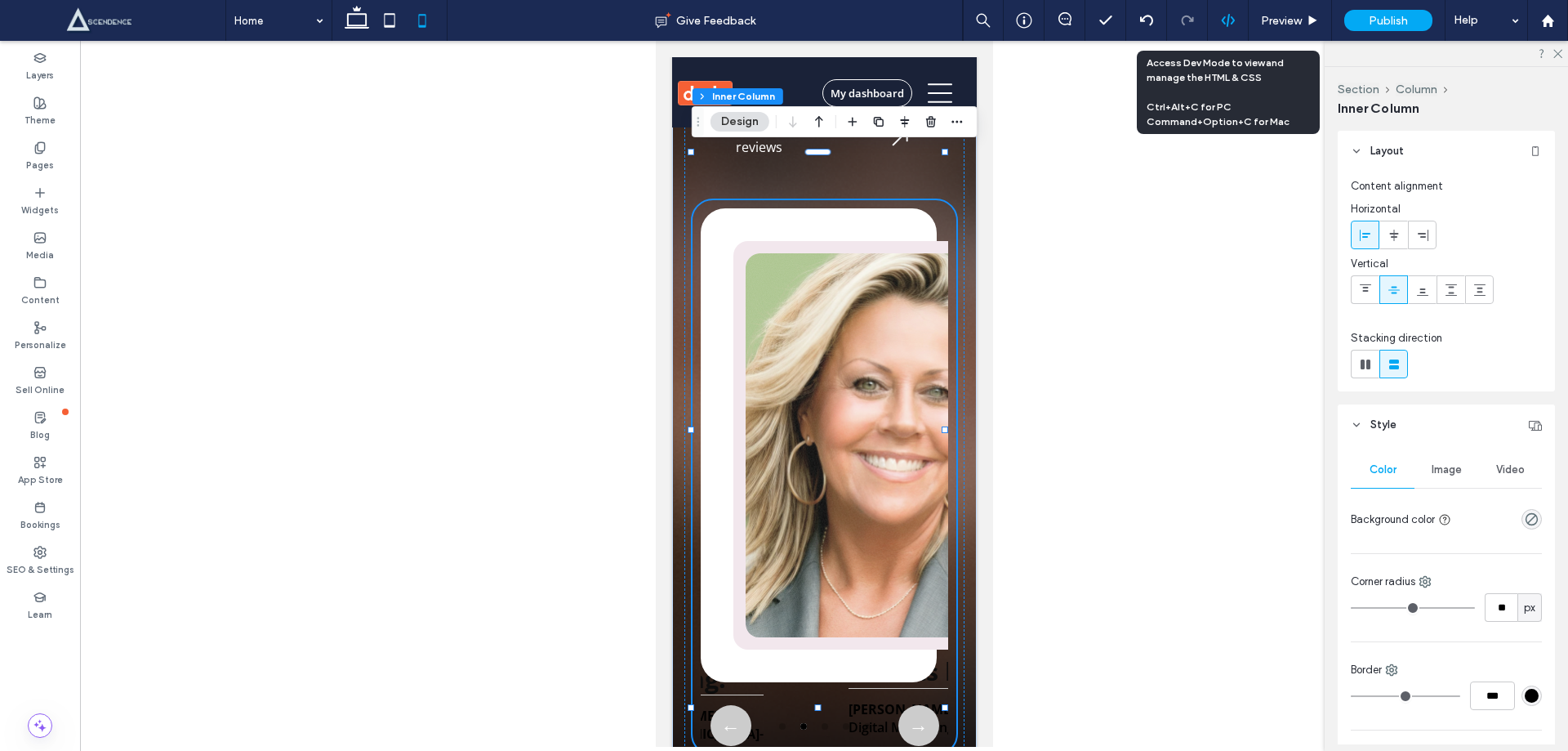
click at [1228, 15] on use at bounding box center [1227, 20] width 13 height 13
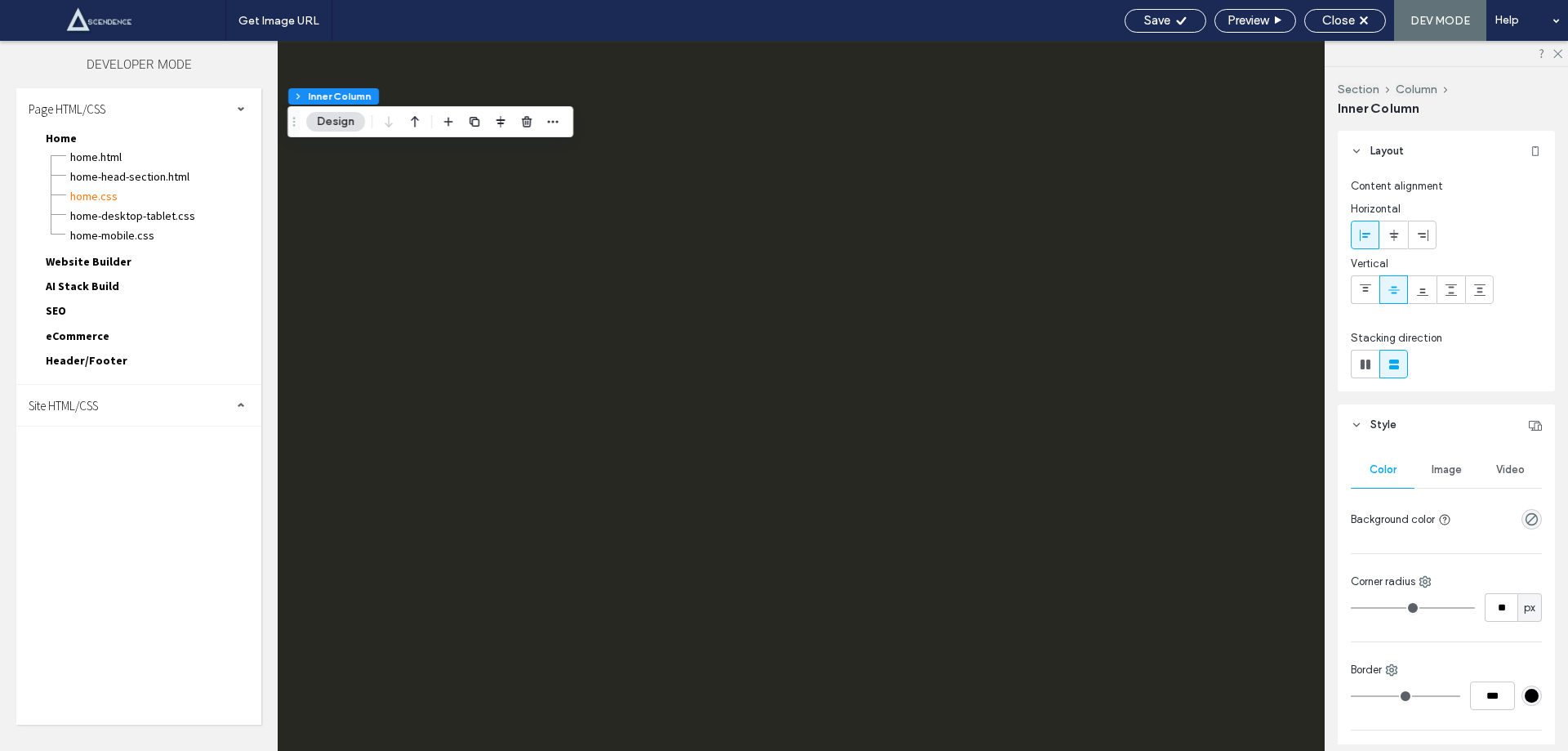
scroll to position [0, 0]
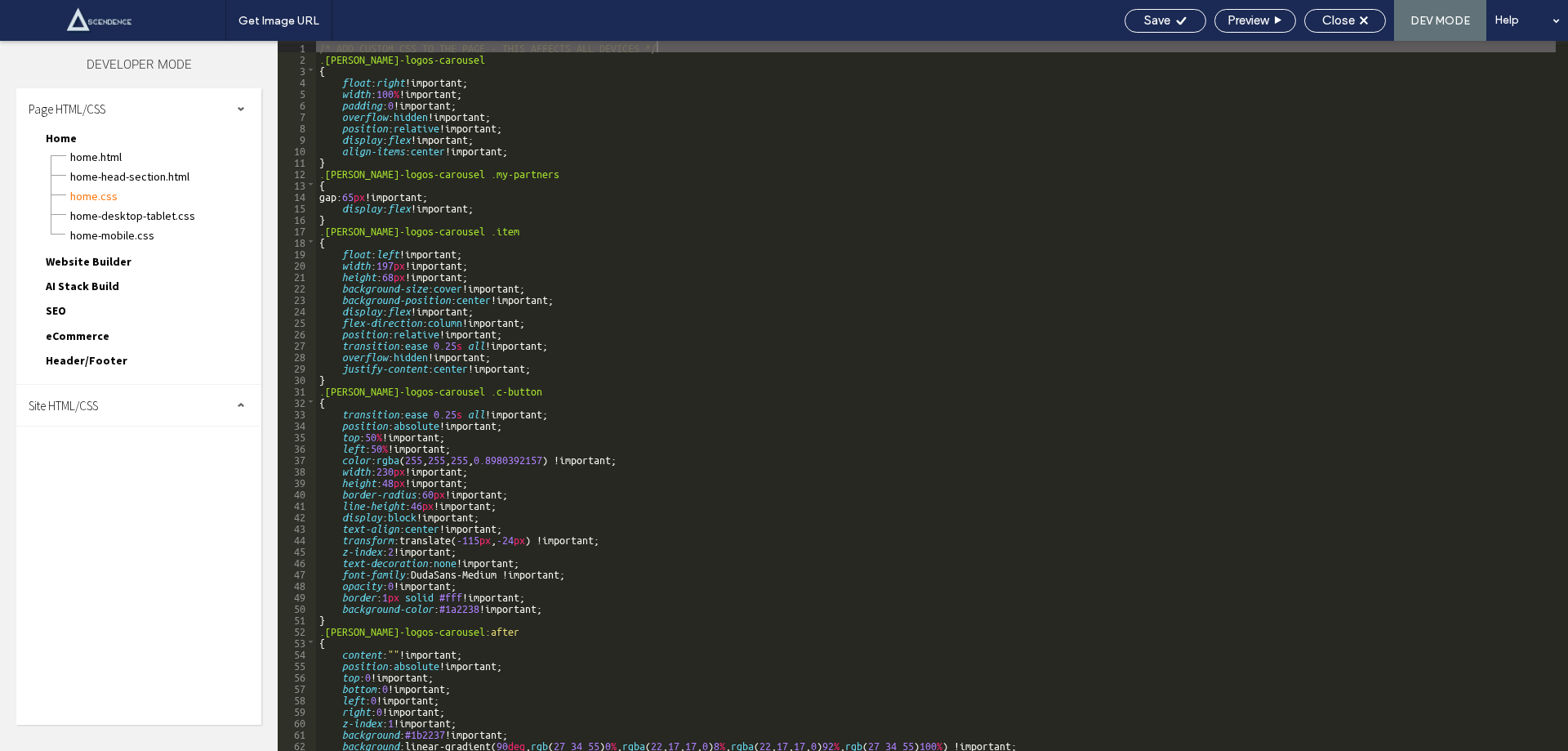
click at [104, 406] on div "Site HTML/CSS" at bounding box center [139, 406] width 245 height 41
click at [122, 452] on span "body-end.html" at bounding box center [169, 456] width 186 height 16
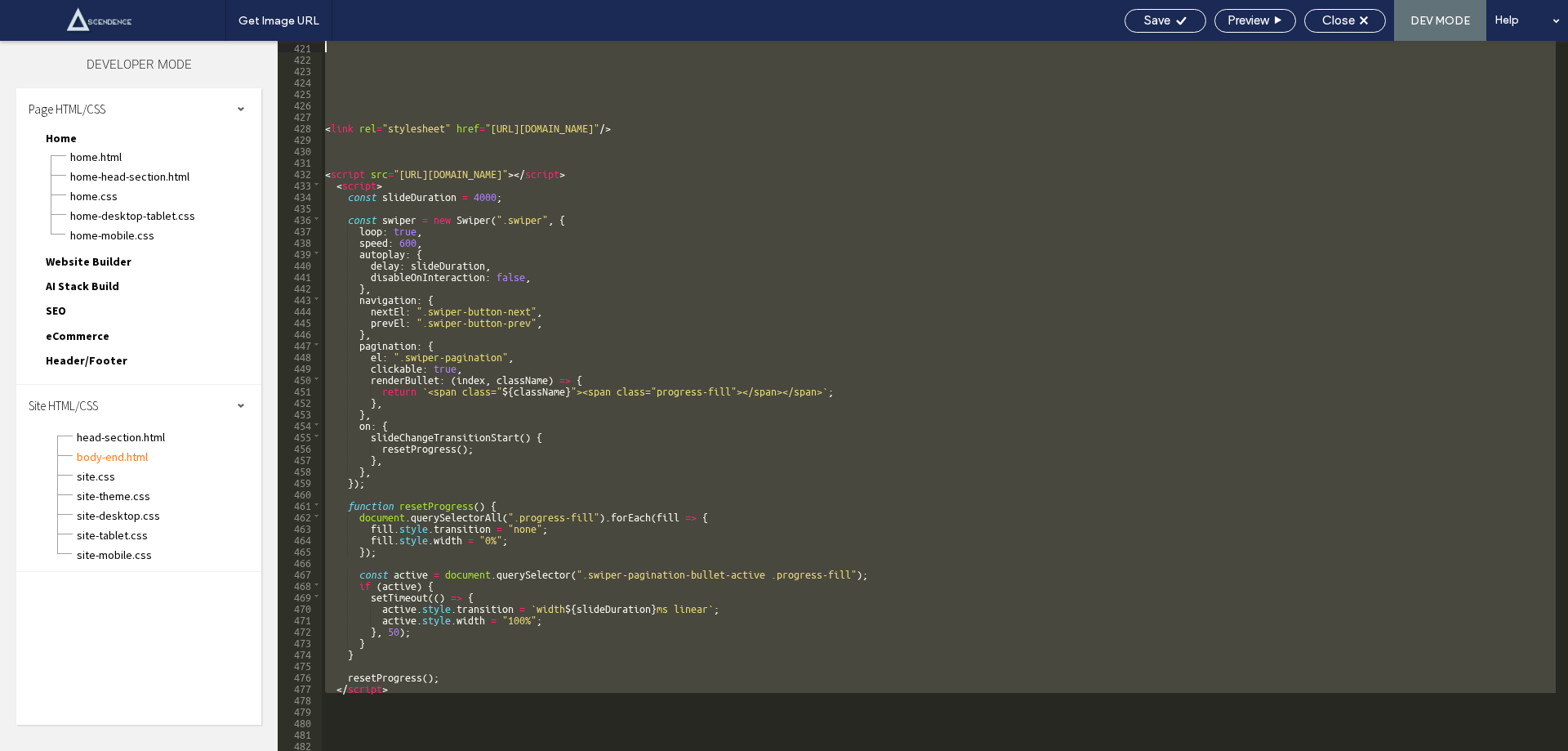
scroll to position [4680, 0]
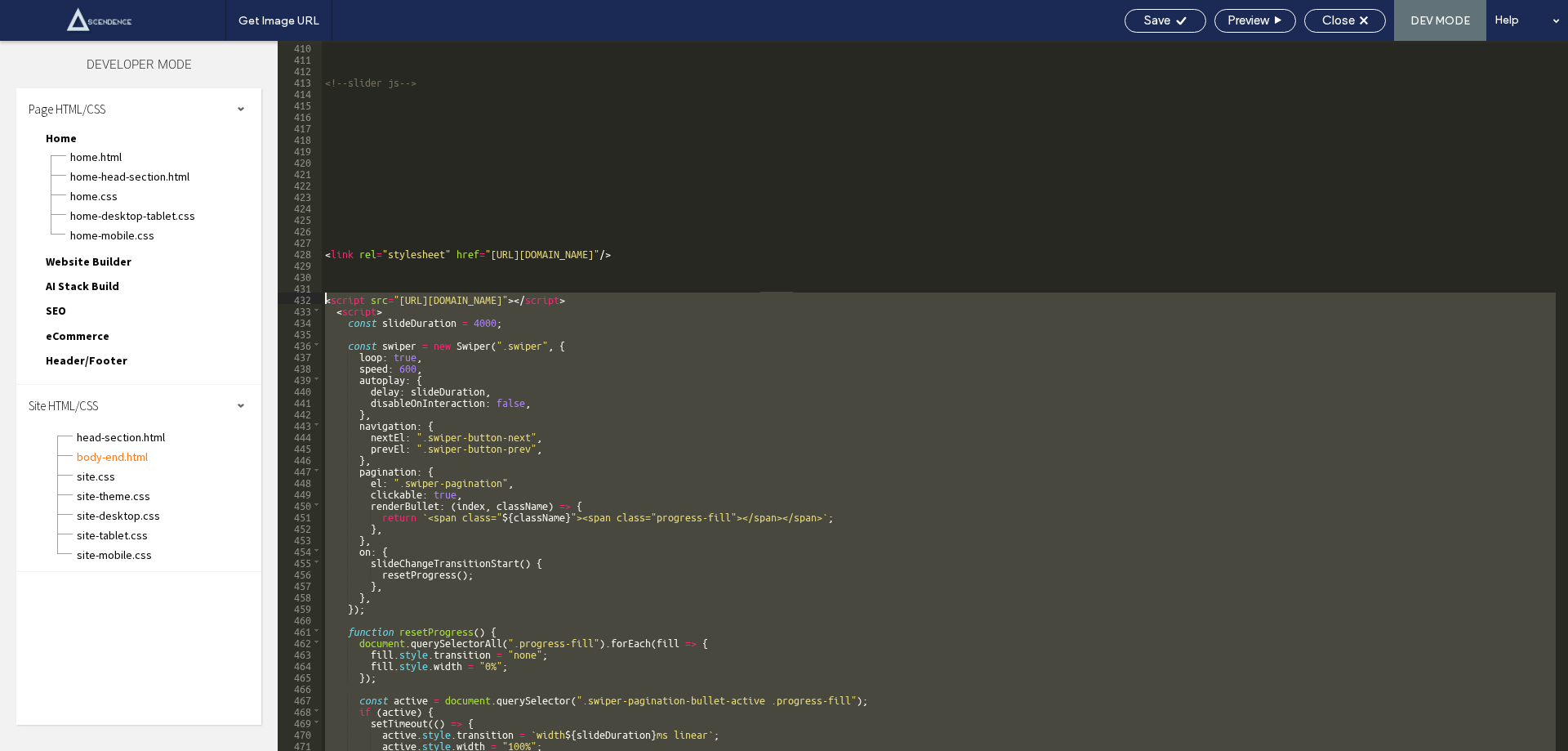
drag, startPoint x: 395, startPoint y: 558, endPoint x: 296, endPoint y: 302, distance: 274.5
click at [296, 302] on div "** 410 411 412 413 414 415 416 417 418 419 420 421 422 423 424 425 426 427 428 …" at bounding box center [923, 396] width 1291 height 710
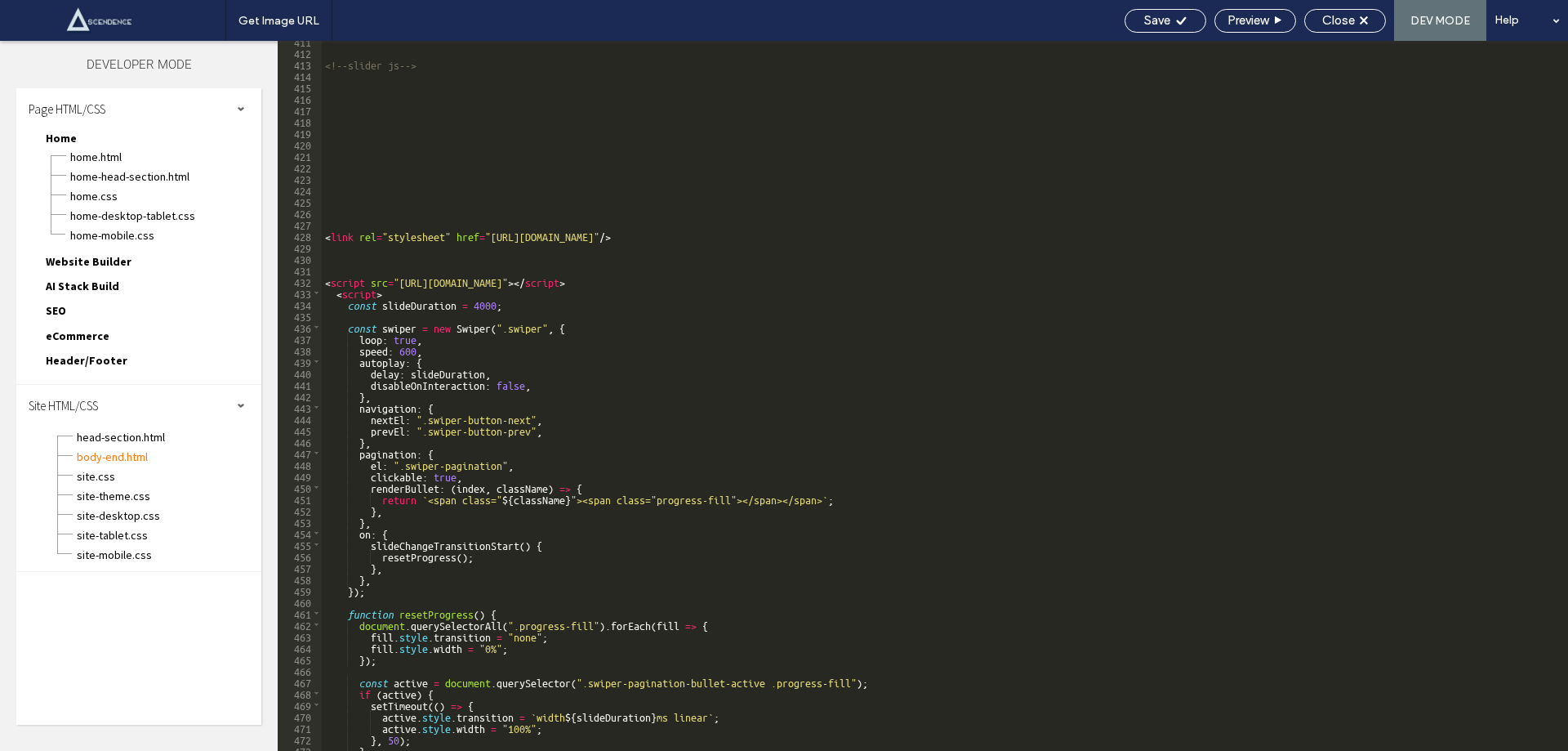
scroll to position [4697, 0]
click at [123, 468] on div "site.css" at bounding box center [169, 474] width 186 height 20
click at [123, 474] on span "site.css" at bounding box center [169, 476] width 186 height 16
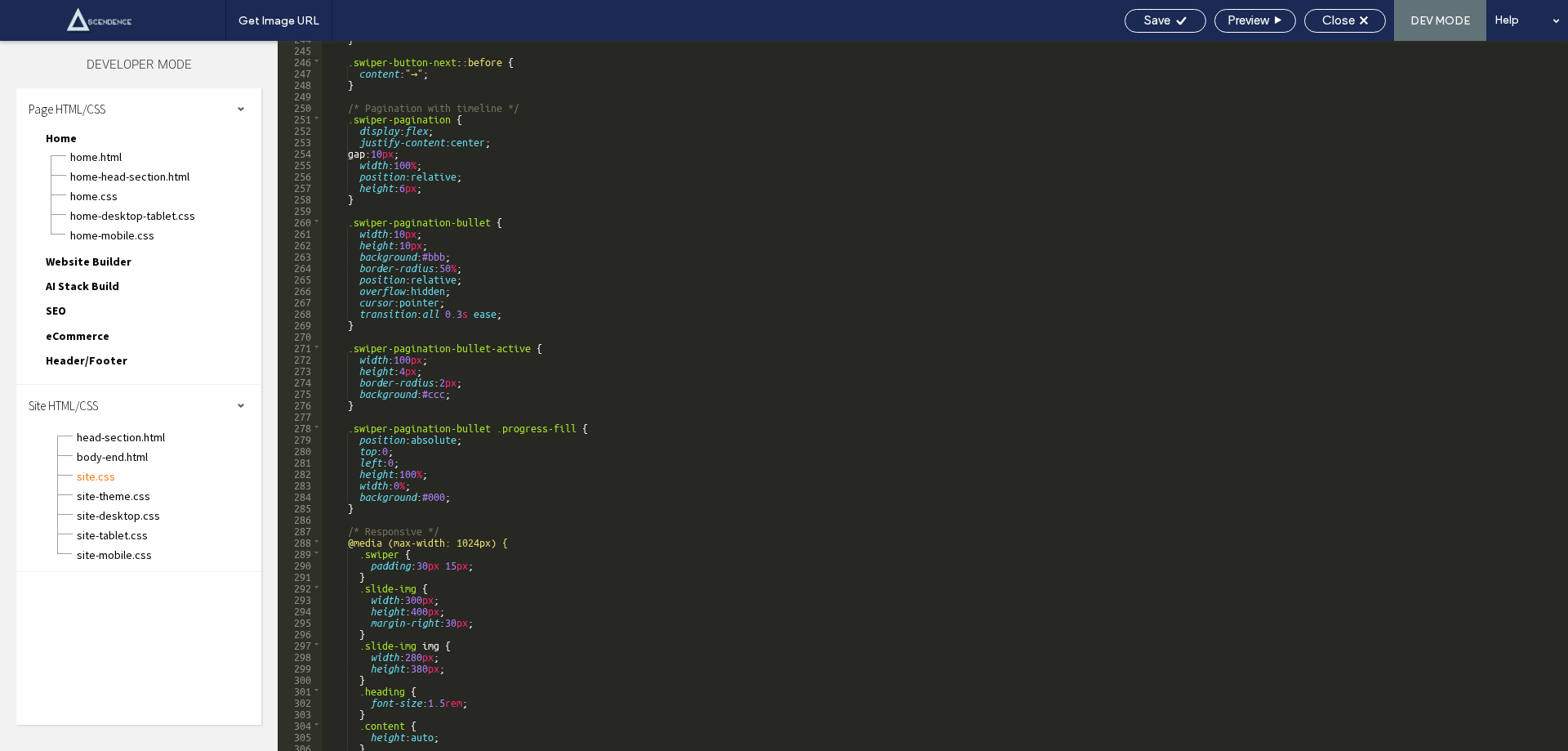
scroll to position [2740, 0]
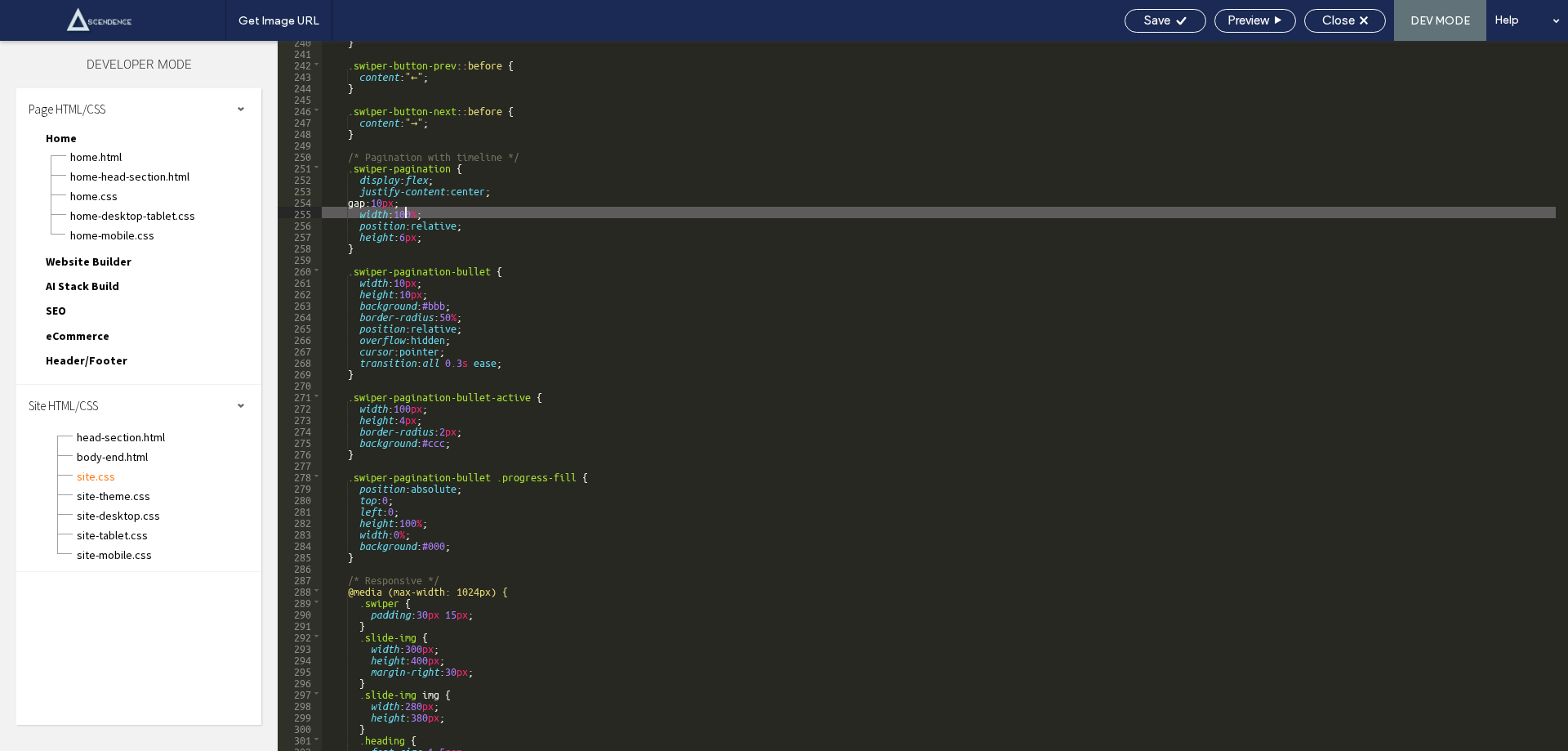
click at [407, 218] on div "} .swiper-button-prev : :before { content : "←" ; } .swiper-button-next : :befo…" at bounding box center [939, 402] width 1234 height 733
type textarea "**"
click at [1161, 15] on span "Save" at bounding box center [1157, 20] width 27 height 15
